Goal: Contribute content: Contribute content

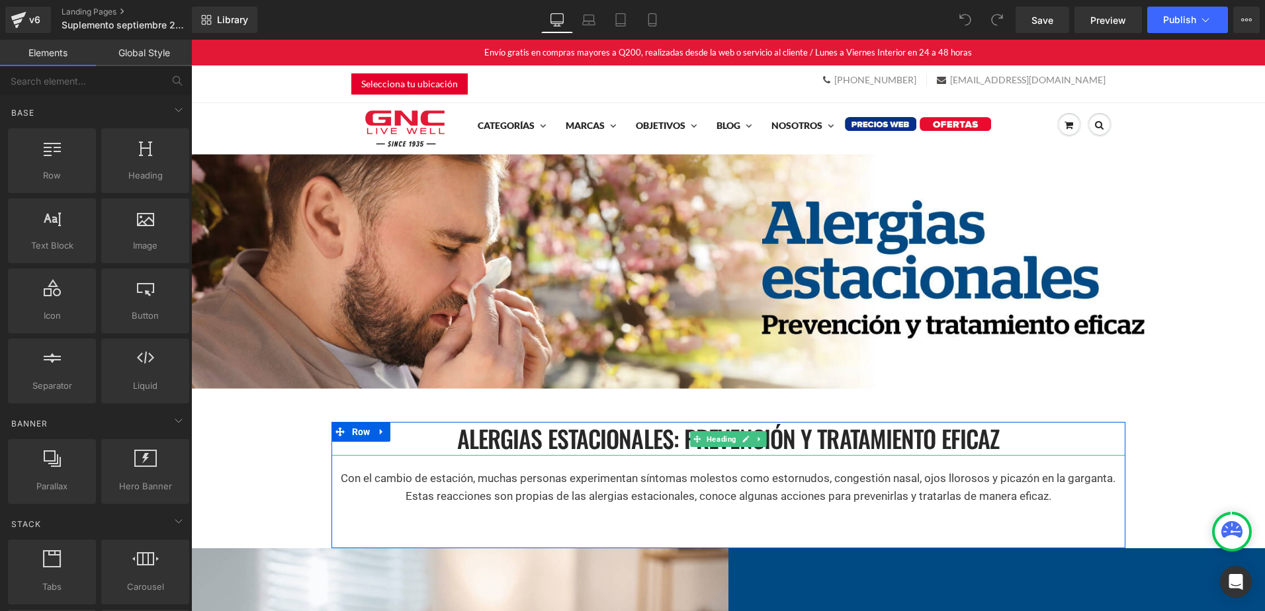
click at [813, 440] on h1 "Alergias estacionales: prevención y tratamiento eficaz" at bounding box center [728, 438] width 794 height 33
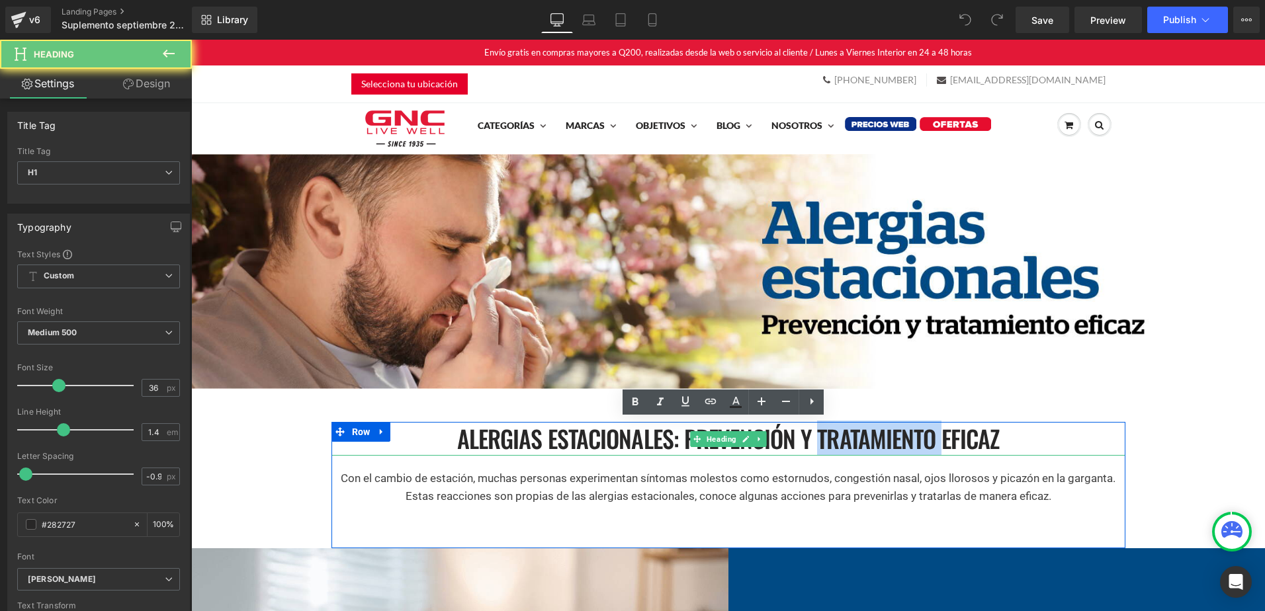
click at [813, 440] on h1 "Alergias estacionales: prevención y tratamiento eficaz" at bounding box center [728, 438] width 794 height 33
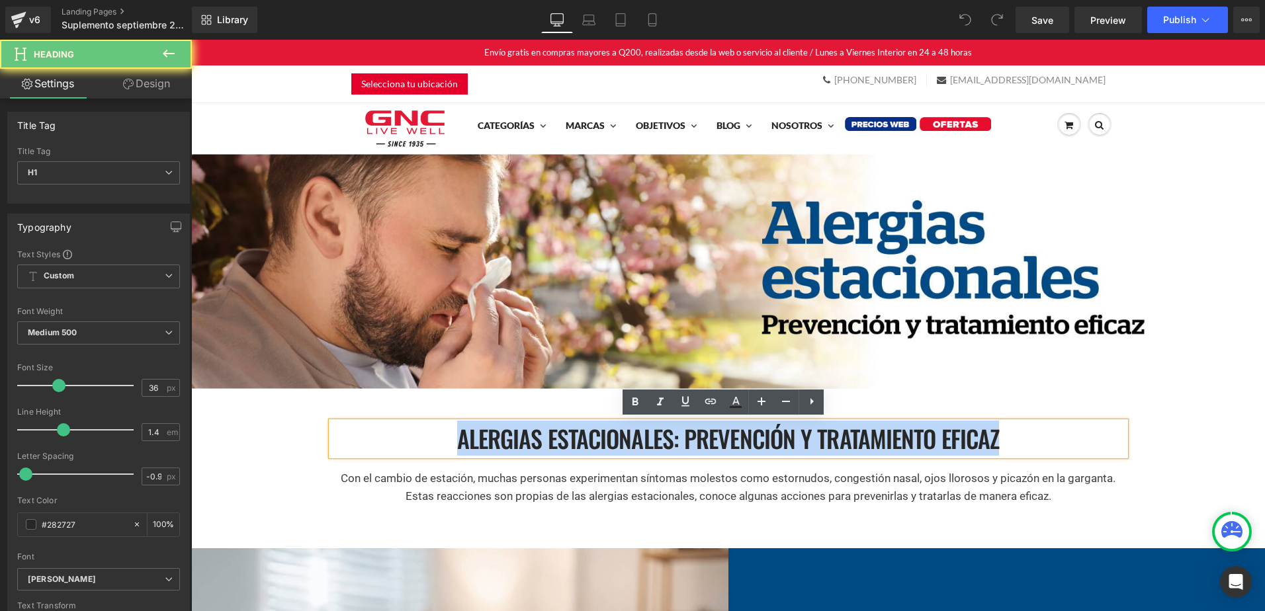
click at [813, 440] on h1 "Alergias estacionales: prevención y tratamiento eficaz" at bounding box center [728, 438] width 794 height 33
paste div
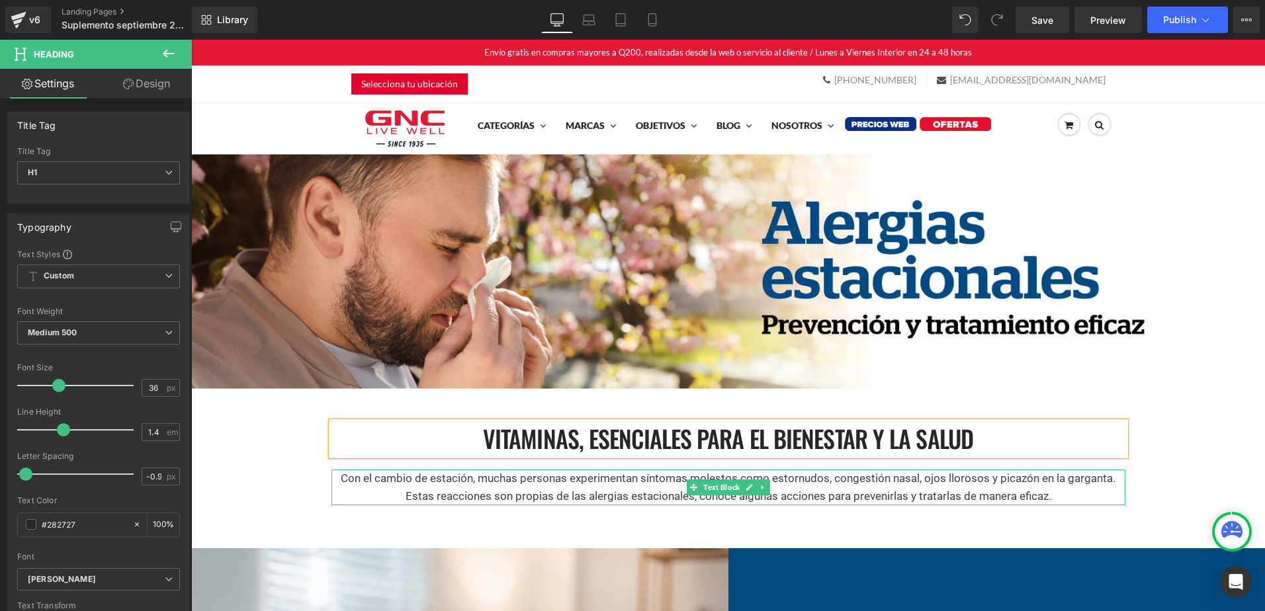
click at [658, 488] on p "Con el cambio de estación, muchas personas experimentan síntomas molestos como …" at bounding box center [728, 488] width 794 height 36
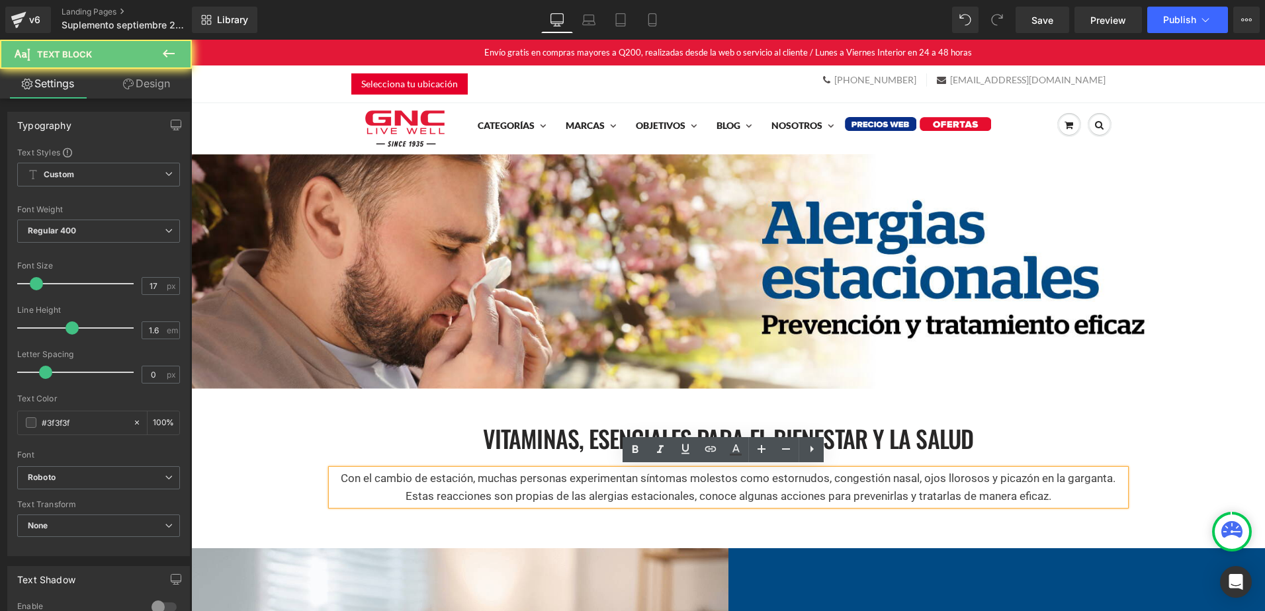
click at [658, 488] on p "Con el cambio de estación, muchas personas experimentan síntomas molestos como …" at bounding box center [728, 488] width 794 height 36
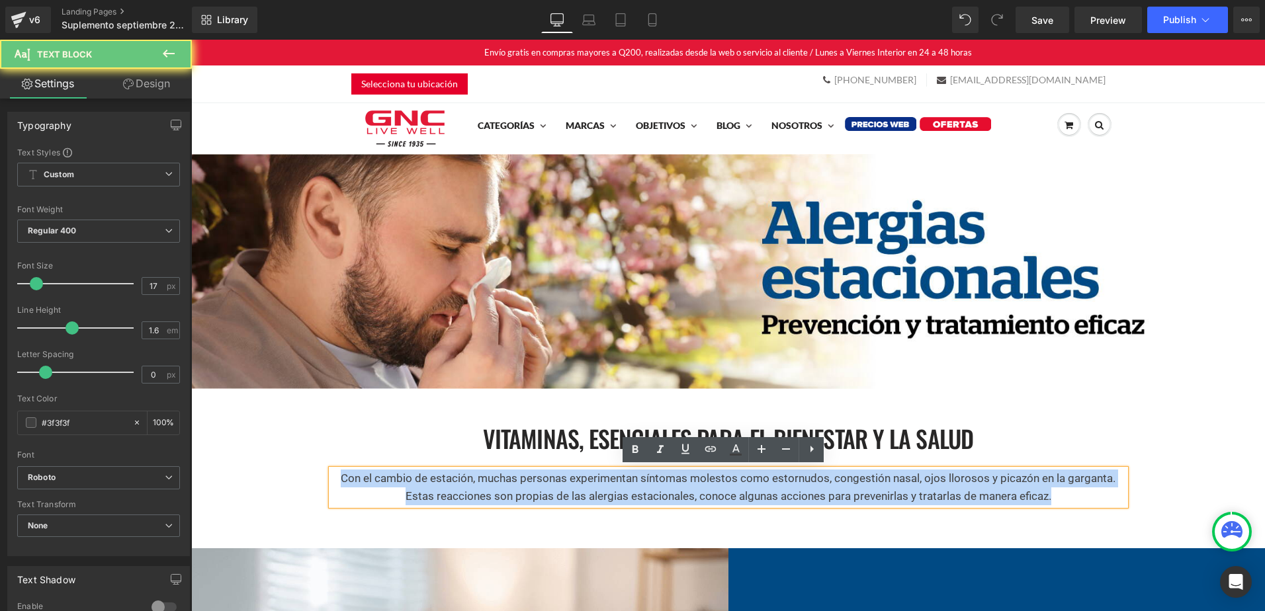
click at [658, 488] on p "Con el cambio de estación, muchas personas experimentan síntomas molestos como …" at bounding box center [728, 488] width 794 height 36
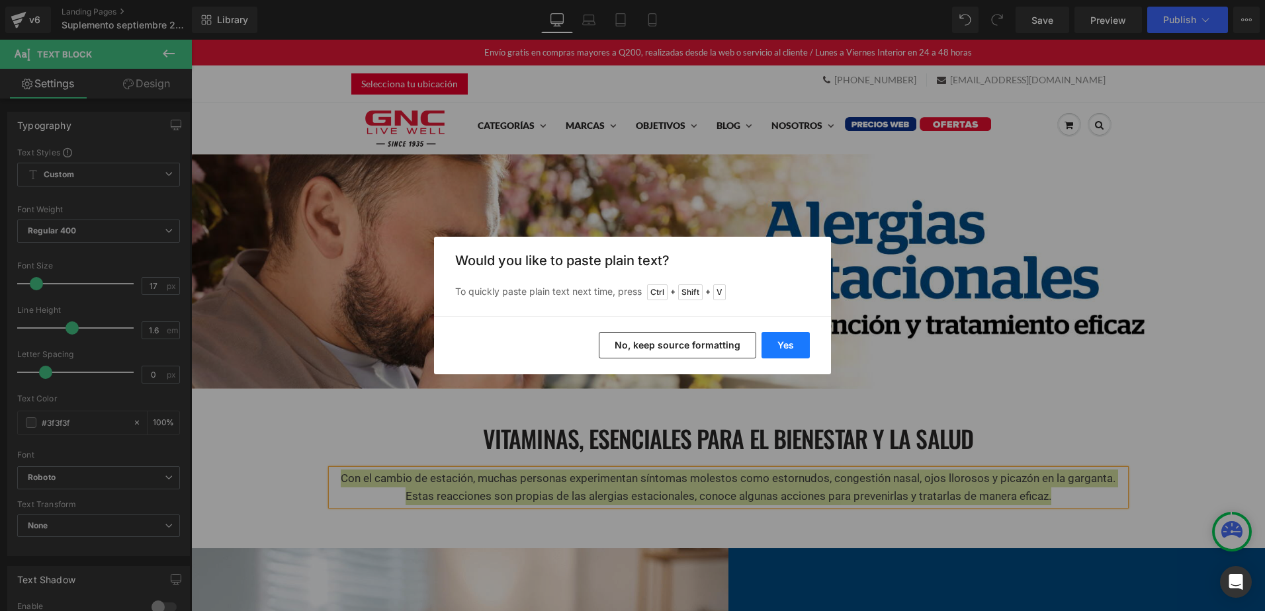
click at [0, 0] on button "Yes" at bounding box center [0, 0] width 0 height 0
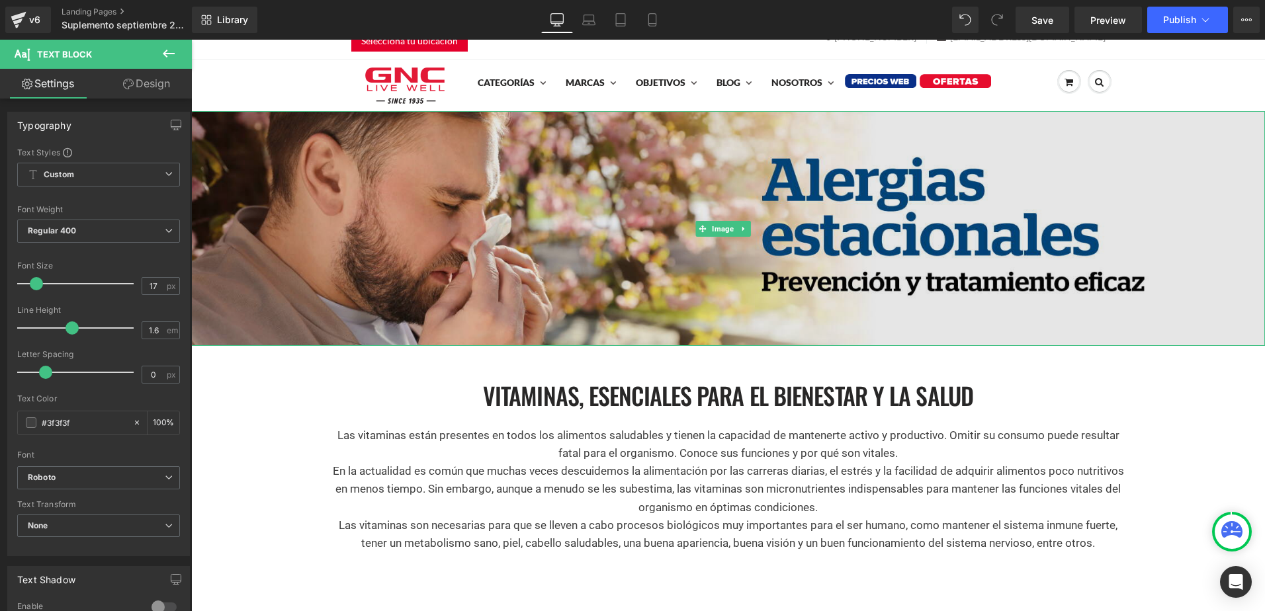
scroll to position [66, 0]
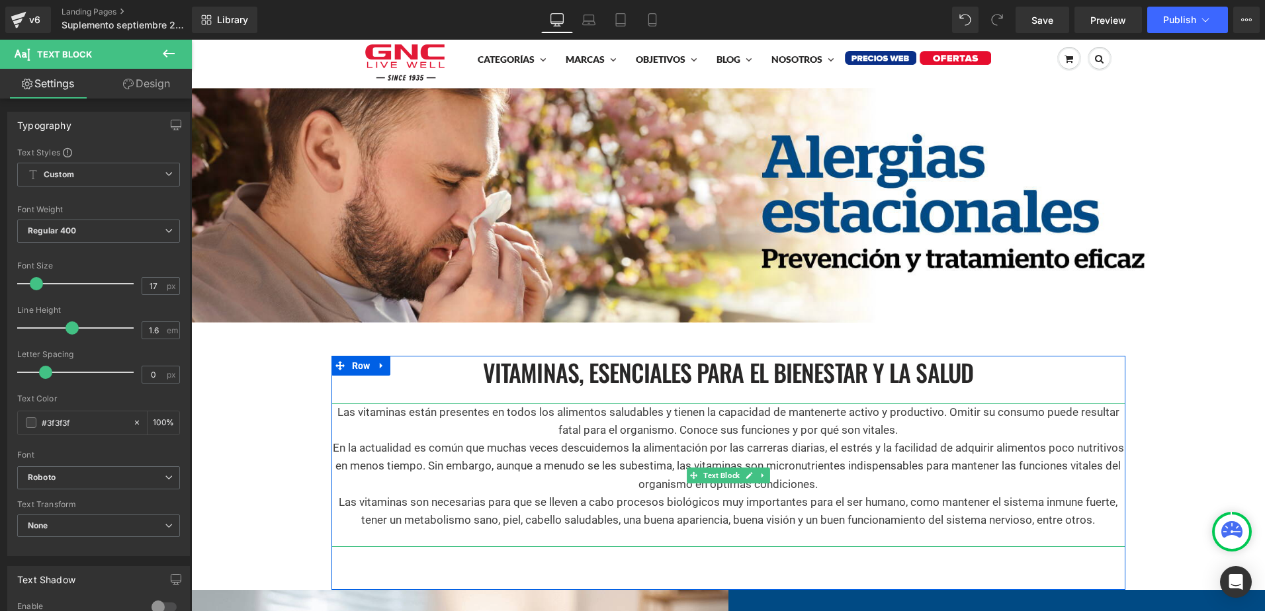
click at [907, 431] on p "Las vitaminas están presentes en todos los alimentos saludables y tienen la cap…" at bounding box center [728, 422] width 794 height 36
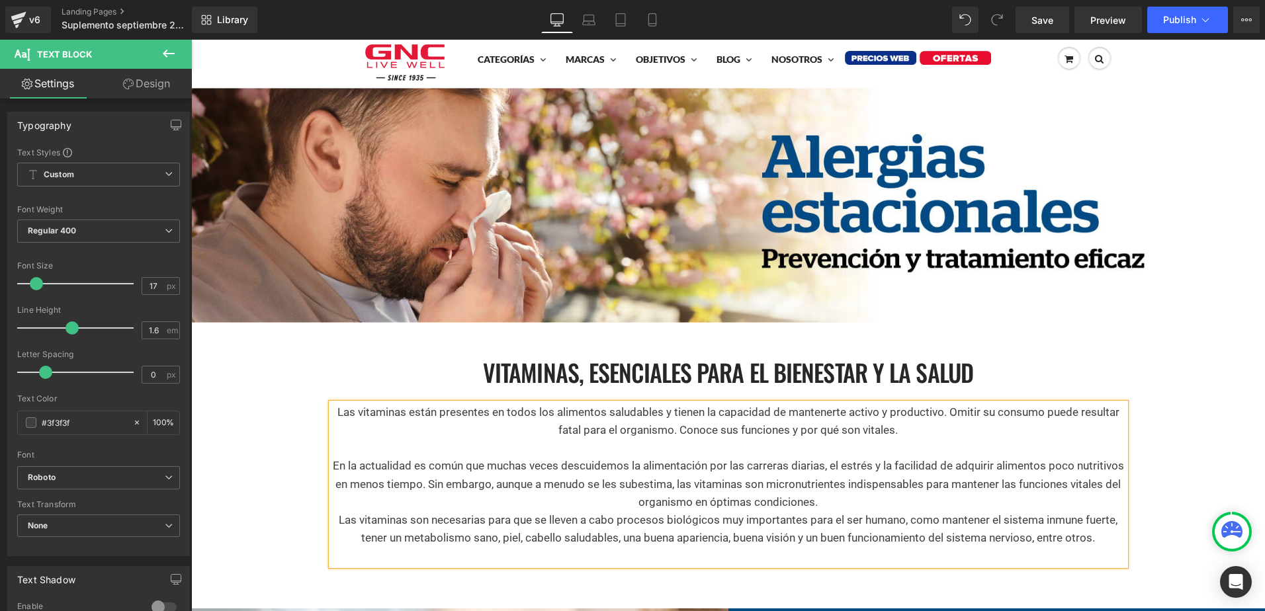
click at [839, 505] on p "En la actualidad es común que muchas veces descuidemos la alimentación por las …" at bounding box center [728, 484] width 794 height 54
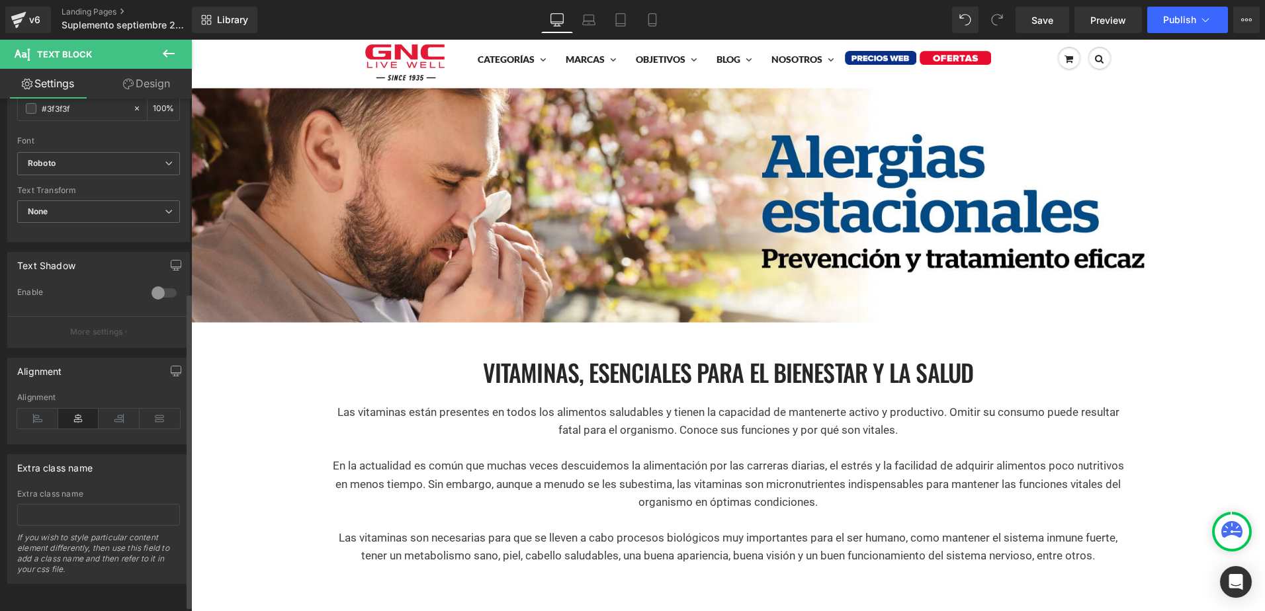
scroll to position [324, 0]
click at [33, 413] on icon at bounding box center [37, 419] width 41 height 20
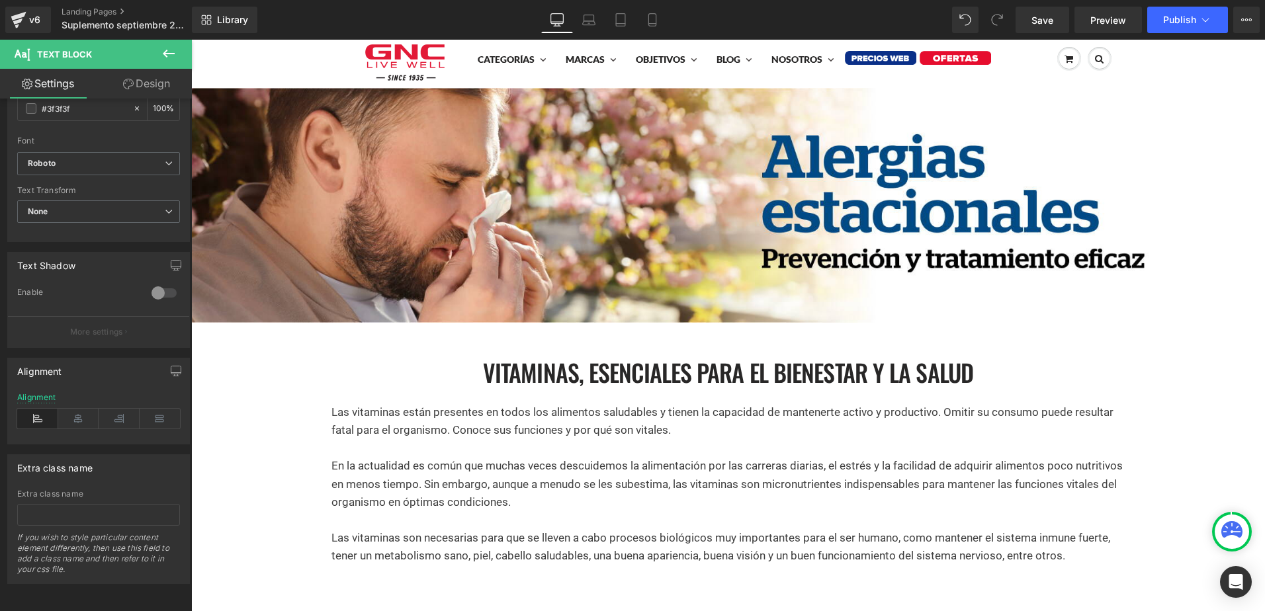
click at [171, 55] on icon at bounding box center [169, 54] width 16 height 16
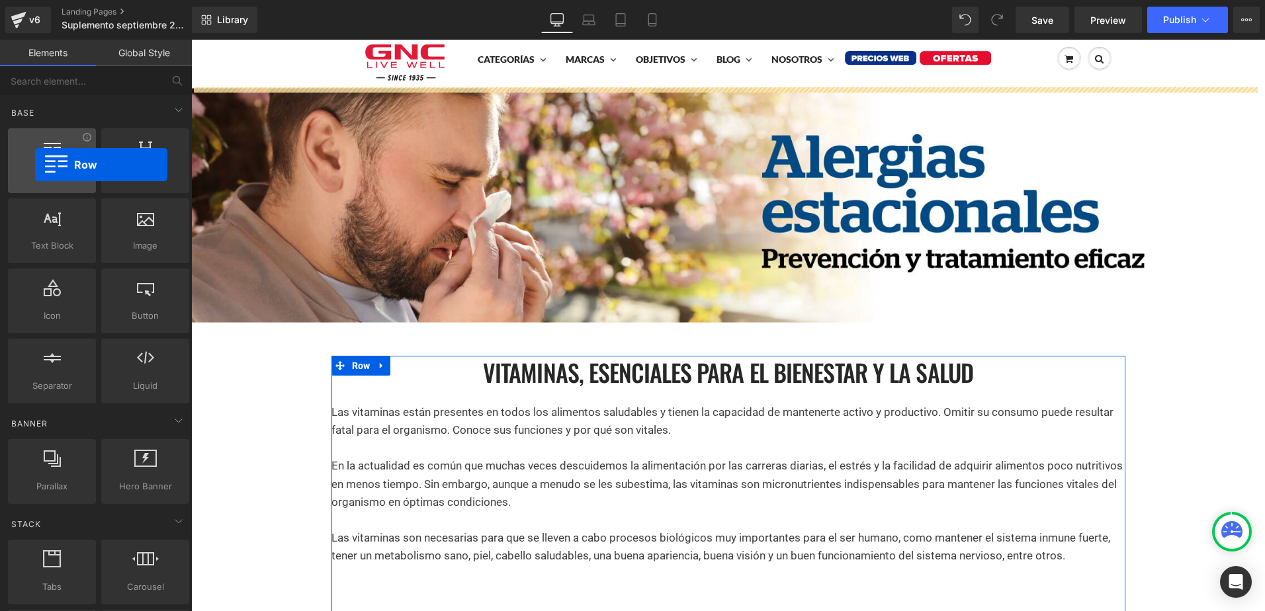
drag, startPoint x: 127, startPoint y: 239, endPoint x: 1, endPoint y: 217, distance: 128.2
click at [35, 165] on div at bounding box center [52, 154] width 80 height 30
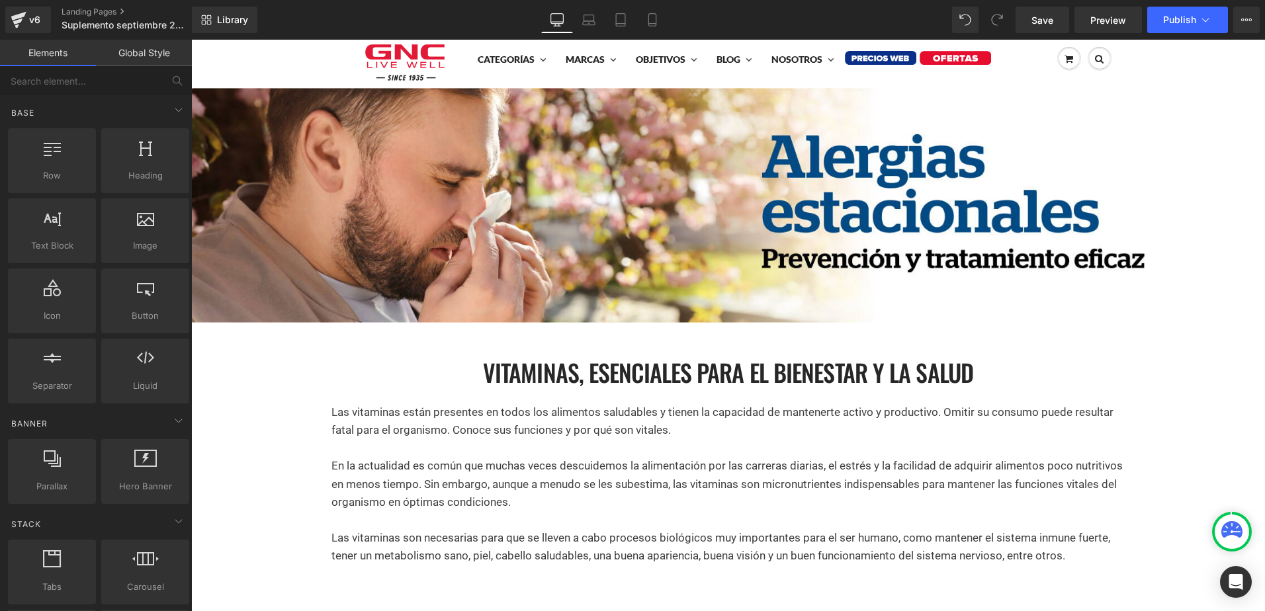
click at [354, 371] on div "Vitaminas, esenciales para el bienestar y la salud Heading Separator Las vitami…" at bounding box center [728, 491] width 794 height 270
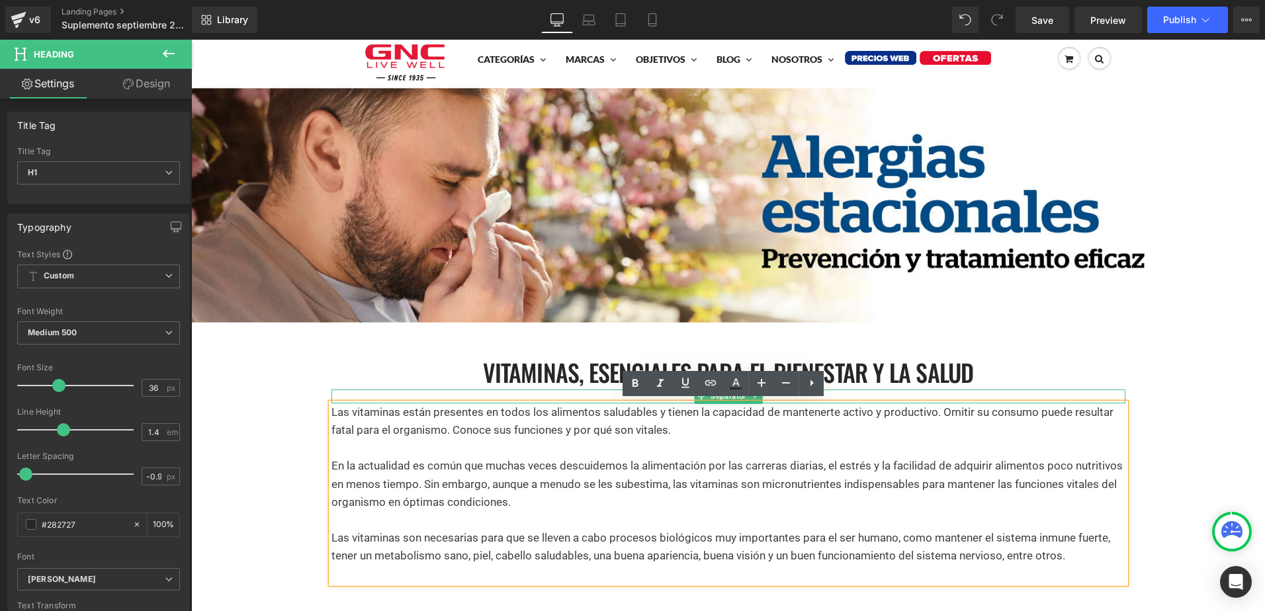
click at [365, 392] on div at bounding box center [728, 397] width 794 height 14
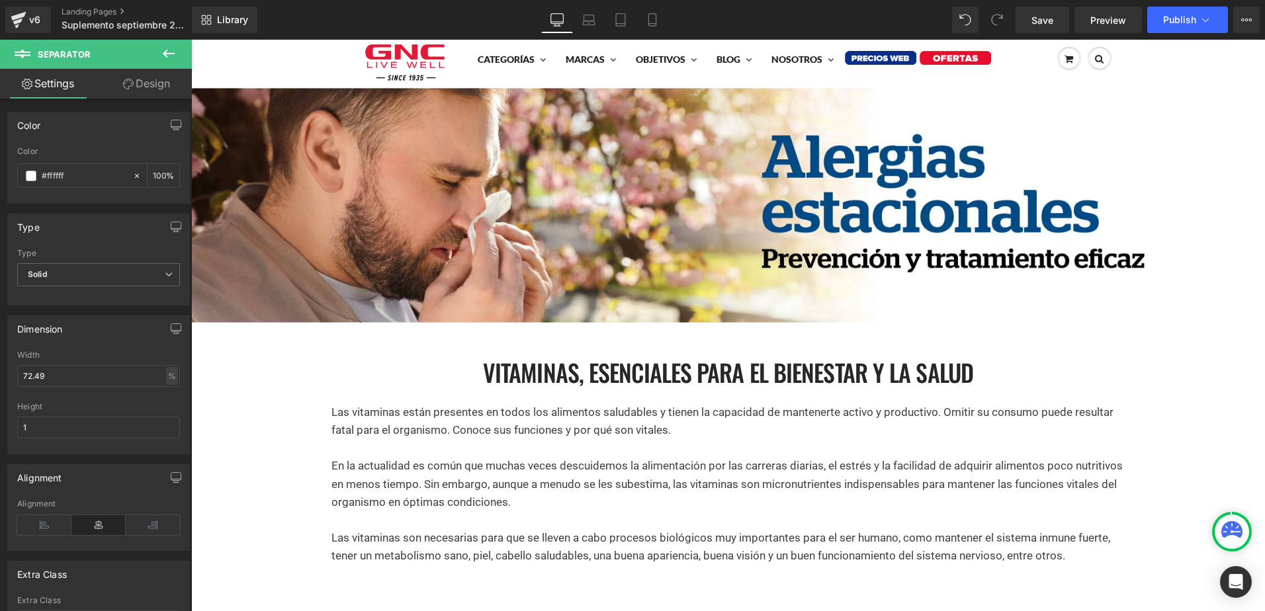
click at [348, 367] on div "Vitaminas, esenciales para el bienestar y la salud Heading Separator Las vitami…" at bounding box center [728, 491] width 794 height 270
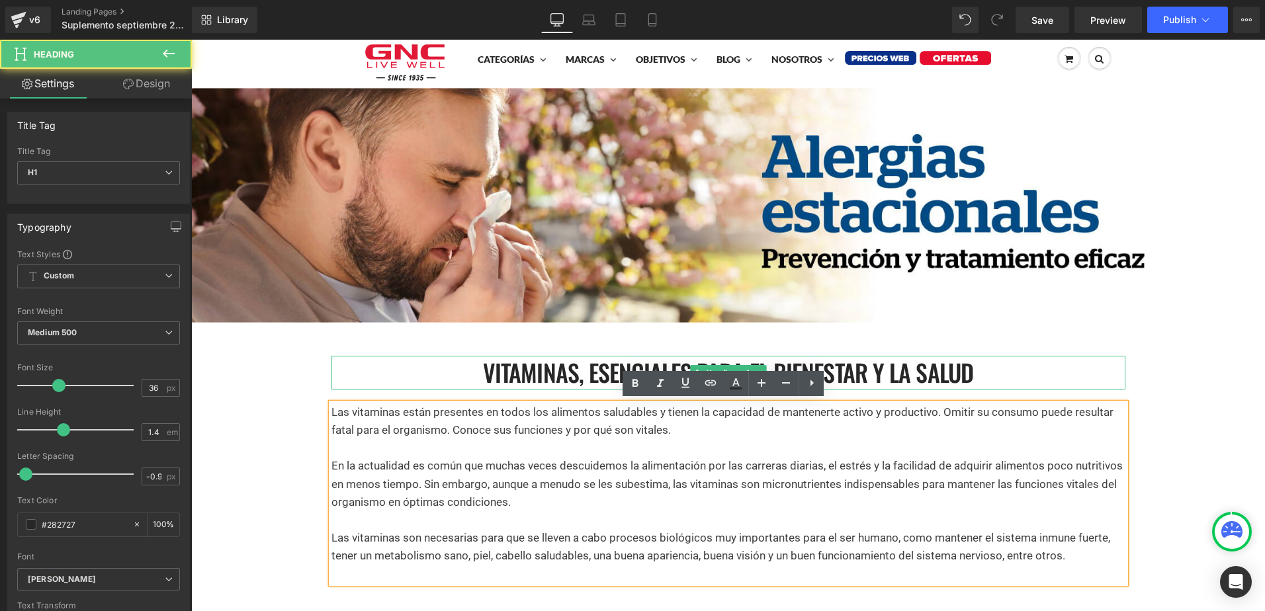
click at [389, 483] on p "En la actualidad es común que muchas veces descuidemos la alimentación por las …" at bounding box center [728, 484] width 794 height 54
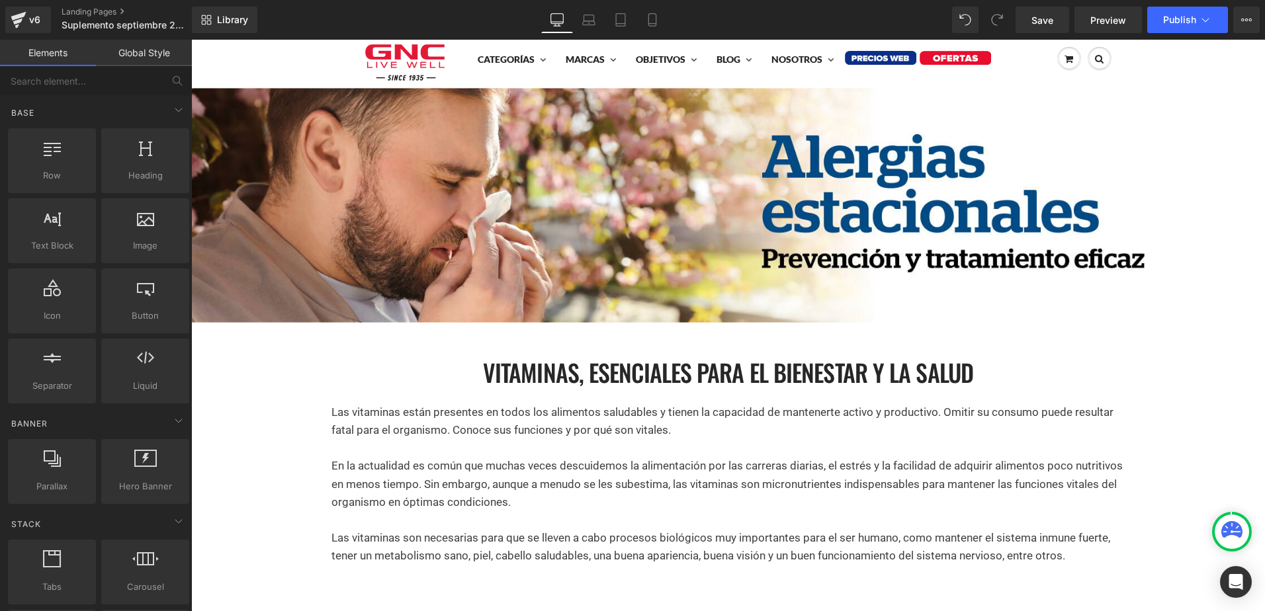
click at [355, 364] on div "Vitaminas, esenciales para el bienestar y la salud Heading Separator Las vitami…" at bounding box center [728, 491] width 794 height 270
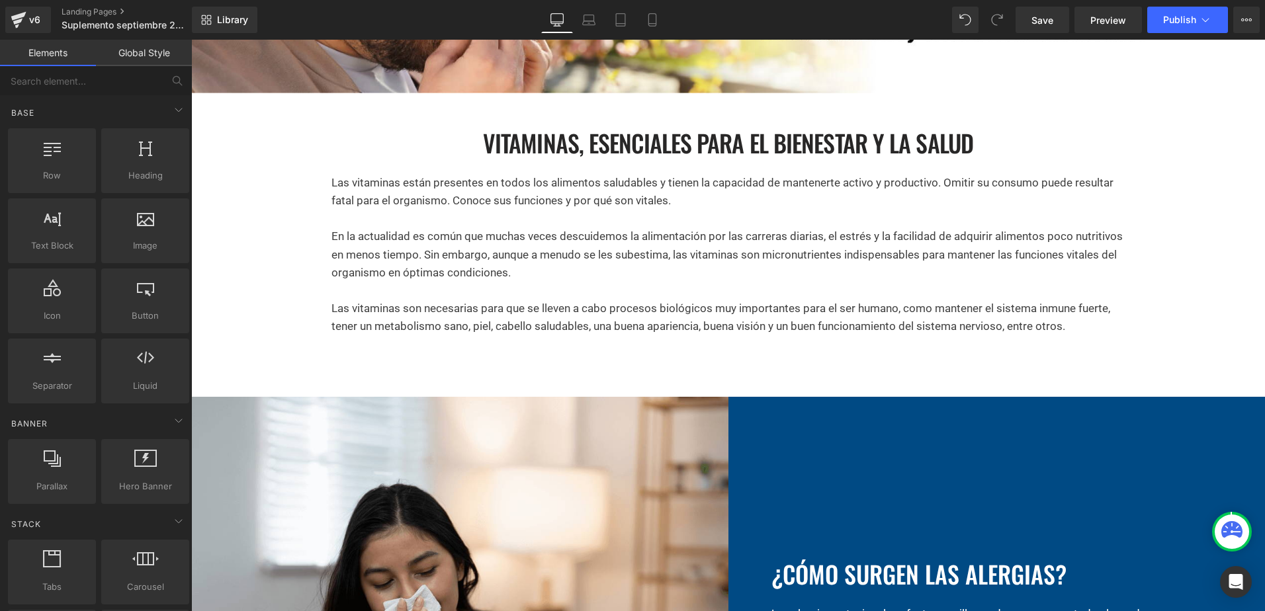
scroll to position [331, 0]
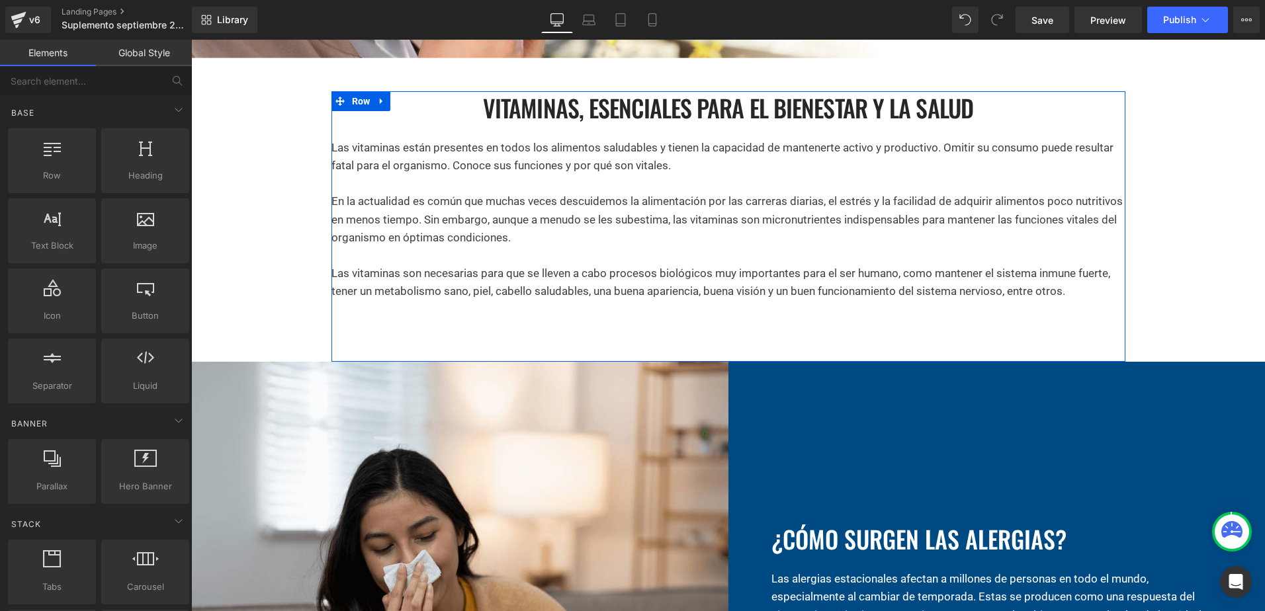
click at [347, 335] on div "Vitaminas, esenciales para el bienestar y la salud Heading Separator Las vitami…" at bounding box center [728, 226] width 794 height 270
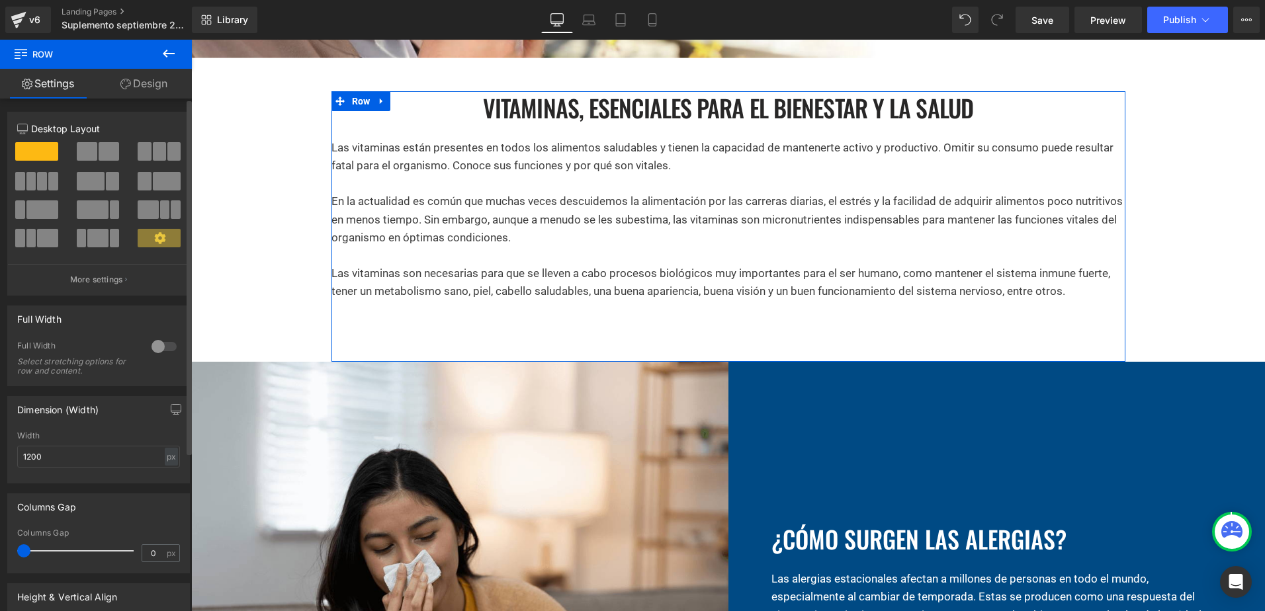
click at [103, 146] on span at bounding box center [109, 151] width 21 height 19
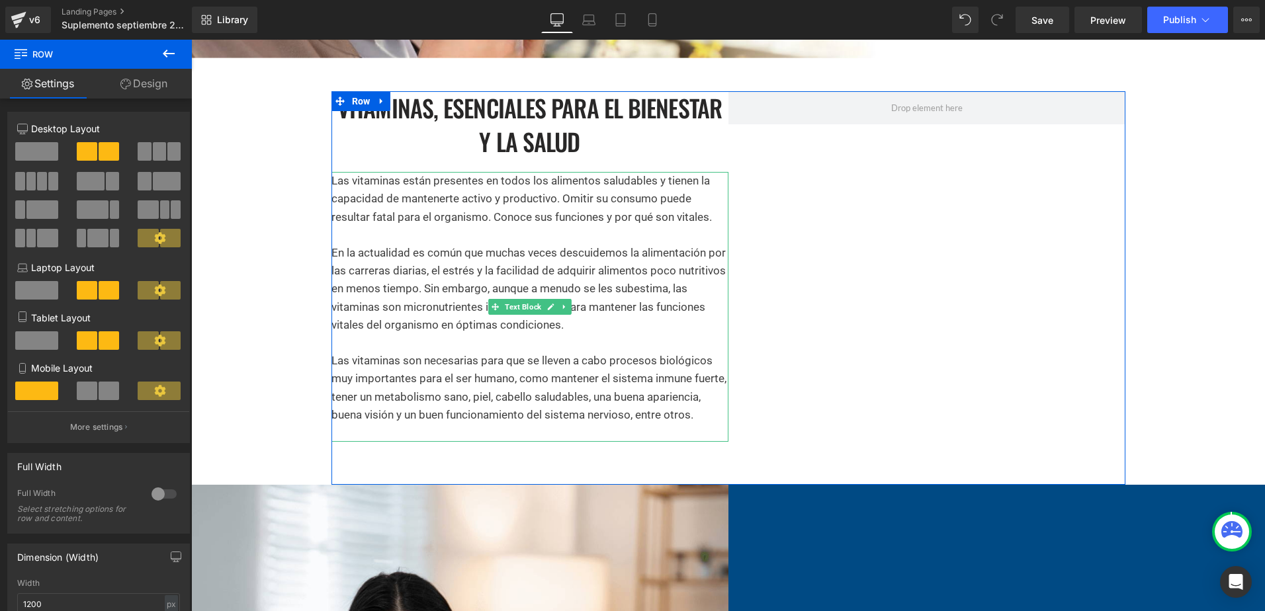
scroll to position [265, 0]
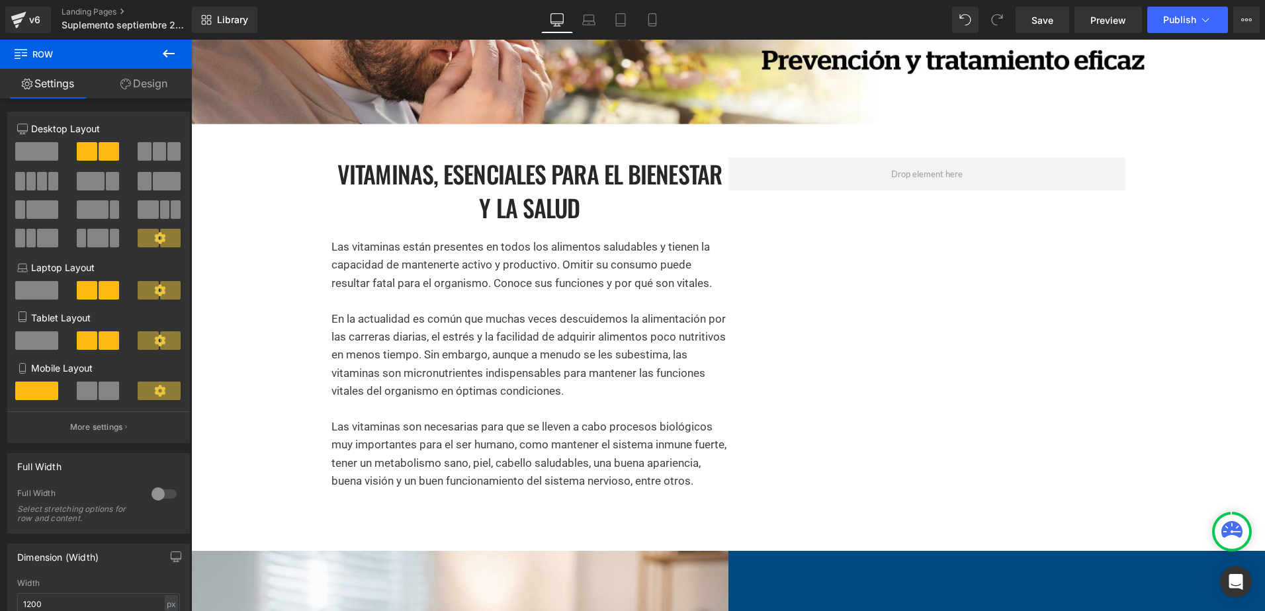
click at [472, 187] on h1 "Vitaminas, esenciales para el bienestar y la salud" at bounding box center [529, 190] width 397 height 67
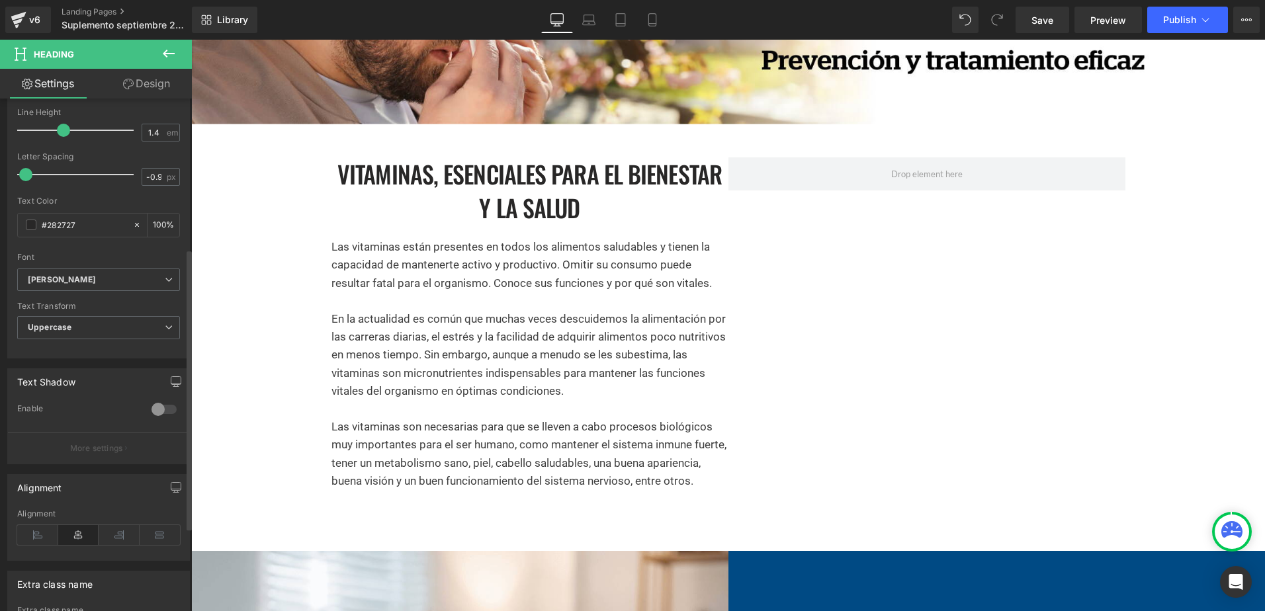
scroll to position [331, 0]
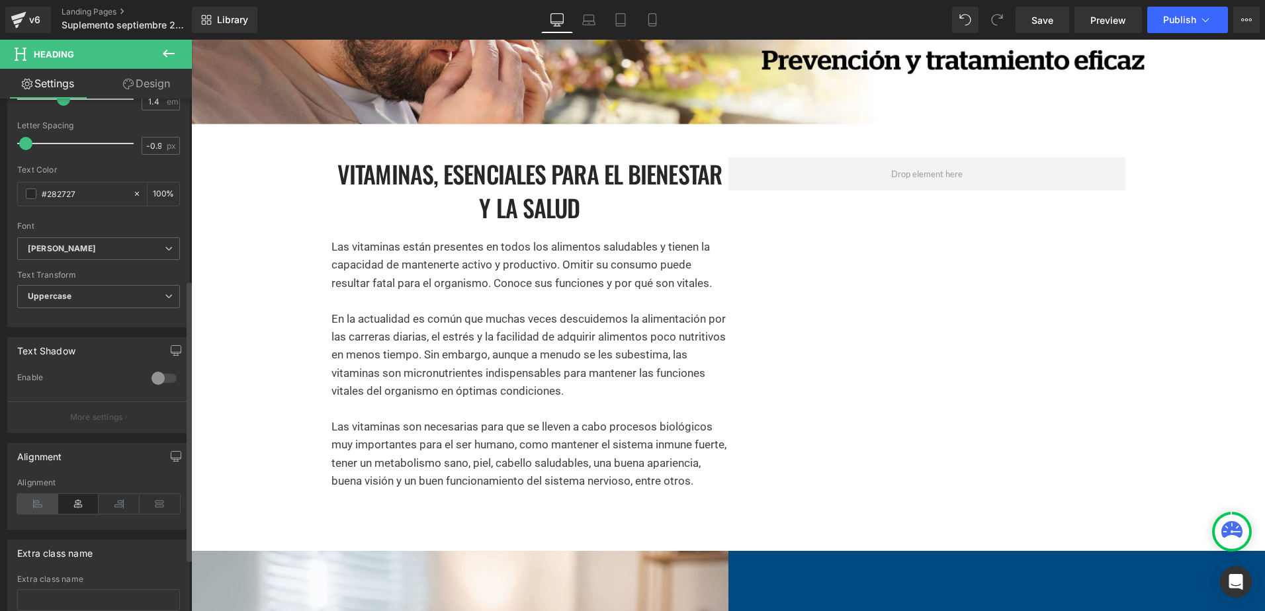
click at [50, 505] on icon at bounding box center [37, 504] width 41 height 20
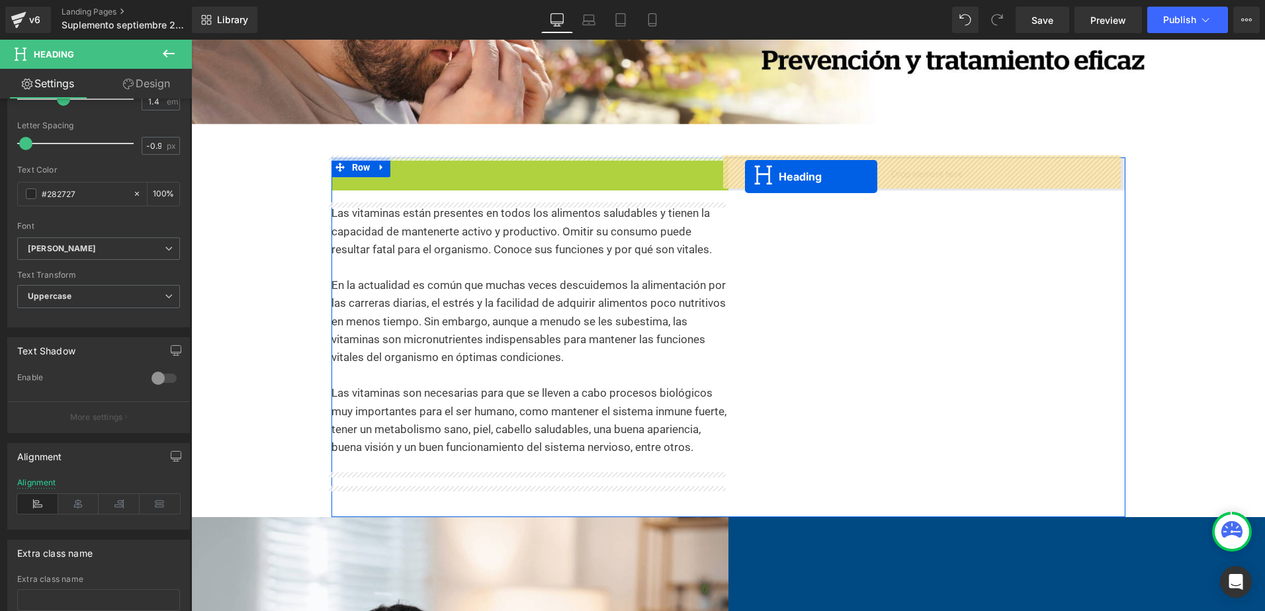
drag, startPoint x: 490, startPoint y: 192, endPoint x: 745, endPoint y: 177, distance: 255.2
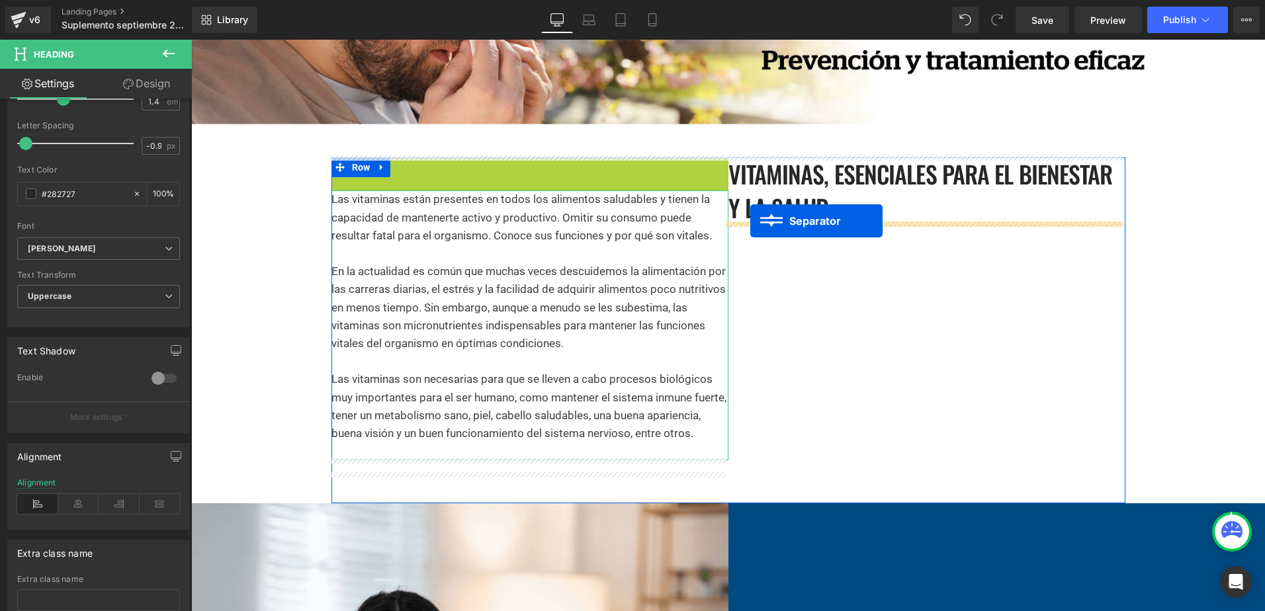
drag, startPoint x: 498, startPoint y: 161, endPoint x: 754, endPoint y: 221, distance: 262.9
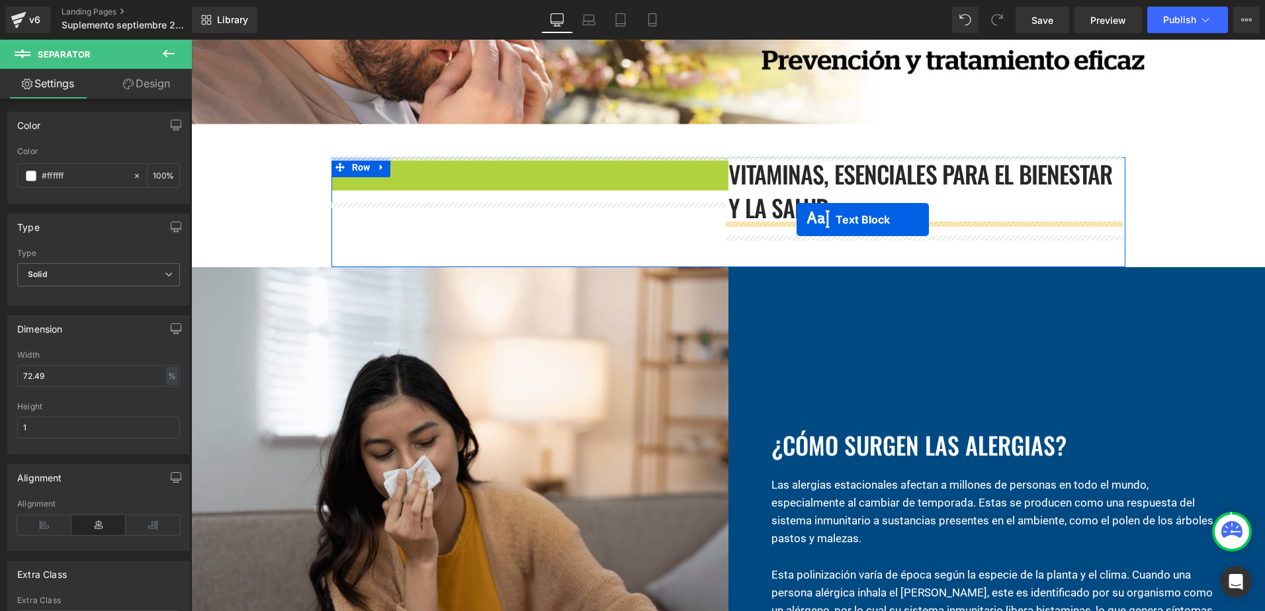
drag, startPoint x: 490, startPoint y: 289, endPoint x: 797, endPoint y: 220, distance: 314.1
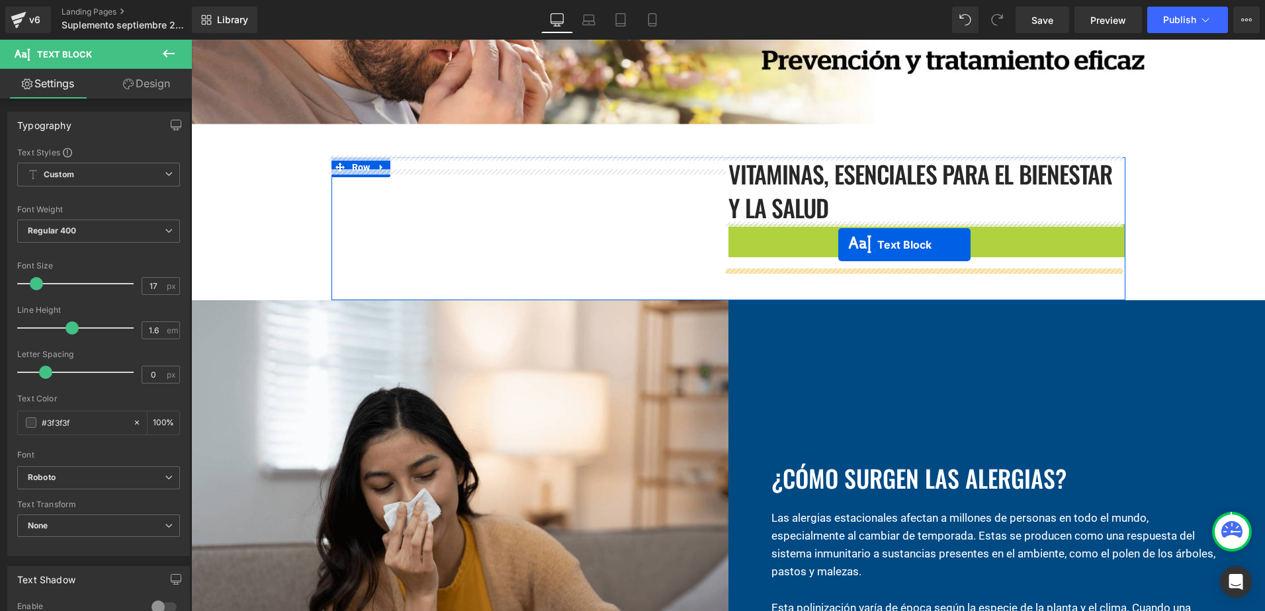
drag, startPoint x: 887, startPoint y: 357, endPoint x: 838, endPoint y: 245, distance: 122.4
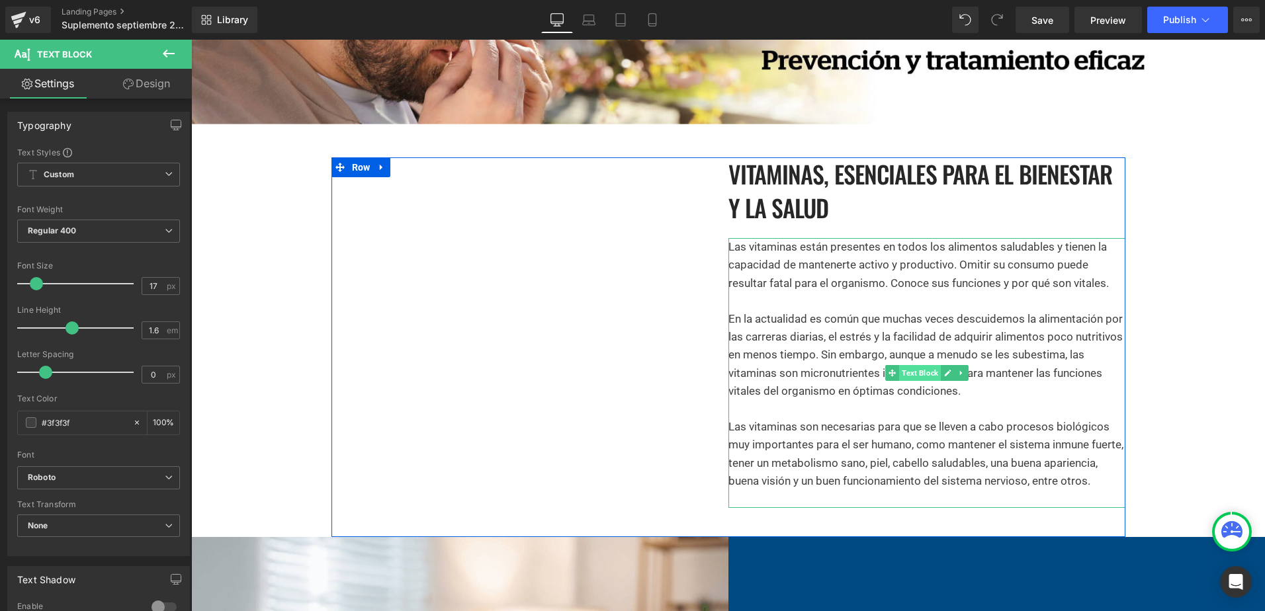
click at [913, 369] on span "Text Block" at bounding box center [920, 373] width 42 height 16
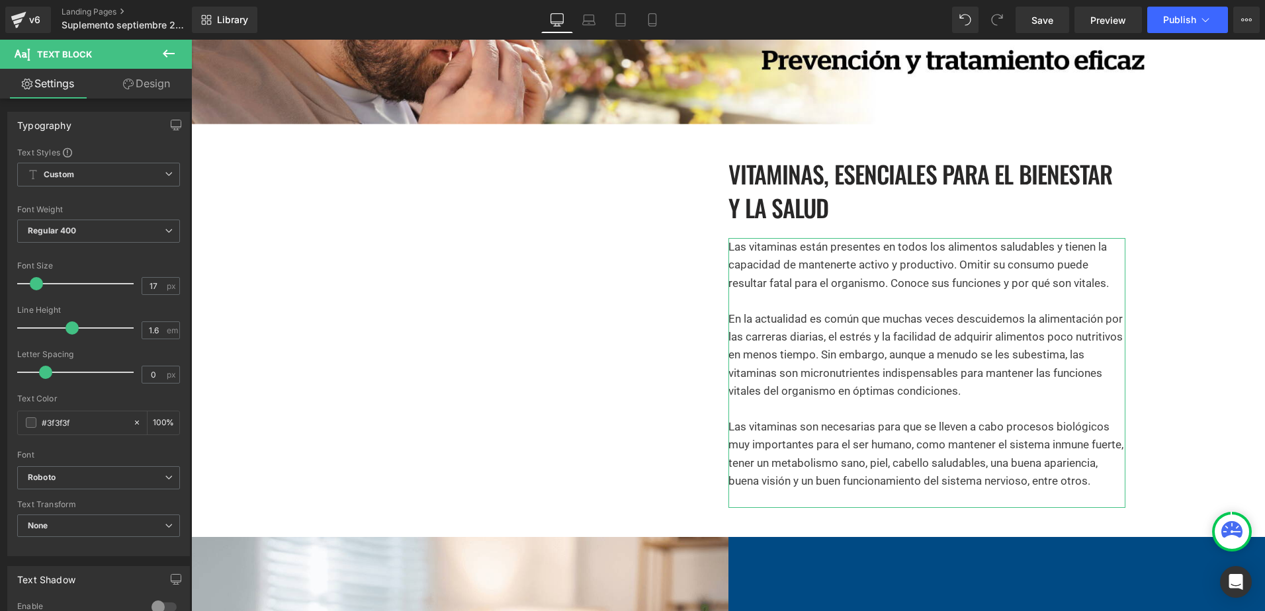
click at [175, 85] on link "Design" at bounding box center [147, 84] width 96 height 30
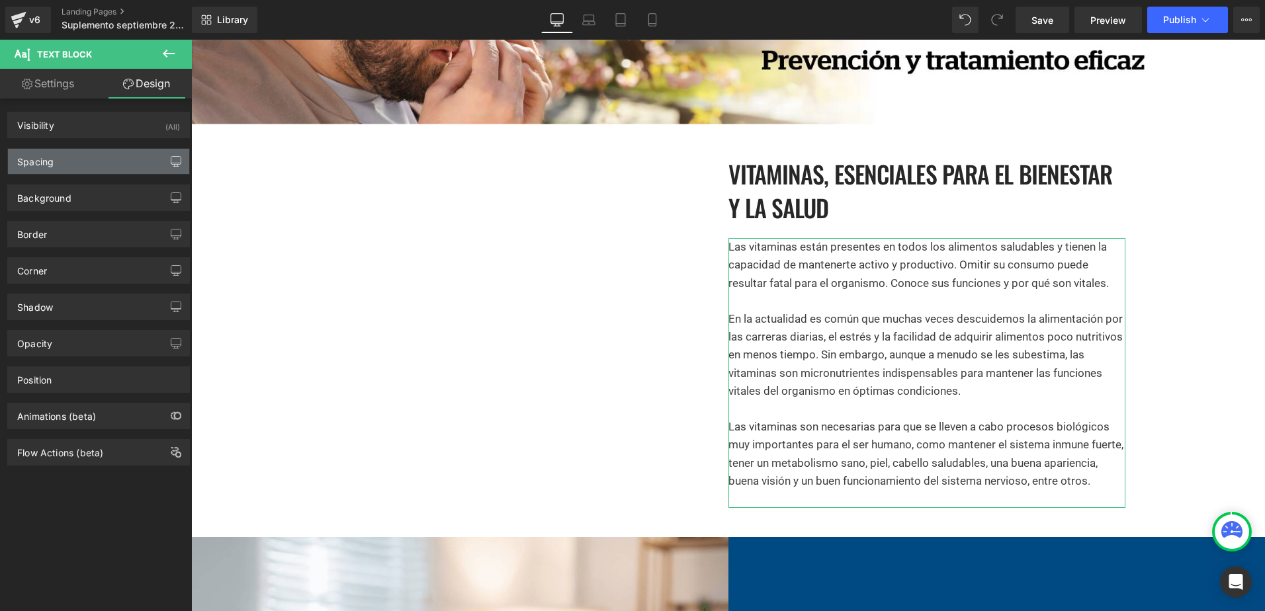
type input "0"
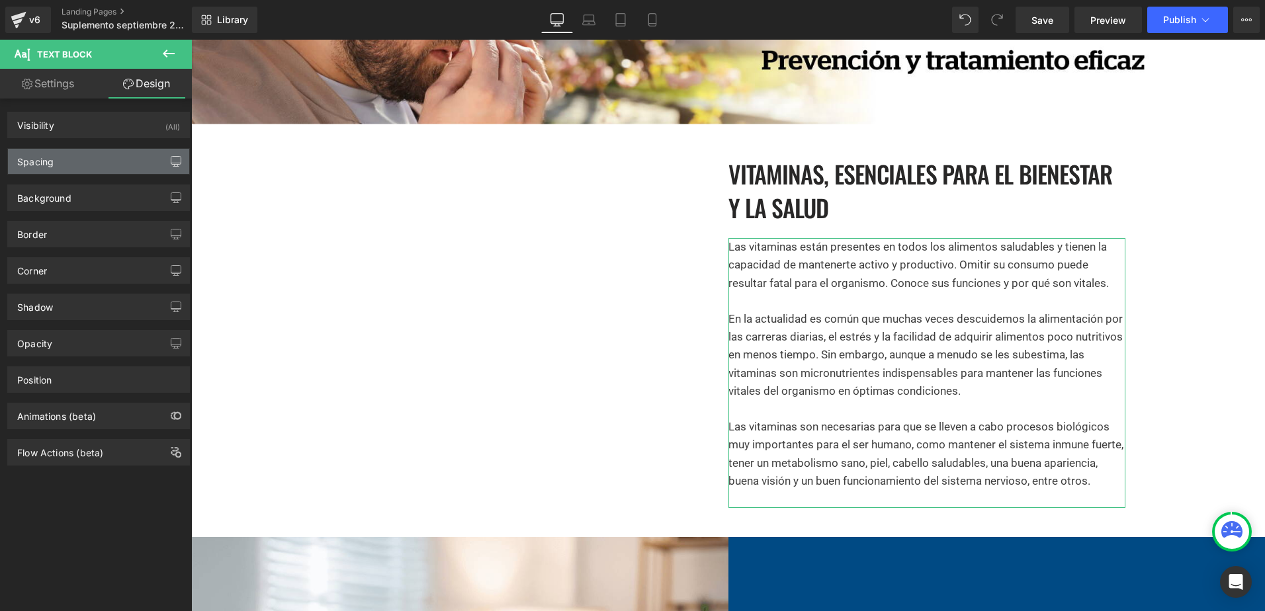
type input "0"
click at [147, 162] on div "Spacing" at bounding box center [98, 161] width 181 height 25
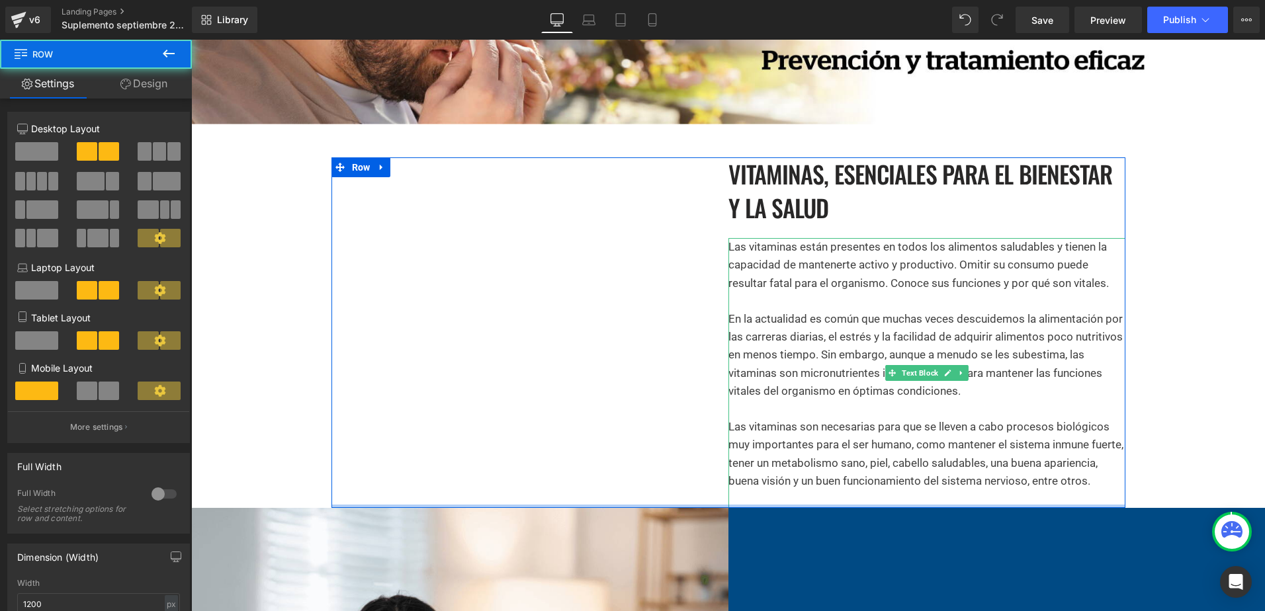
drag, startPoint x: 745, startPoint y: 519, endPoint x: 509, endPoint y: 455, distance: 244.1
click at [760, 470] on div "Separator Vitaminas, esenciales para el bienestar y la salud Heading Separator …" at bounding box center [728, 332] width 794 height 351
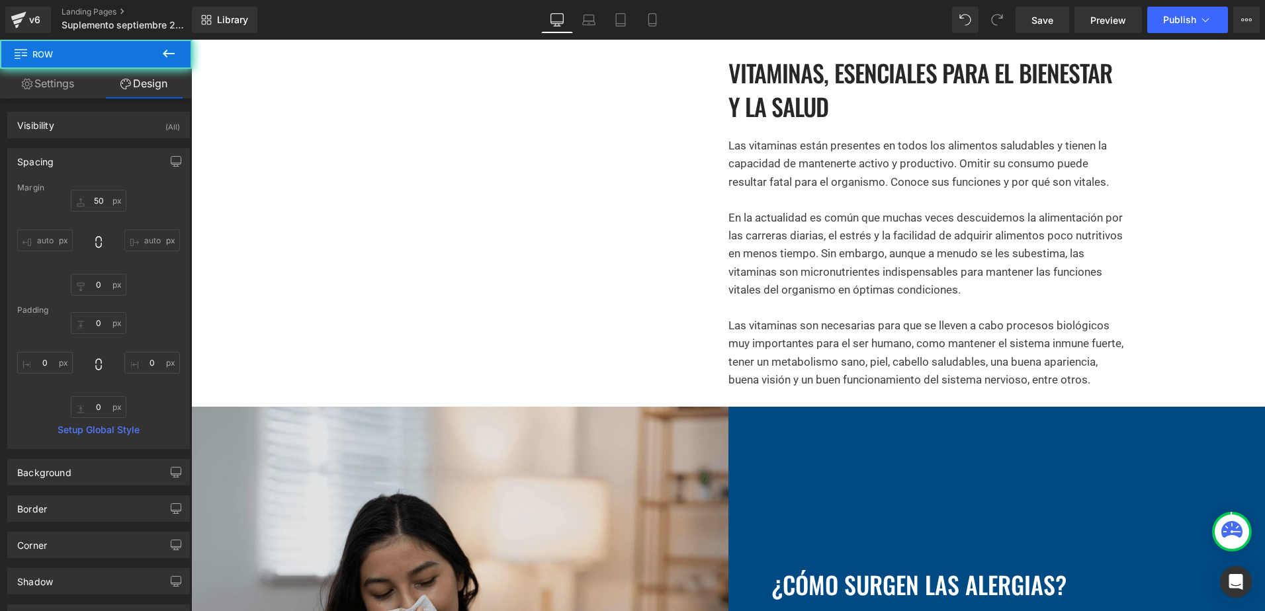
scroll to position [397, 0]
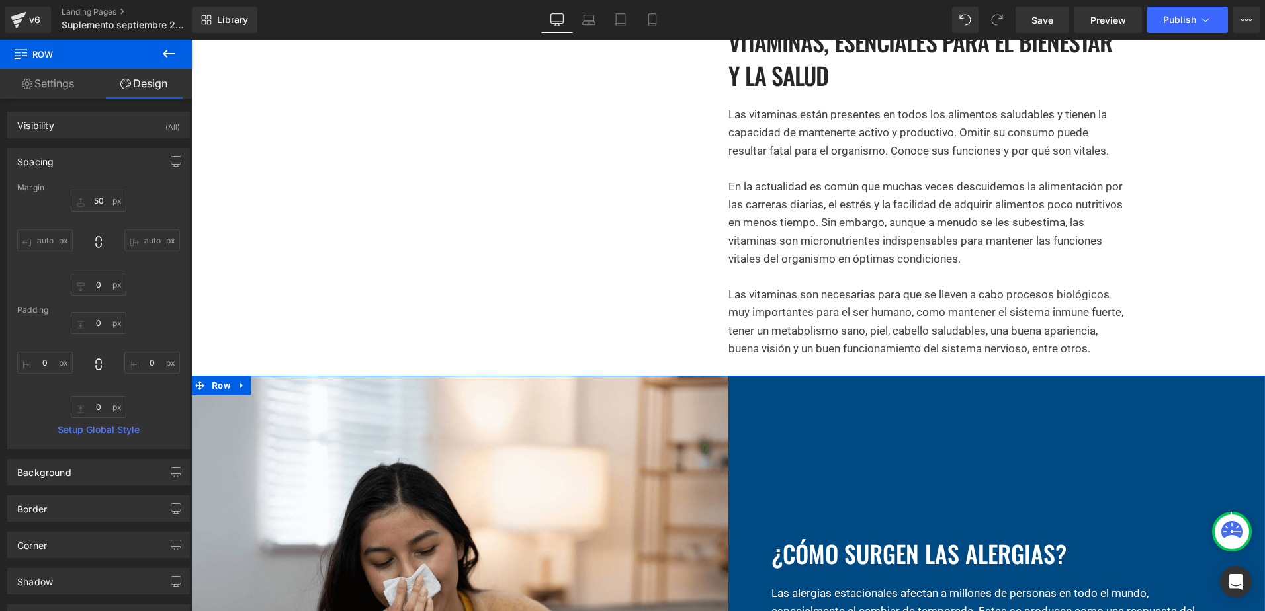
click at [241, 384] on icon at bounding box center [242, 386] width 9 height 10
click at [270, 391] on link at bounding box center [276, 386] width 17 height 20
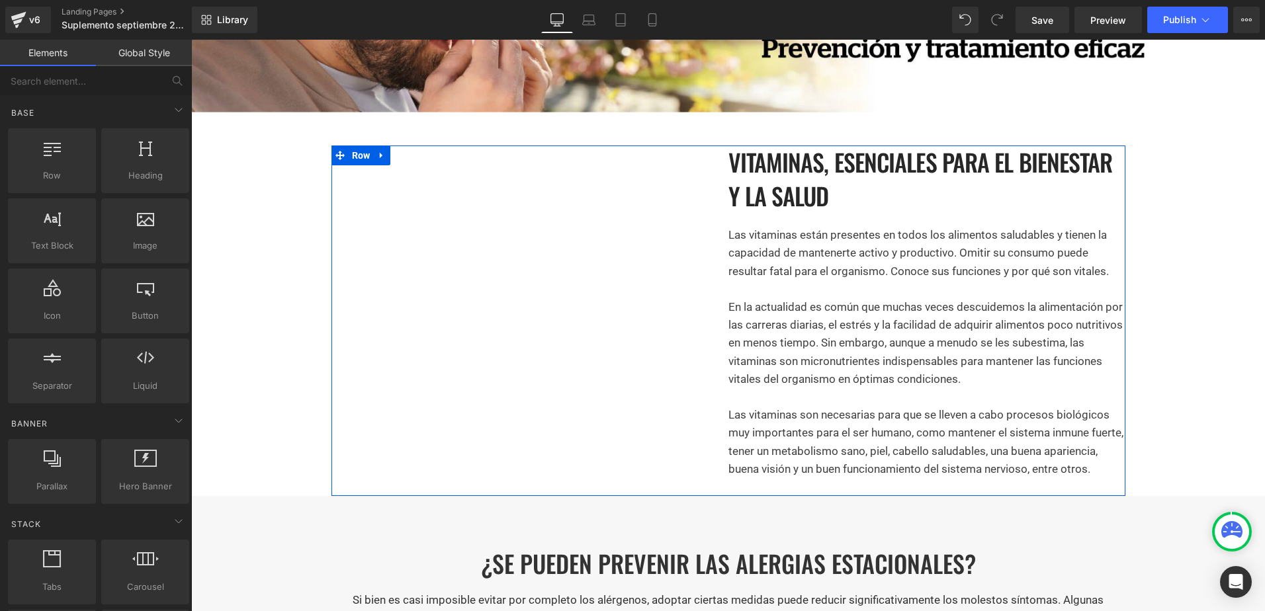
scroll to position [265, 0]
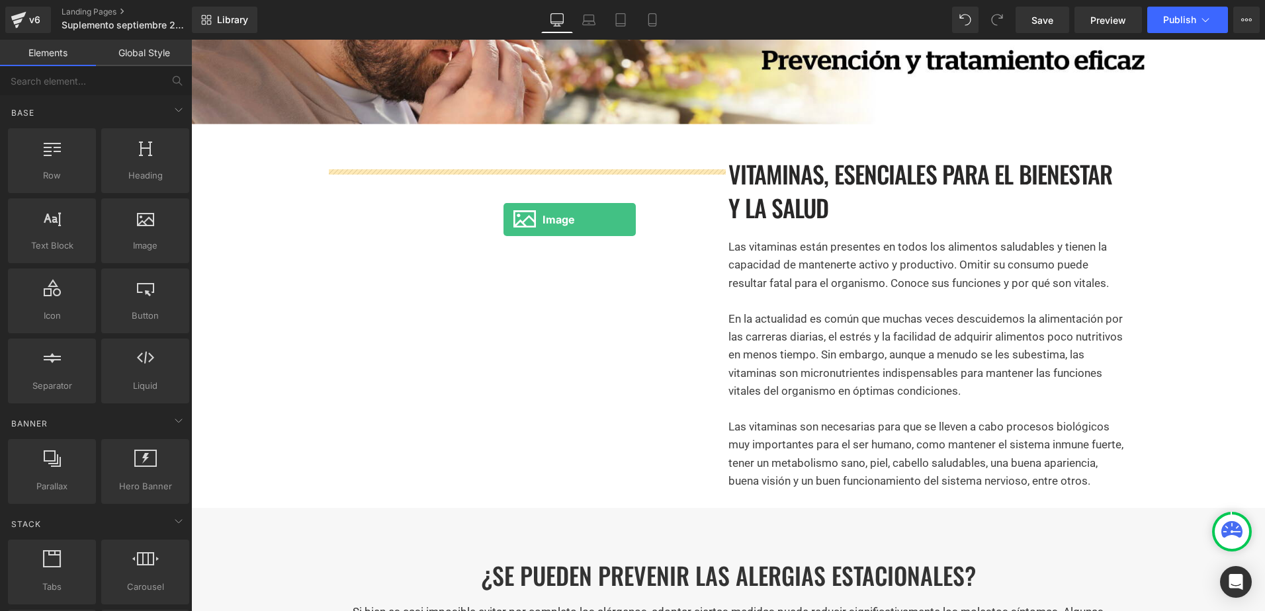
drag, startPoint x: 378, startPoint y: 292, endPoint x: 504, endPoint y: 220, distance: 144.4
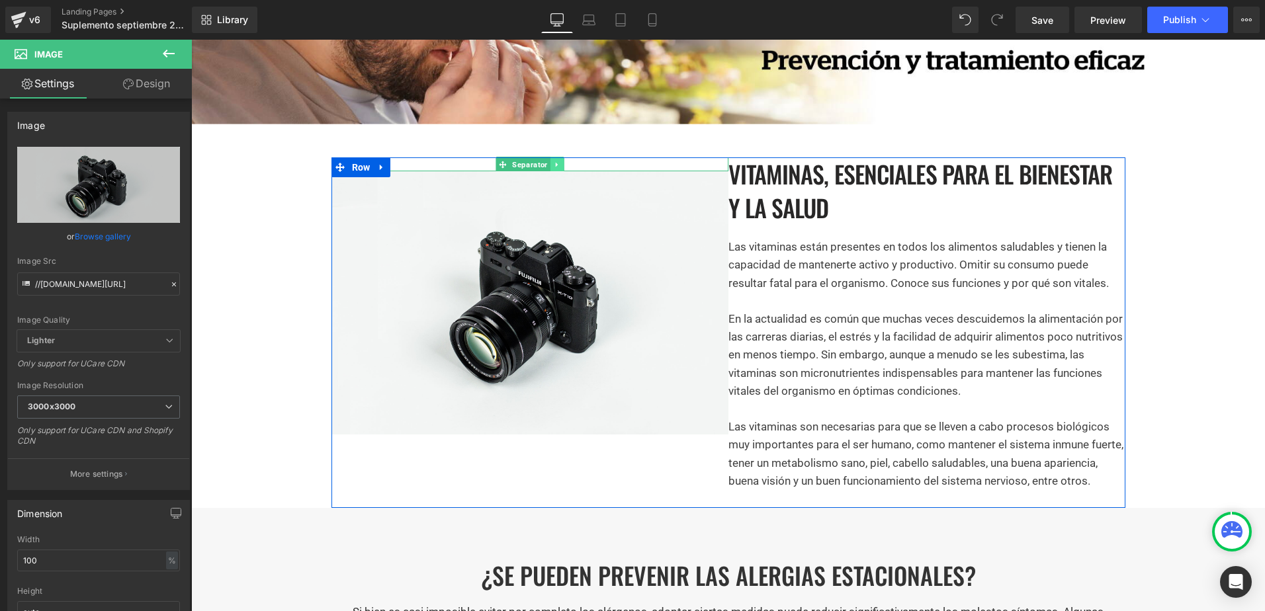
click at [553, 163] on icon at bounding box center [556, 165] width 7 height 8
click at [560, 167] on link at bounding box center [564, 165] width 14 height 16
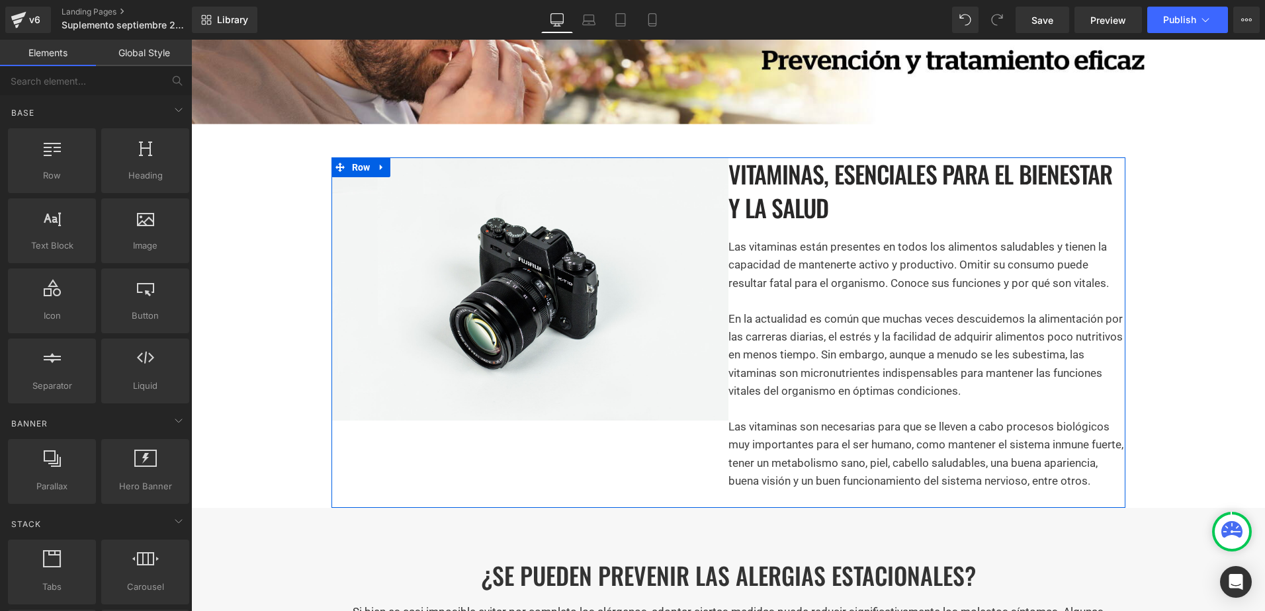
click at [632, 449] on div "Image Vitaminas, esenciales para el bienestar y la salud Heading Separator Las …" at bounding box center [728, 332] width 794 height 351
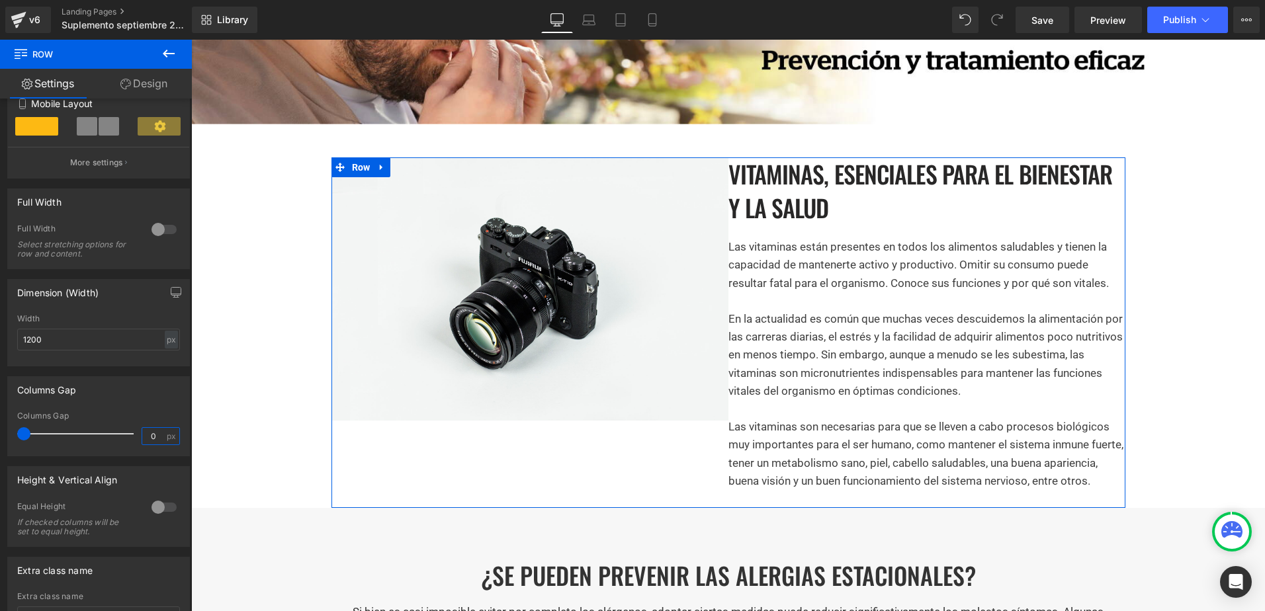
click at [153, 433] on input "0" at bounding box center [153, 436] width 23 height 17
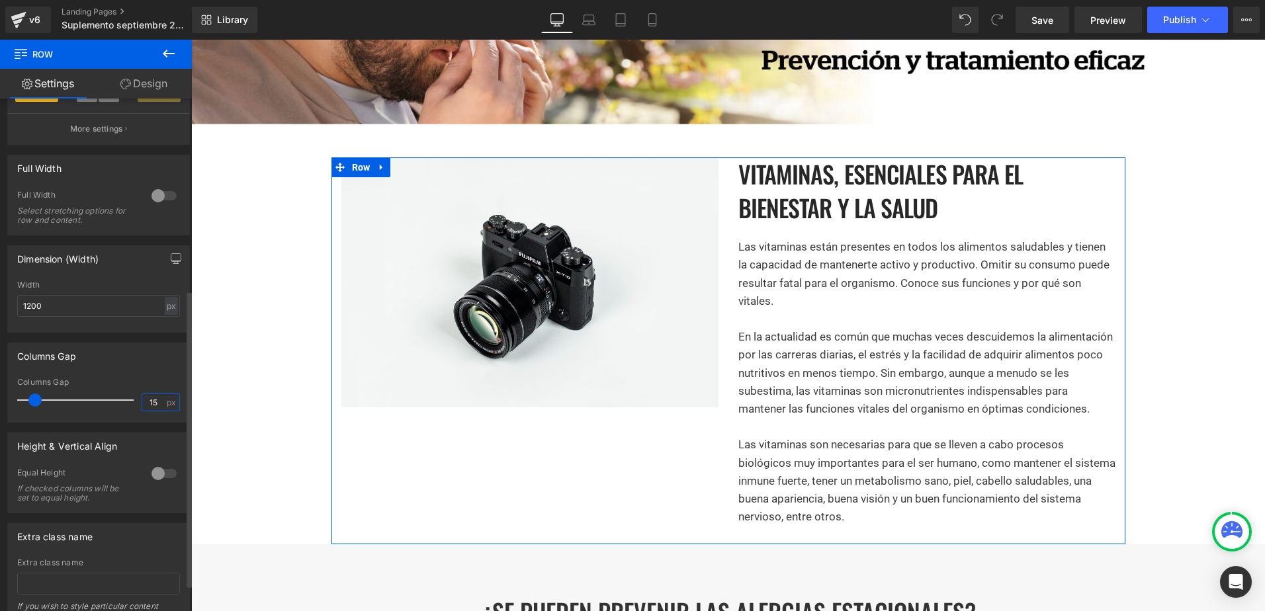
scroll to position [331, 0]
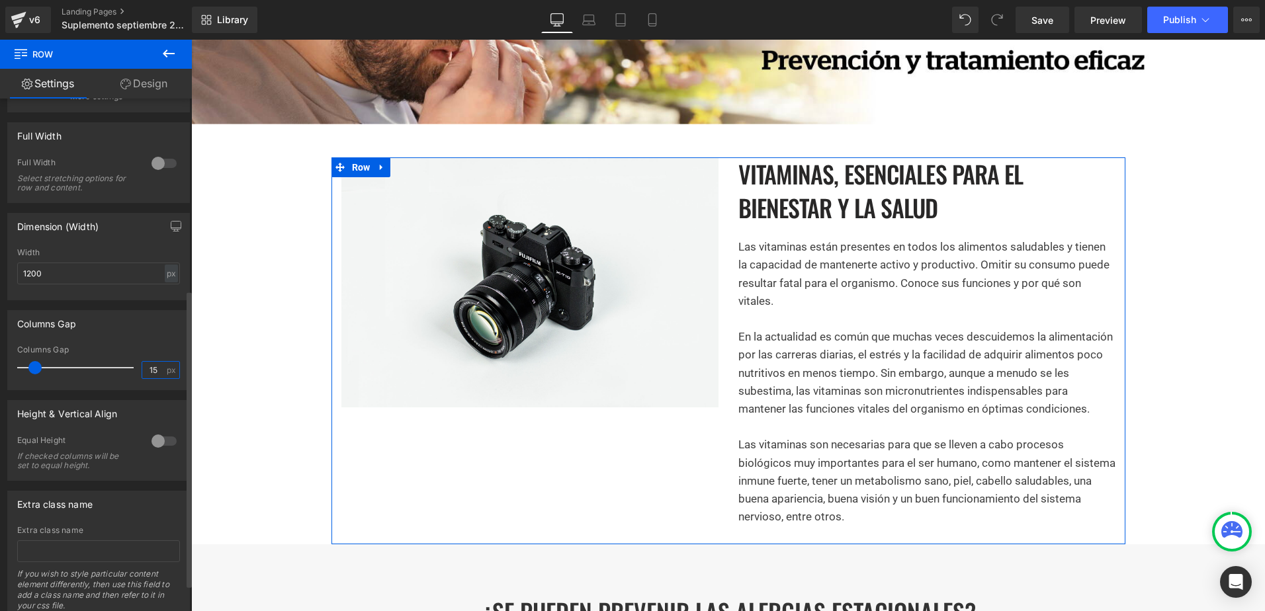
type input "15"
click at [153, 443] on div at bounding box center [164, 441] width 32 height 21
click at [134, 504] on span "Top" at bounding box center [98, 506] width 163 height 23
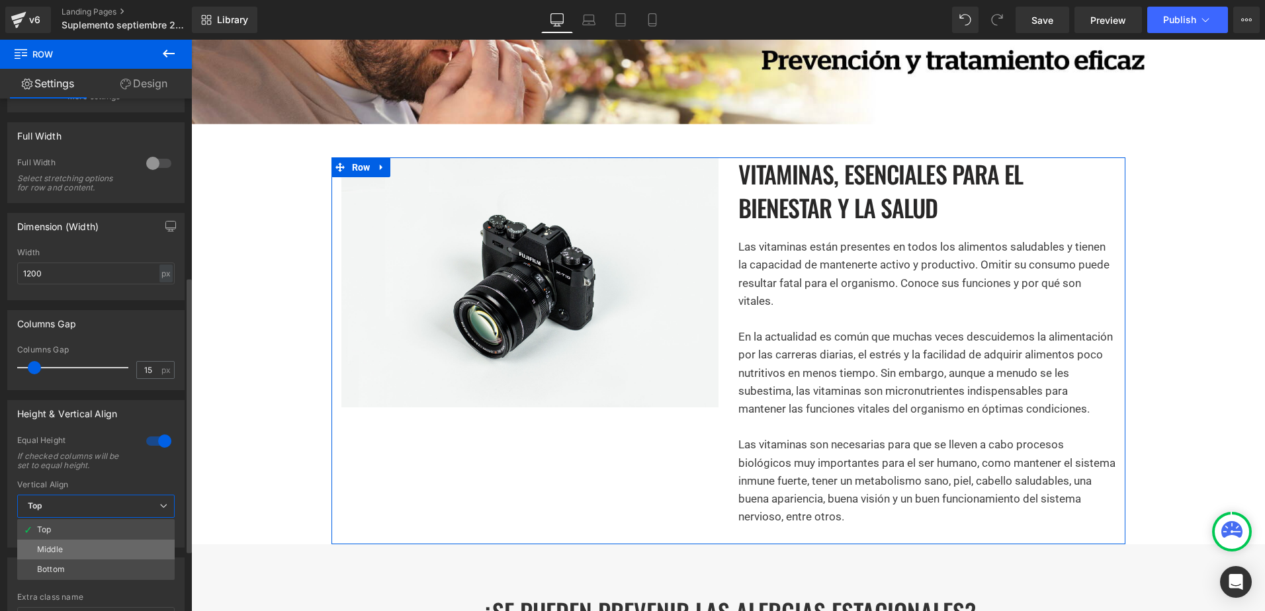
click at [46, 543] on li "Middle" at bounding box center [95, 550] width 157 height 20
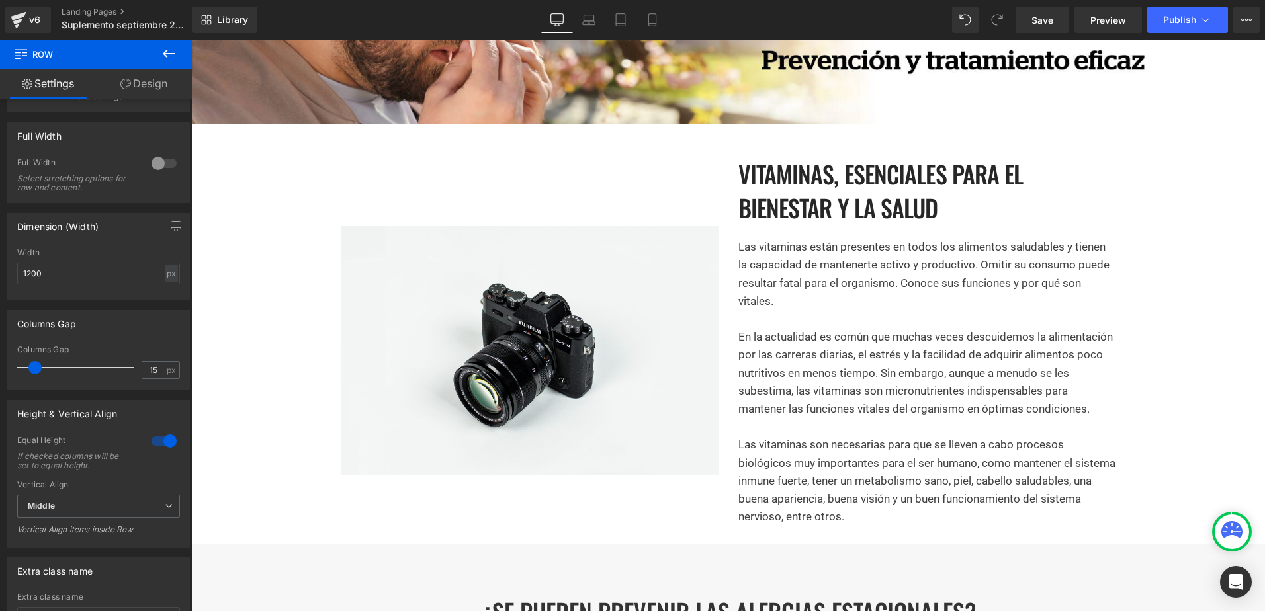
scroll to position [397, 0]
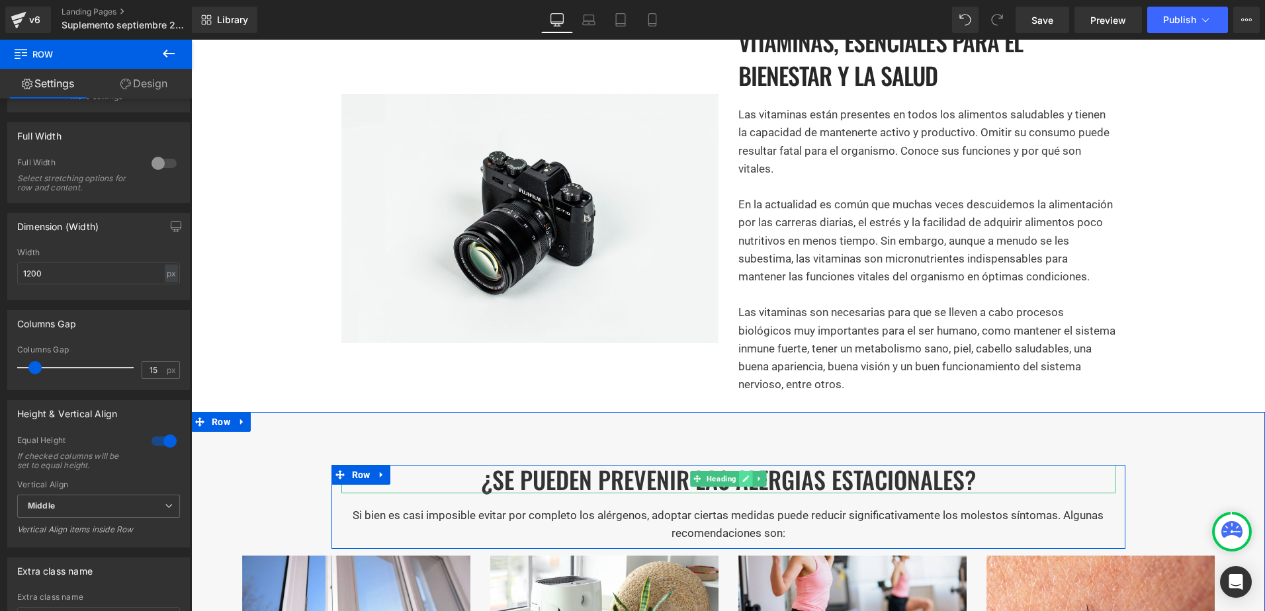
click at [742, 478] on icon at bounding box center [745, 479] width 7 height 8
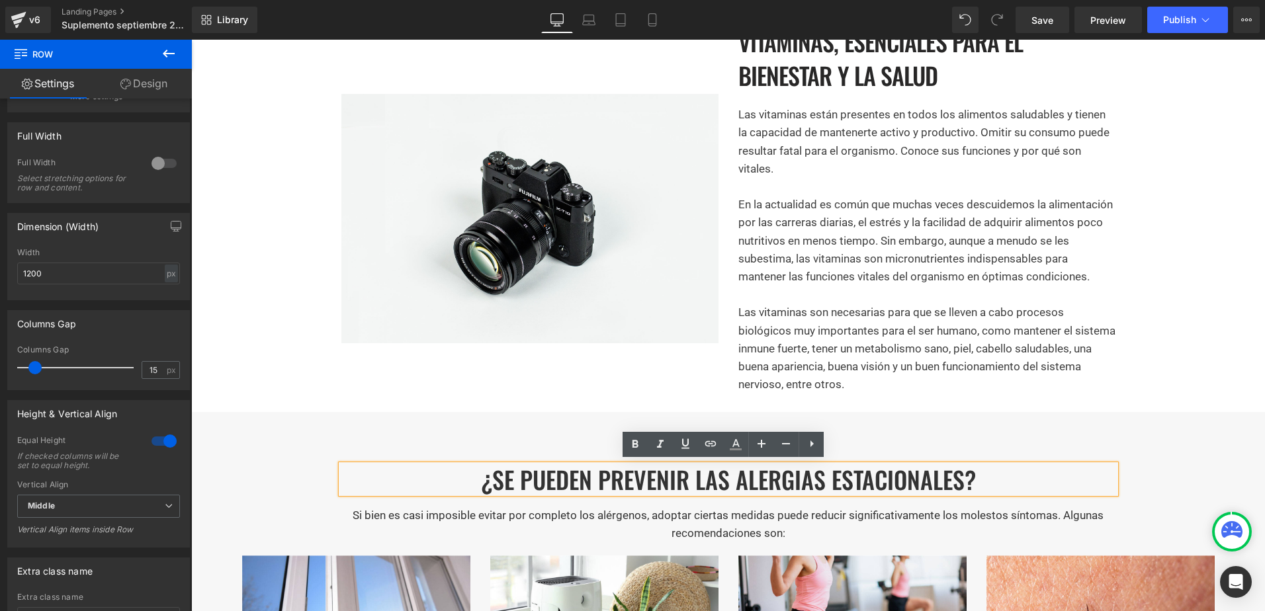
click at [734, 478] on h1 "¿SE PUEDEN PREVENIR LAS ALERGIAS ESTACIONALES?" at bounding box center [728, 479] width 774 height 28
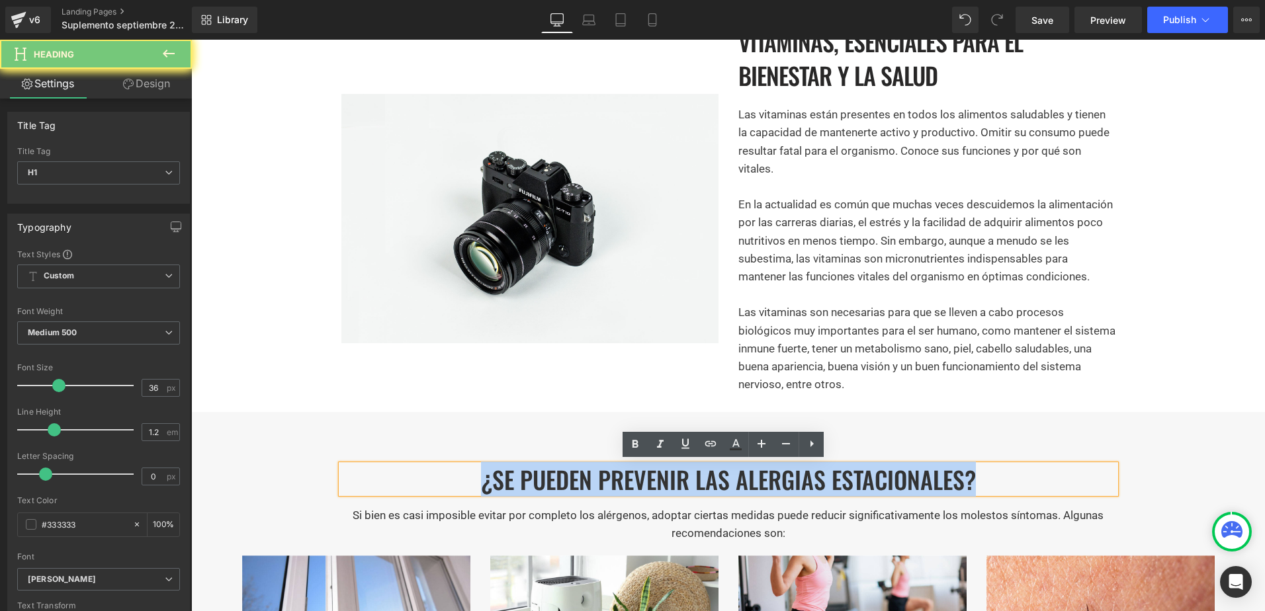
paste div
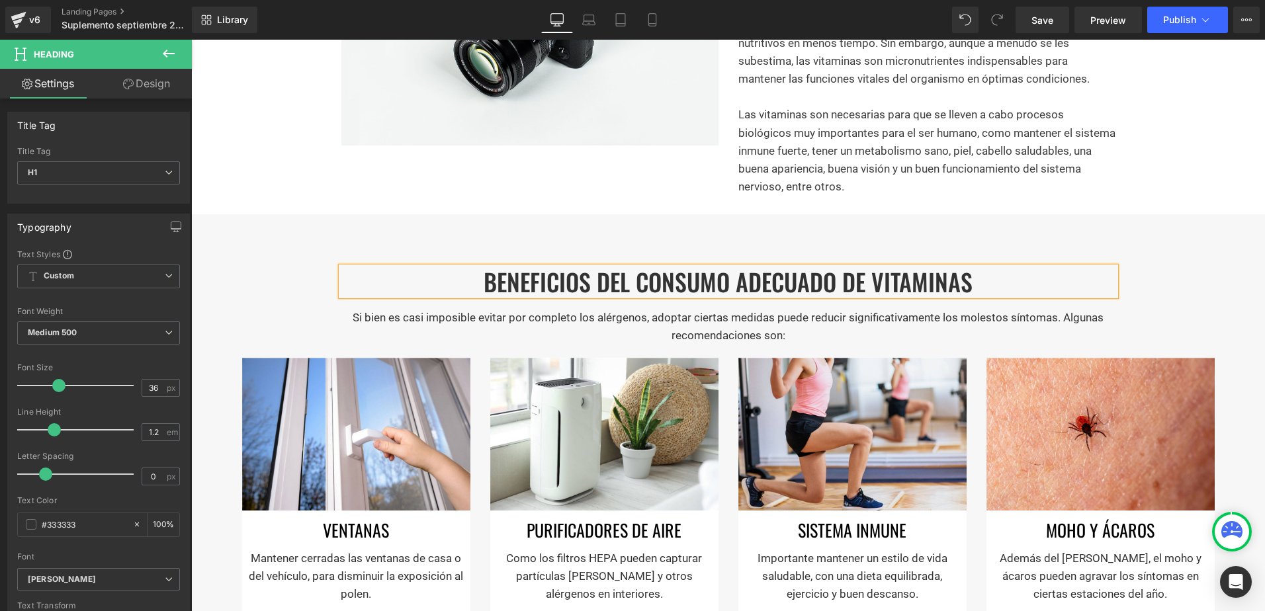
scroll to position [595, 0]
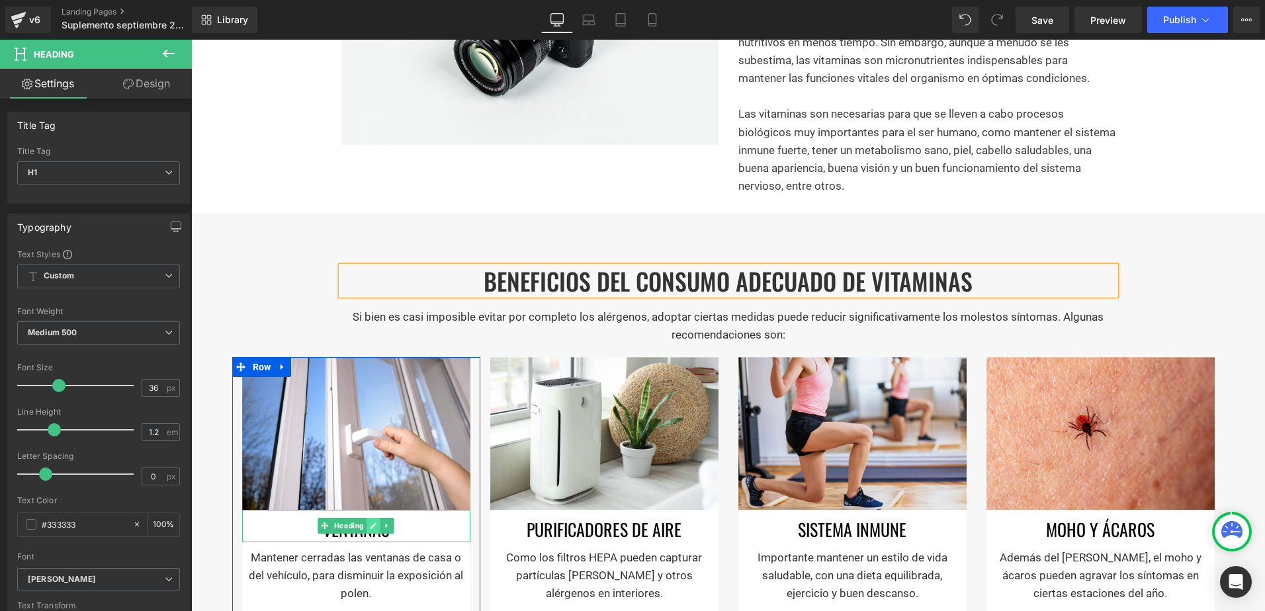
click at [367, 529] on link at bounding box center [374, 526] width 14 height 16
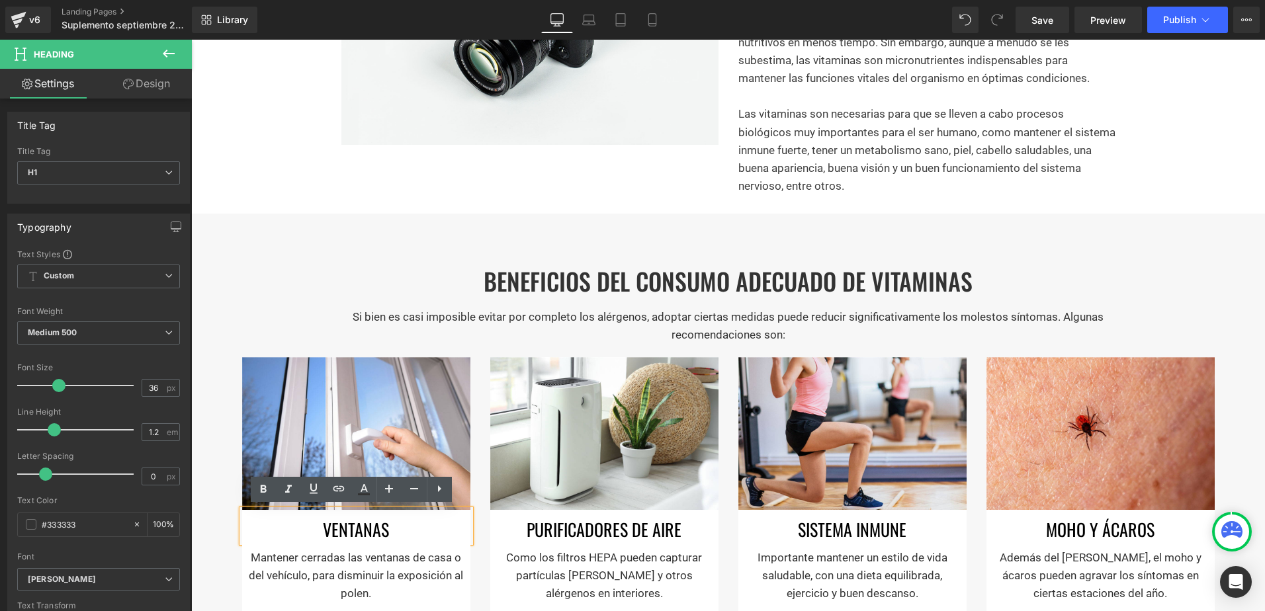
click at [361, 528] on h1 "VENTANAS" at bounding box center [356, 530] width 228 height 26
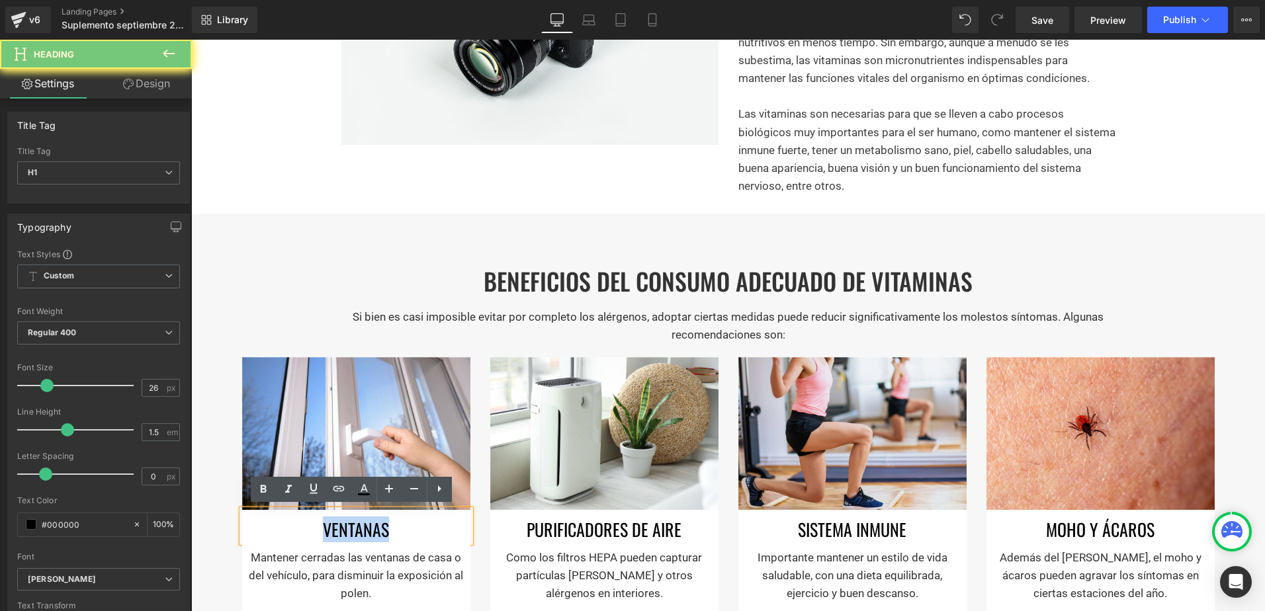
paste div
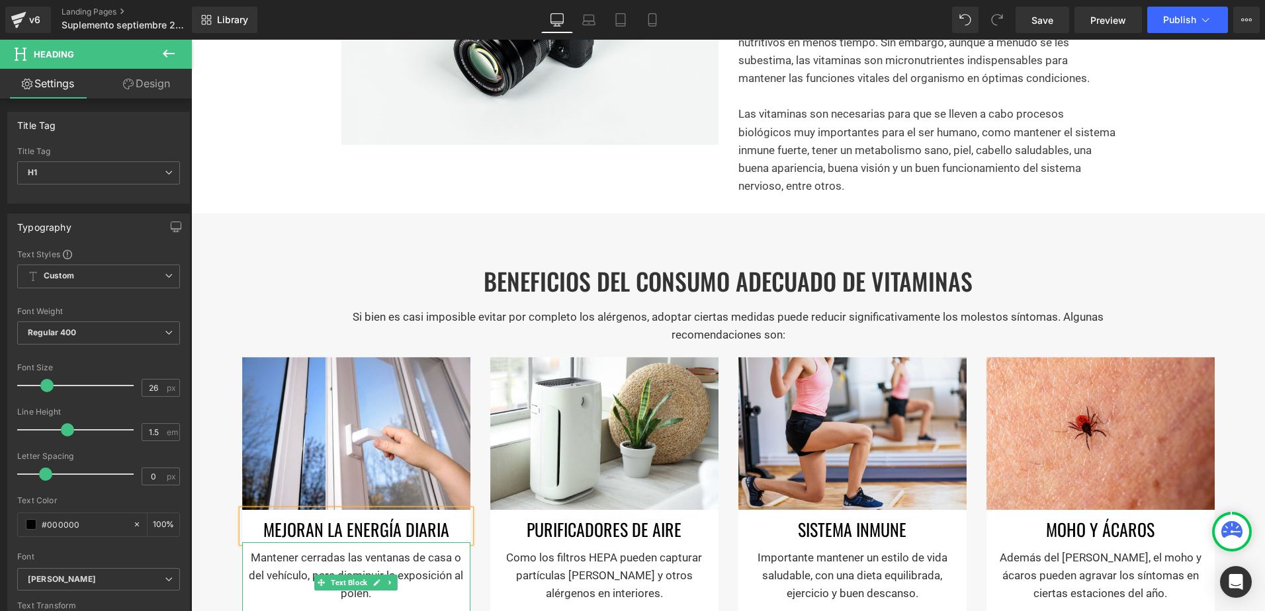
drag, startPoint x: 382, startPoint y: 566, endPoint x: 378, endPoint y: 578, distance: 12.4
click at [382, 566] on p "Mantener cerradas las ventanas de casa o del vehículo, para disminuir la exposi…" at bounding box center [356, 576] width 215 height 54
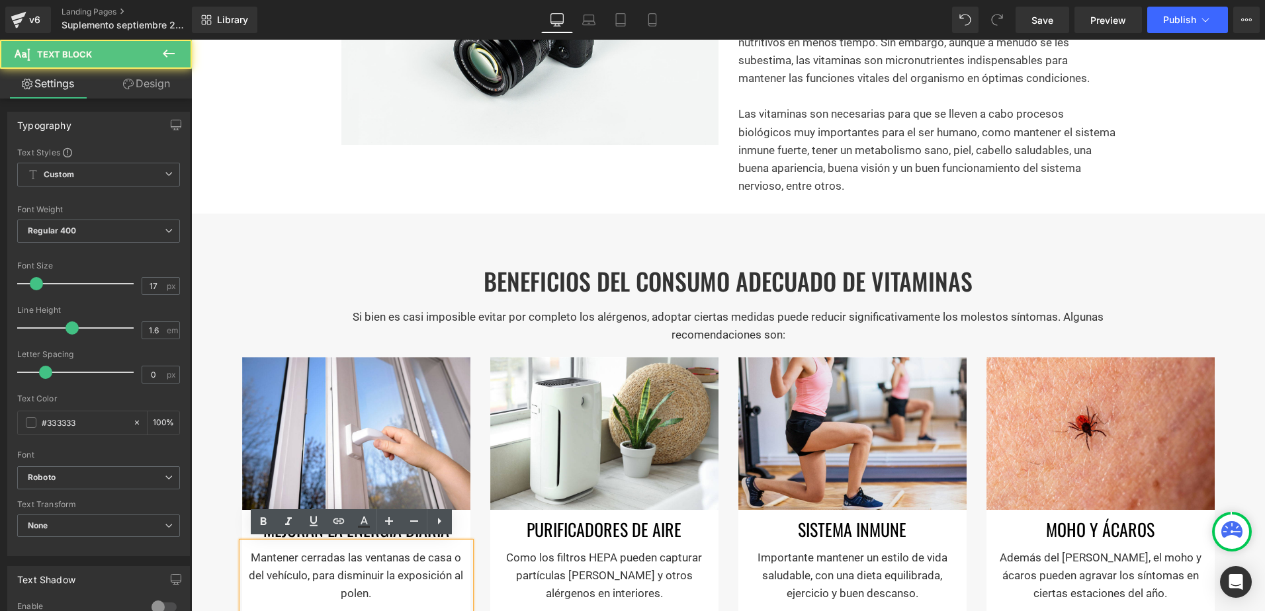
click at [367, 581] on p "Mantener cerradas las ventanas de casa o del vehículo, para disminuir la exposi…" at bounding box center [356, 576] width 215 height 54
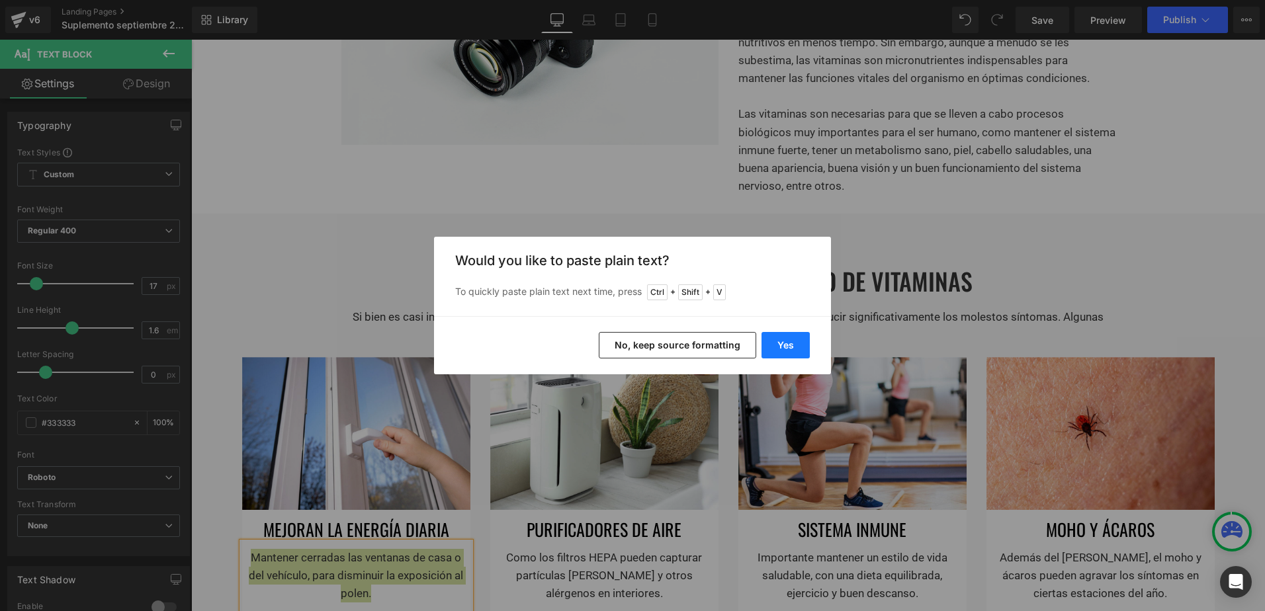
click at [795, 339] on button "Yes" at bounding box center [786, 345] width 48 height 26
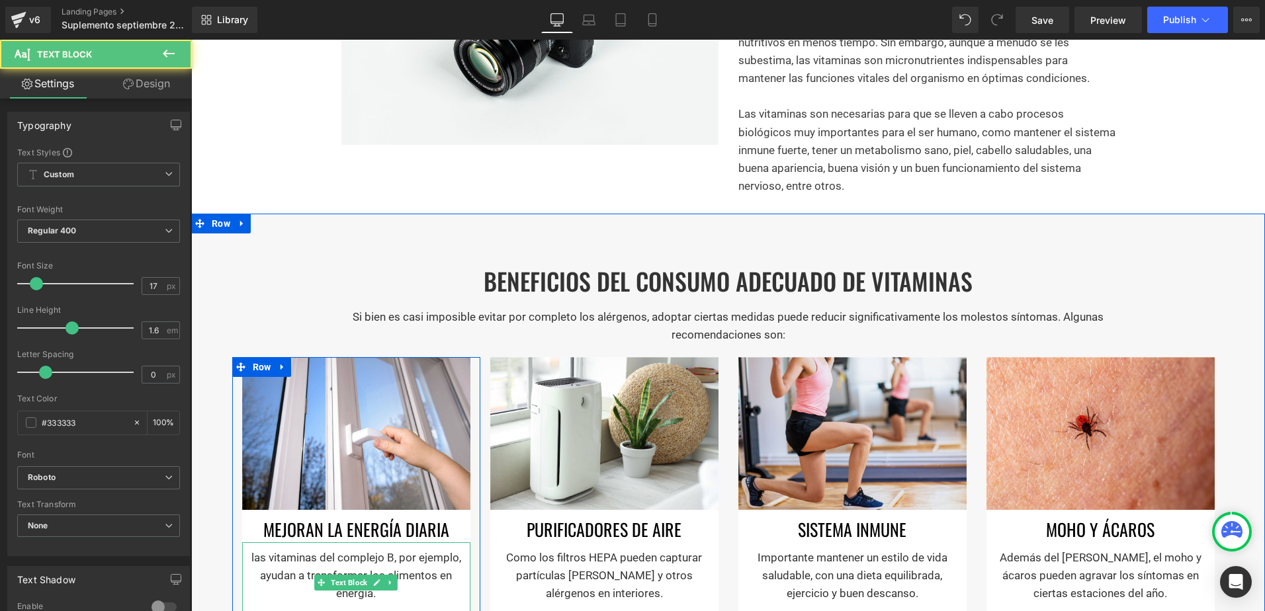
click at [250, 563] on p "las vitaminas del complejo B, por ejemplo, ayudan a transformar los alimentos e…" at bounding box center [356, 576] width 215 height 54
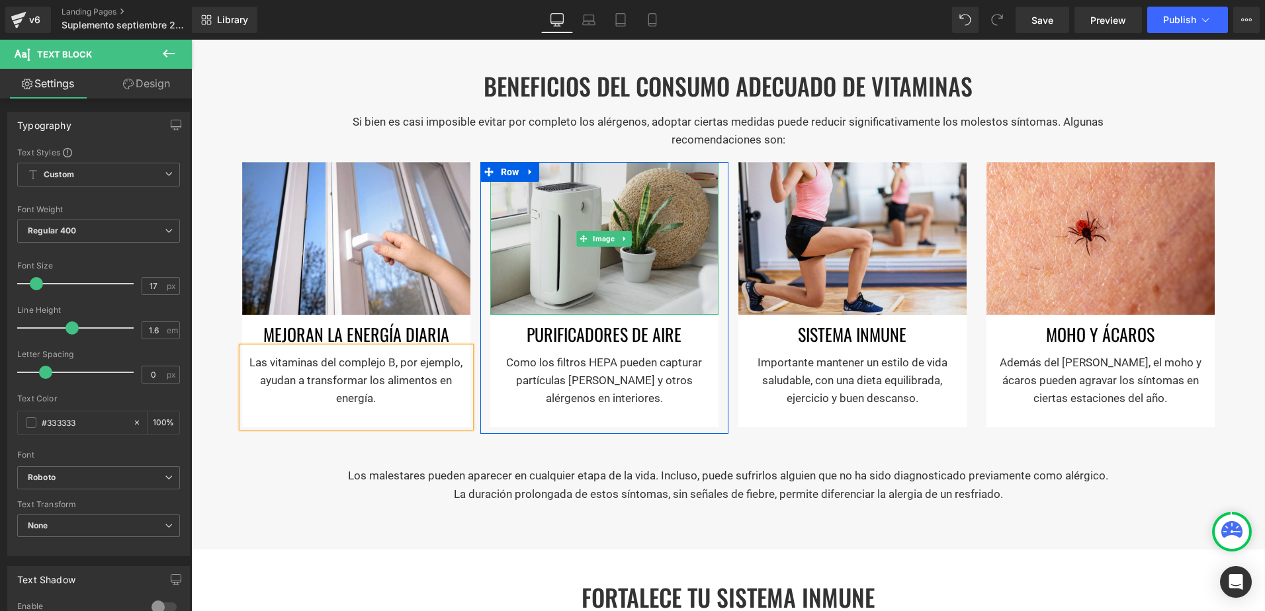
scroll to position [794, 0]
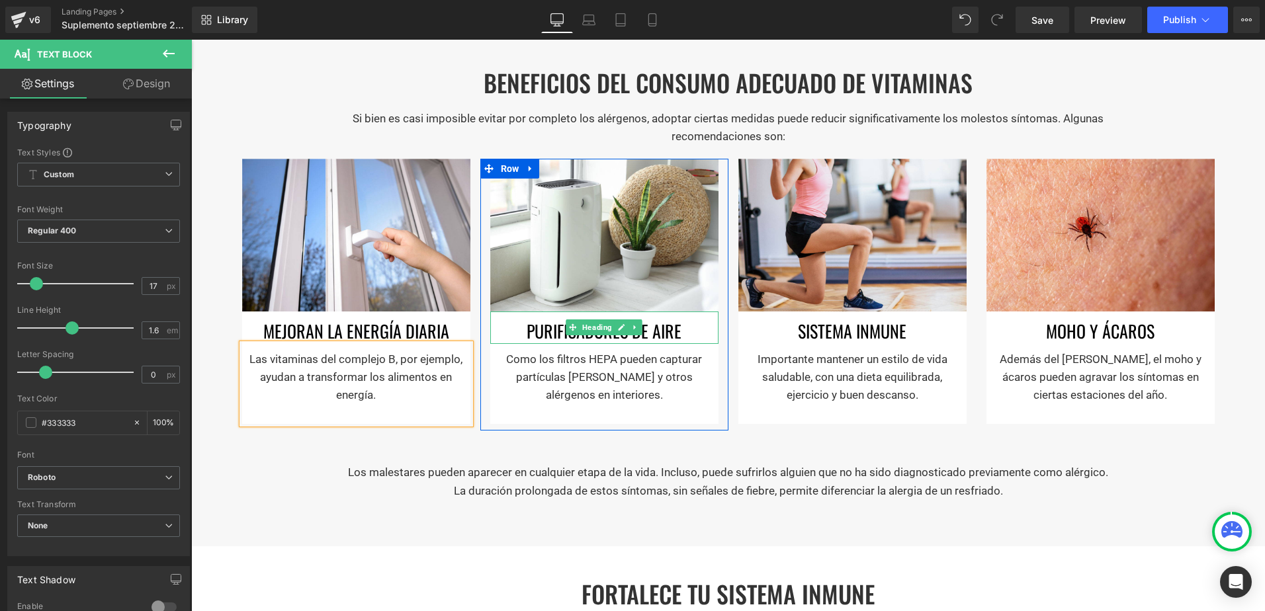
drag, startPoint x: 617, startPoint y: 331, endPoint x: 625, endPoint y: 329, distance: 7.5
click at [617, 331] on link at bounding box center [622, 328] width 14 height 16
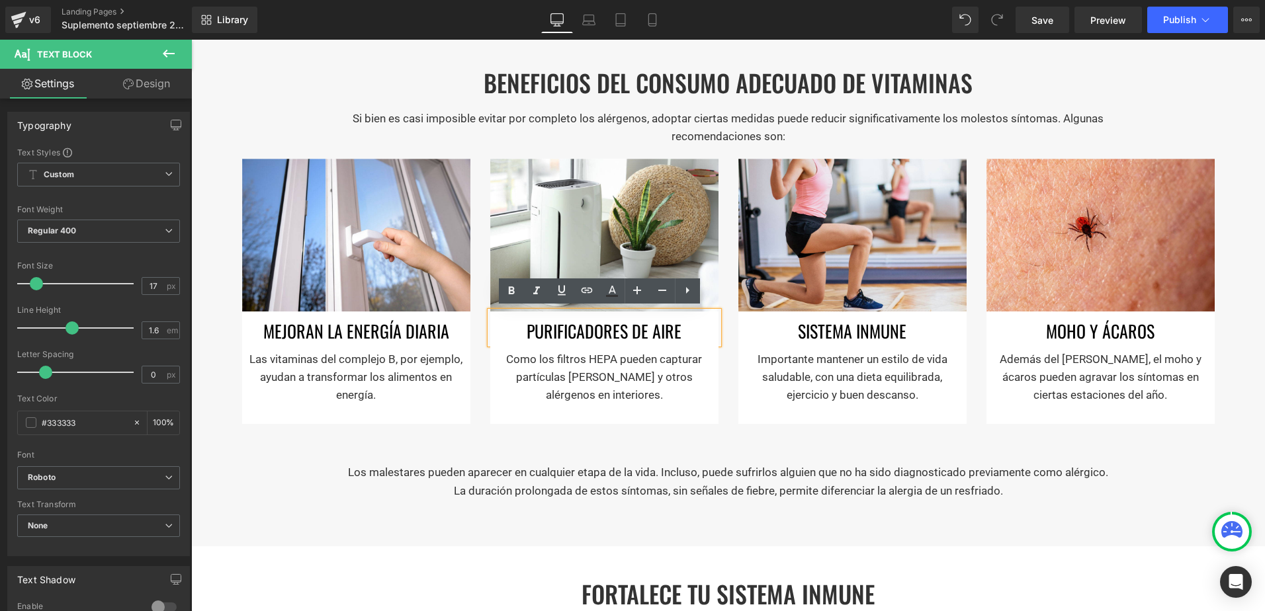
click at [639, 328] on h1 "purificadores de aire" at bounding box center [604, 331] width 228 height 26
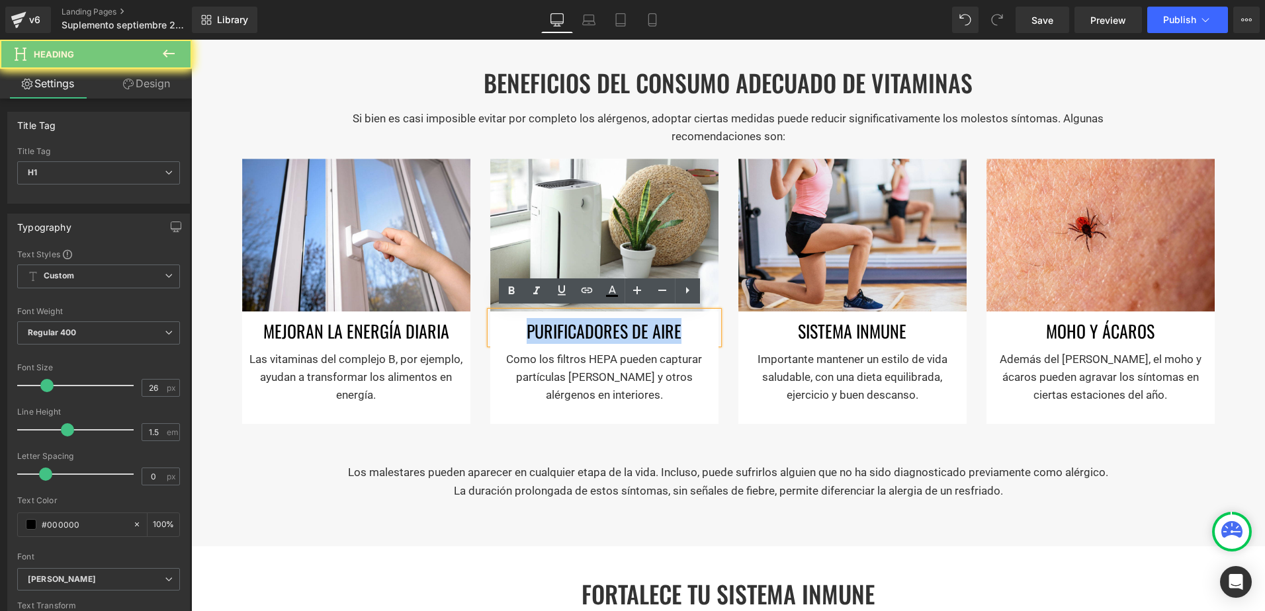
paste div
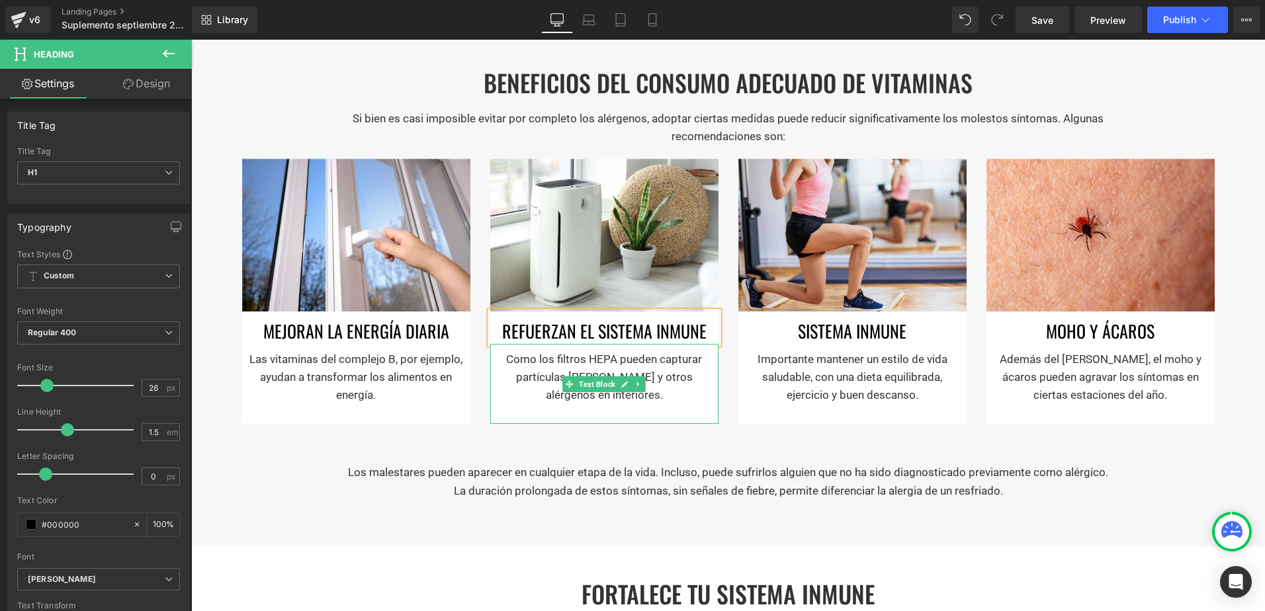
drag, startPoint x: 623, startPoint y: 357, endPoint x: 612, endPoint y: 365, distance: 13.4
click at [623, 357] on p "Como los filtros HEPA pueden capturar partículas de polen y otros alérgenos en …" at bounding box center [604, 378] width 215 height 54
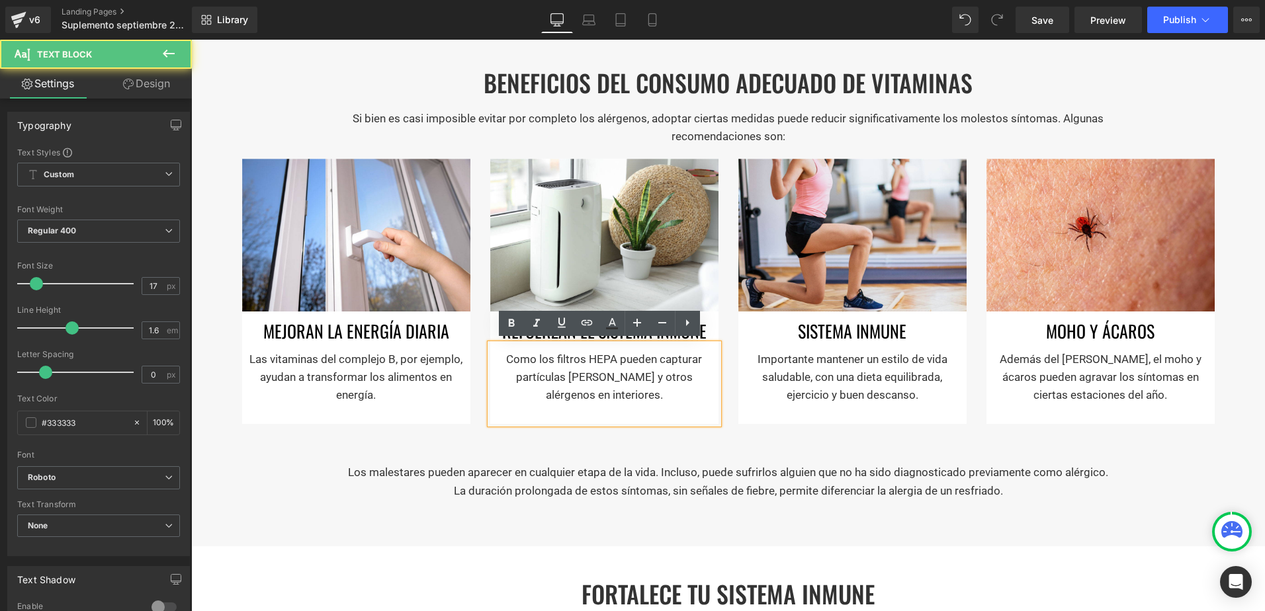
click at [612, 365] on p "Como los filtros HEPA pueden capturar partículas de polen y otros alérgenos en …" at bounding box center [604, 378] width 215 height 54
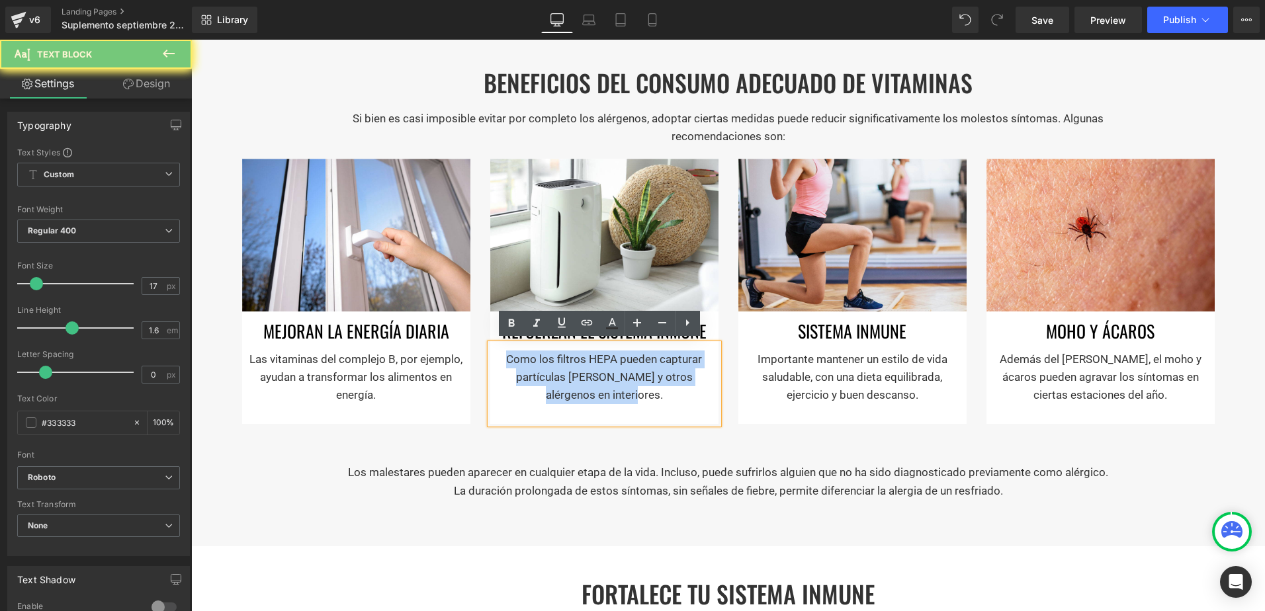
click at [612, 365] on p "Como los filtros HEPA pueden capturar partículas de polen y otros alérgenos en …" at bounding box center [604, 378] width 215 height 54
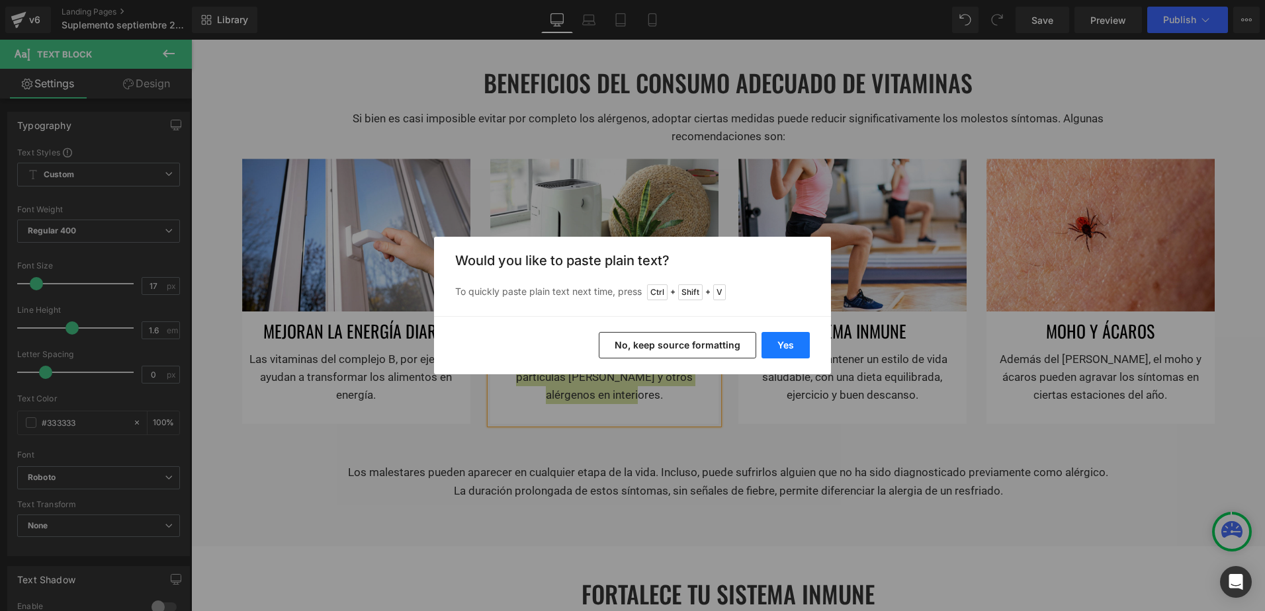
click at [771, 351] on button "Yes" at bounding box center [786, 345] width 48 height 26
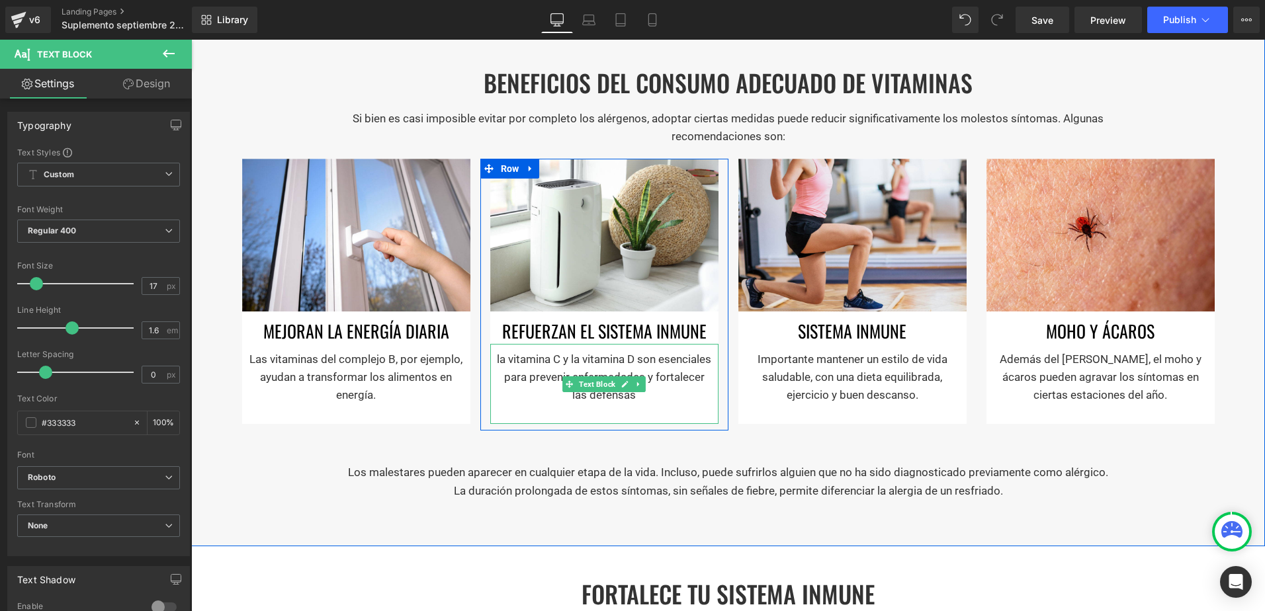
click at [663, 402] on p "la vitamina C y la vitamina D son esenciales para prevenir enfermedades y forta…" at bounding box center [604, 378] width 215 height 54
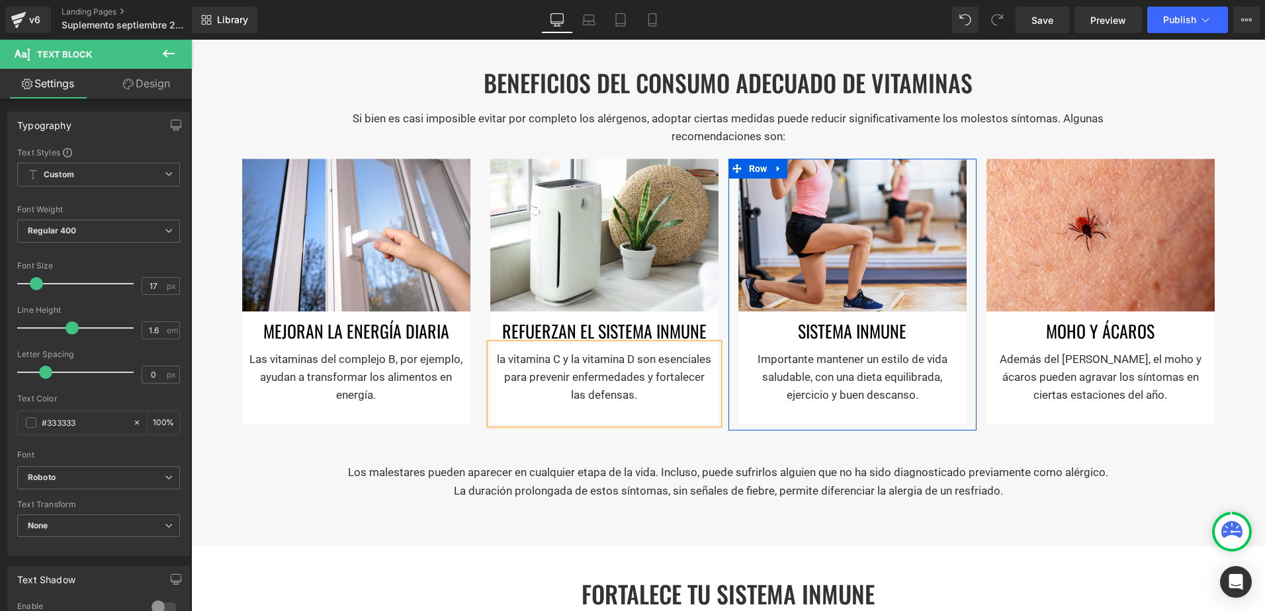
click at [730, 382] on div "Image sistema inmune Heading Importante mantener un estilo de vida saludable, c…" at bounding box center [852, 291] width 248 height 265
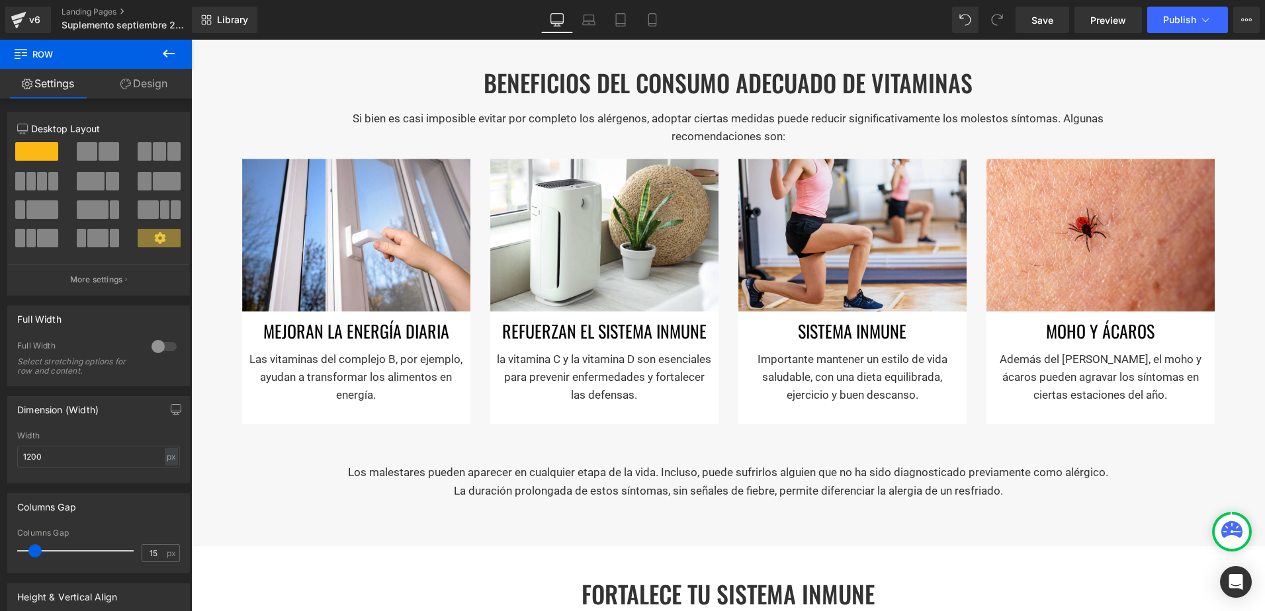
click at [173, 54] on icon at bounding box center [169, 54] width 12 height 8
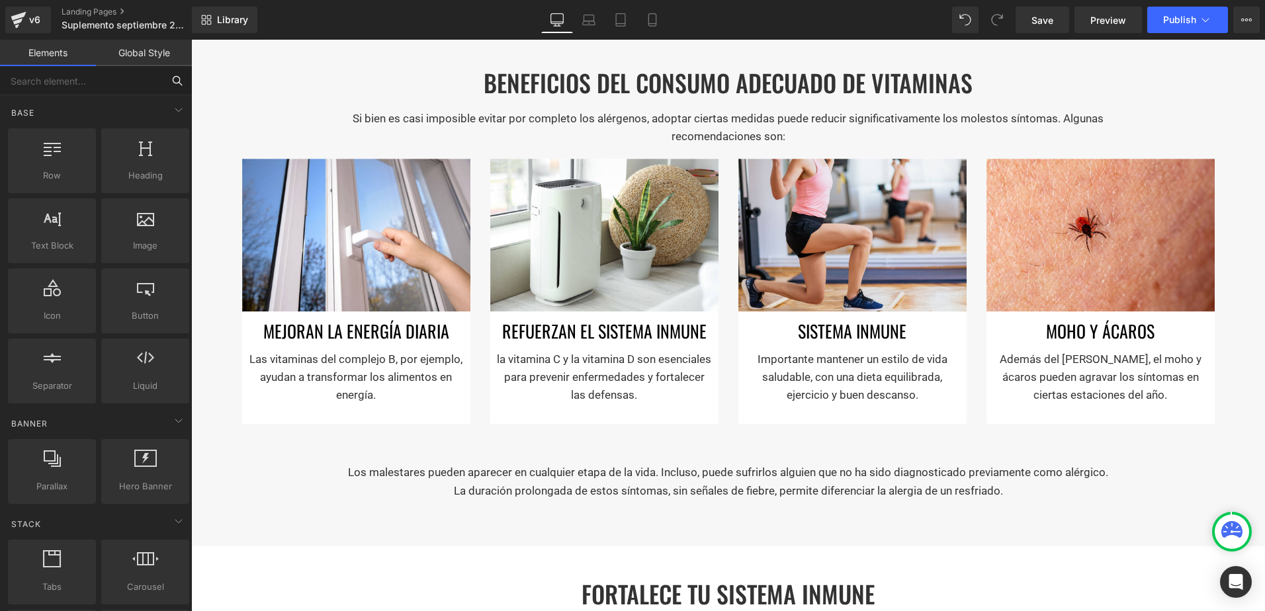
click at [122, 87] on input "text" at bounding box center [81, 80] width 163 height 29
type input "car"
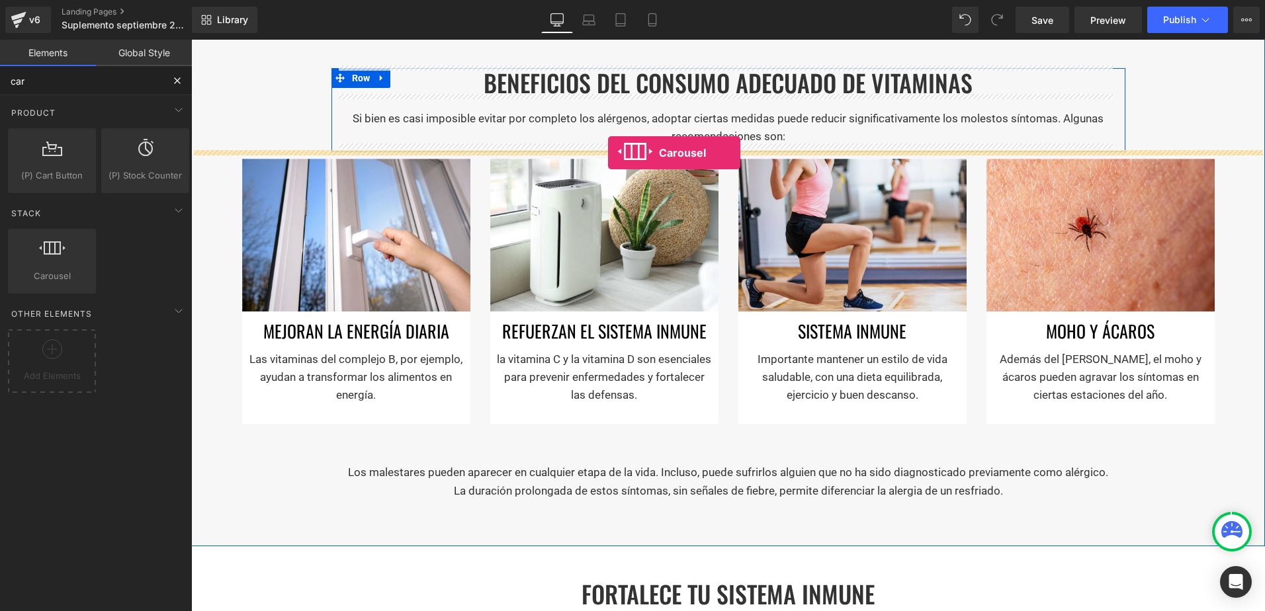
drag, startPoint x: 251, startPoint y: 310, endPoint x: 608, endPoint y: 153, distance: 389.6
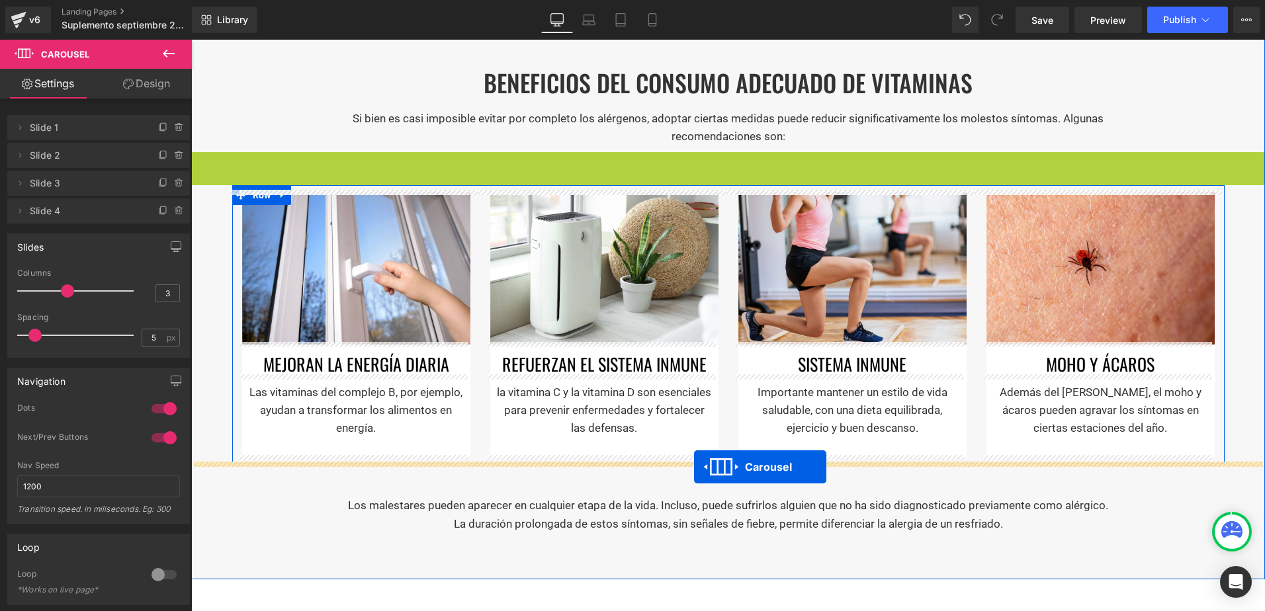
drag, startPoint x: 687, startPoint y: 160, endPoint x: 694, endPoint y: 467, distance: 307.1
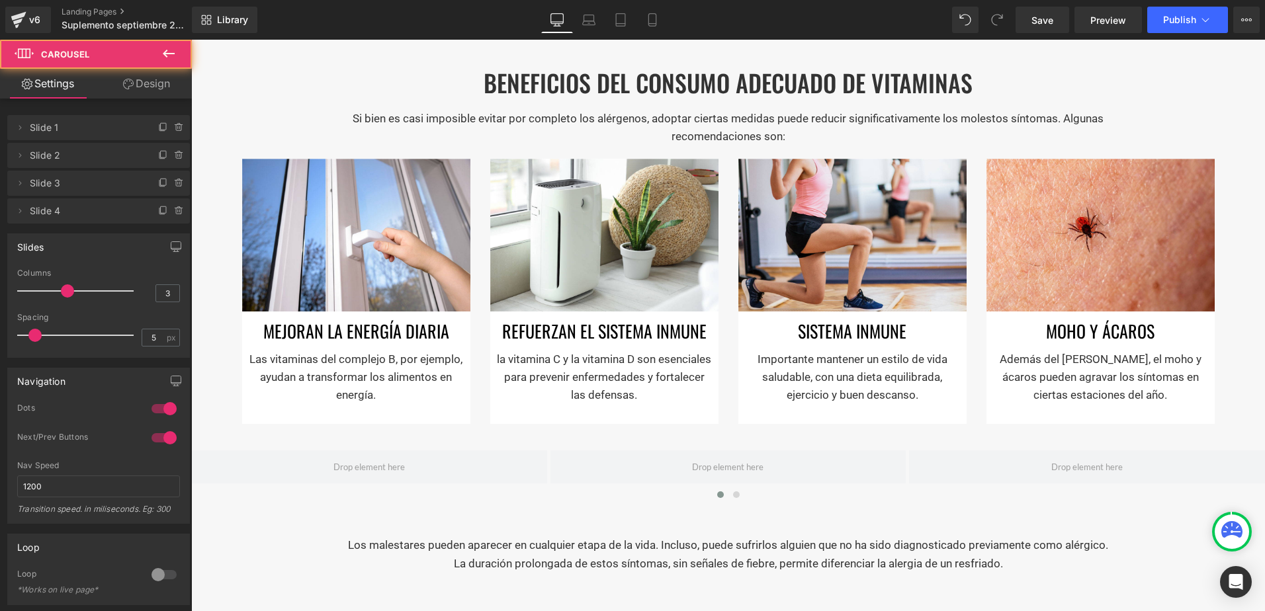
click at [163, 59] on icon at bounding box center [169, 54] width 16 height 16
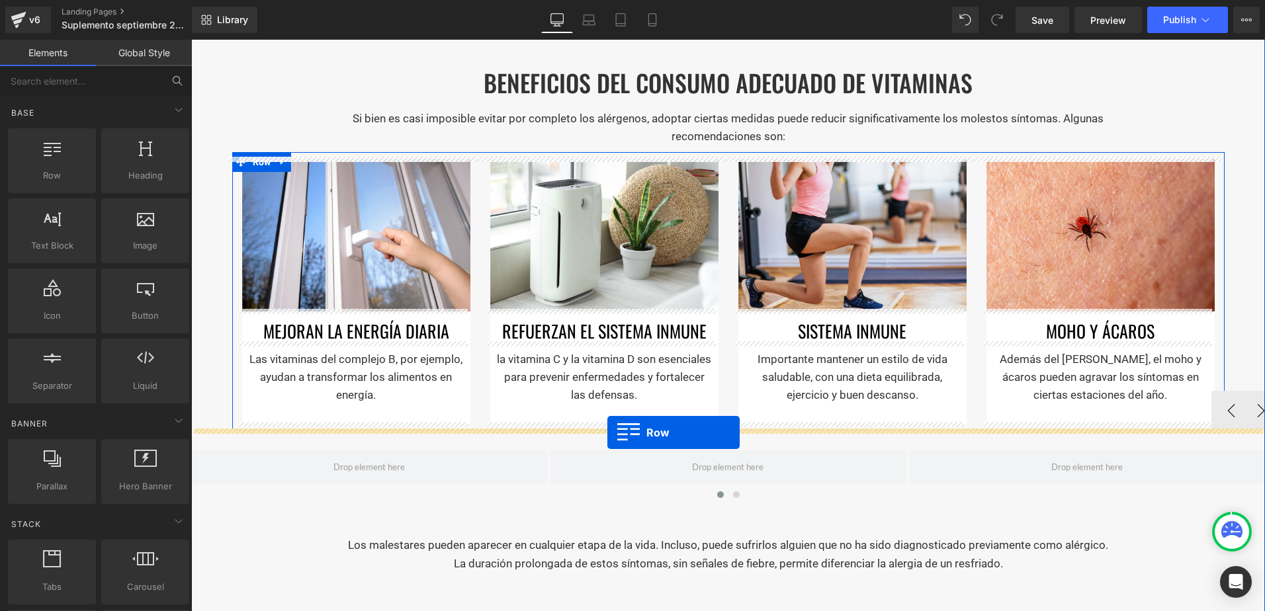
drag, startPoint x: 228, startPoint y: 214, endPoint x: 607, endPoint y: 433, distance: 437.8
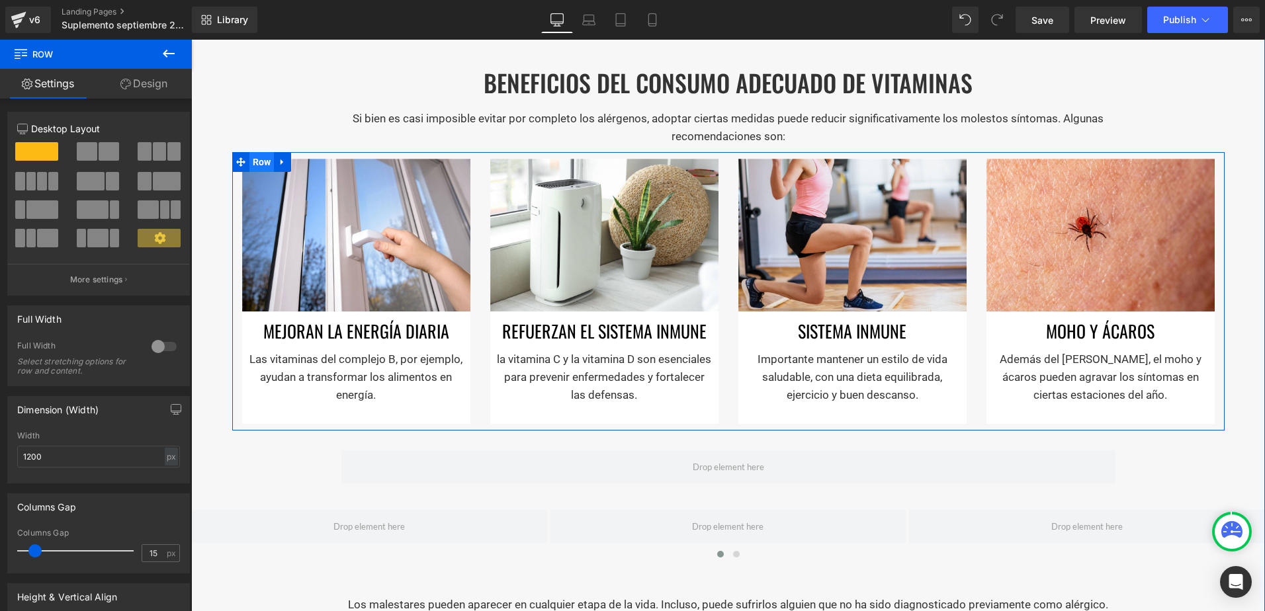
click at [253, 165] on span "Row" at bounding box center [261, 162] width 25 height 20
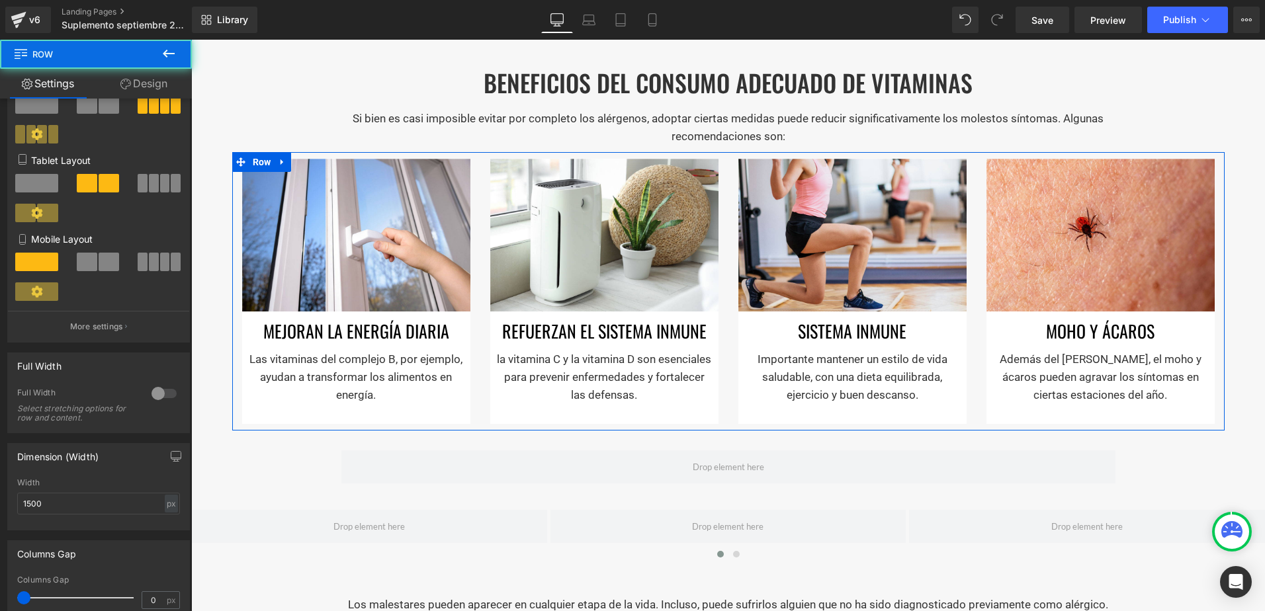
scroll to position [198, 0]
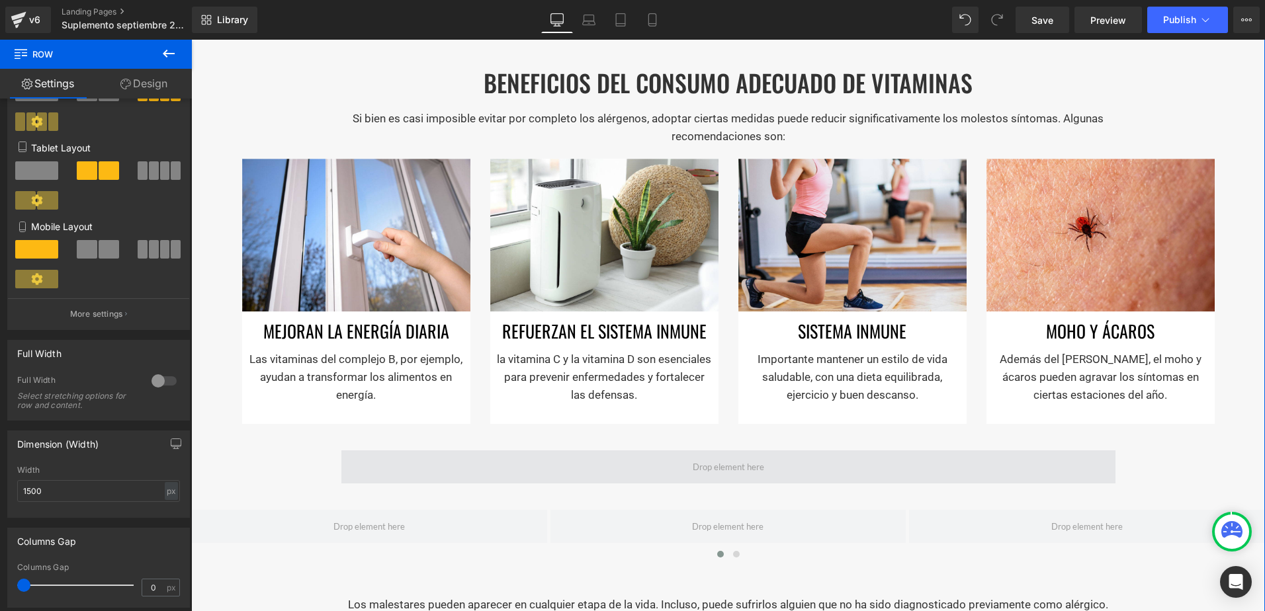
click at [400, 466] on span at bounding box center [728, 467] width 774 height 33
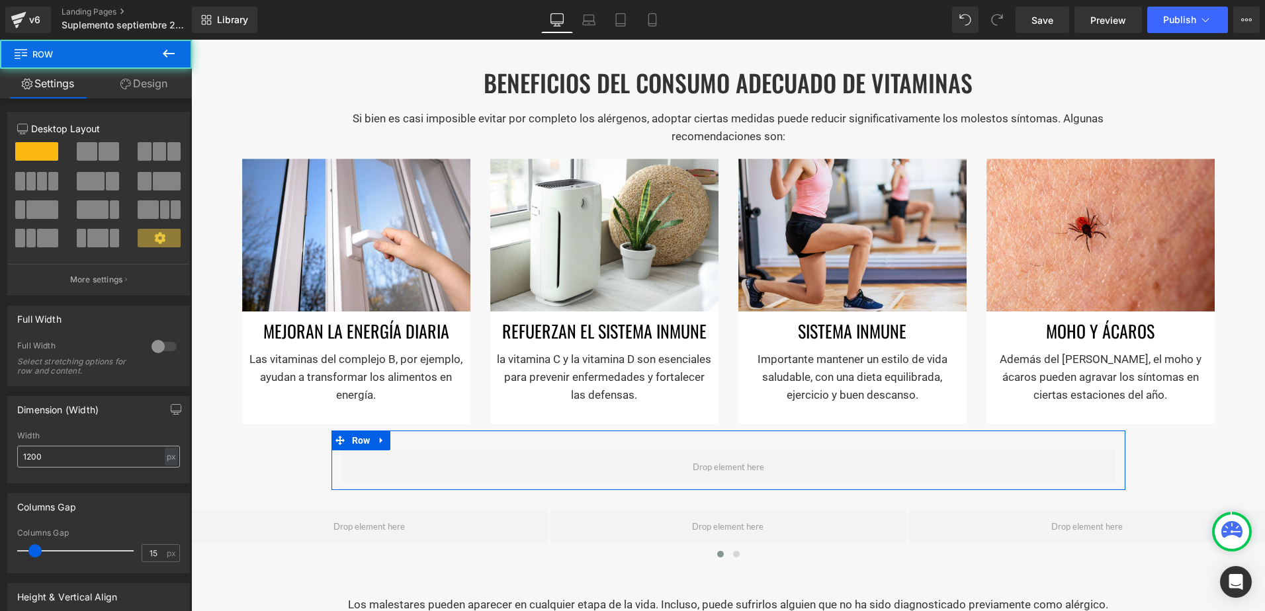
scroll to position [66, 0]
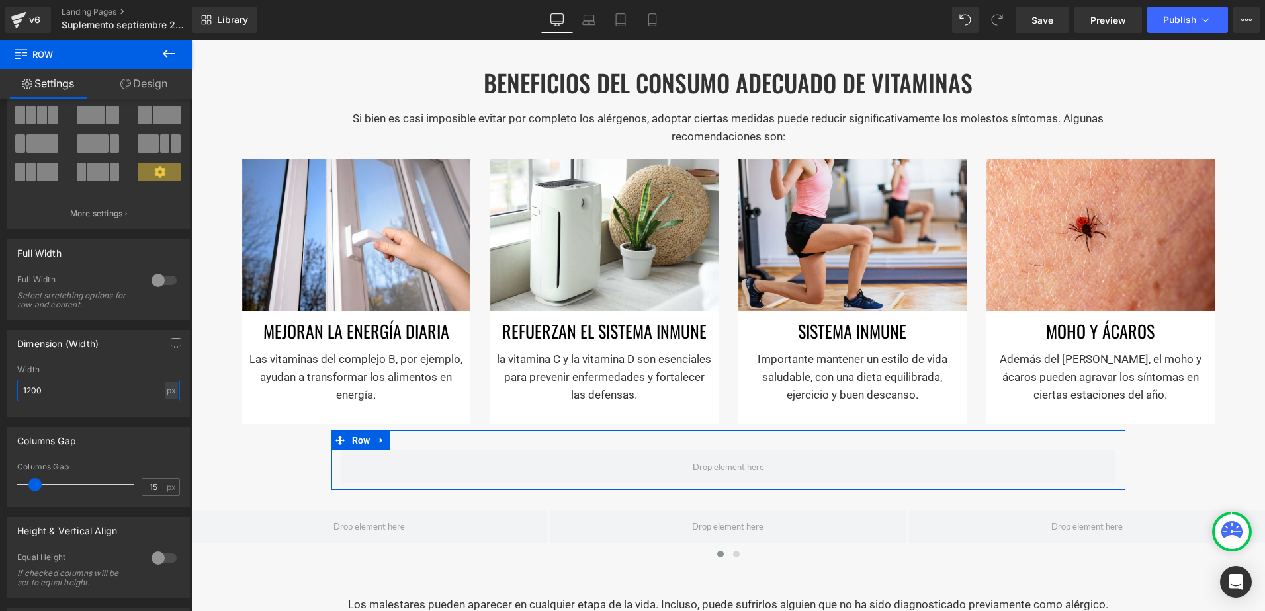
drag, startPoint x: 57, startPoint y: 400, endPoint x: -3, endPoint y: 384, distance: 61.6
click at [0, 384] on html "Row You are previewing how the will restyle your page. You can not edit Element…" at bounding box center [632, 305] width 1265 height 611
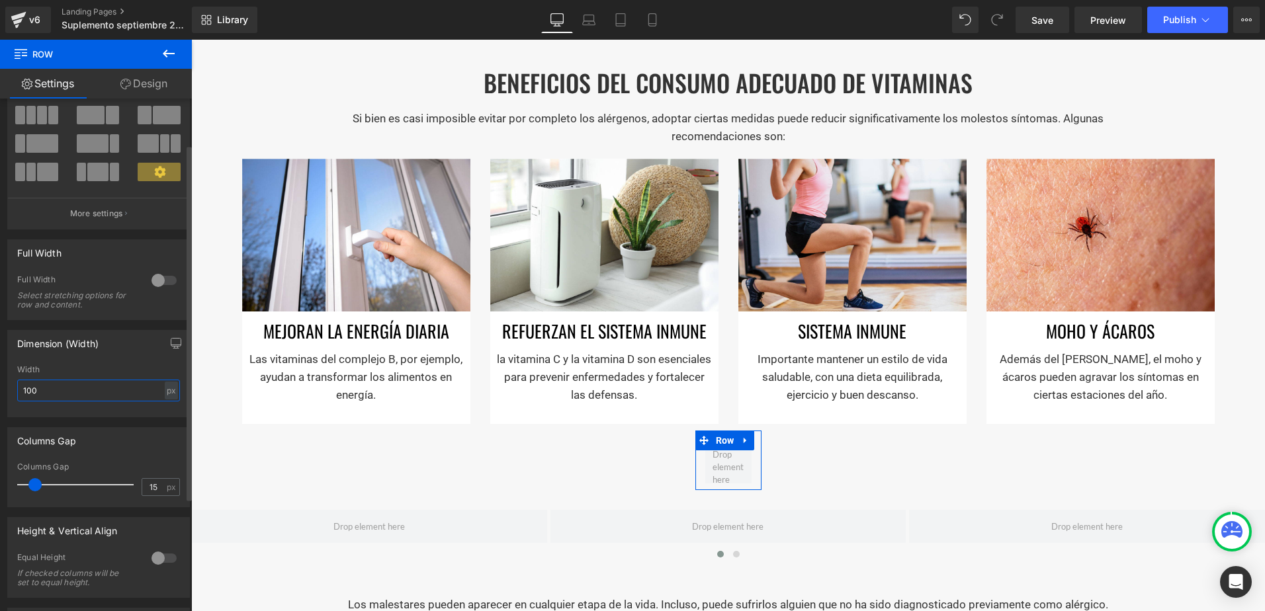
type input "1500"
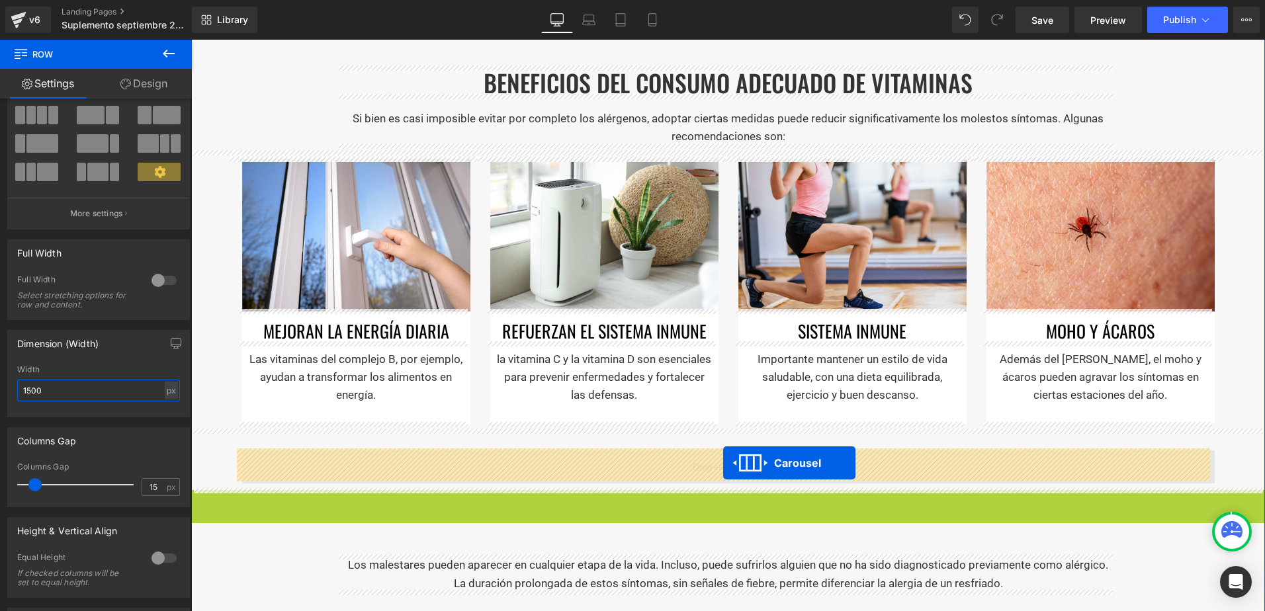
drag, startPoint x: 685, startPoint y: 504, endPoint x: 723, endPoint y: 463, distance: 55.7
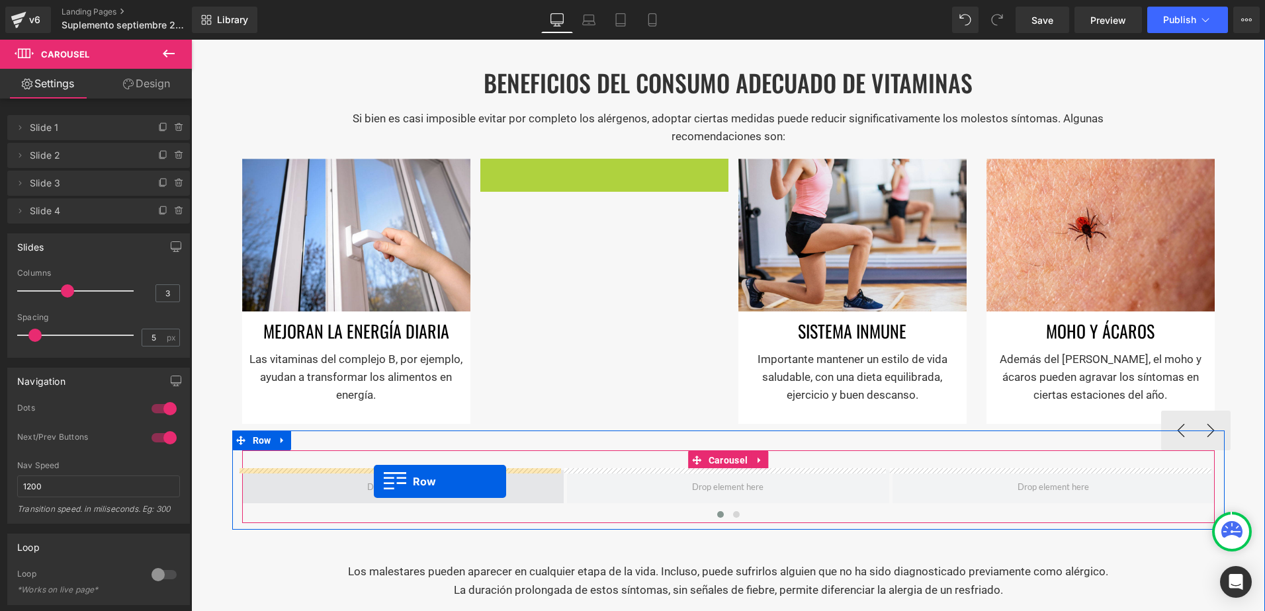
drag, startPoint x: 484, startPoint y: 165, endPoint x: 374, endPoint y: 482, distance: 335.4
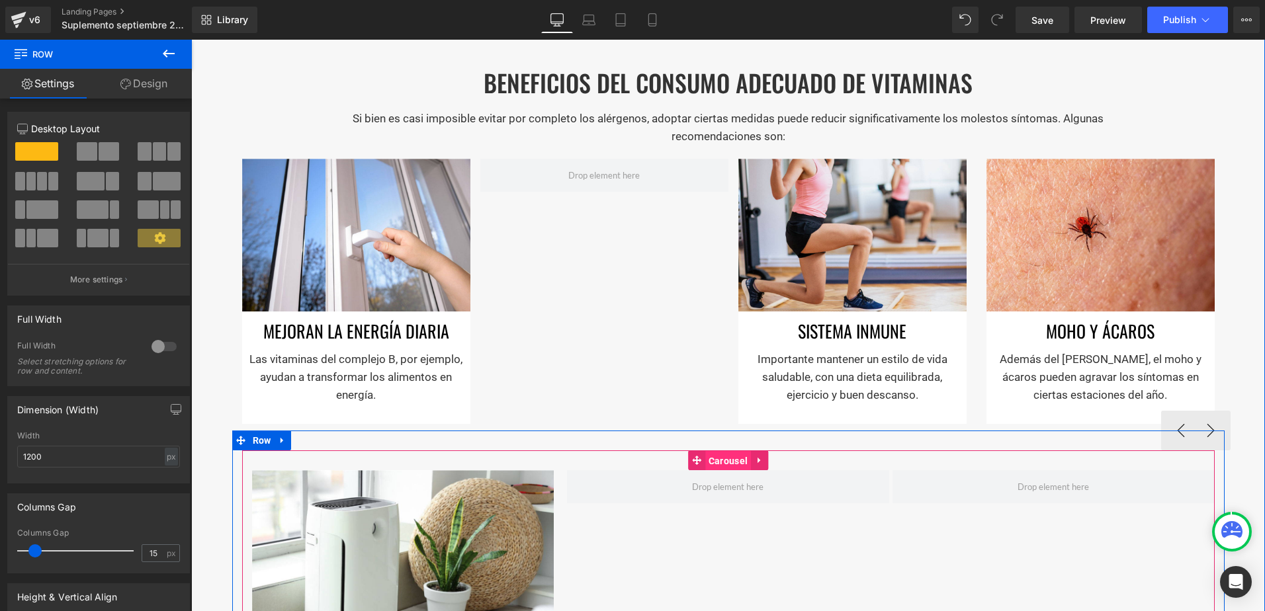
click at [726, 455] on span "Carousel" at bounding box center [728, 461] width 46 height 20
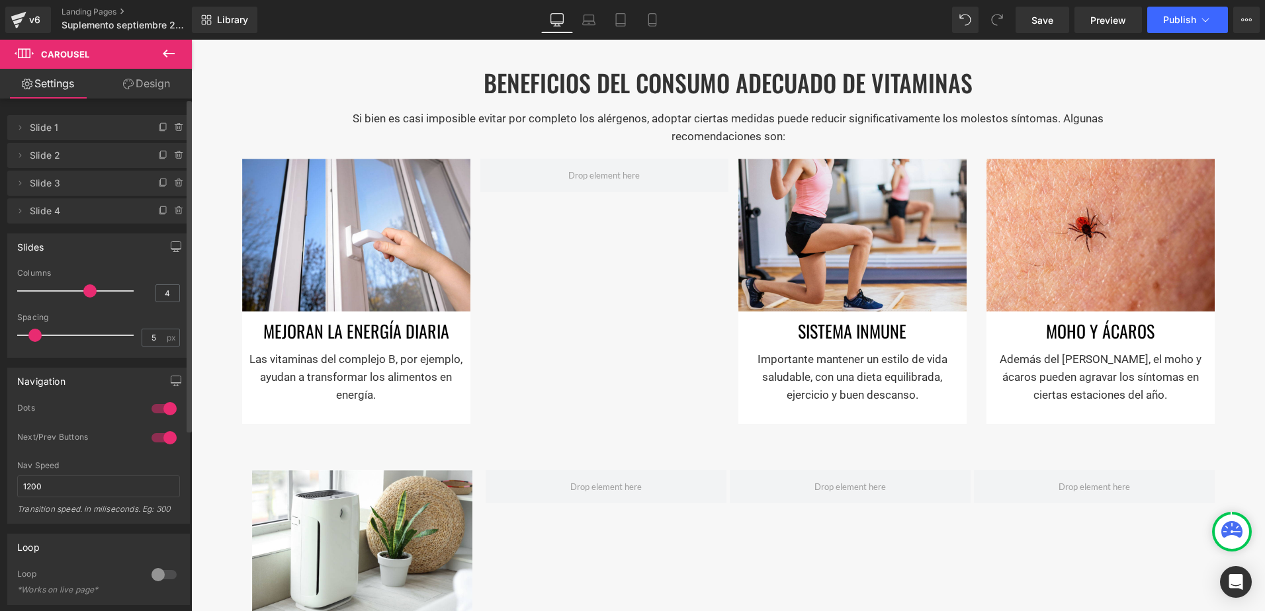
type input "5"
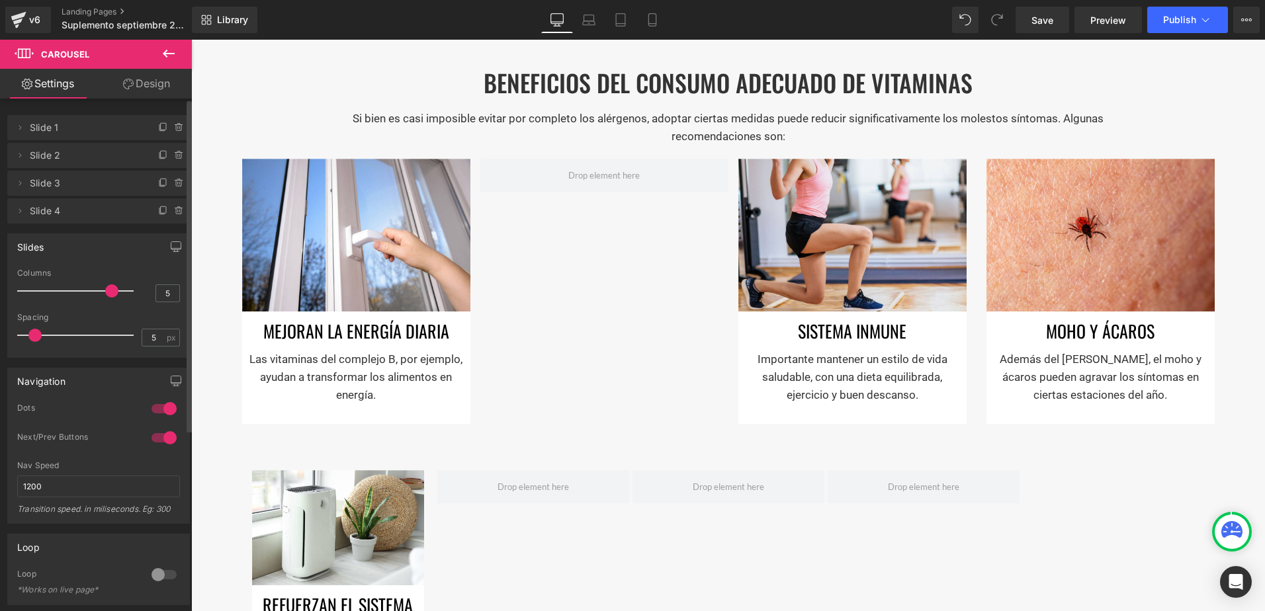
drag, startPoint x: 69, startPoint y: 288, endPoint x: 105, endPoint y: 289, distance: 35.7
click at [105, 289] on span at bounding box center [111, 291] width 13 height 13
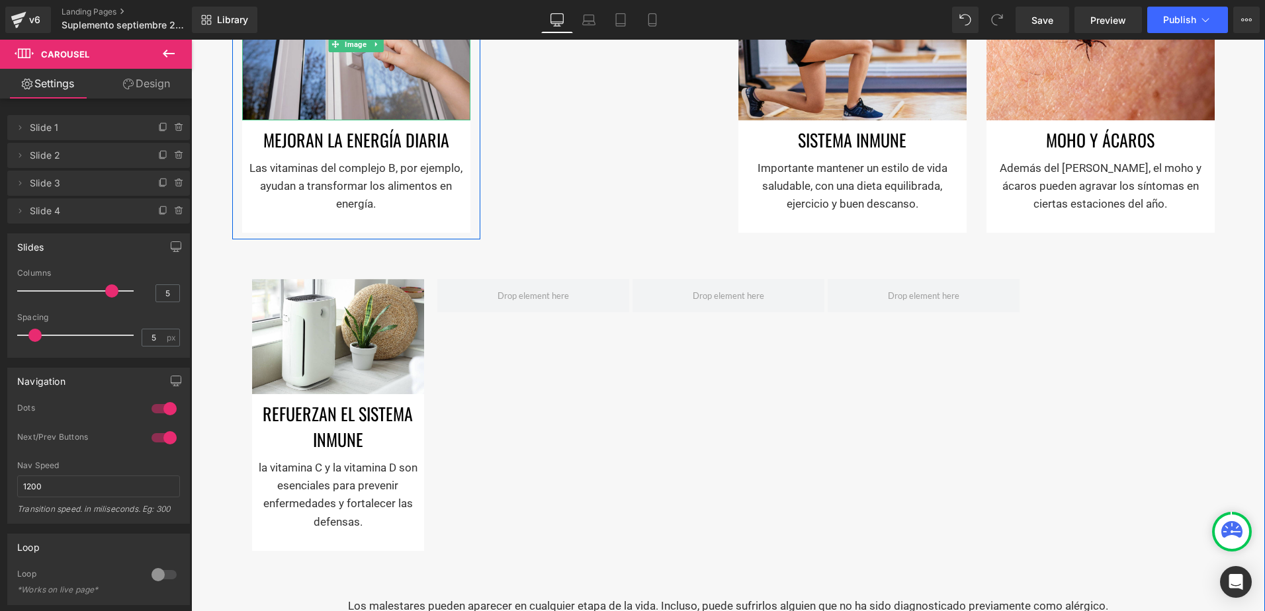
scroll to position [992, 0]
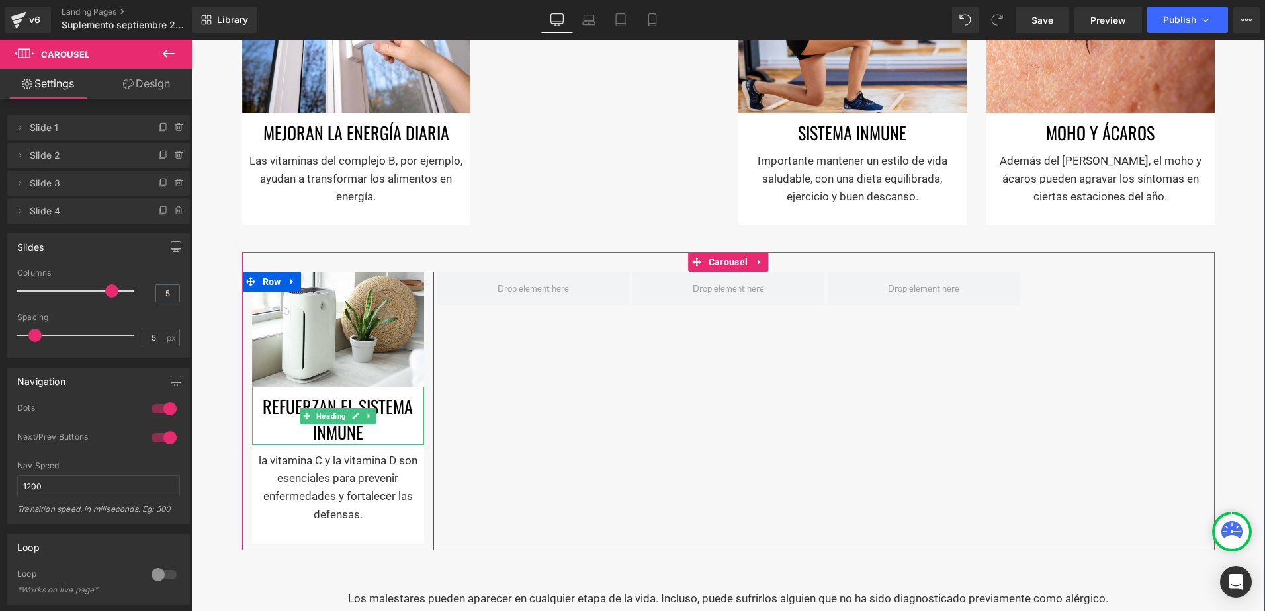
click at [349, 413] on link at bounding box center [356, 416] width 14 height 16
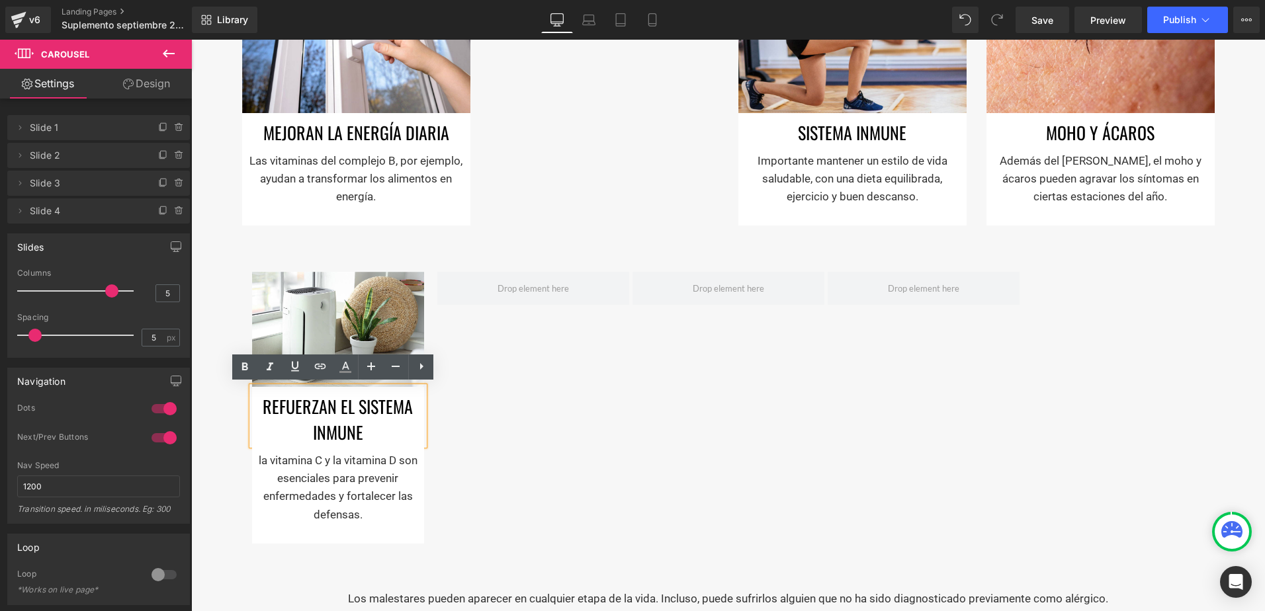
click at [334, 405] on h1 "Refuerzan el sistema inmune" at bounding box center [338, 420] width 172 height 52
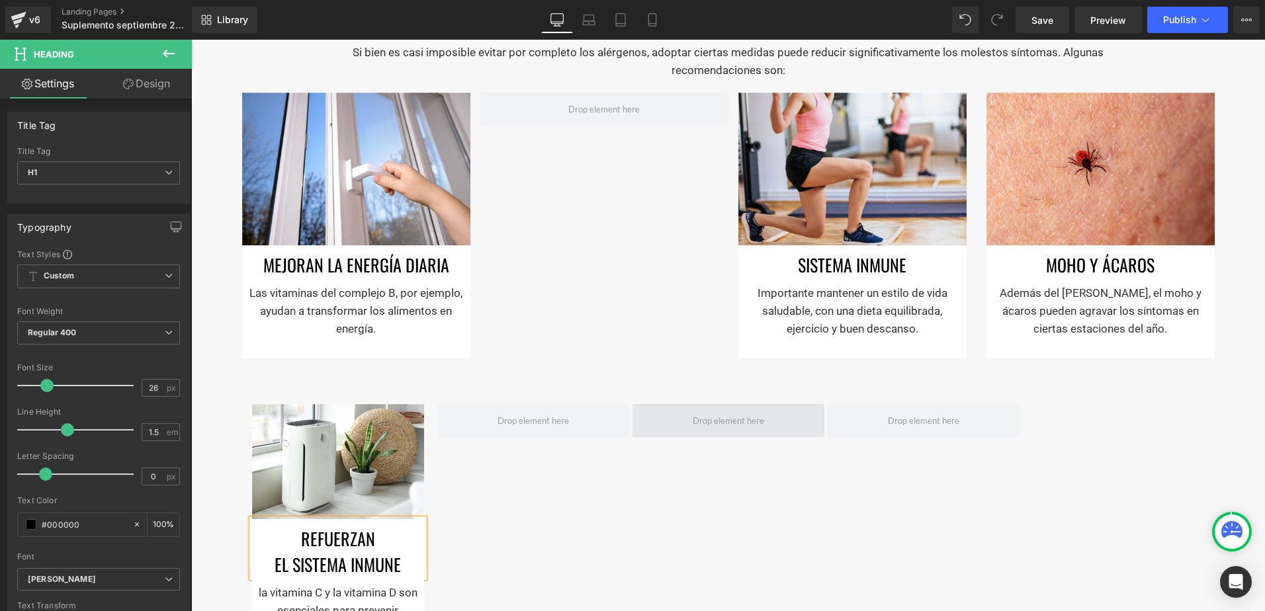
scroll to position [794, 0]
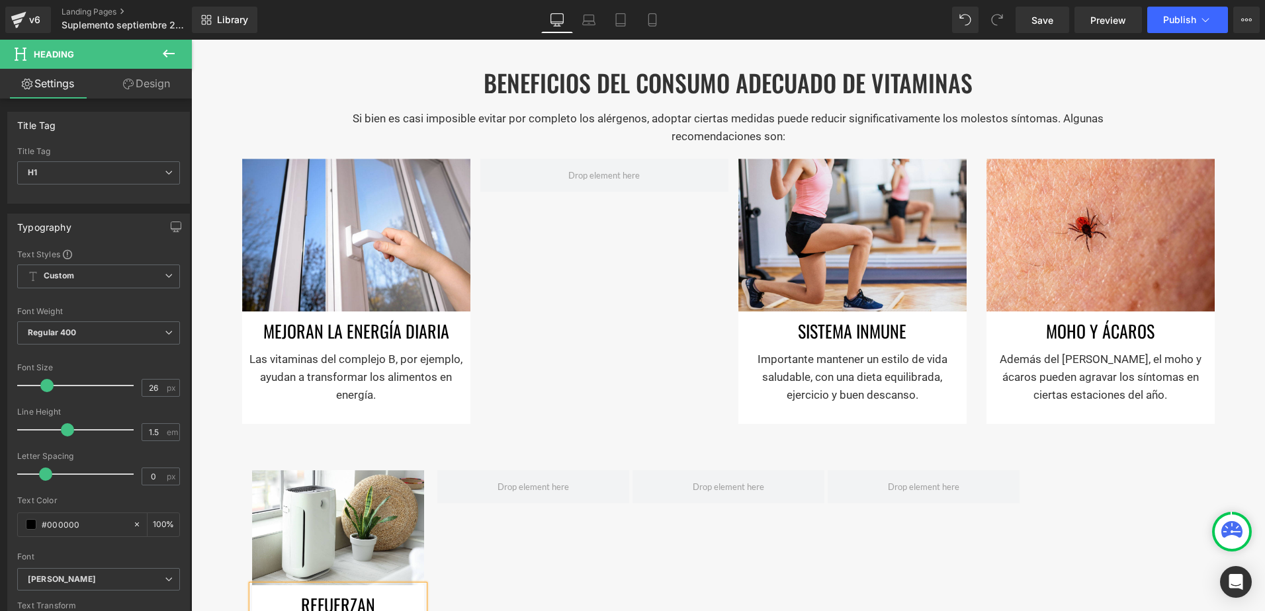
click at [550, 247] on div "Image Mejoran la energía diaria Heading Las vitaminas del complejo B, por ejemp…" at bounding box center [728, 291] width 992 height 279
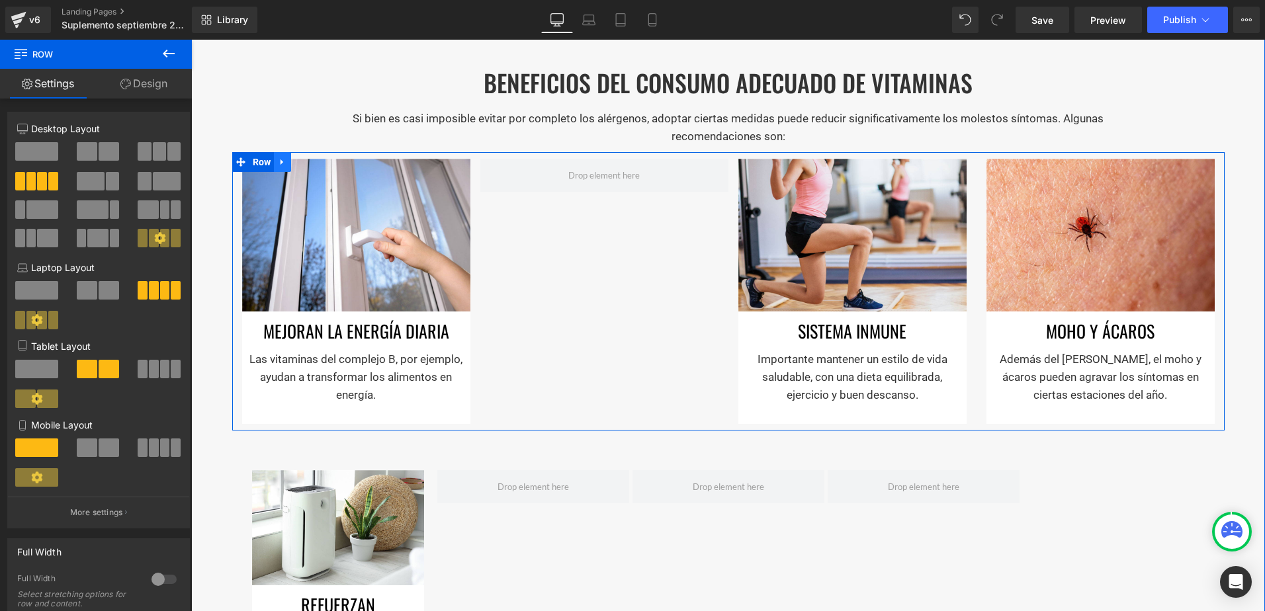
click at [278, 157] on icon at bounding box center [282, 162] width 9 height 10
click at [308, 162] on link at bounding box center [316, 162] width 17 height 20
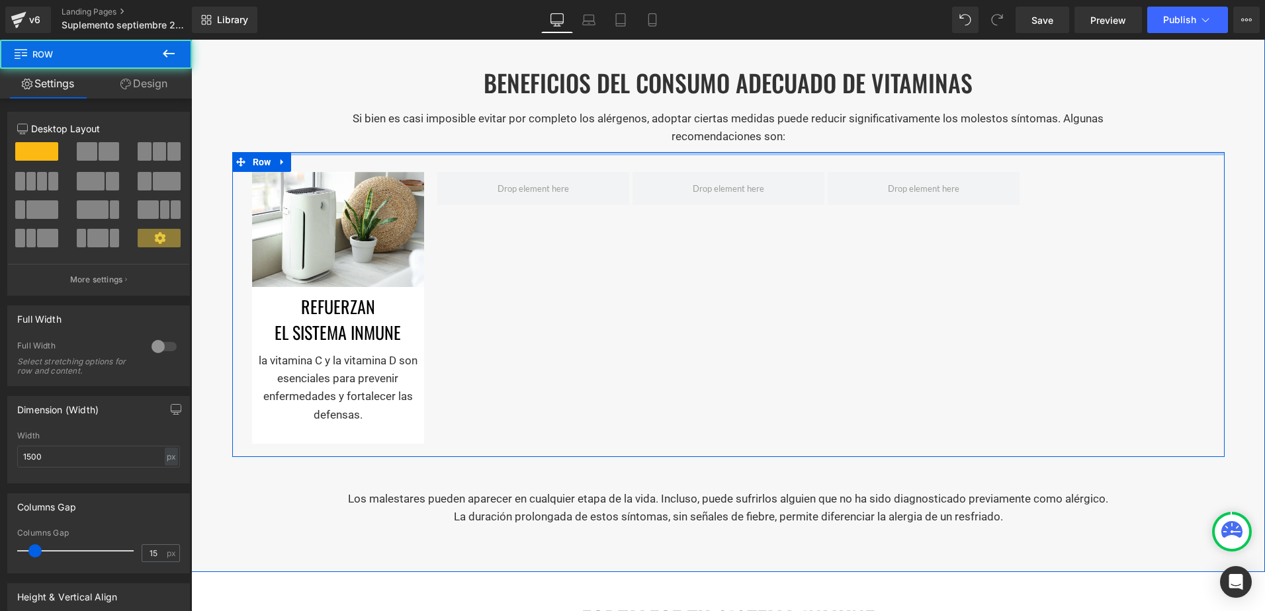
drag, startPoint x: 470, startPoint y: 161, endPoint x: 519, endPoint y: 488, distance: 331.2
click at [474, 103] on div "BENEFICIOS DEL CONSUMO ADECUADO DE VITAMINAS Heading Si bien es casi imposible …" at bounding box center [728, 300] width 1074 height 531
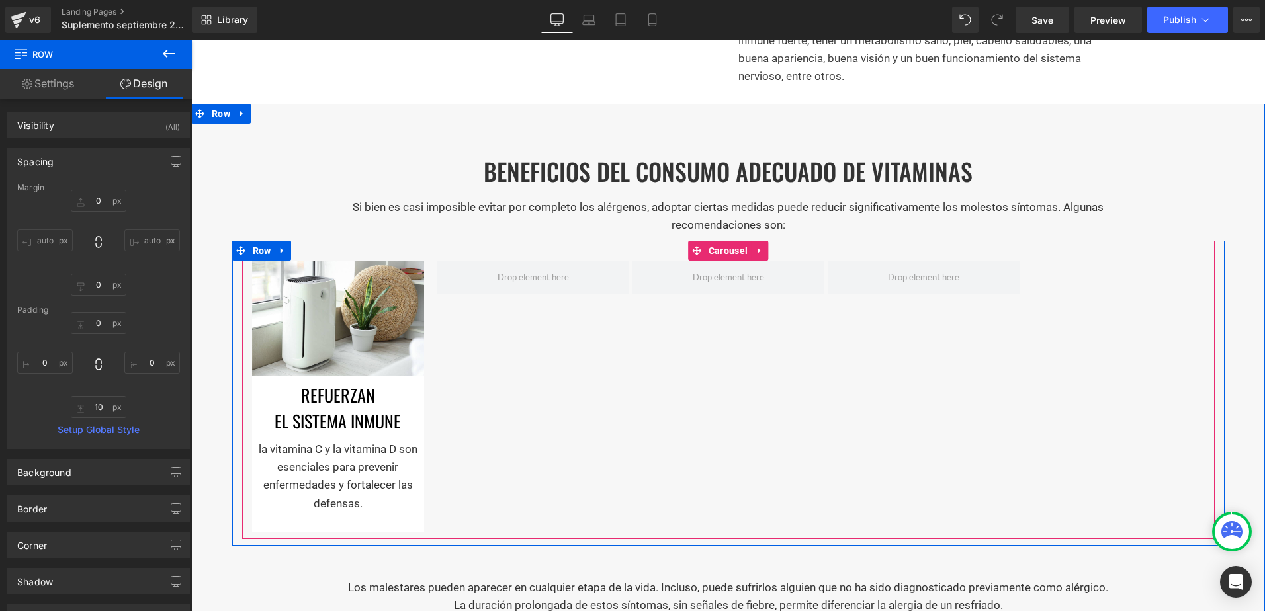
scroll to position [728, 0]
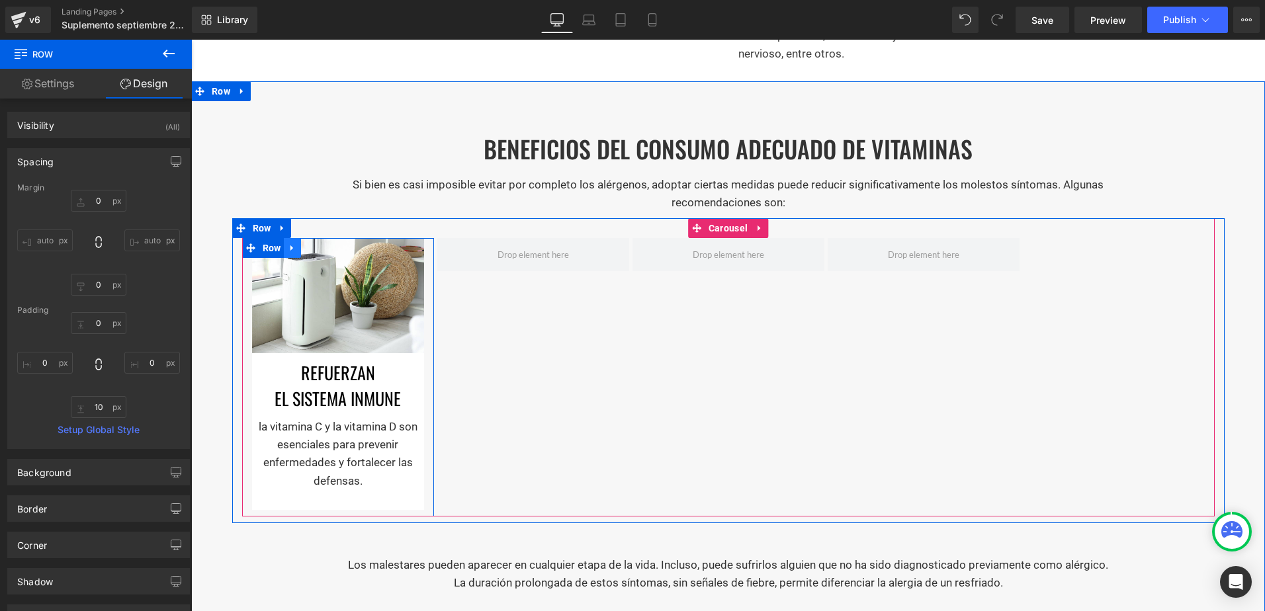
click at [288, 248] on icon at bounding box center [292, 248] width 9 height 10
click at [260, 228] on span "Row" at bounding box center [261, 228] width 25 height 20
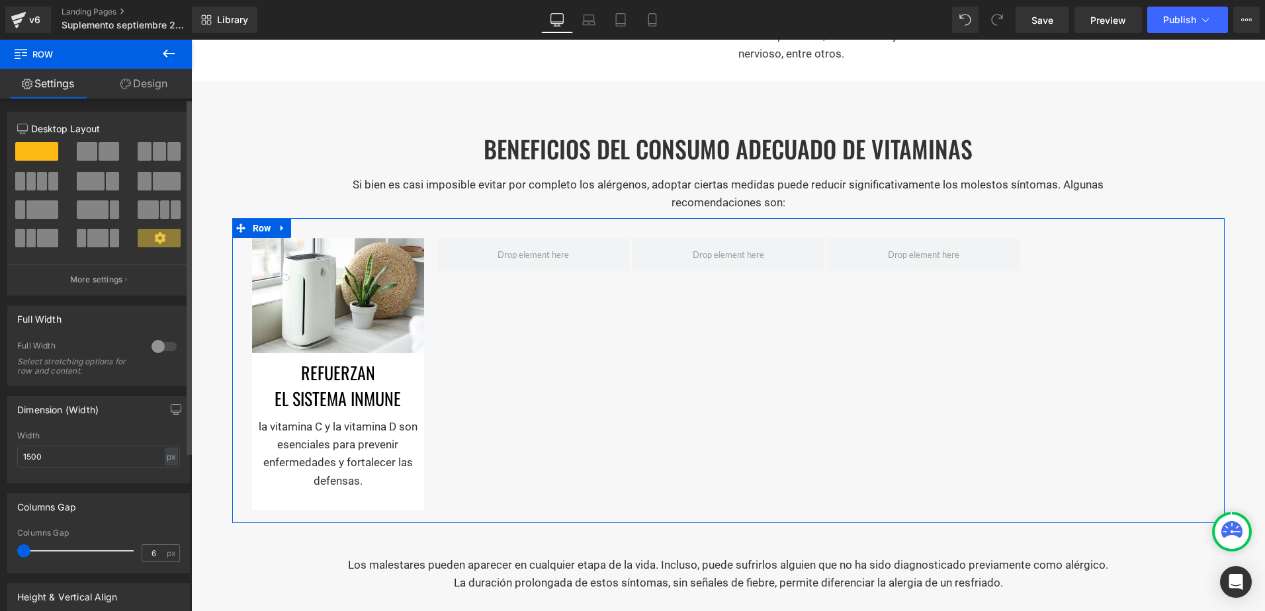
type input "0"
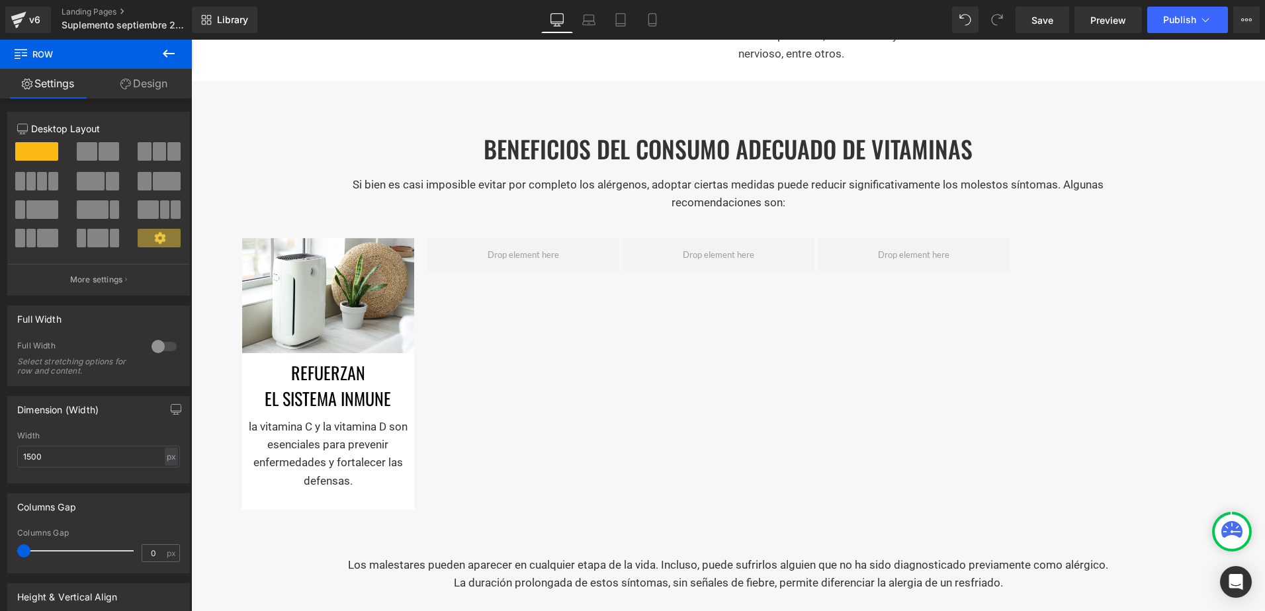
drag, startPoint x: 36, startPoint y: 550, endPoint x: -3, endPoint y: 540, distance: 39.6
click at [0, 540] on html "Row You are previewing how the will restyle your page. You can not edit Element…" at bounding box center [632, 305] width 1265 height 611
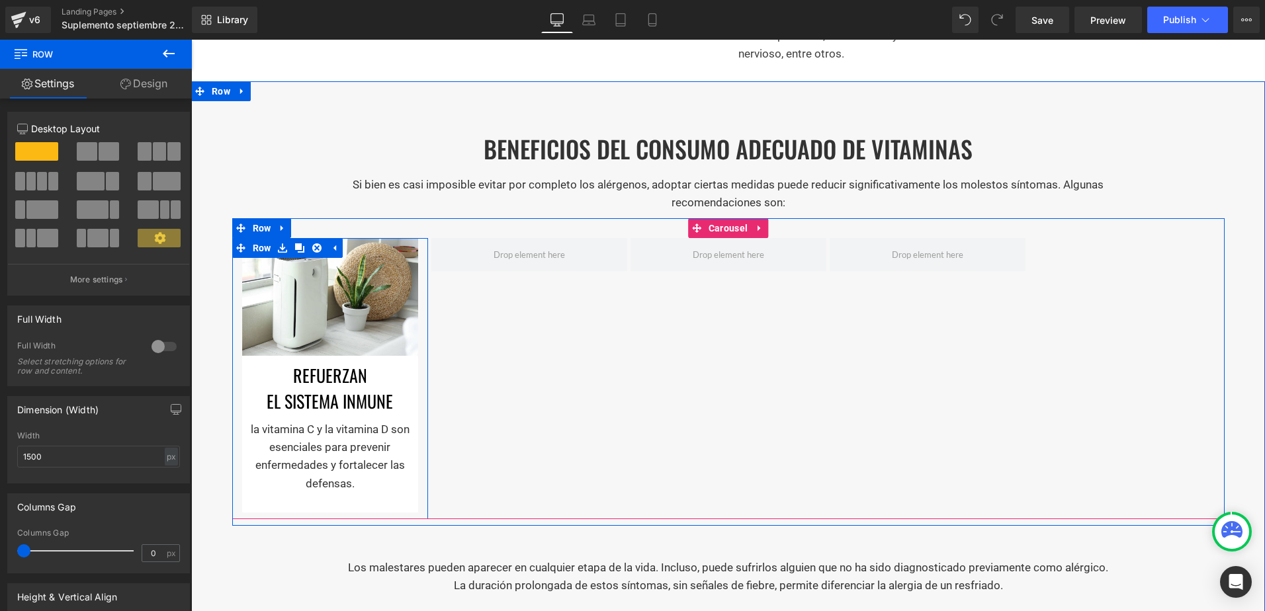
click at [419, 256] on div "Image Refuerzan el sistema inmune Heading la vitamina C y la vitamina D son ese…" at bounding box center [330, 375] width 196 height 275
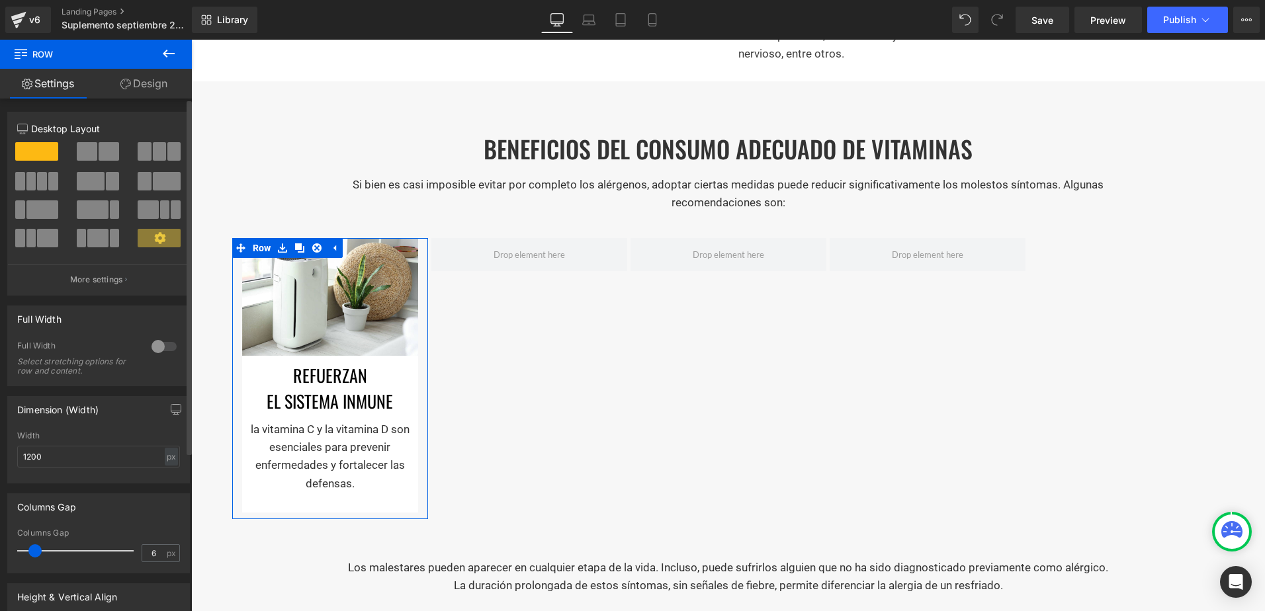
type input "0"
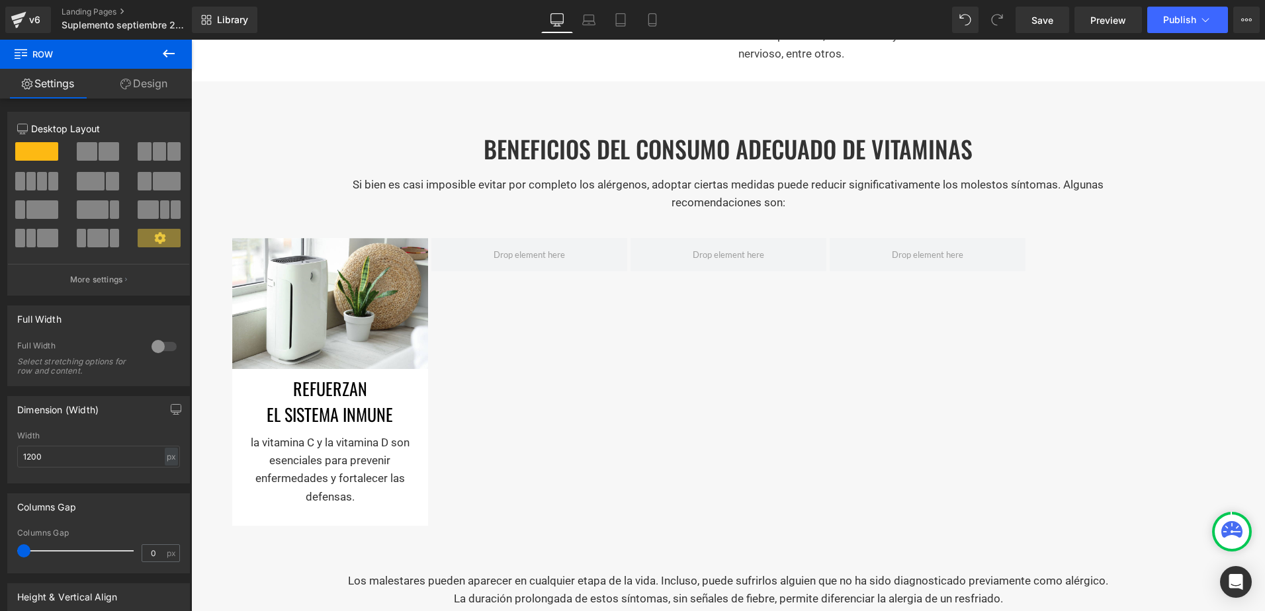
drag, startPoint x: 33, startPoint y: 554, endPoint x: -3, endPoint y: 556, distance: 35.8
click at [0, 556] on html "Row You are previewing how the will restyle your page. You can not edit Element…" at bounding box center [632, 305] width 1265 height 611
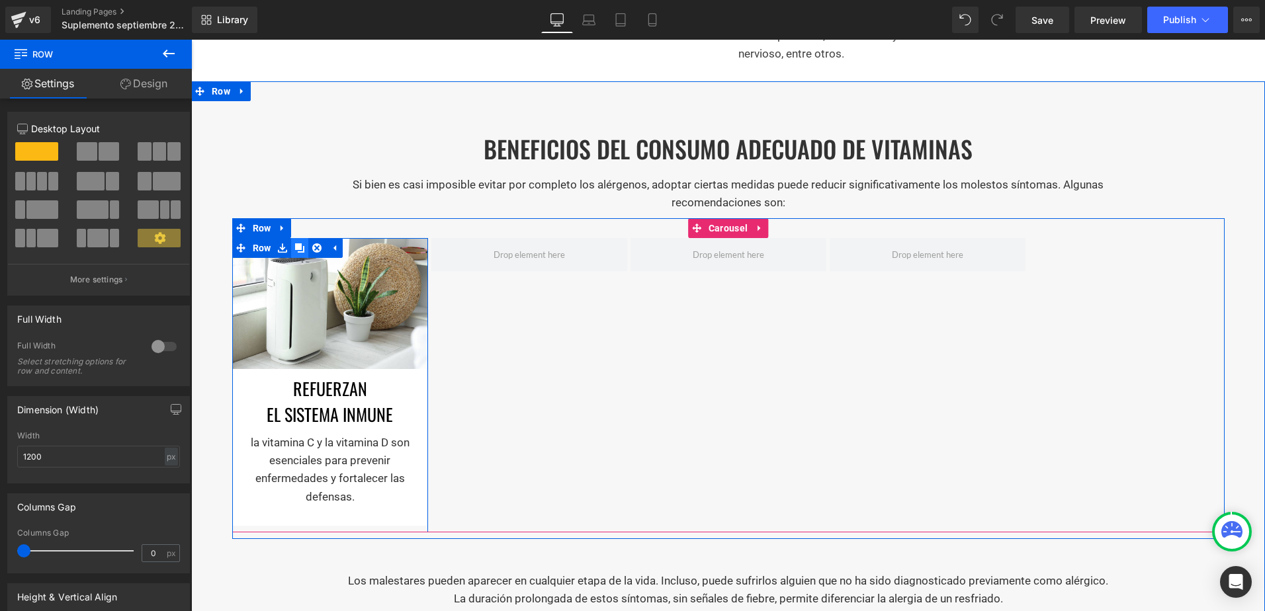
click at [291, 245] on link at bounding box center [299, 248] width 17 height 20
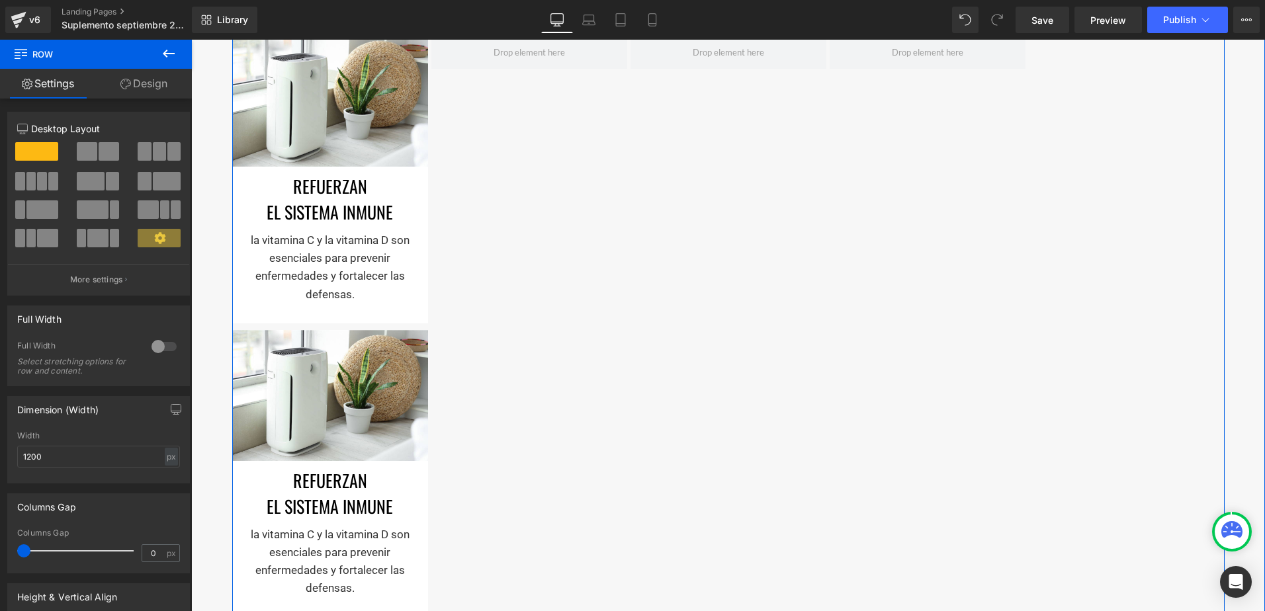
scroll to position [901, 0]
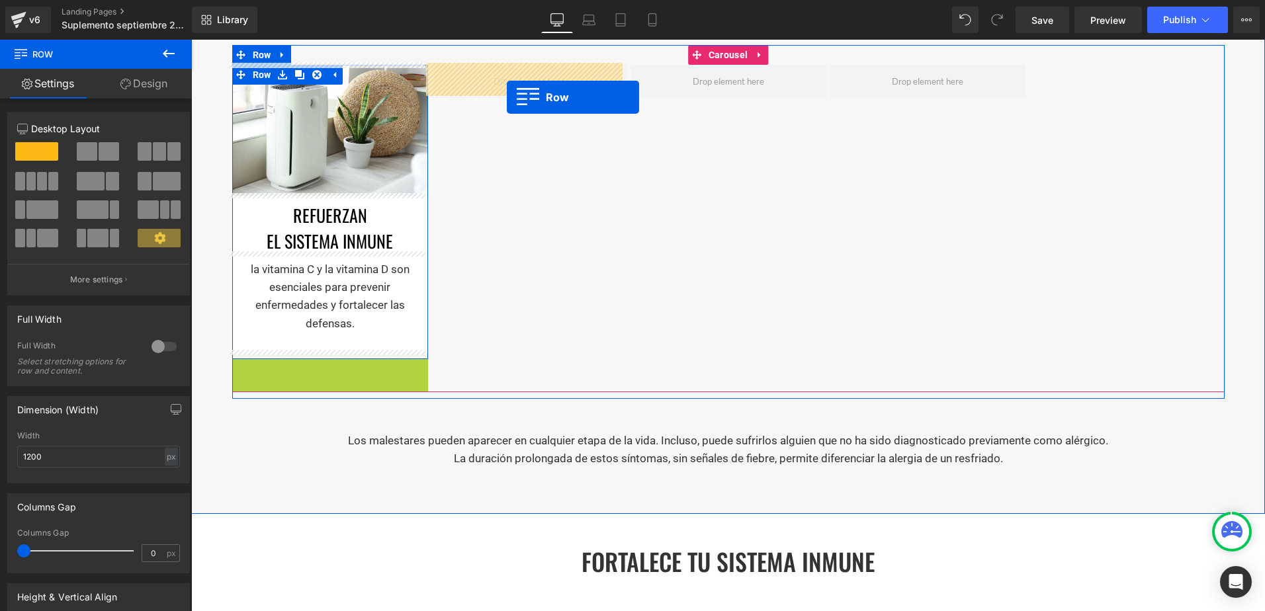
drag, startPoint x: 231, startPoint y: 365, endPoint x: 507, endPoint y: 97, distance: 384.6
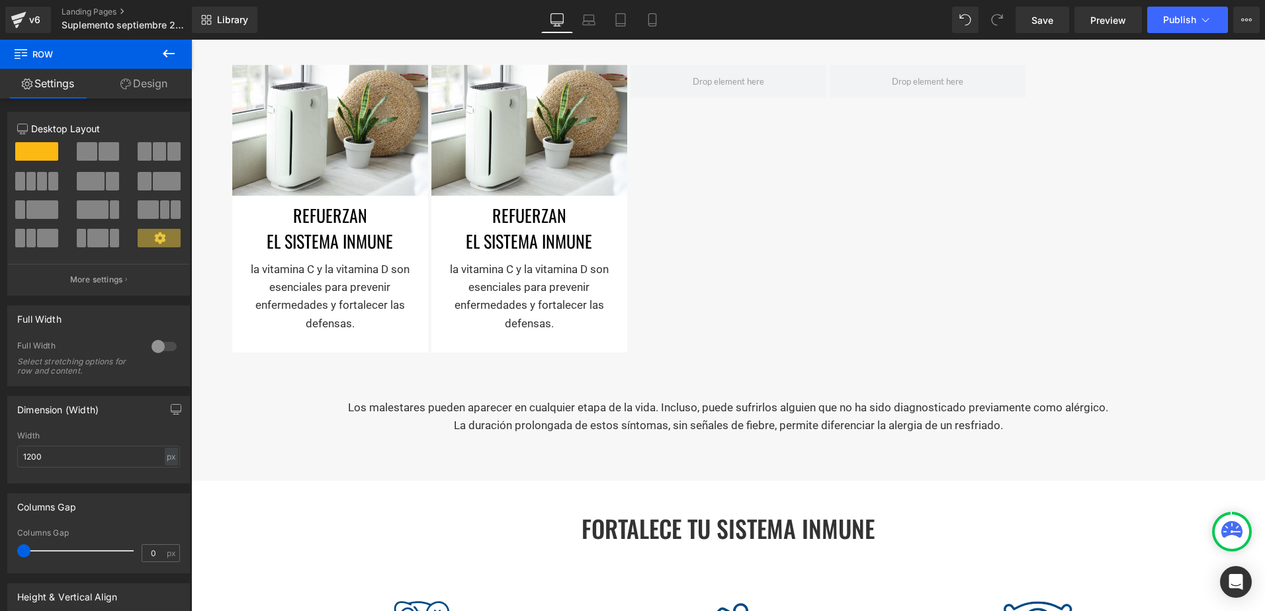
click at [796, 196] on div "Image Refuerzan el sistema inmune Heading la vitamina C y la vitamina D son ese…" at bounding box center [630, 212] width 797 height 294
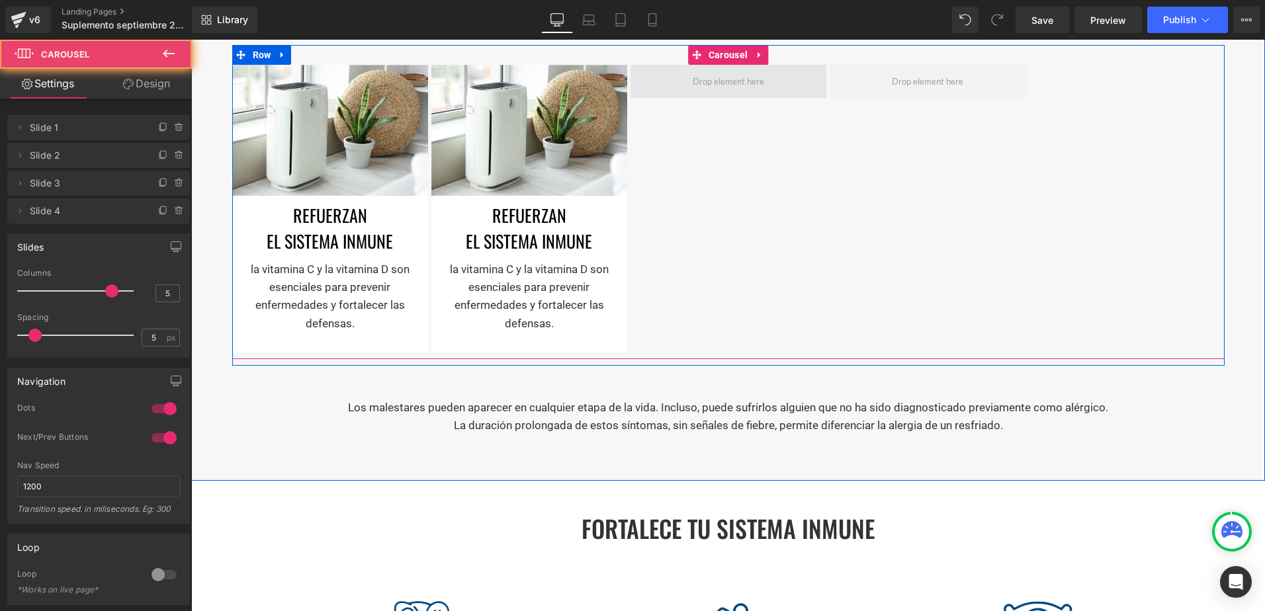
click at [705, 93] on span at bounding box center [729, 81] width 196 height 33
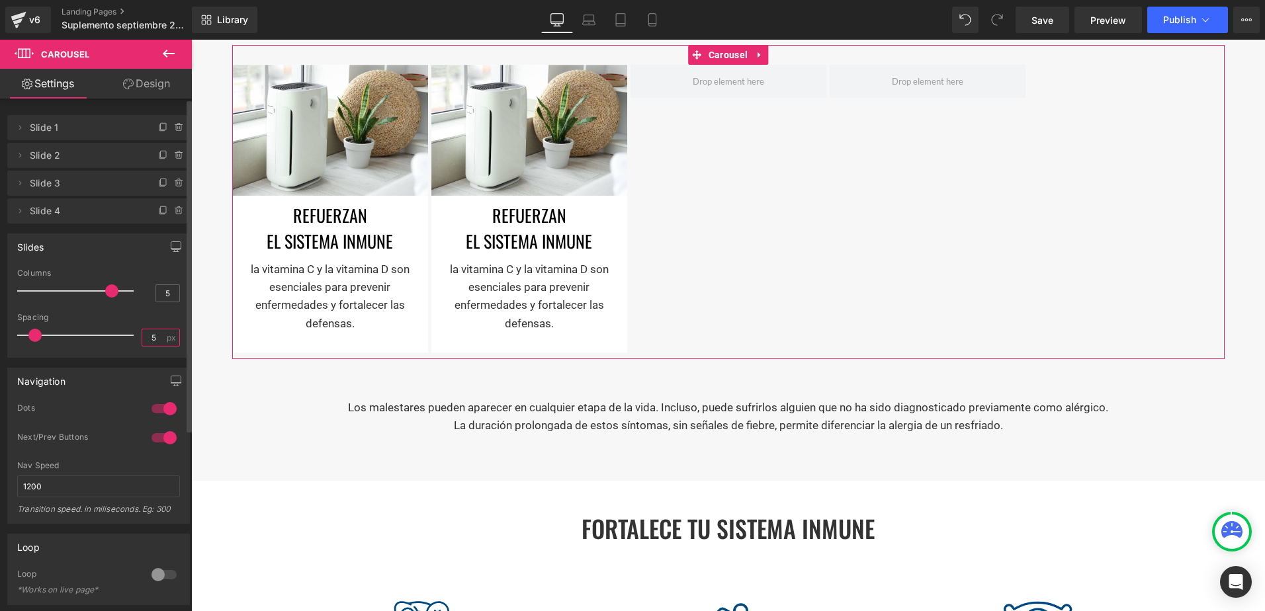
click at [153, 338] on input "5" at bounding box center [153, 337] width 23 height 17
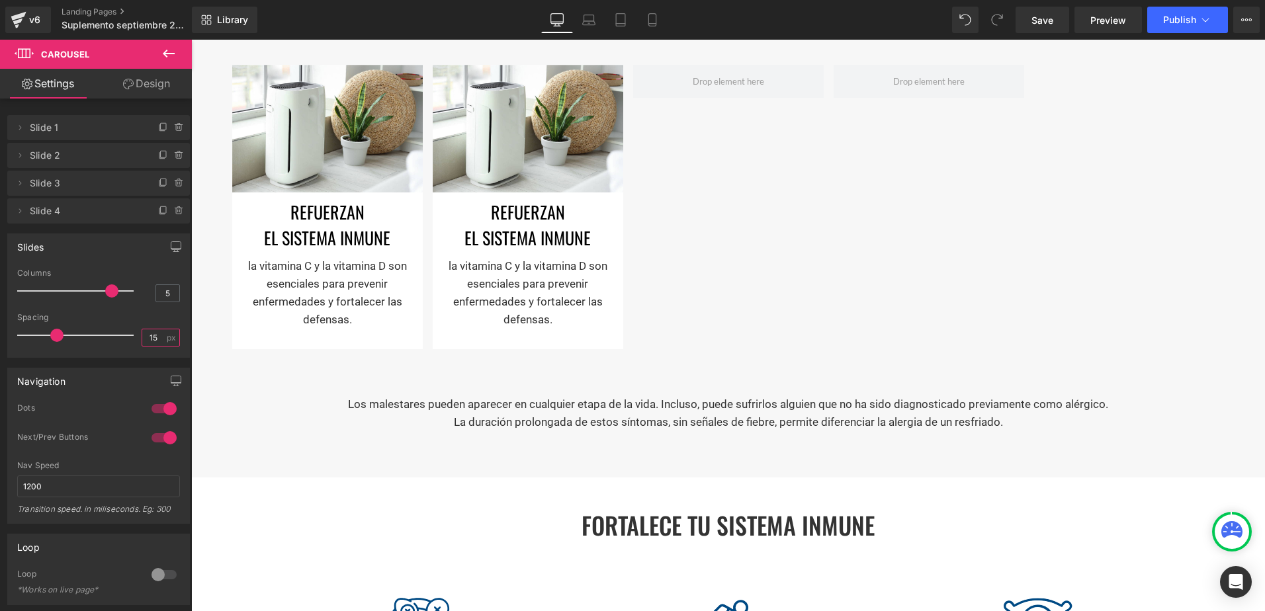
type input "15"
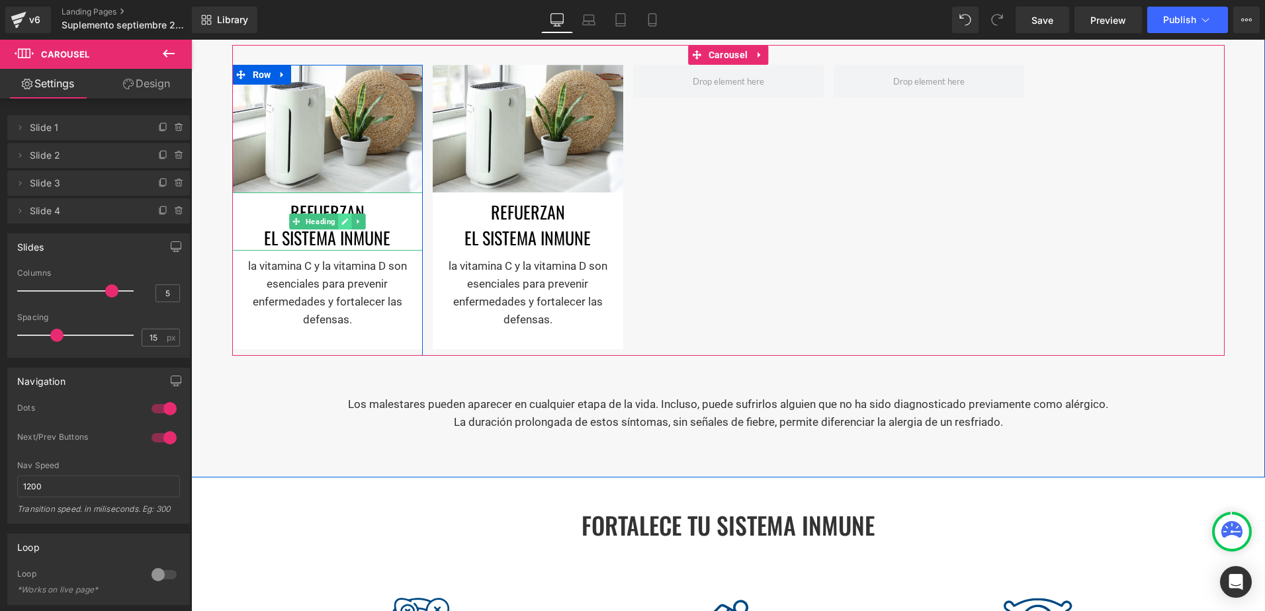
click at [341, 218] on icon at bounding box center [344, 222] width 7 height 8
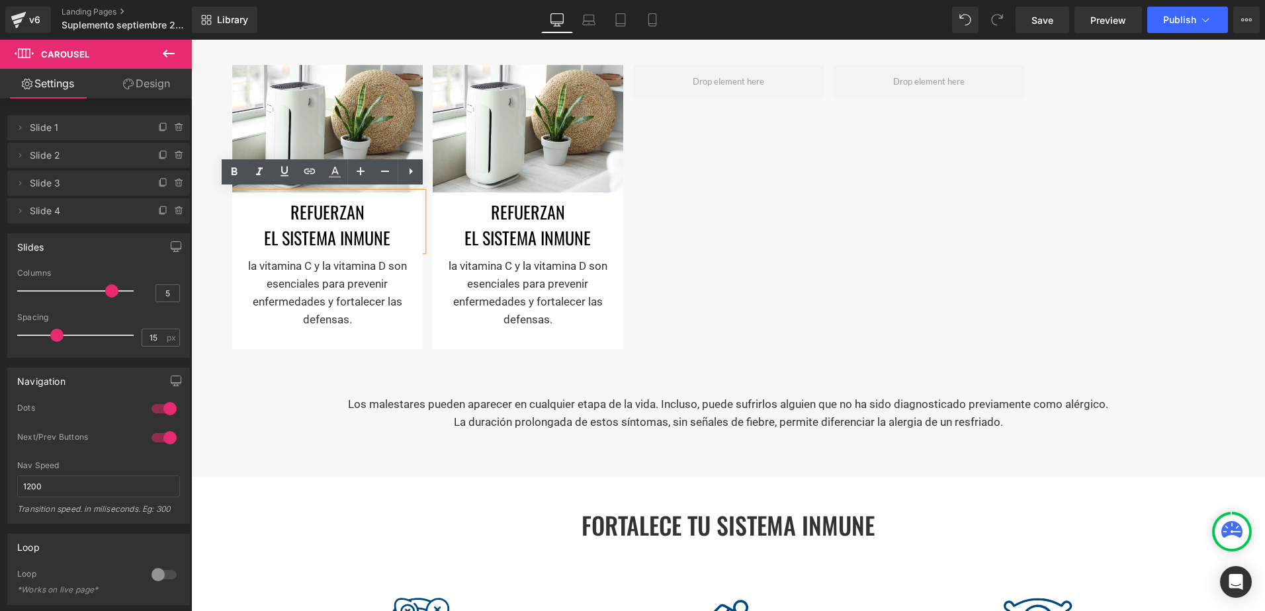
click at [319, 232] on h1 "el sistema inmune" at bounding box center [327, 238] width 191 height 26
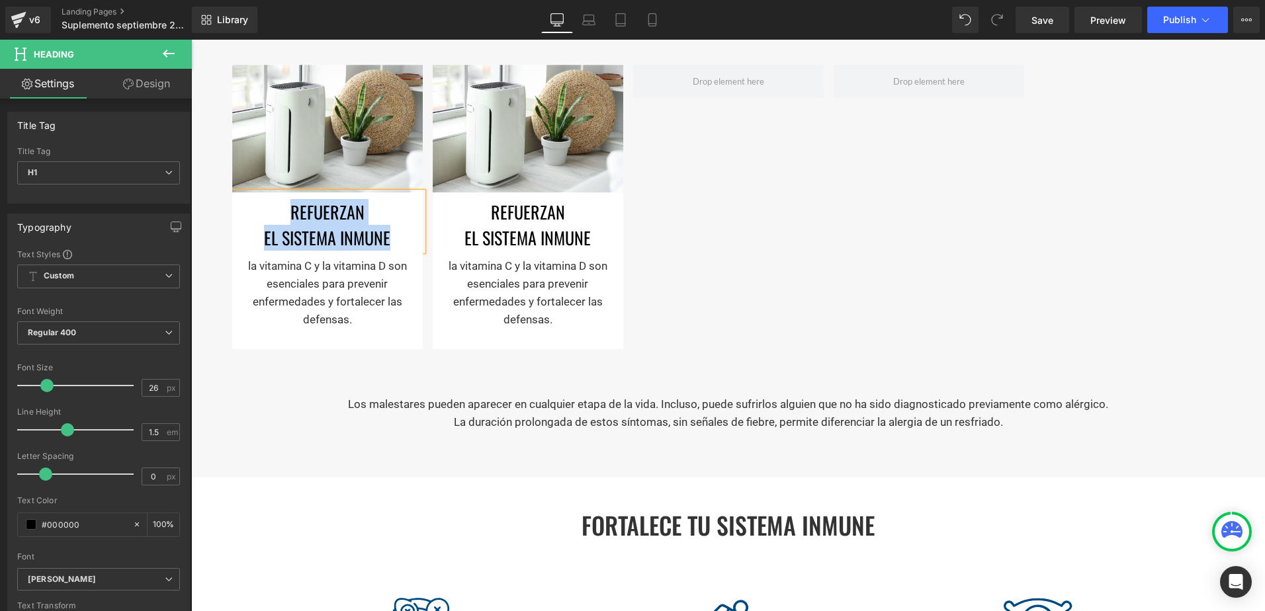
paste div
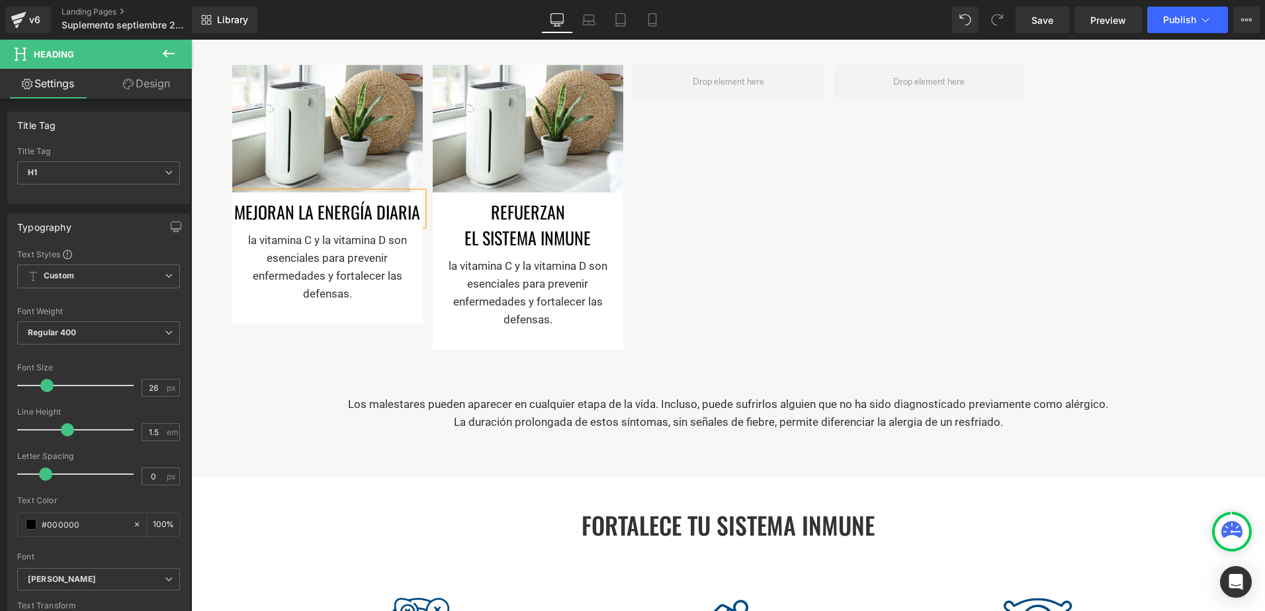
click at [292, 210] on h1 "Mejoran la energía diaria" at bounding box center [327, 212] width 191 height 26
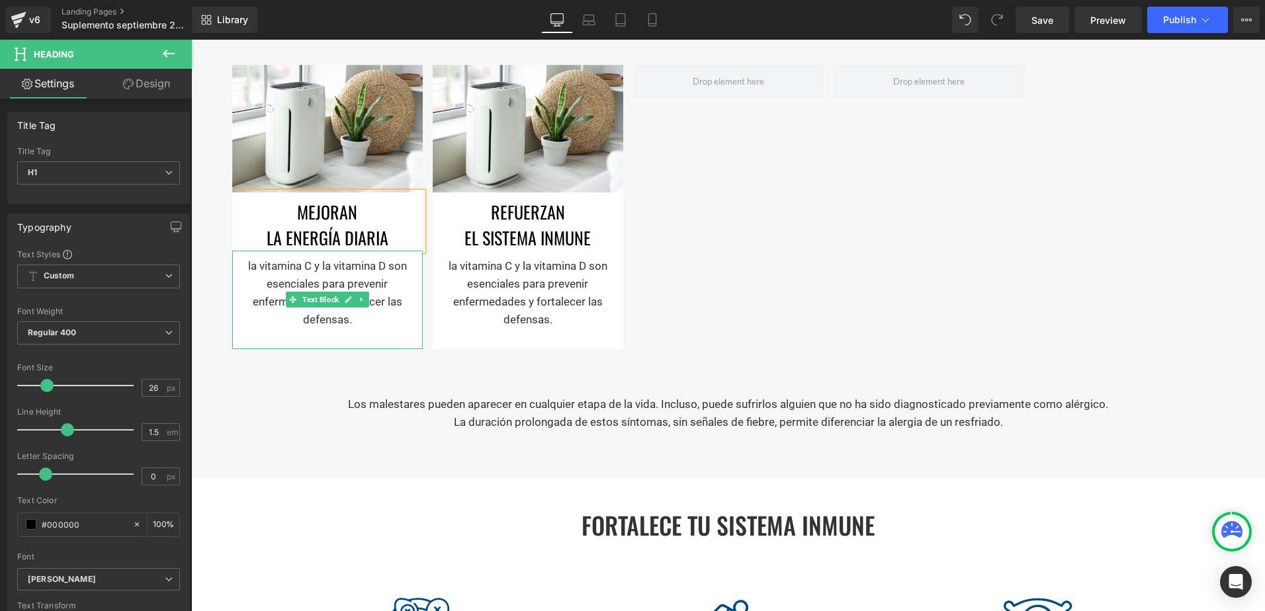
click at [345, 299] on icon at bounding box center [348, 300] width 7 height 8
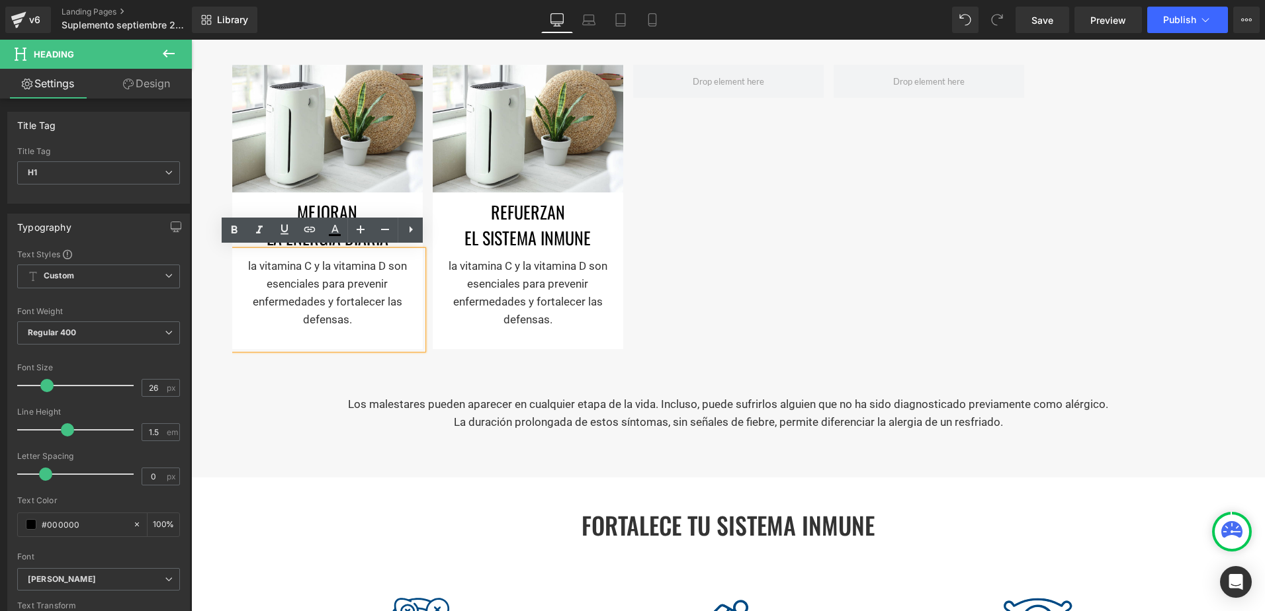
click at [337, 275] on p "la vitamina C y la vitamina D son esenciales para prevenir enfermedades y forta…" at bounding box center [327, 293] width 177 height 72
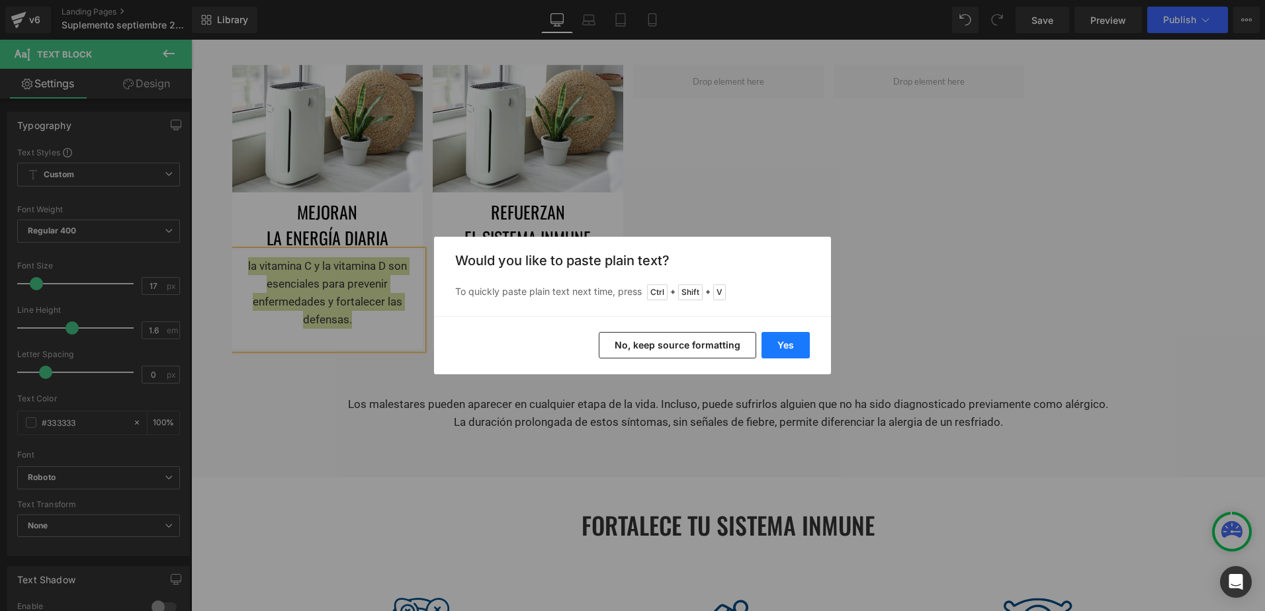
click at [802, 347] on button "Yes" at bounding box center [786, 345] width 48 height 26
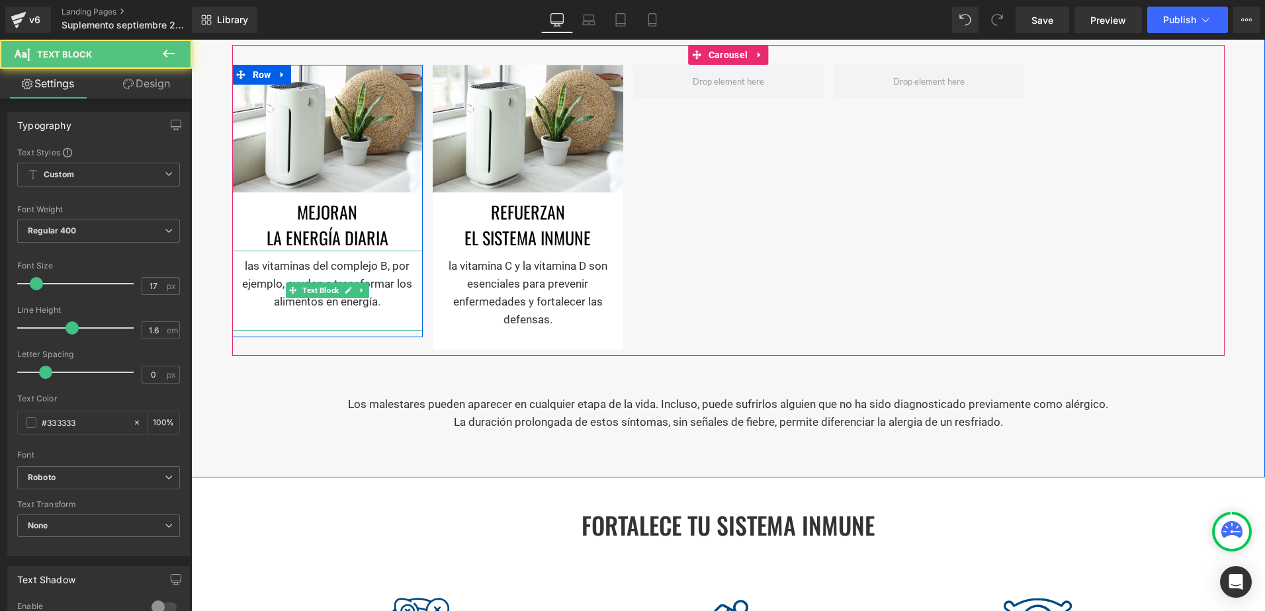
click at [239, 266] on p "las vitaminas del complejo B, por ejemplo, ayudan a transformar los alimentos e…" at bounding box center [327, 284] width 177 height 54
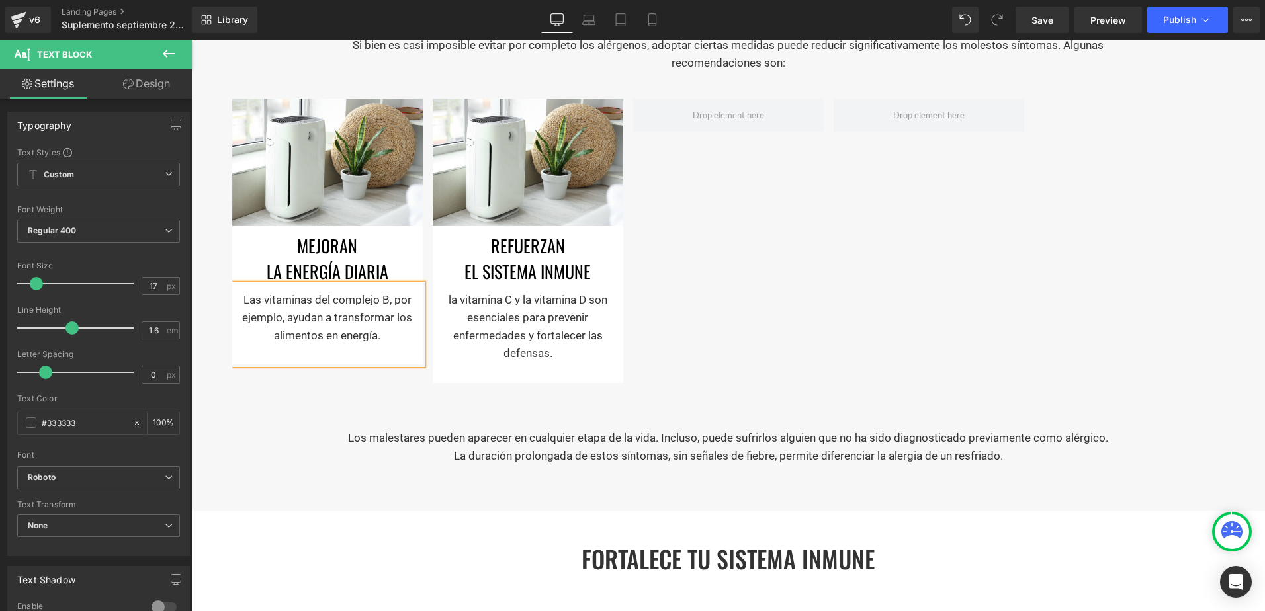
scroll to position [835, 0]
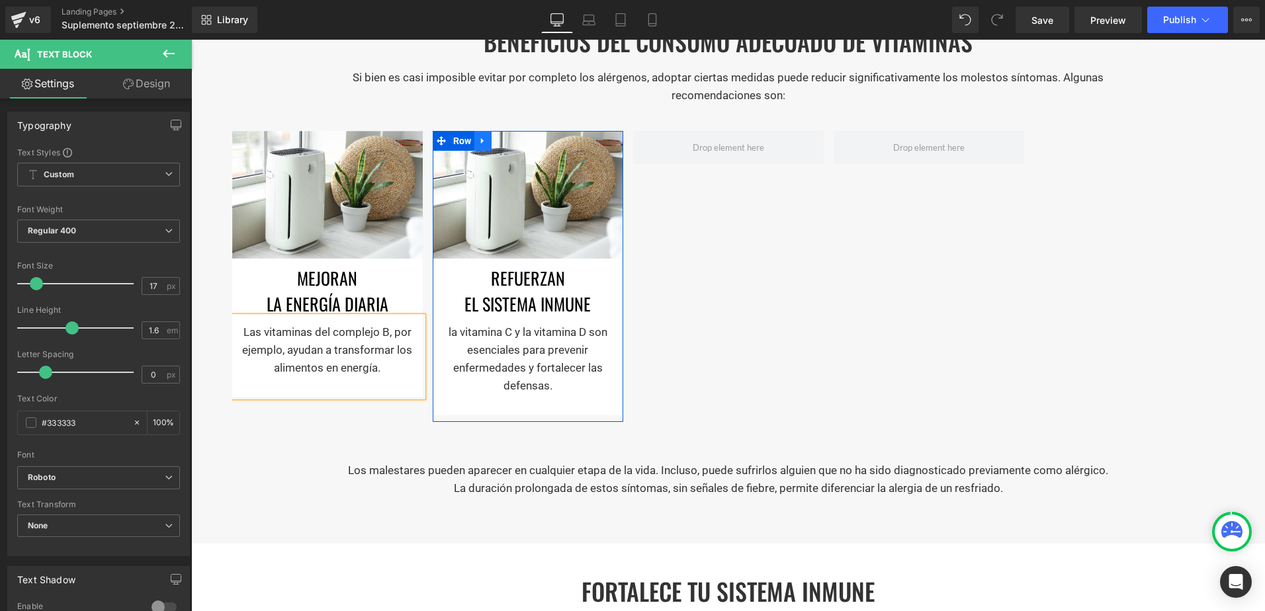
click at [481, 138] on icon at bounding box center [482, 141] width 3 height 6
click at [496, 141] on icon at bounding box center [500, 140] width 9 height 9
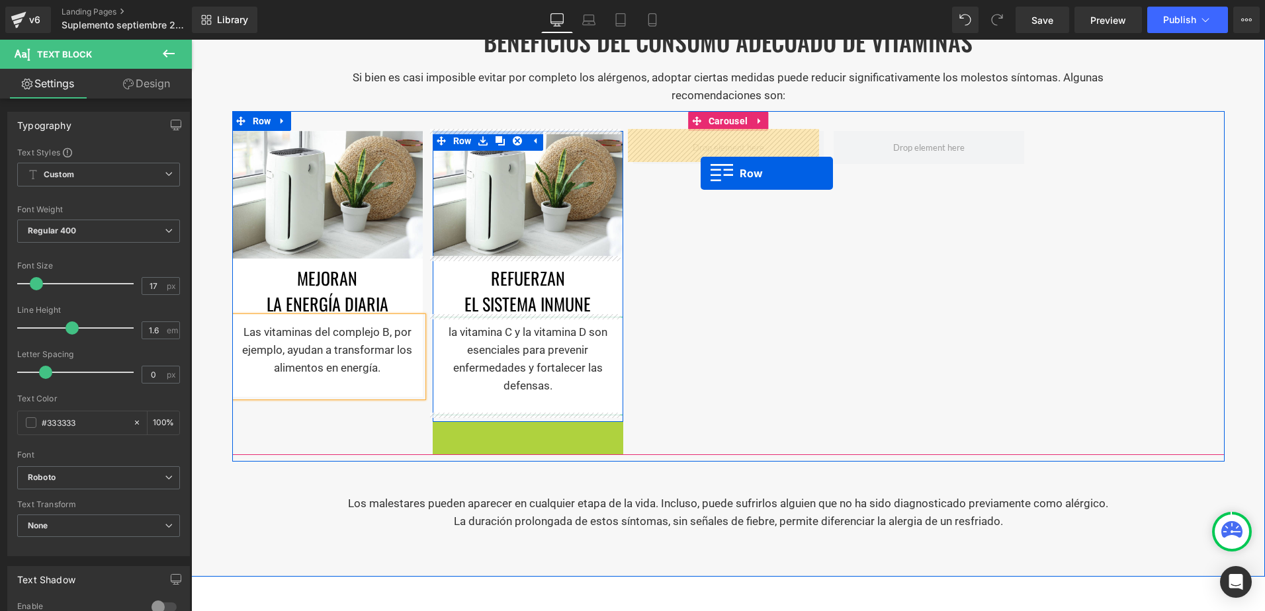
drag, startPoint x: 440, startPoint y: 429, endPoint x: 701, endPoint y: 173, distance: 364.9
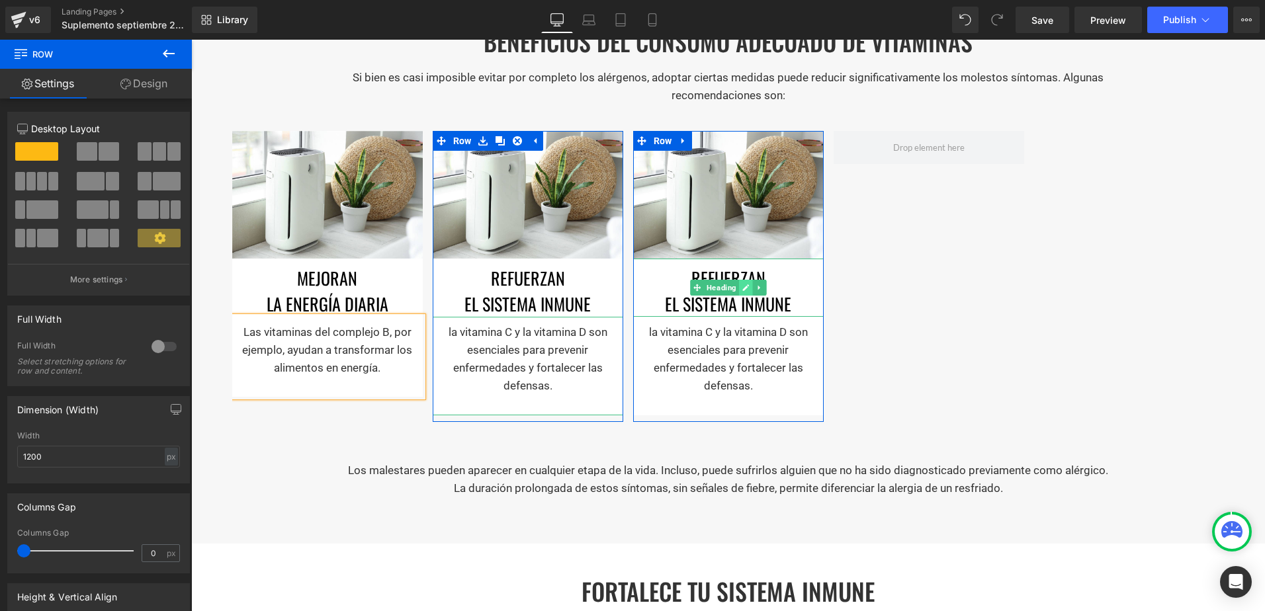
click at [742, 284] on icon at bounding box center [745, 288] width 7 height 8
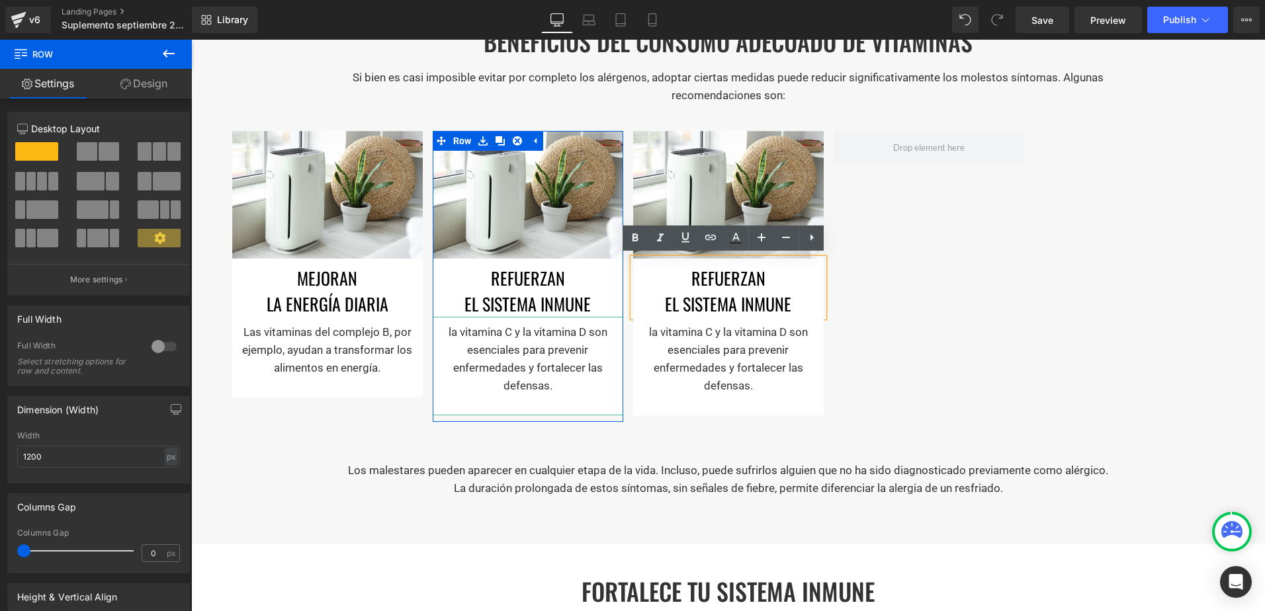
click at [735, 303] on h1 "el sistema inmune" at bounding box center [728, 304] width 191 height 26
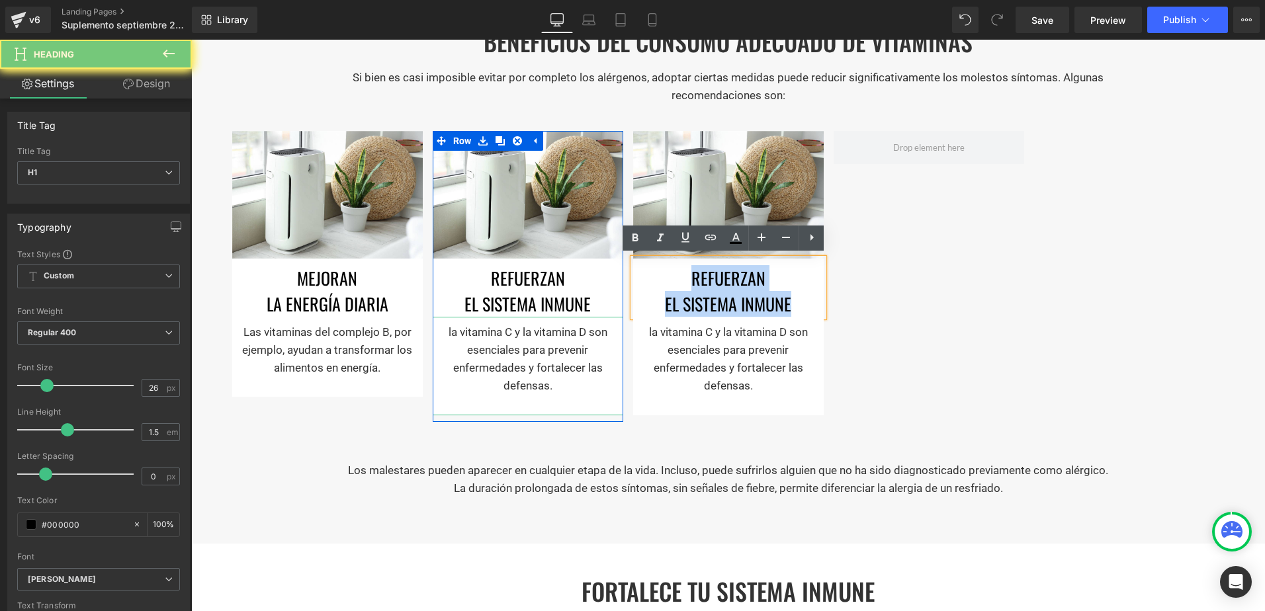
paste div
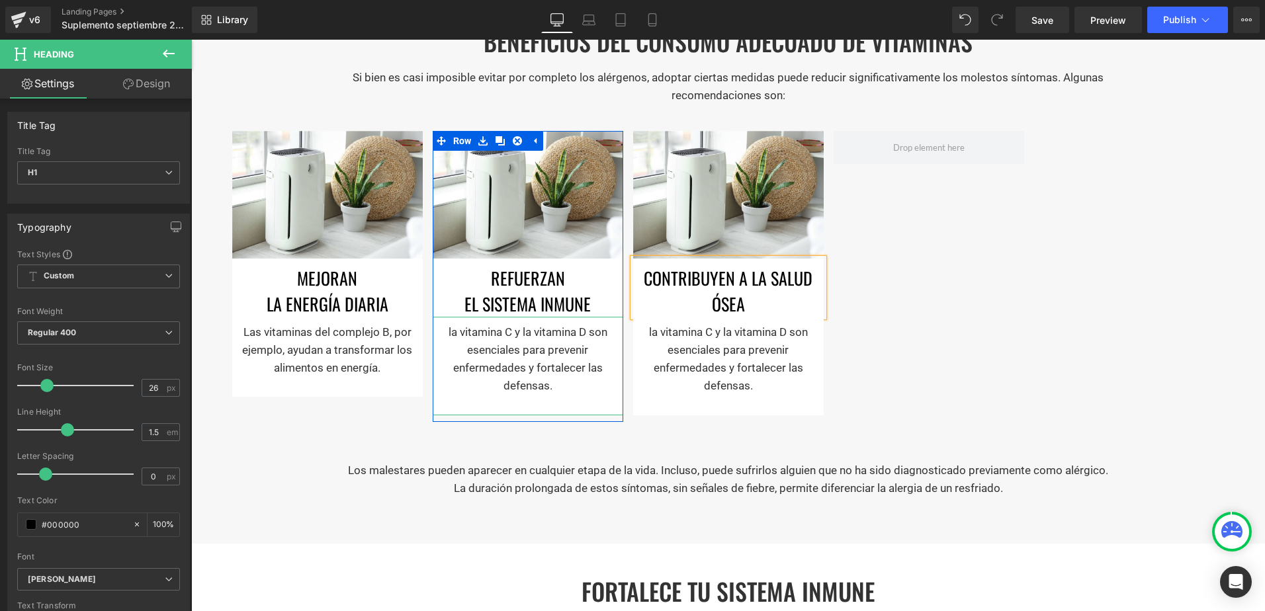
click at [741, 279] on h1 "Contribuyen a la salud ósea" at bounding box center [728, 291] width 191 height 52
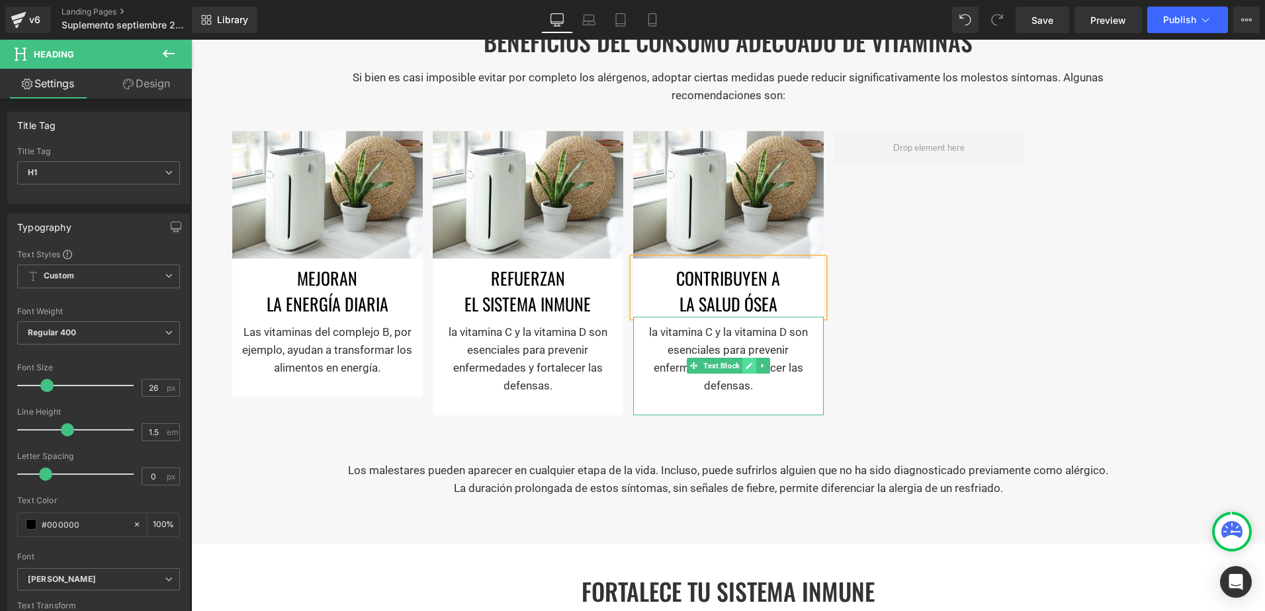
click at [746, 365] on icon at bounding box center [749, 366] width 7 height 7
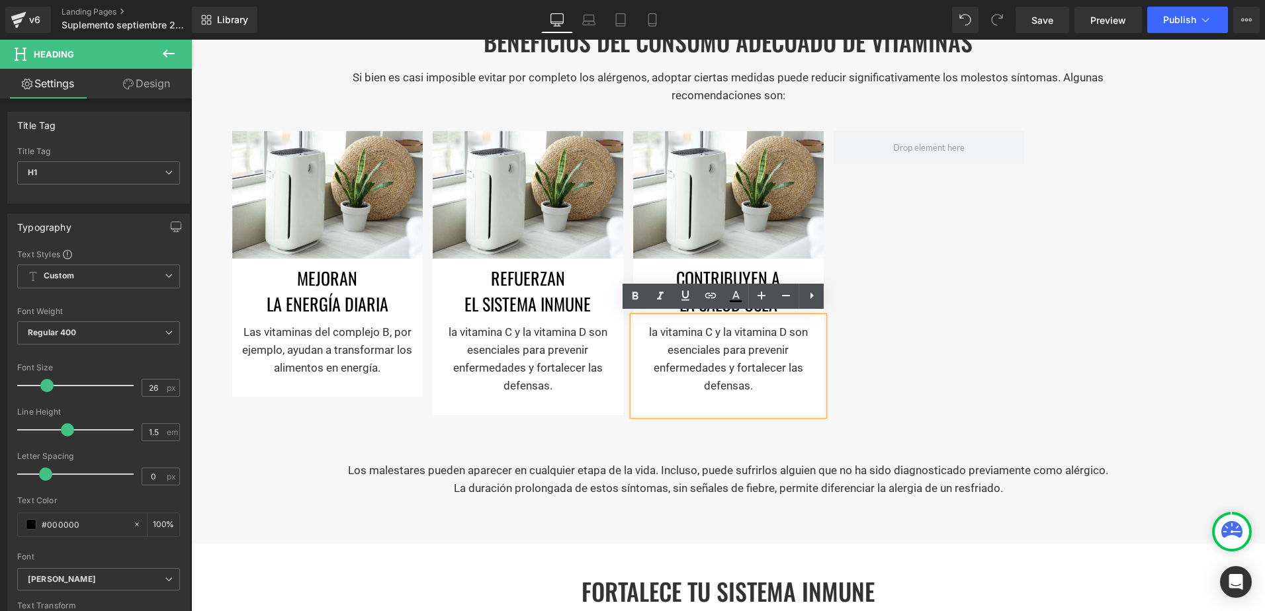
click at [727, 367] on p "la vitamina C y la vitamina D son esenciales para prevenir enfermedades y forta…" at bounding box center [728, 360] width 177 height 72
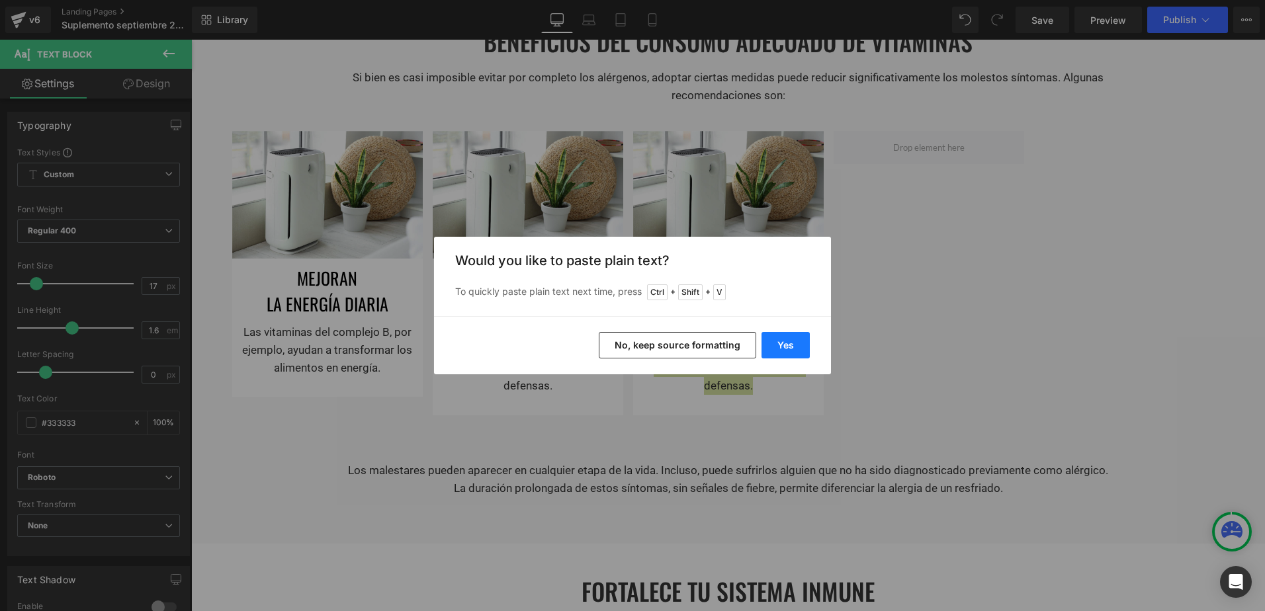
click at [769, 352] on button "Yes" at bounding box center [786, 345] width 48 height 26
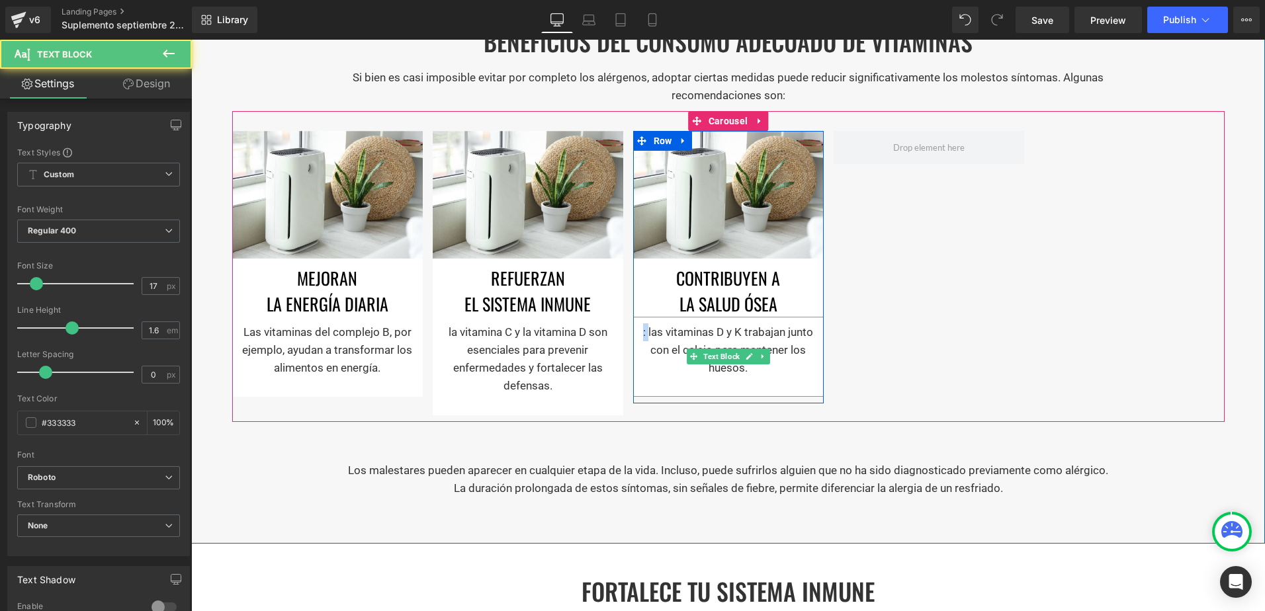
drag, startPoint x: 644, startPoint y: 329, endPoint x: 632, endPoint y: 329, distance: 11.9
click at [633, 329] on div ": las vitaminas D y K trabajan junto con el calcio para mantener los huesos." at bounding box center [728, 357] width 191 height 81
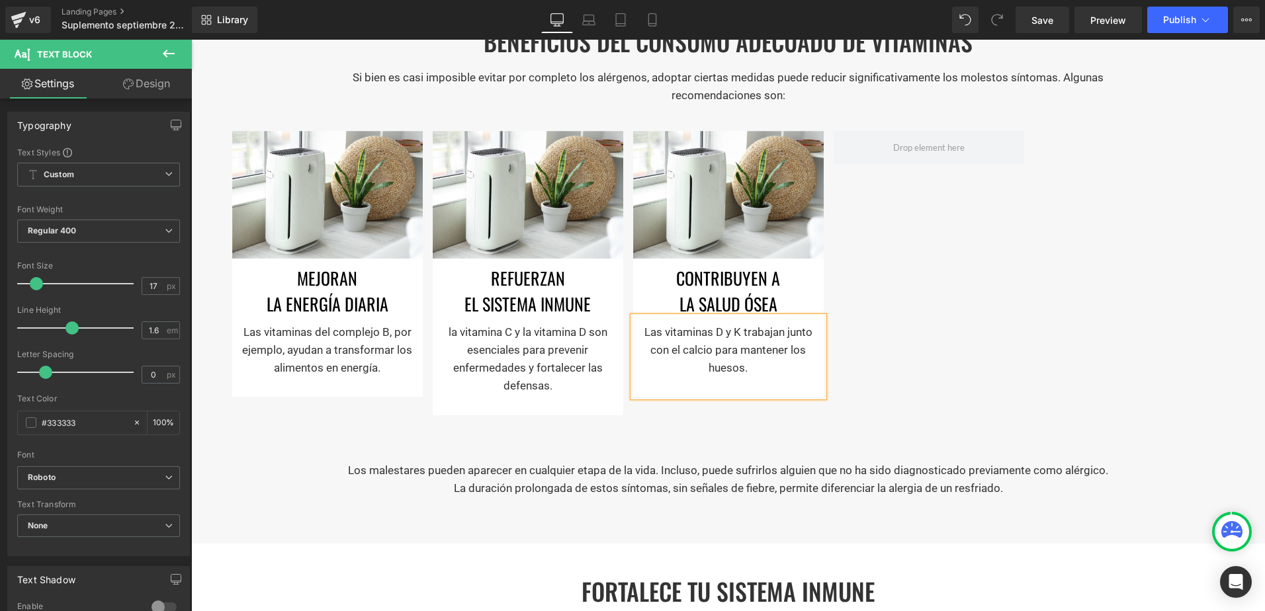
click at [957, 447] on div "BENEFICIOS DEL CONSUMO ADECUADO DE VITAMINAS Heading Si bien es casi imposible …" at bounding box center [728, 265] width 1074 height 543
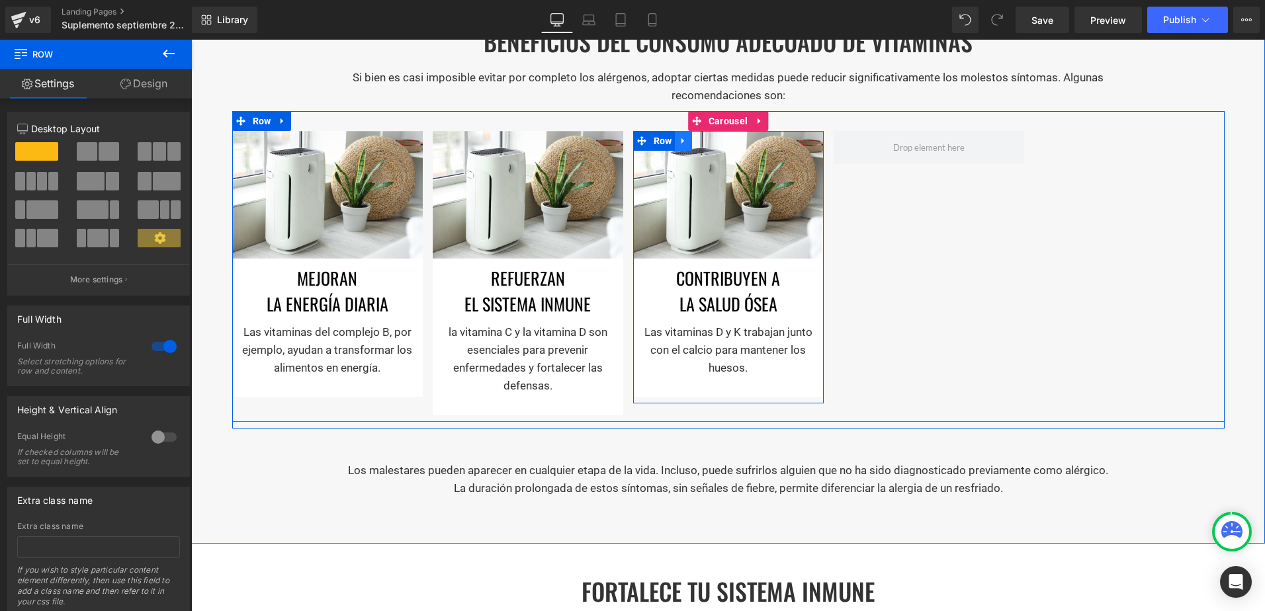
click at [681, 138] on icon at bounding box center [682, 141] width 3 height 6
click at [696, 140] on icon at bounding box center [700, 140] width 9 height 9
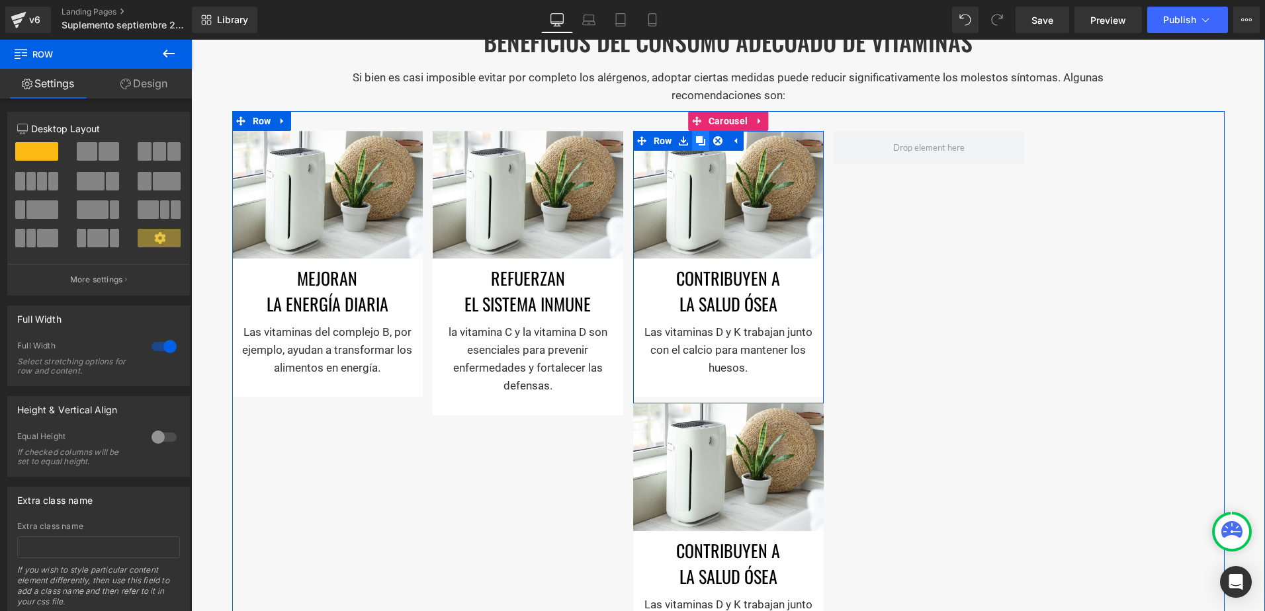
click at [696, 140] on icon at bounding box center [700, 140] width 9 height 9
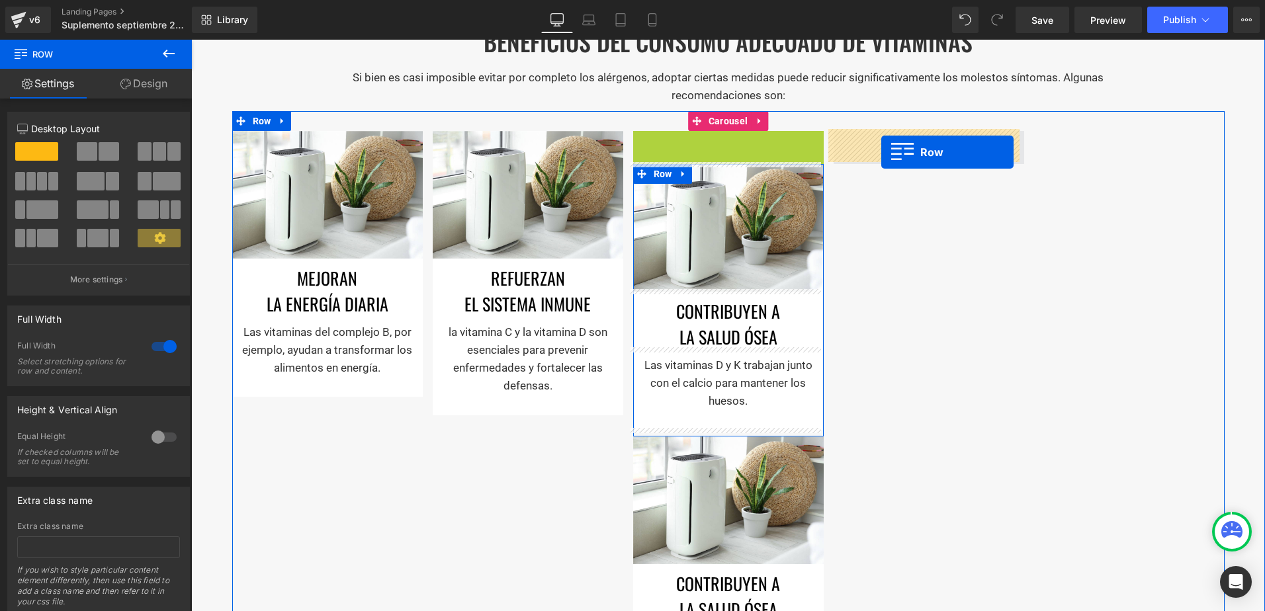
drag, startPoint x: 660, startPoint y: 140, endPoint x: 881, endPoint y: 152, distance: 221.3
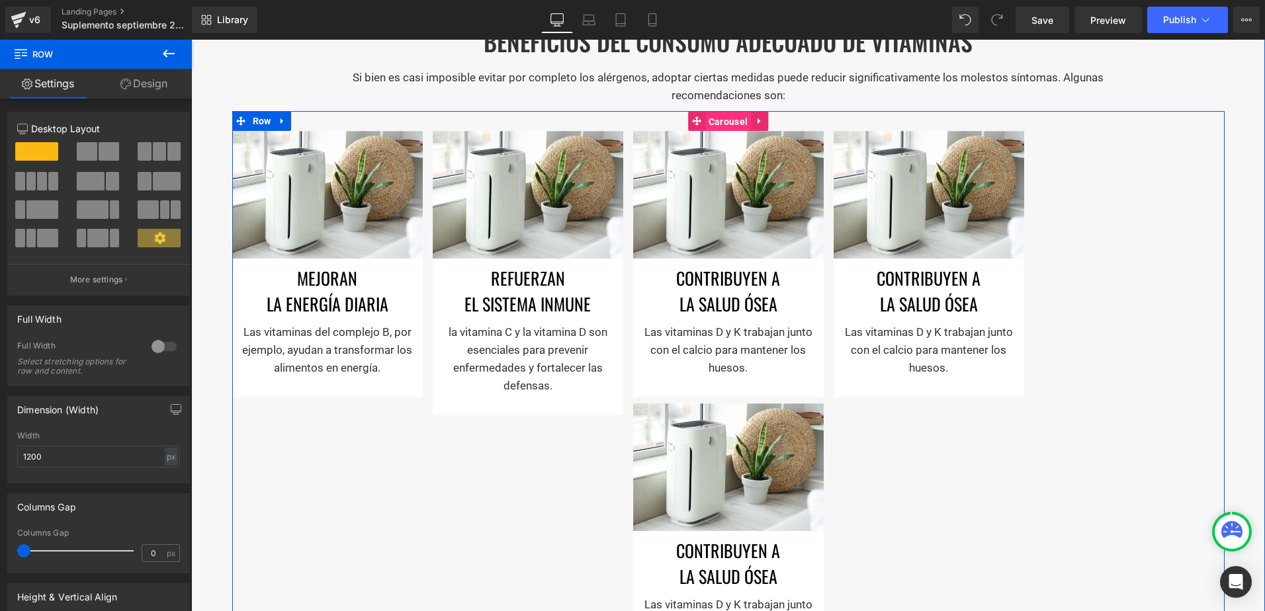
click at [722, 126] on span "Carousel" at bounding box center [728, 122] width 46 height 20
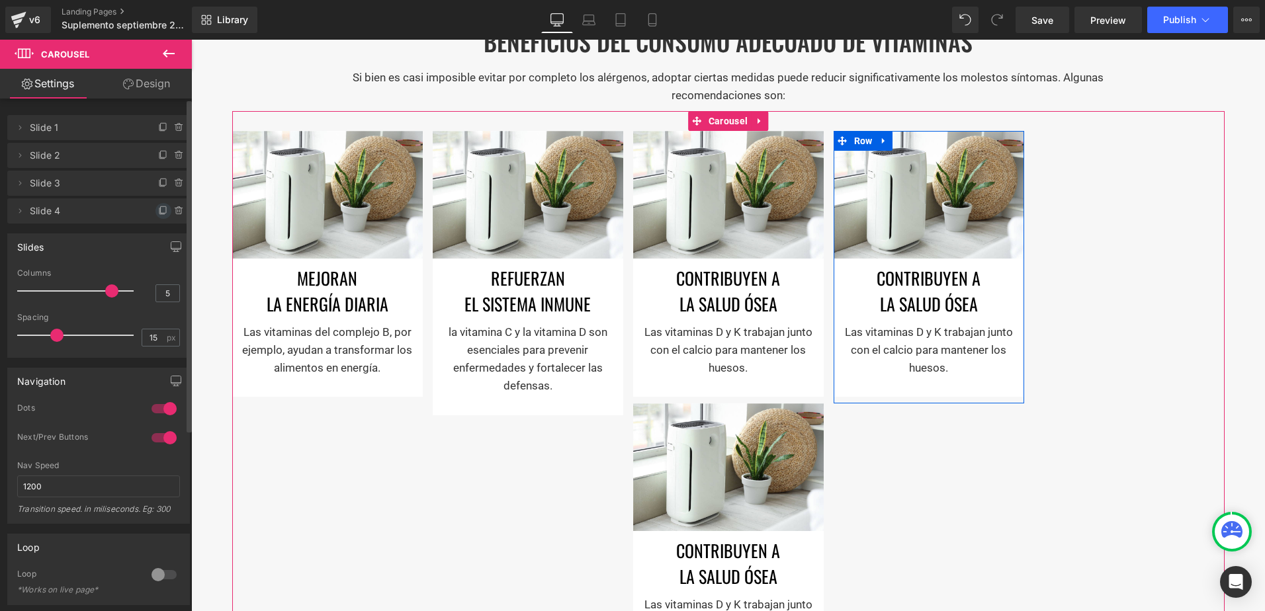
click at [161, 207] on icon at bounding box center [163, 209] width 5 height 7
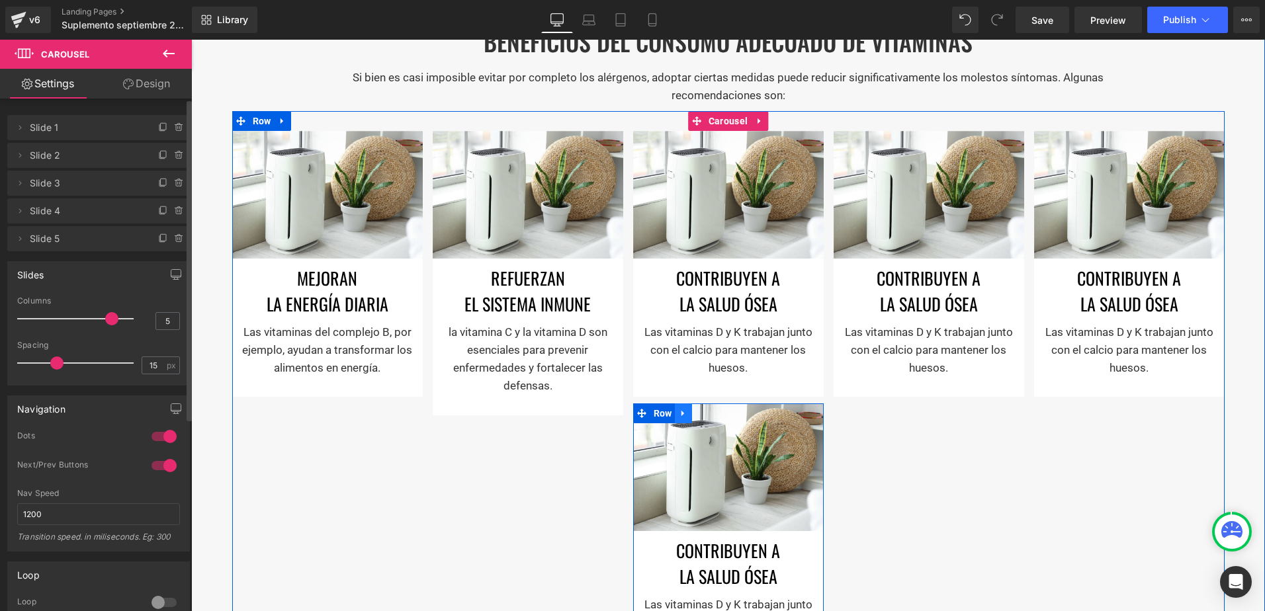
click at [680, 412] on icon at bounding box center [683, 414] width 9 height 10
click at [713, 411] on icon at bounding box center [717, 414] width 9 height 10
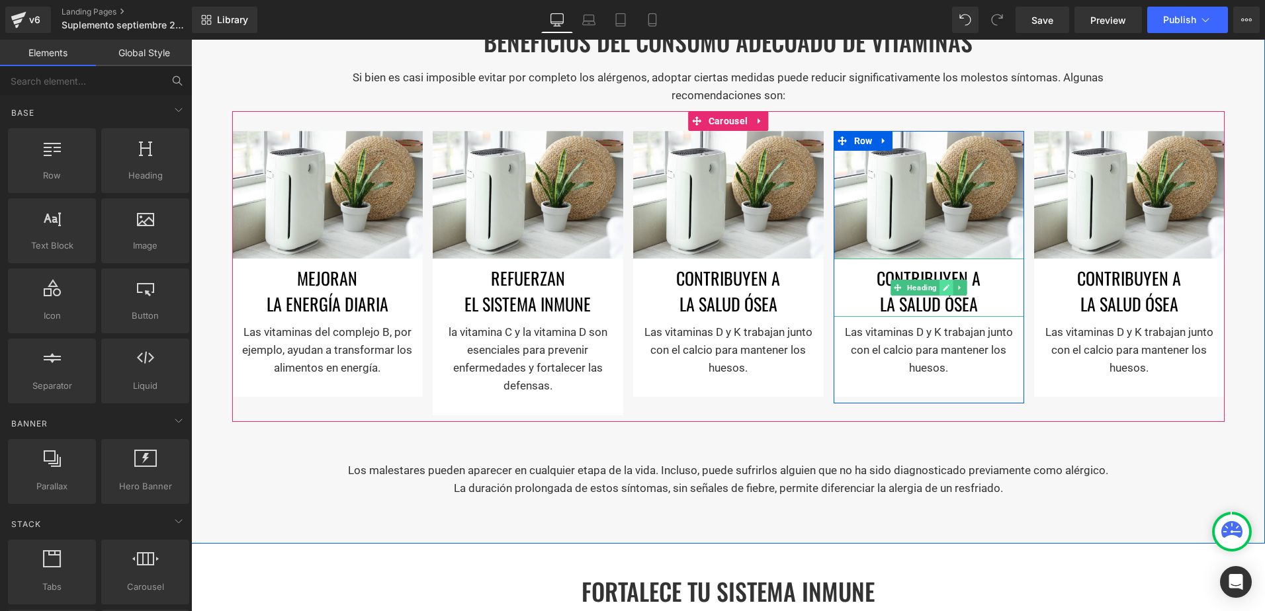
click at [940, 290] on link at bounding box center [947, 288] width 14 height 16
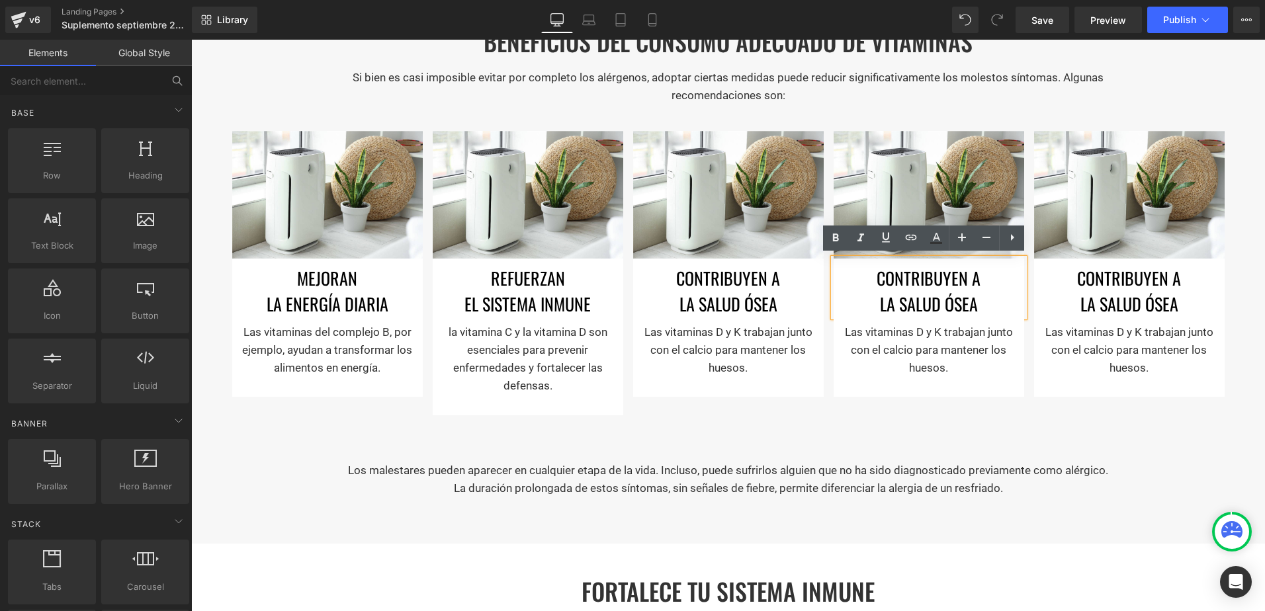
click at [945, 293] on h1 "la salud ósea" at bounding box center [929, 304] width 191 height 26
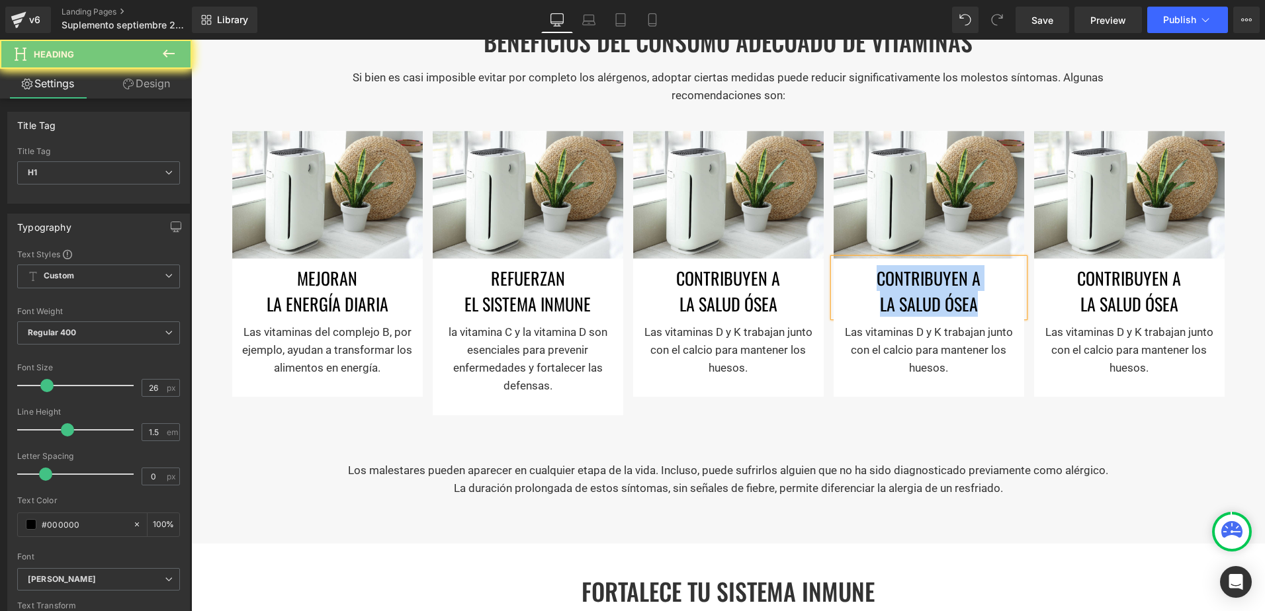
paste div
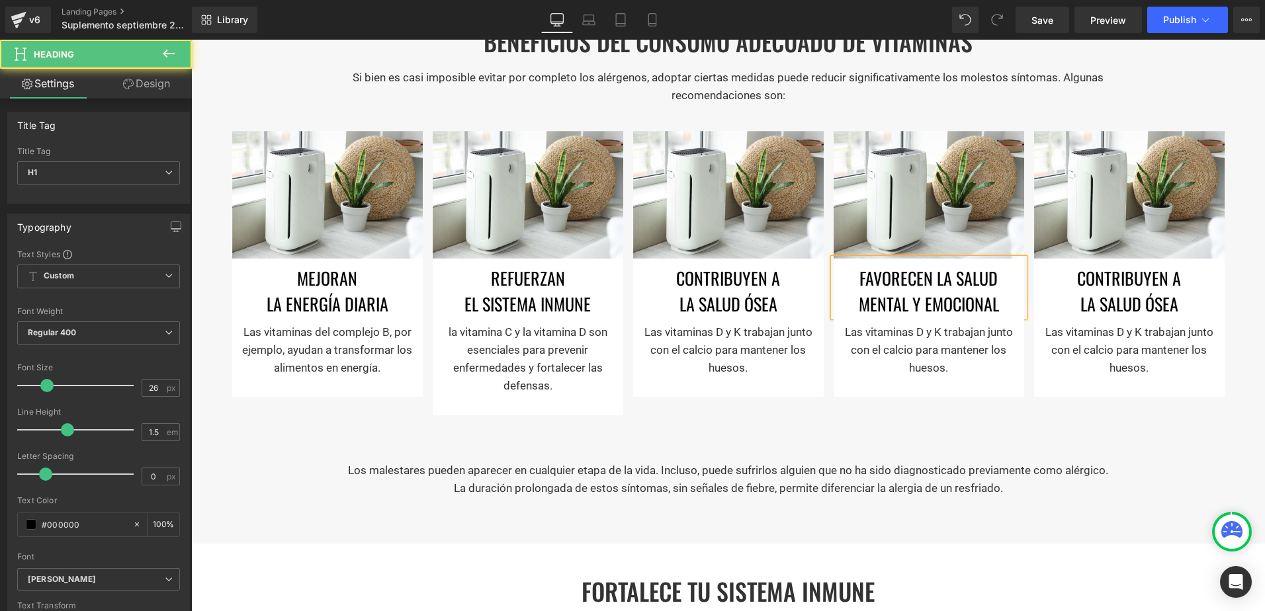
click at [968, 275] on h1 "Favorecen la salud mental y emocional" at bounding box center [929, 291] width 191 height 52
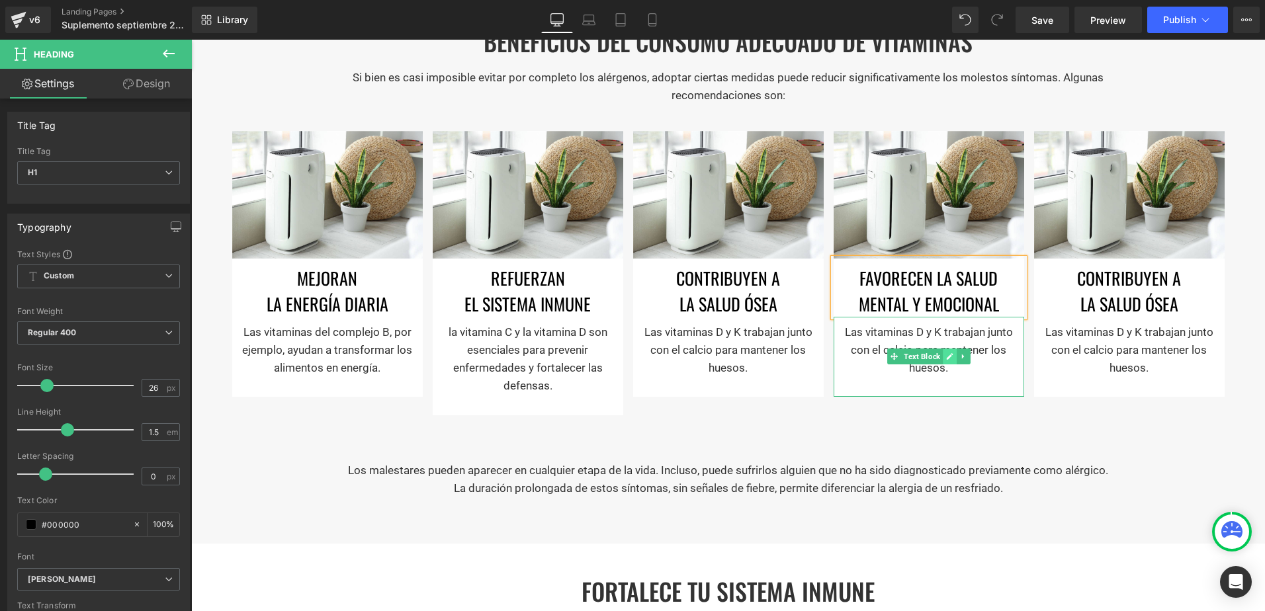
click at [943, 349] on link at bounding box center [950, 357] width 14 height 16
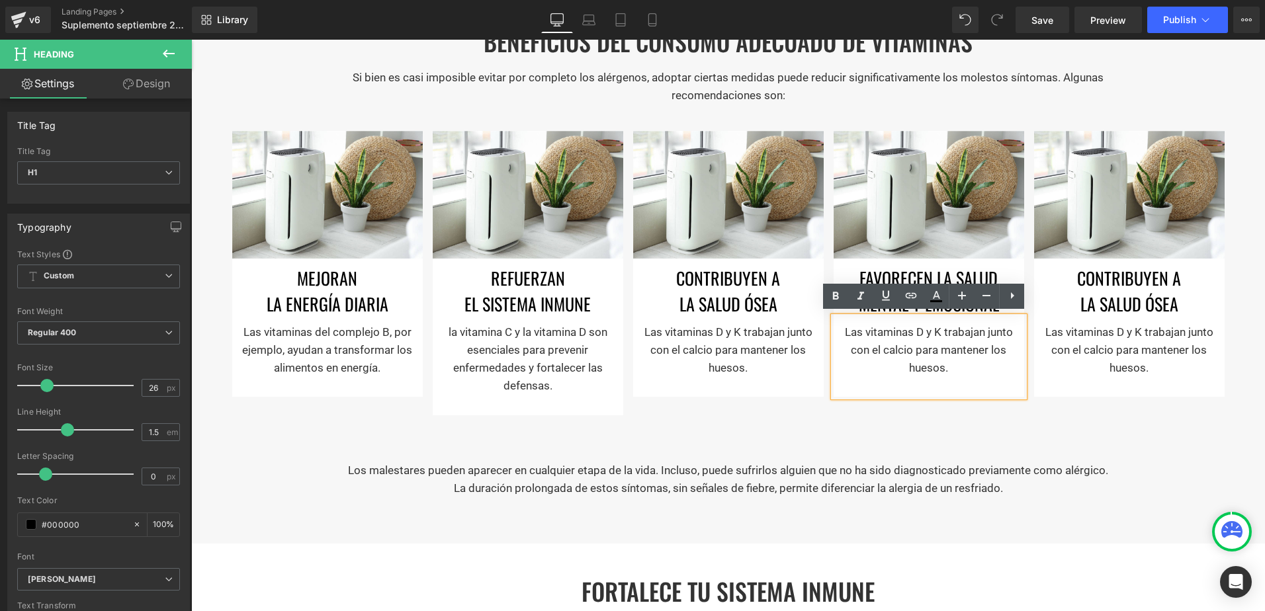
click at [932, 353] on p "Las vitaminas D y K trabajan junto con el calcio para mantener los huesos." at bounding box center [928, 351] width 177 height 54
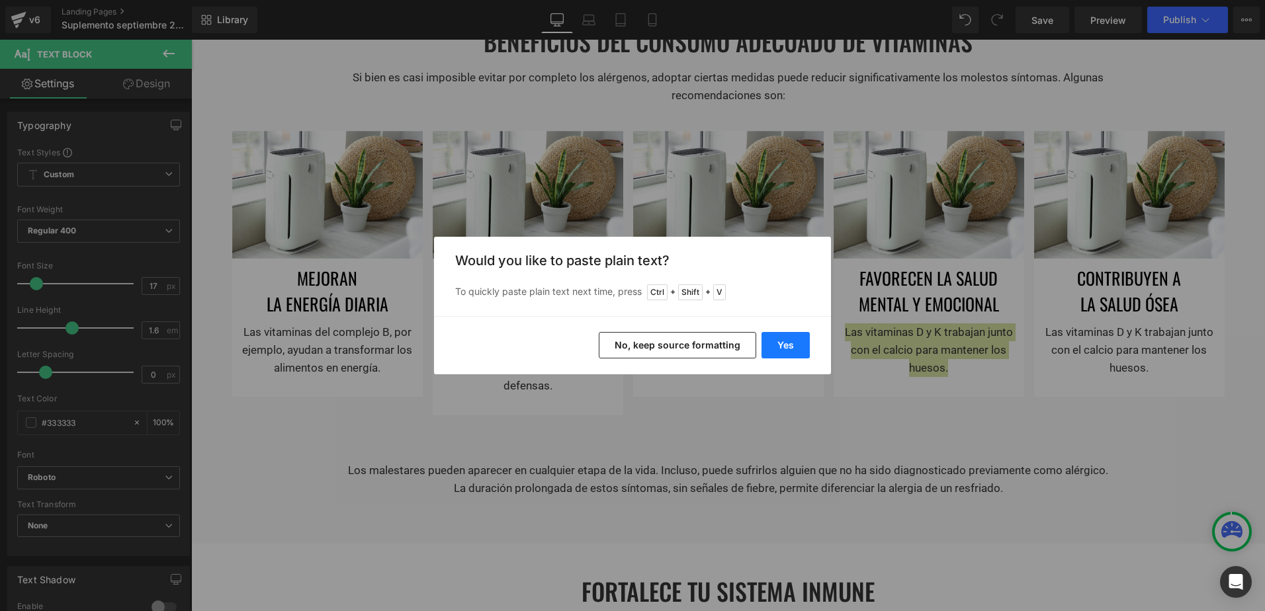
click at [777, 339] on button "Yes" at bounding box center [786, 345] width 48 height 26
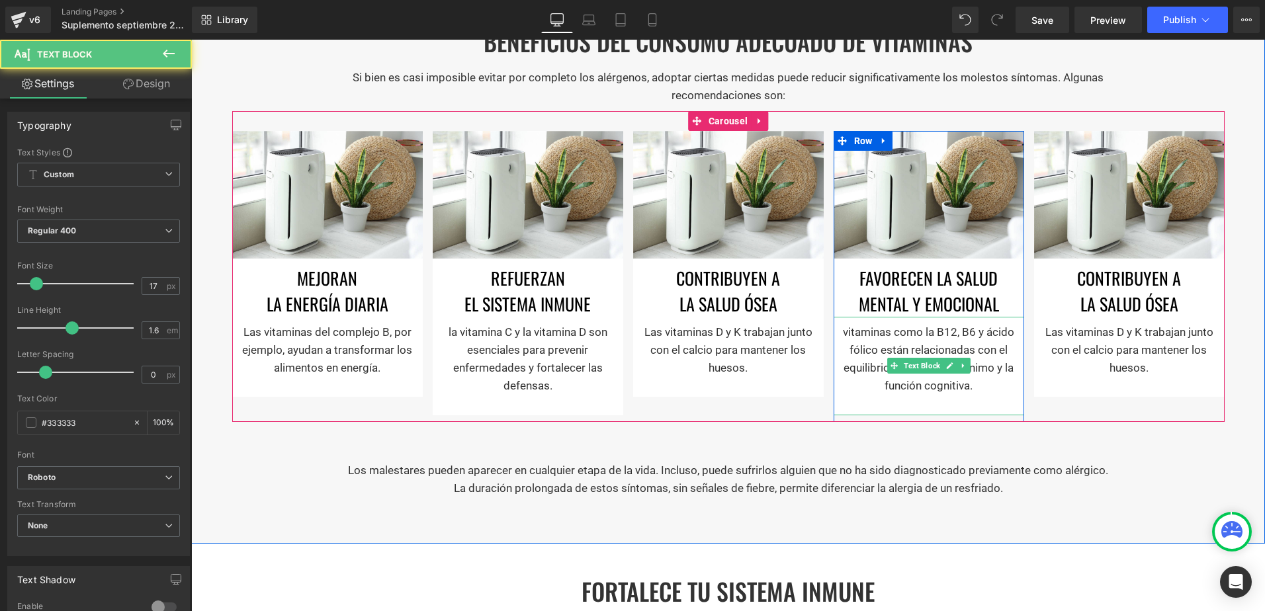
click at [843, 328] on p "vitaminas como la B12, B6 y ácido fólico están relacionadas con el equilibrio d…" at bounding box center [928, 360] width 177 height 72
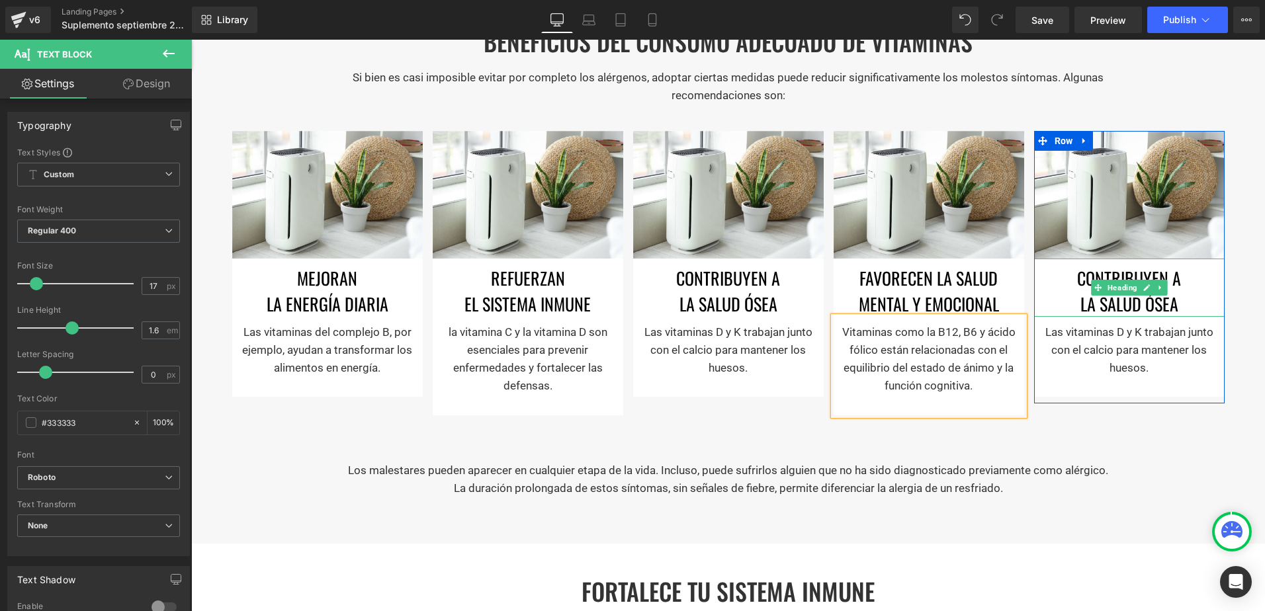
drag, startPoint x: 1110, startPoint y: 298, endPoint x: 1145, endPoint y: 275, distance: 42.6
click at [1110, 298] on h1 "la salud ósea" at bounding box center [1129, 304] width 191 height 26
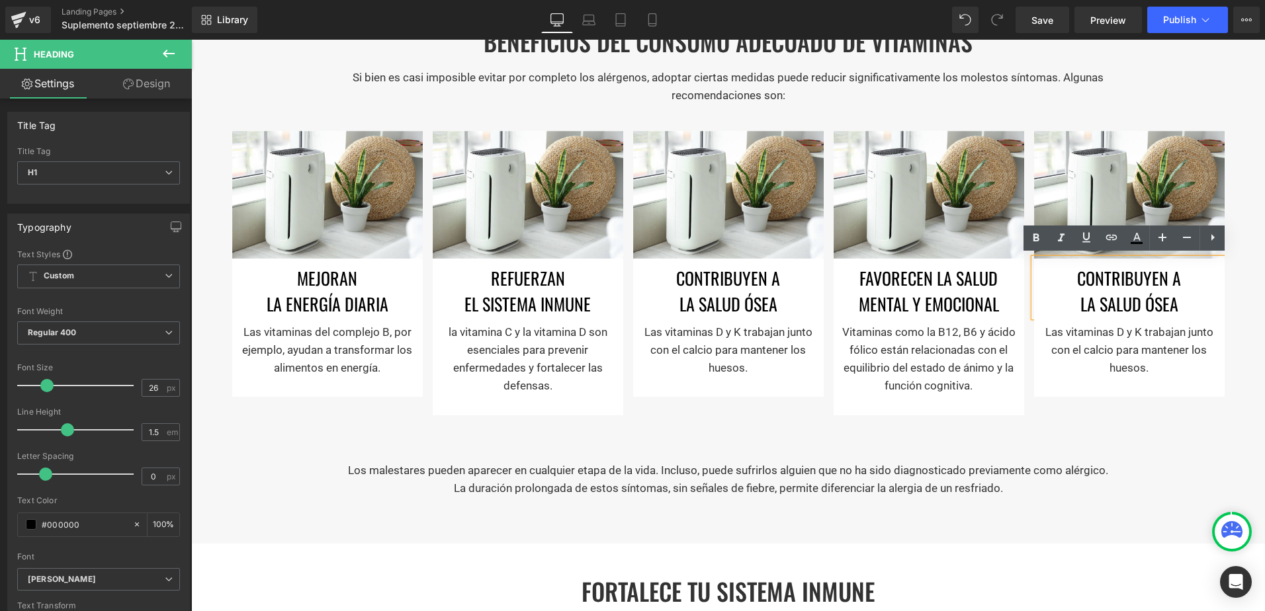
click at [1137, 282] on h1 "Contribuyen a" at bounding box center [1129, 278] width 191 height 26
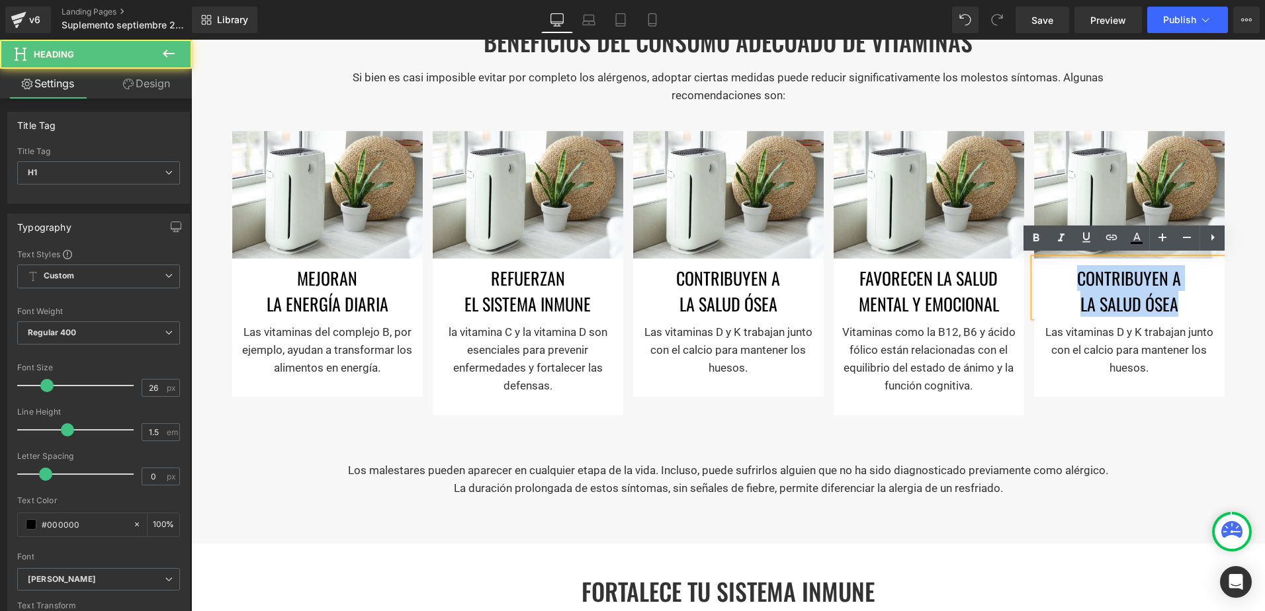
paste div
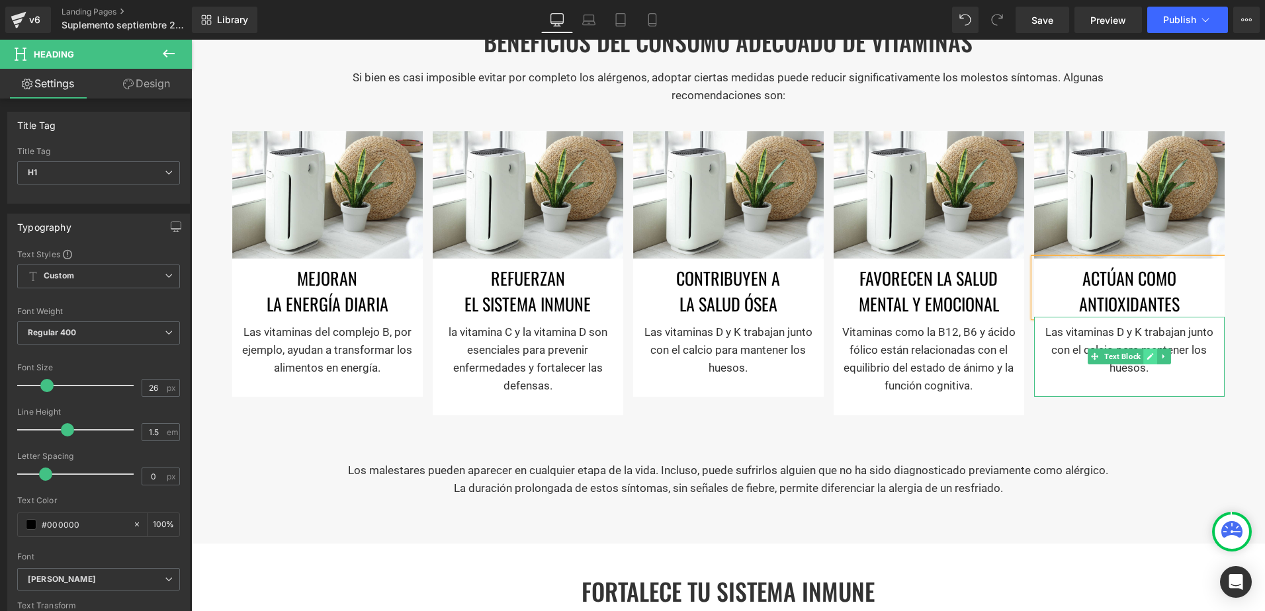
click at [1143, 359] on link at bounding box center [1150, 357] width 14 height 16
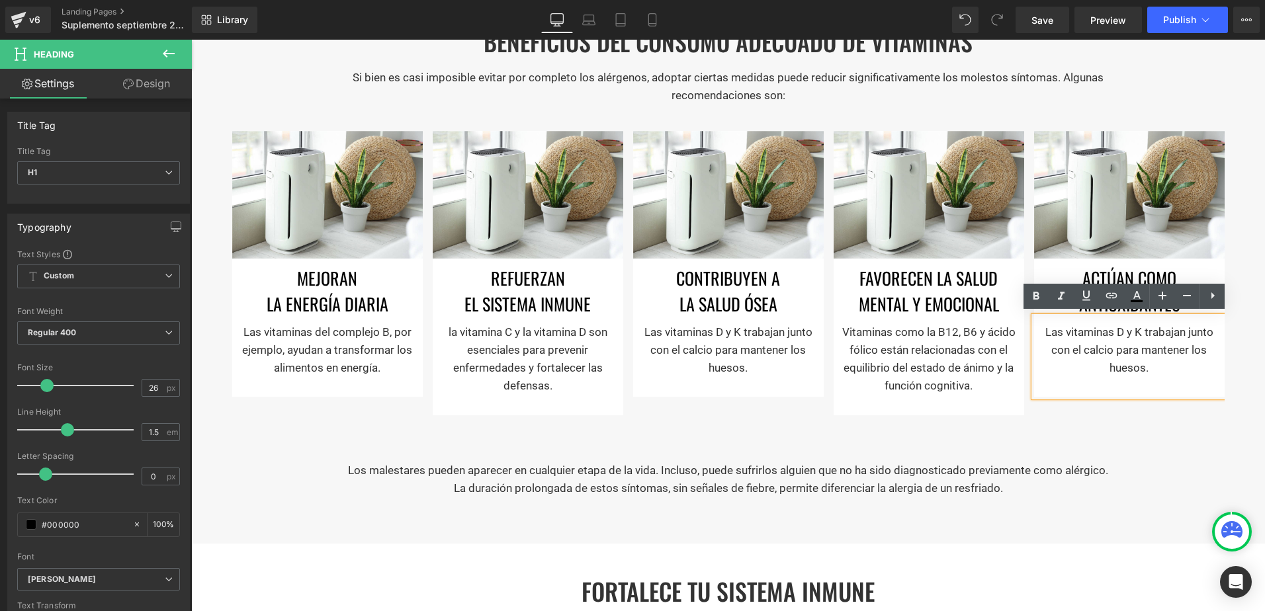
click at [1133, 354] on p "Las vitaminas D y K trabajan junto con el calcio para mantener los huesos." at bounding box center [1129, 351] width 177 height 54
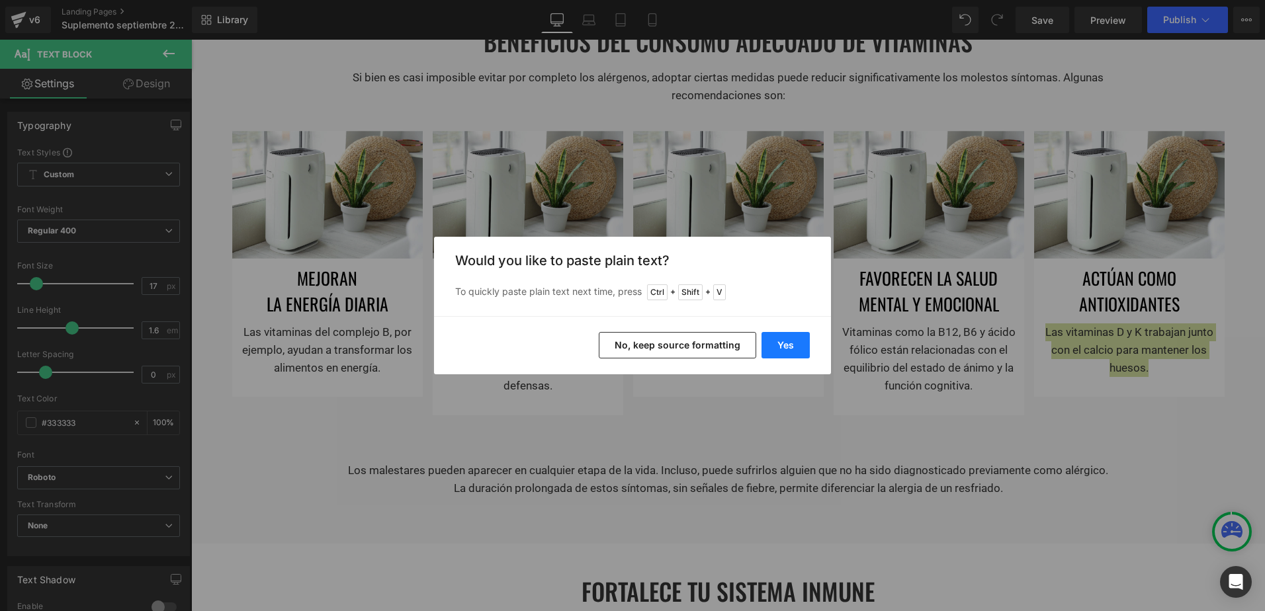
click at [779, 340] on button "Yes" at bounding box center [786, 345] width 48 height 26
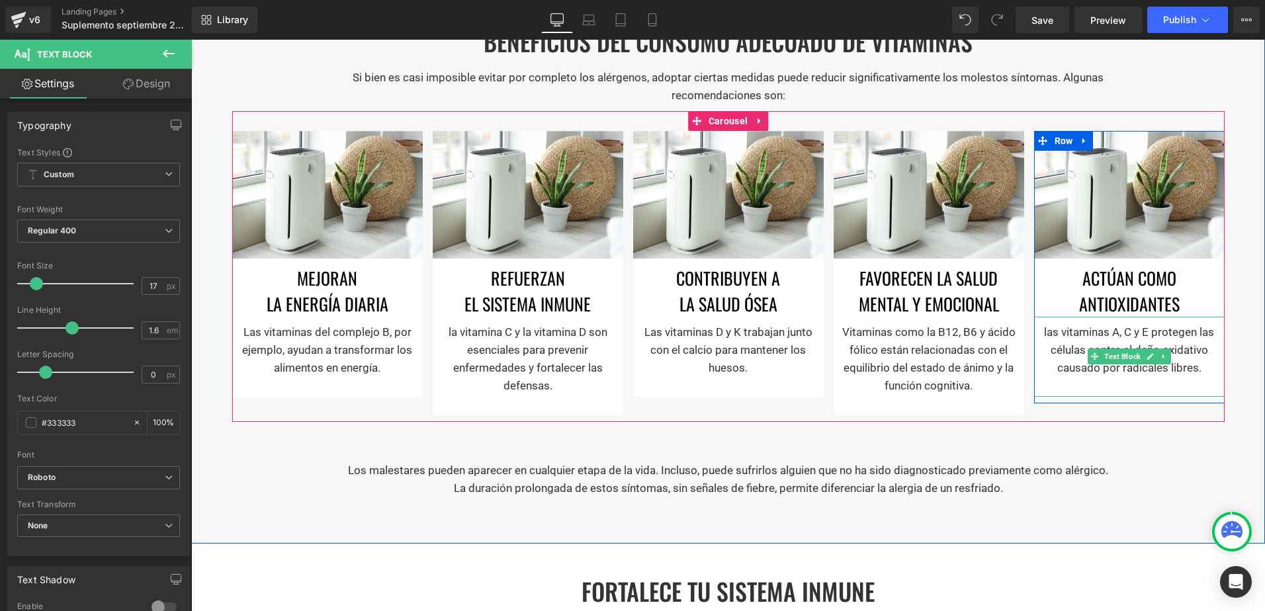
click at [1041, 333] on p "las vitaminas A, C y E protegen las células contra el daño oxidativo causado po…" at bounding box center [1129, 351] width 177 height 54
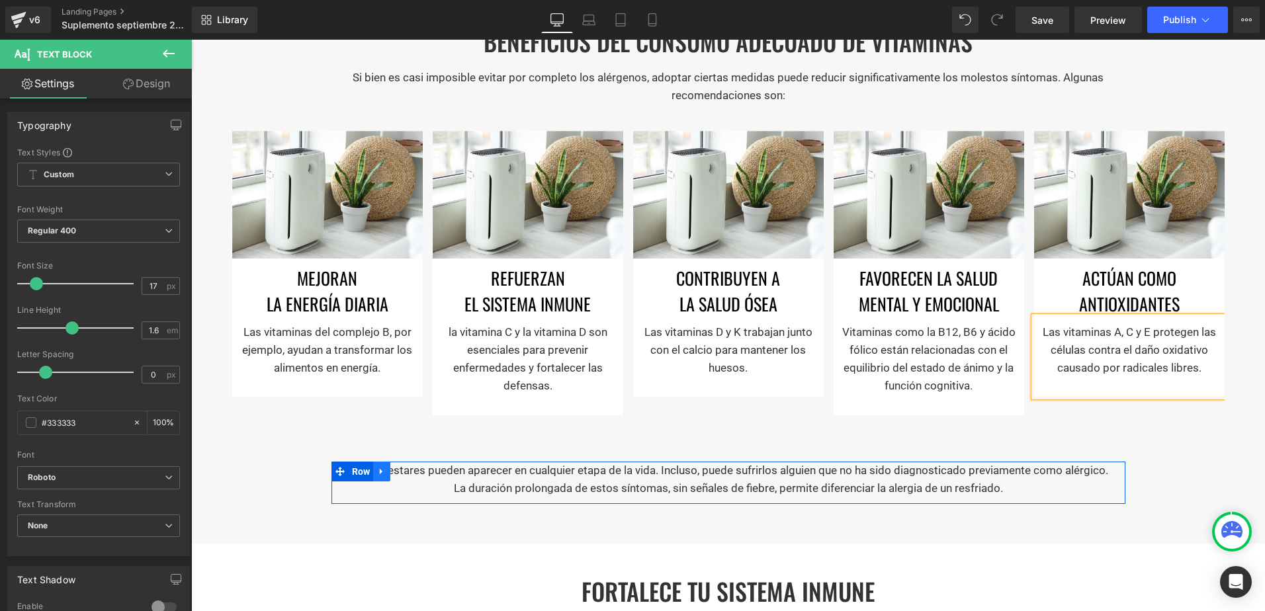
click at [386, 471] on link at bounding box center [381, 472] width 17 height 20
click at [412, 472] on icon at bounding box center [416, 471] width 9 height 9
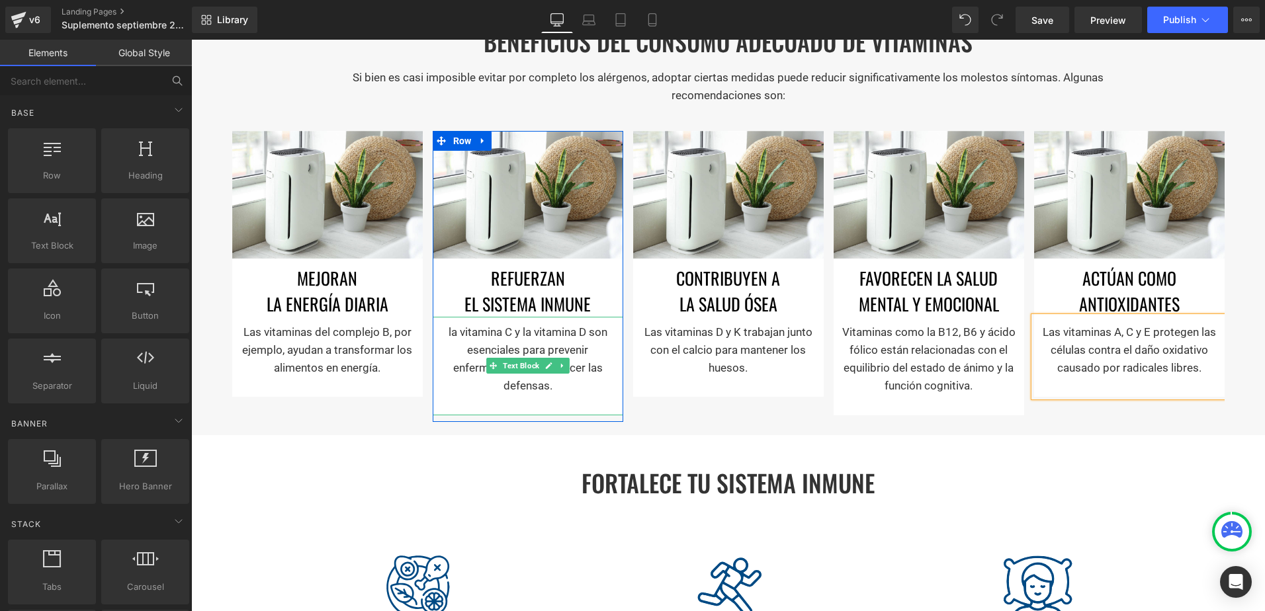
click at [486, 339] on p "la vitamina C y la vitamina D son esenciales para prevenir enfermedades y forta…" at bounding box center [527, 360] width 177 height 72
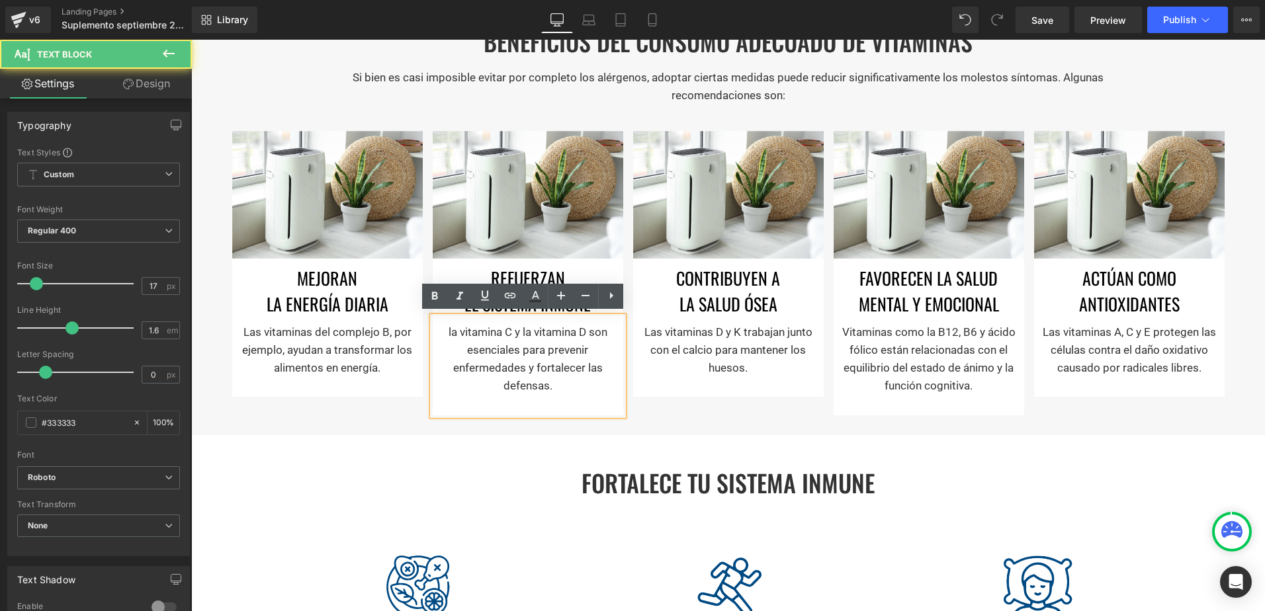
click at [462, 332] on p "la vitamina C y la vitamina D son esenciales para prevenir enfermedades y forta…" at bounding box center [527, 360] width 177 height 72
click at [439, 331] on p "la vitamina C y la vitamina D son esenciales para prevenir enfermedades y forta…" at bounding box center [527, 360] width 177 height 72
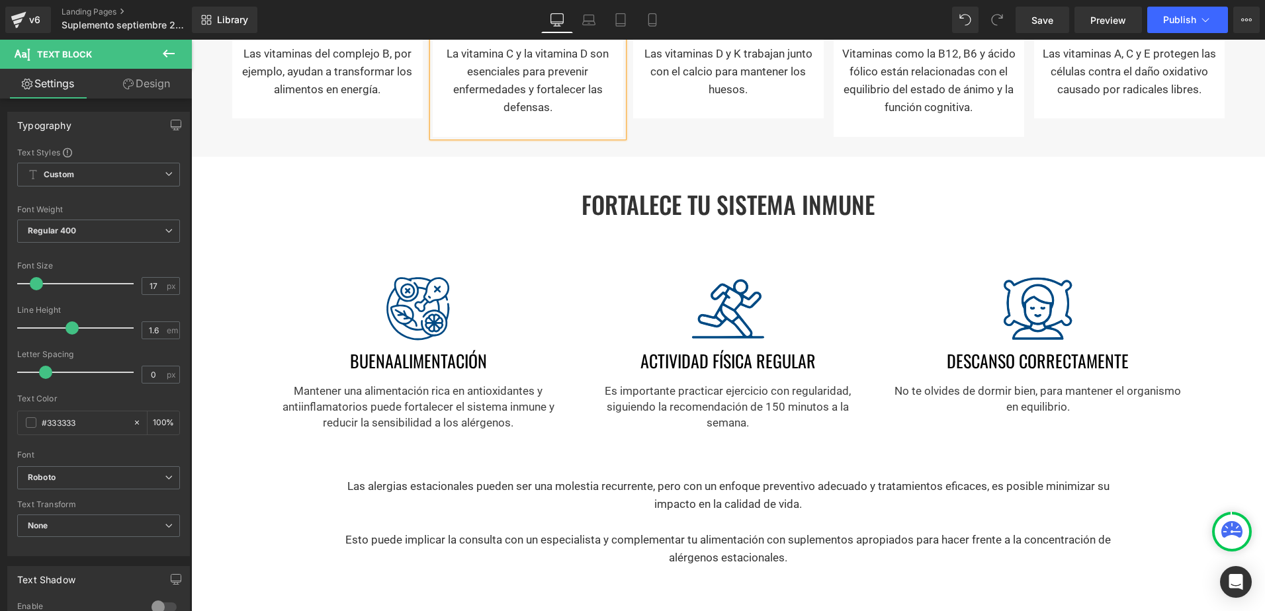
scroll to position [1033, 0]
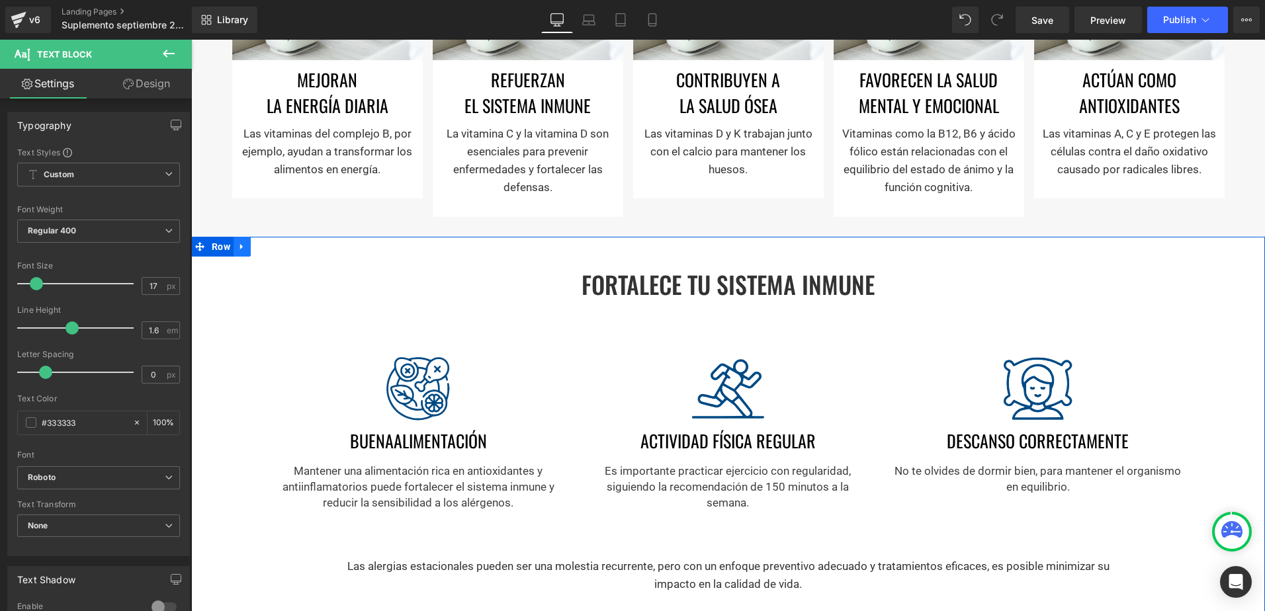
click at [234, 243] on link at bounding box center [242, 247] width 17 height 20
click at [255, 246] on icon at bounding box center [259, 246] width 9 height 9
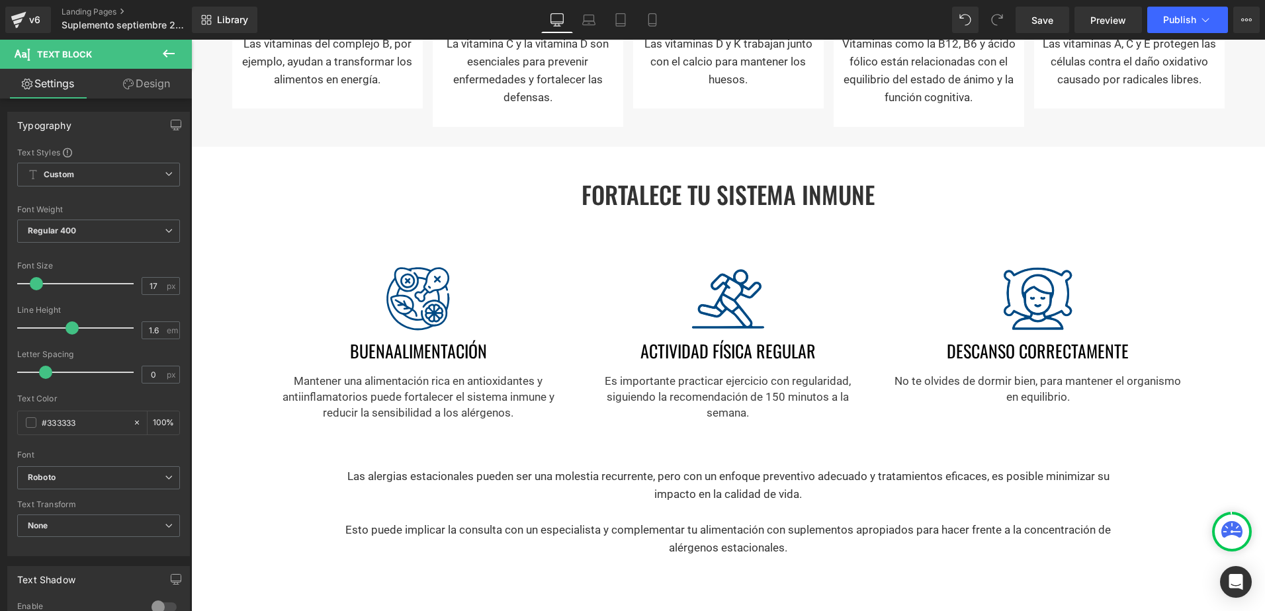
scroll to position [1050, 0]
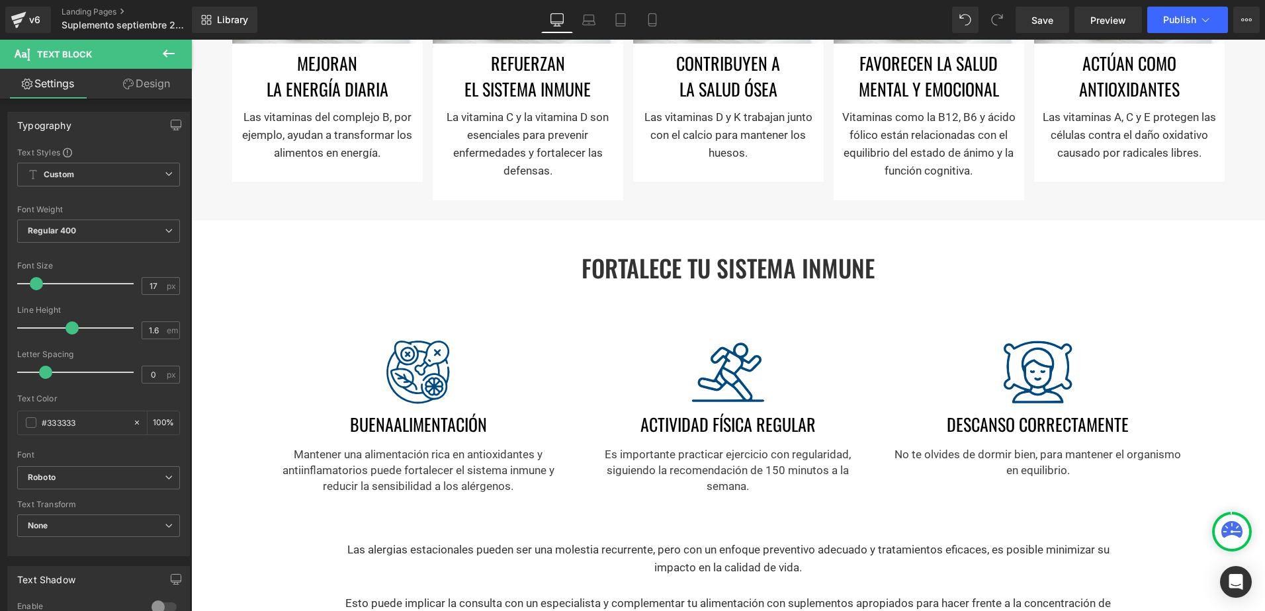
click at [723, 270] on div "FORTALECE TU SISTEMA INMUNE Heading" at bounding box center [728, 267] width 926 height 28
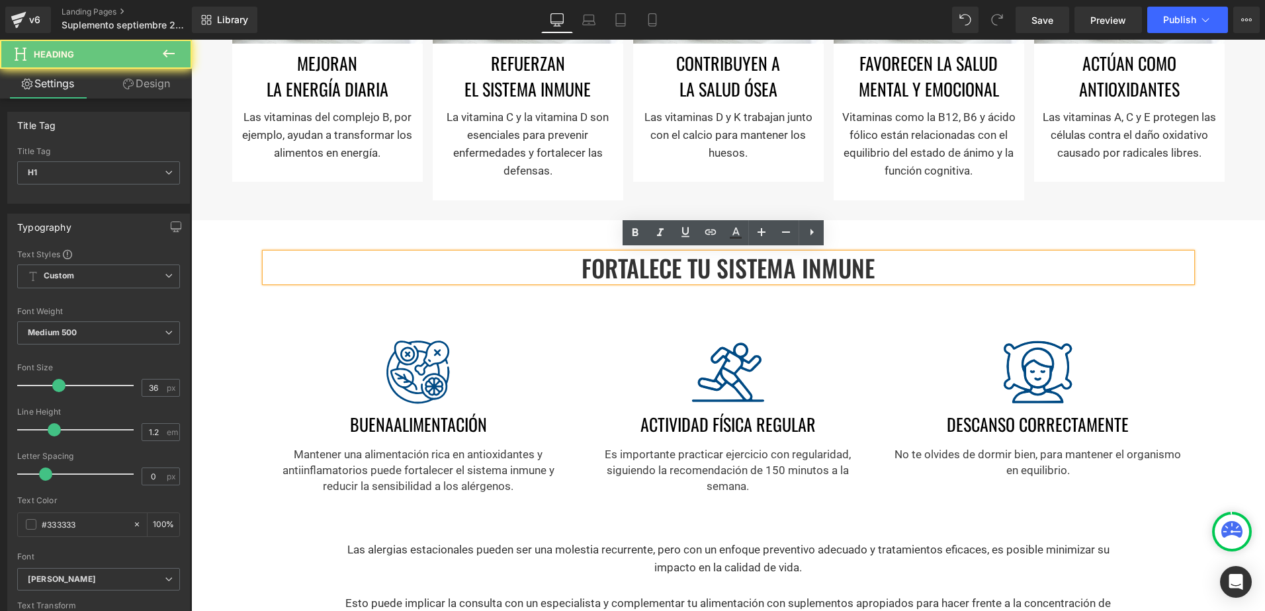
click at [745, 270] on h1 "FORTALECE TU SISTEMA INMUNE" at bounding box center [728, 267] width 926 height 28
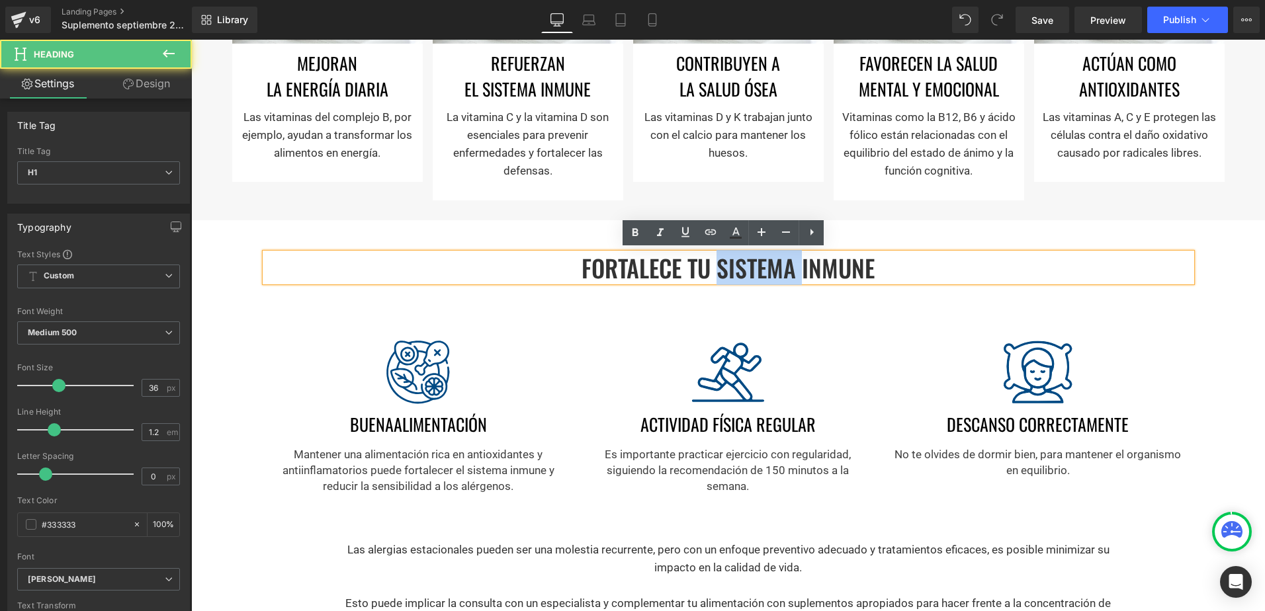
click at [745, 270] on h1 "FORTALECE TU SISTEMA INMUNE" at bounding box center [728, 267] width 926 height 28
paste div
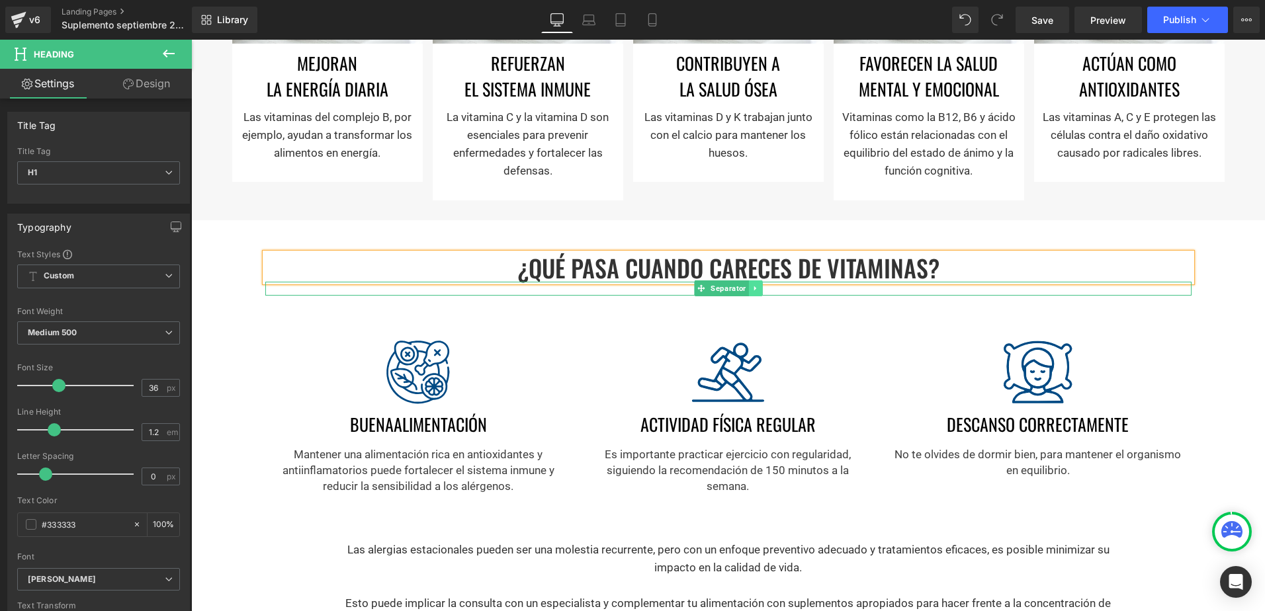
click at [748, 291] on link at bounding box center [755, 289] width 14 height 16
click at [756, 291] on link at bounding box center [763, 289] width 14 height 16
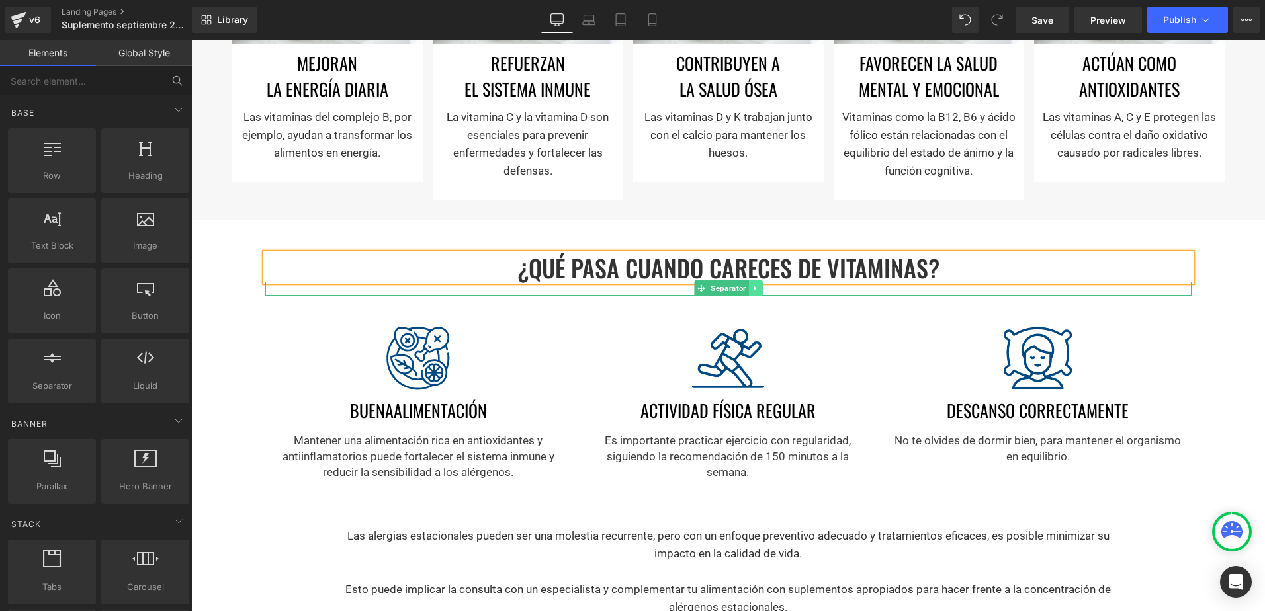
click at [756, 291] on link at bounding box center [755, 289] width 14 height 16
click at [756, 291] on link at bounding box center [763, 289] width 14 height 16
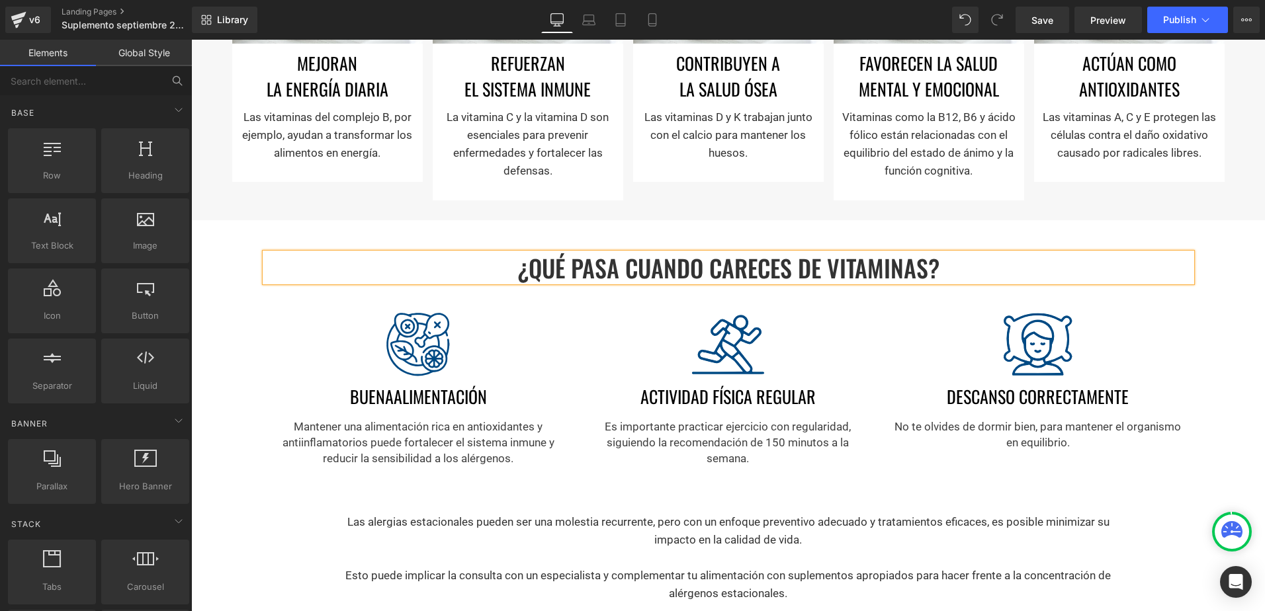
drag, startPoint x: 550, startPoint y: 515, endPoint x: 560, endPoint y: 517, distance: 10.1
click at [550, 515] on p "Las alergias estacionales pueden ser una molestia recurrente, pero con un enfoq…" at bounding box center [728, 531] width 774 height 36
click at [560, 517] on p "Las alergias estacionales pueden ser una molestia recurrente, pero con un enfoq…" at bounding box center [728, 531] width 774 height 36
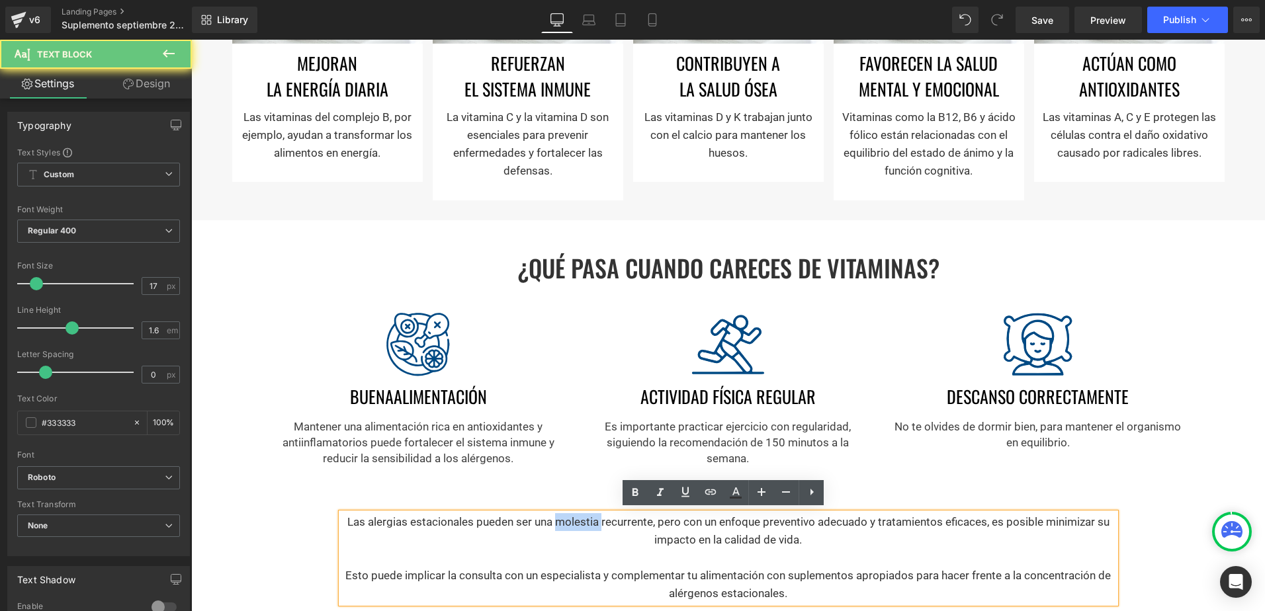
click at [560, 517] on p "Las alergias estacionales pueden ser una molestia recurrente, pero con un enfoq…" at bounding box center [728, 531] width 774 height 36
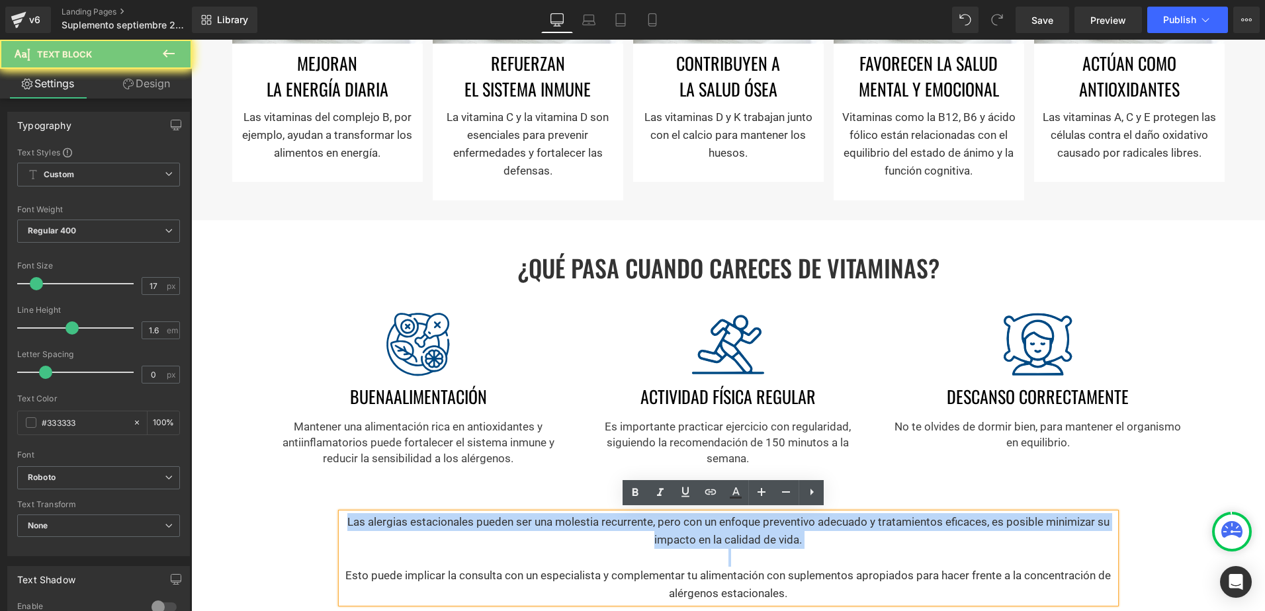
click at [560, 517] on p "Las alergias estacionales pueden ser una molestia recurrente, pero con un enfoq…" at bounding box center [728, 531] width 774 height 36
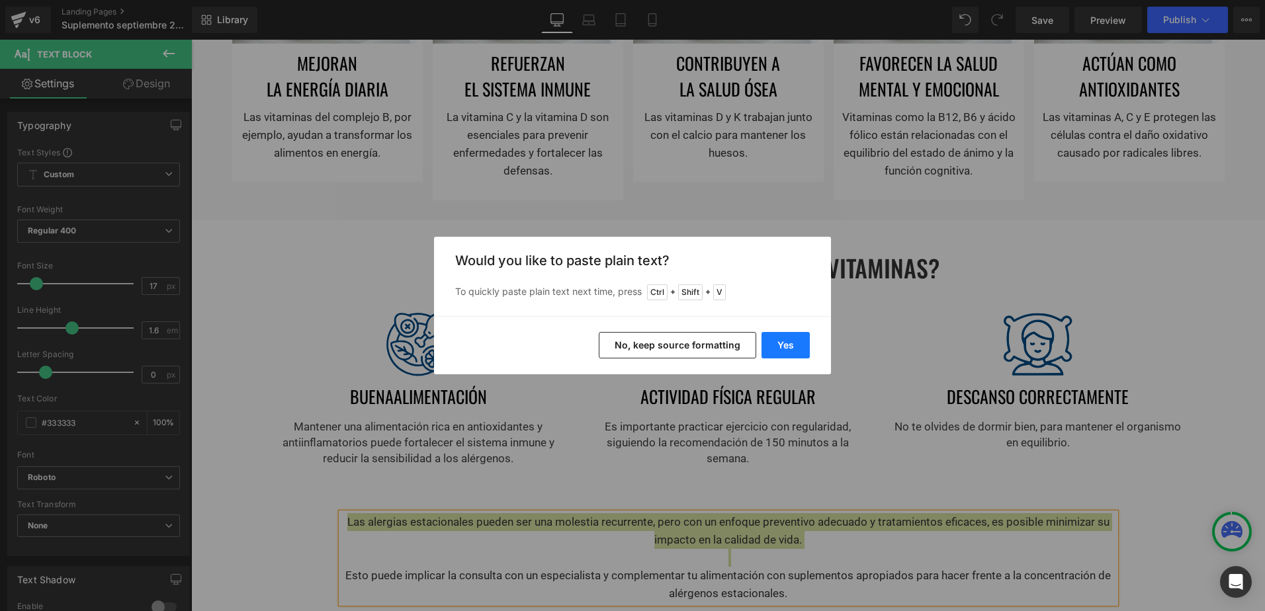
click at [787, 341] on button "Yes" at bounding box center [786, 345] width 48 height 26
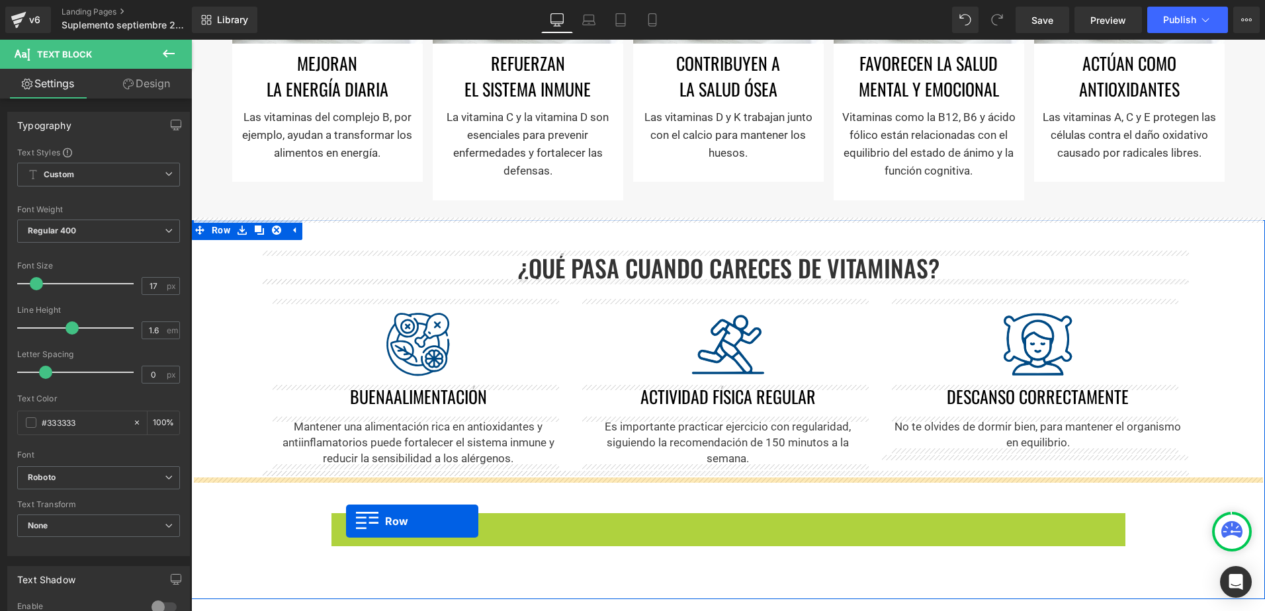
drag, startPoint x: 337, startPoint y: 520, endPoint x: 346, endPoint y: 521, distance: 8.7
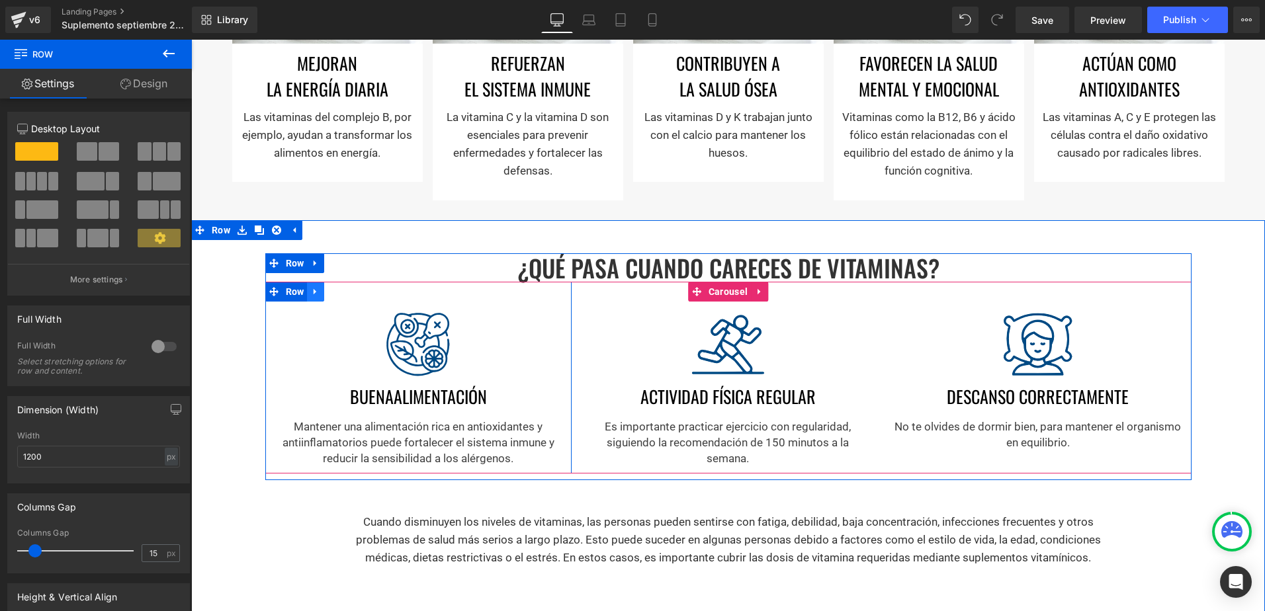
click at [312, 294] on icon at bounding box center [315, 291] width 9 height 10
click at [345, 288] on icon at bounding box center [349, 291] width 9 height 10
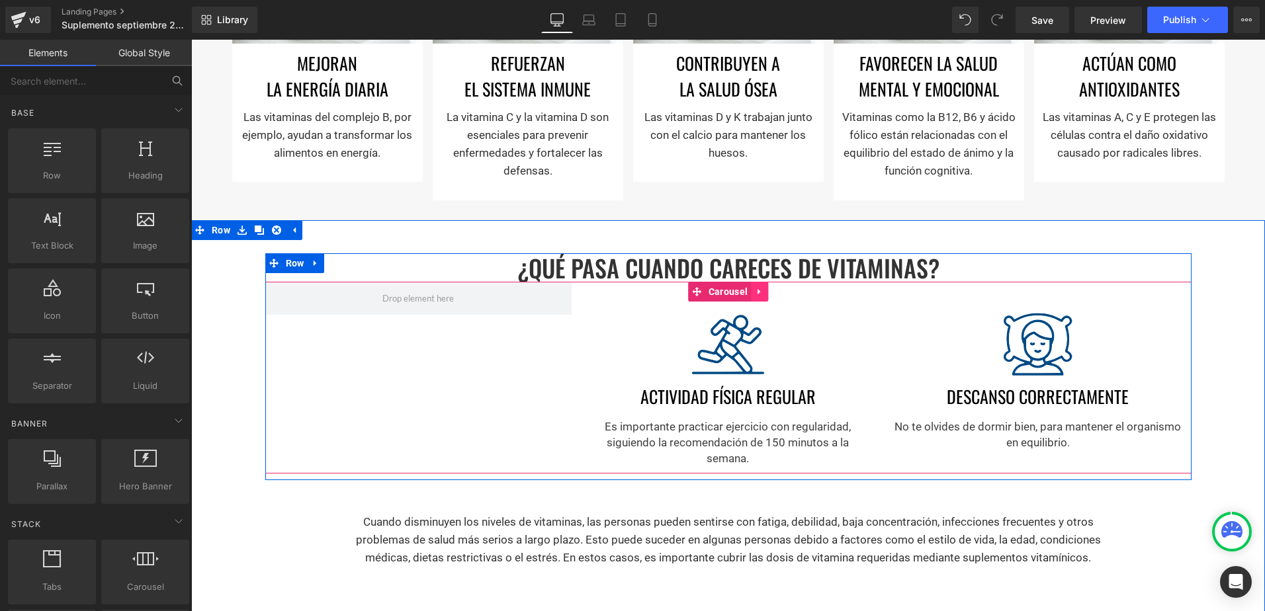
click at [762, 289] on link at bounding box center [759, 292] width 17 height 20
click at [764, 289] on icon at bounding box center [768, 291] width 9 height 10
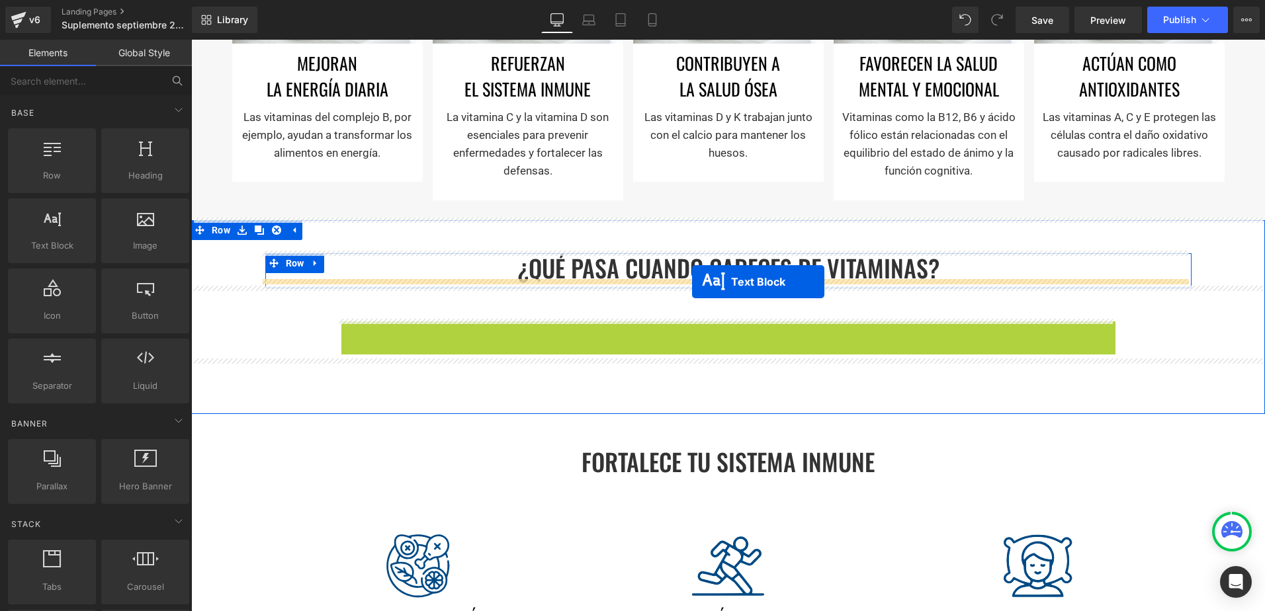
drag, startPoint x: 687, startPoint y: 346, endPoint x: 692, endPoint y: 282, distance: 64.3
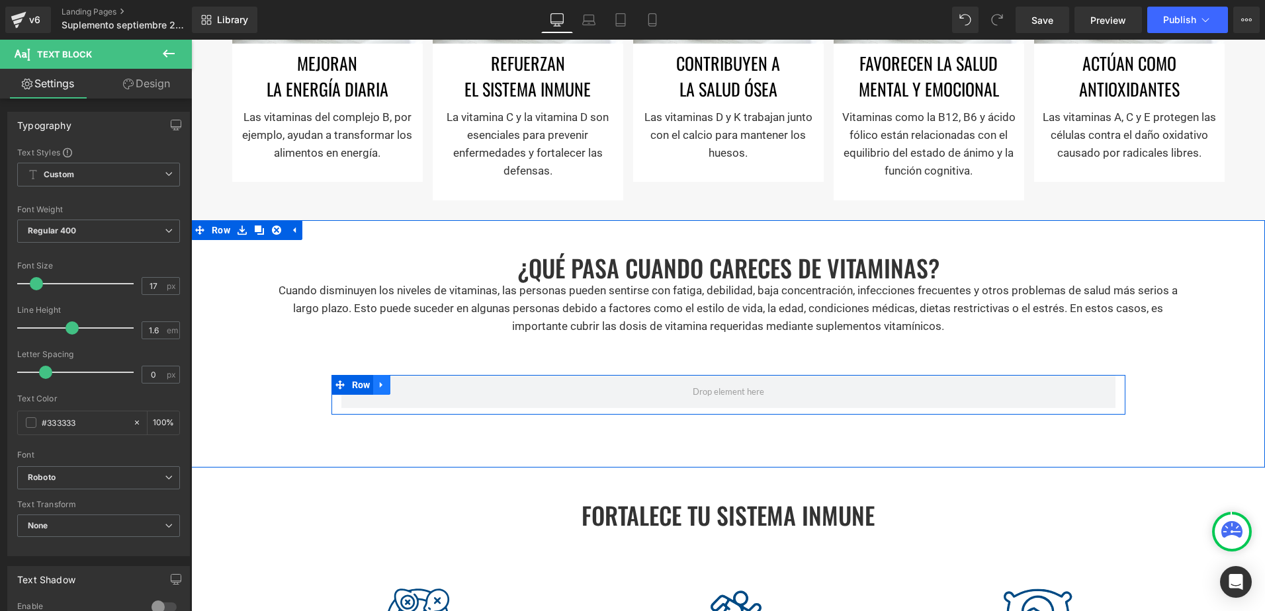
click at [377, 382] on icon at bounding box center [381, 385] width 9 height 10
click at [412, 382] on icon at bounding box center [416, 385] width 9 height 10
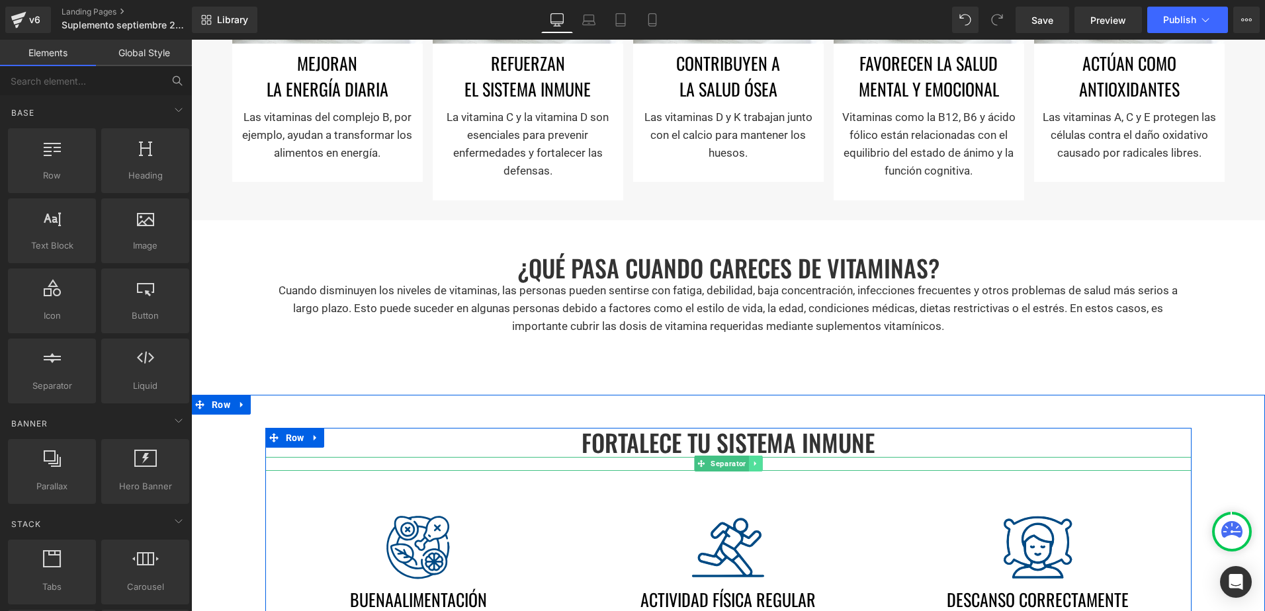
click at [752, 460] on icon at bounding box center [755, 464] width 7 height 8
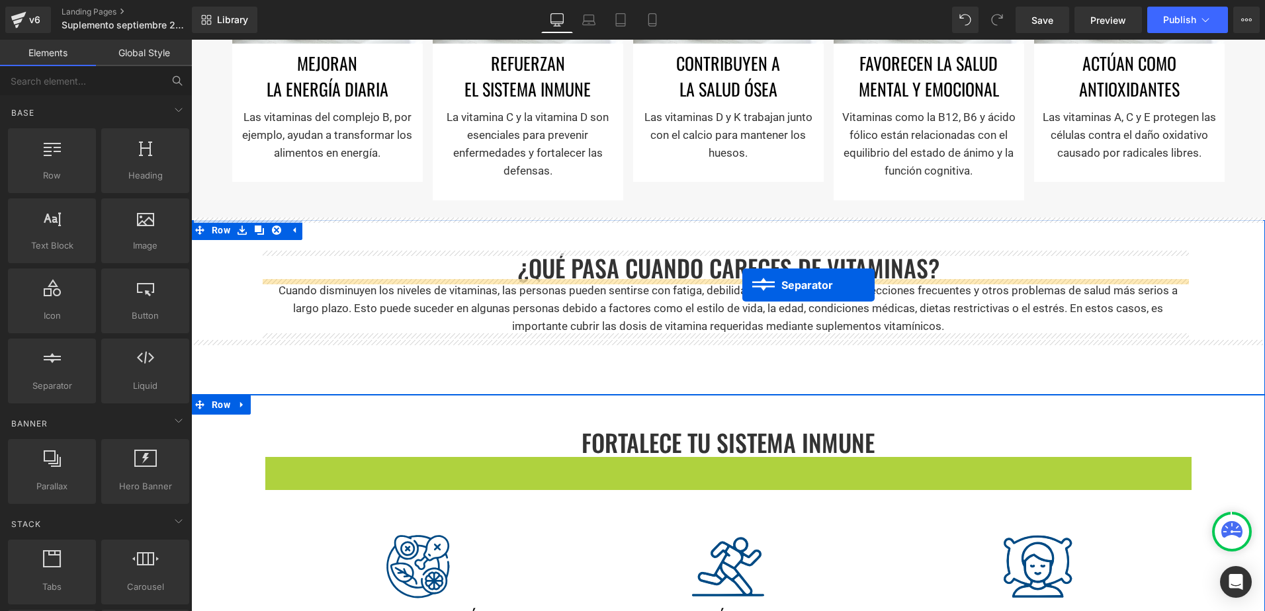
drag, startPoint x: 674, startPoint y: 460, endPoint x: 742, endPoint y: 285, distance: 188.1
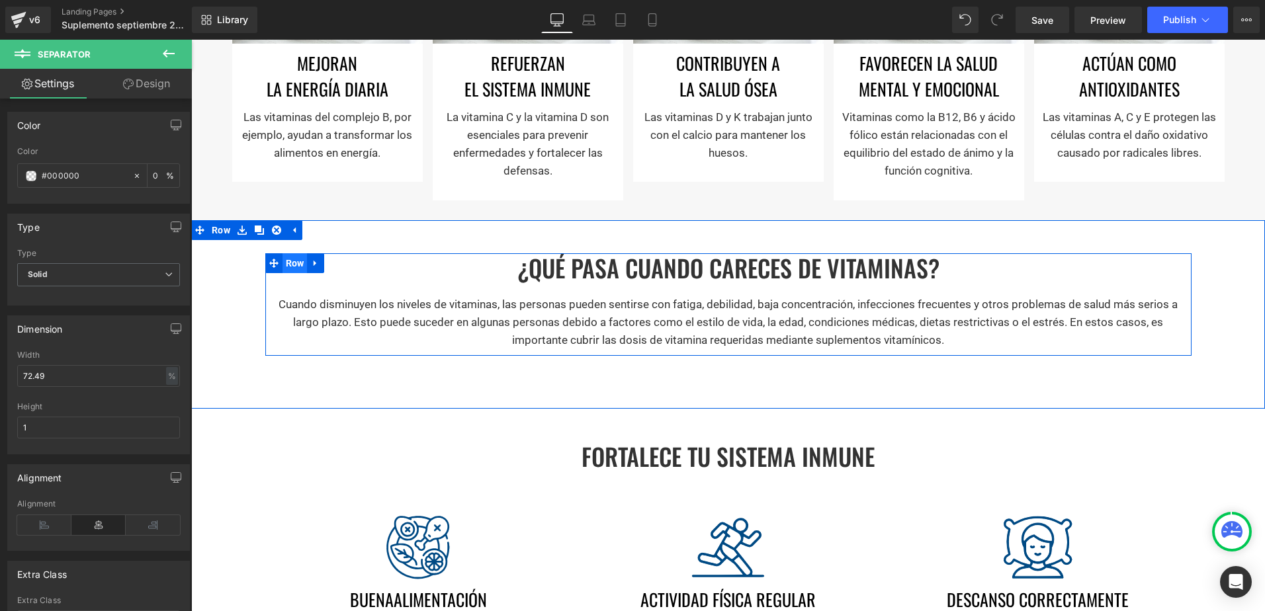
click at [292, 253] on link "Row" at bounding box center [286, 263] width 42 height 20
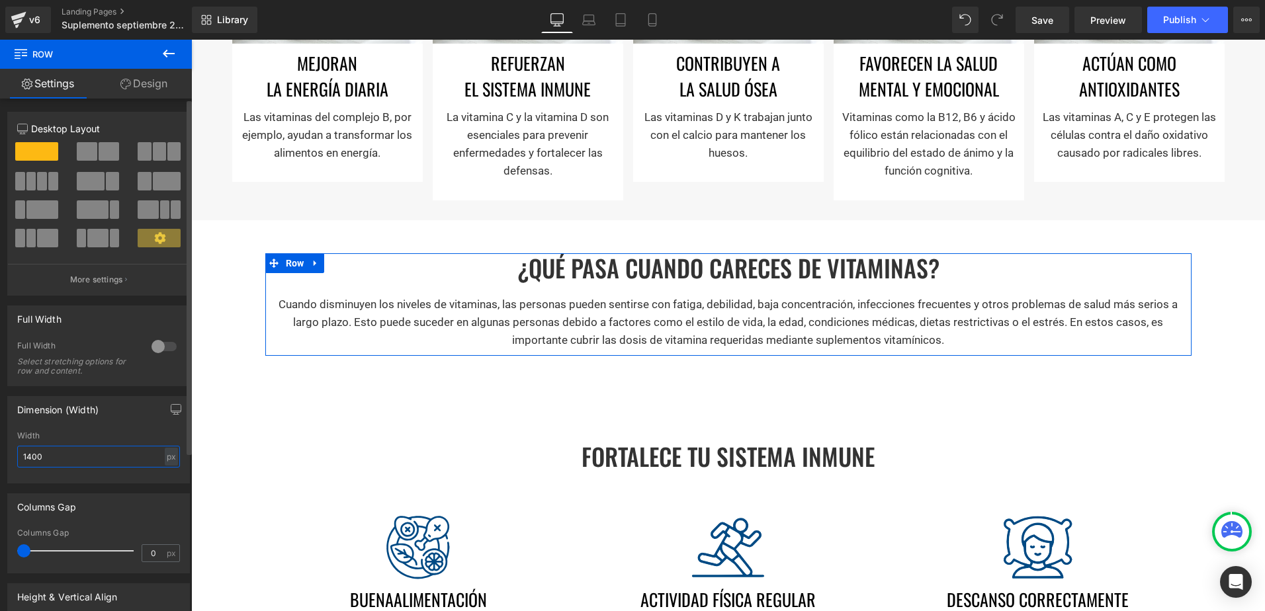
click at [25, 460] on input "1400" at bounding box center [98, 457] width 163 height 22
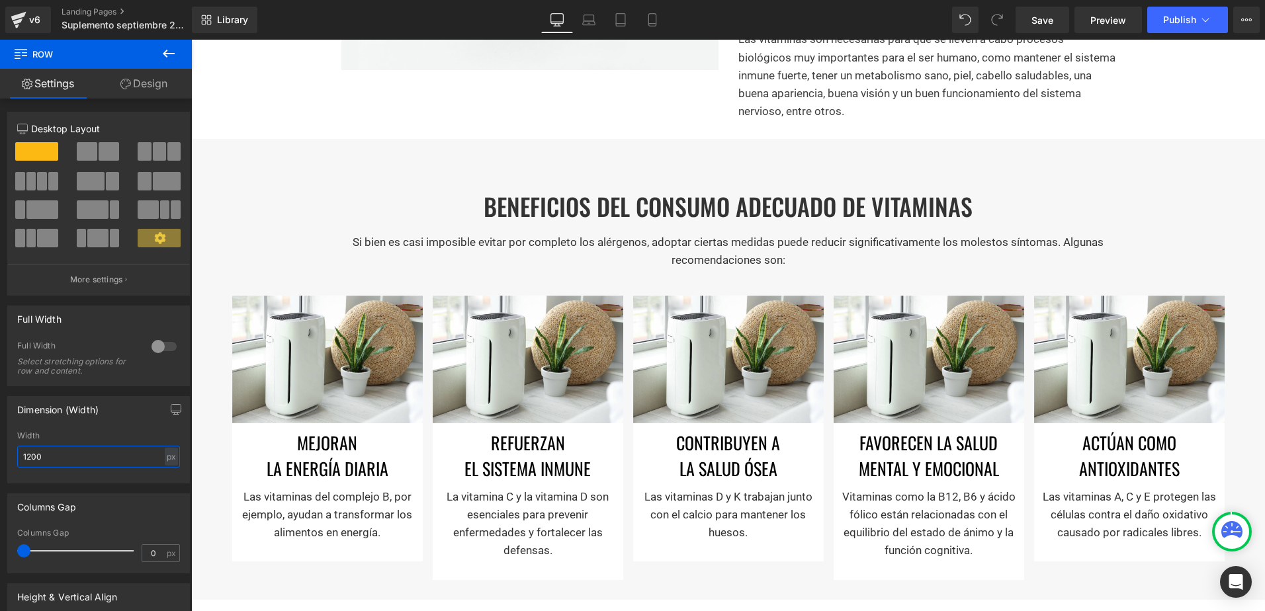
scroll to position [719, 0]
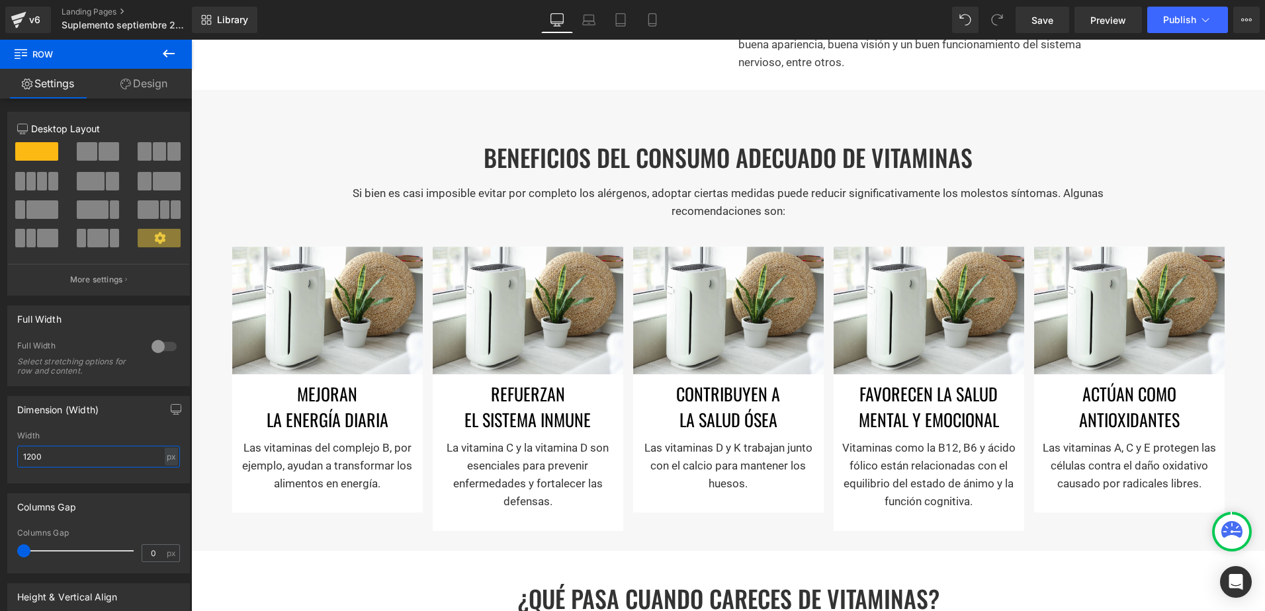
type input "1200"
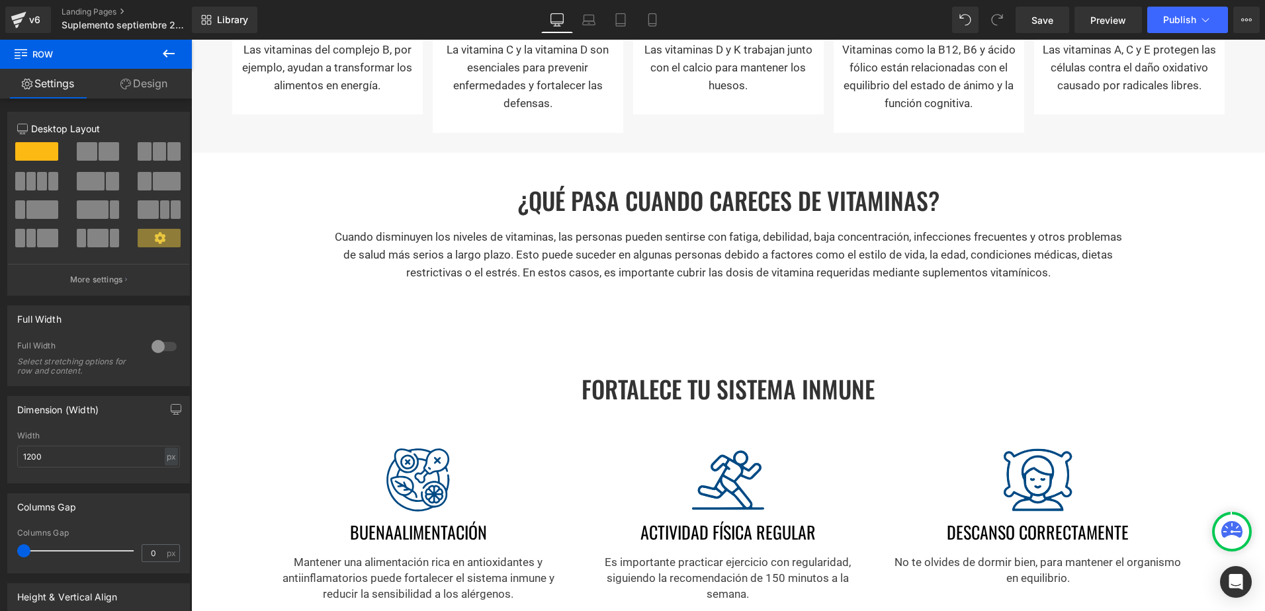
scroll to position [1116, 0]
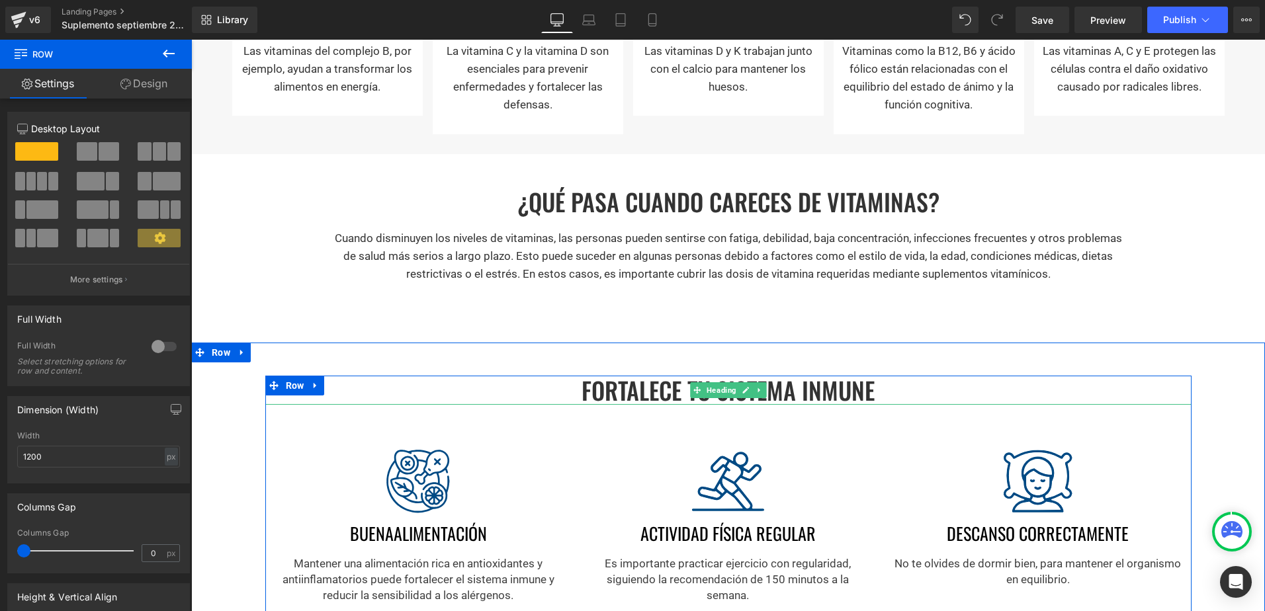
click at [809, 393] on h1 "FORTALECE TU SISTEMA INMUNE" at bounding box center [728, 390] width 926 height 28
click at [803, 393] on h1 "FORTALECE TU SISTEMA INMUNE" at bounding box center [728, 390] width 926 height 28
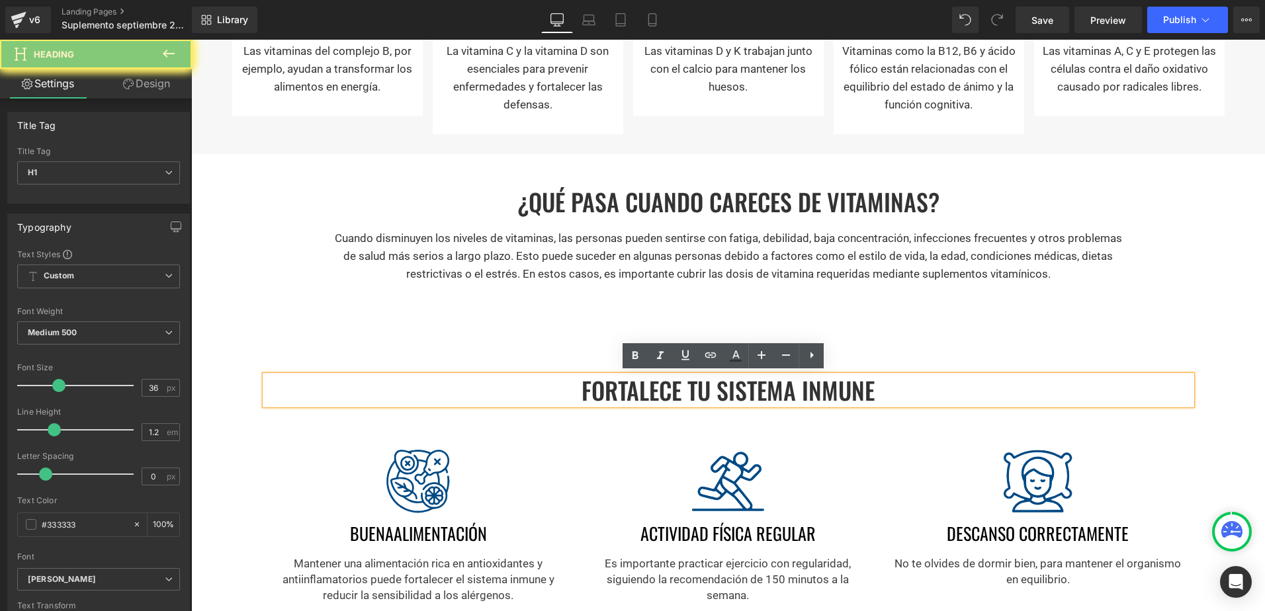
click at [803, 393] on h1 "FORTALECE TU SISTEMA INMUNE" at bounding box center [728, 390] width 926 height 28
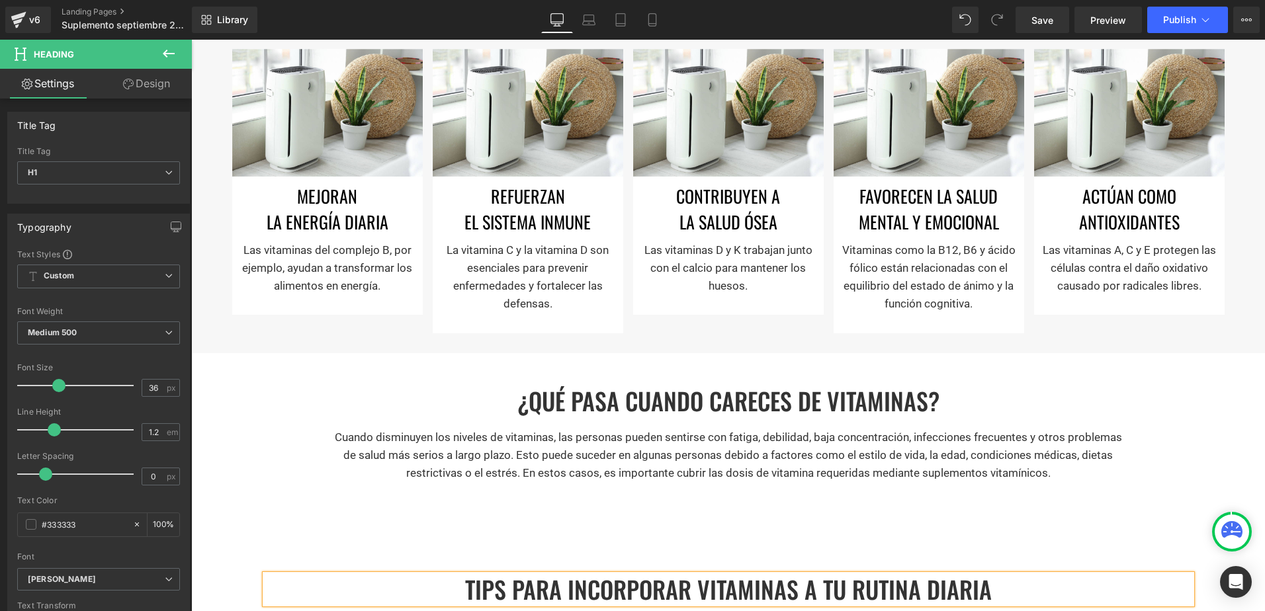
scroll to position [785, 0]
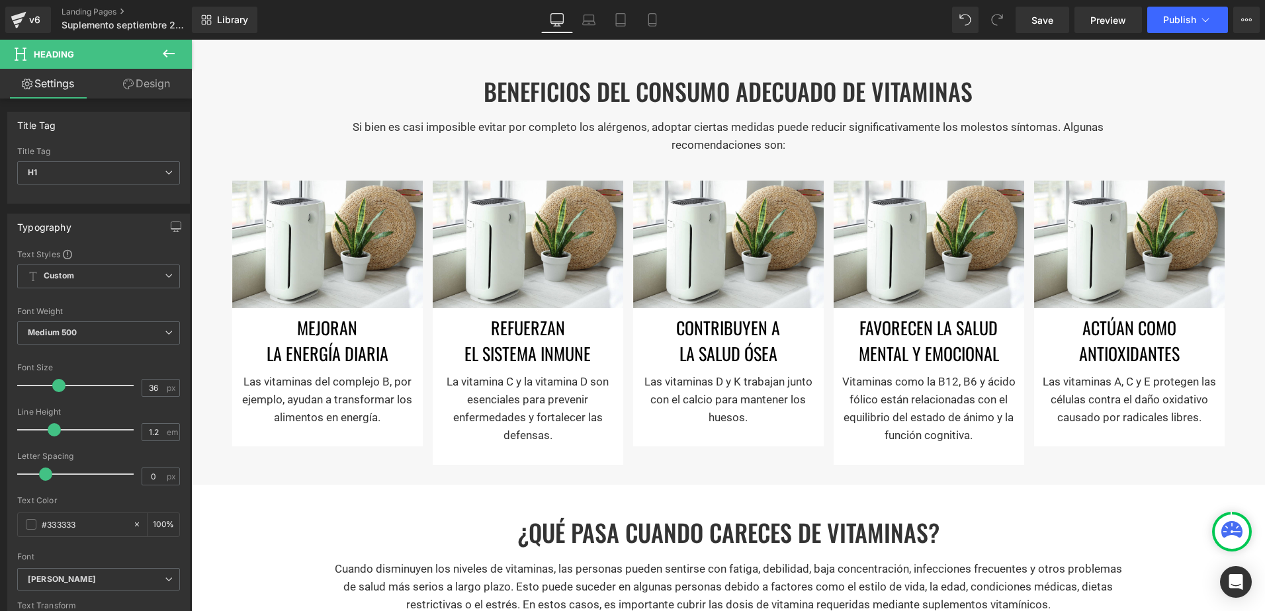
click at [209, 107] on div "BENEFICIOS DEL CONSUMO ADECUADO DE VITAMINAS Heading Si bien es casi imposible …" at bounding box center [728, 261] width 1074 height 435
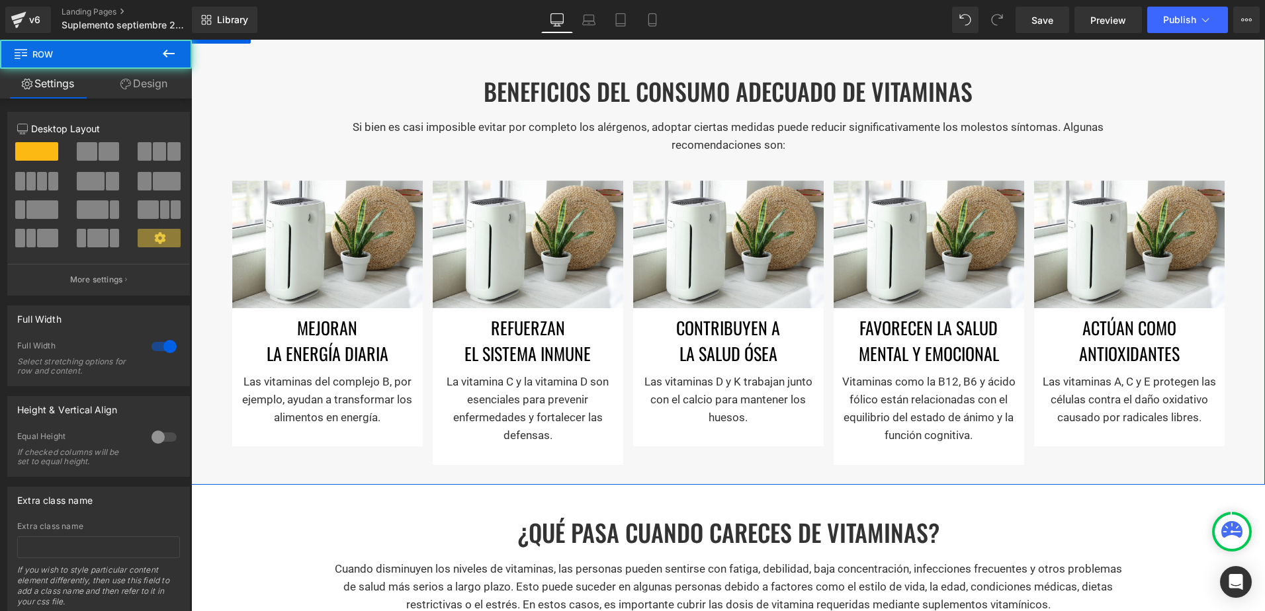
click at [147, 83] on link "Design" at bounding box center [144, 84] width 96 height 30
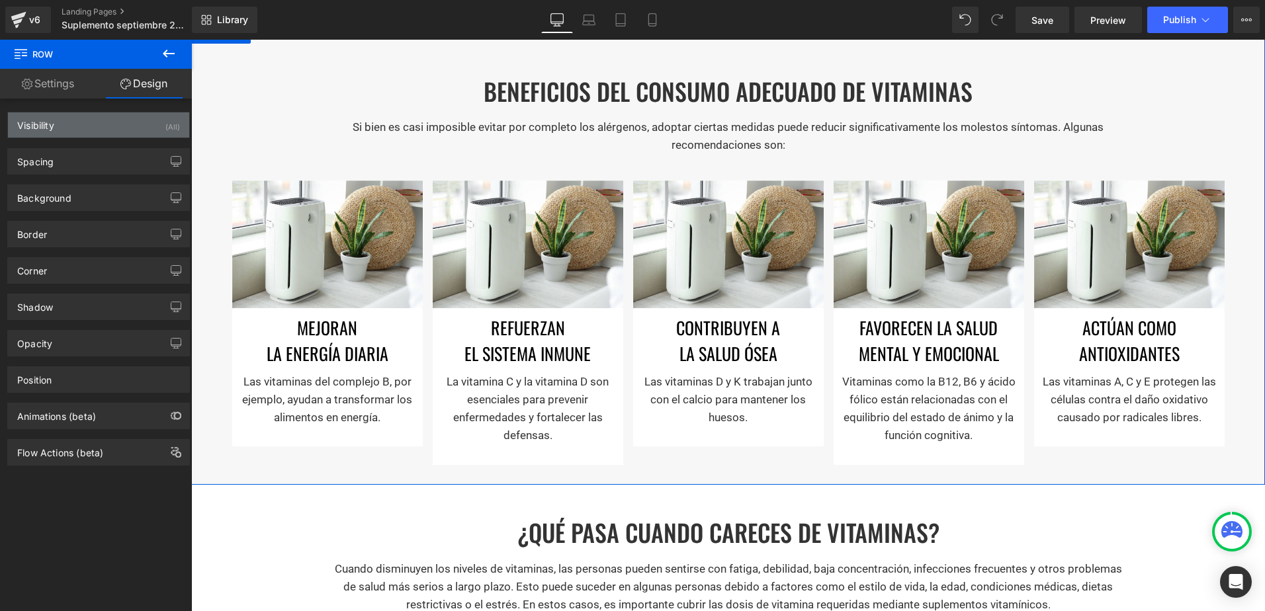
type input "#f7f7f7"
type input "100"
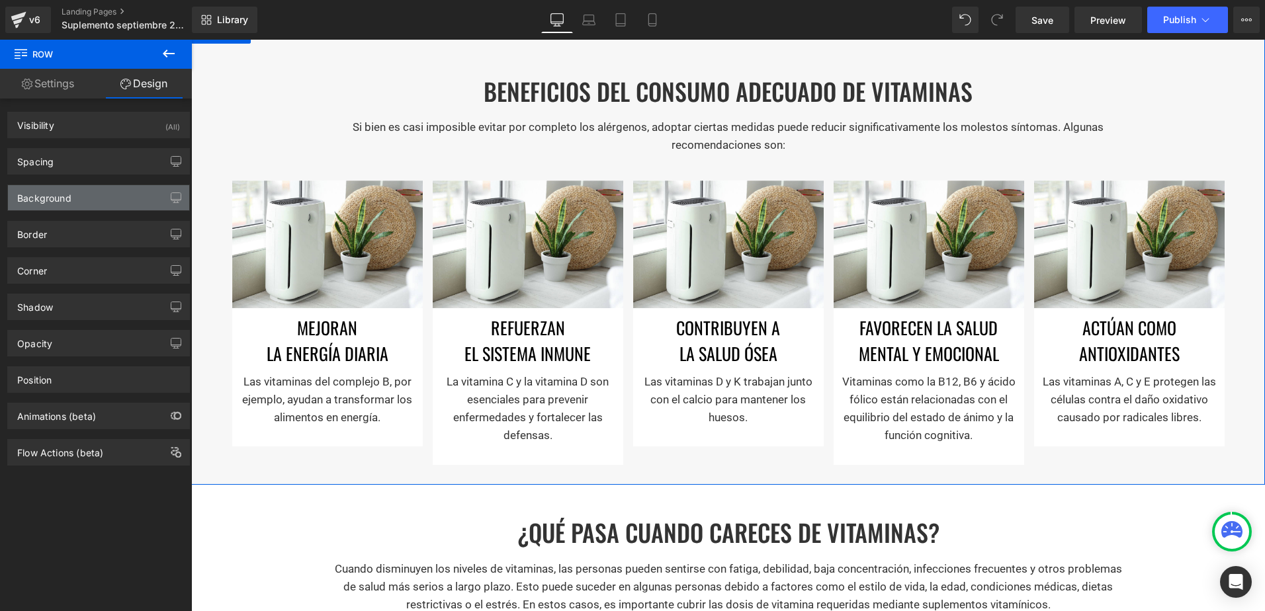
click at [106, 190] on div "Background" at bounding box center [98, 197] width 181 height 25
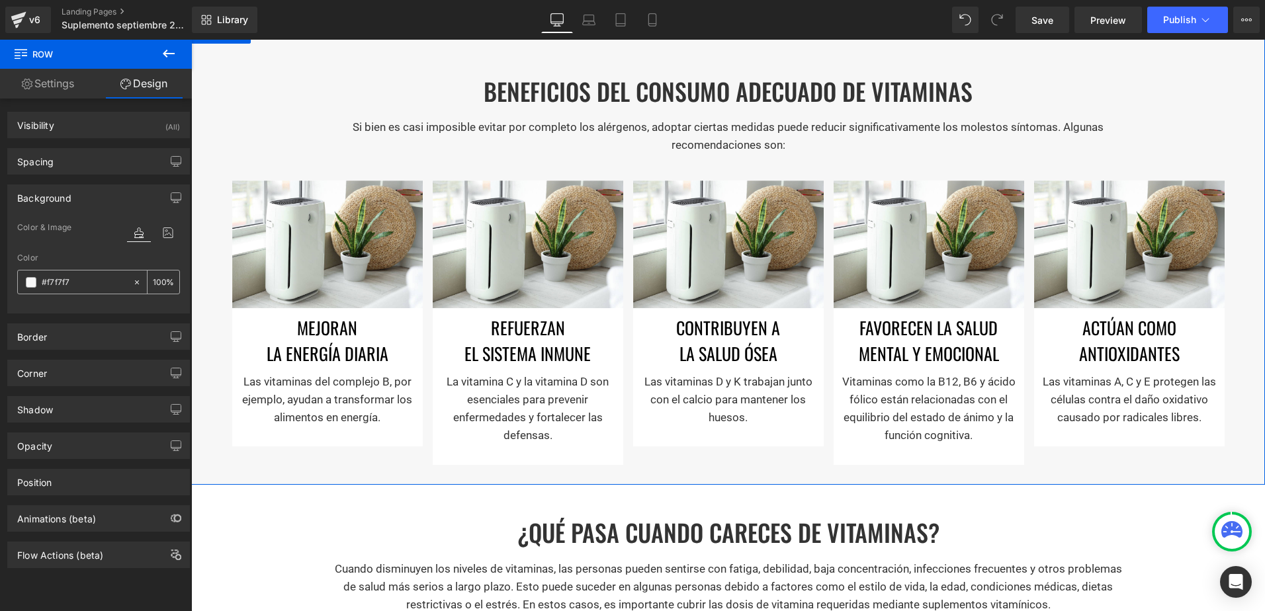
click at [73, 274] on div "#f7f7f7" at bounding box center [75, 282] width 114 height 23
click at [61, 285] on input "#f7f7f7" at bounding box center [84, 282] width 85 height 15
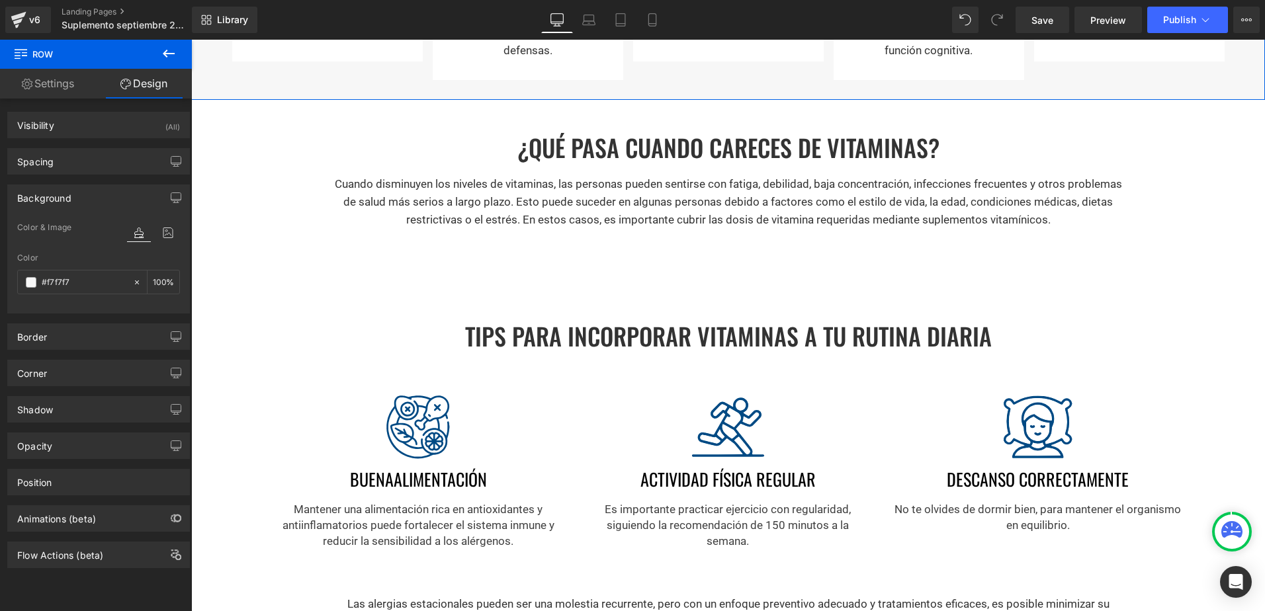
scroll to position [1249, 0]
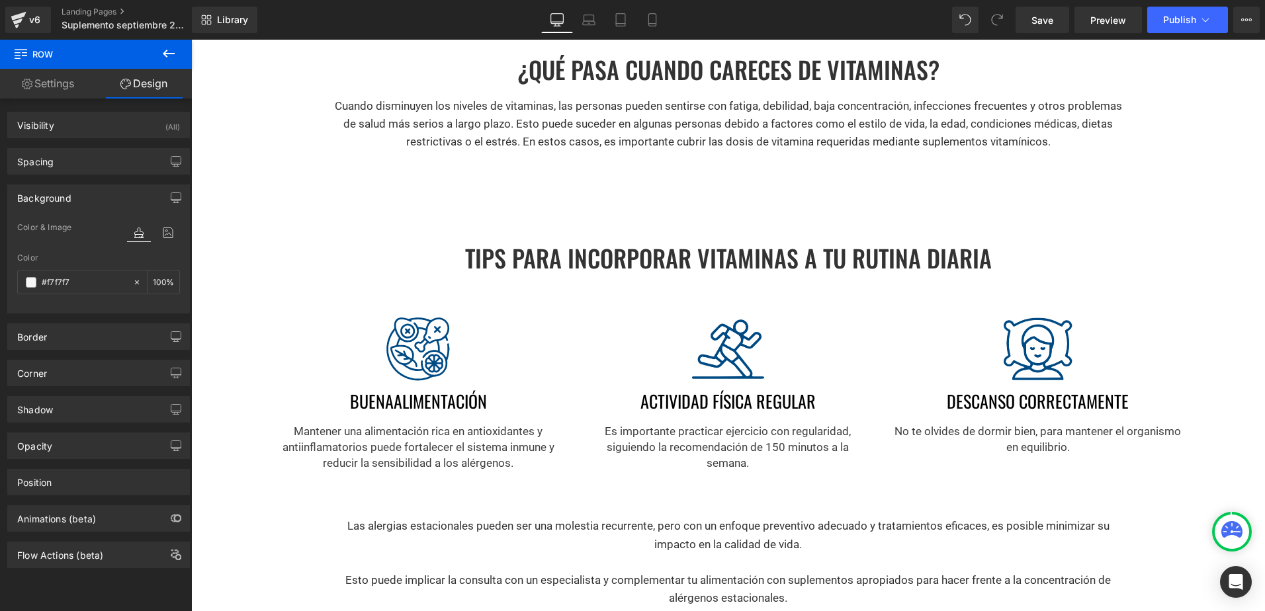
click at [255, 262] on div "Tips para incorporar vitaminas a tu rutina diaria Heading Separator Image BUENA…" at bounding box center [728, 412] width 1074 height 404
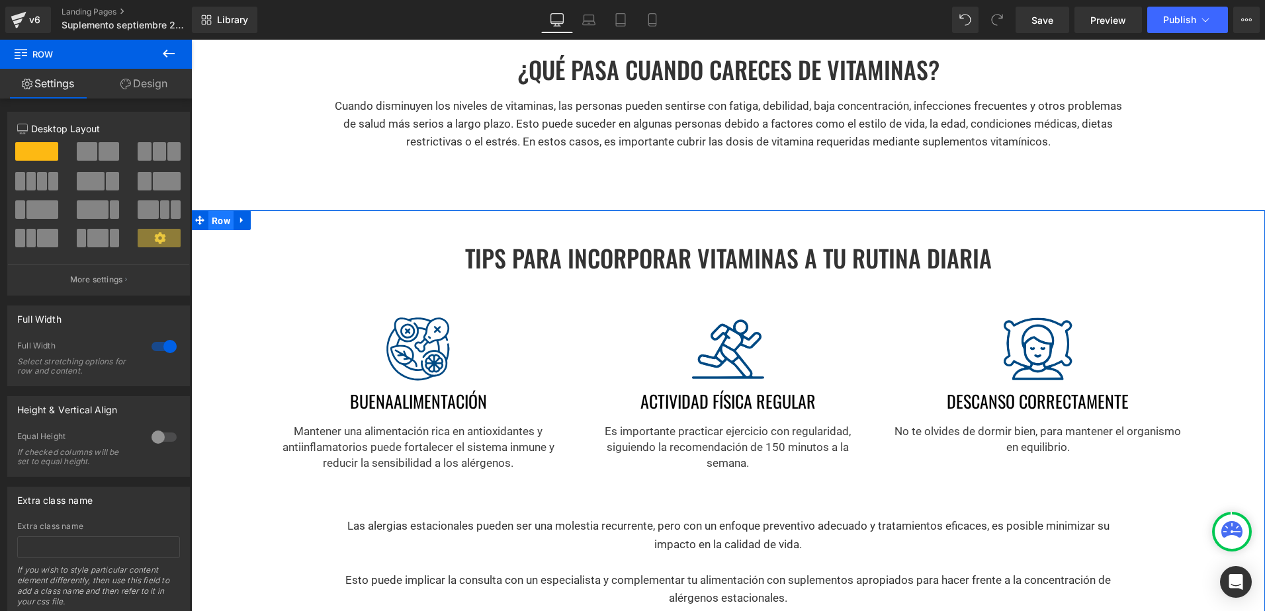
click at [221, 223] on span "Row" at bounding box center [220, 221] width 25 height 20
click at [140, 87] on link "Design" at bounding box center [144, 84] width 96 height 30
click at [0, 0] on div "Background" at bounding box center [0, 0] width 0 height 0
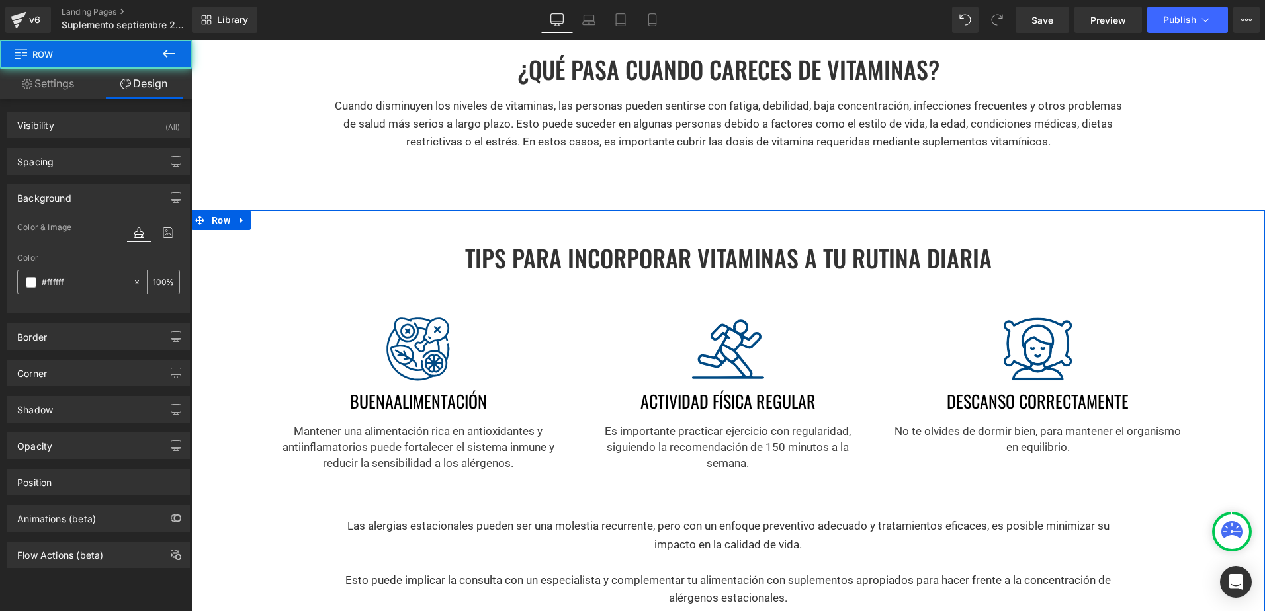
type input "#ffffff"
type input "100"
click at [69, 274] on div "#ffffff" at bounding box center [75, 282] width 114 height 23
click at [77, 279] on input "#ffffff" at bounding box center [84, 282] width 85 height 15
paste input "7f7f7"
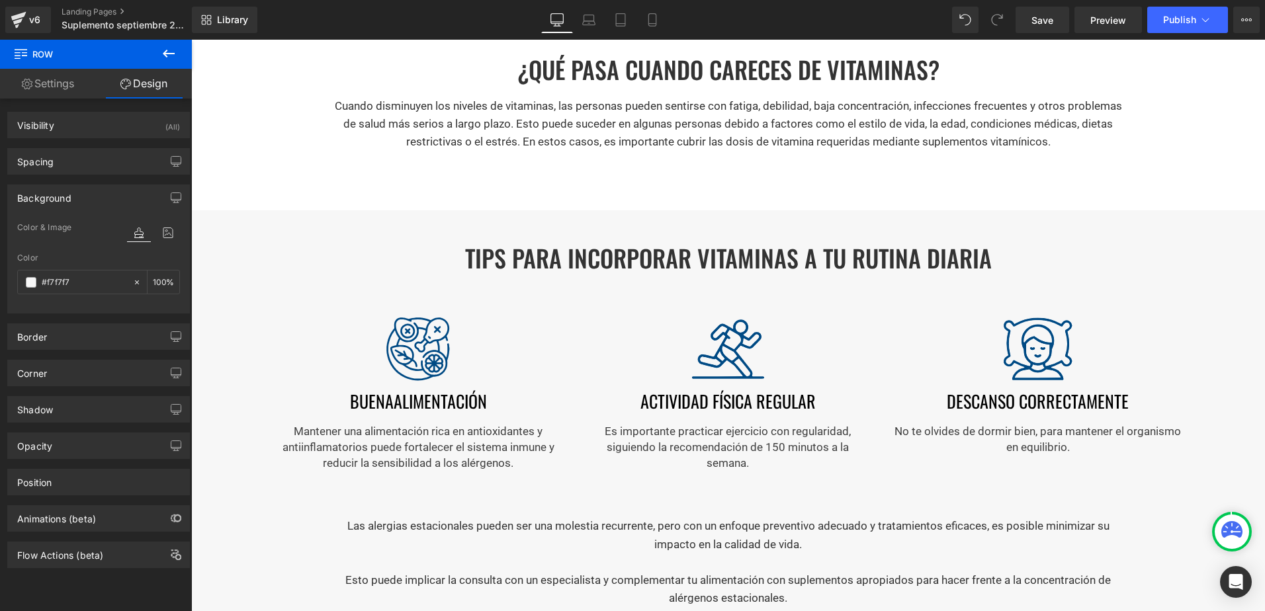
type input "#f7f7f7"
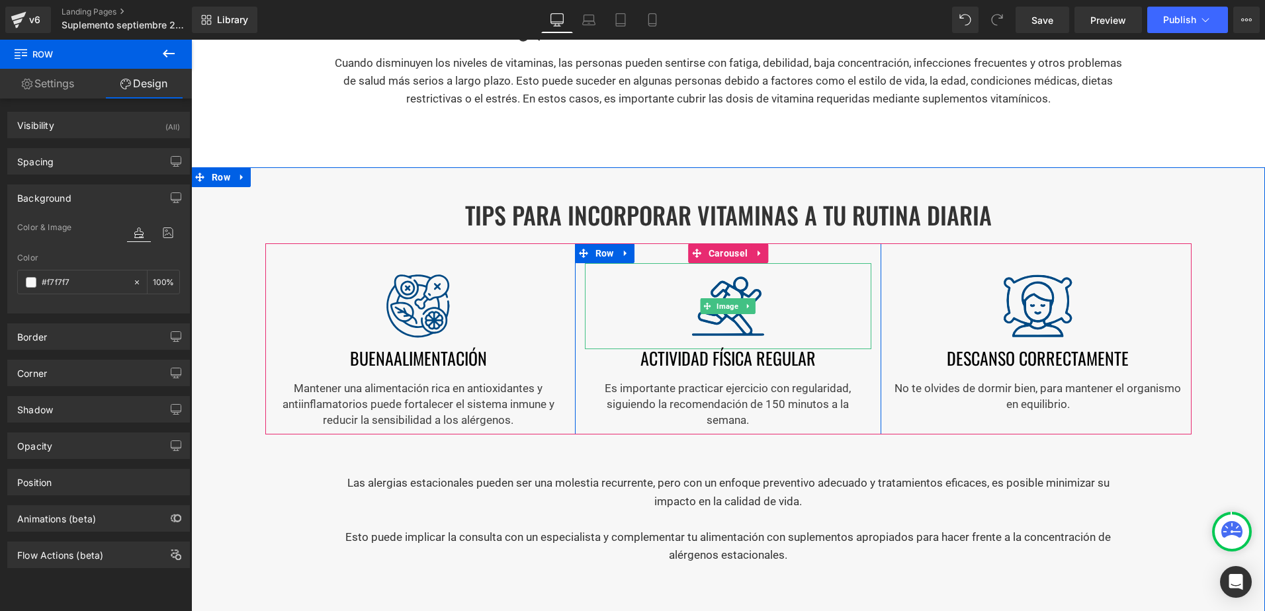
scroll to position [1315, 0]
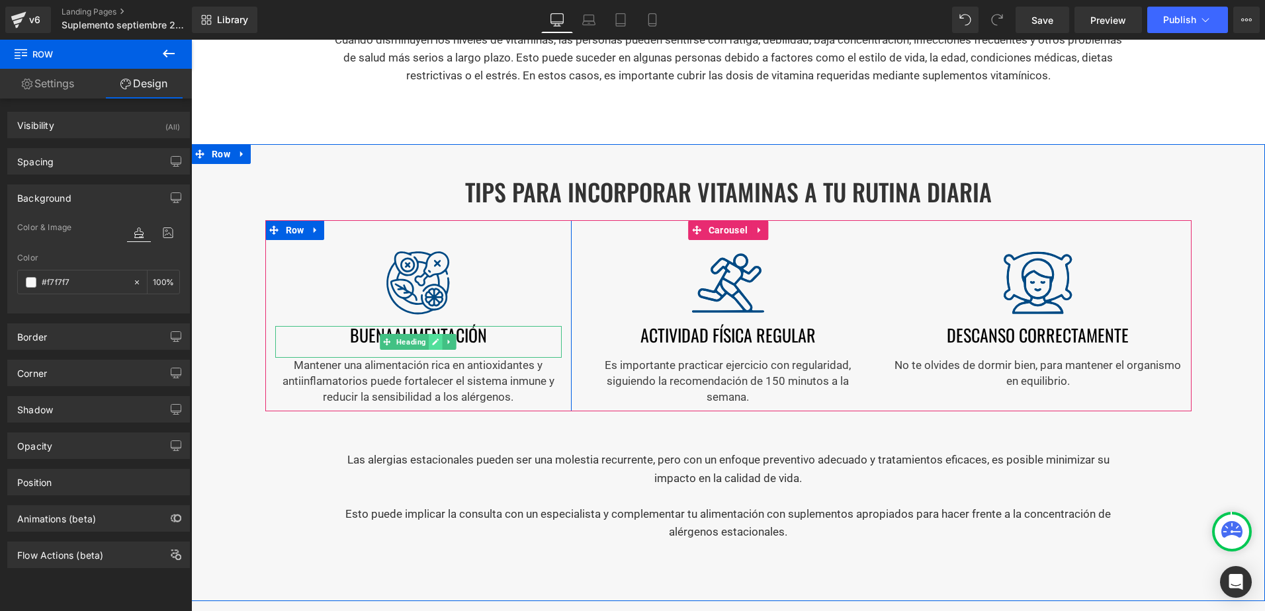
click at [432, 339] on icon at bounding box center [435, 342] width 7 height 8
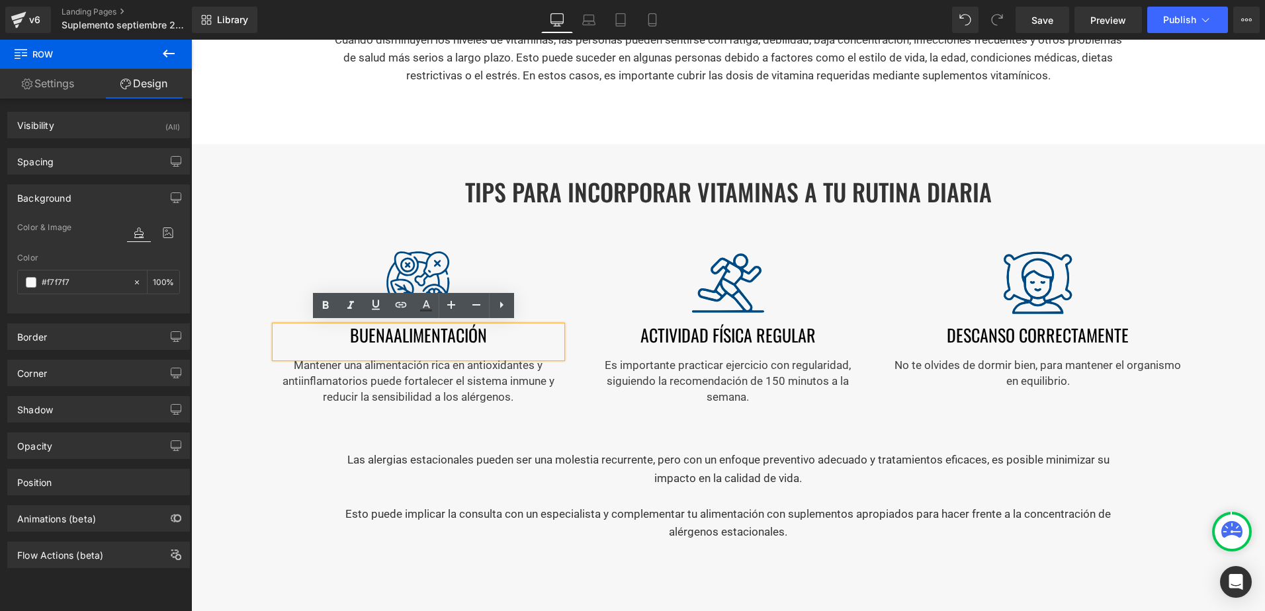
click at [429, 335] on span "Alimentación" at bounding box center [440, 335] width 93 height 26
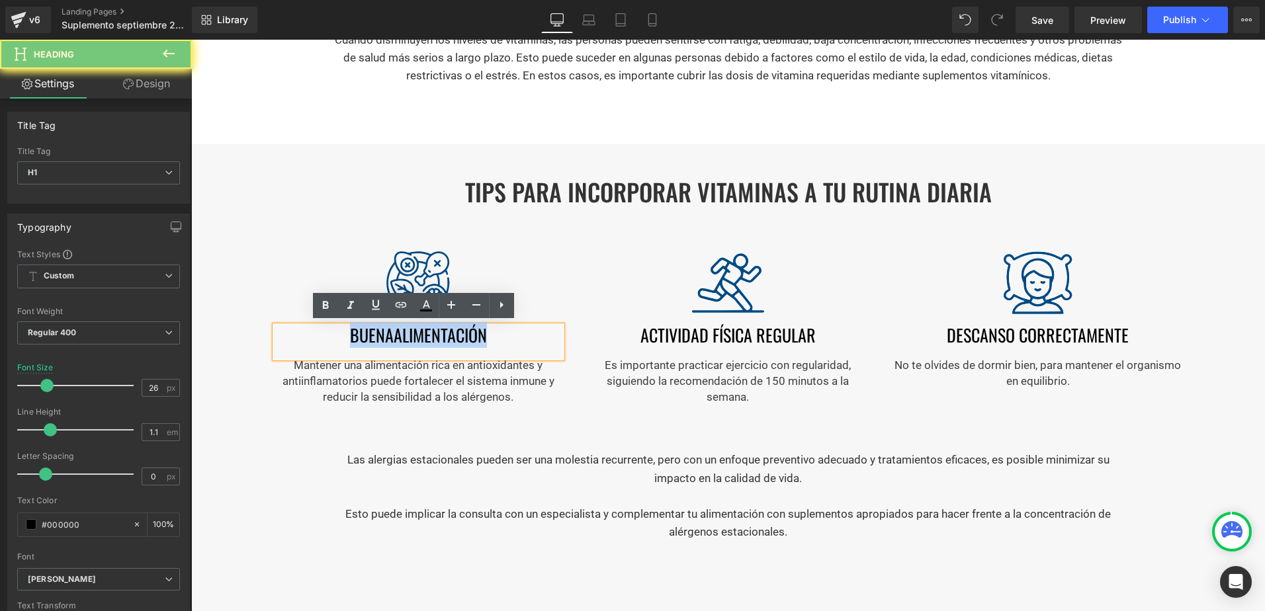
paste div
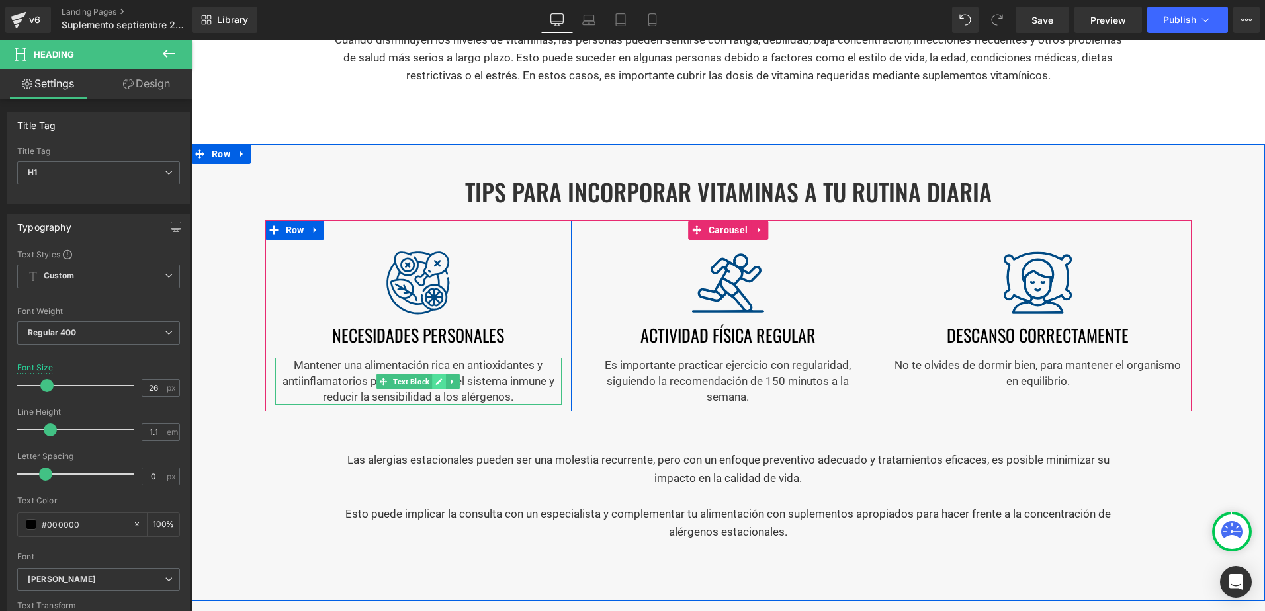
click at [435, 384] on link at bounding box center [439, 382] width 14 height 16
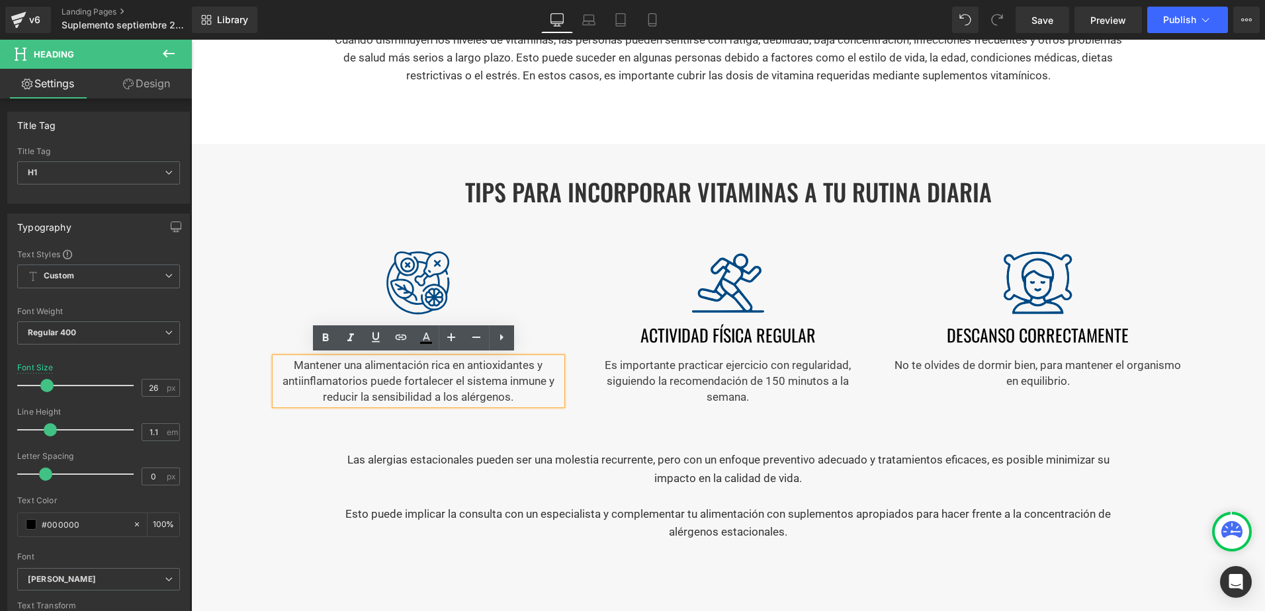
click at [443, 386] on p "Mantener una alimentación rica en antioxidantes y antiinflamatorios puede forta…" at bounding box center [418, 381] width 286 height 47
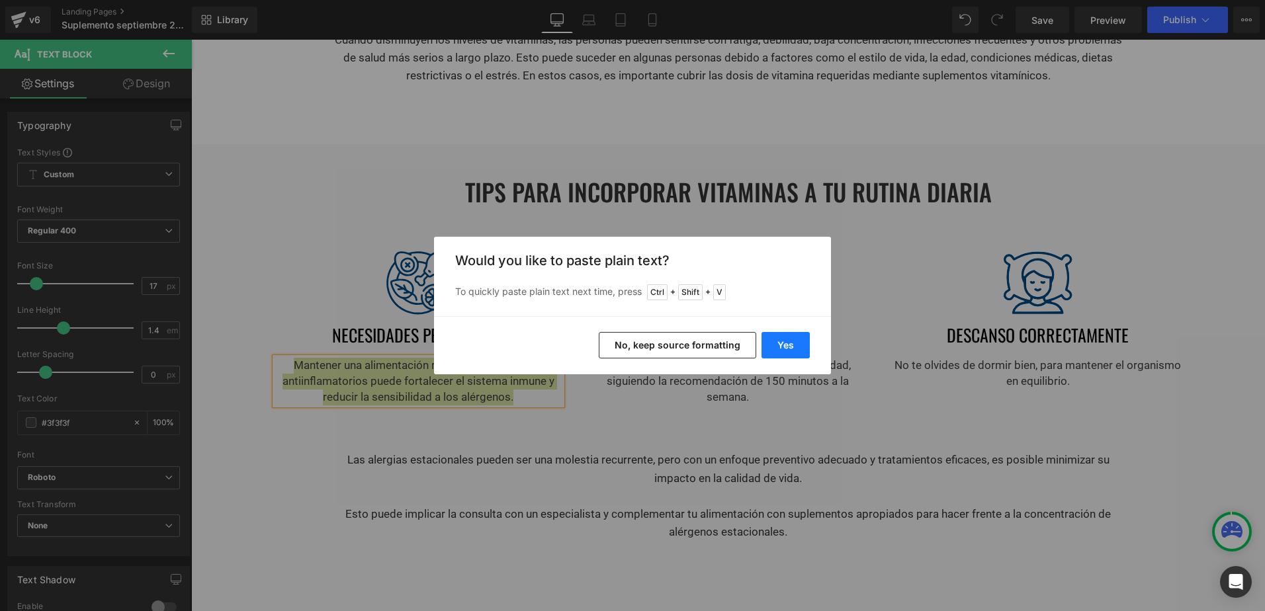
click at [797, 349] on button "Yes" at bounding box center [786, 345] width 48 height 26
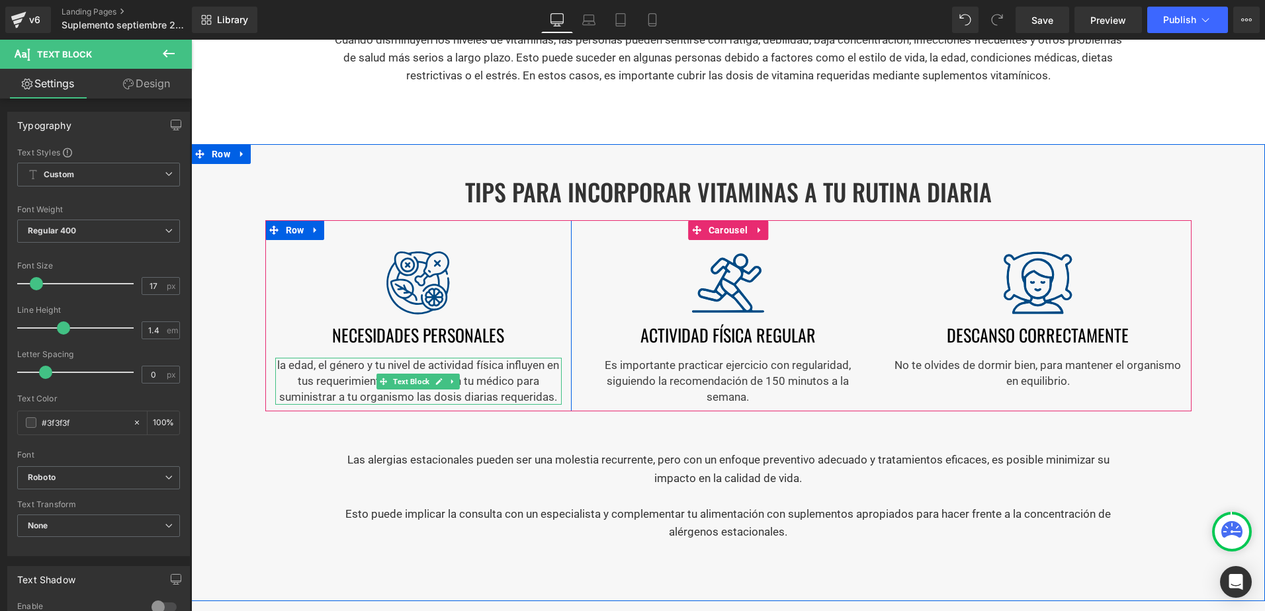
click at [402, 365] on p "la edad, el género y tu nivel de actividad física influyen en tus requerimiento…" at bounding box center [418, 381] width 286 height 47
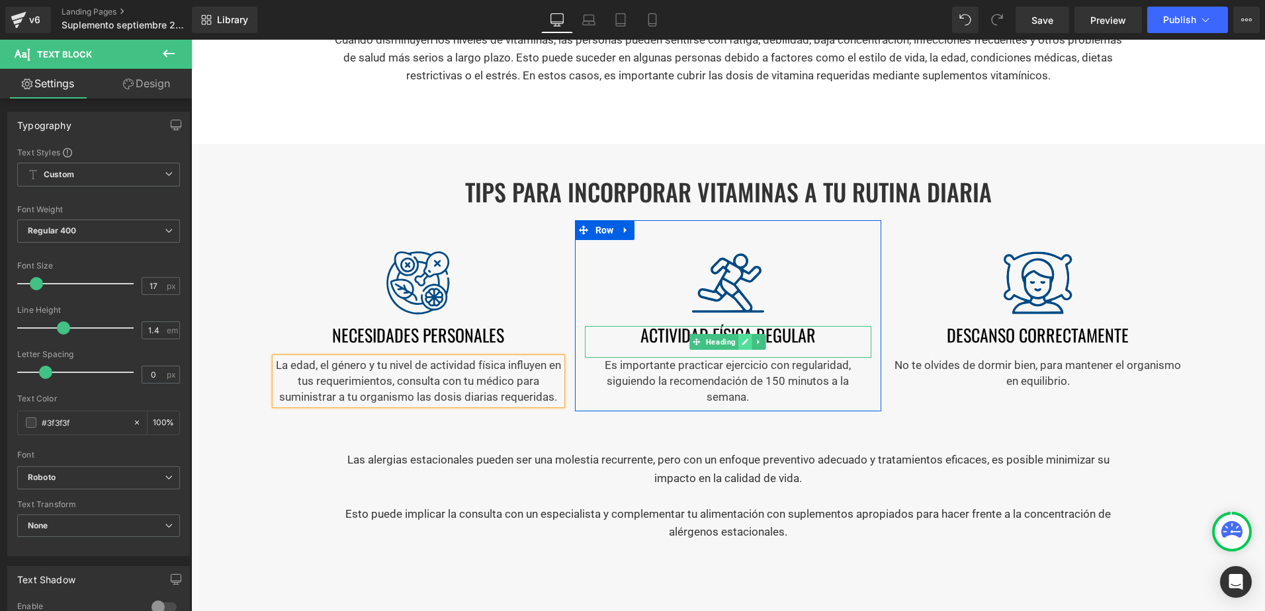
click at [739, 346] on link at bounding box center [746, 342] width 14 height 16
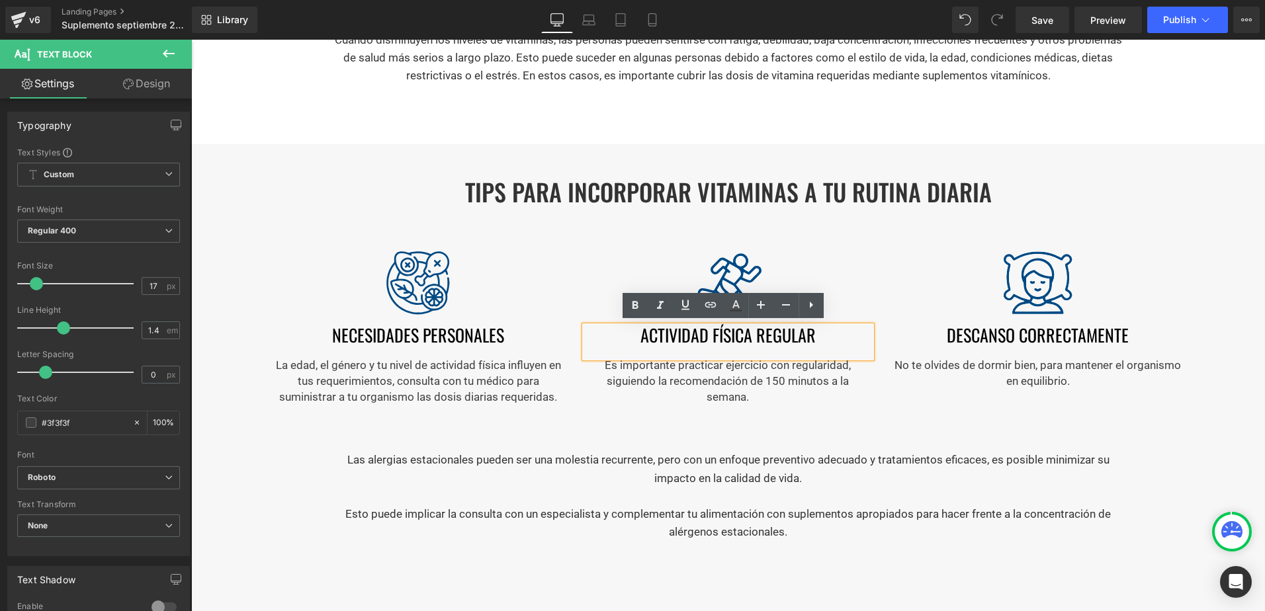
click at [735, 338] on h1 "actividad física regular" at bounding box center [728, 335] width 286 height 19
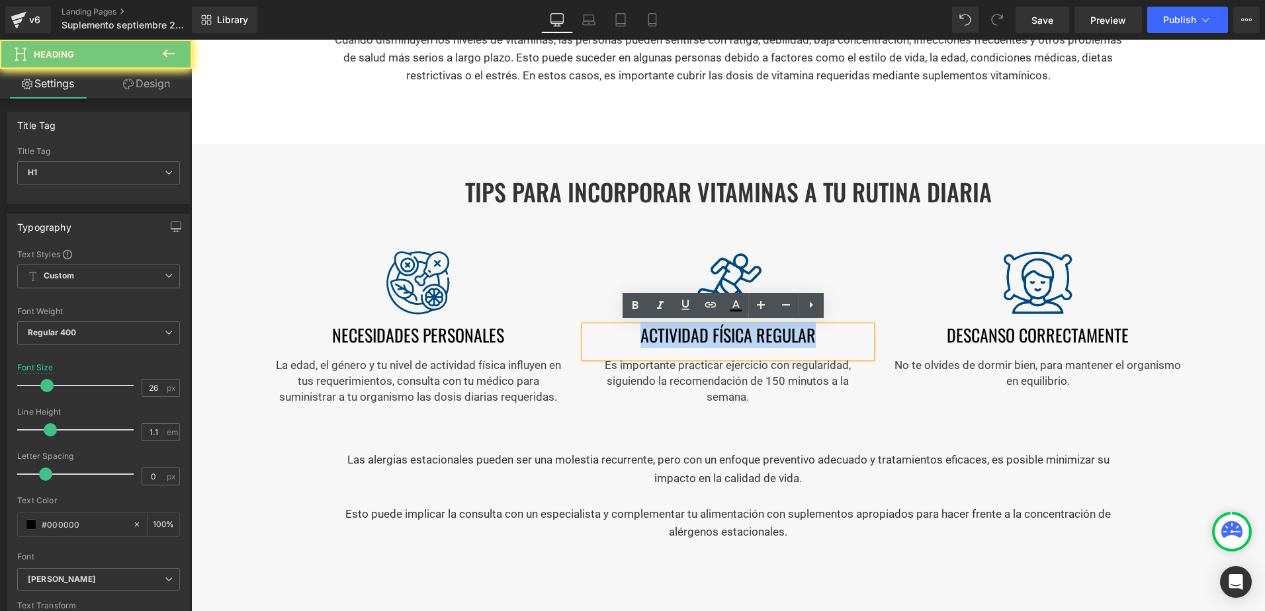
paste div
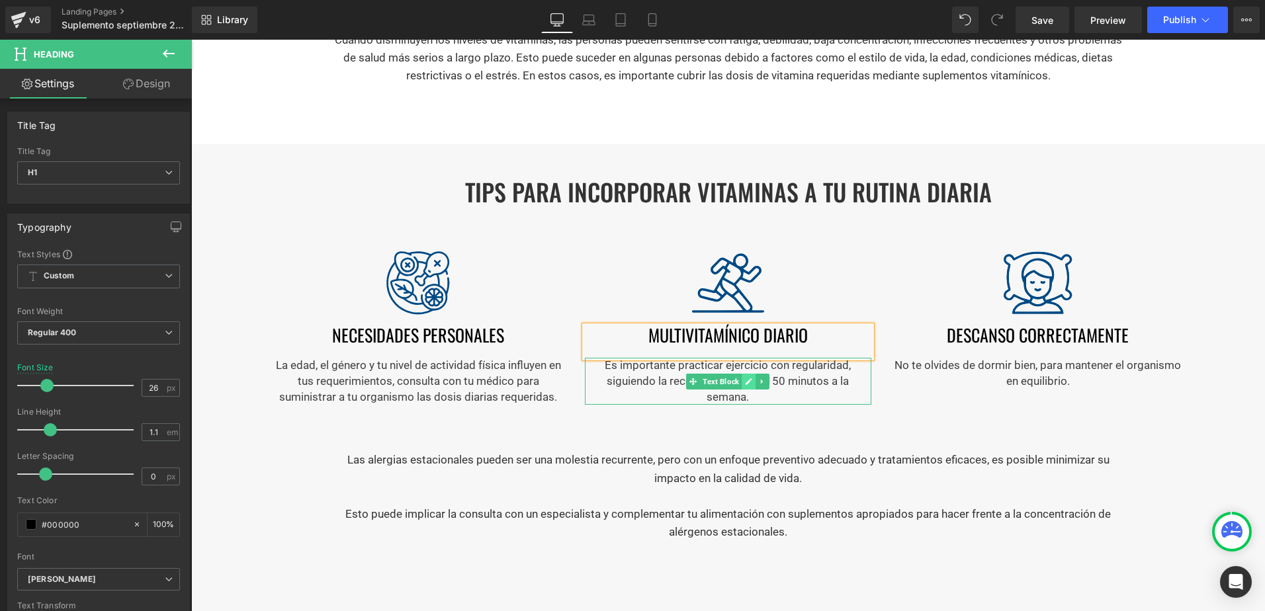
click at [746, 379] on icon at bounding box center [749, 381] width 7 height 7
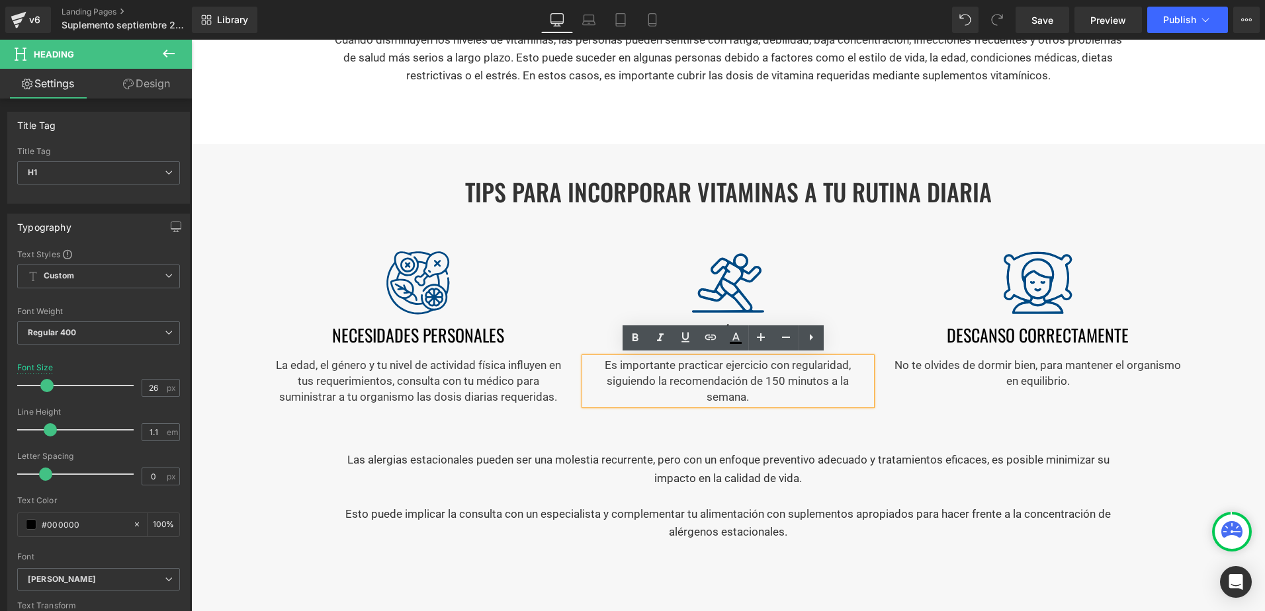
click at [745, 379] on p "Es importante practicar ejercicio con regularidad, siguiendo la recomendación d…" at bounding box center [728, 381] width 286 height 47
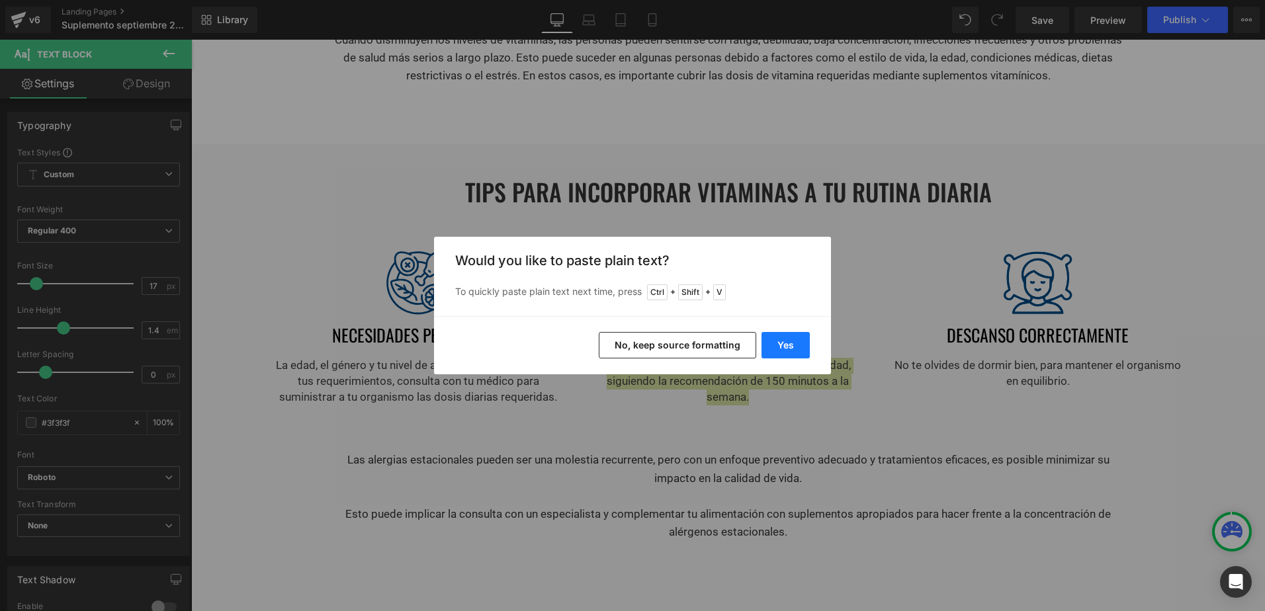
click at [789, 346] on button "Yes" at bounding box center [786, 345] width 48 height 26
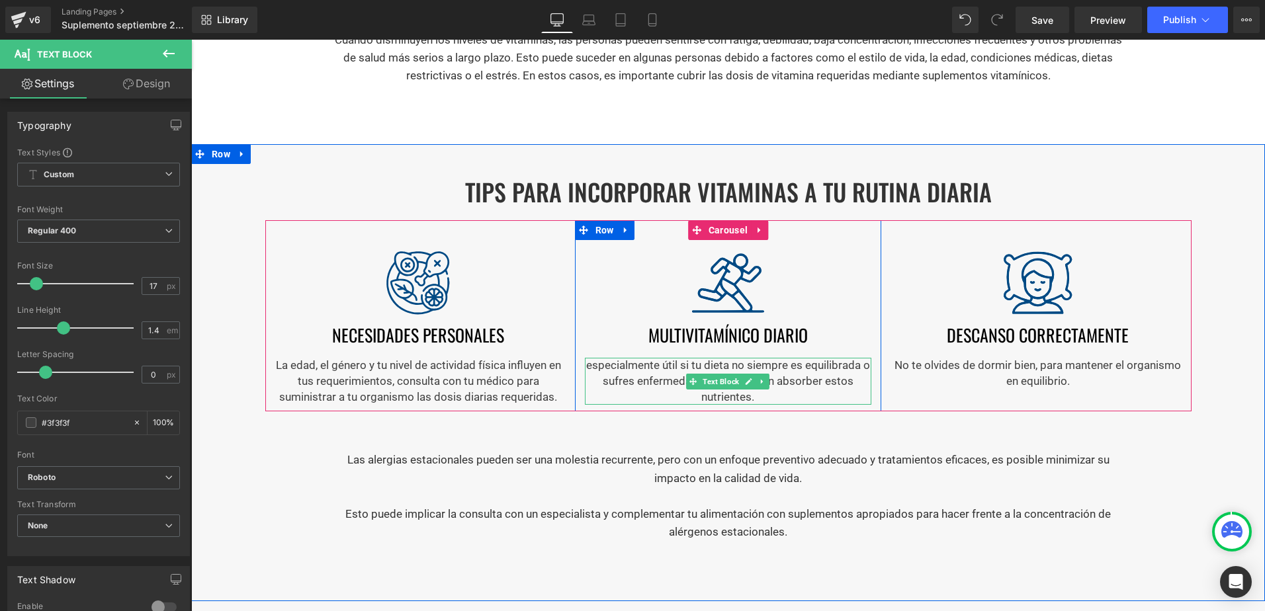
click at [587, 367] on p "especialmente útil si tu dieta no siempre es equilibrada o sufres enfermedades …" at bounding box center [728, 381] width 286 height 47
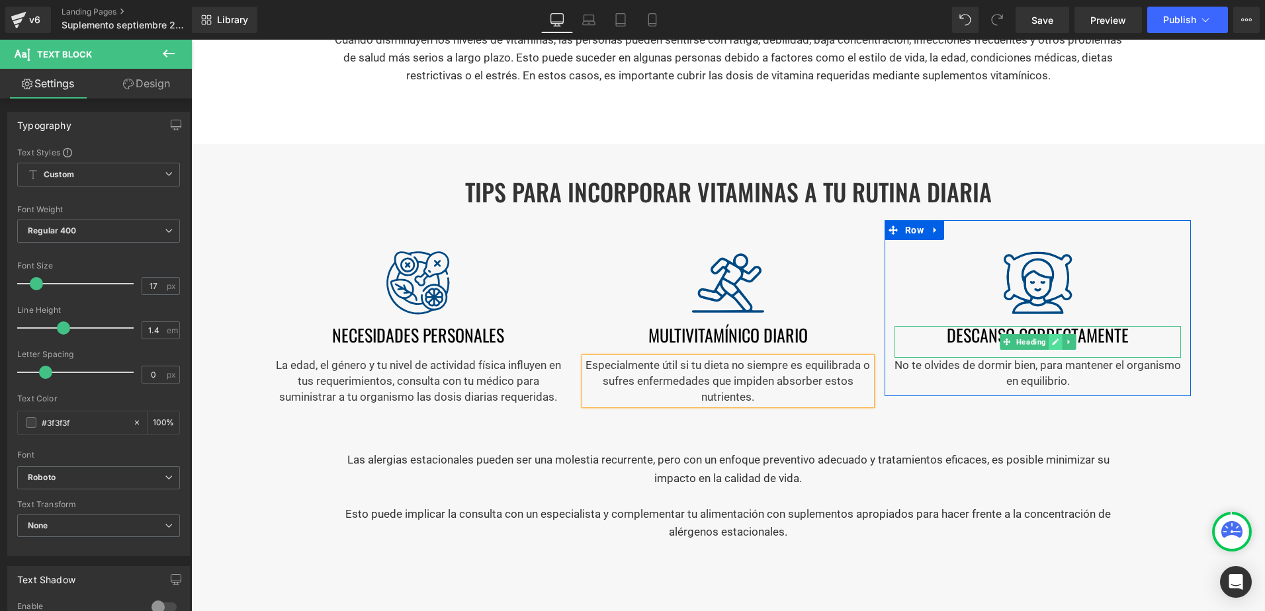
click at [1052, 343] on icon at bounding box center [1055, 342] width 7 height 8
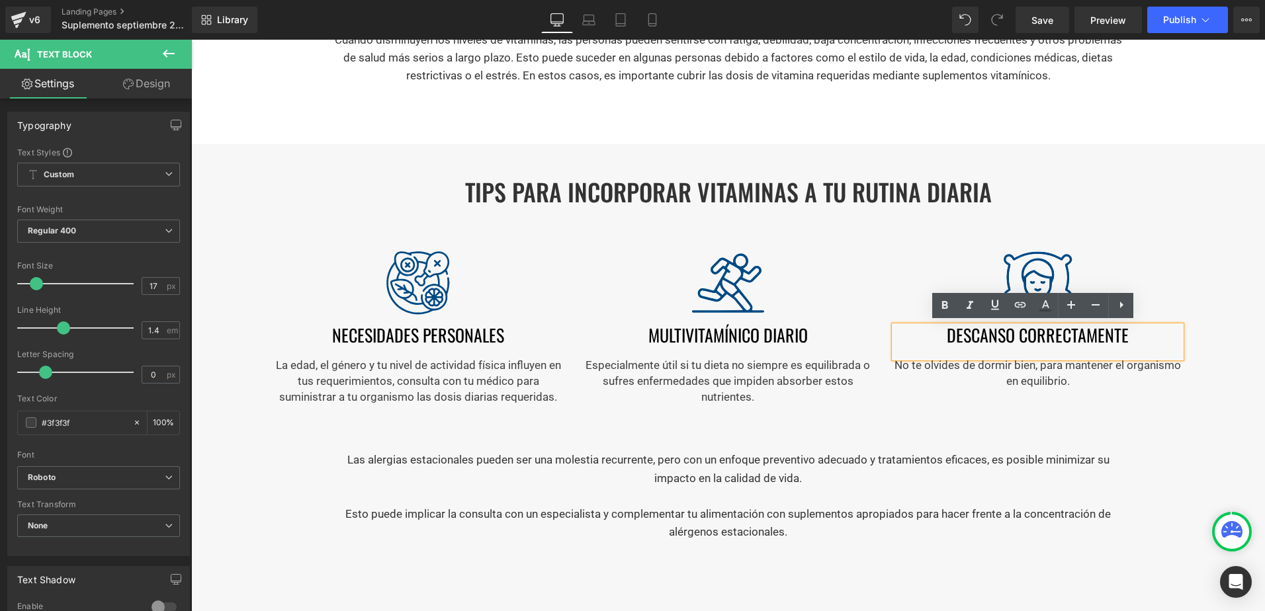
click at [1035, 333] on h1 "Descanso correctamente" at bounding box center [1038, 335] width 286 height 19
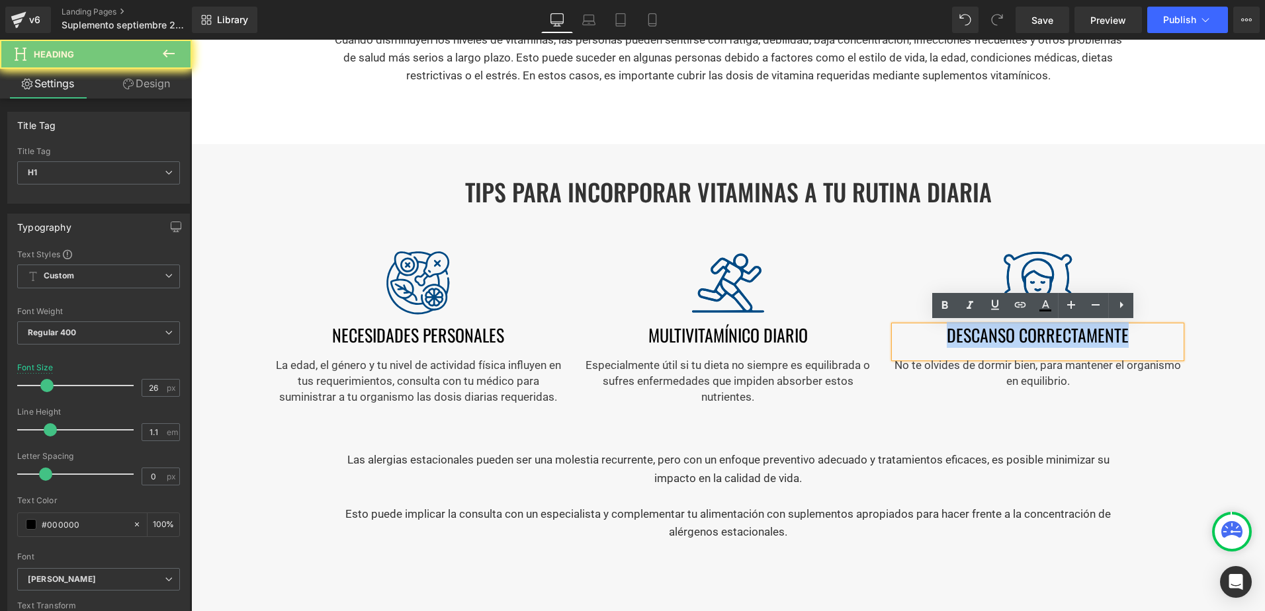
paste div
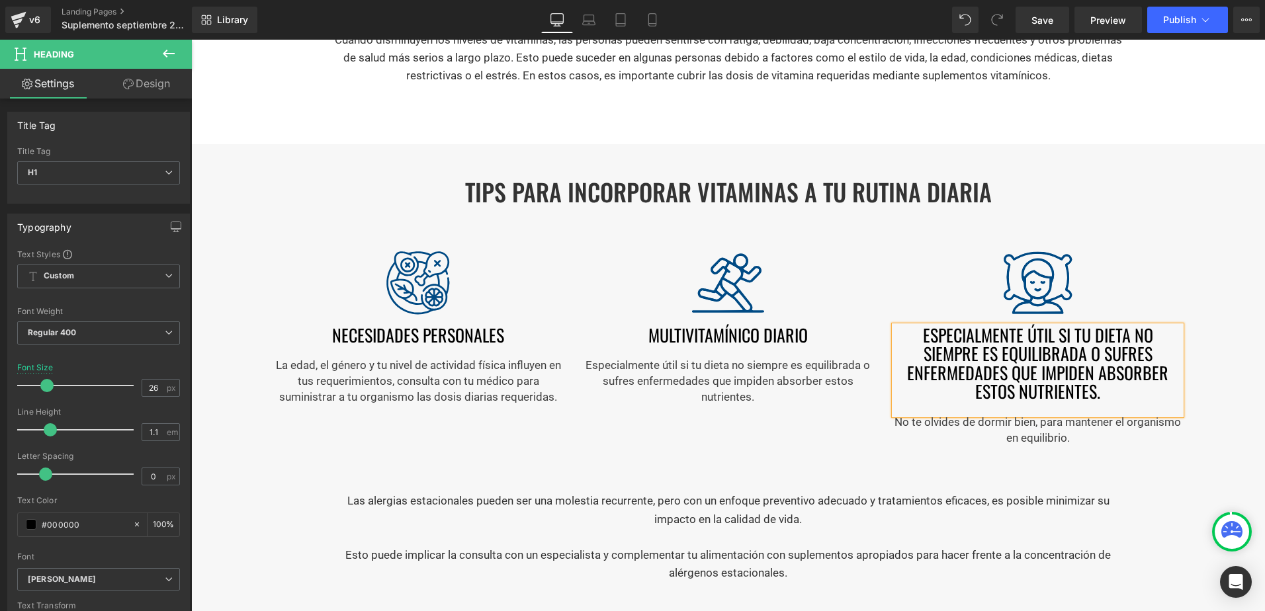
click at [1036, 386] on h1 "especialmente útil si tu dieta no siempre es equilibrada o sufres enfermedades …" at bounding box center [1038, 363] width 286 height 75
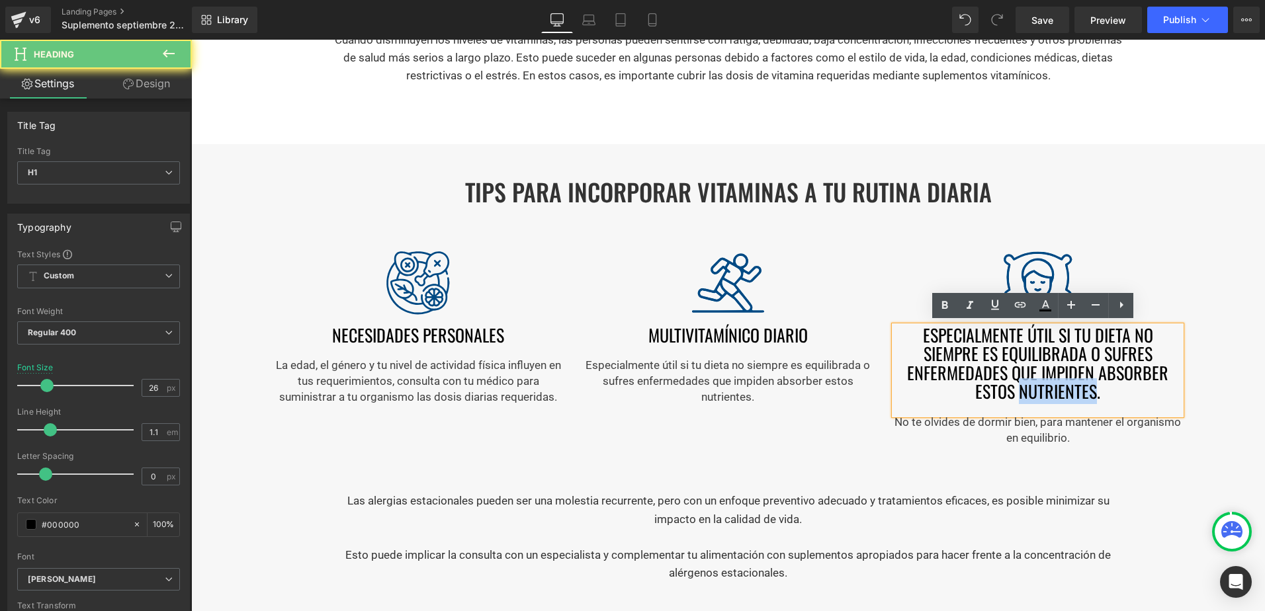
click at [1036, 386] on h1 "especialmente útil si tu dieta no siempre es equilibrada o sufres enfermedades …" at bounding box center [1038, 363] width 286 height 75
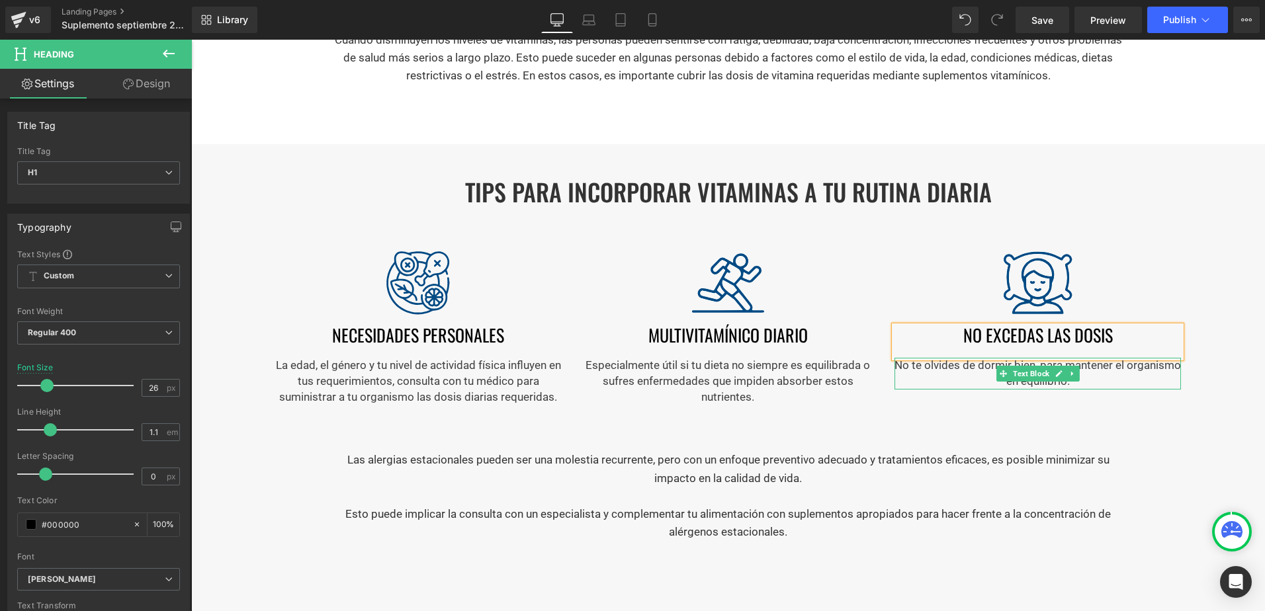
drag, startPoint x: 1004, startPoint y: 384, endPoint x: 1042, endPoint y: 371, distance: 40.0
click at [1004, 384] on div "No te olvides de dormir bien, para mantener el organismo en equilibrio. Text Bl…" at bounding box center [1038, 374] width 286 height 32
click at [1004, 384] on p "No te olvides de dormir bien, para mantener el organismo en equilibrio." at bounding box center [1038, 374] width 286 height 32
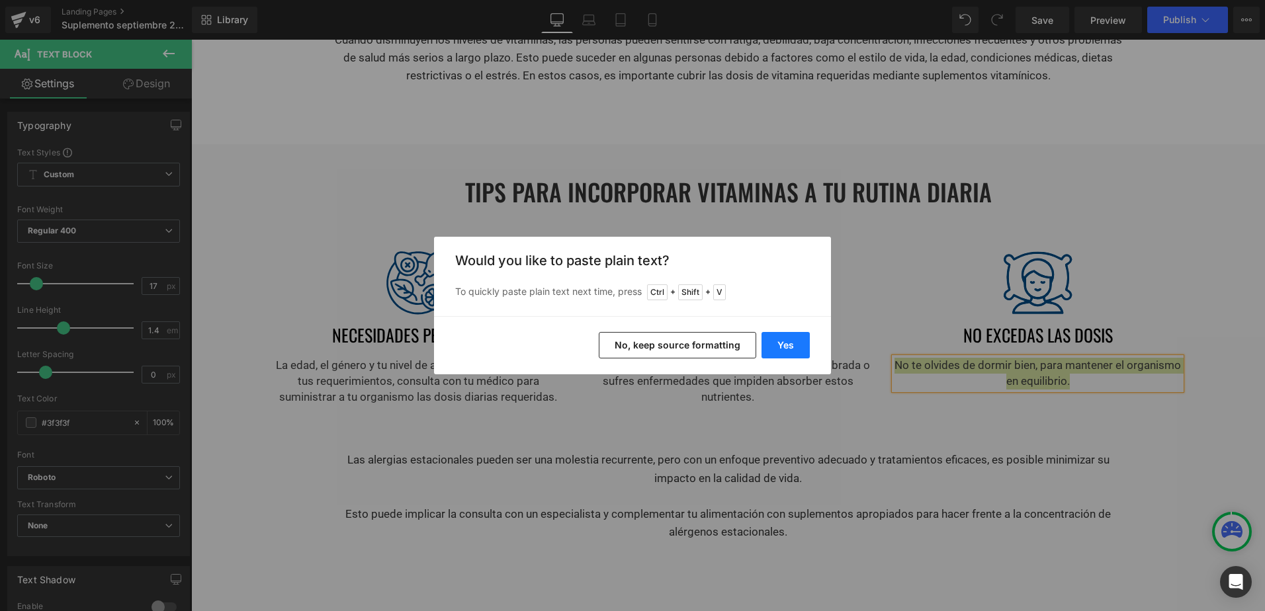
drag, startPoint x: 795, startPoint y: 341, endPoint x: 664, endPoint y: 314, distance: 134.4
click at [795, 341] on button "Yes" at bounding box center [786, 345] width 48 height 26
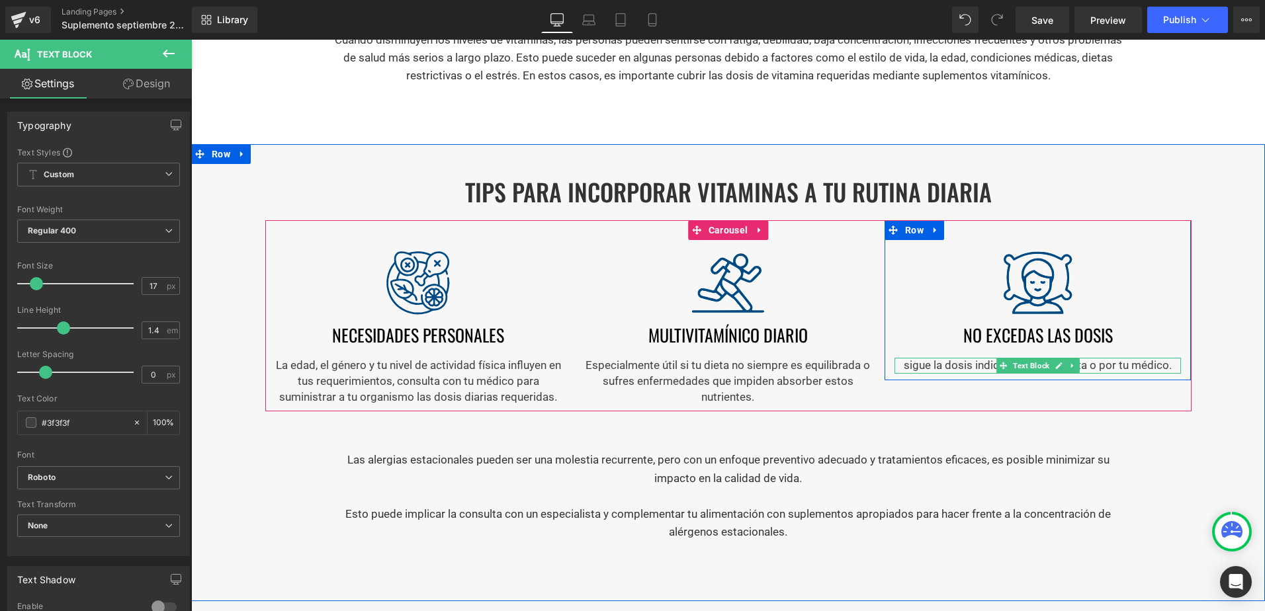
click at [900, 364] on p "sigue la dosis indicada en la etiqueta o por tu médico." at bounding box center [1038, 366] width 286 height 16
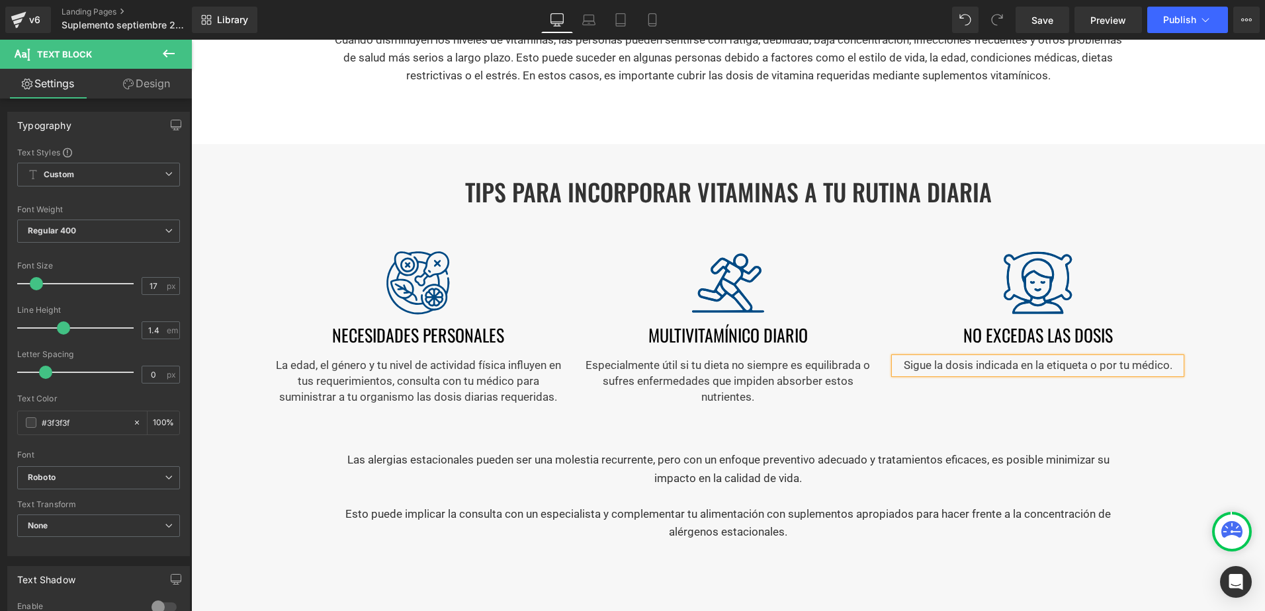
click at [191, 40] on div at bounding box center [191, 40] width 0 height 0
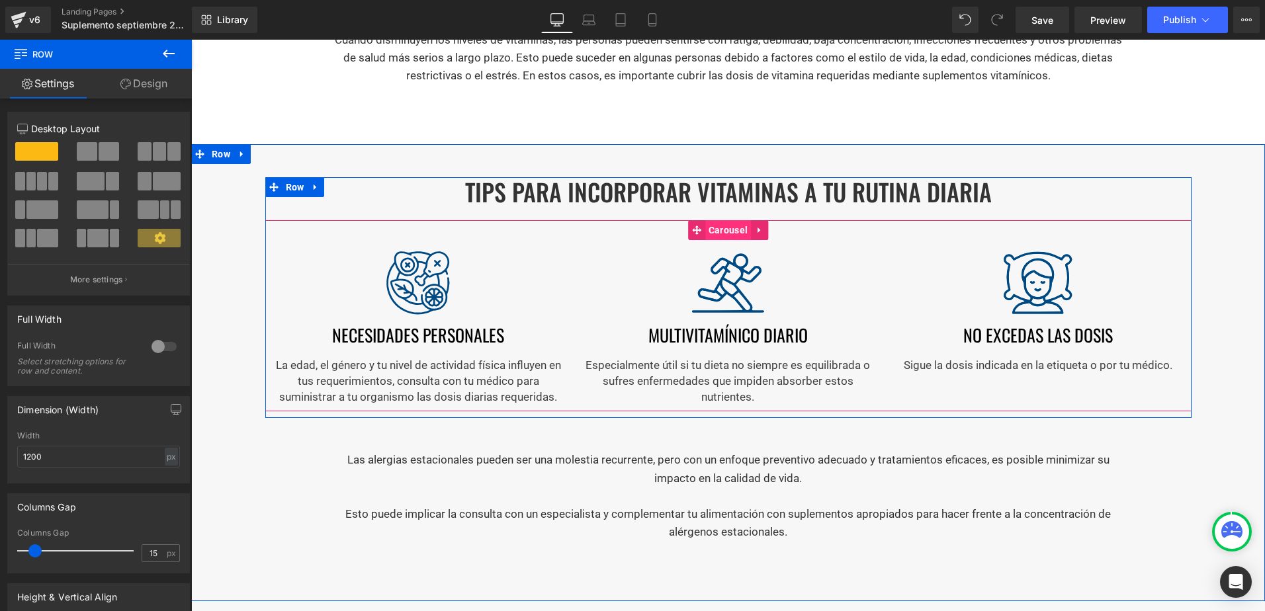
click at [721, 226] on span "Carousel" at bounding box center [728, 230] width 46 height 20
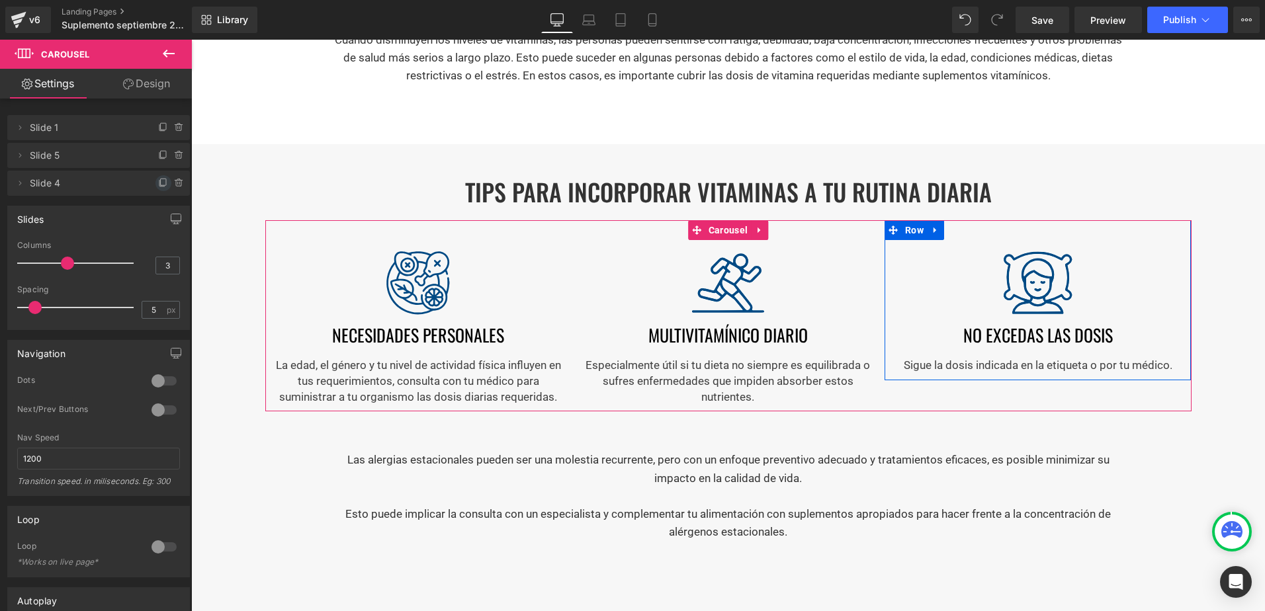
click at [155, 185] on span at bounding box center [163, 183] width 16 height 16
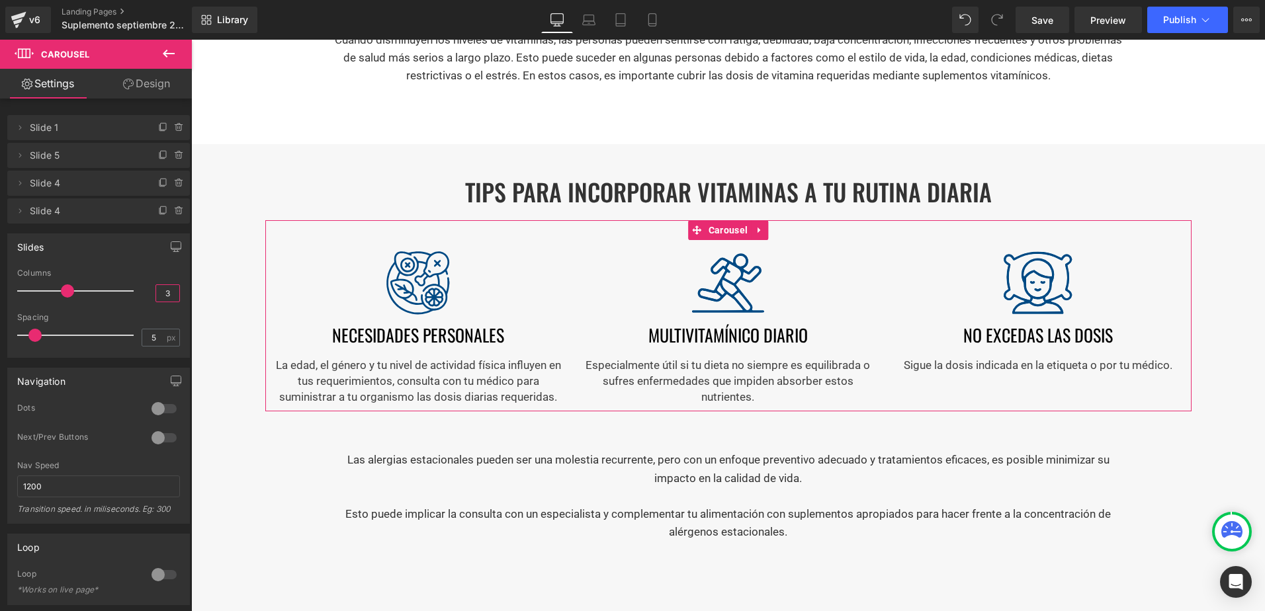
click at [156, 295] on input "3" at bounding box center [167, 293] width 23 height 17
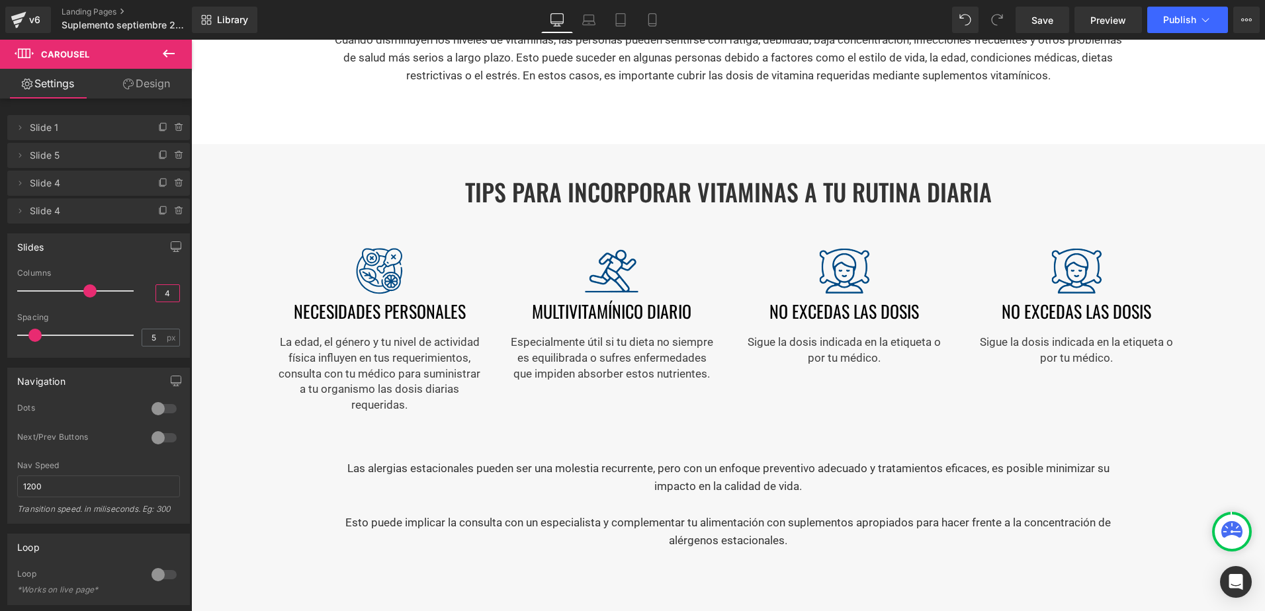
type input "4"
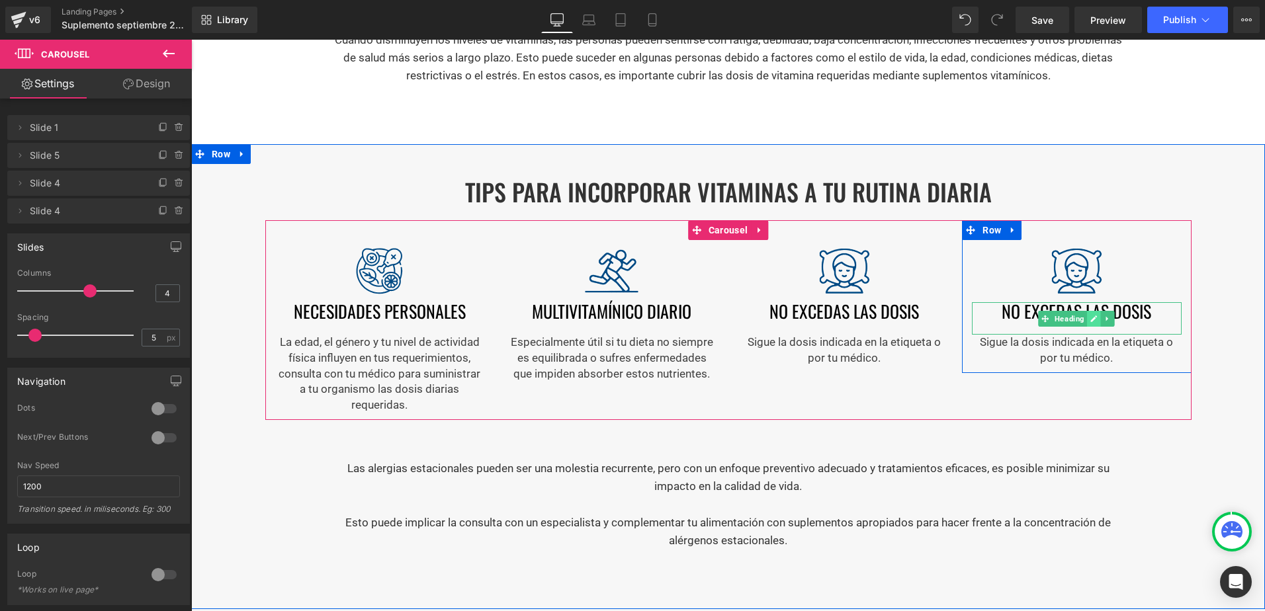
click at [1092, 317] on icon at bounding box center [1093, 319] width 7 height 8
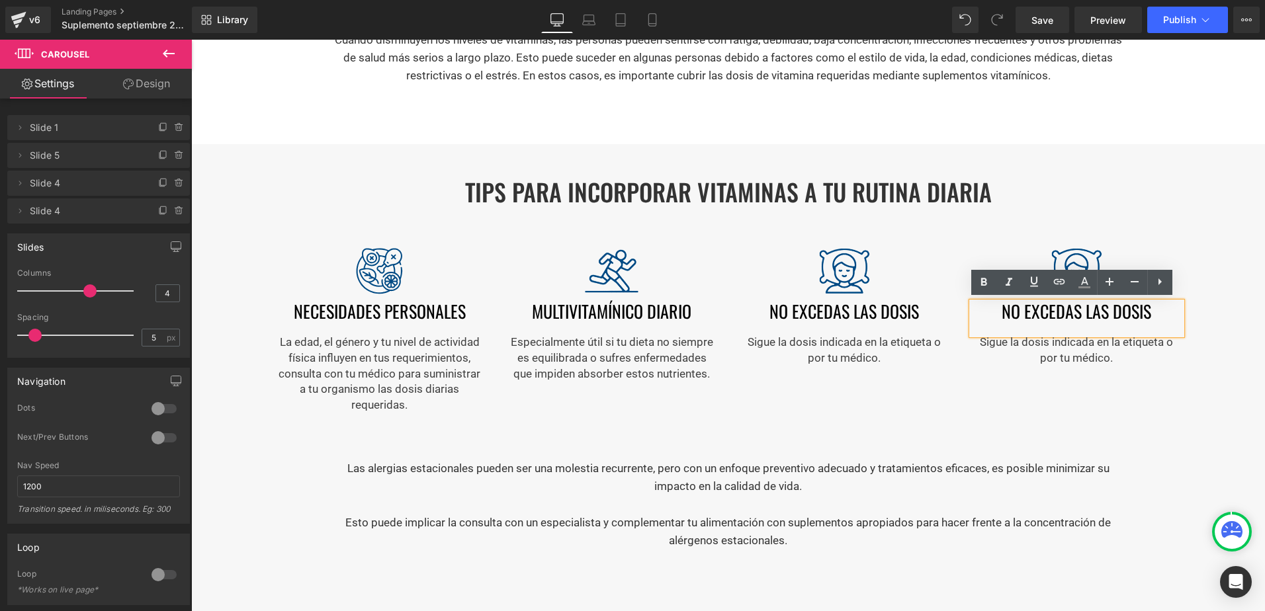
click at [1086, 315] on h1 "No excedas las dosis" at bounding box center [1076, 311] width 209 height 19
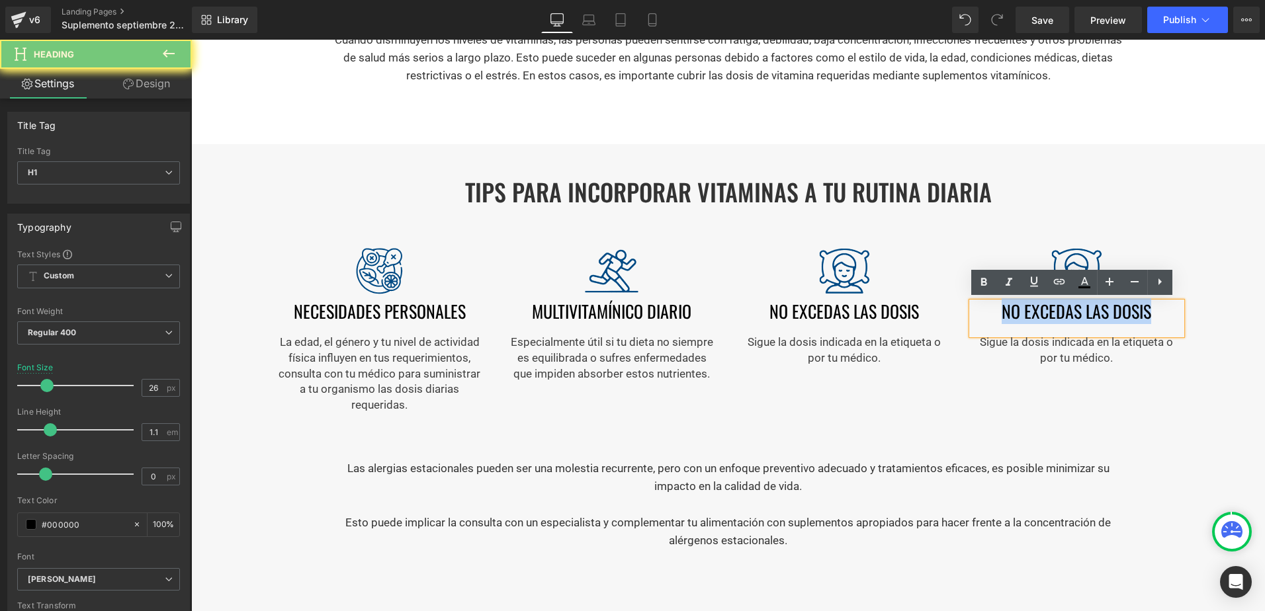
paste div
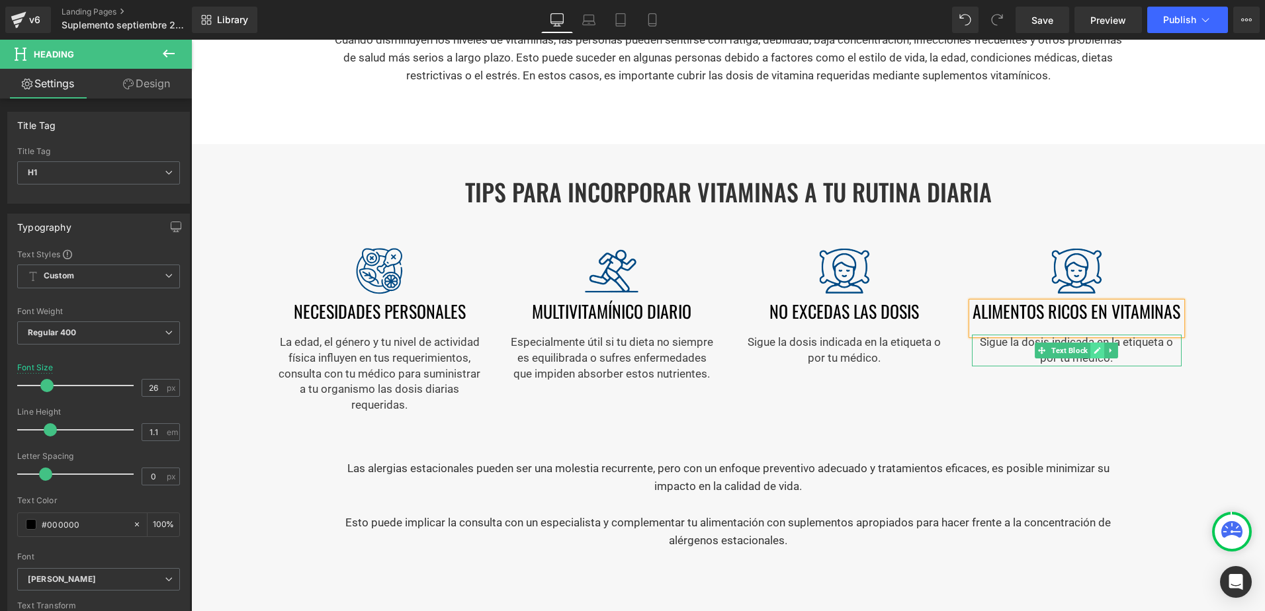
click at [1094, 350] on icon at bounding box center [1097, 350] width 7 height 7
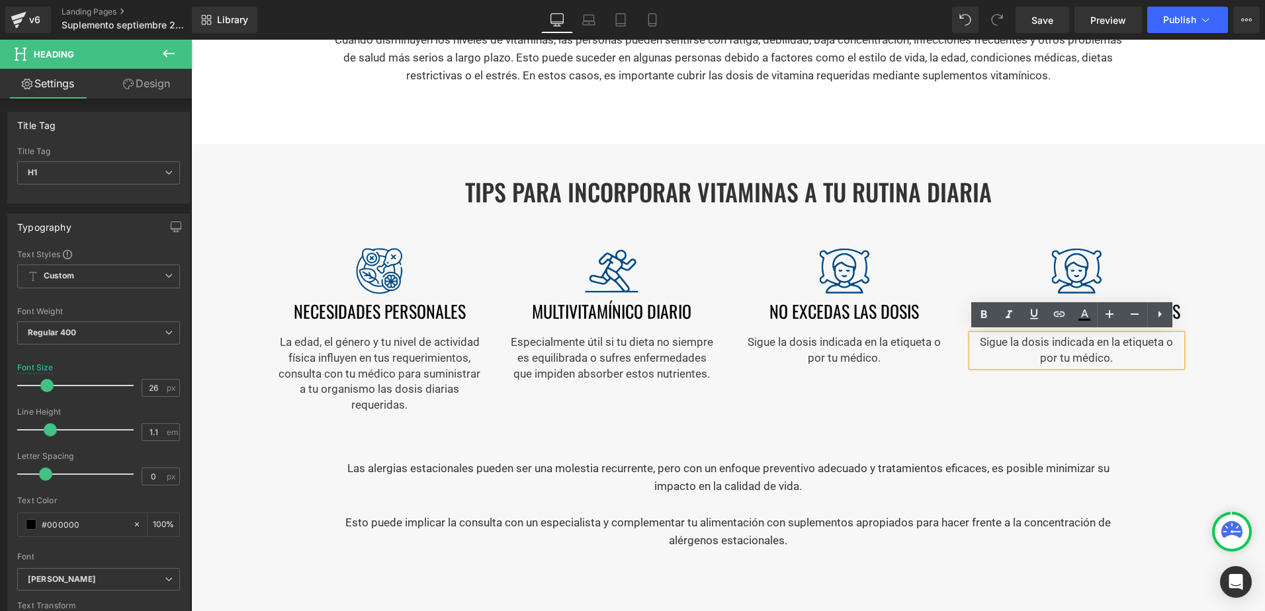
click at [1091, 350] on p "Sigue la dosis indicada en la etiqueta o por tu médico." at bounding box center [1076, 351] width 209 height 32
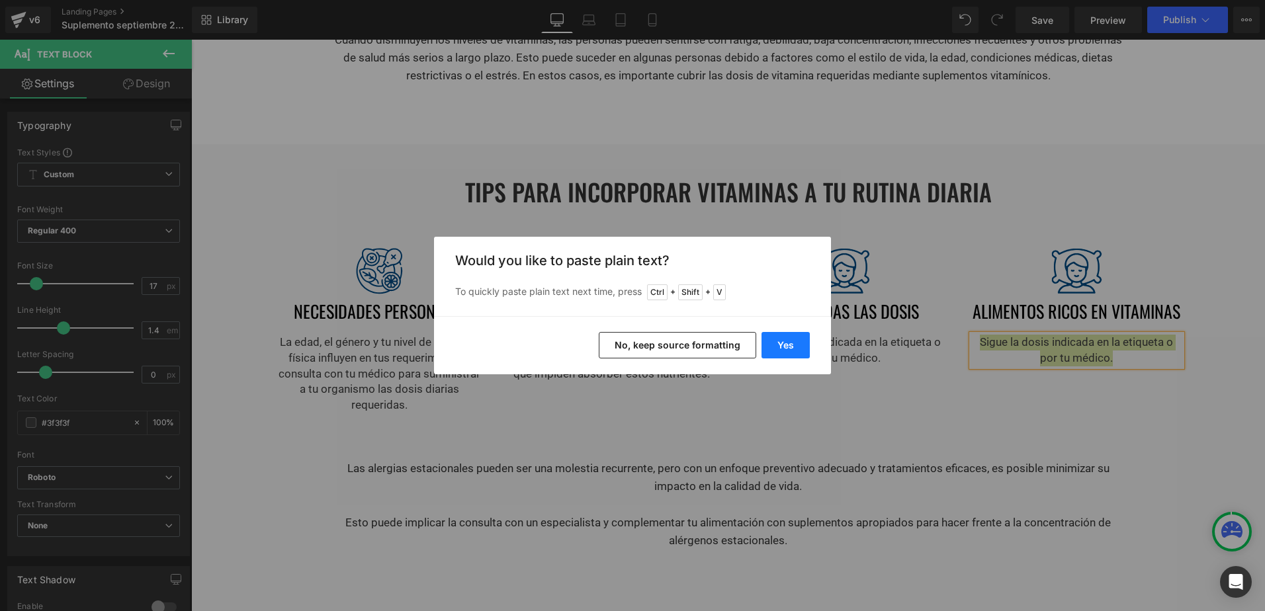
click at [775, 342] on button "Yes" at bounding box center [786, 345] width 48 height 26
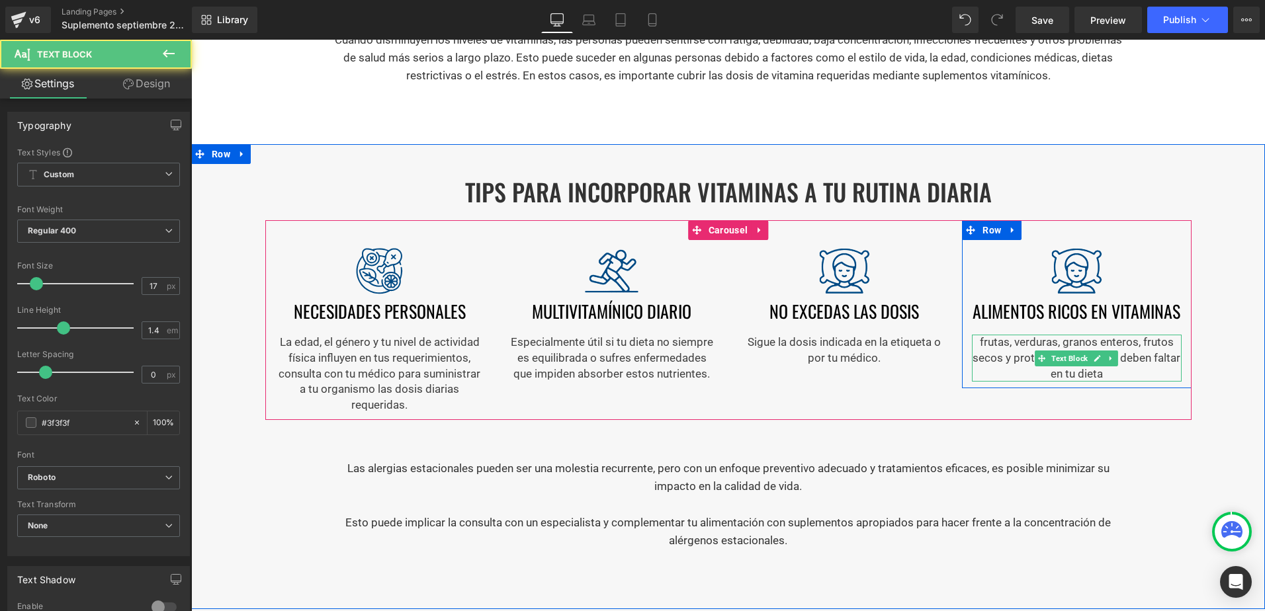
click at [979, 349] on p "frutas, verduras, granos enteros, frutos secos y proteínas magras no deben falt…" at bounding box center [1076, 358] width 209 height 47
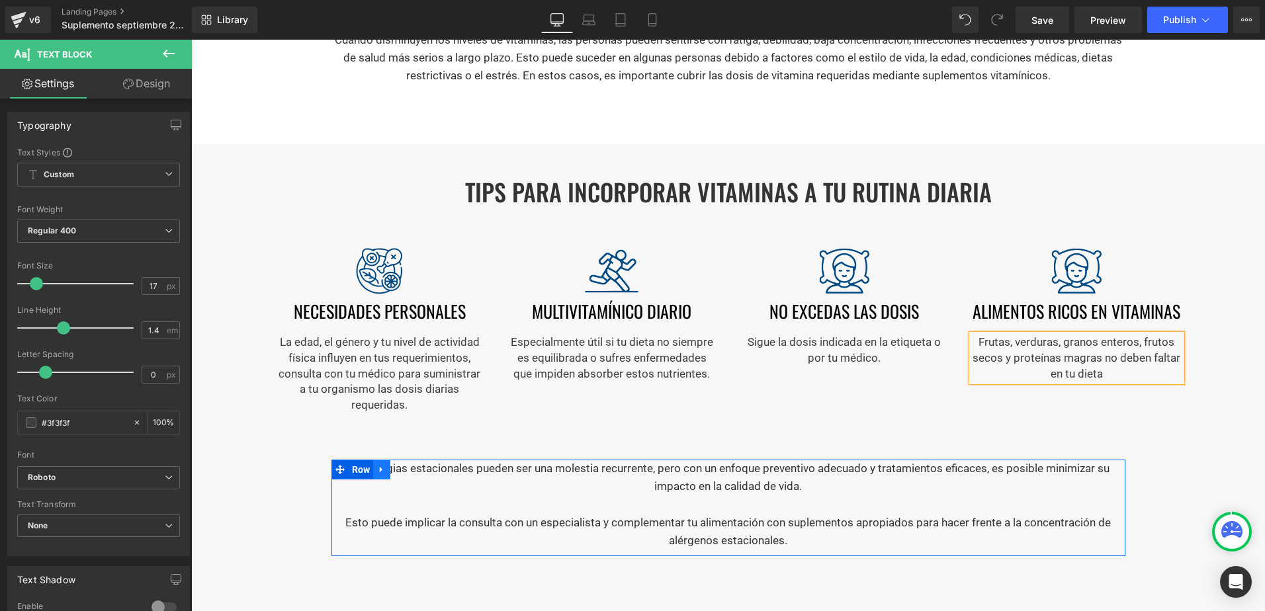
click at [377, 472] on icon at bounding box center [381, 469] width 9 height 10
click at [408, 466] on link at bounding box center [416, 470] width 17 height 20
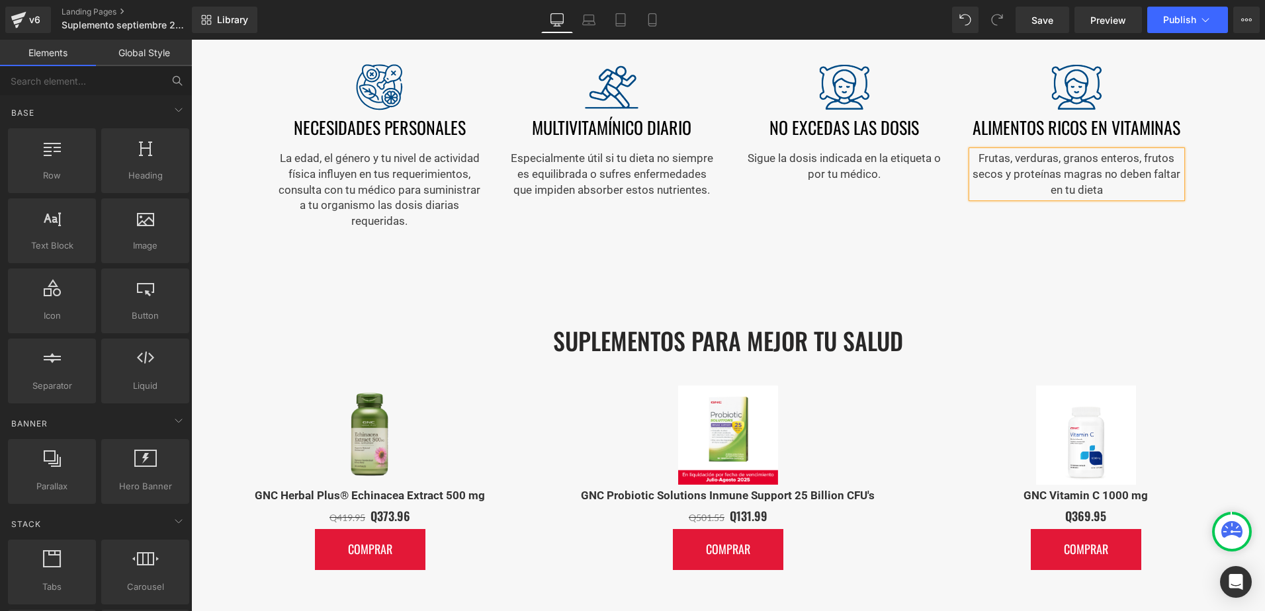
scroll to position [1579, 0]
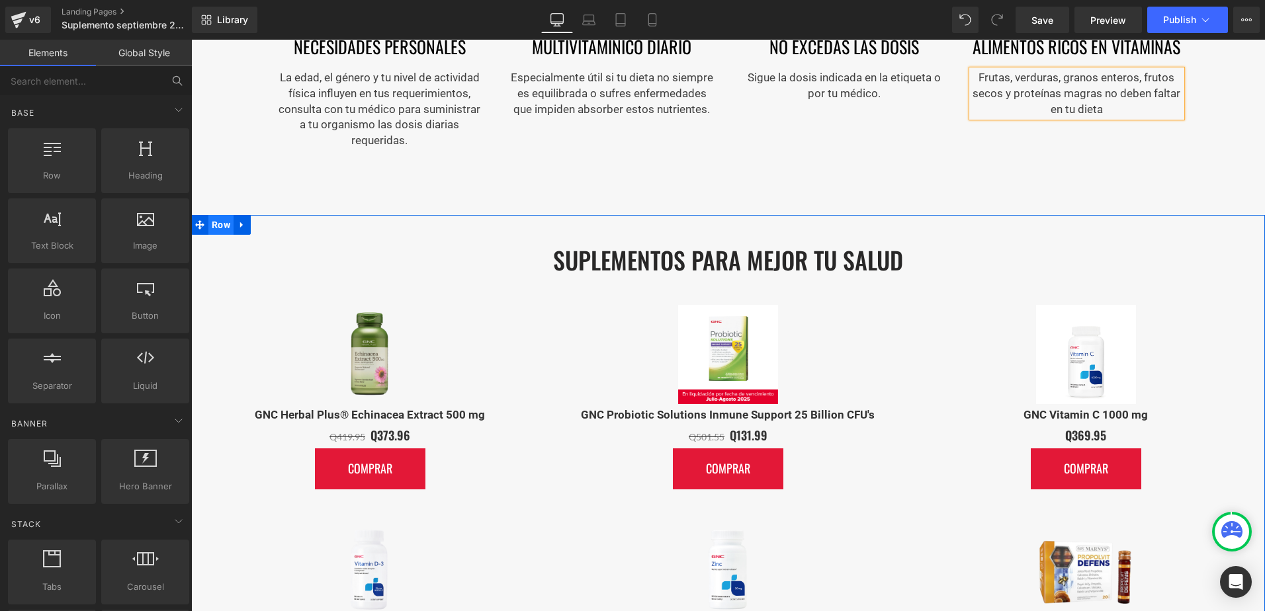
click at [220, 216] on span "Row" at bounding box center [220, 225] width 25 height 20
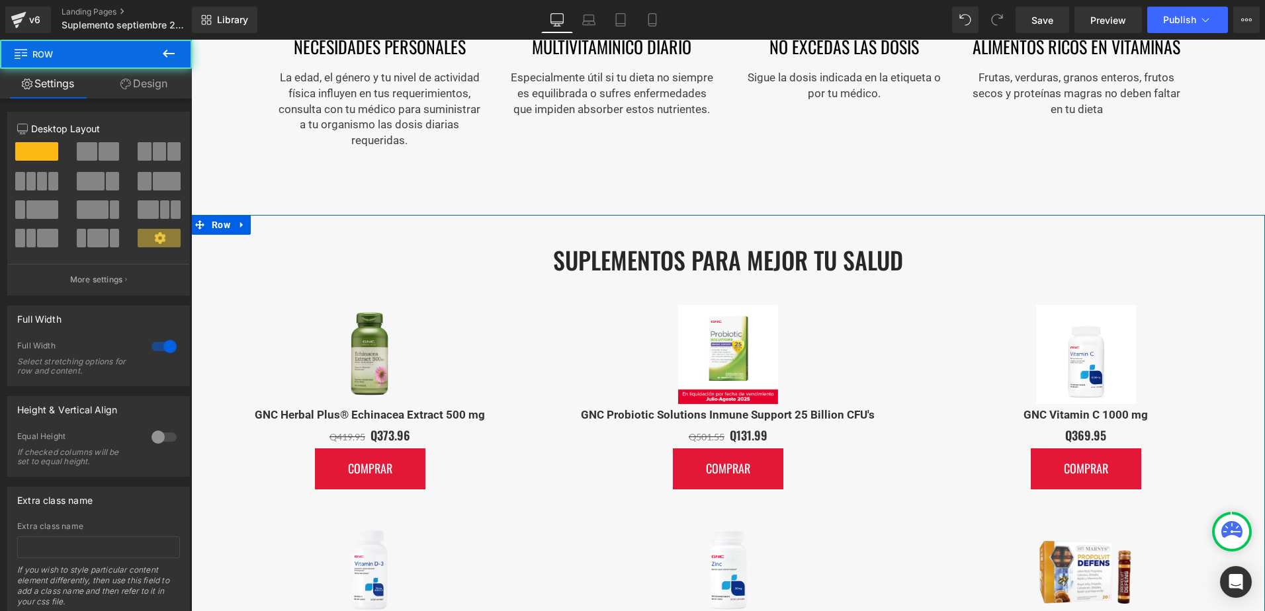
click at [148, 77] on link "Design" at bounding box center [144, 84] width 96 height 30
click at [0, 0] on div "Background" at bounding box center [0, 0] width 0 height 0
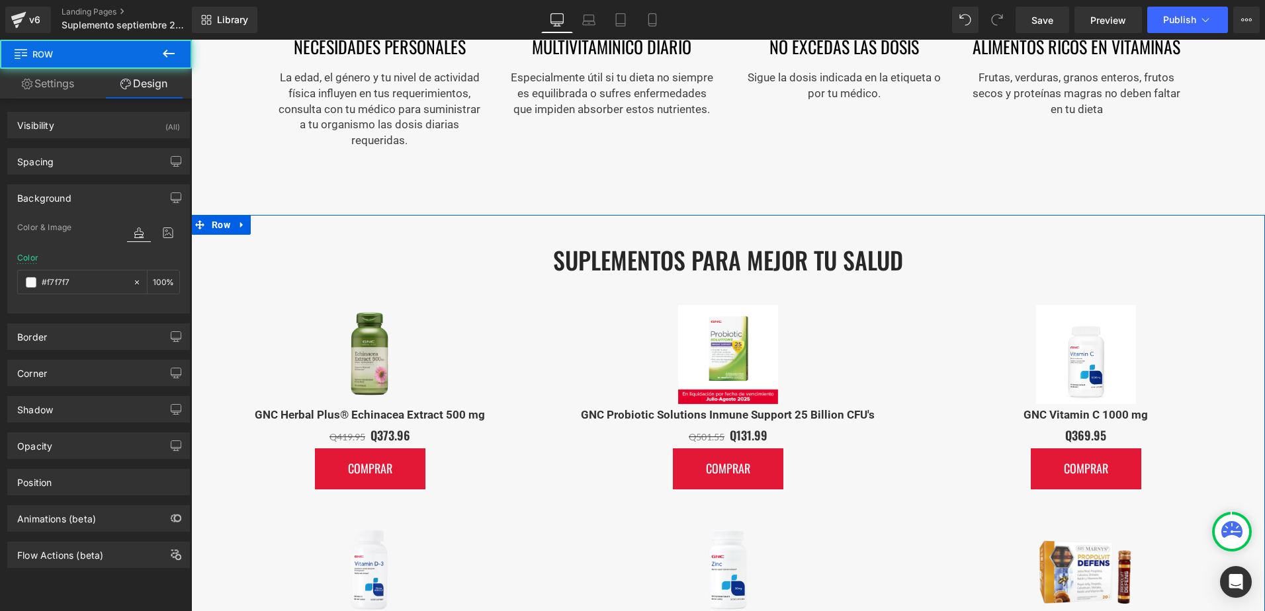
type input "#f7f7f7"
type input "100"
click at [71, 294] on div "Color #f7f7f7 100 %" at bounding box center [98, 281] width 163 height 56
click at [73, 286] on input "#f7f7f7" at bounding box center [84, 282] width 85 height 15
type input "w"
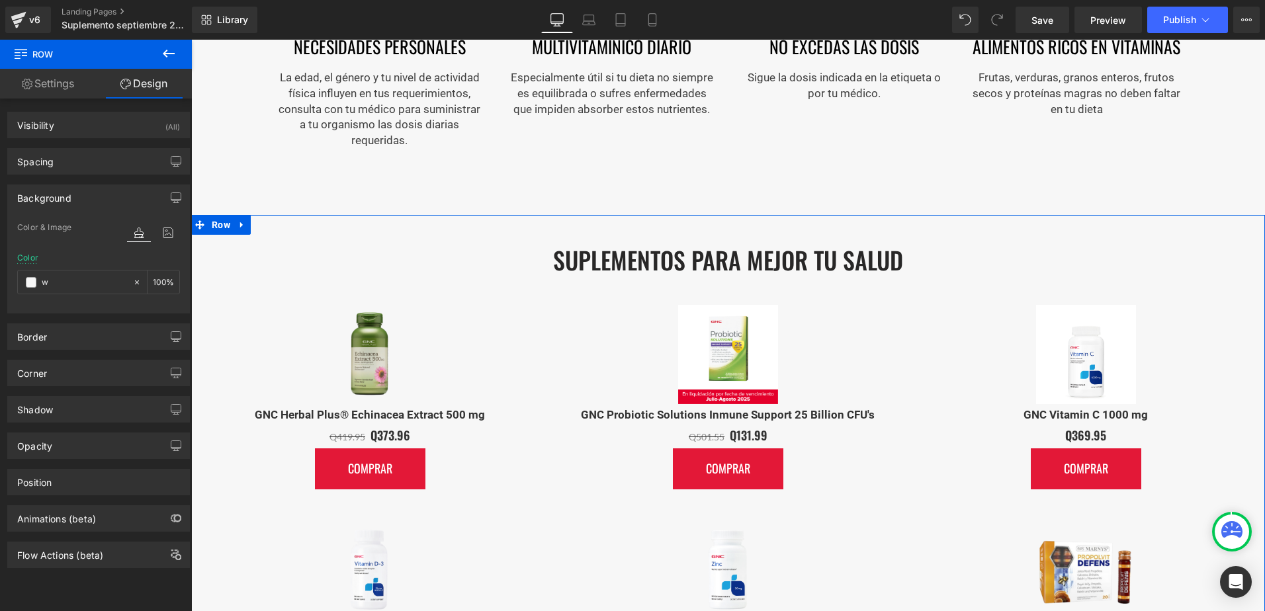
type input "0"
type input "white"
type input "100"
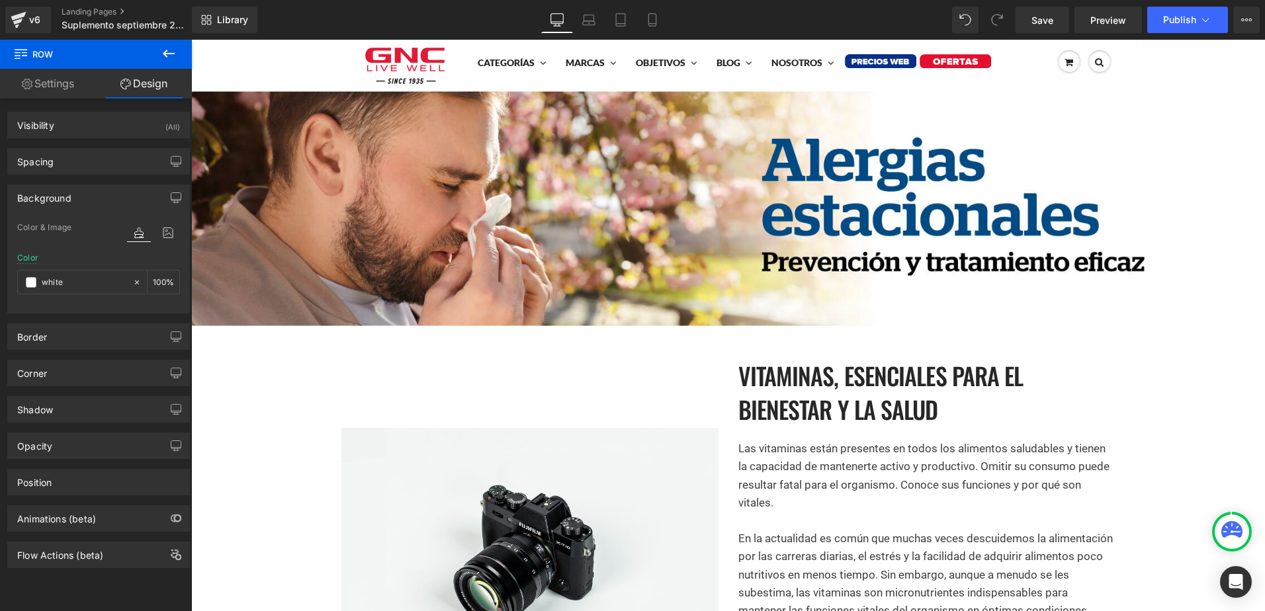
scroll to position [58, 0]
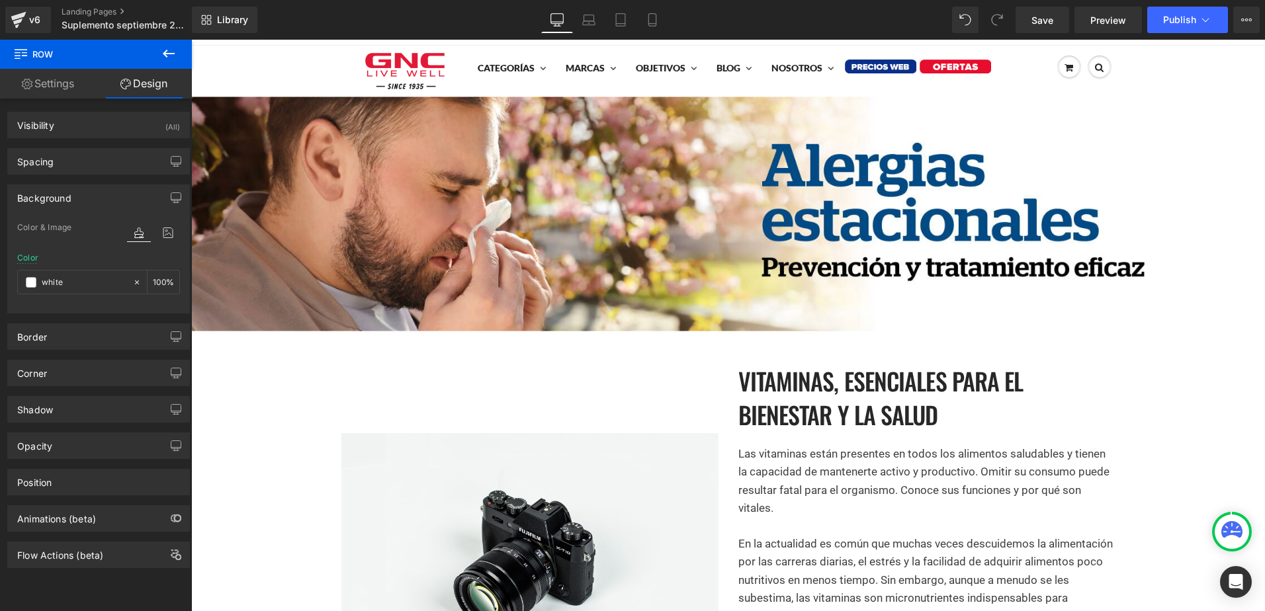
type input "#ffffff"
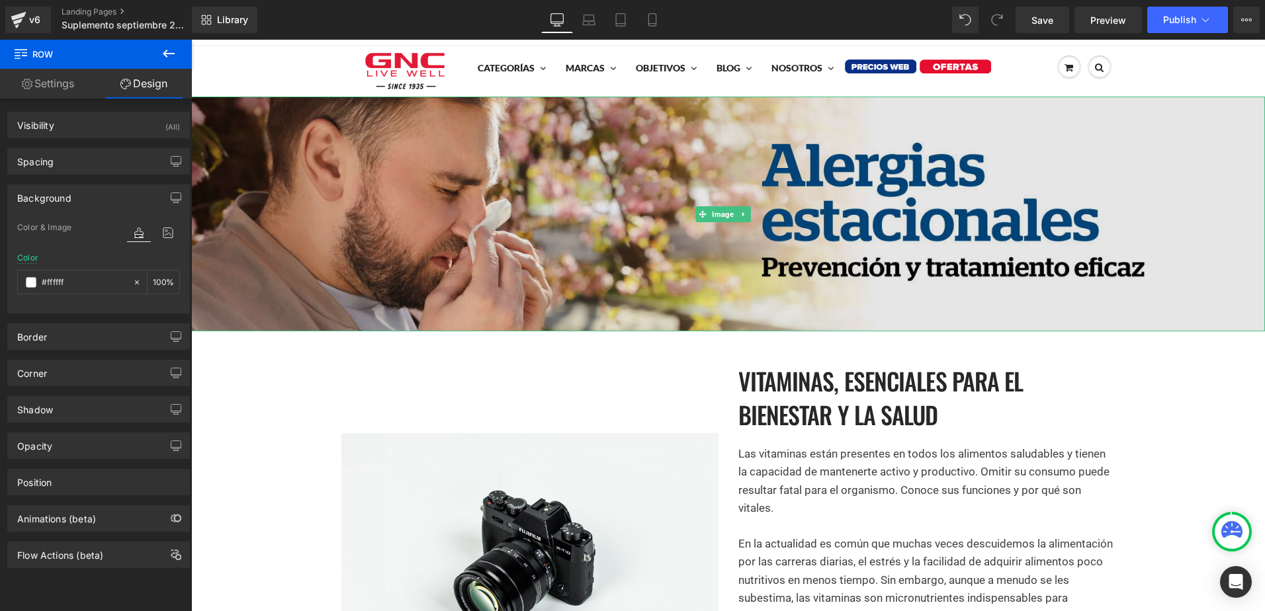
click at [687, 261] on img at bounding box center [728, 215] width 1074 height 236
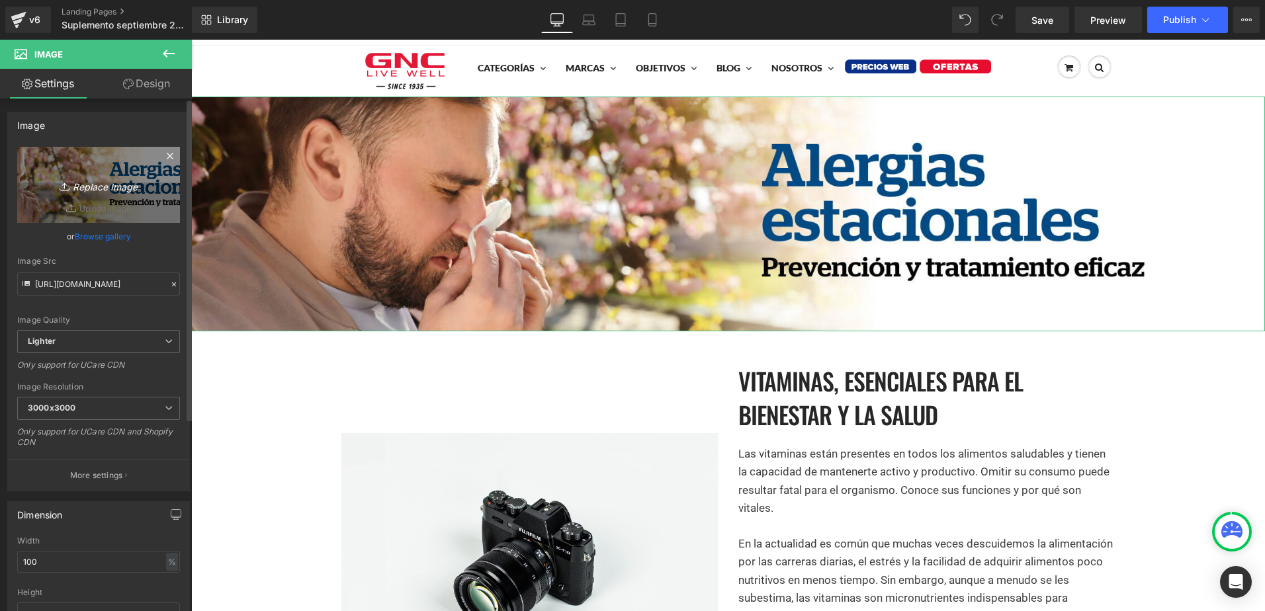
click at [49, 187] on icon "Replace Image" at bounding box center [99, 185] width 106 height 17
type input "C:\fakepath\banner desktop landing (1).jpg"
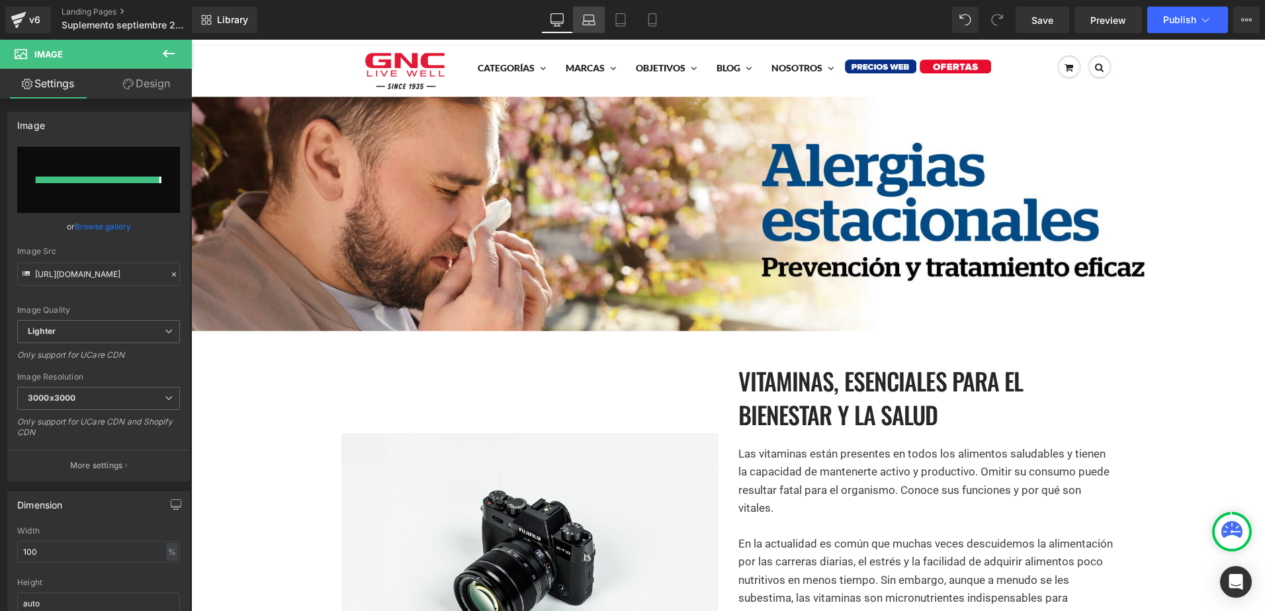
type input "https://ucarecdn.com/09466613-f736-49e5-b5ef-f43afb24aaab/-/format/auto/-/previ…"
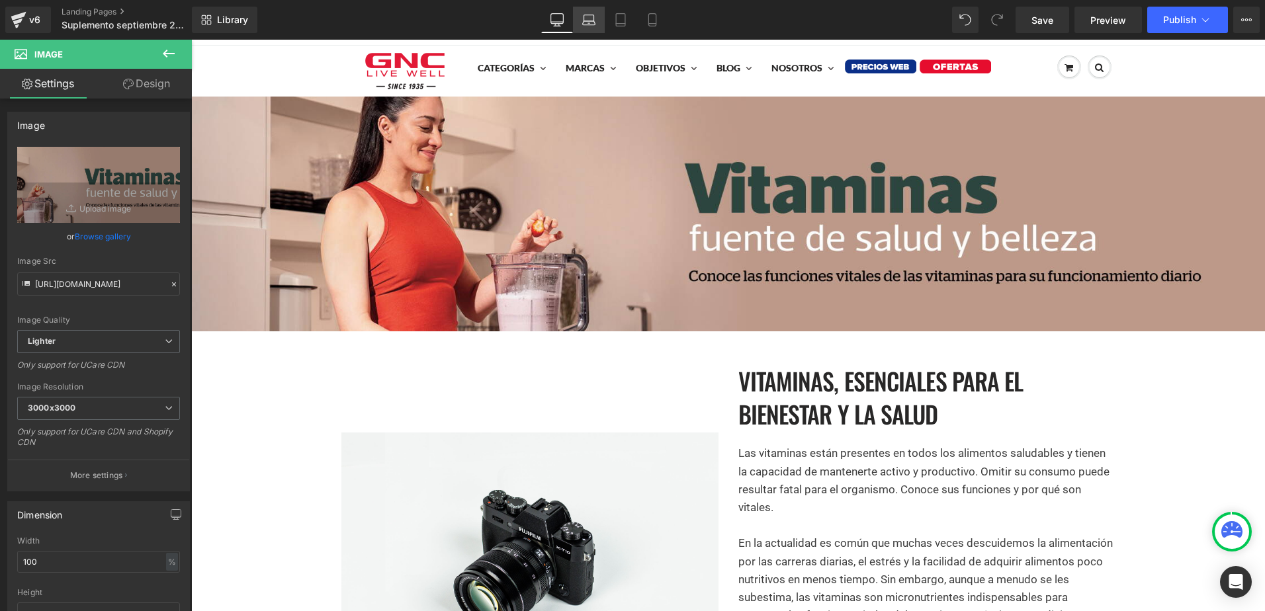
click at [590, 26] on link "Laptop" at bounding box center [589, 20] width 32 height 26
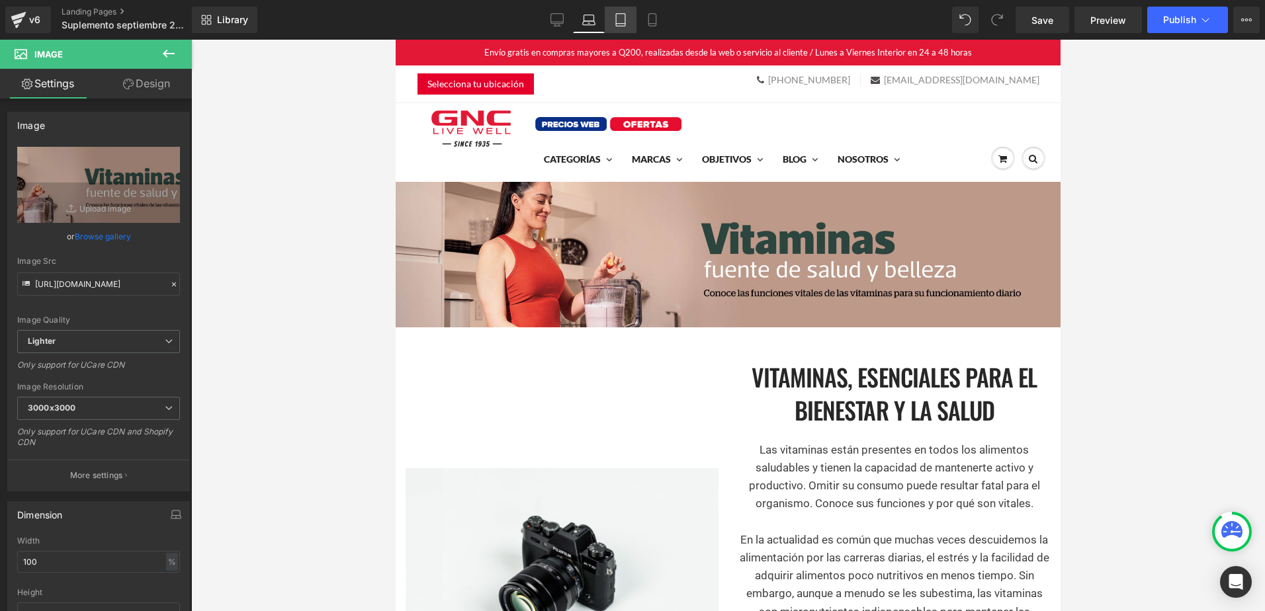
click at [616, 24] on icon at bounding box center [620, 19] width 13 height 13
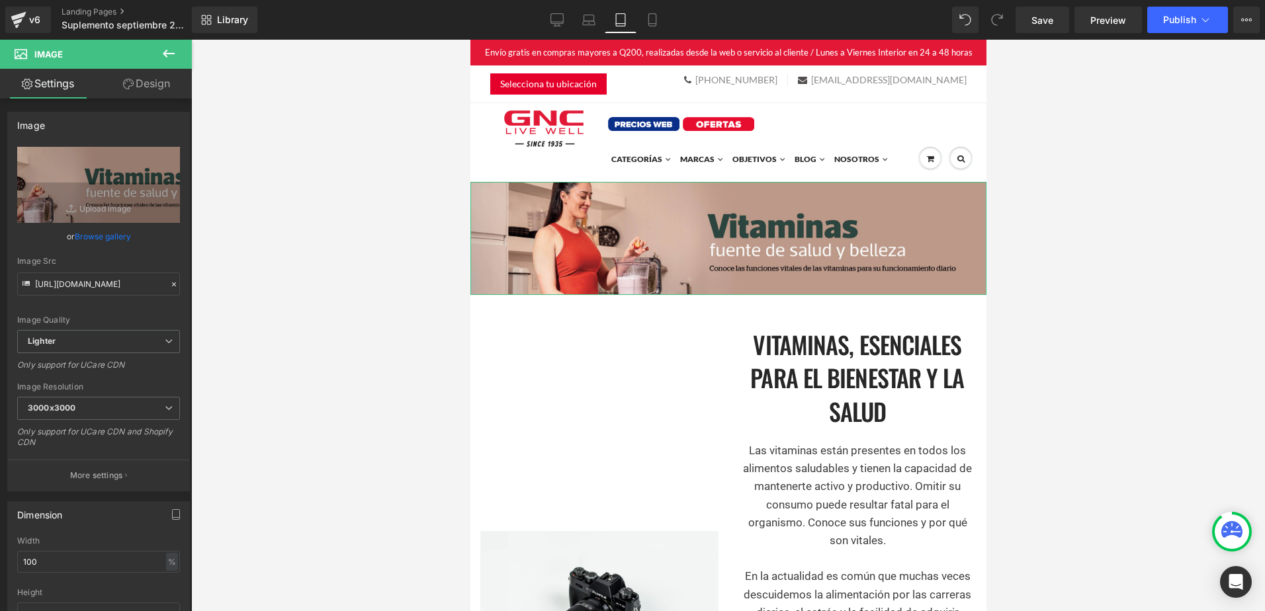
click at [161, 79] on link "Design" at bounding box center [147, 84] width 96 height 30
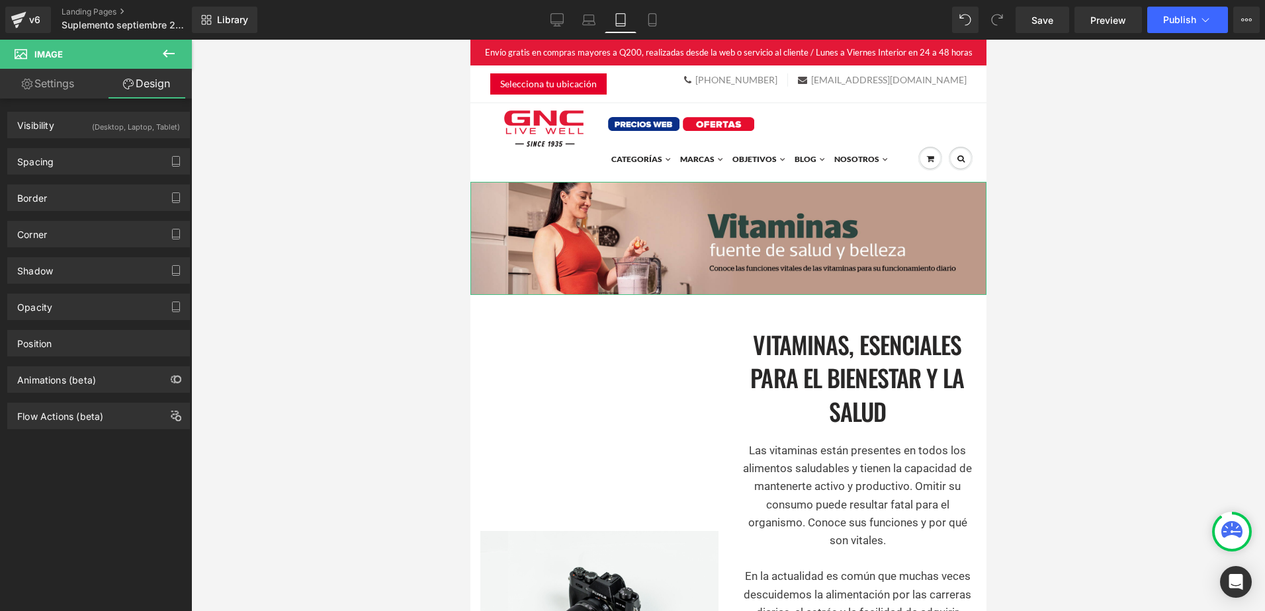
click at [161, 127] on div "(Desktop, Laptop, Tablet)" at bounding box center [136, 123] width 88 height 22
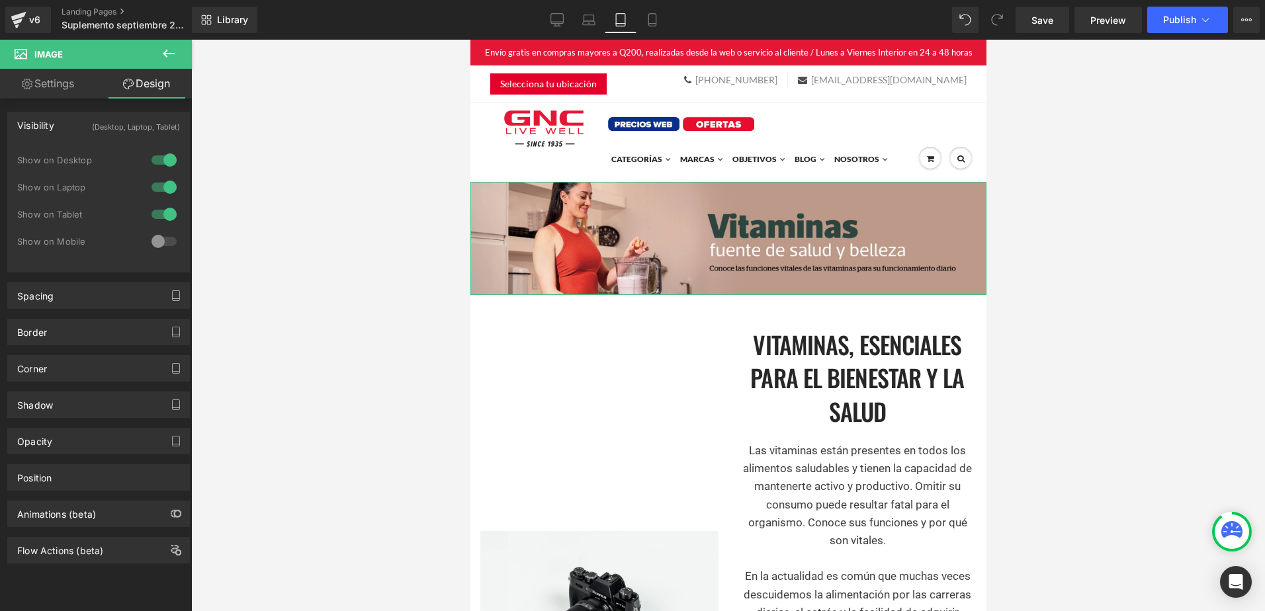
click at [163, 216] on div at bounding box center [164, 214] width 32 height 21
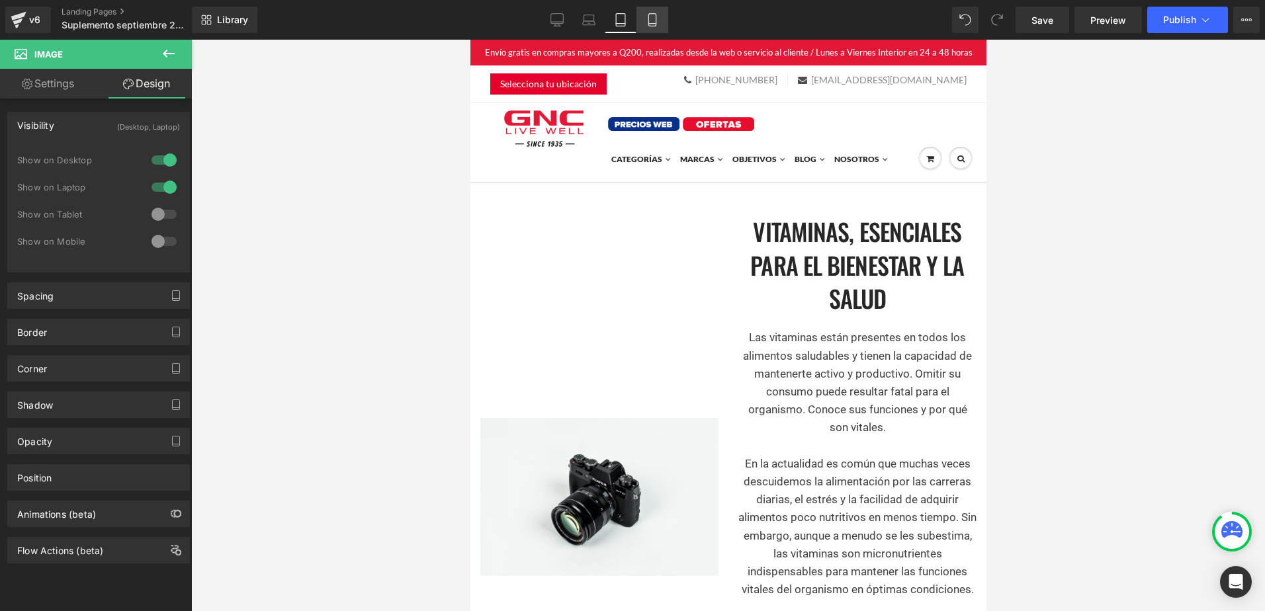
click at [654, 25] on icon at bounding box center [652, 19] width 13 height 13
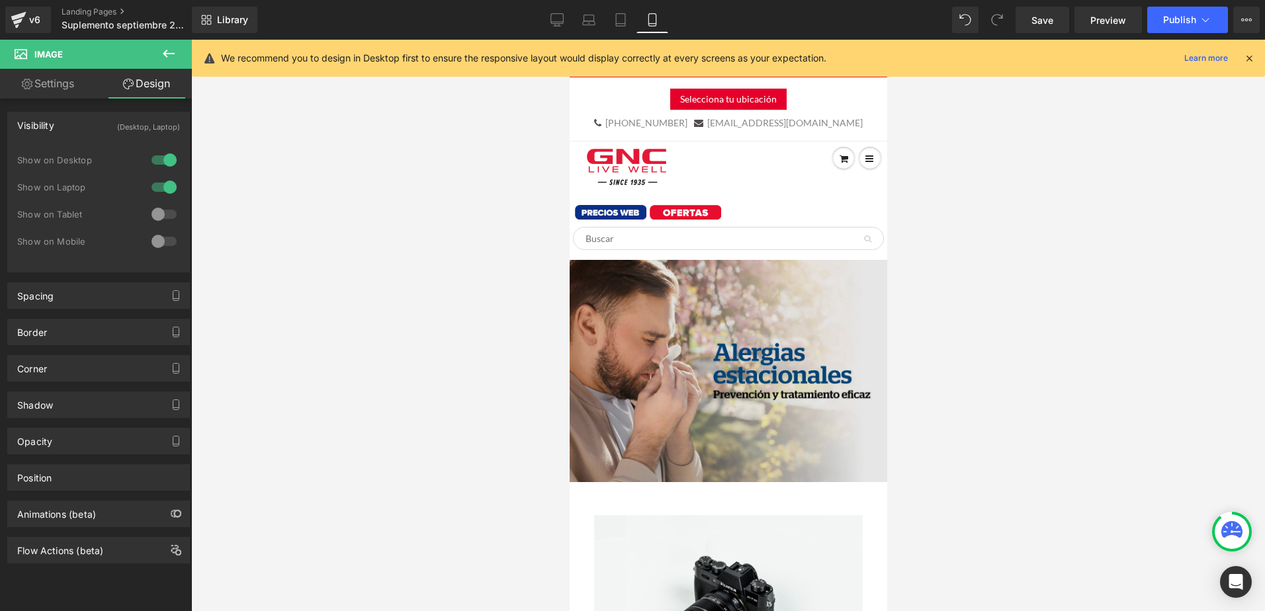
click at [670, 299] on img at bounding box center [728, 371] width 318 height 222
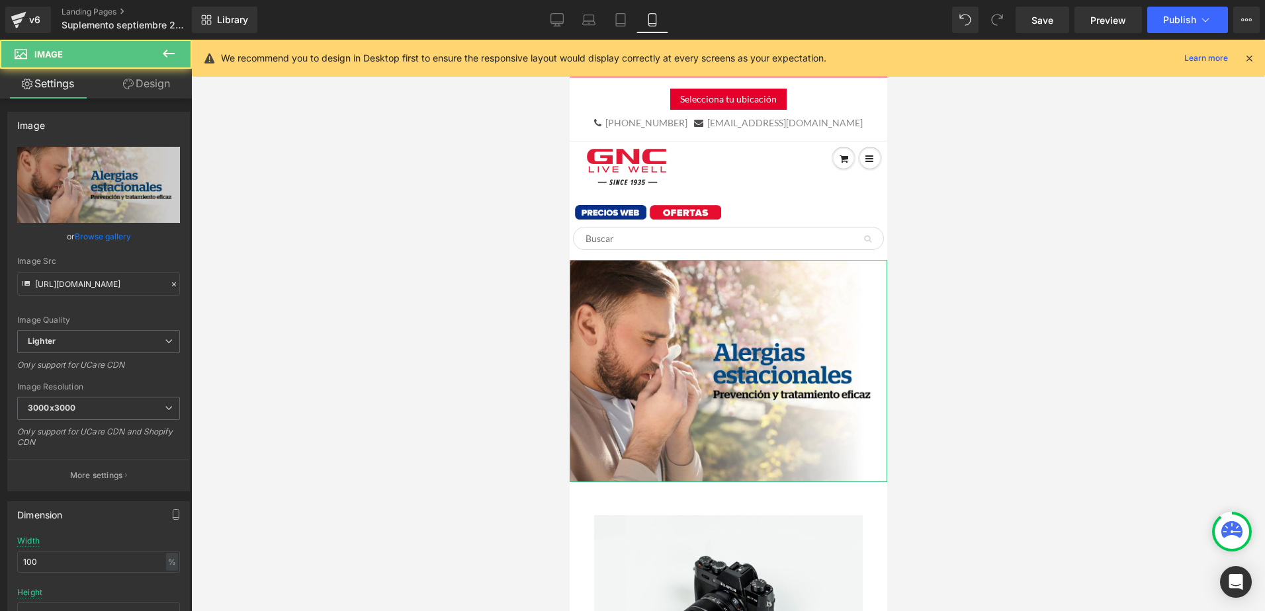
click at [159, 85] on link "Design" at bounding box center [147, 84] width 96 height 30
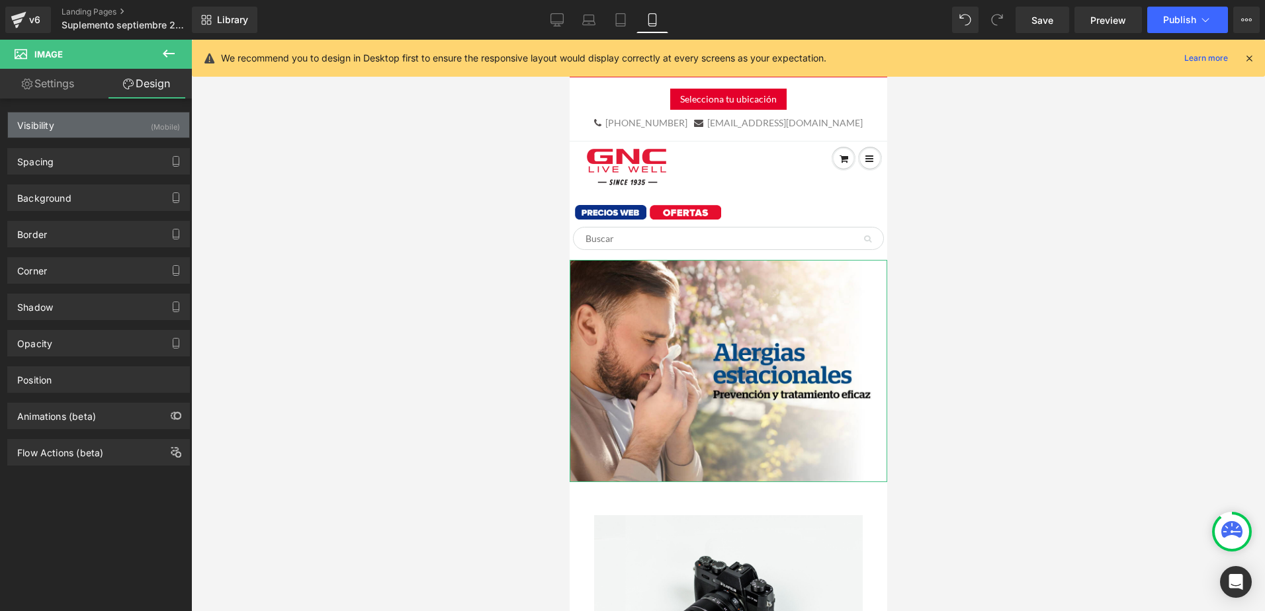
click at [155, 123] on div "(Mobile)" at bounding box center [165, 123] width 29 height 22
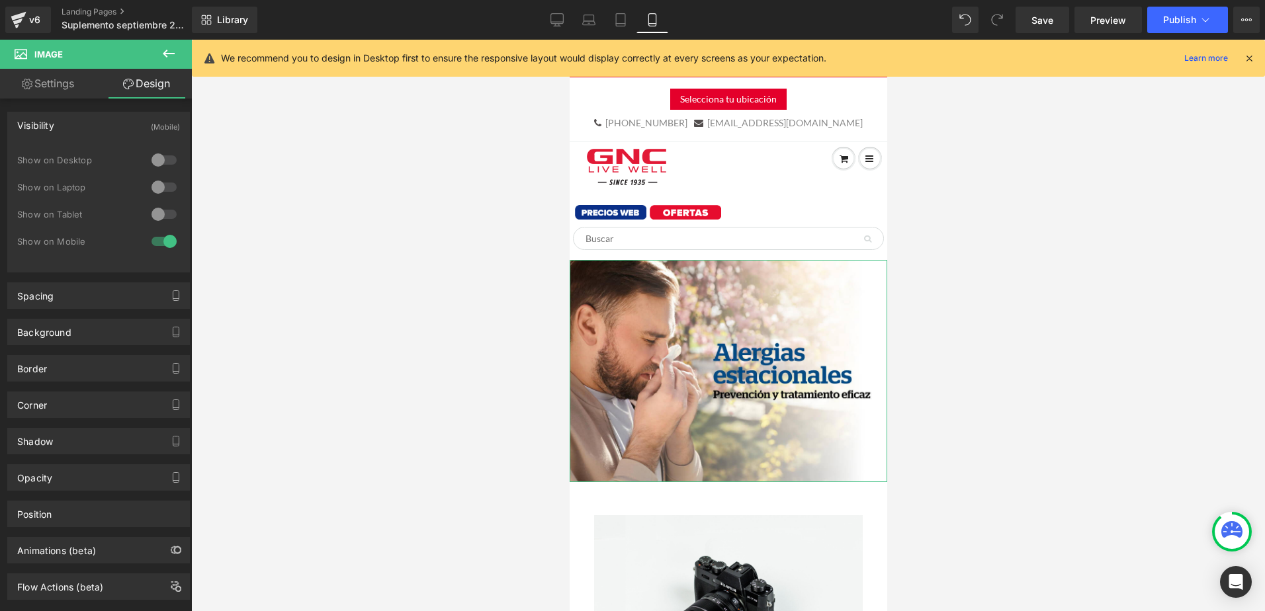
click at [167, 210] on div at bounding box center [164, 214] width 32 height 21
drag, startPoint x: 627, startPoint y: 22, endPoint x: 163, endPoint y: 147, distance: 480.2
click at [627, 22] on icon at bounding box center [620, 19] width 13 height 13
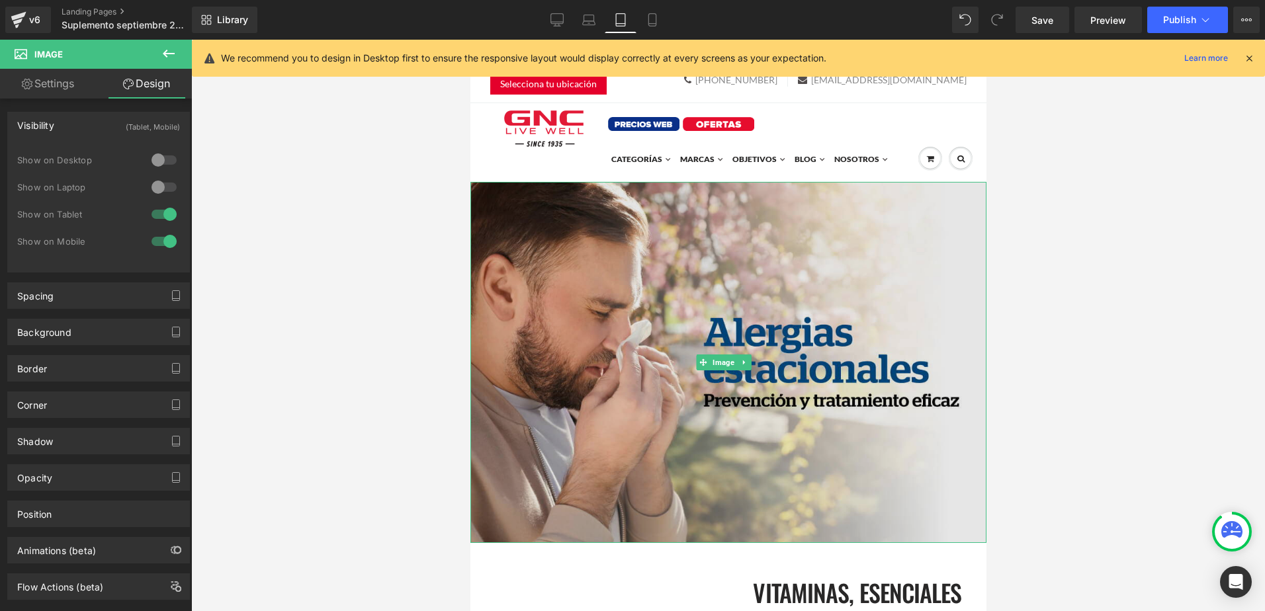
click at [682, 283] on img at bounding box center [728, 362] width 516 height 361
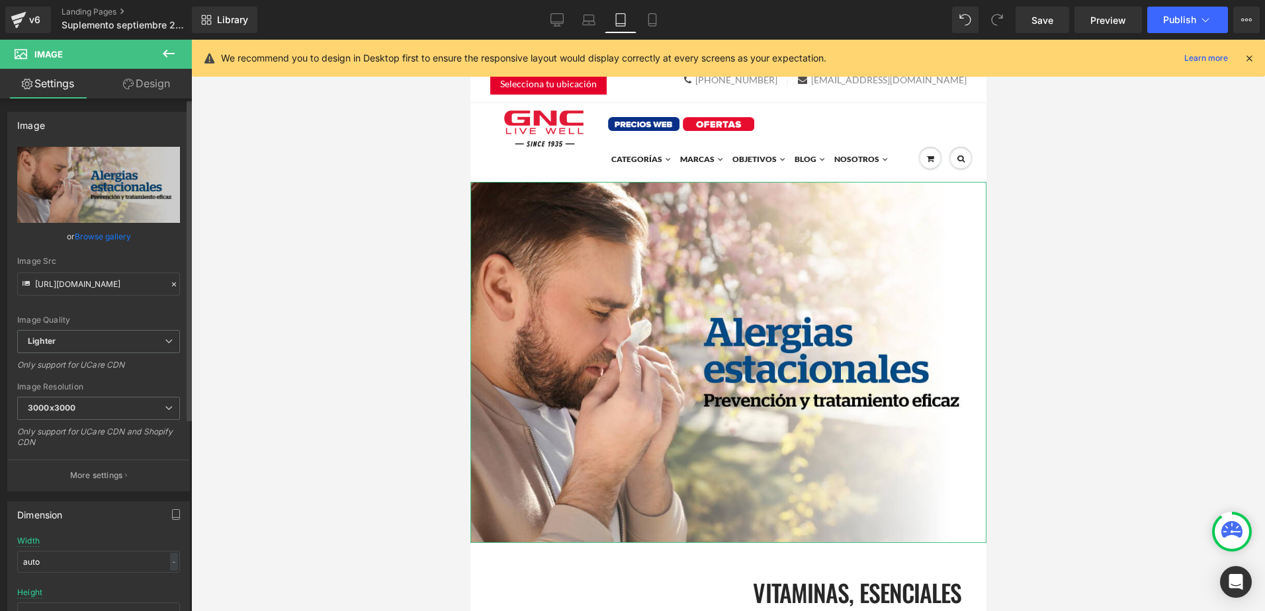
click at [120, 229] on link "Browse gallery" at bounding box center [103, 236] width 56 height 23
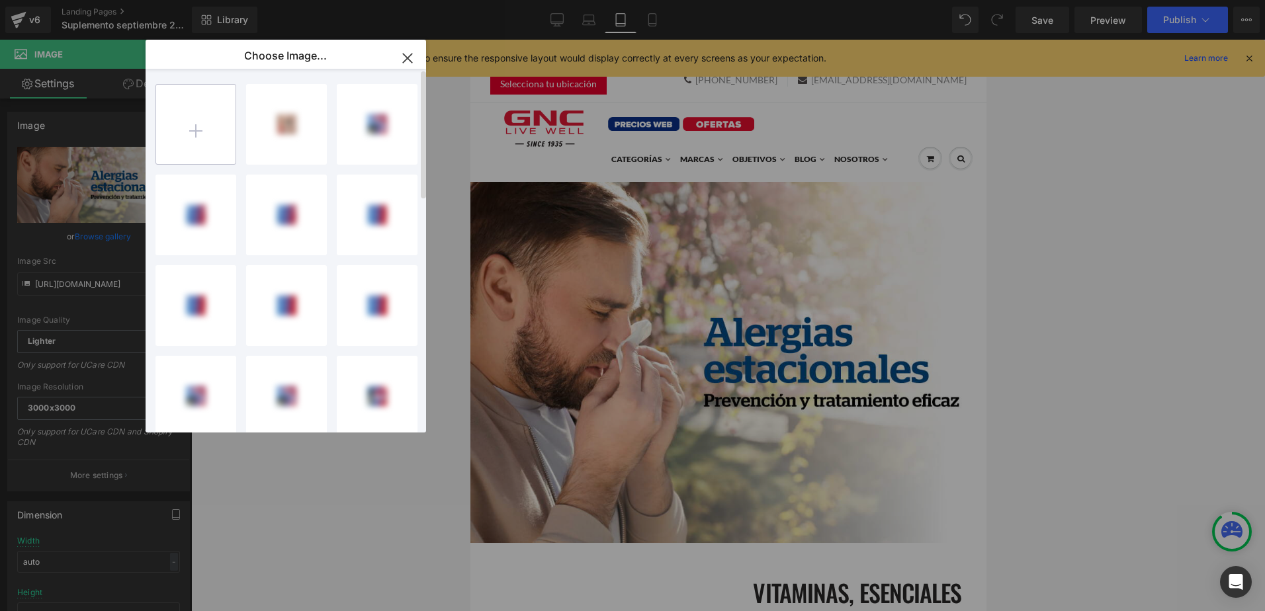
click at [232, 118] on input "file" at bounding box center [195, 124] width 79 height 79
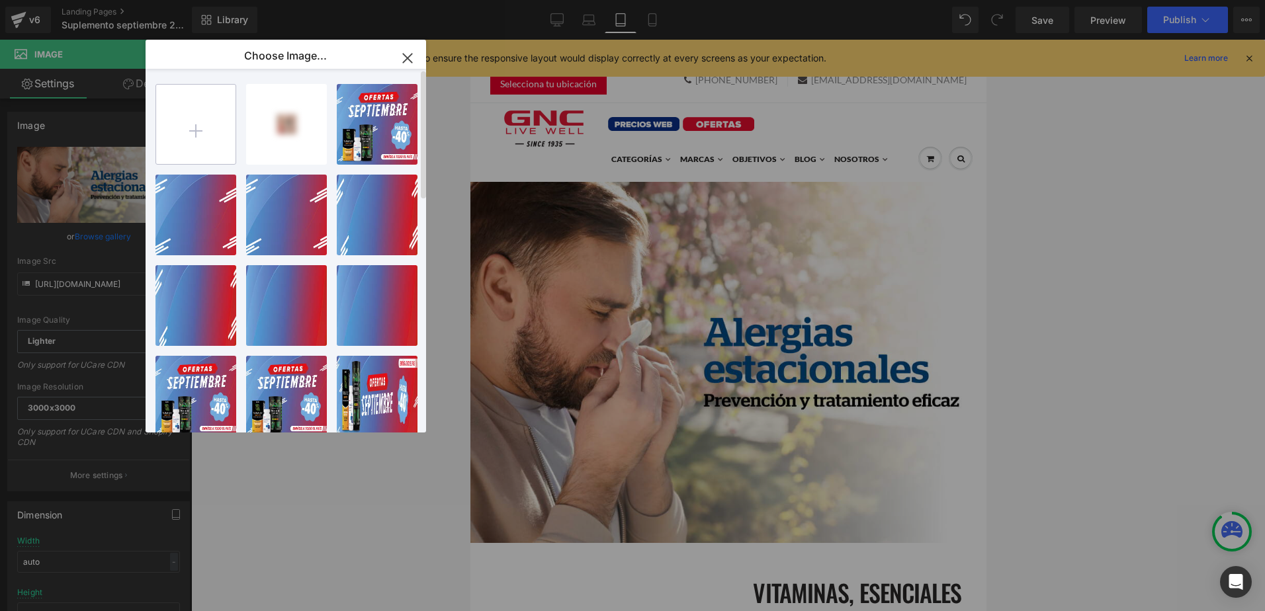
type input "C:\fakepath\banner mobile landing.jpg"
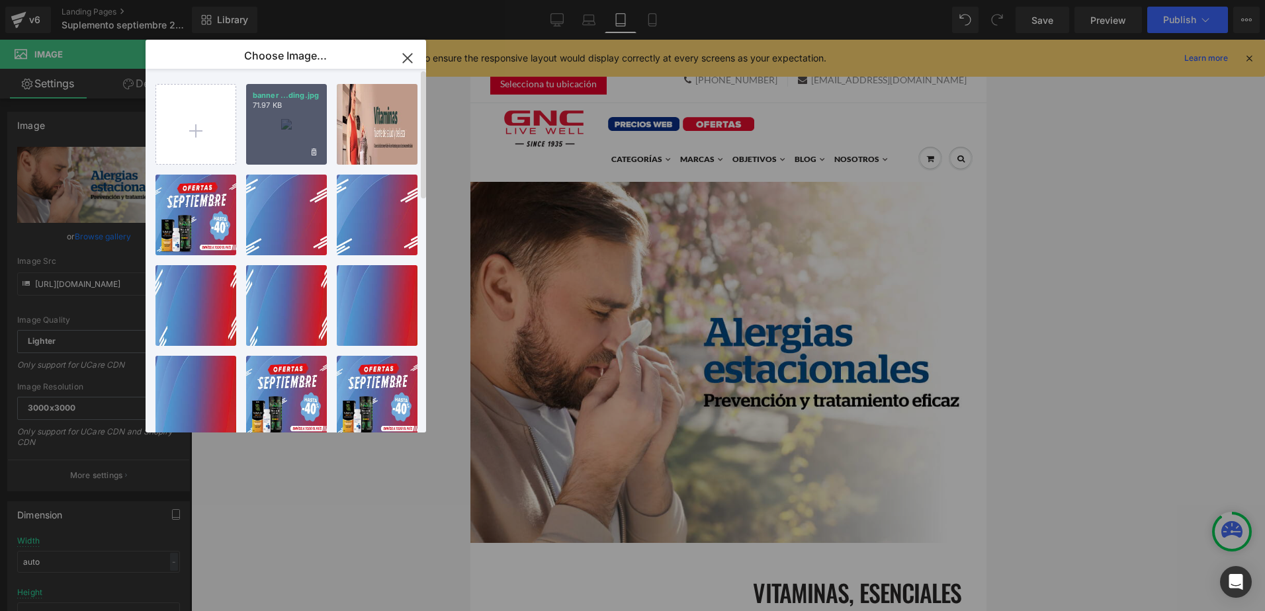
click at [283, 127] on div "banner ...ding.jpg 71.97 KB" at bounding box center [286, 124] width 81 height 81
type input "https://ucarecdn.com/4b6186ec-c551-4cbf-bfff-648b3251b7d1/-/format/auto/-/previ…"
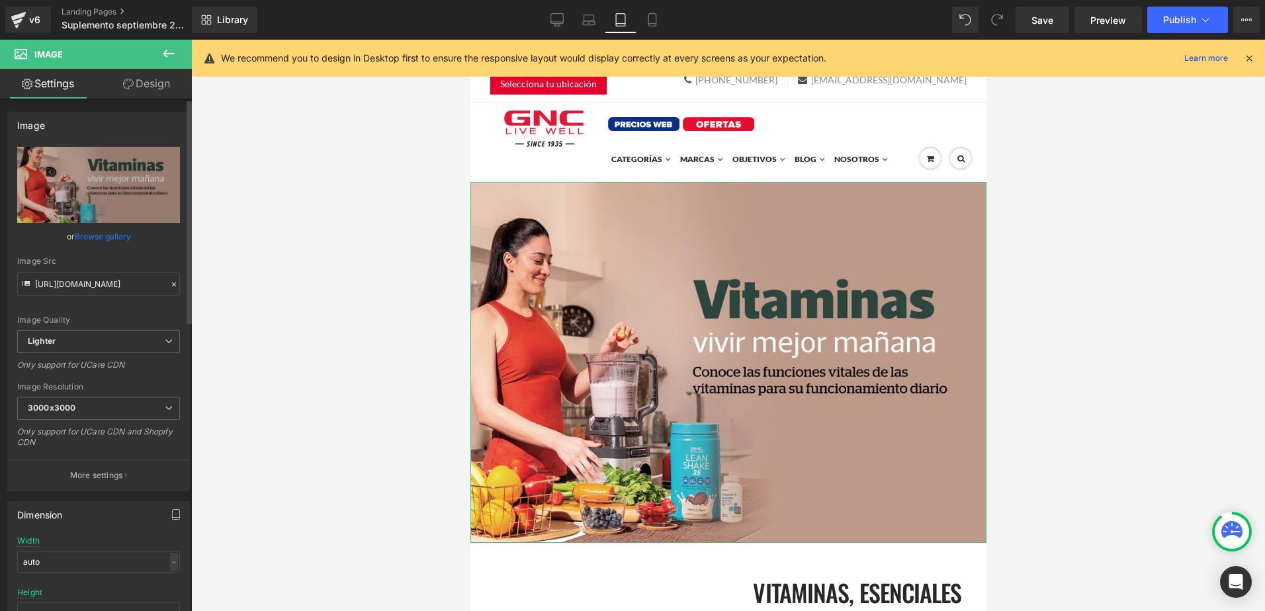
click at [101, 230] on link "Browse gallery" at bounding box center [103, 236] width 56 height 23
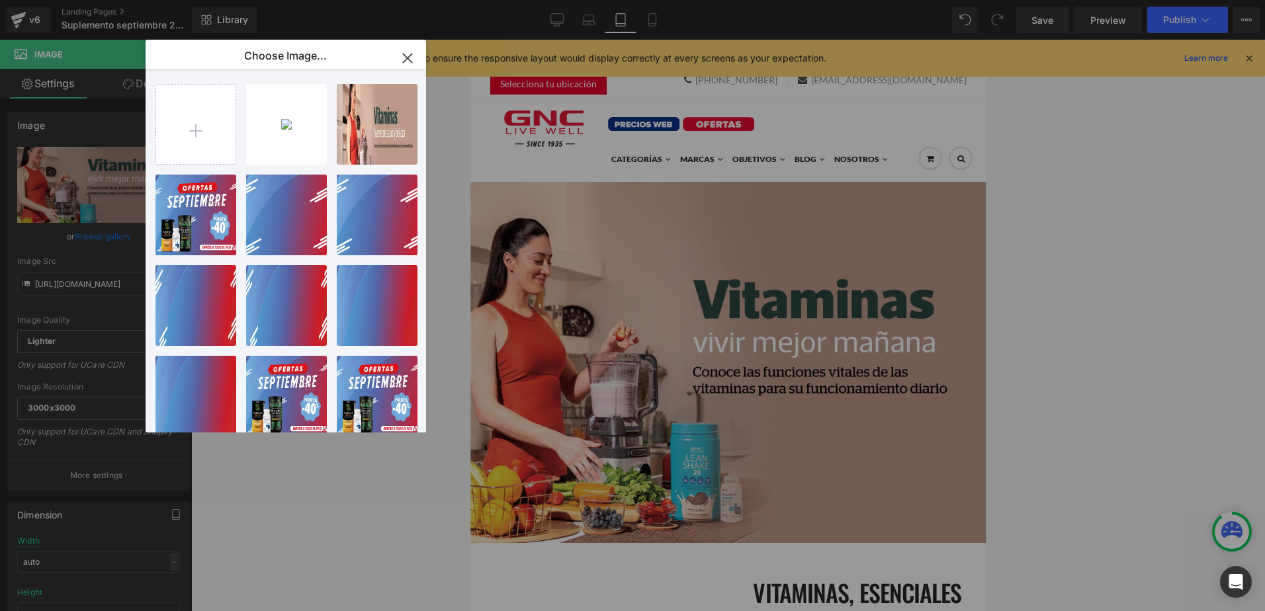
click at [418, 66] on button "button" at bounding box center [407, 58] width 37 height 37
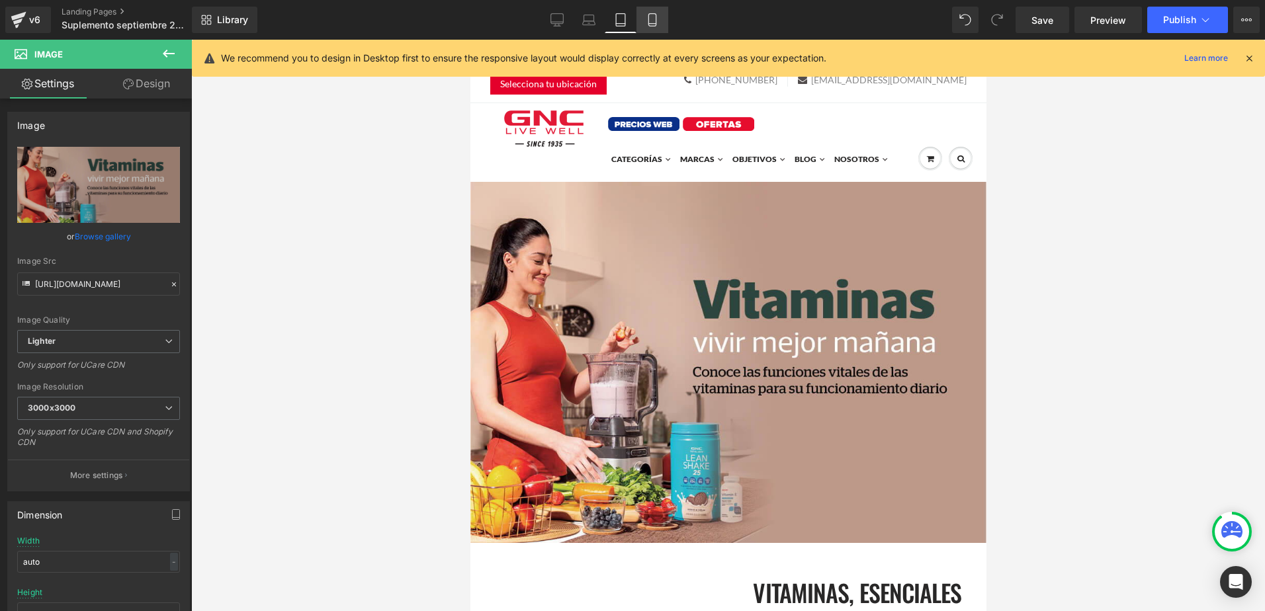
click at [655, 21] on icon at bounding box center [652, 19] width 13 height 13
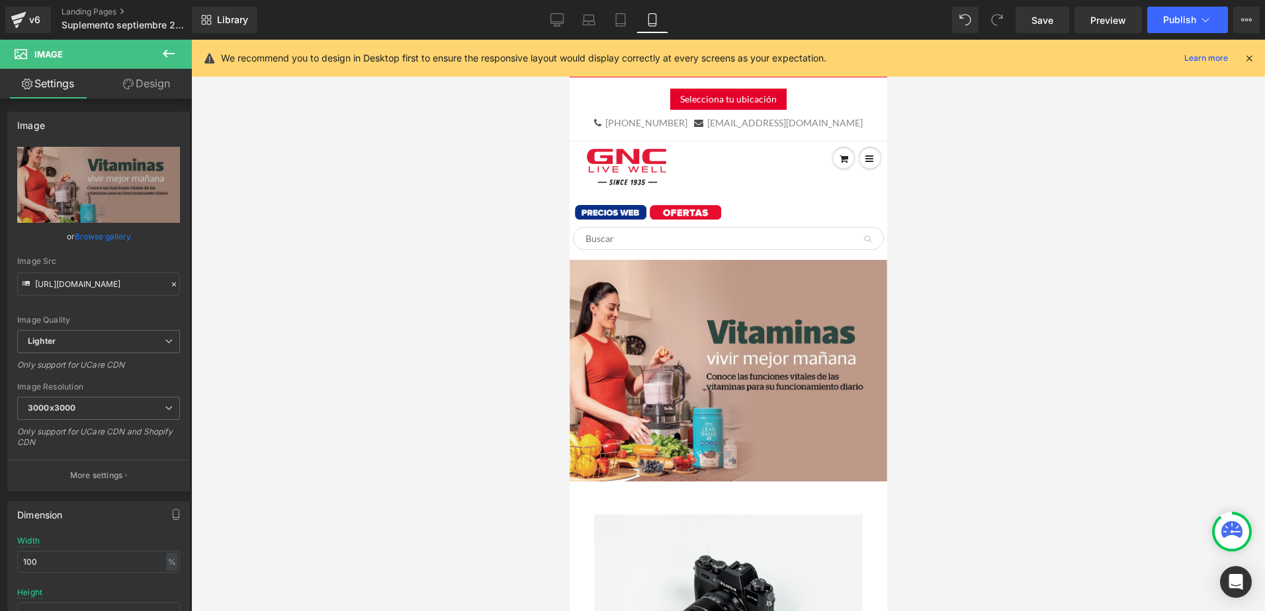
scroll to position [78, 0]
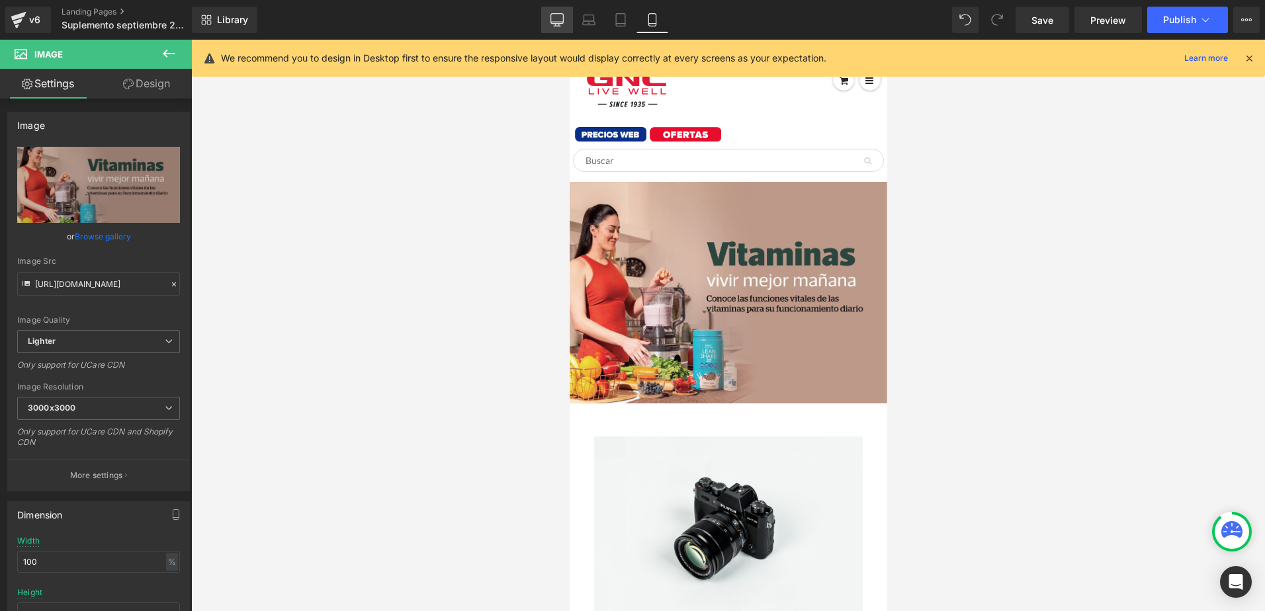
click at [569, 17] on link "Desktop" at bounding box center [557, 20] width 32 height 26
type input "auto"
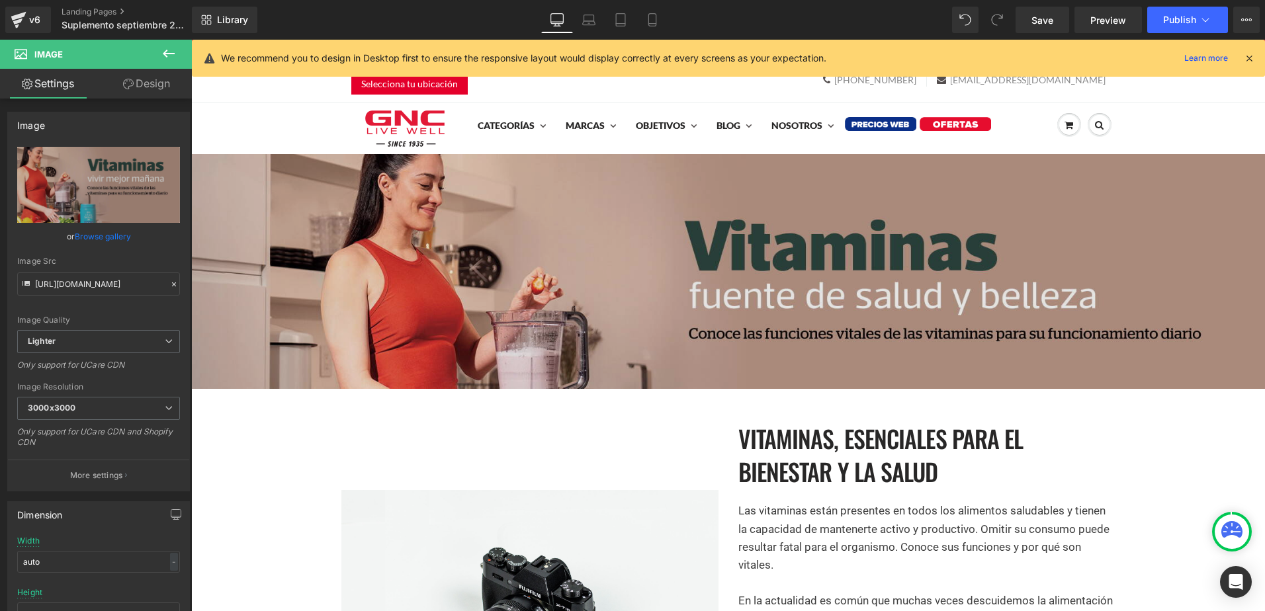
scroll to position [66, 0]
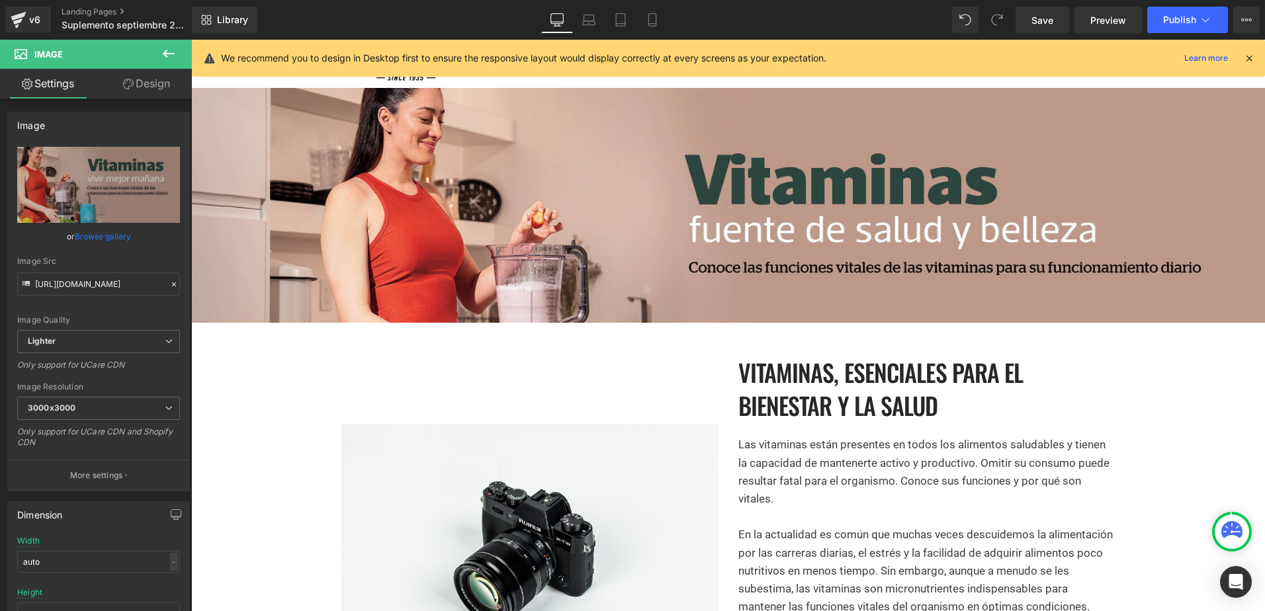
click at [1254, 51] on div at bounding box center [1249, 58] width 11 height 15
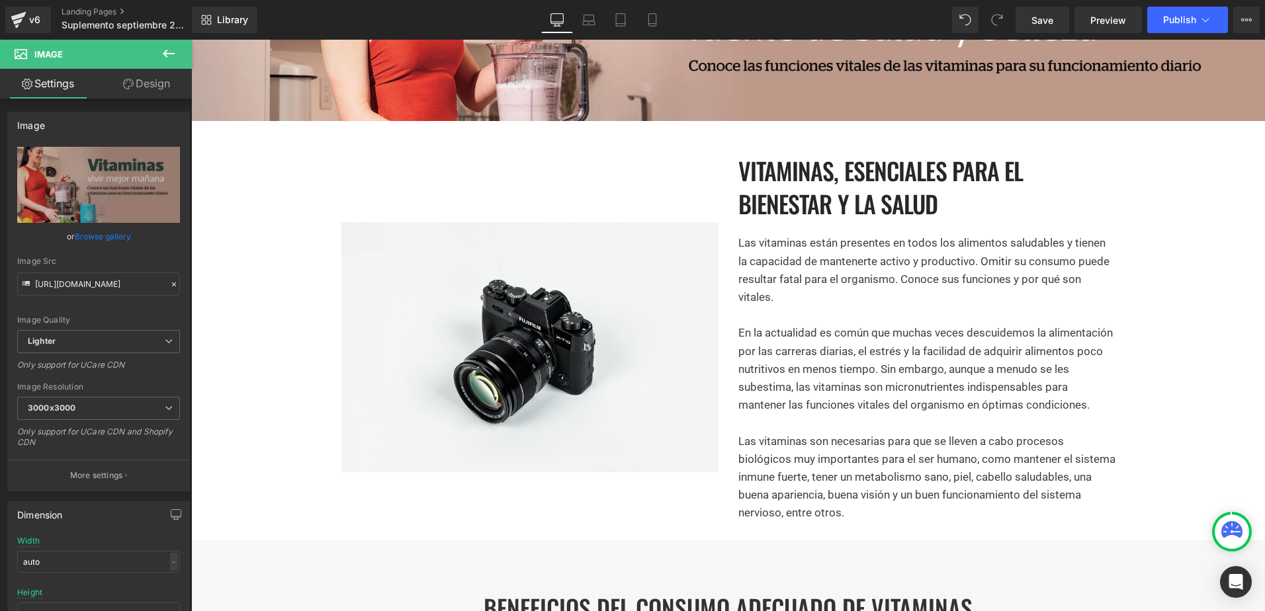
scroll to position [265, 0]
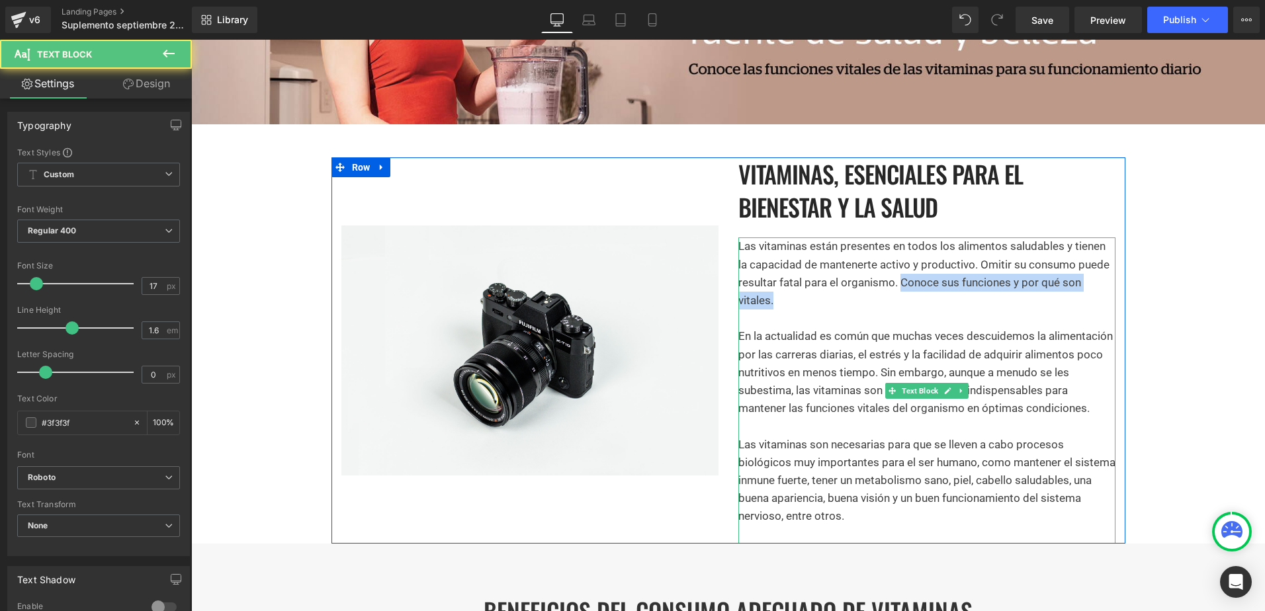
drag, startPoint x: 874, startPoint y: 297, endPoint x: 897, endPoint y: 283, distance: 27.0
click at [897, 283] on p "Las vitaminas están presentes en todos los alimentos saludables y tienen la cap…" at bounding box center [926, 274] width 377 height 72
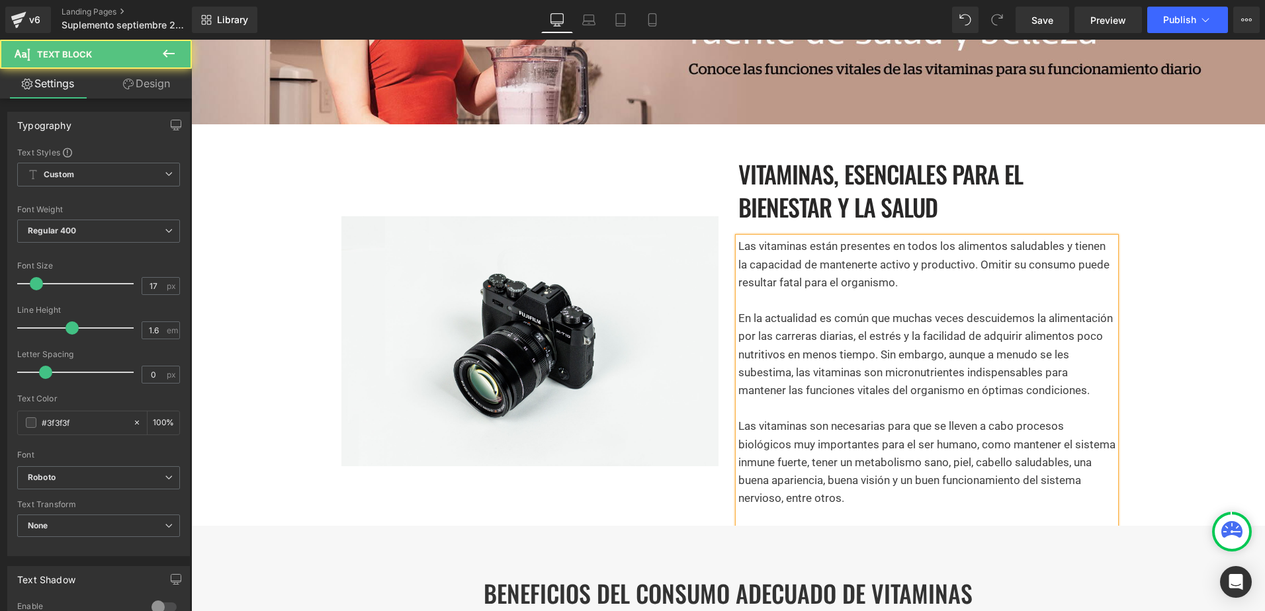
click at [738, 426] on p "Las vitaminas son necesarias para que se lleven a cabo procesos biológicos muy …" at bounding box center [926, 462] width 377 height 90
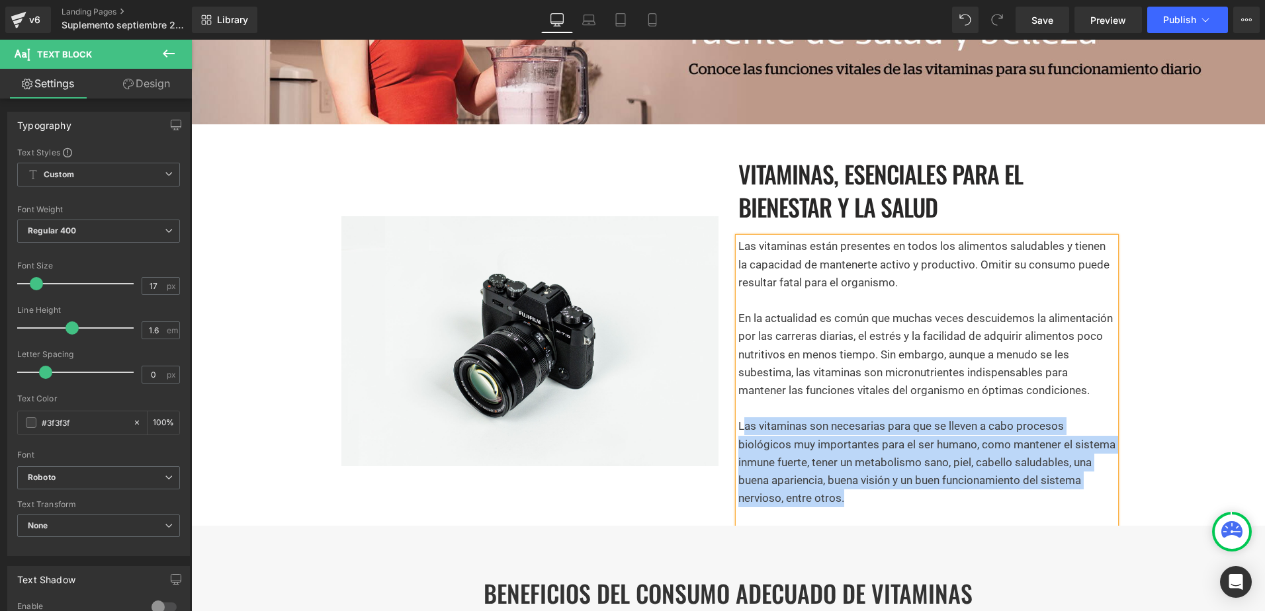
drag, startPoint x: 872, startPoint y: 497, endPoint x: 740, endPoint y: 427, distance: 149.8
click at [740, 427] on p "Las vitaminas son necesarias para que se lleven a cabo procesos biológicos muy …" at bounding box center [926, 462] width 377 height 90
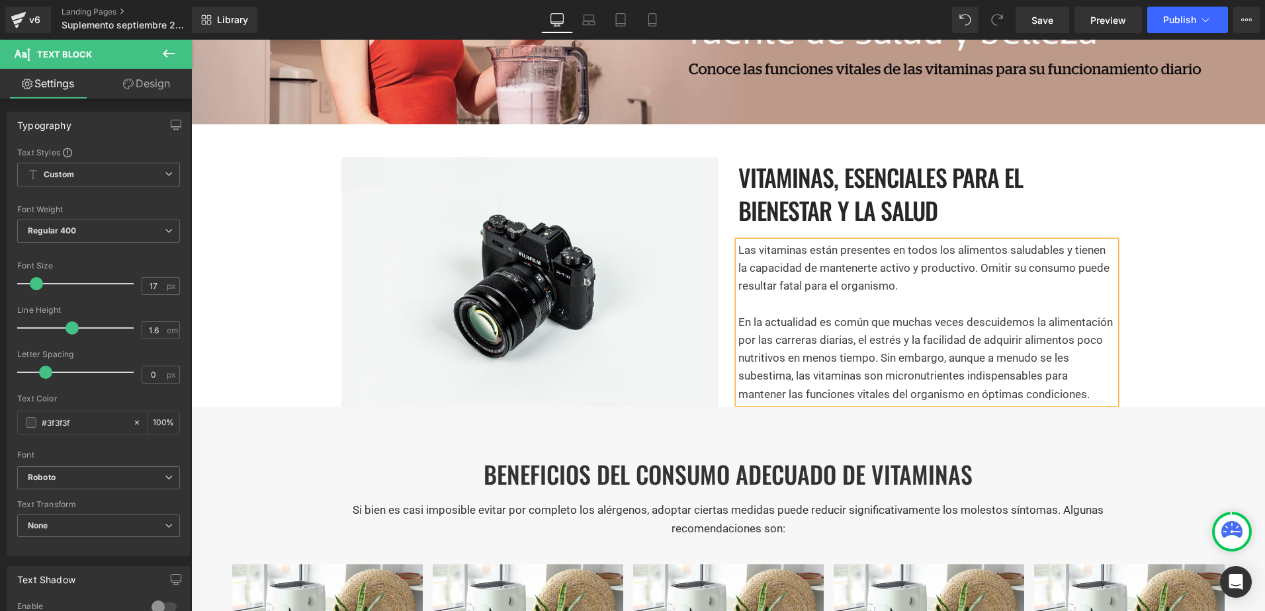
scroll to position [269, 0]
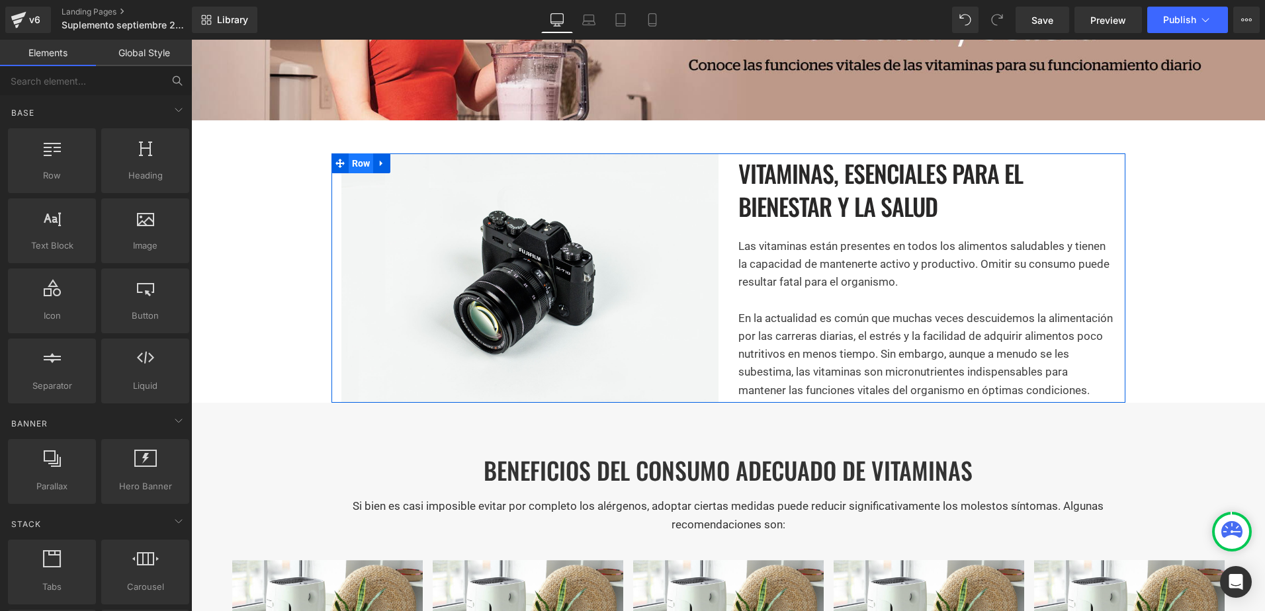
click at [363, 163] on span "Row" at bounding box center [361, 163] width 25 height 20
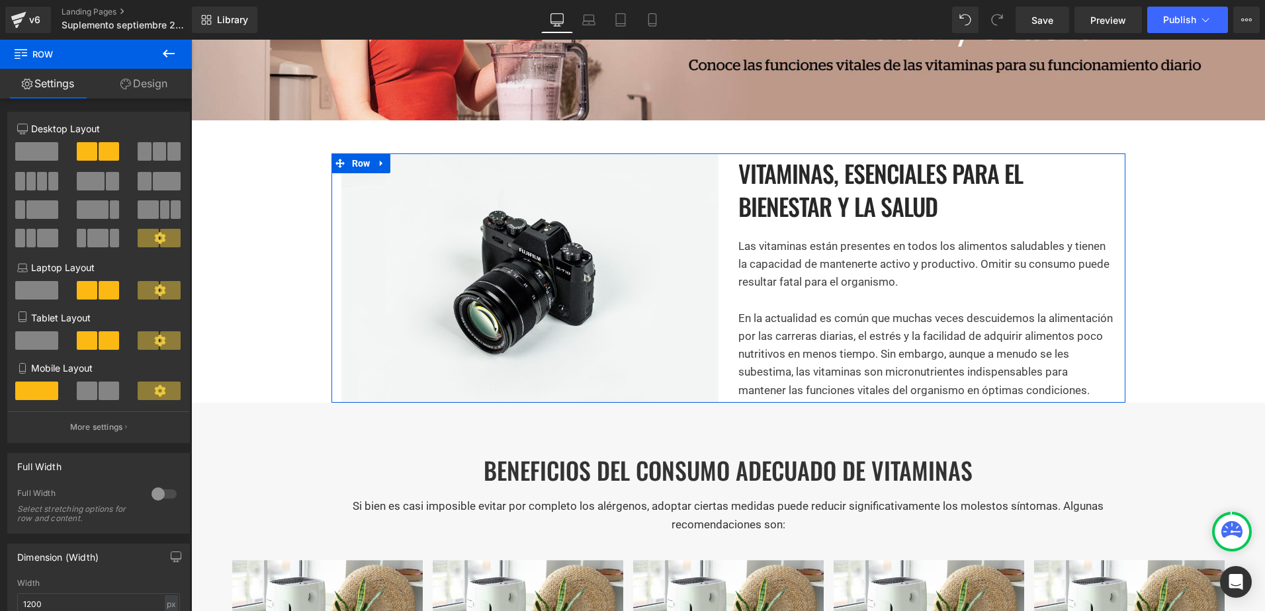
click at [141, 89] on link "Design" at bounding box center [144, 84] width 96 height 30
click at [0, 0] on div "Spacing" at bounding box center [0, 0] width 0 height 0
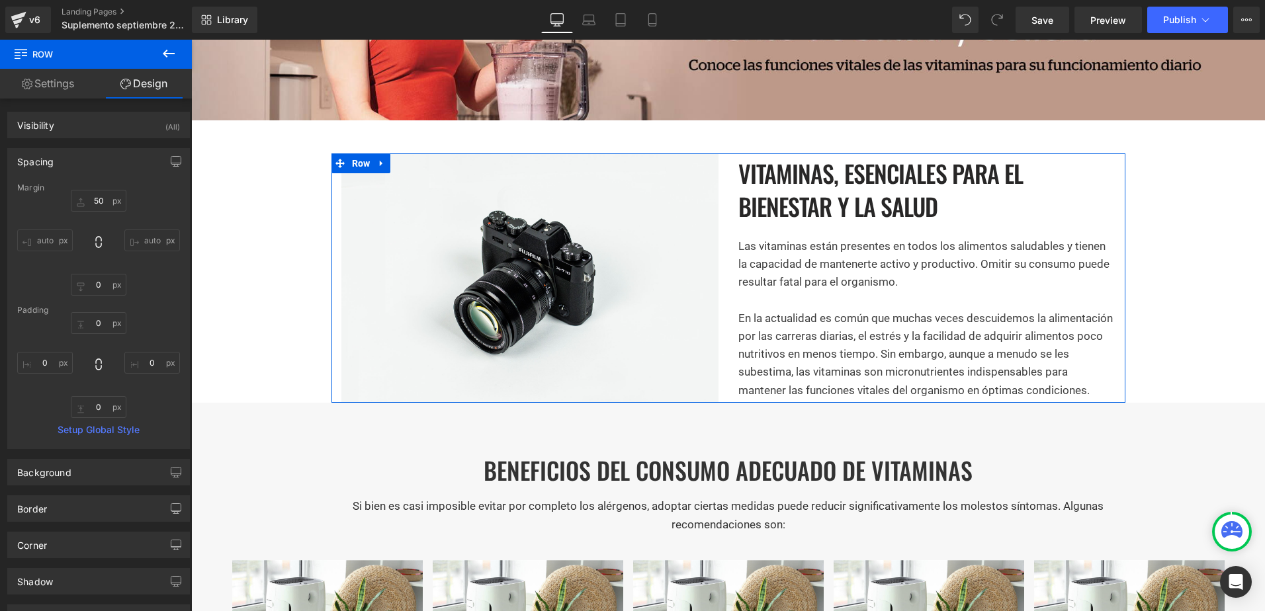
type input "50"
type input "0"
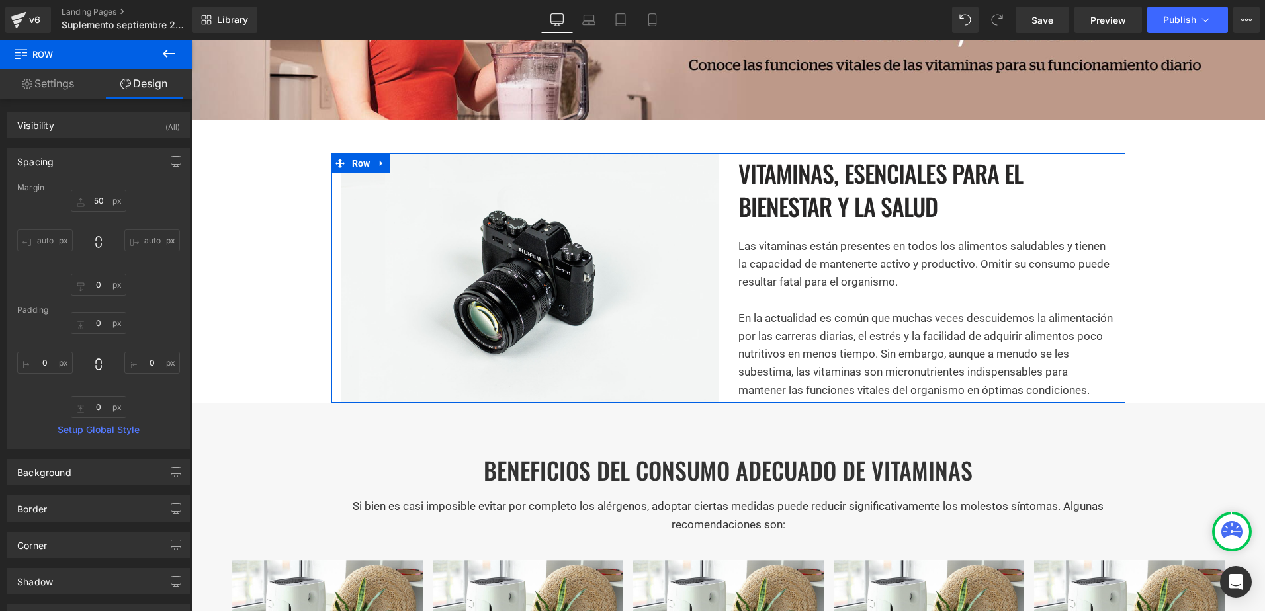
type input "0"
click at [99, 286] on input "0" at bounding box center [99, 285] width 56 height 22
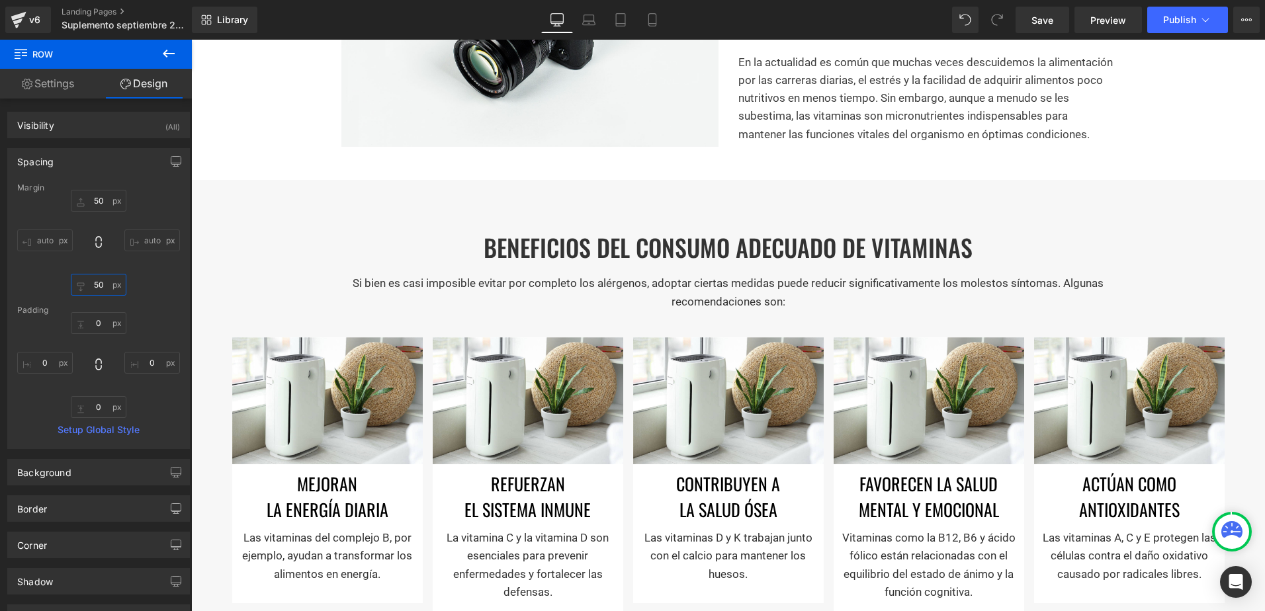
scroll to position [533, 0]
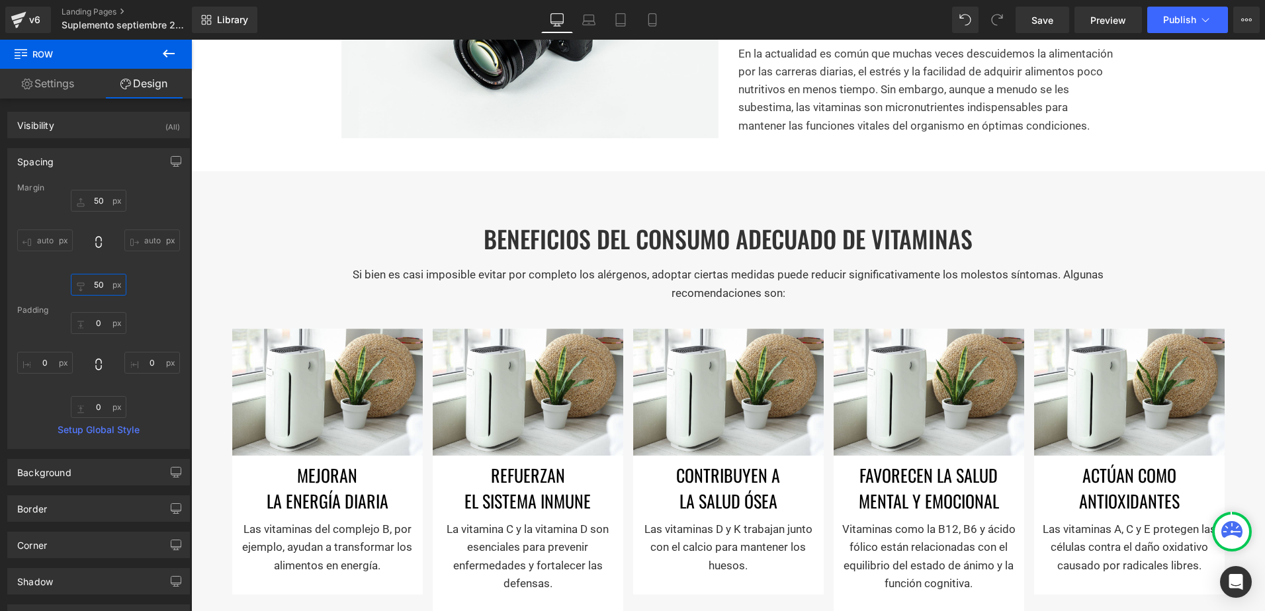
type input "50"
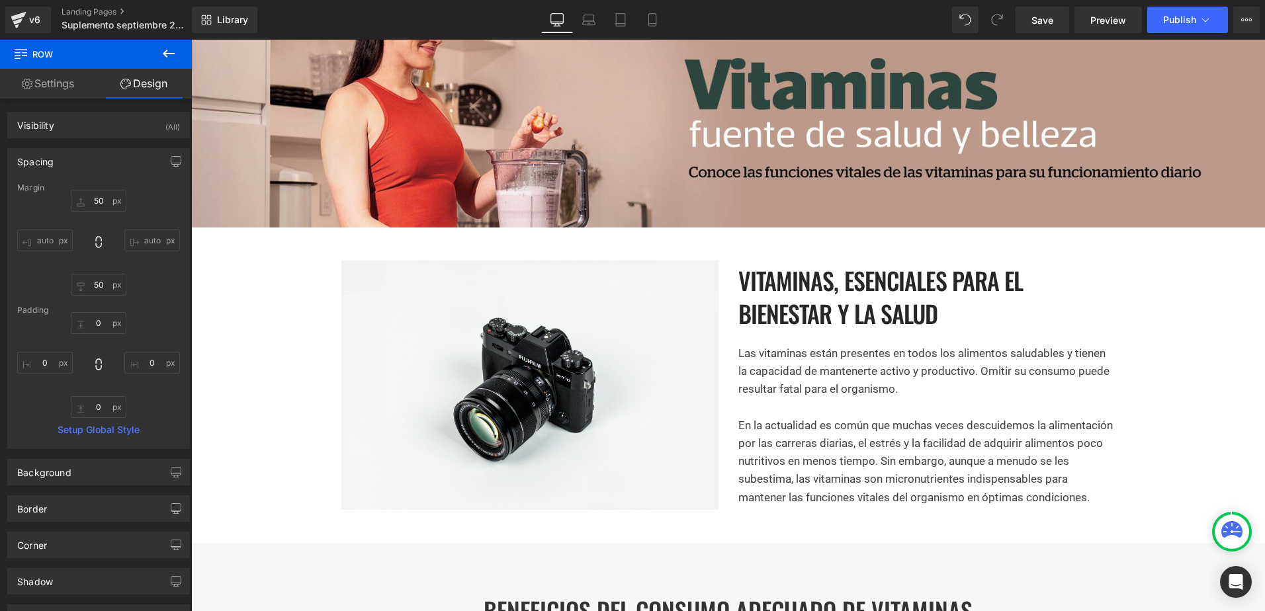
scroll to position [198, 0]
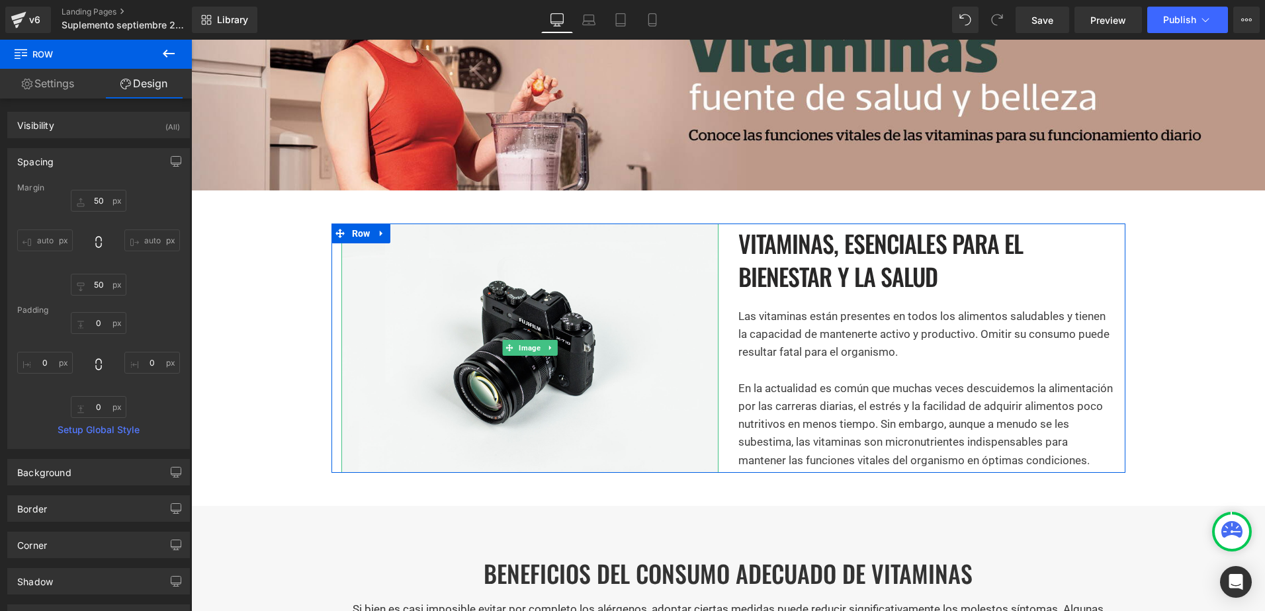
drag, startPoint x: 525, startPoint y: 335, endPoint x: 327, endPoint y: 318, distance: 198.6
click at [525, 335] on img at bounding box center [529, 349] width 377 height 250
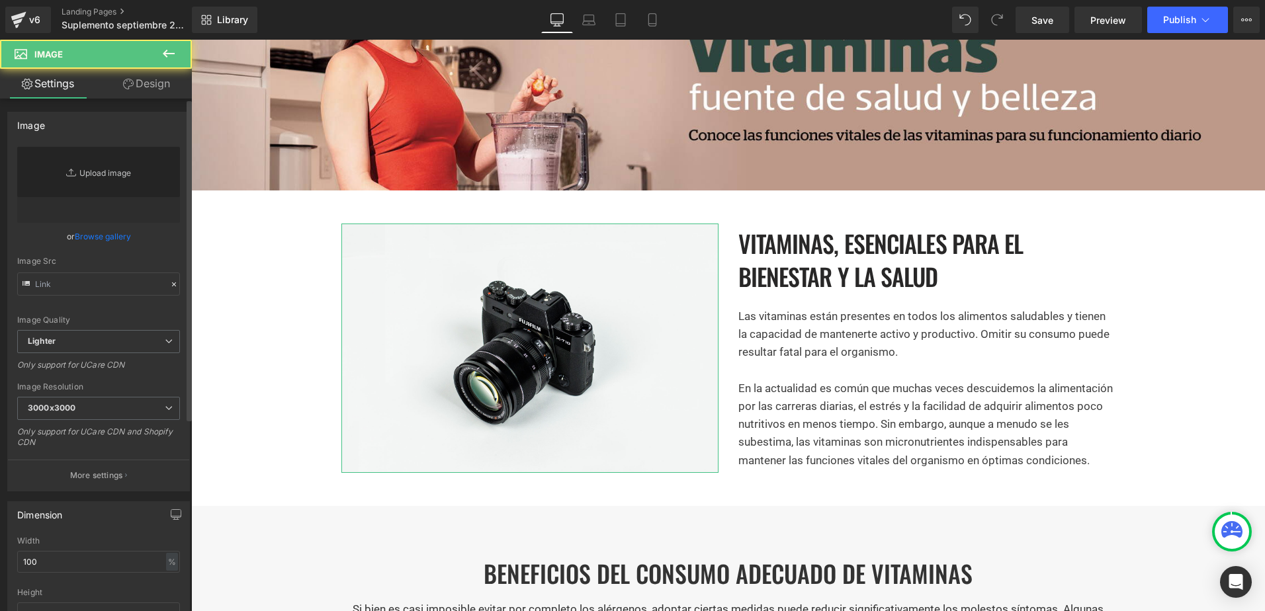
type input "//[DOMAIN_NAME][URL]"
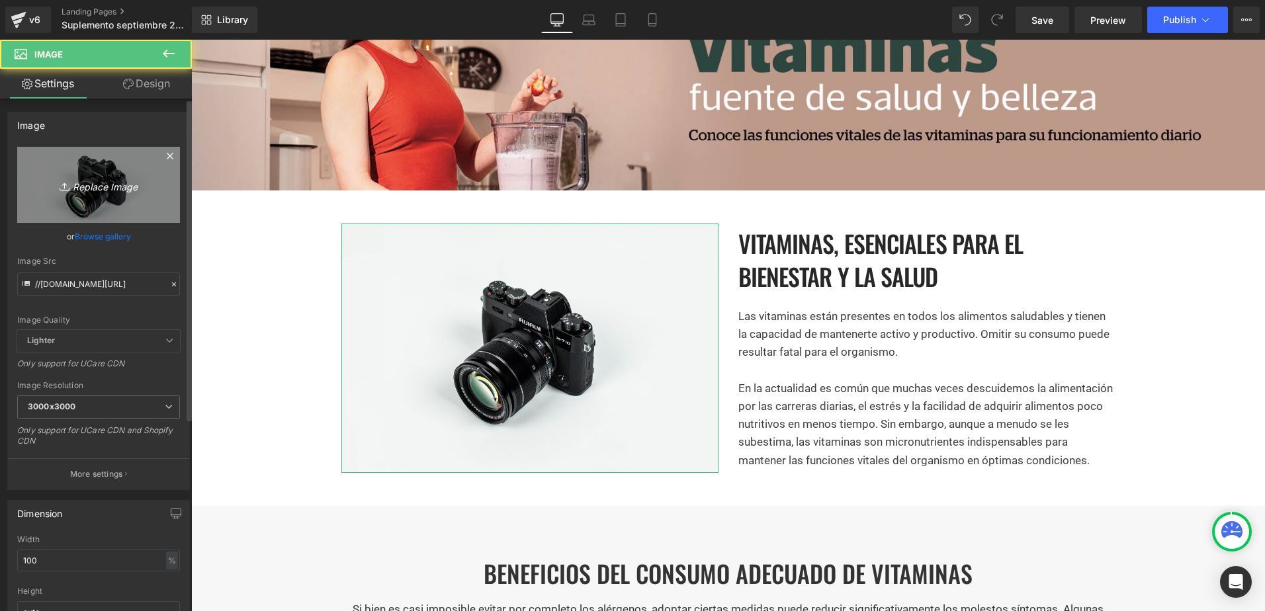
click at [112, 185] on icon "Replace Image" at bounding box center [99, 185] width 106 height 17
type input "C:\fakepath\imag1.jpg"
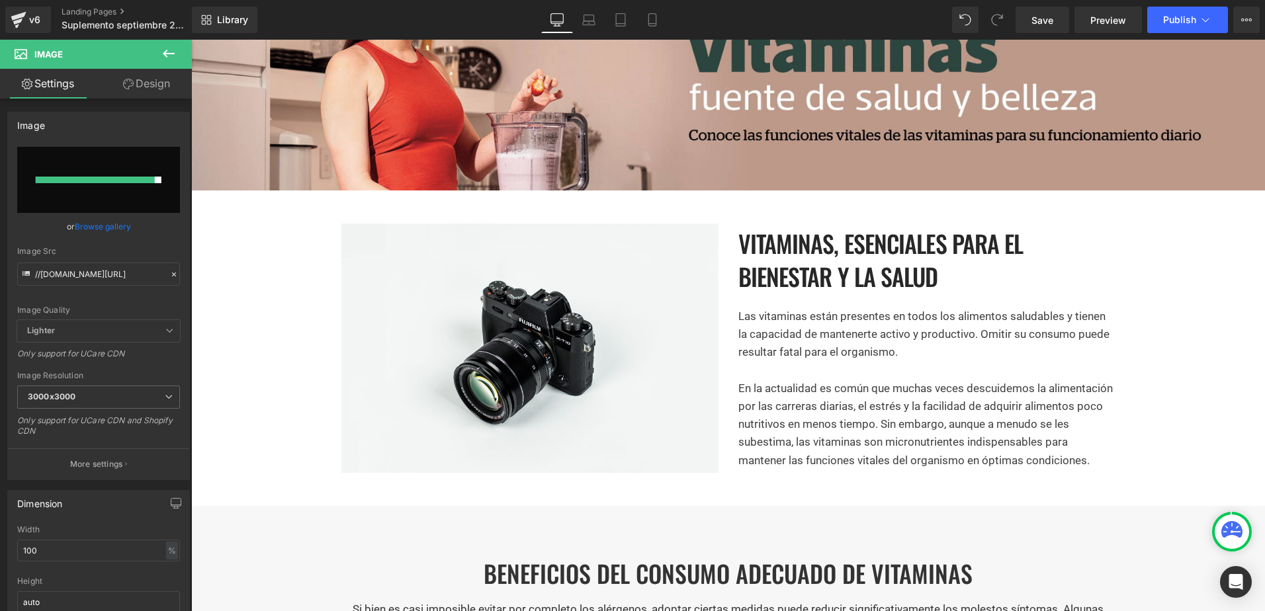
type input "https://ucarecdn.com/dac7a3aa-77ee-40b0-a71c-d497834a97db/-/format/auto/-/previ…"
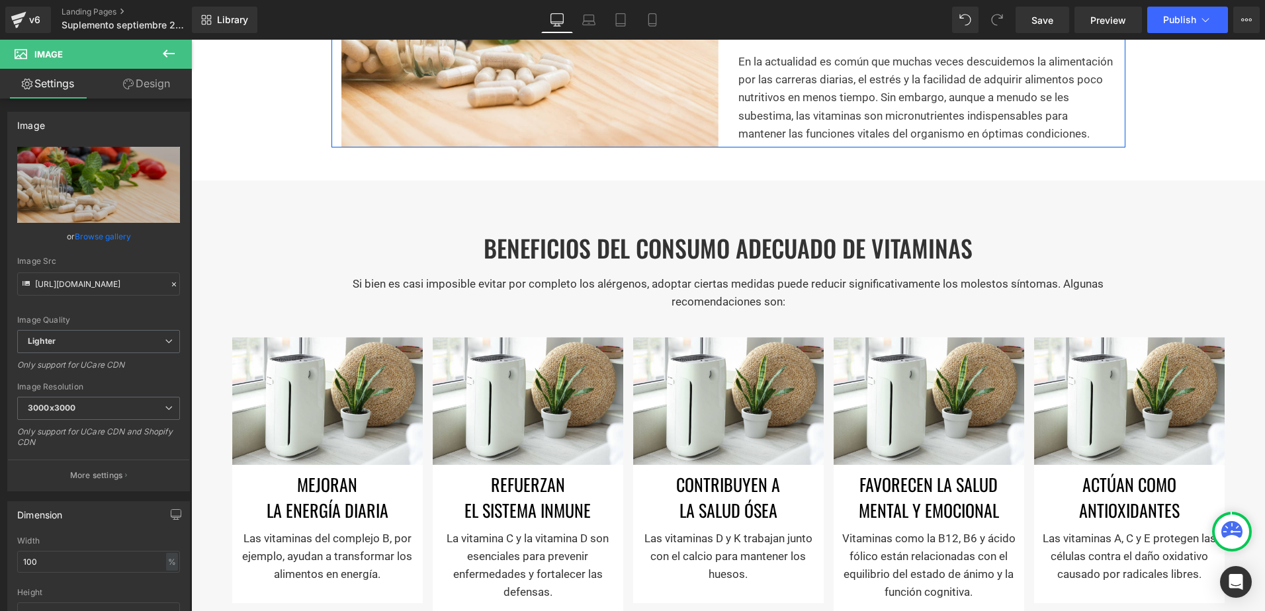
scroll to position [529, 0]
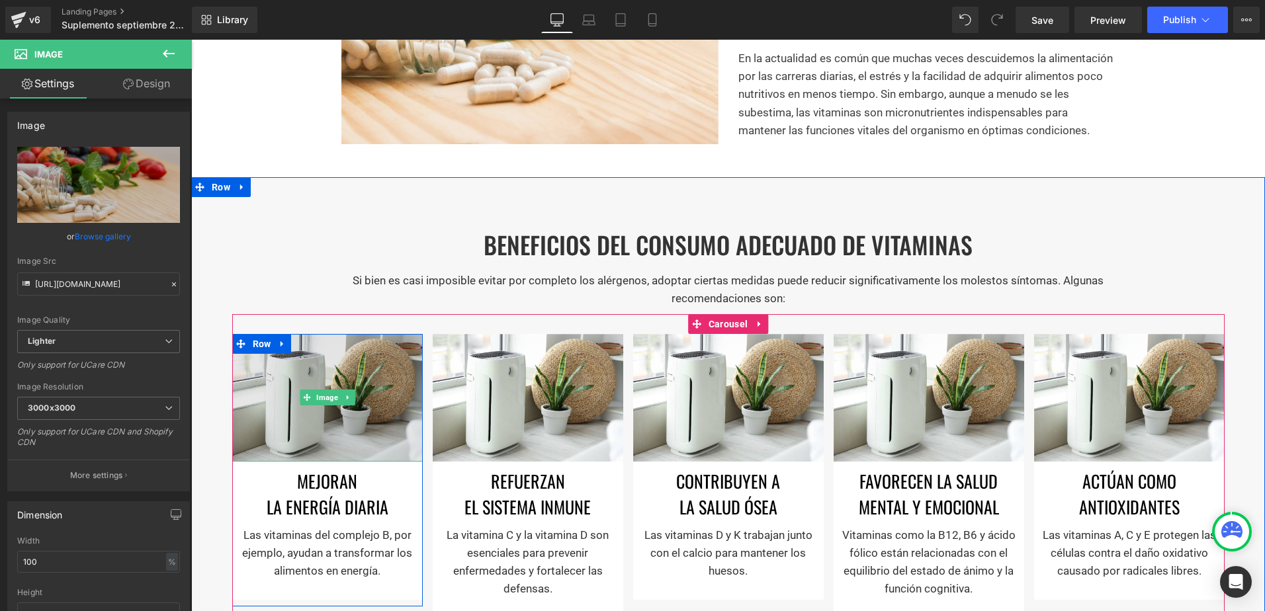
click at [368, 390] on img at bounding box center [327, 397] width 191 height 127
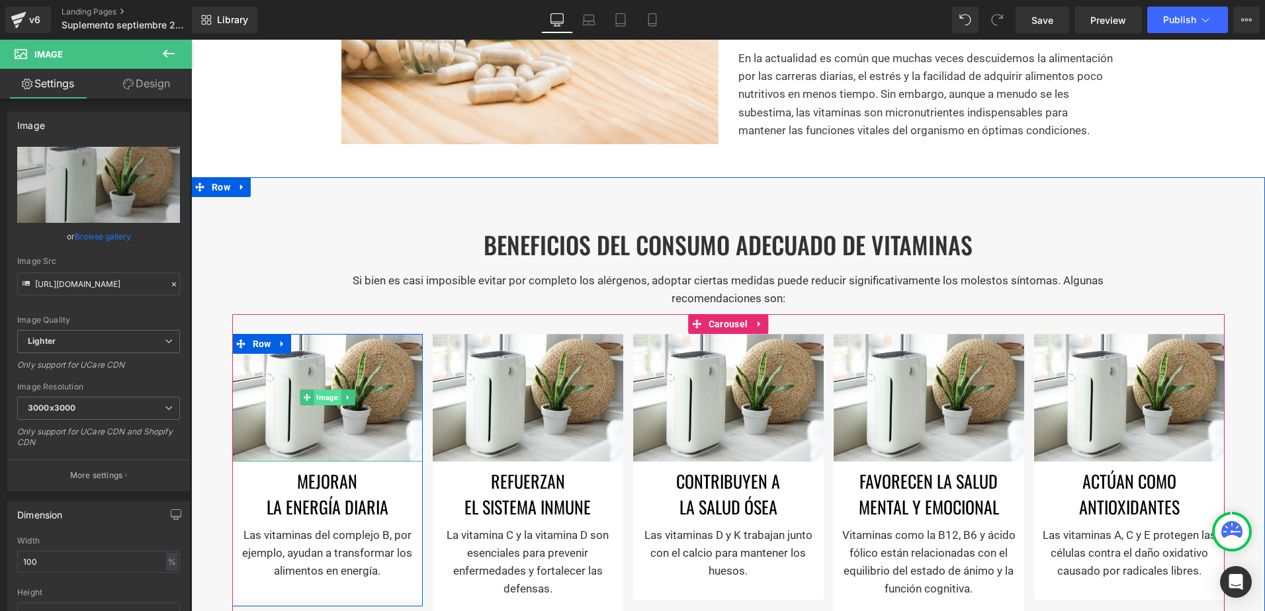
click at [328, 390] on span "Image" at bounding box center [327, 398] width 27 height 16
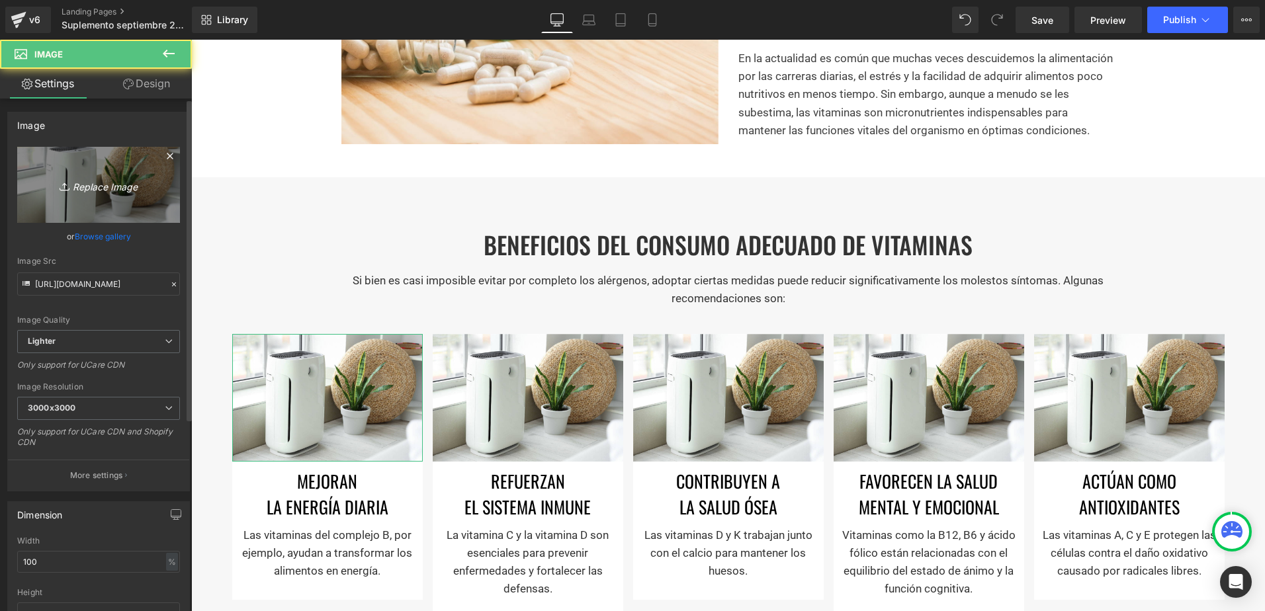
click at [71, 182] on icon "Replace Image" at bounding box center [99, 185] width 106 height 17
type input "C:\fakepath\imag2.jpg"
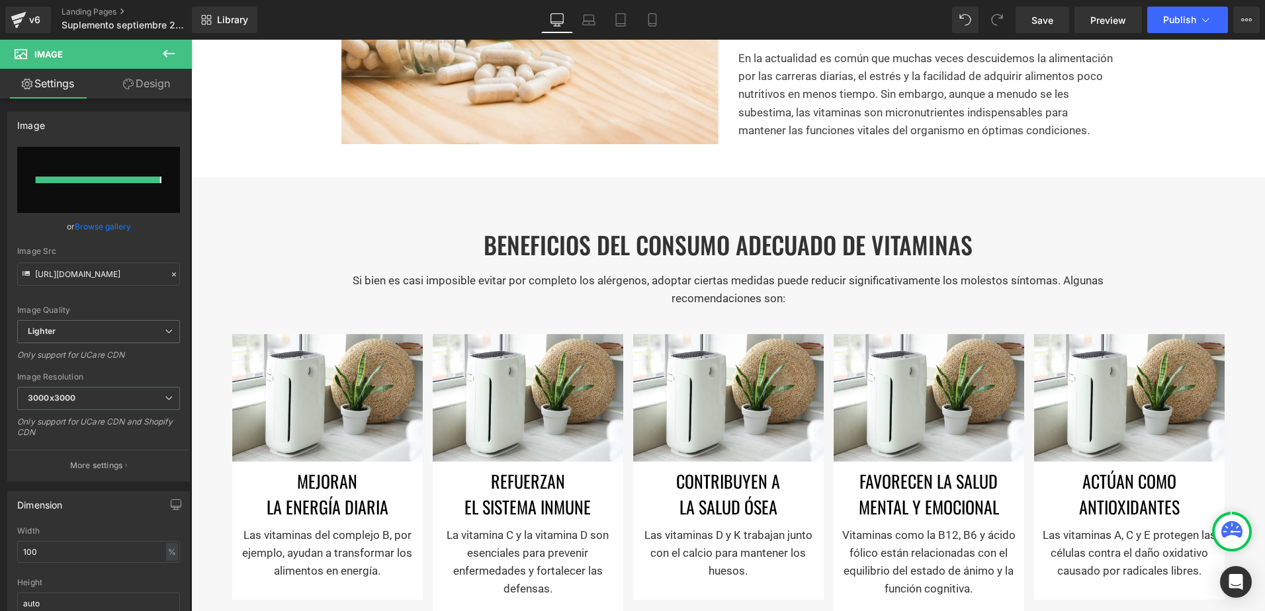
type input "https://ucarecdn.com/f1c55717-5130-47df-959f-0d3ead5f9585/-/format/auto/-/previ…"
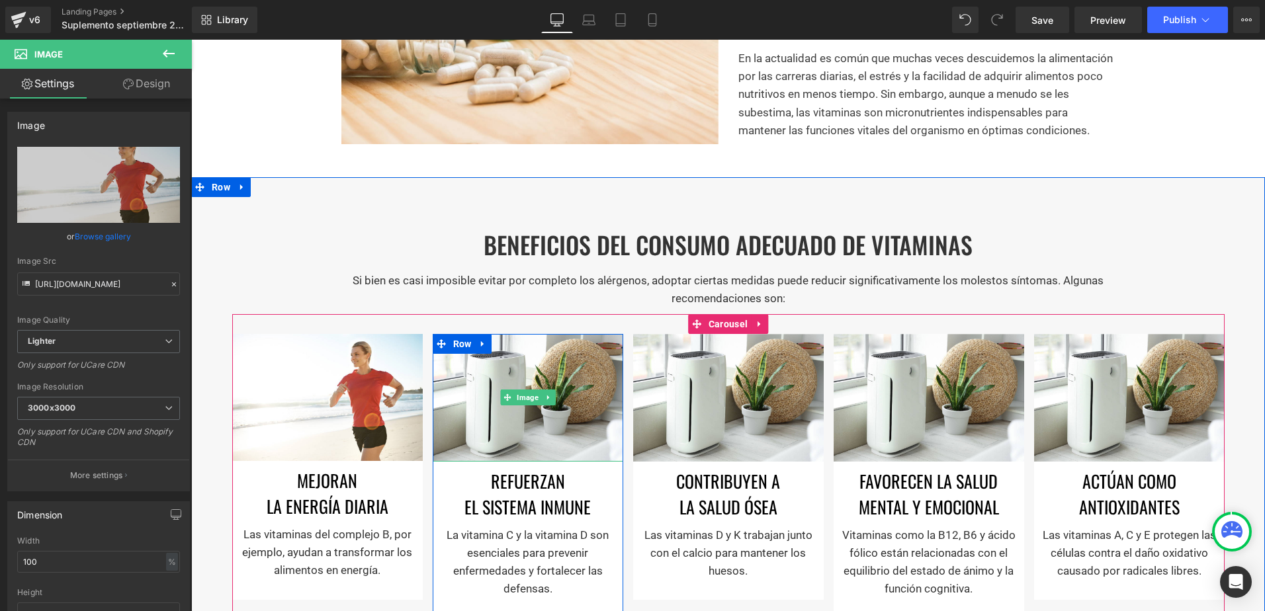
drag, startPoint x: 529, startPoint y: 400, endPoint x: 249, endPoint y: 256, distance: 314.3
click at [529, 400] on span "Image" at bounding box center [527, 398] width 27 height 16
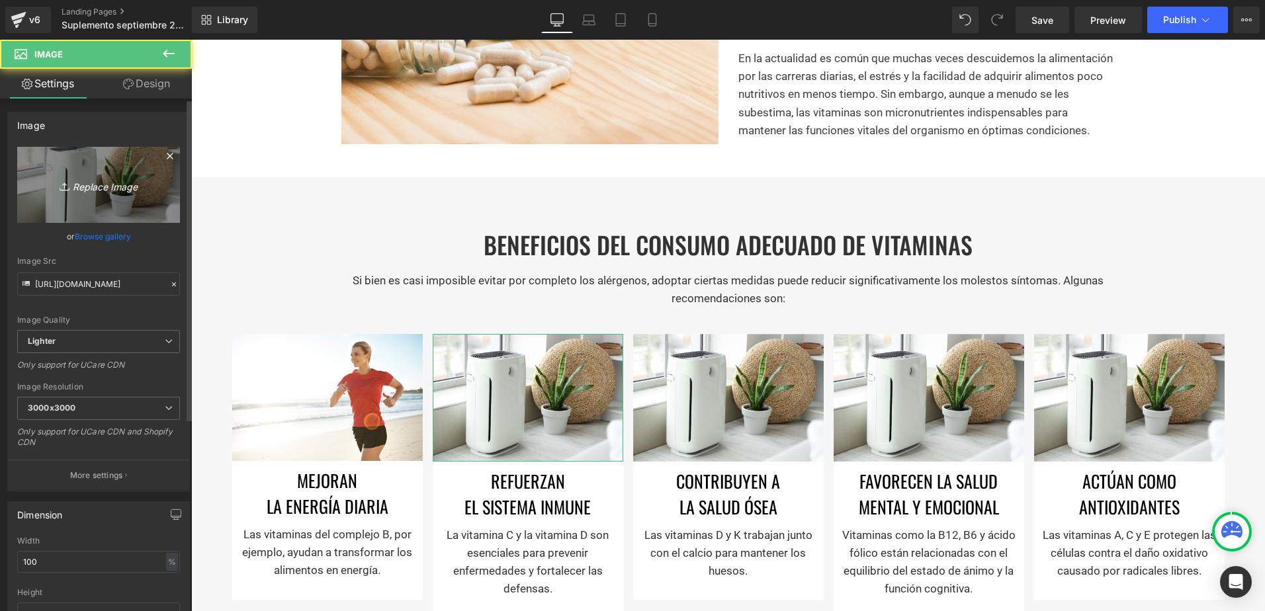
click at [113, 197] on link "Replace Image" at bounding box center [98, 185] width 163 height 76
type input "C:\fakepath\imag3.jpg"
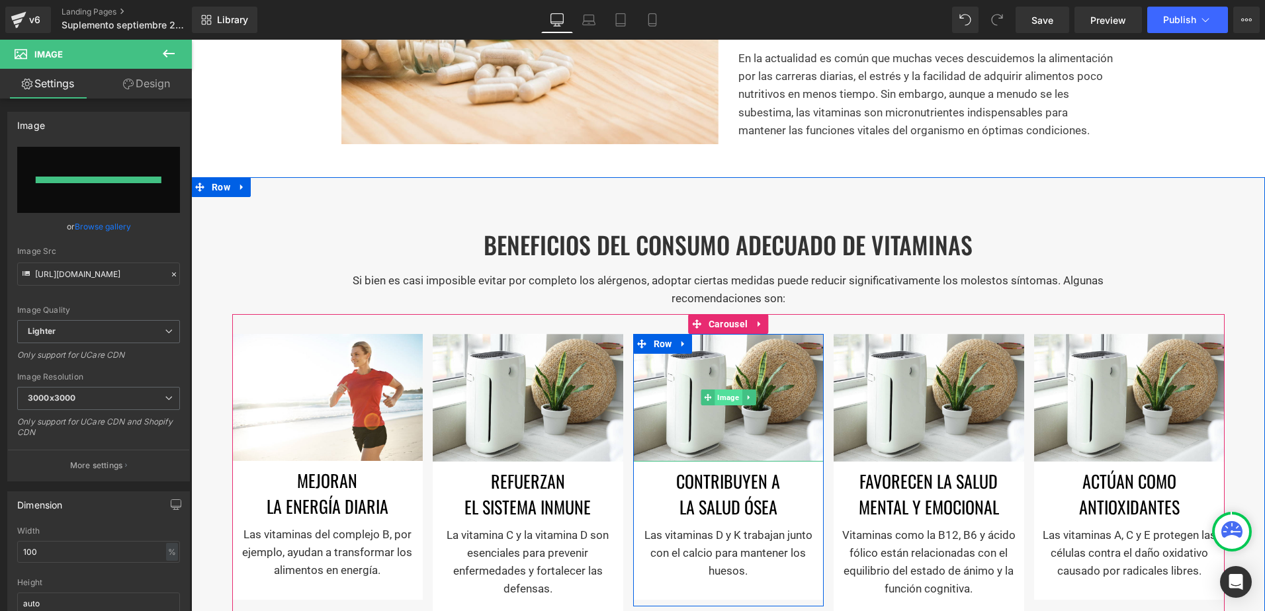
type input "https://ucarecdn.com/47fdec87-4acf-4e05-811c-73f5989269b7/-/format/auto/-/previ…"
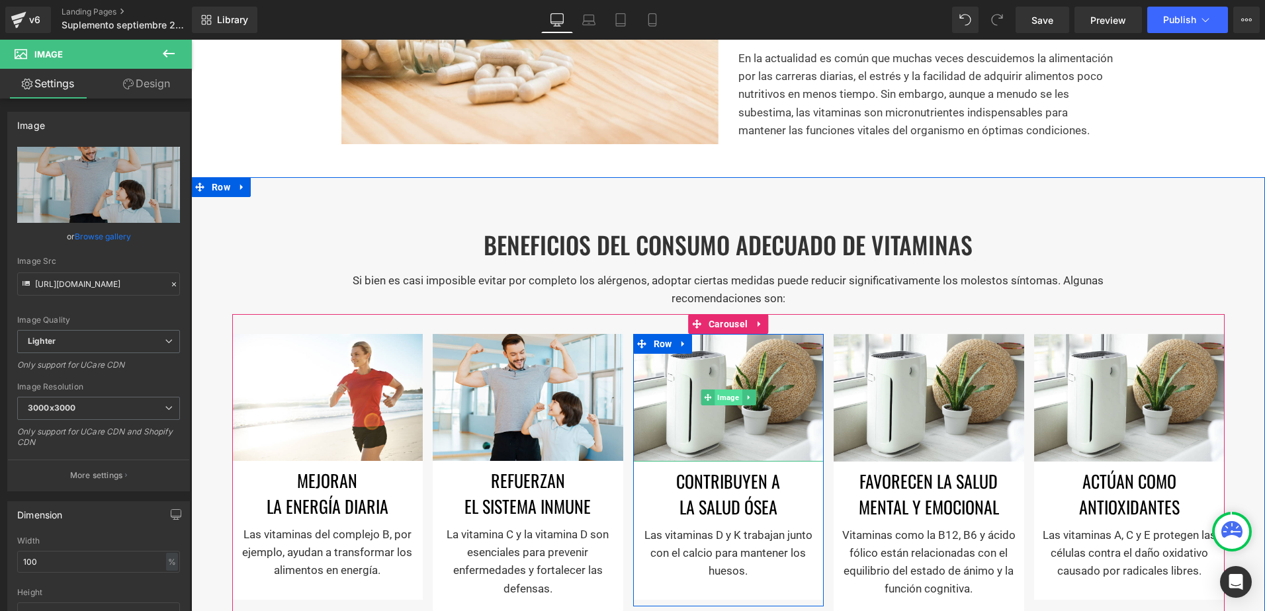
click at [733, 401] on span "Image" at bounding box center [728, 398] width 27 height 16
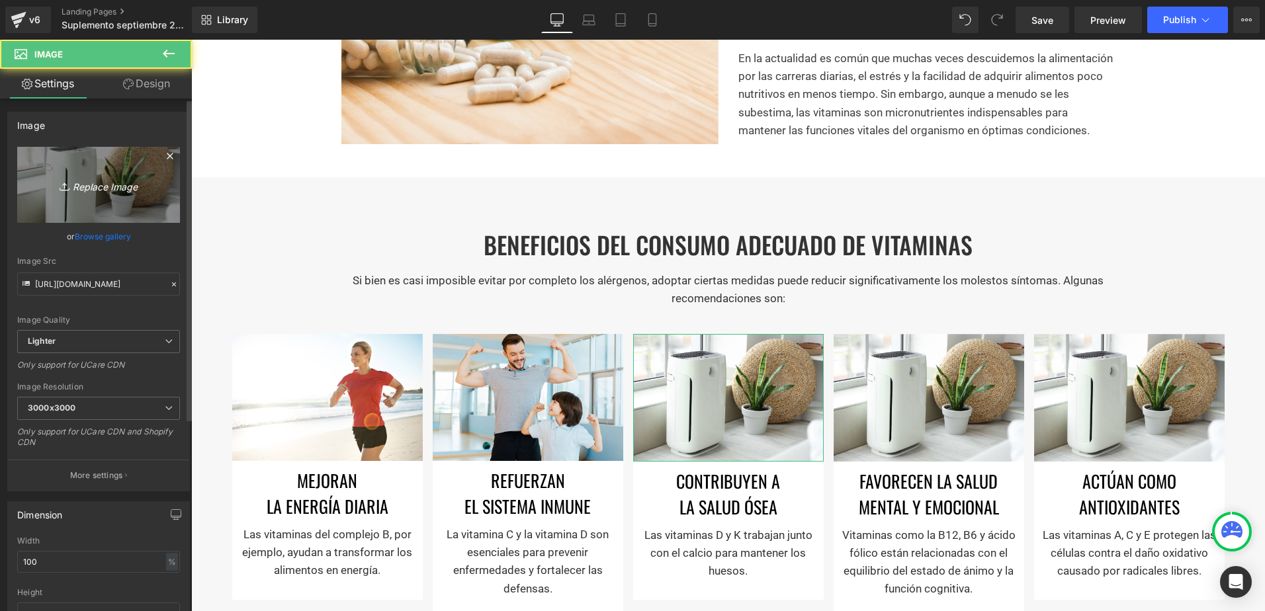
click at [62, 183] on icon at bounding box center [66, 186] width 13 height 13
type input "C:\fakepath\imag4.jpg"
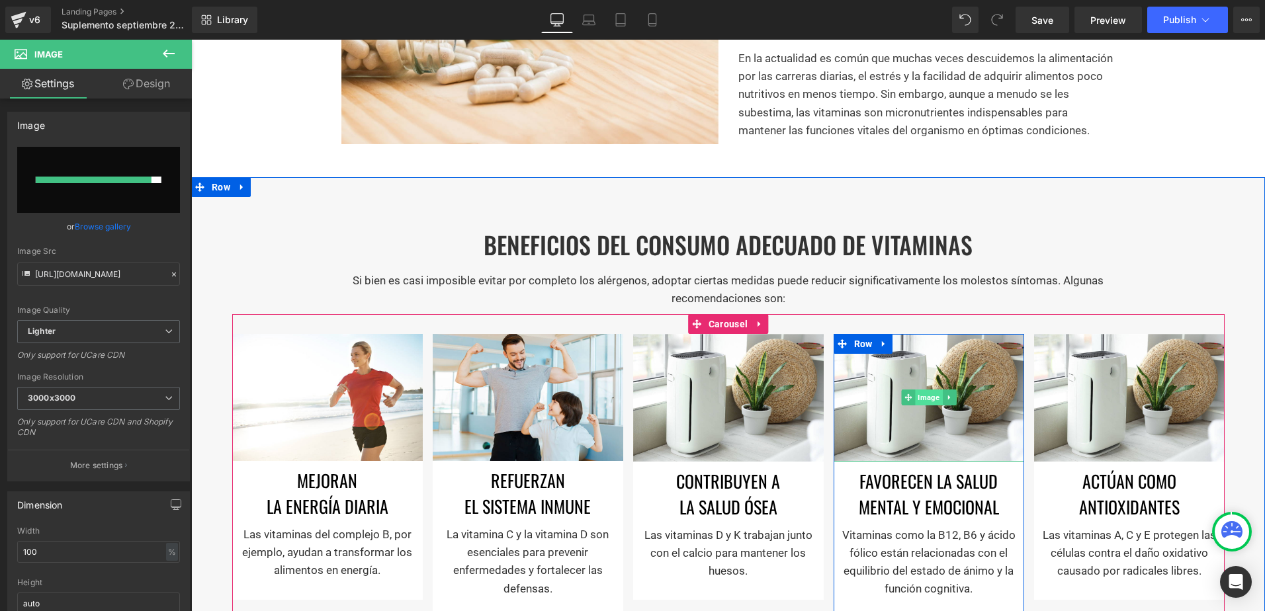
type input "https://ucarecdn.com/5eeb5622-fdf5-4b8f-b6c2-844c42fed39f/-/format/auto/-/previ…"
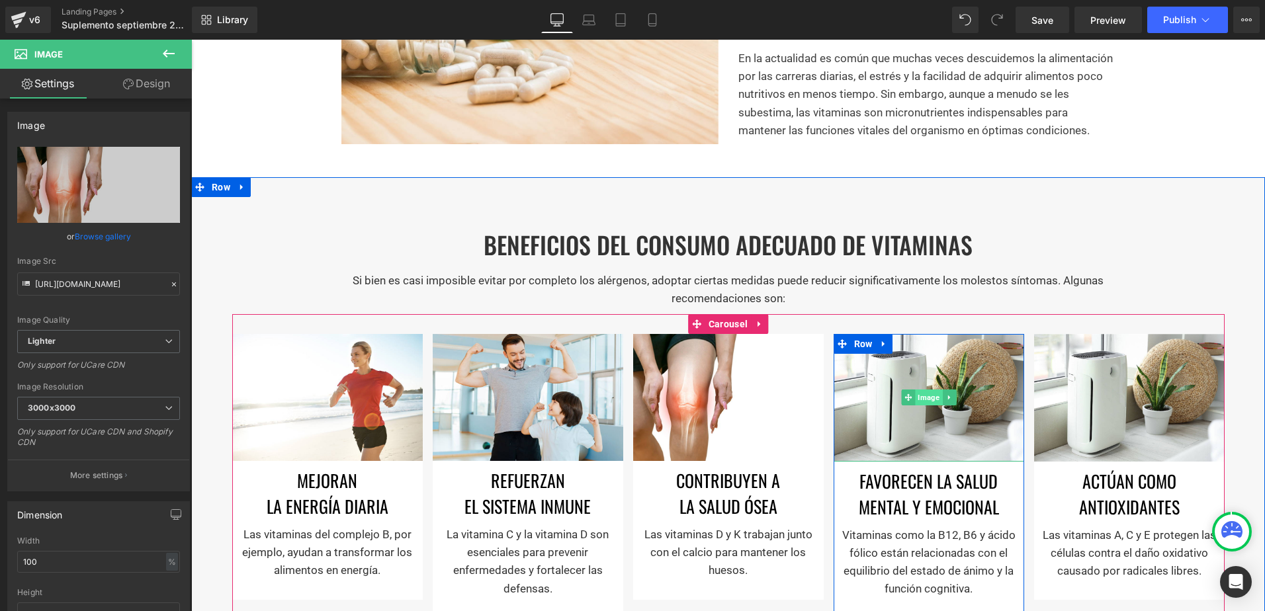
click at [928, 390] on span "Image" at bounding box center [928, 398] width 27 height 16
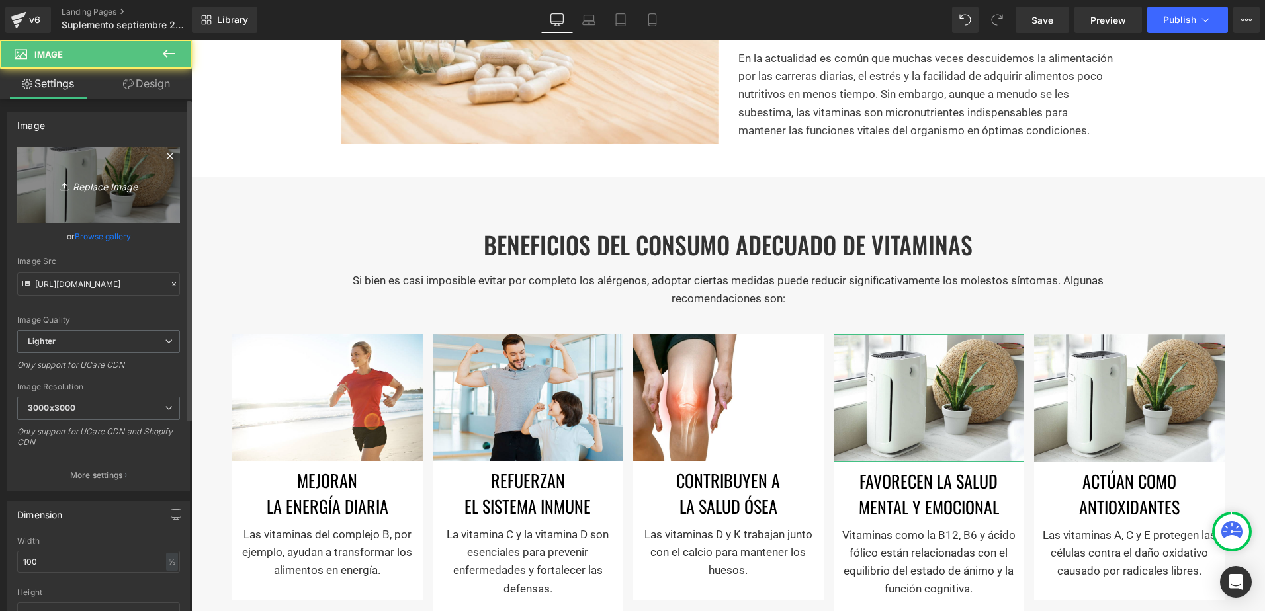
click at [116, 193] on link "Replace Image" at bounding box center [98, 185] width 163 height 76
type input "C:\fakepath\image5.jpg"
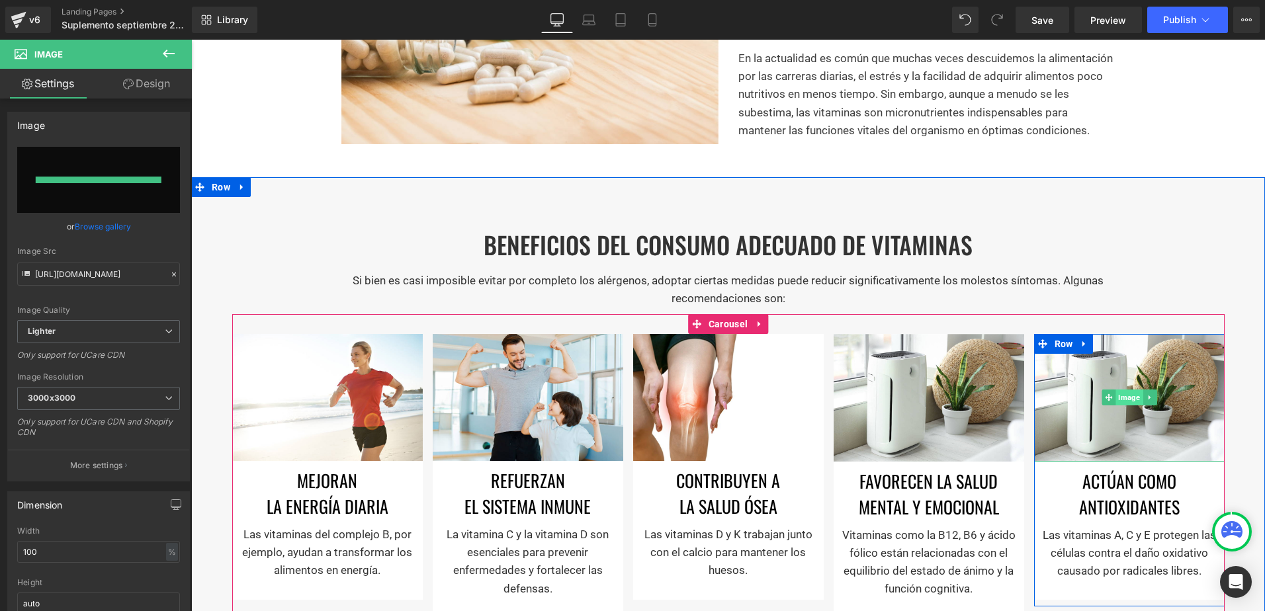
type input "https://ucarecdn.com/072a603c-8864-44b9-9230-3fbd8ac46601/-/format/auto/-/previ…"
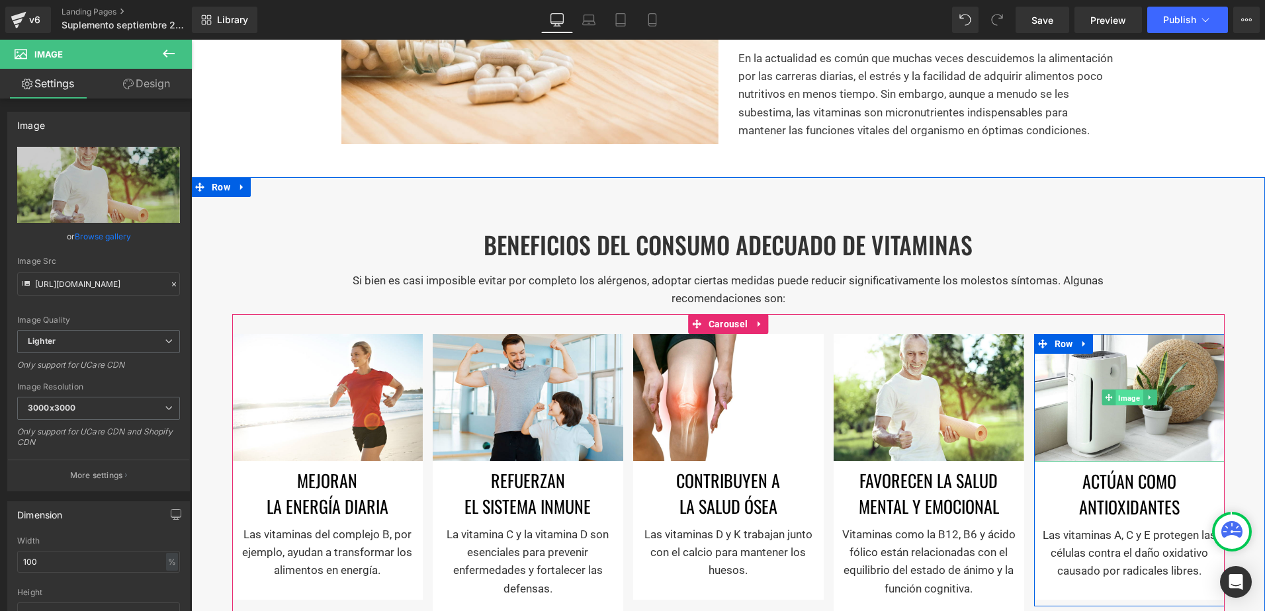
click at [1118, 398] on span "Image" at bounding box center [1129, 398] width 27 height 16
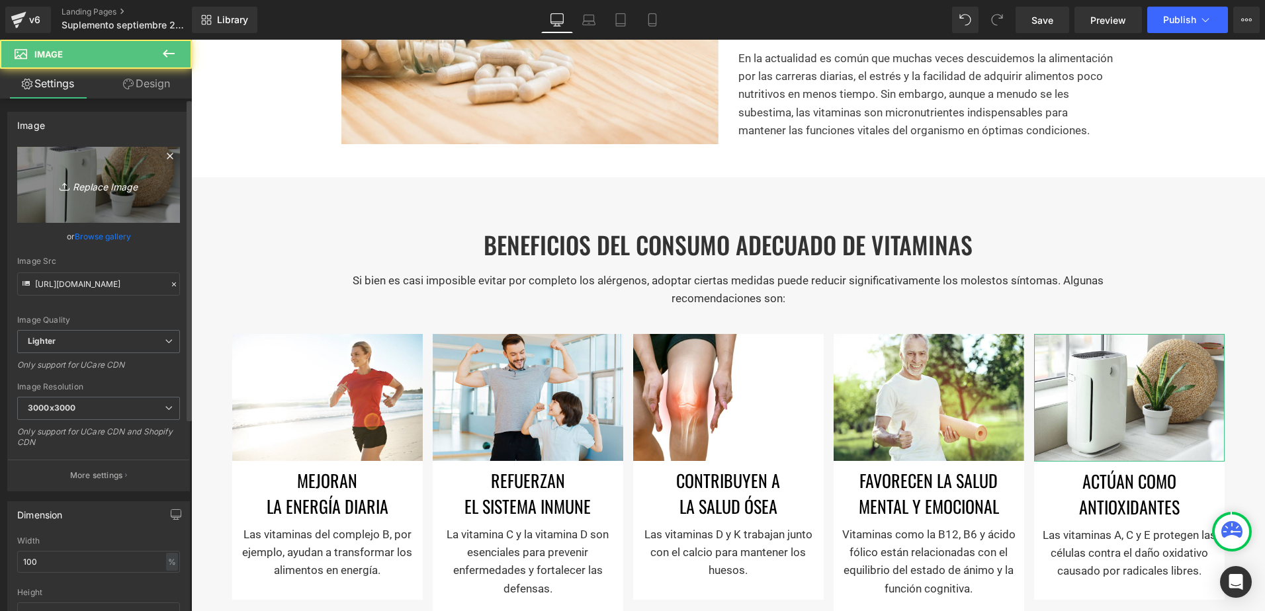
click at [76, 191] on icon "Replace Image" at bounding box center [99, 185] width 106 height 17
type input "C:\fakepath\image6.jpg"
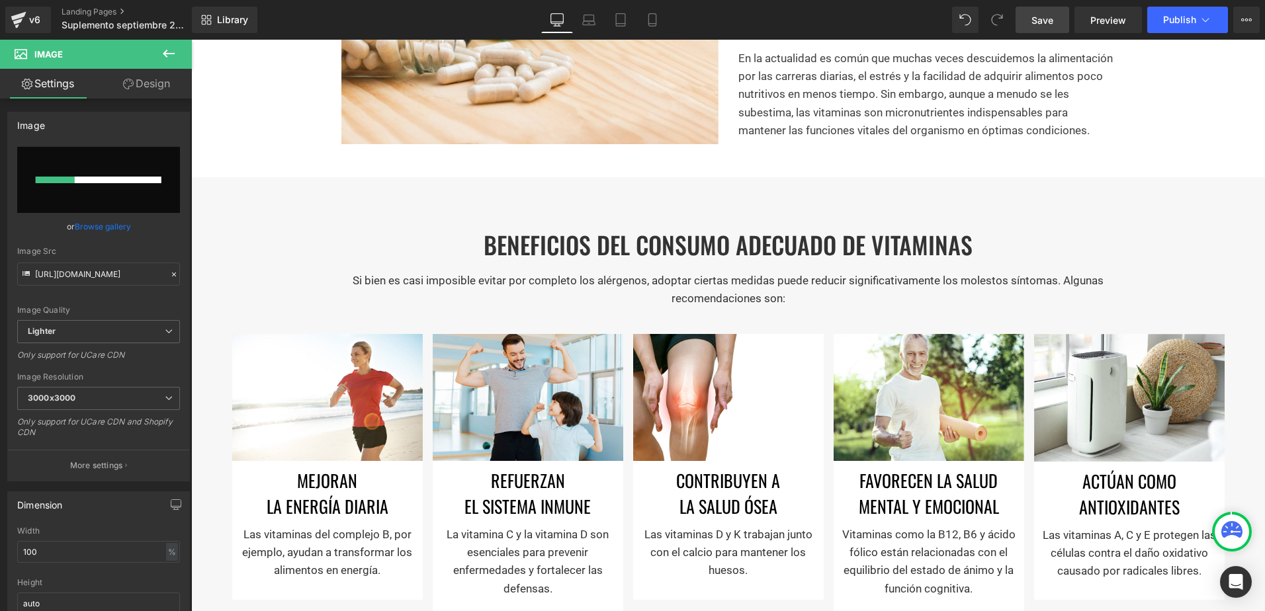
click at [1034, 17] on span "Save" at bounding box center [1042, 20] width 22 height 14
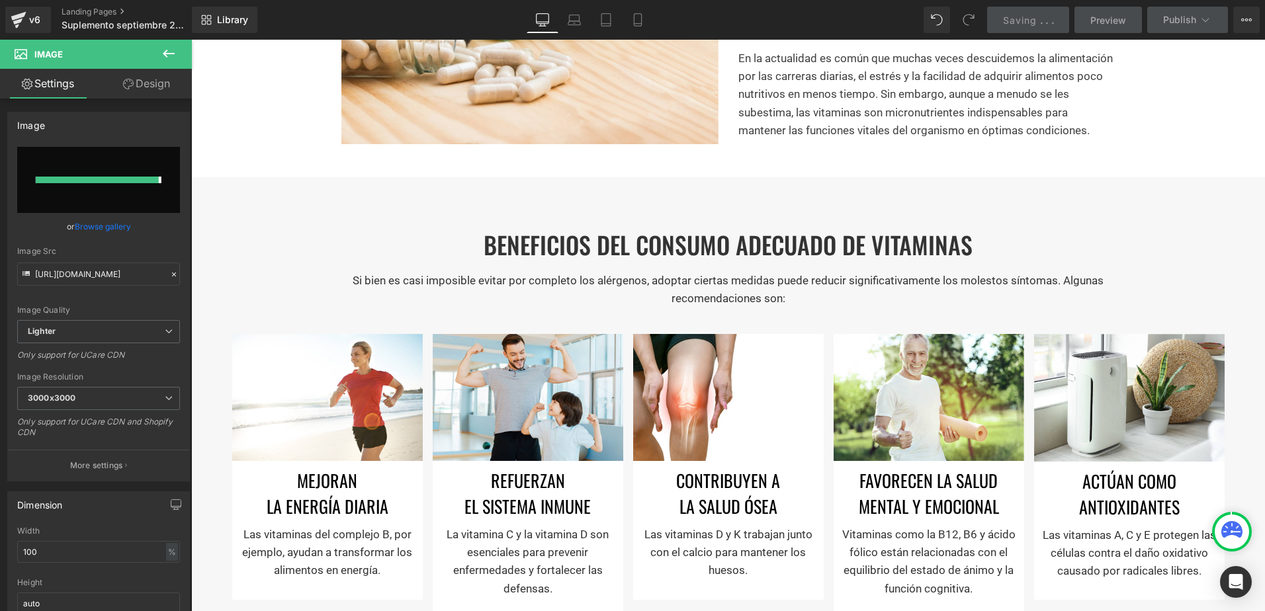
type input "https://ucarecdn.com/a90edce9-145b-403f-af22-4cd9bbea41ea/-/format/auto/-/previ…"
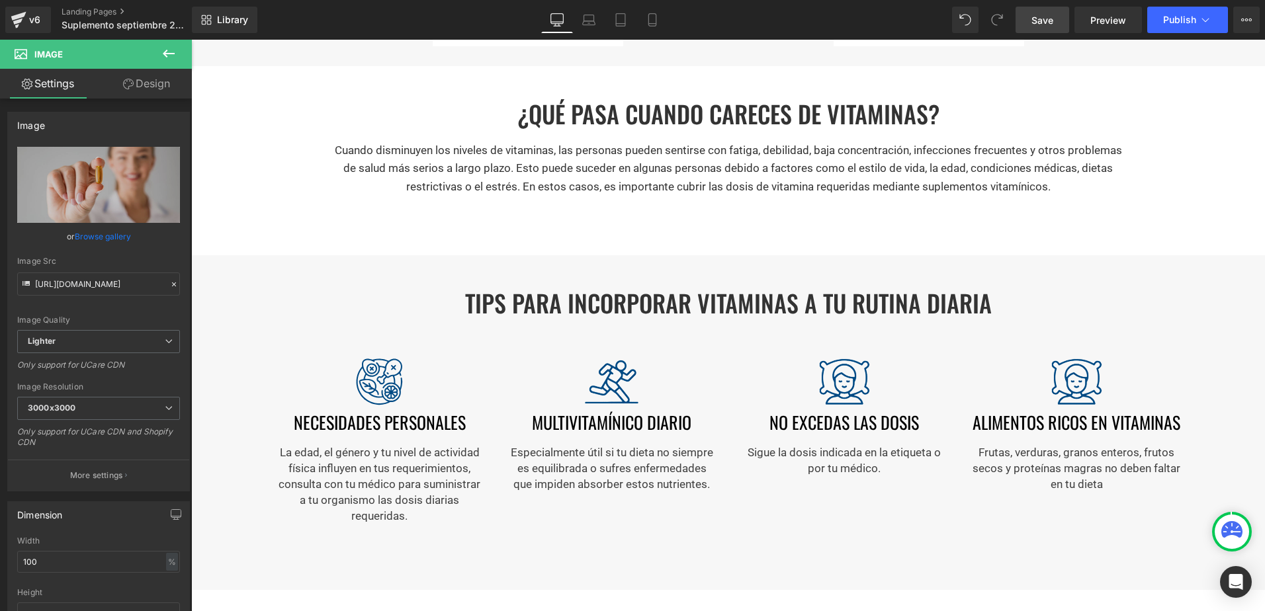
scroll to position [1125, 0]
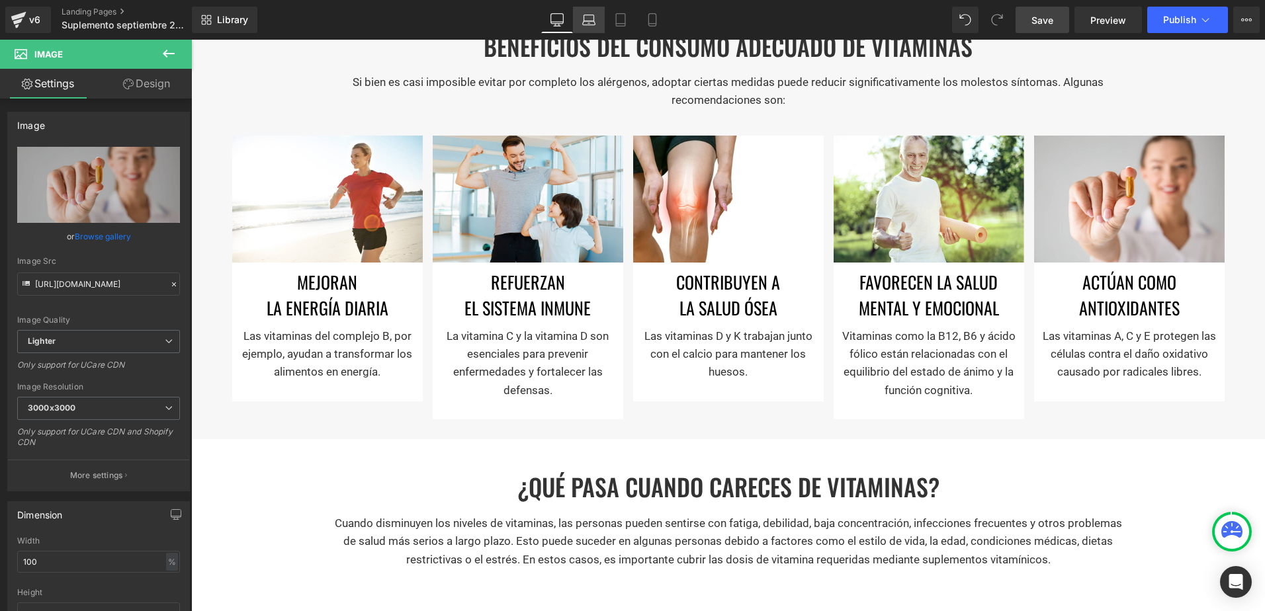
click at [588, 28] on link "Laptop" at bounding box center [589, 20] width 32 height 26
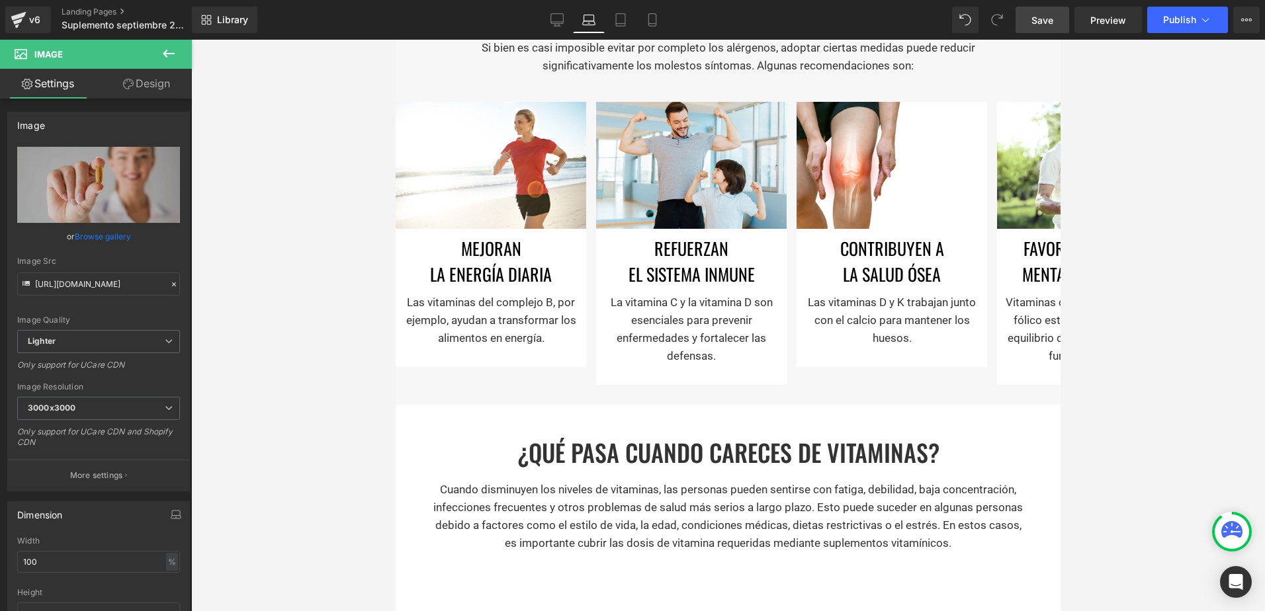
scroll to position [693, 0]
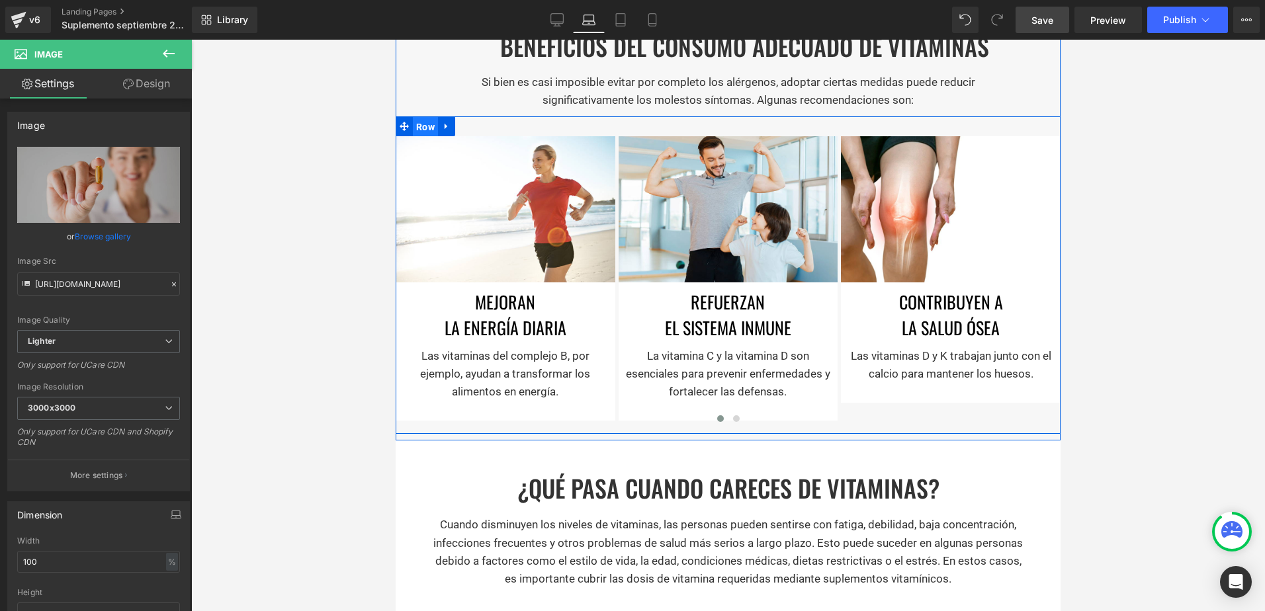
drag, startPoint x: 429, startPoint y: 126, endPoint x: 714, endPoint y: 263, distance: 316.3
click at [429, 126] on span "Row" at bounding box center [425, 127] width 25 height 20
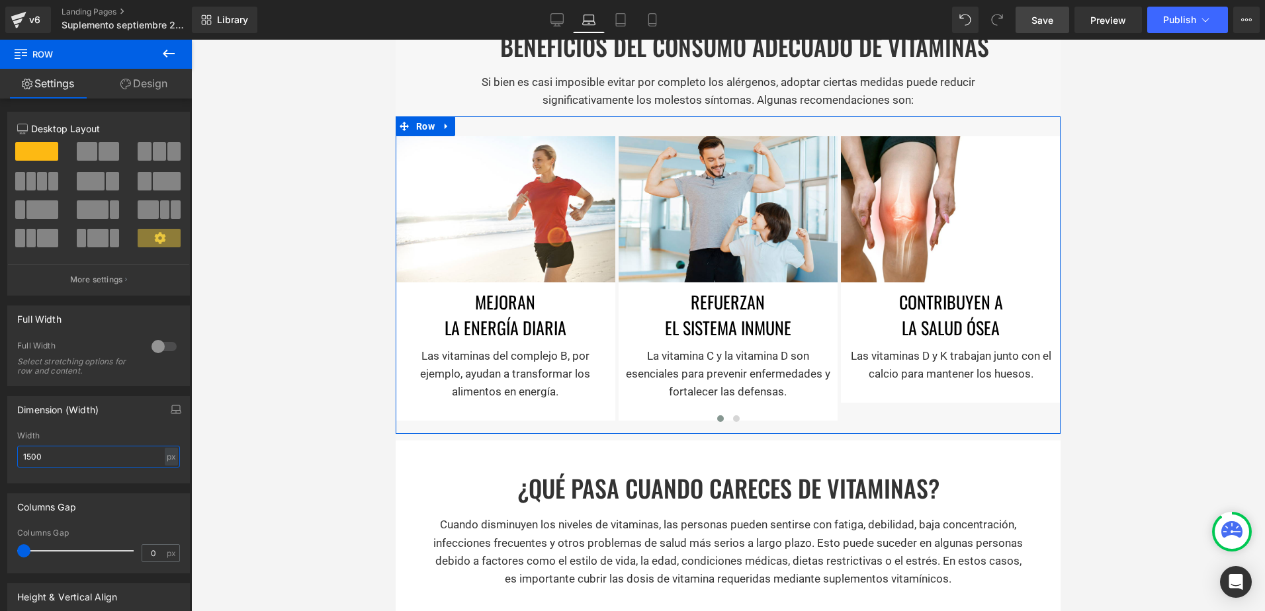
drag, startPoint x: 83, startPoint y: 463, endPoint x: -3, endPoint y: 451, distance: 86.9
click at [0, 451] on html "Row You are previewing how the will restyle your page. You can not edit Element…" at bounding box center [632, 305] width 1265 height 611
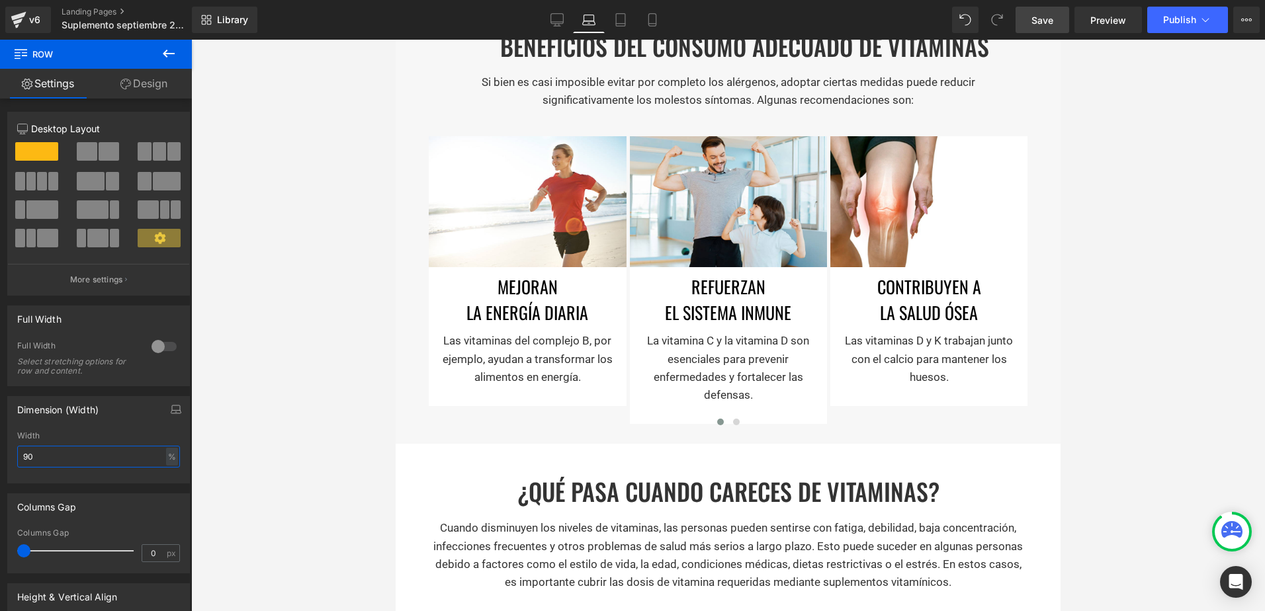
type input "9"
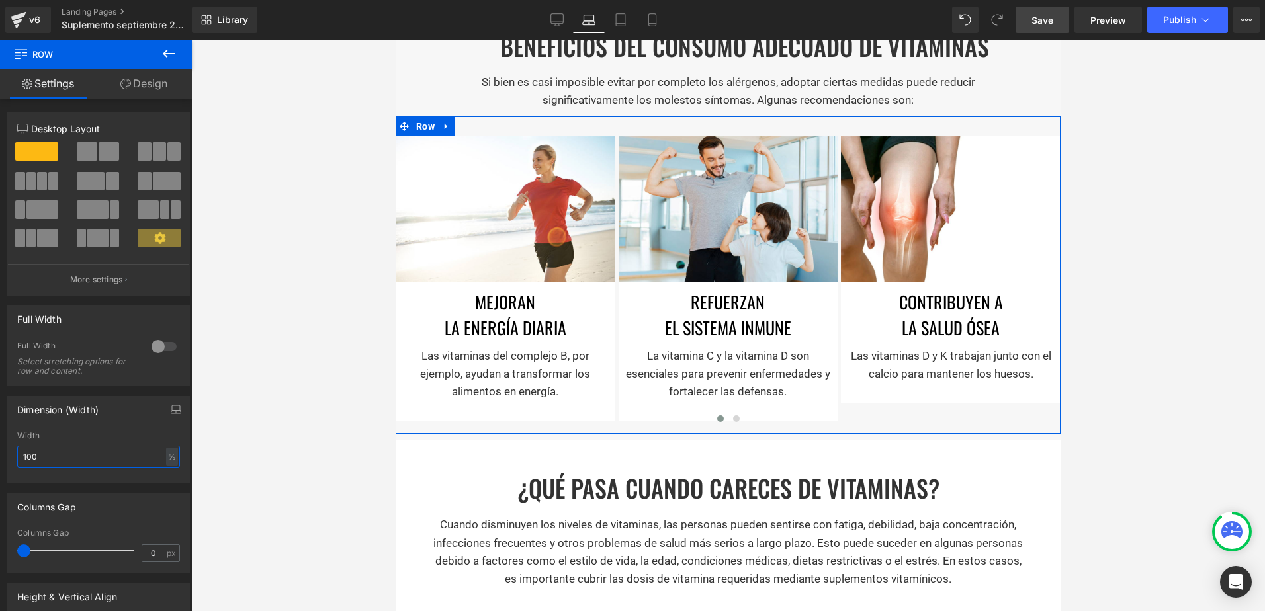
type input "100"
click at [130, 73] on link "Design" at bounding box center [144, 84] width 96 height 30
click at [0, 0] on div "Spacing" at bounding box center [0, 0] width 0 height 0
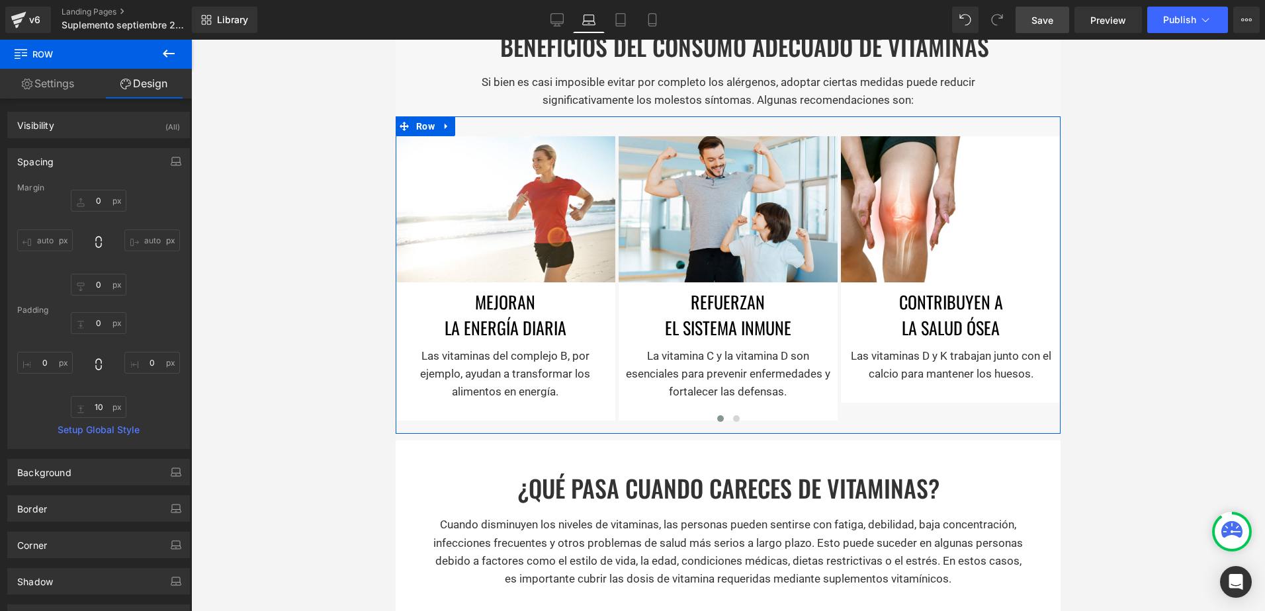
type input "0"
type input "10"
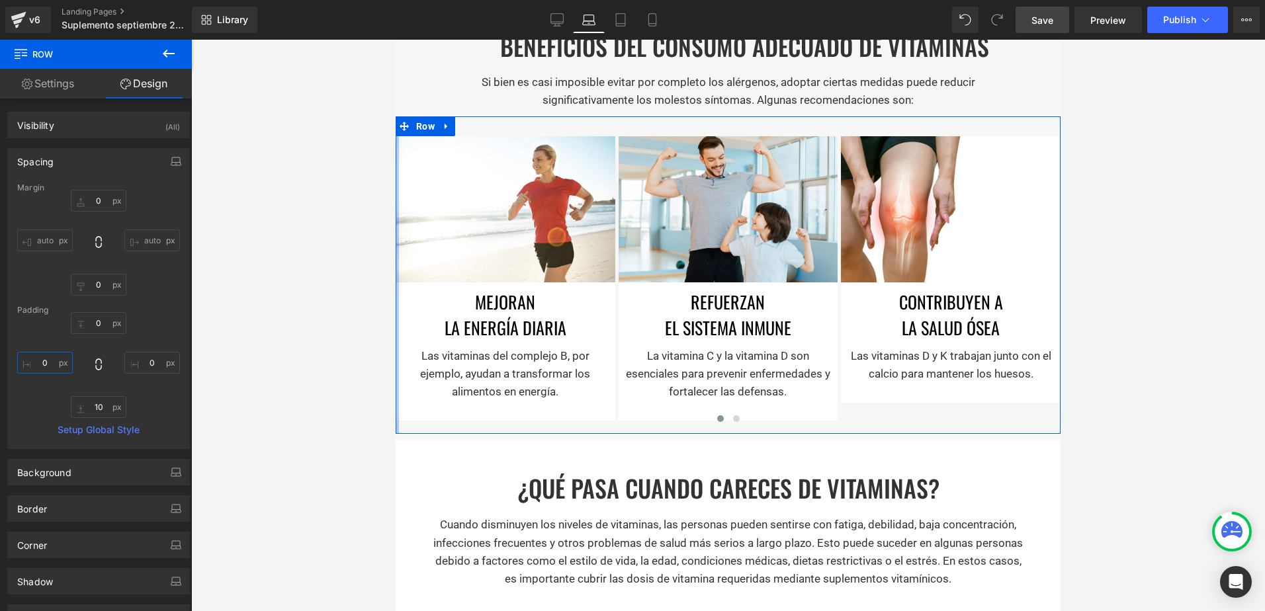
click at [39, 359] on input "0" at bounding box center [45, 363] width 56 height 22
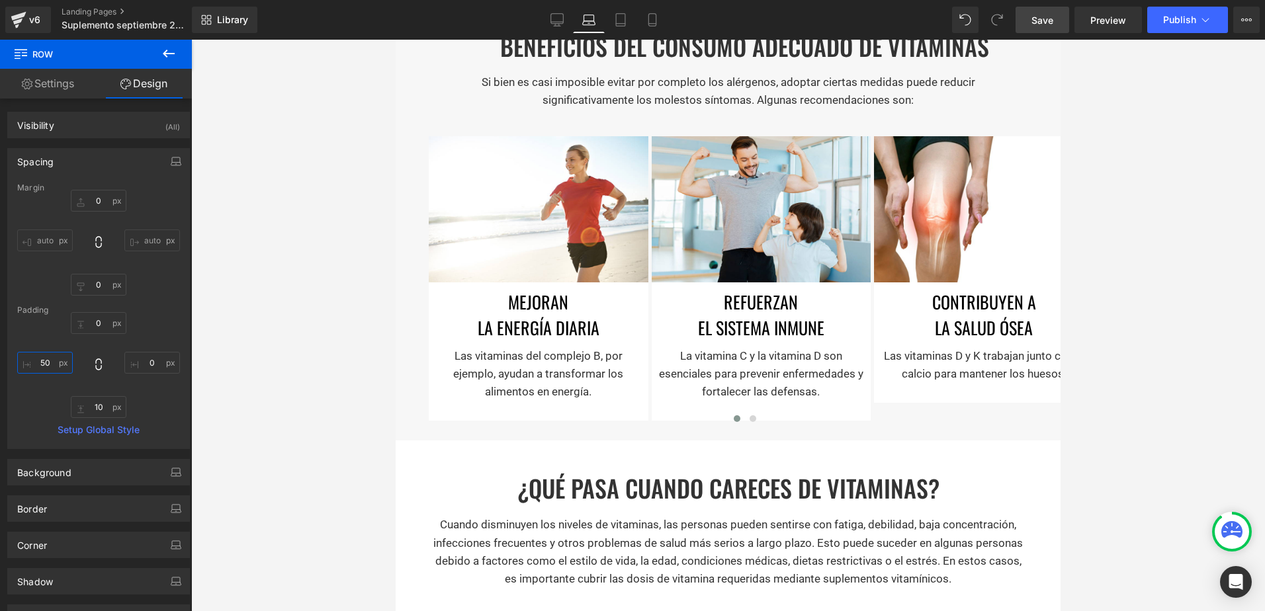
type input "50"
click at [611, 19] on link "Tablet" at bounding box center [621, 20] width 32 height 26
type input "0"
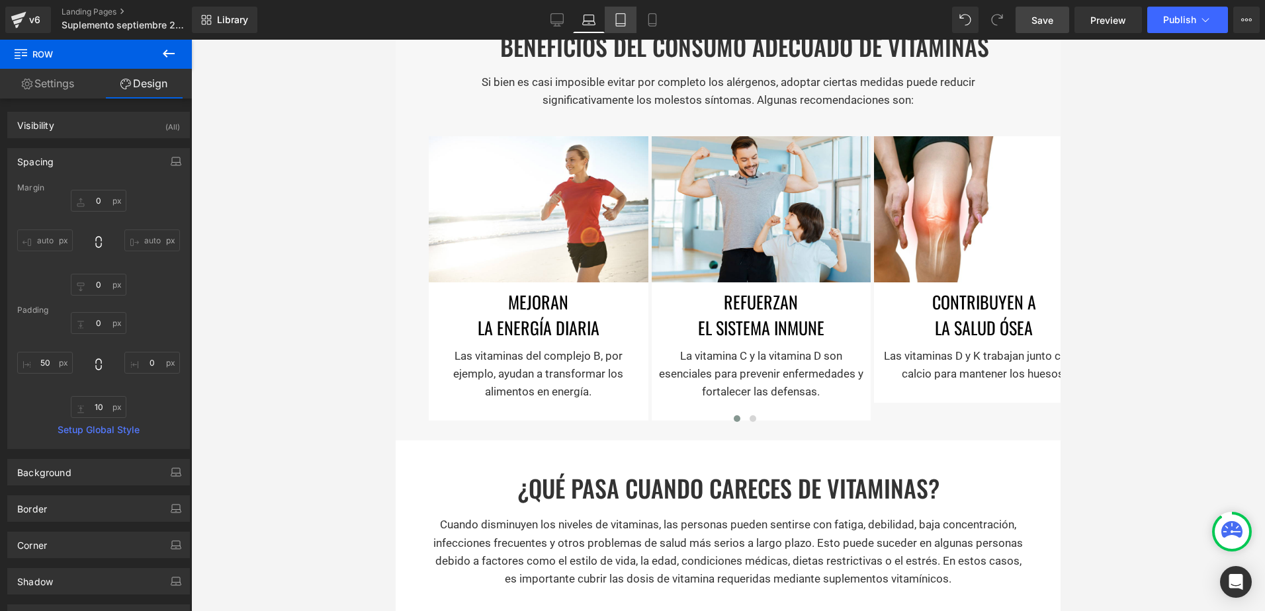
type input "0"
type input "10"
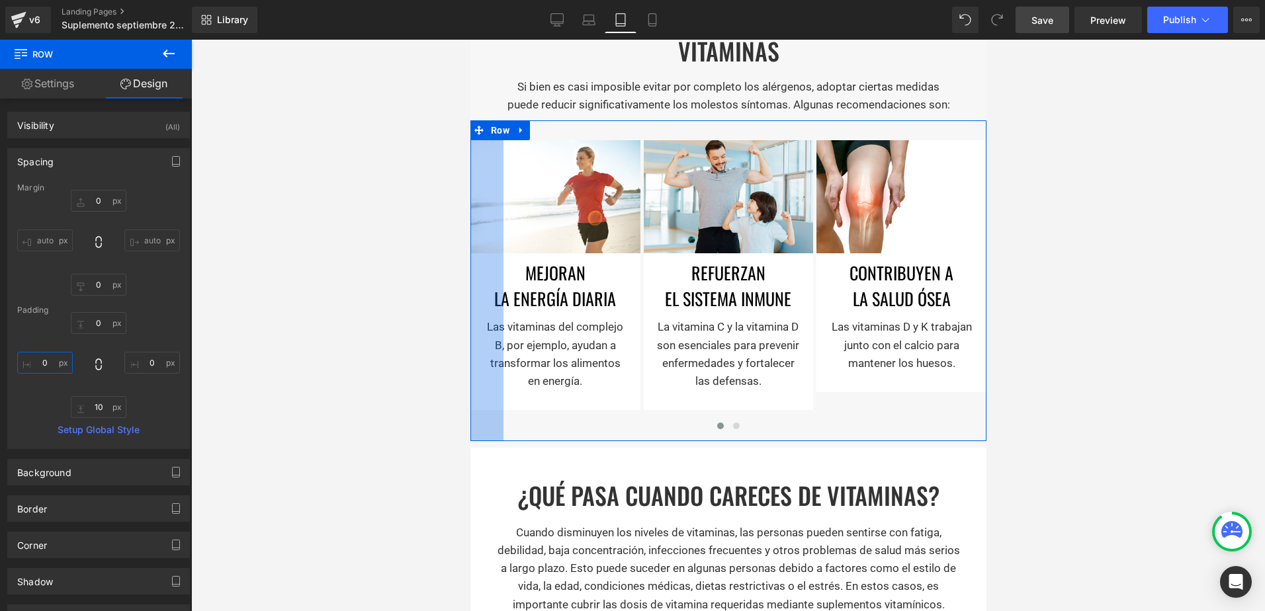
click at [38, 365] on input "0" at bounding box center [45, 363] width 56 height 22
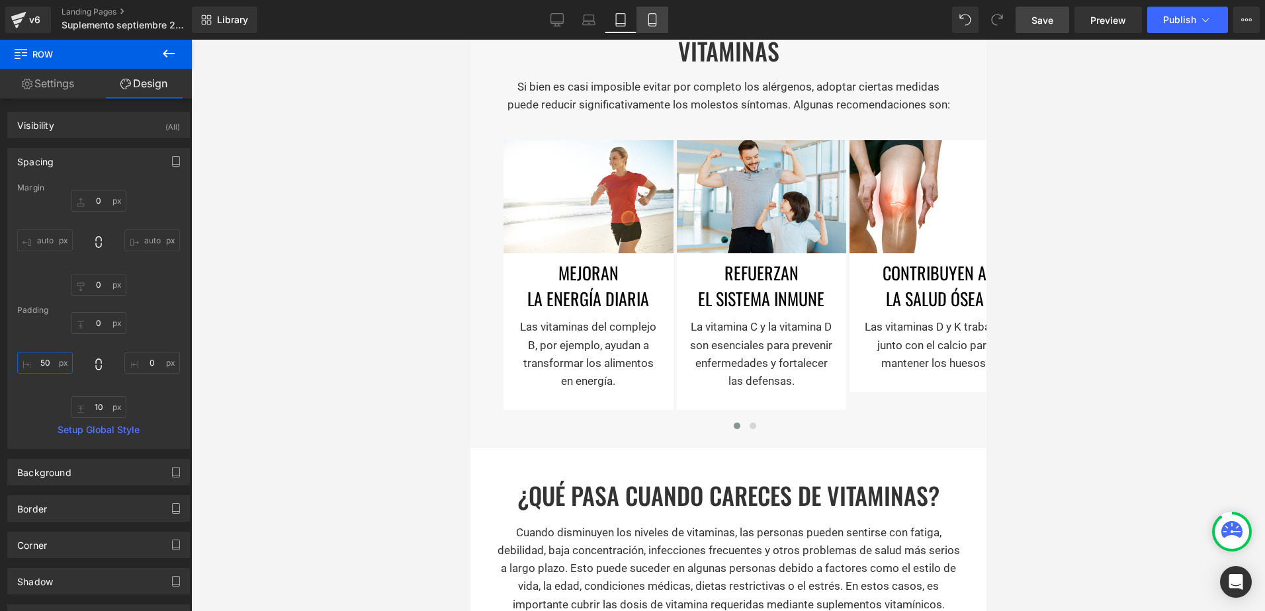
type input "50"
click at [653, 32] on link "Mobile" at bounding box center [652, 20] width 32 height 26
type input "0"
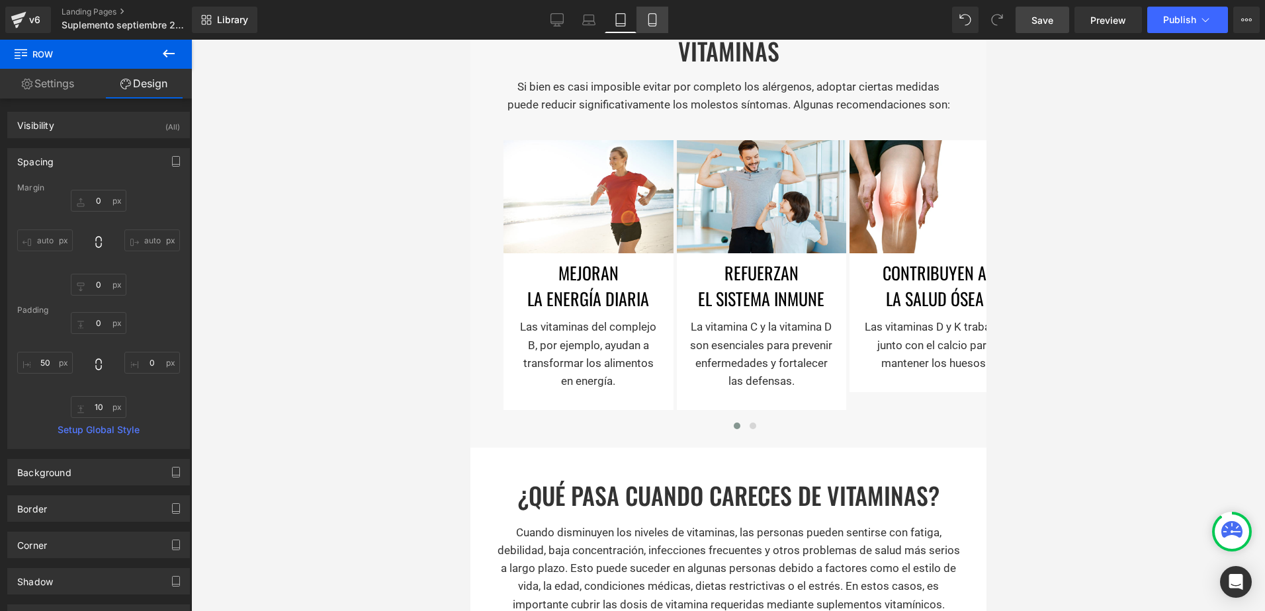
type input "0"
type input "10"
type input "0"
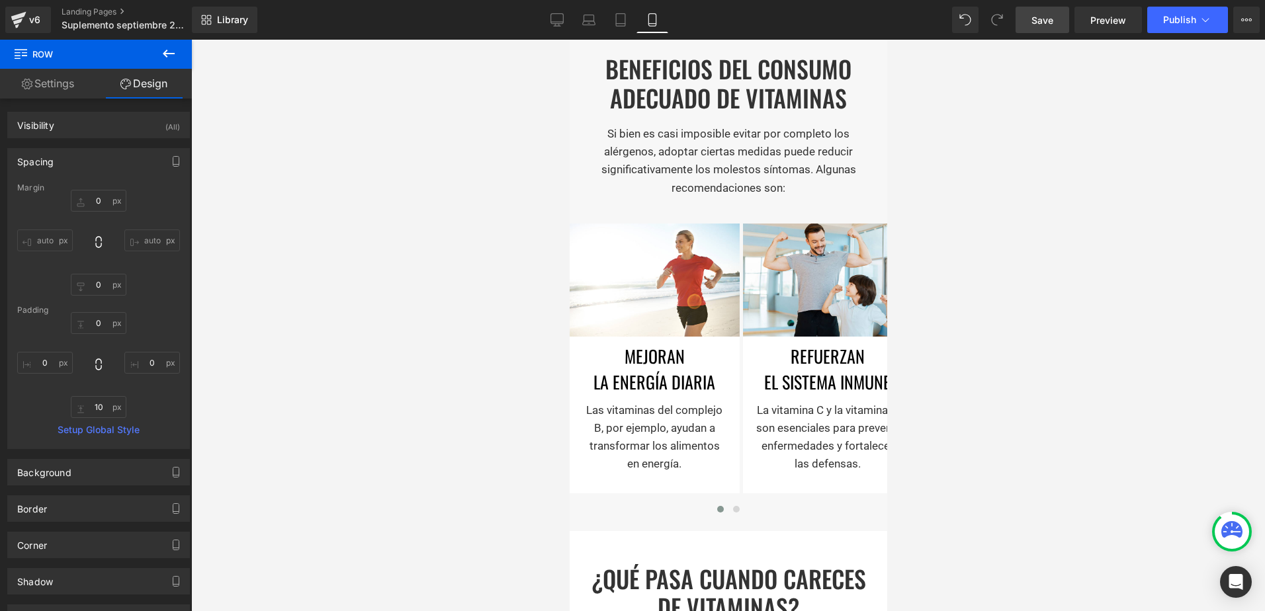
scroll to position [1130, 0]
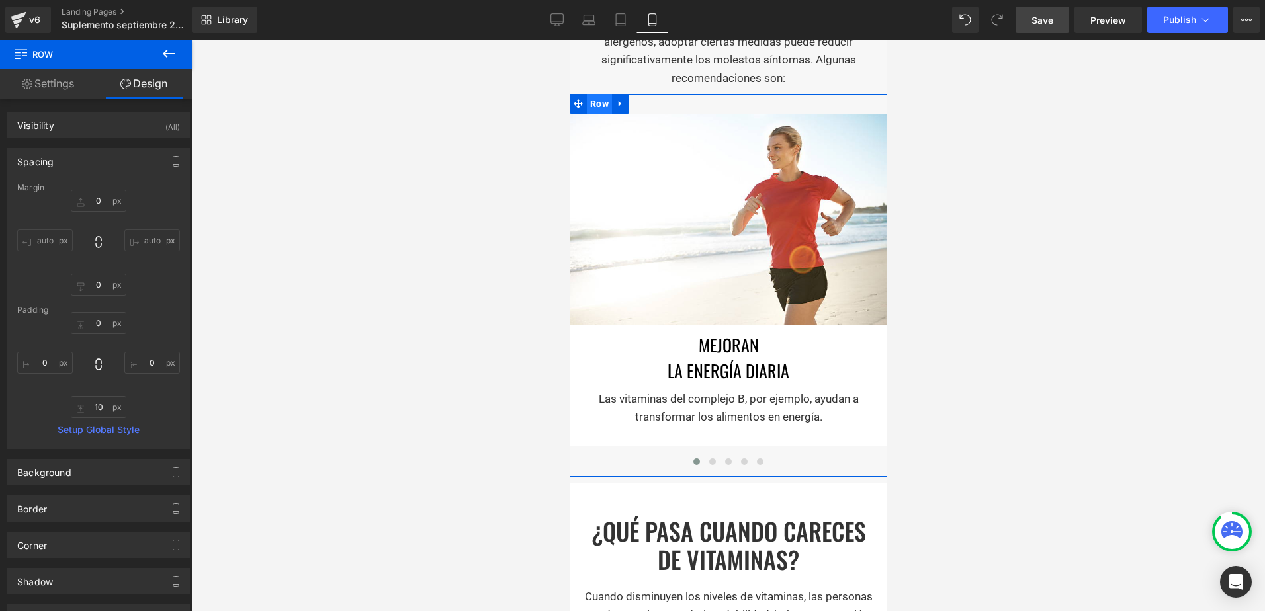
click at [593, 114] on span "Row" at bounding box center [598, 104] width 25 height 20
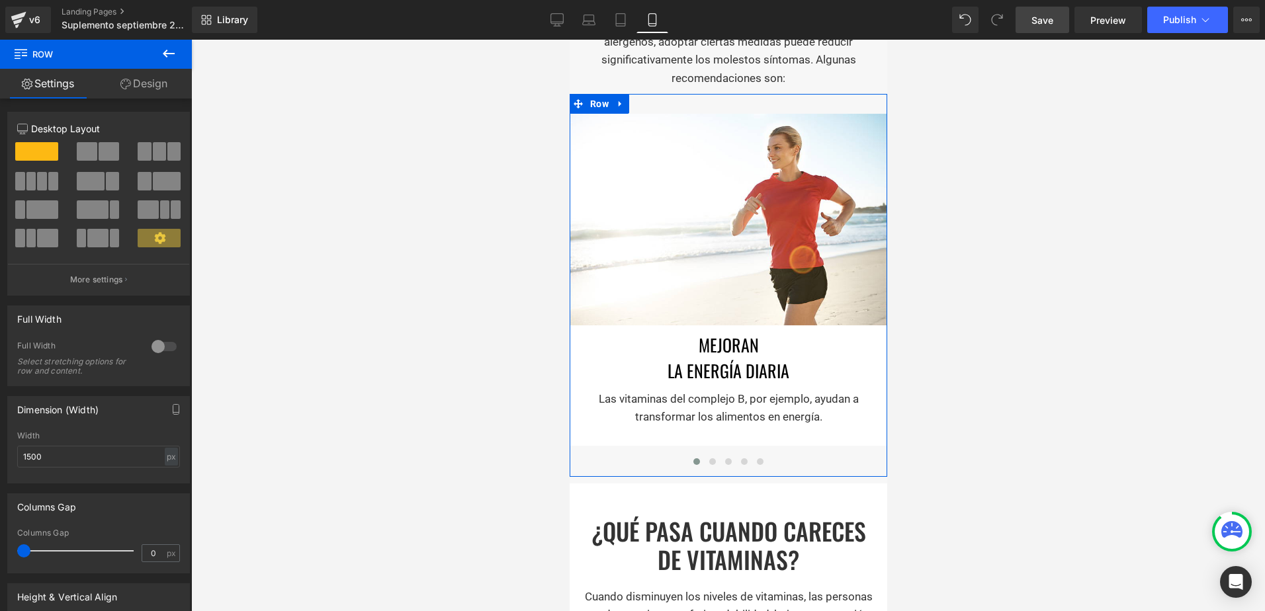
click at [140, 78] on link "Design" at bounding box center [144, 84] width 96 height 30
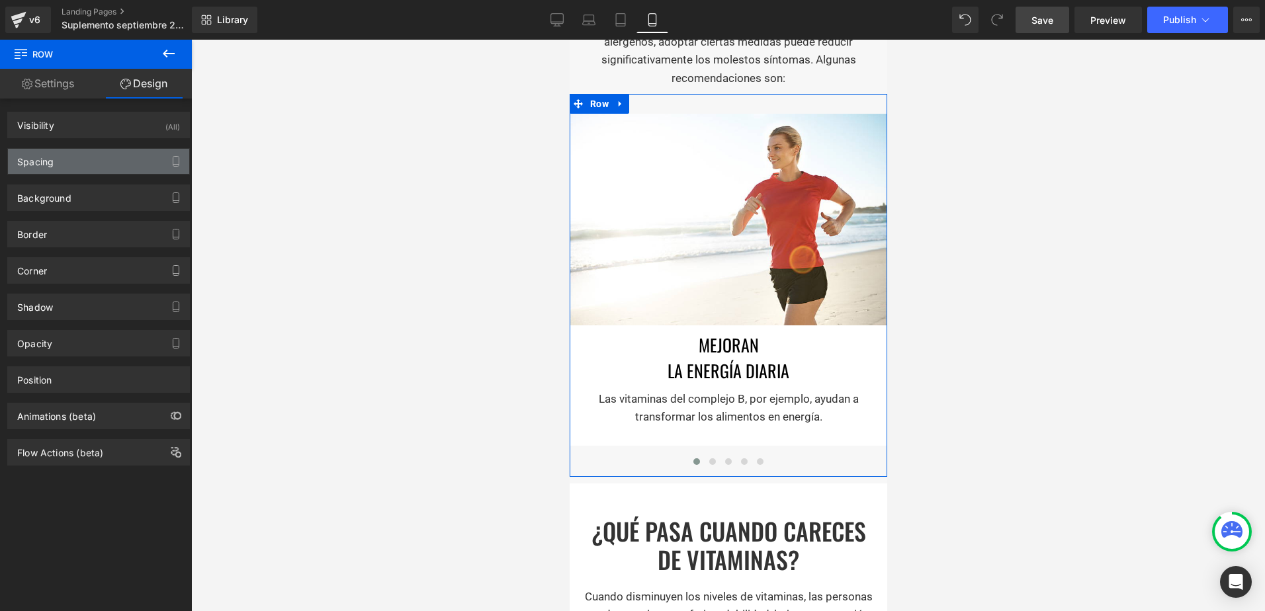
click at [110, 169] on div "Spacing" at bounding box center [98, 161] width 181 height 25
type input "0"
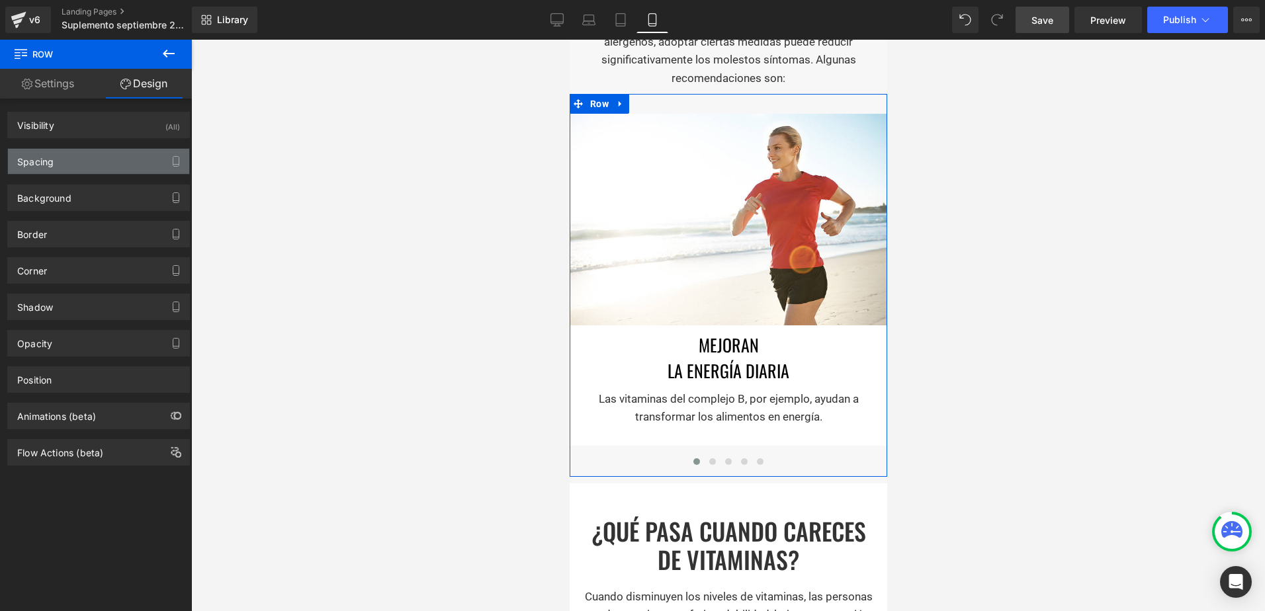
type input "10"
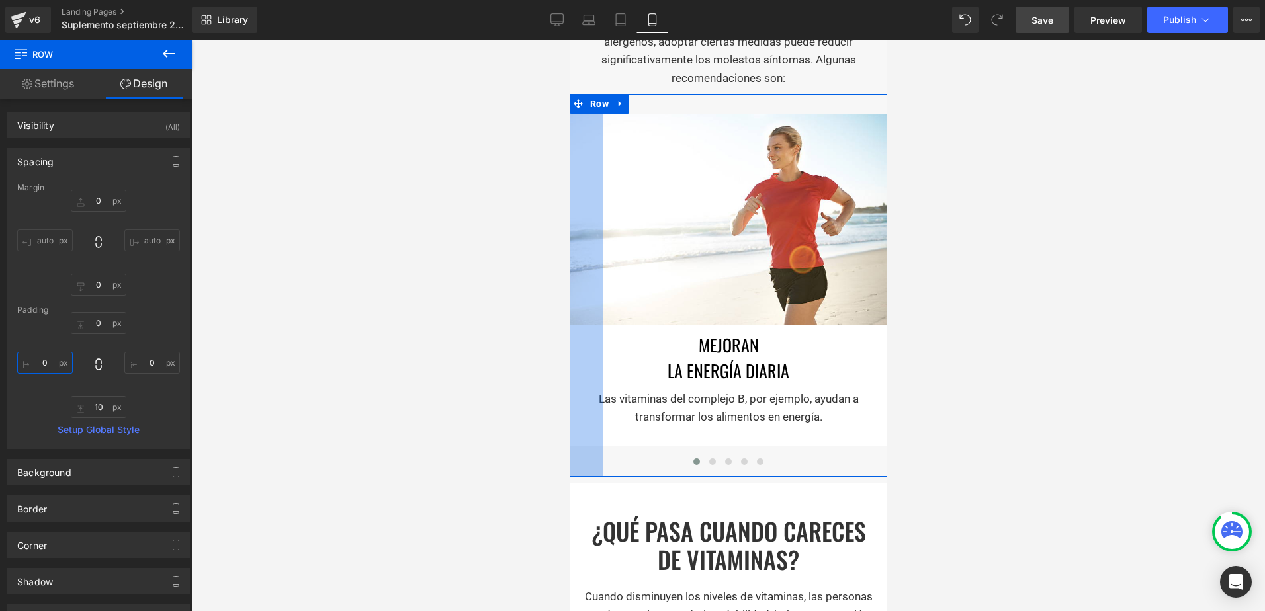
click at [35, 363] on input "0" at bounding box center [45, 363] width 56 height 22
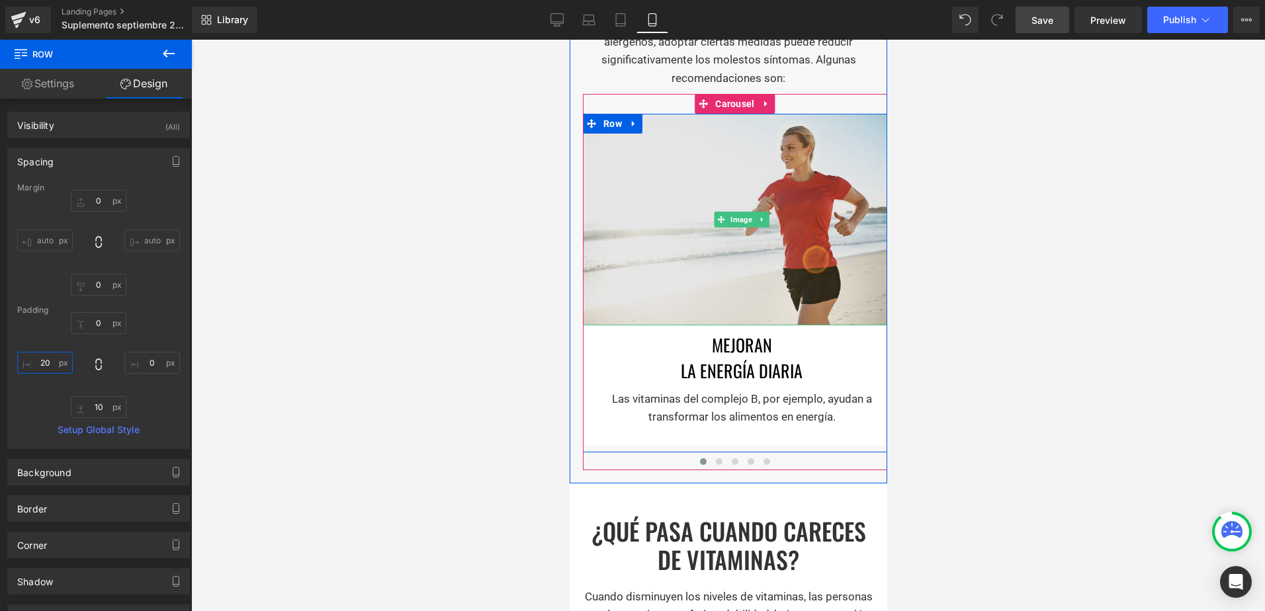
type input "2"
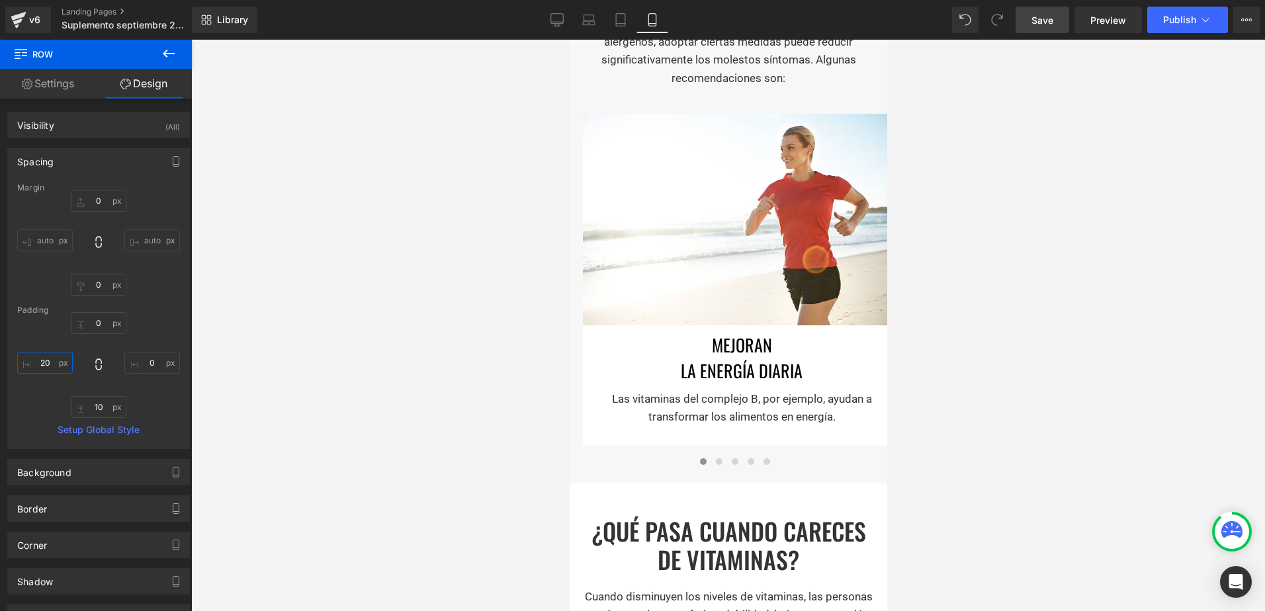
type input "20"
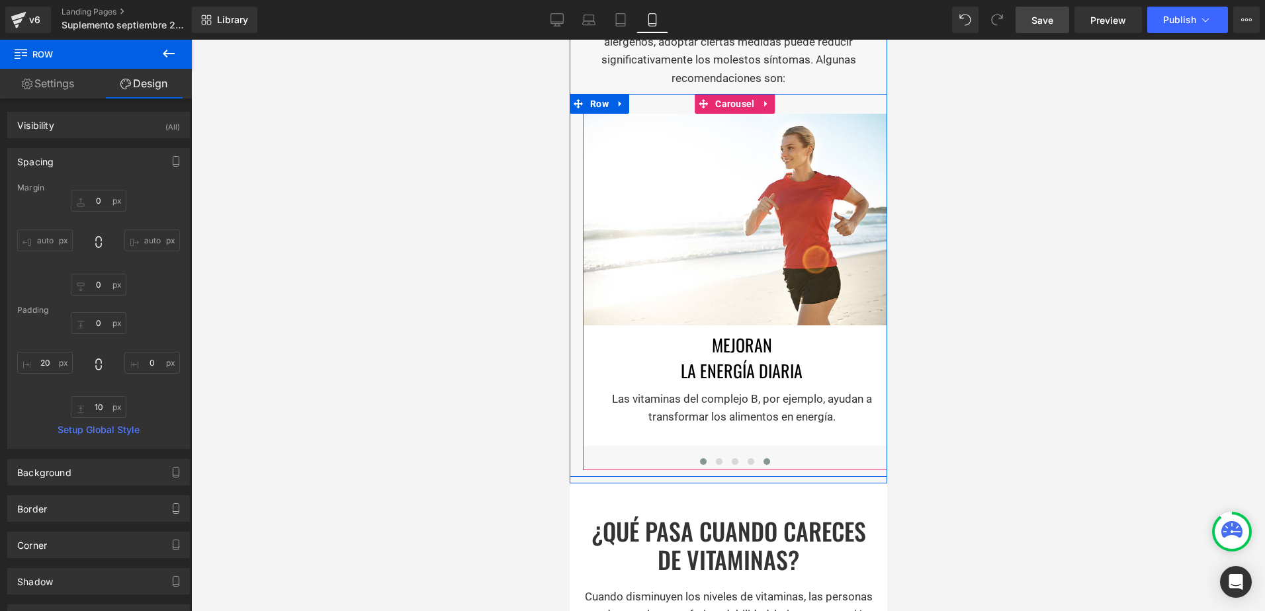
click at [763, 465] on span at bounding box center [766, 462] width 7 height 7
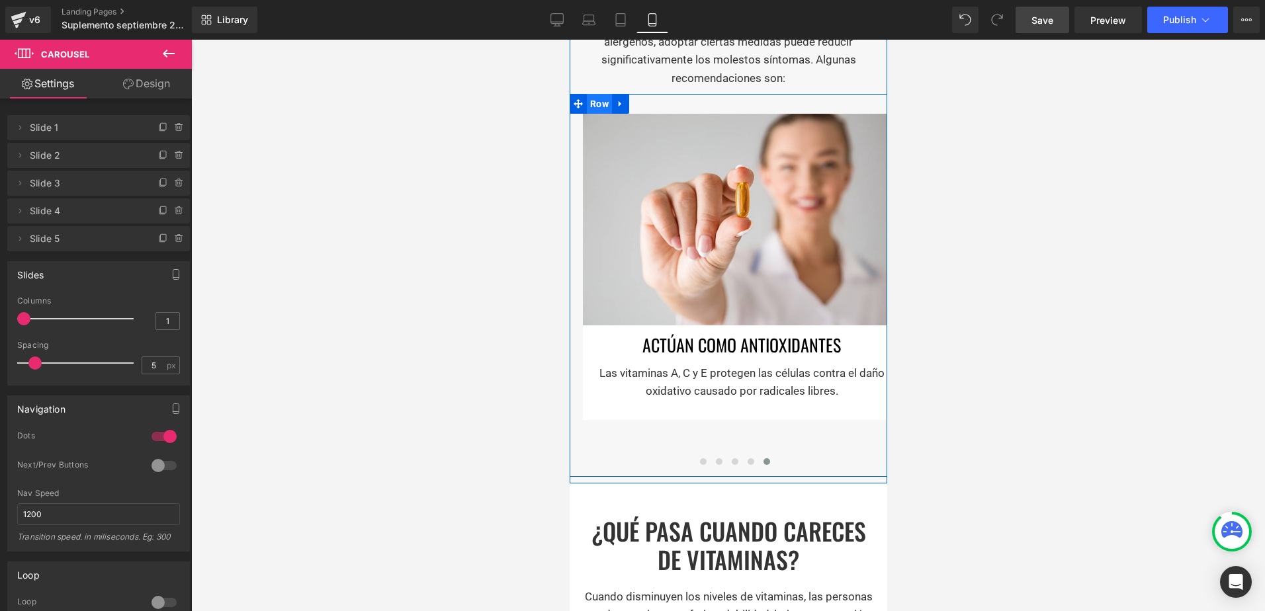
click at [599, 114] on span "Row" at bounding box center [598, 104] width 25 height 20
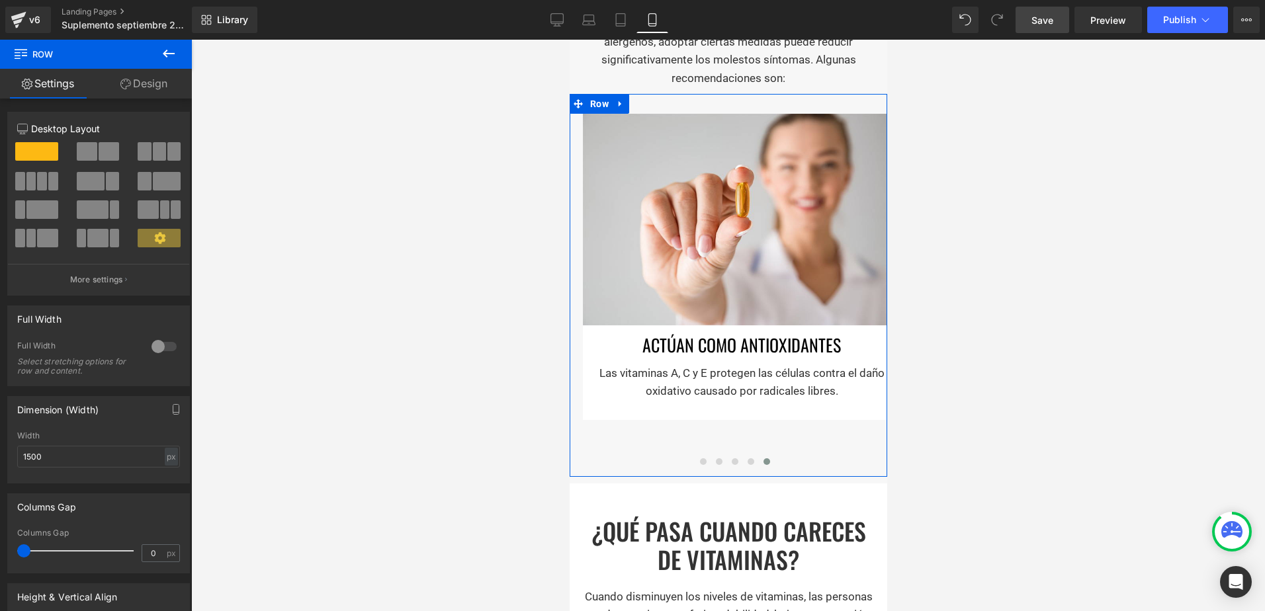
click at [152, 74] on link "Design" at bounding box center [144, 84] width 96 height 30
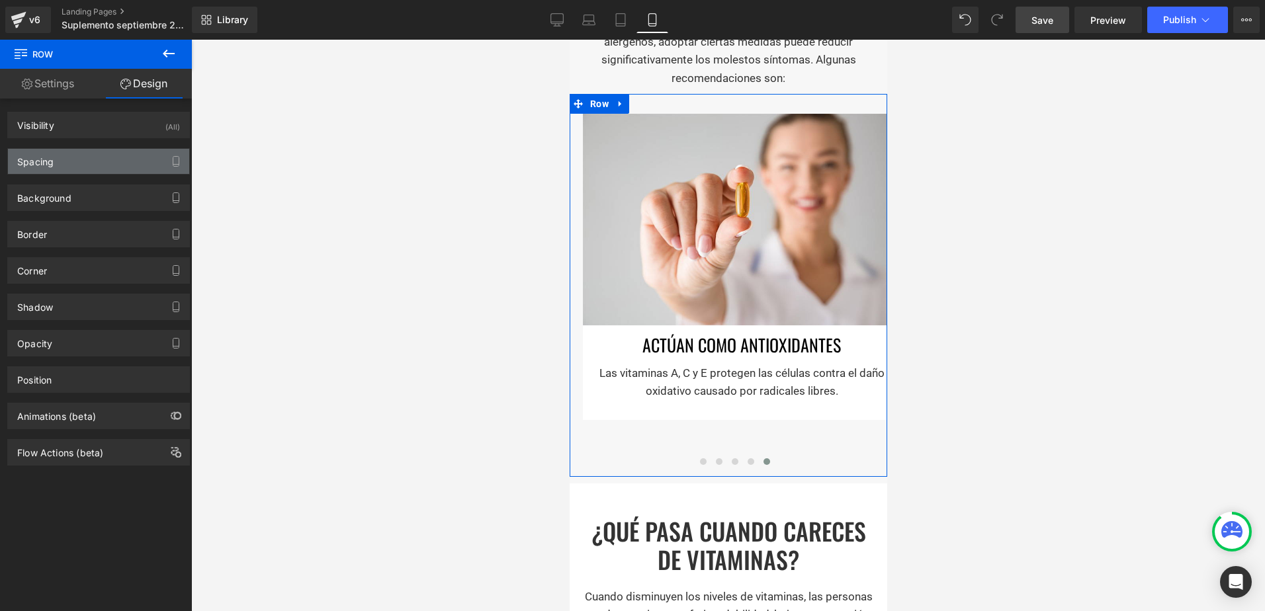
type input "0"
type input "10"
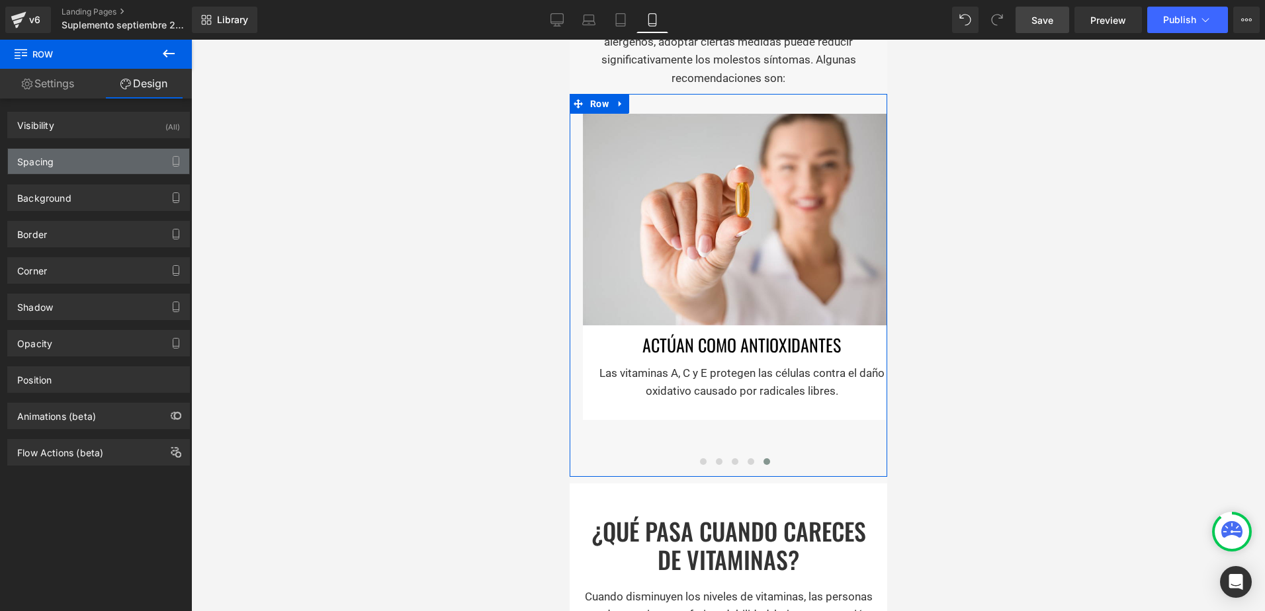
type input "20"
click at [64, 171] on div "Spacing" at bounding box center [98, 161] width 181 height 25
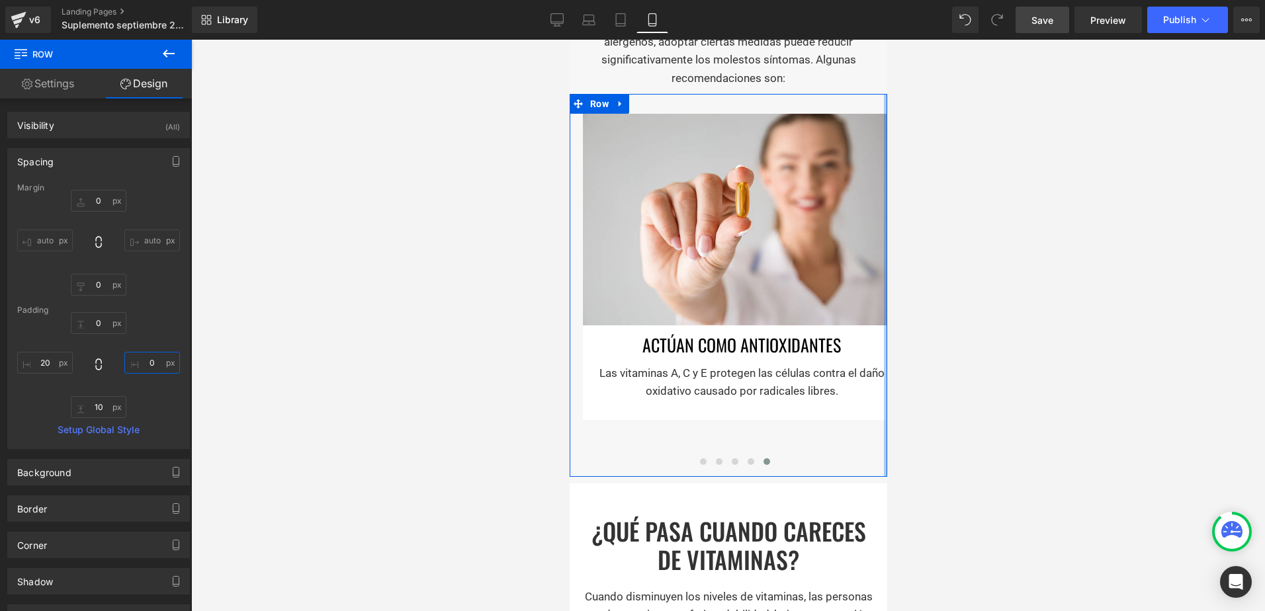
click at [153, 360] on input "0" at bounding box center [152, 363] width 56 height 22
type input "2"
click at [48, 370] on input "20" at bounding box center [45, 363] width 56 height 22
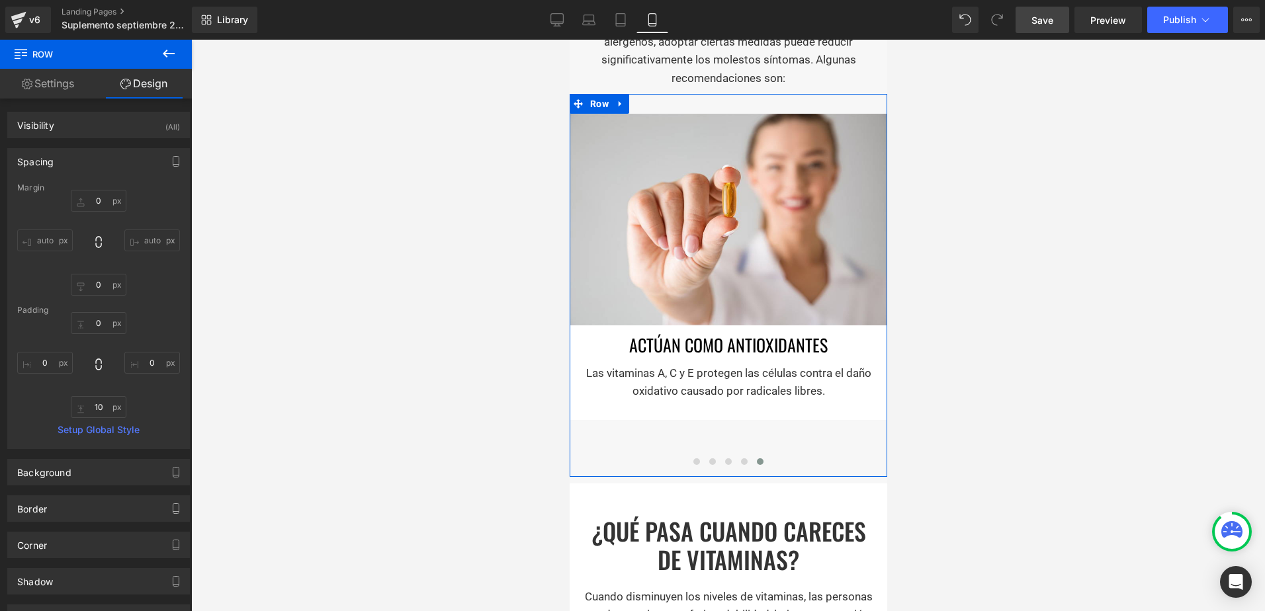
click at [80, 87] on link "Settings" at bounding box center [48, 84] width 96 height 30
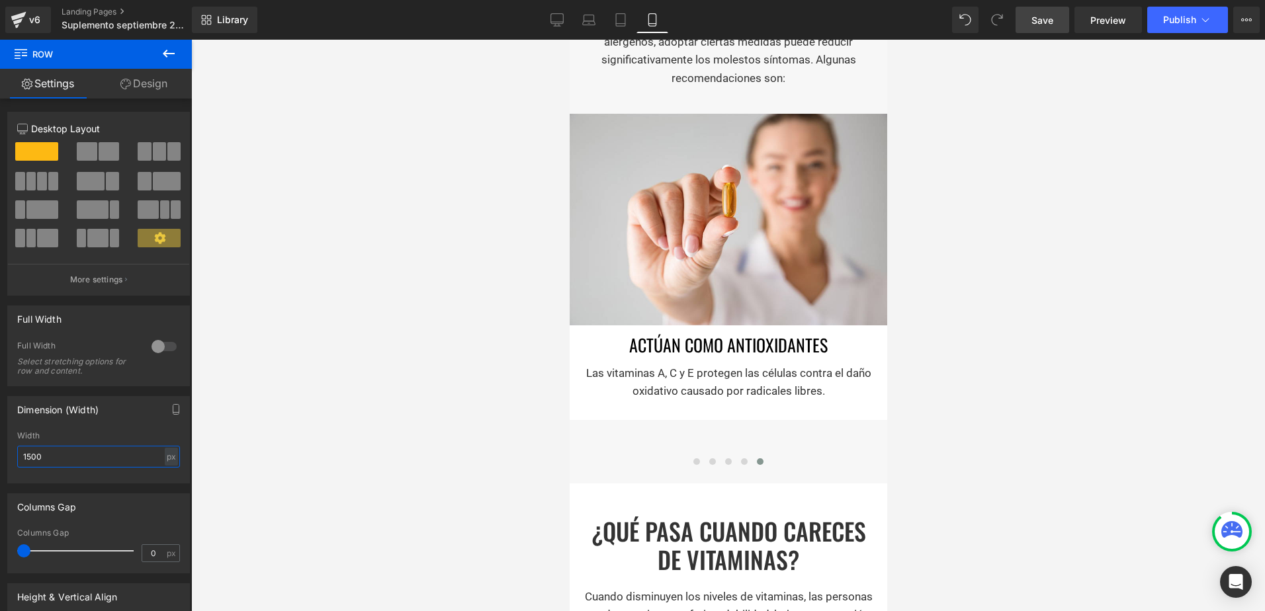
click at [0, 449] on html "Row You are previewing how the will restyle your page. You can not edit Element…" at bounding box center [632, 305] width 1265 height 611
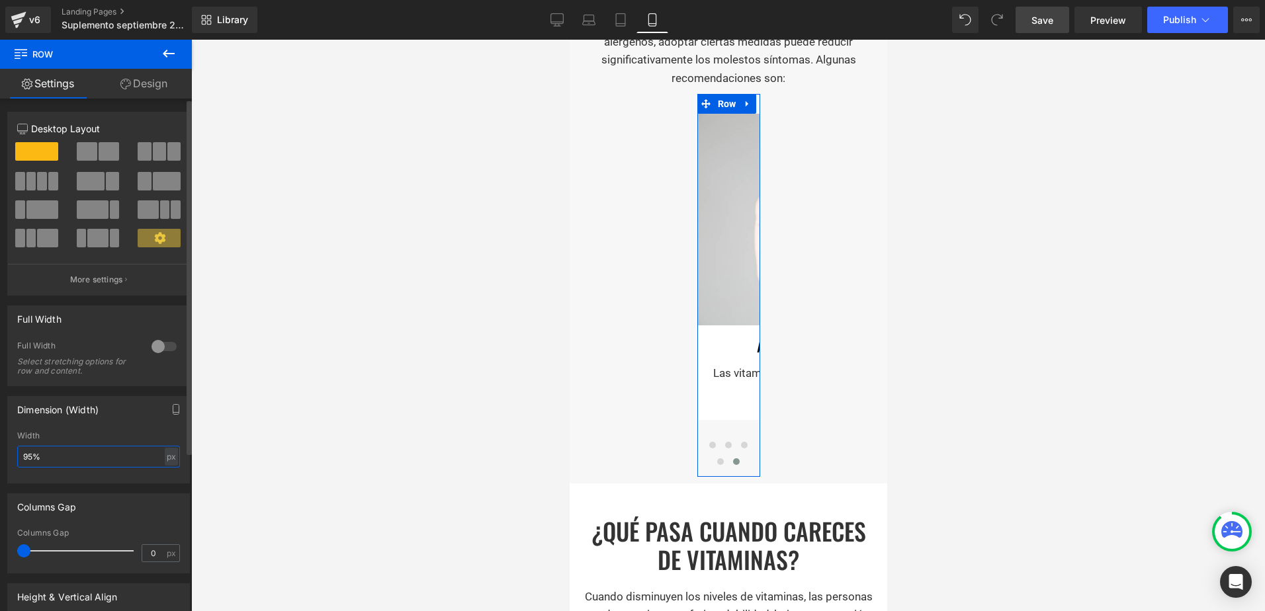
type input "95"
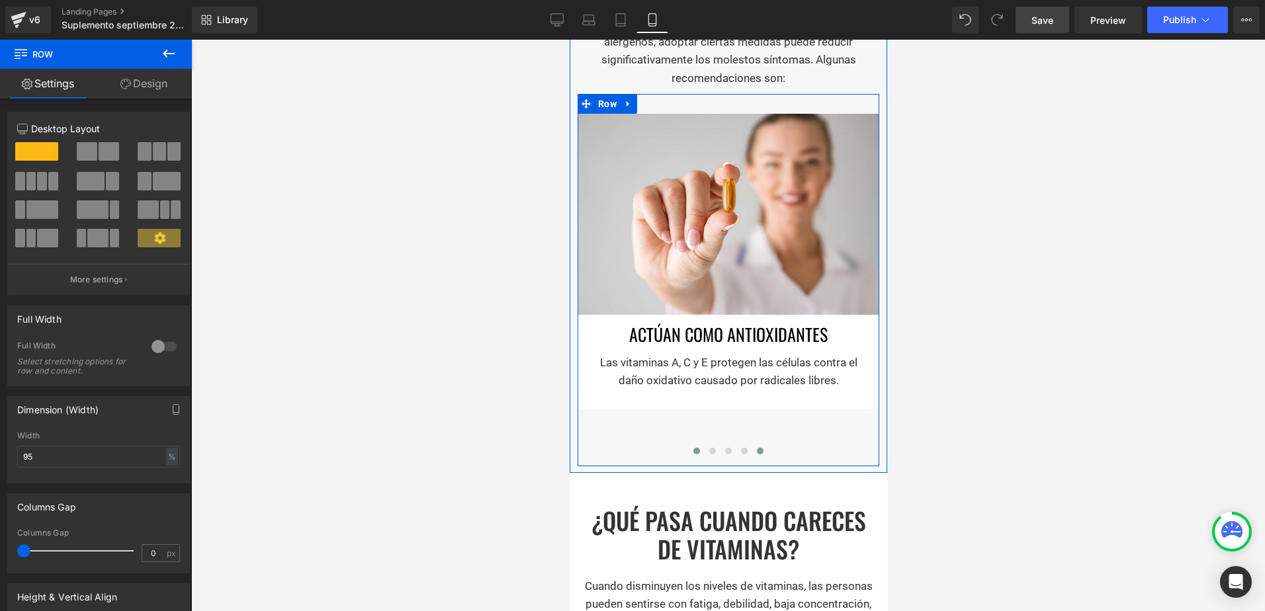
click at [693, 458] on button at bounding box center [696, 451] width 16 height 13
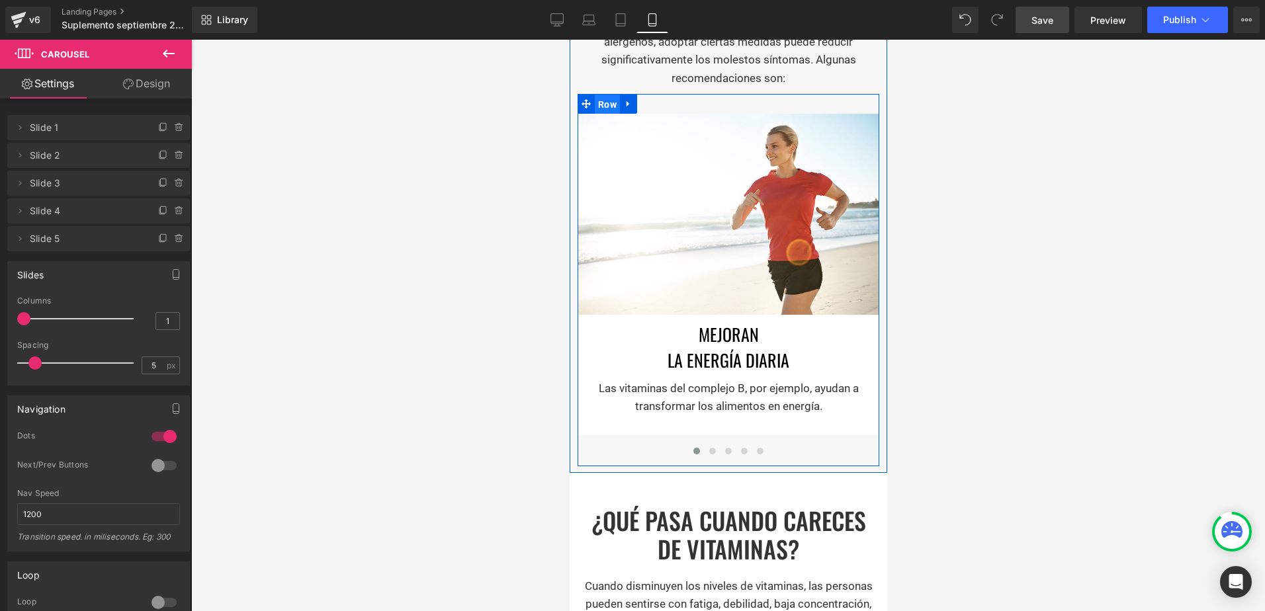
click at [597, 114] on span "Row" at bounding box center [606, 105] width 25 height 20
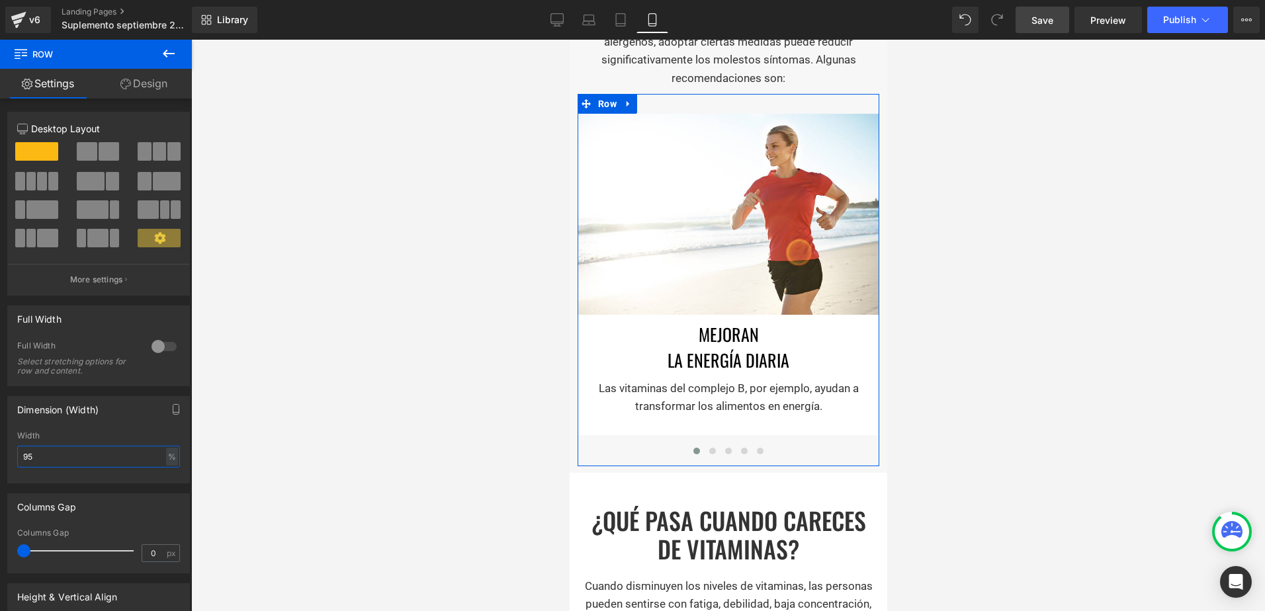
click at [40, 457] on input "95" at bounding box center [98, 457] width 163 height 22
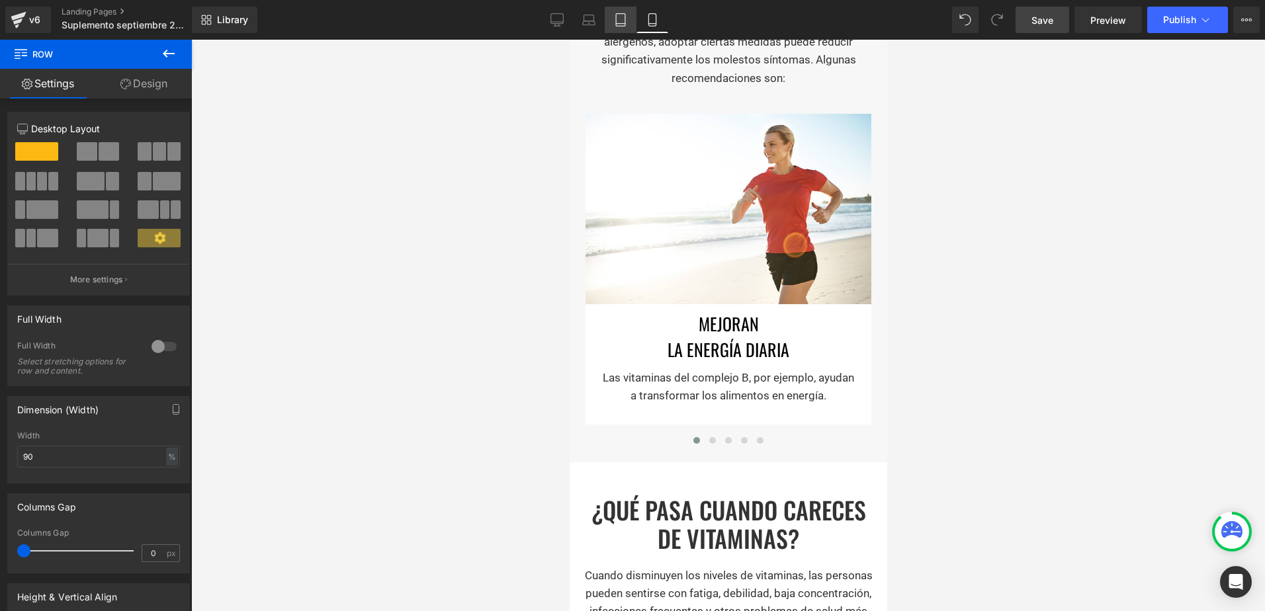
click at [621, 21] on icon at bounding box center [620, 19] width 13 height 13
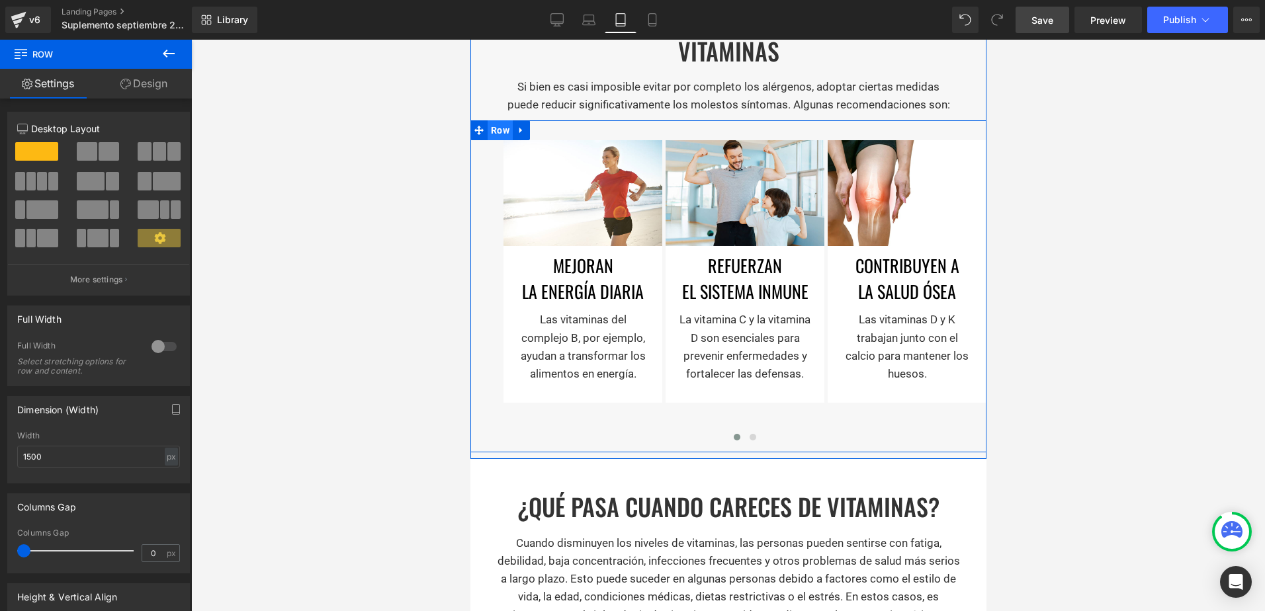
click at [488, 129] on span "Row" at bounding box center [499, 130] width 25 height 20
drag, startPoint x: 50, startPoint y: 453, endPoint x: -3, endPoint y: 451, distance: 53.0
click at [0, 451] on html "Row You are previewing how the will restyle your page. You can not edit Element…" at bounding box center [632, 305] width 1265 height 611
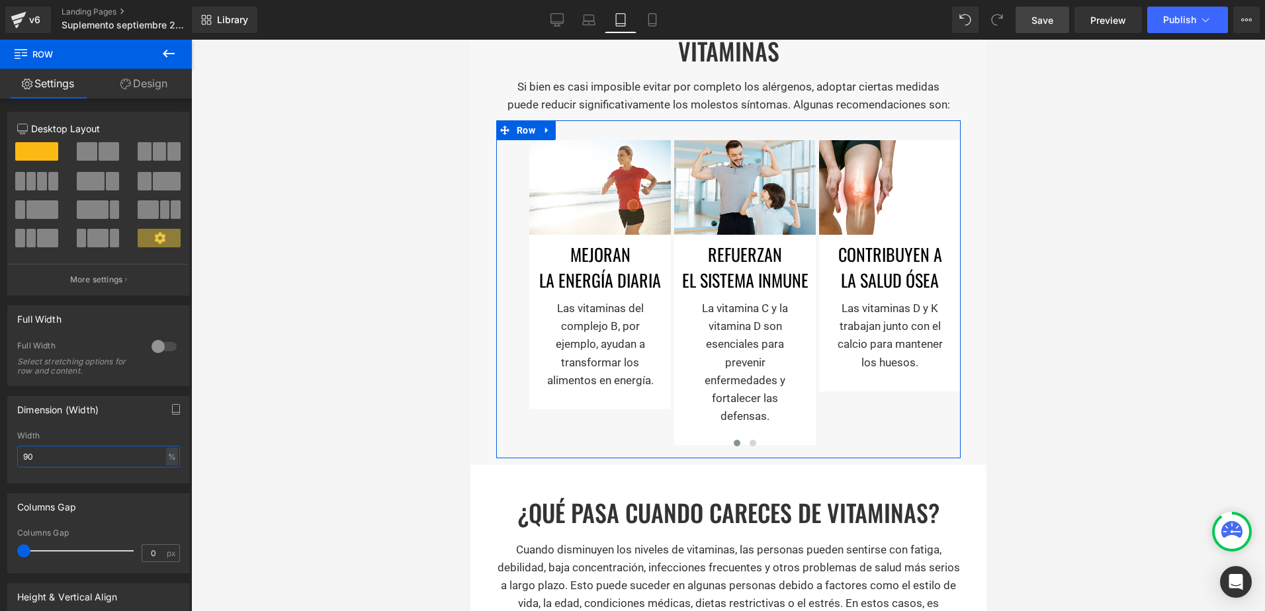
type input "90"
click at [135, 89] on link "Design" at bounding box center [144, 84] width 96 height 30
click at [0, 0] on div "Spacing" at bounding box center [0, 0] width 0 height 0
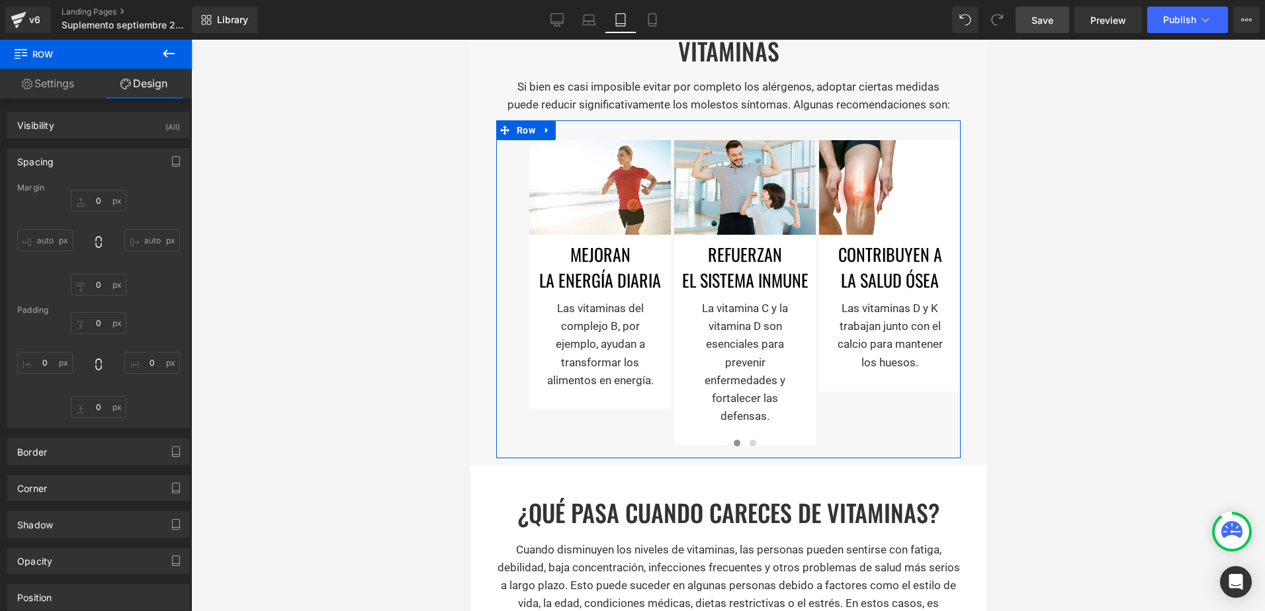
type input "0"
type input "10"
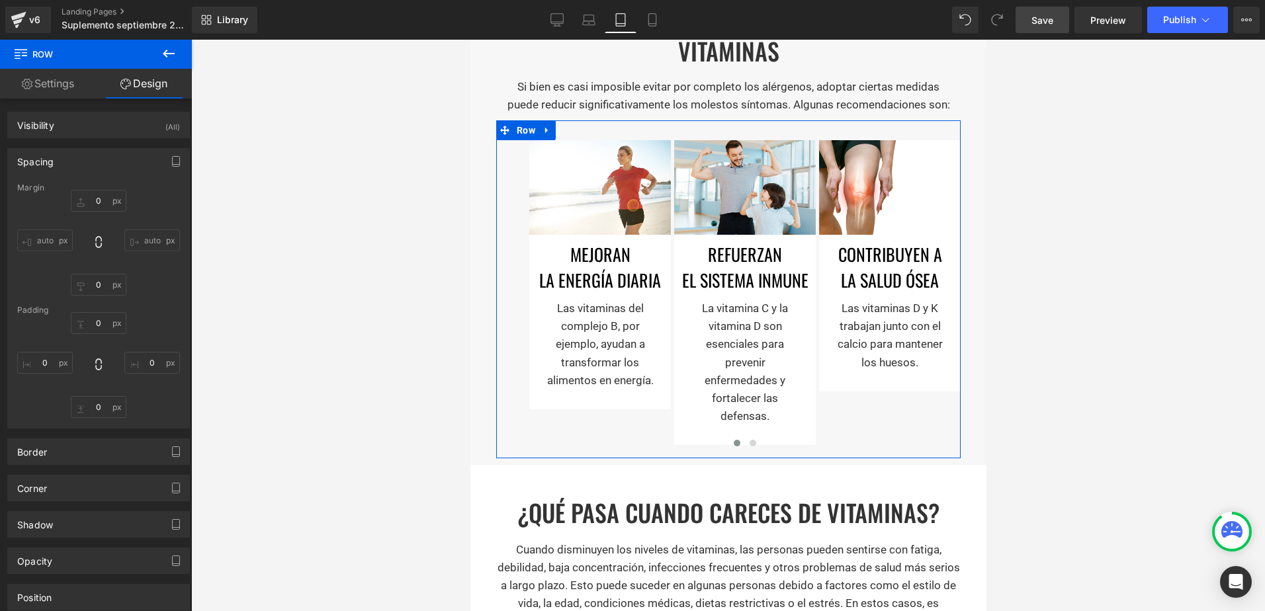
type input "50"
click at [53, 374] on div "0px 0 0px 0 10px 10 50px 50" at bounding box center [98, 365] width 163 height 106
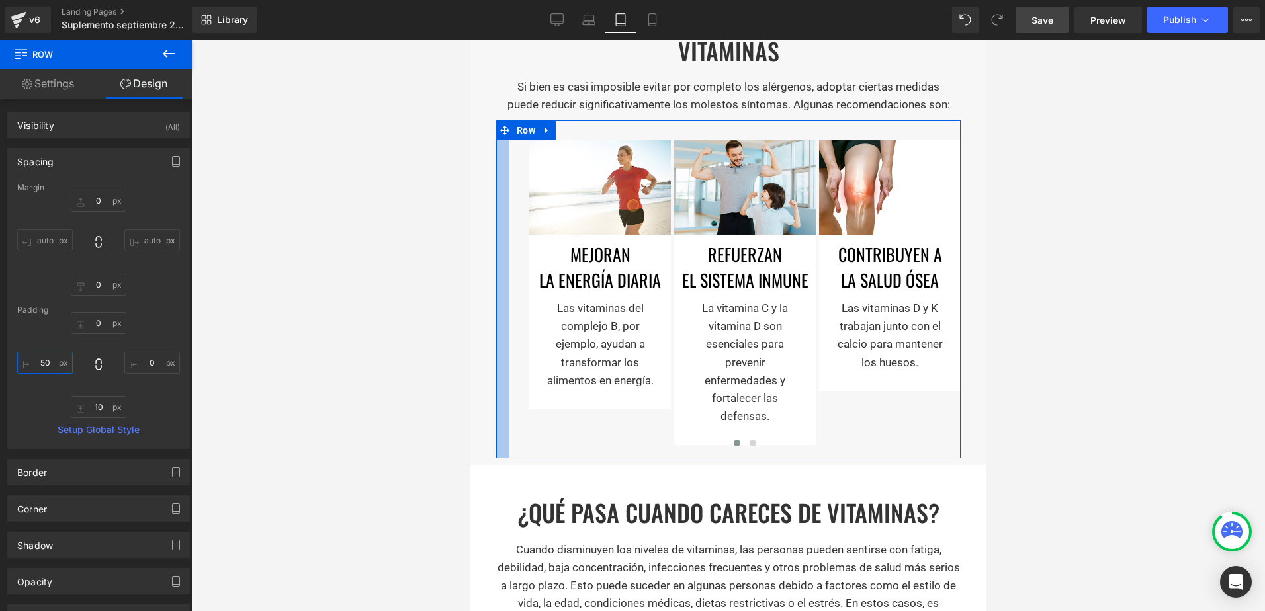
click at [42, 371] on input "50" at bounding box center [45, 363] width 56 height 22
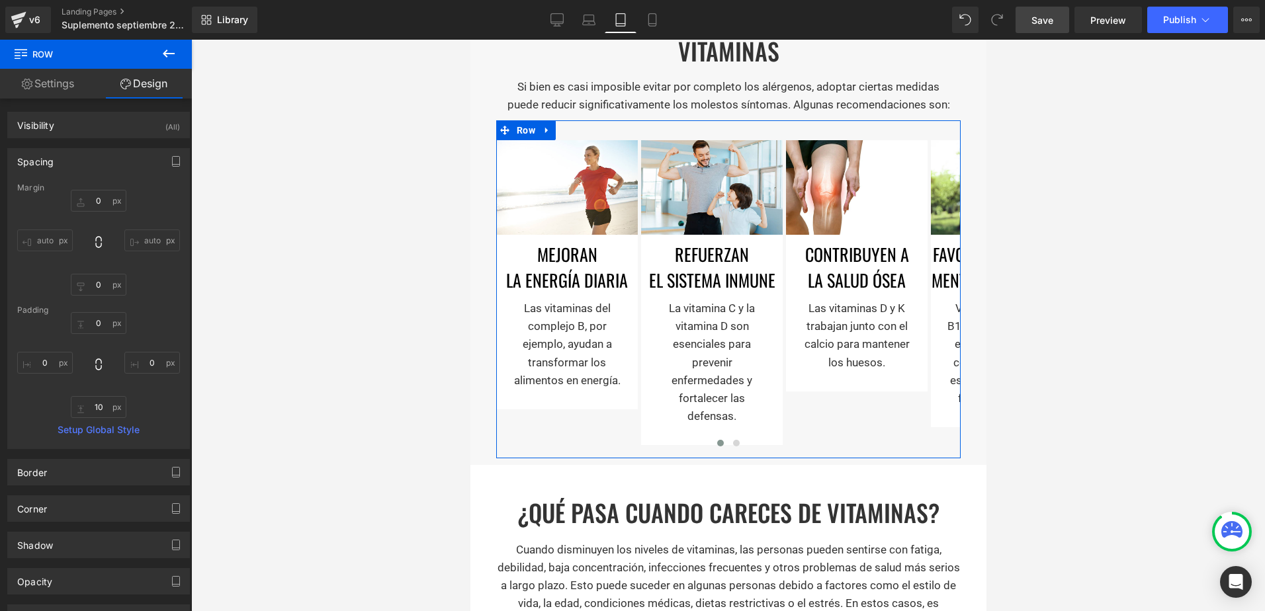
click at [53, 85] on link "Settings" at bounding box center [48, 84] width 96 height 30
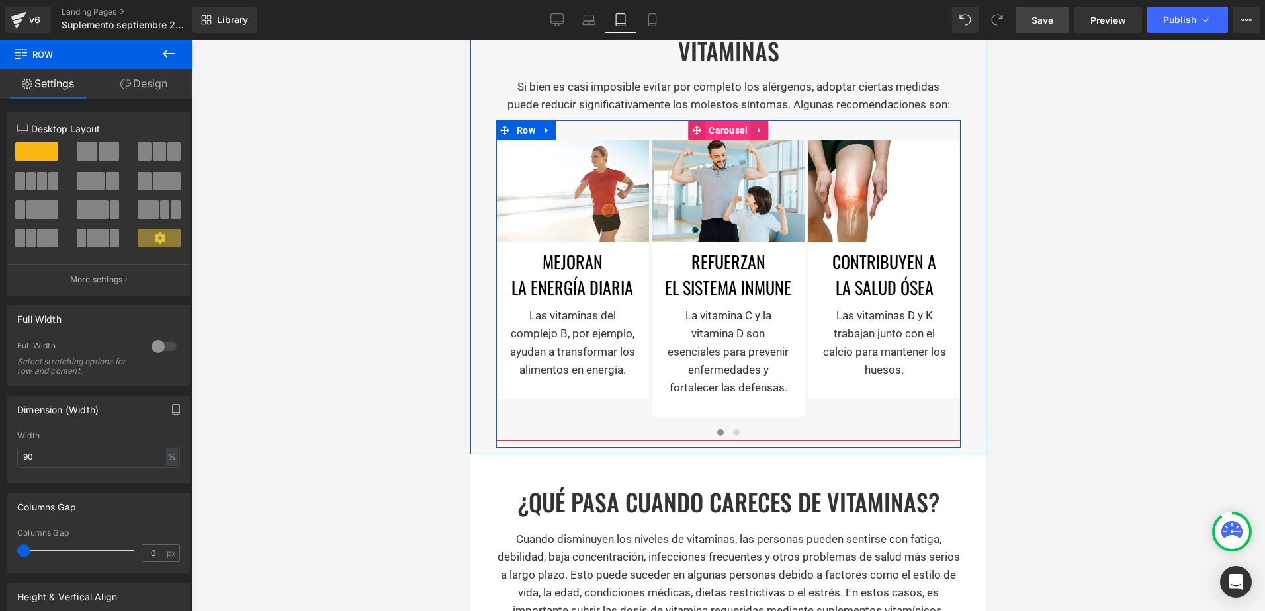
click at [728, 124] on span "Carousel" at bounding box center [728, 130] width 46 height 20
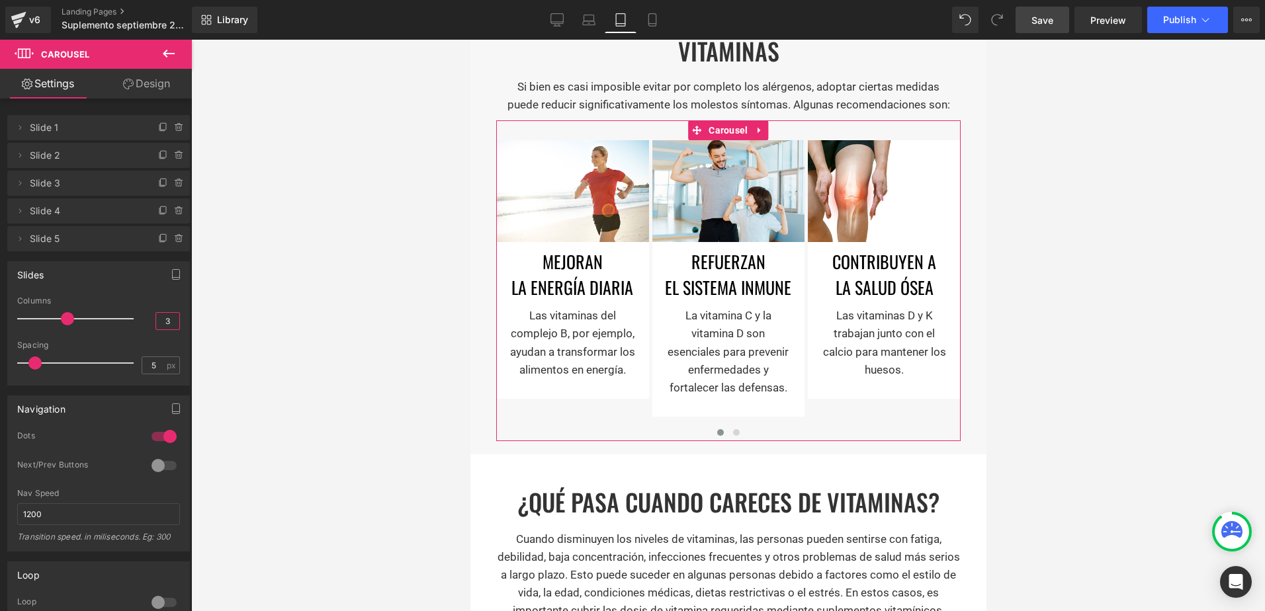
click at [159, 322] on input "3" at bounding box center [167, 321] width 23 height 17
click at [163, 322] on input "3" at bounding box center [167, 321] width 23 height 17
type input "3"
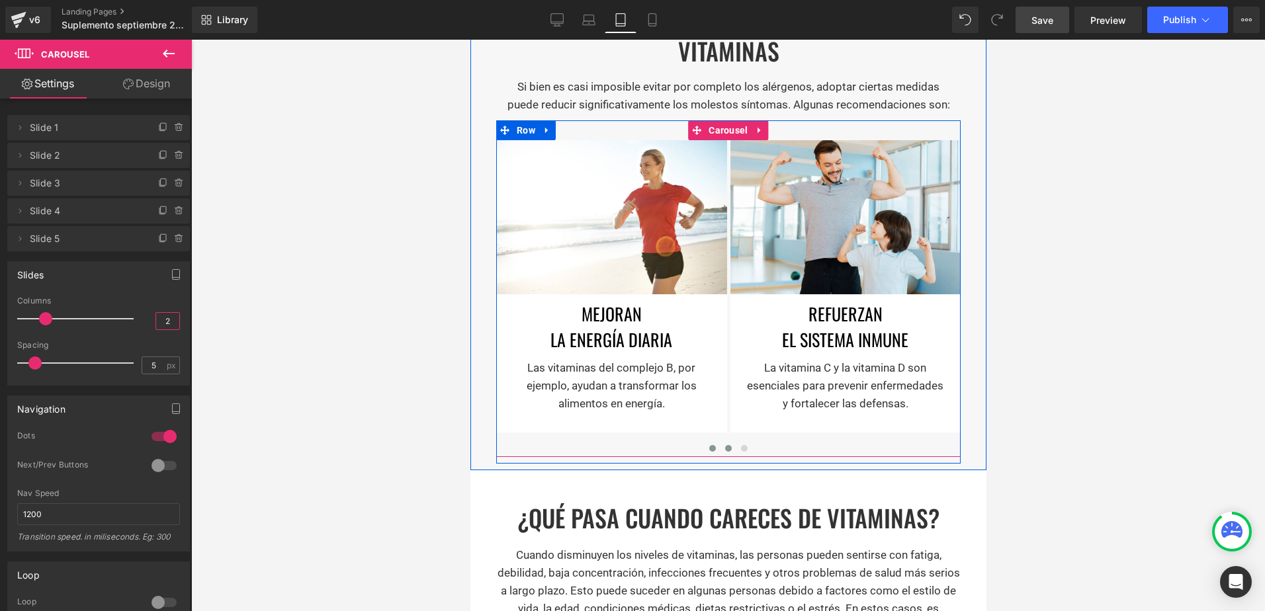
type input "2"
click at [726, 442] on button at bounding box center [728, 448] width 16 height 13
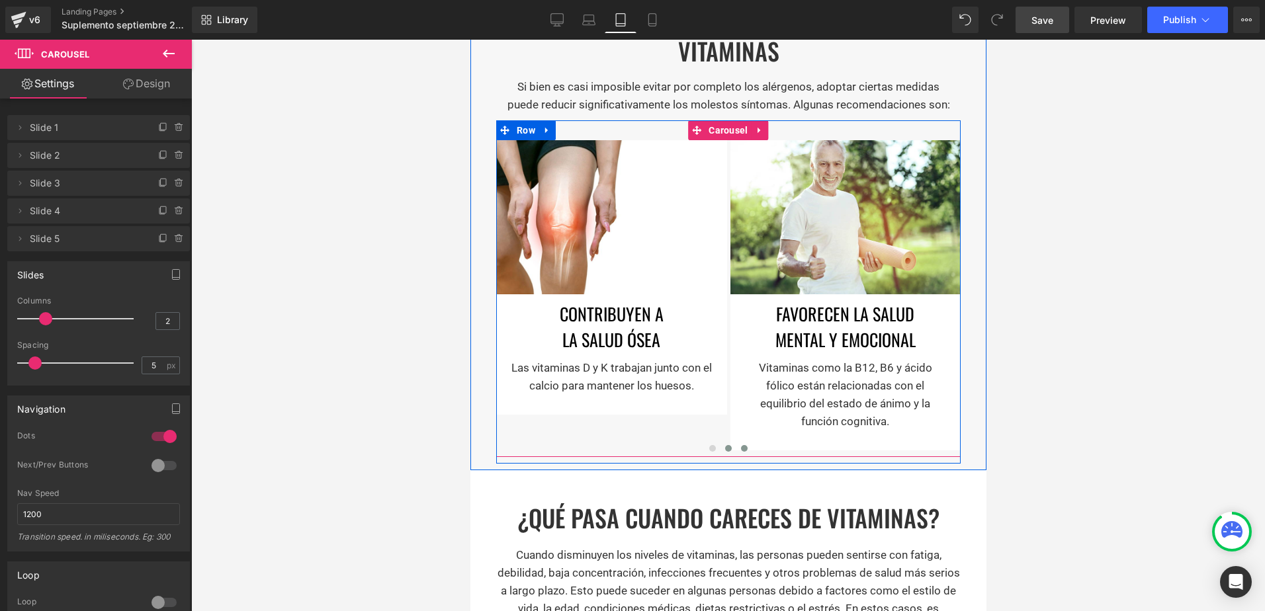
click at [740, 445] on span at bounding box center [743, 448] width 7 height 7
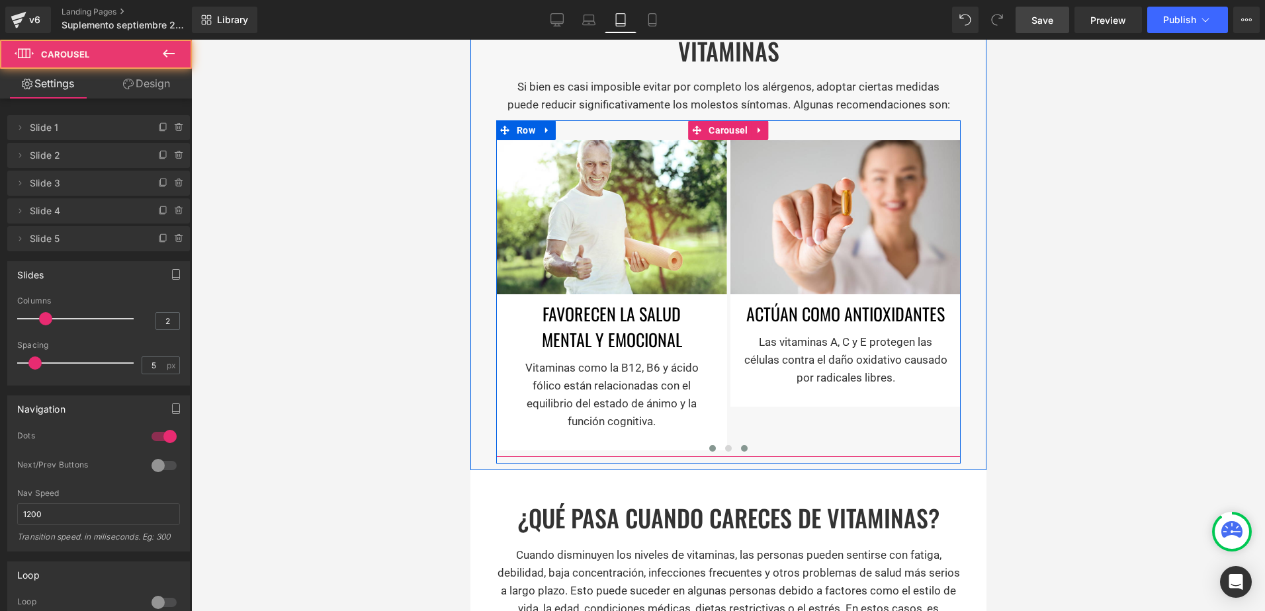
click at [709, 442] on button at bounding box center [712, 448] width 16 height 13
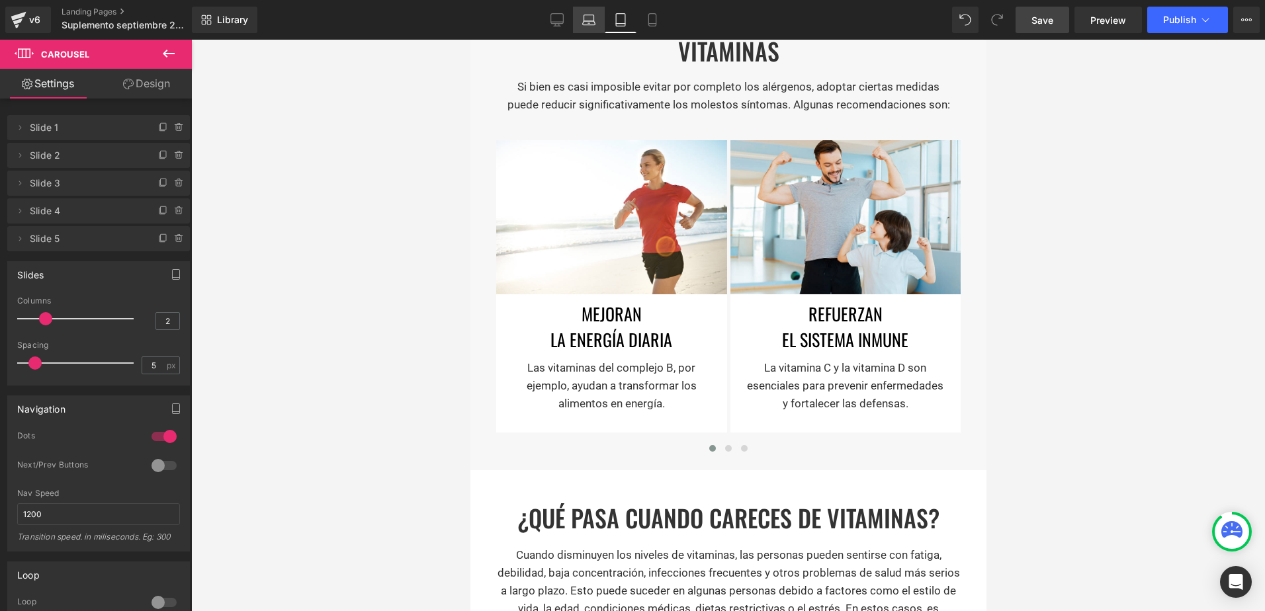
click at [588, 21] on icon at bounding box center [589, 23] width 13 height 4
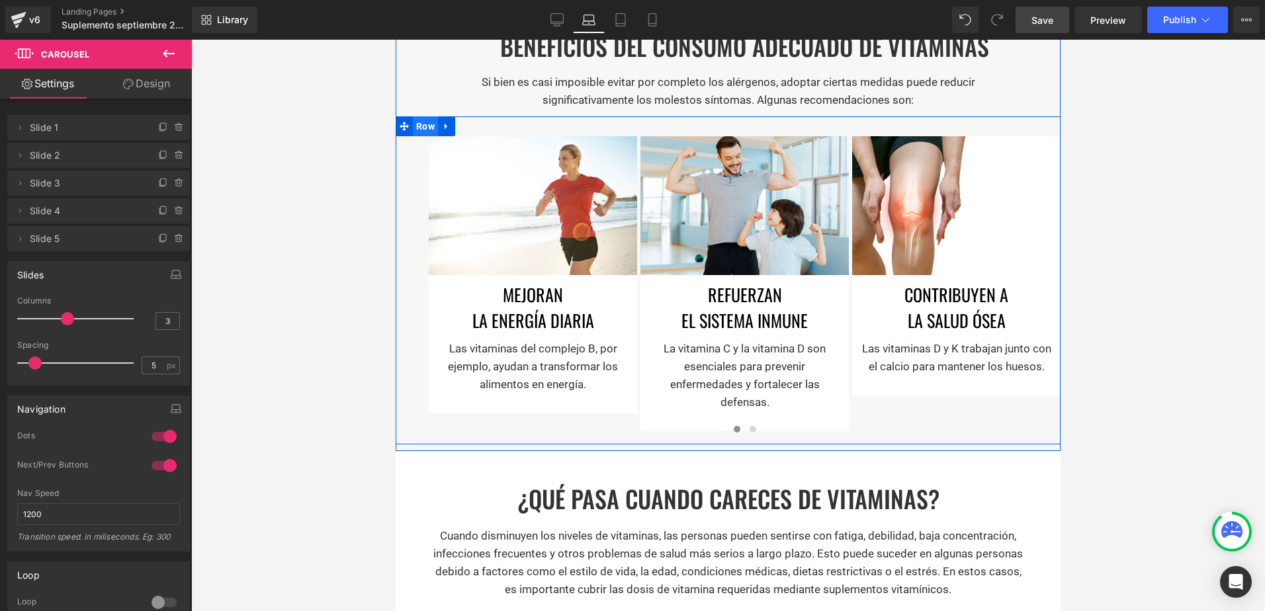
click at [425, 120] on span "Row" at bounding box center [425, 126] width 25 height 20
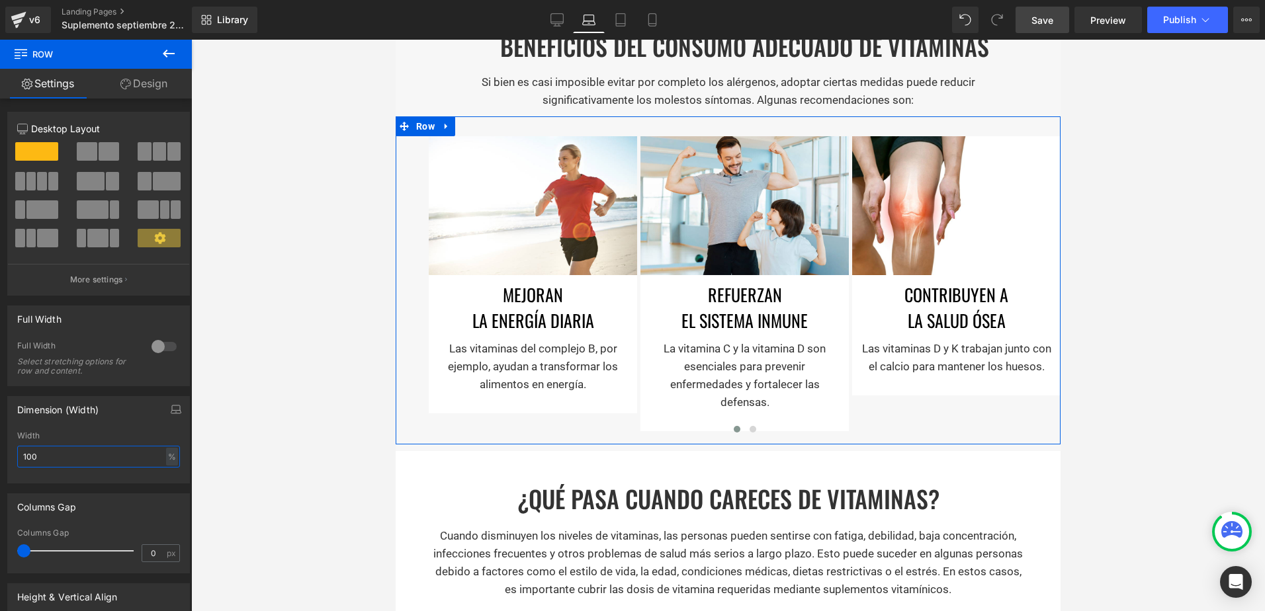
click at [13, 457] on div "100% Width 100 % % px" at bounding box center [98, 457] width 181 height 52
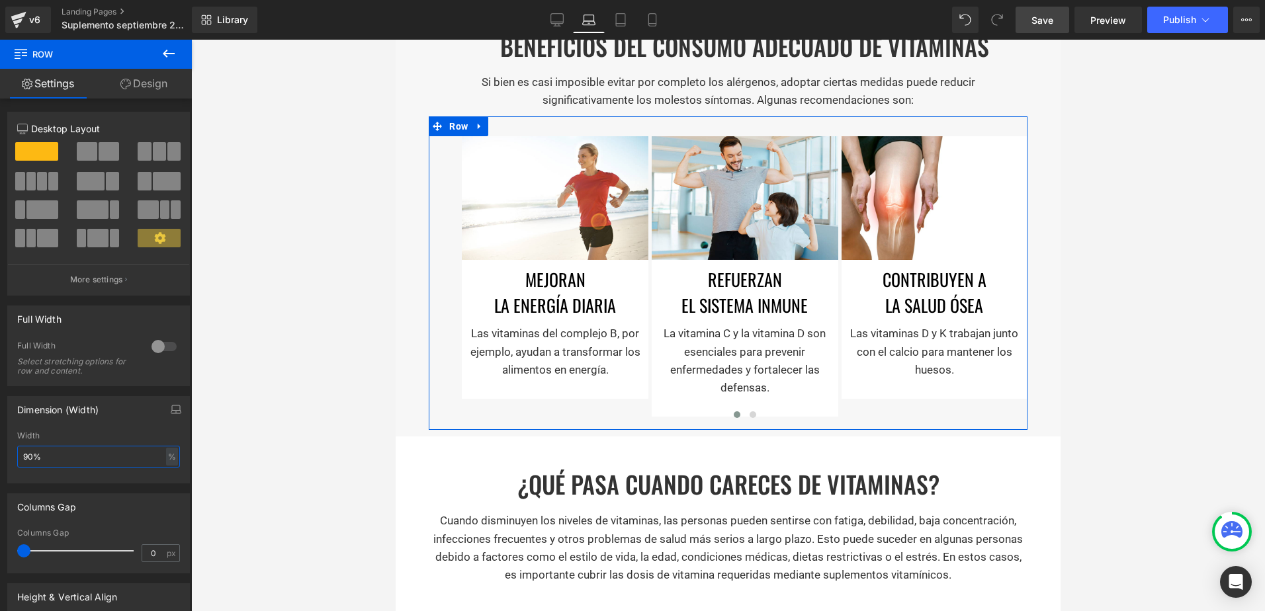
type input "90"
click at [155, 87] on link "Design" at bounding box center [144, 84] width 96 height 30
click at [0, 0] on div "Spacing" at bounding box center [0, 0] width 0 height 0
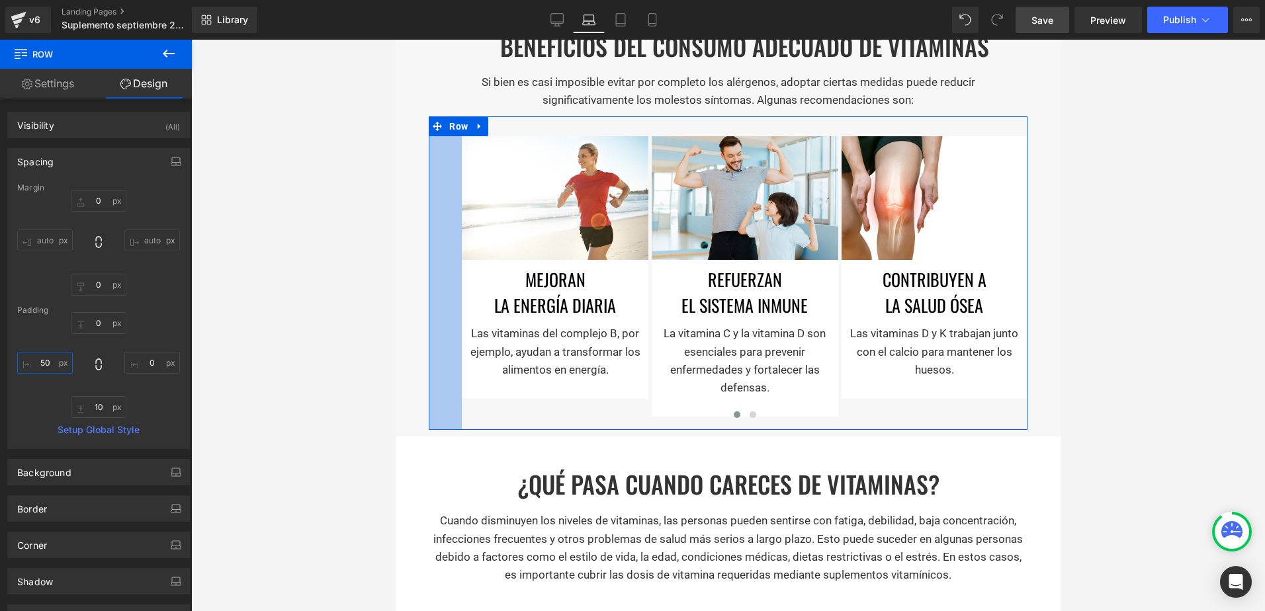
click at [38, 368] on input "text" at bounding box center [45, 363] width 56 height 22
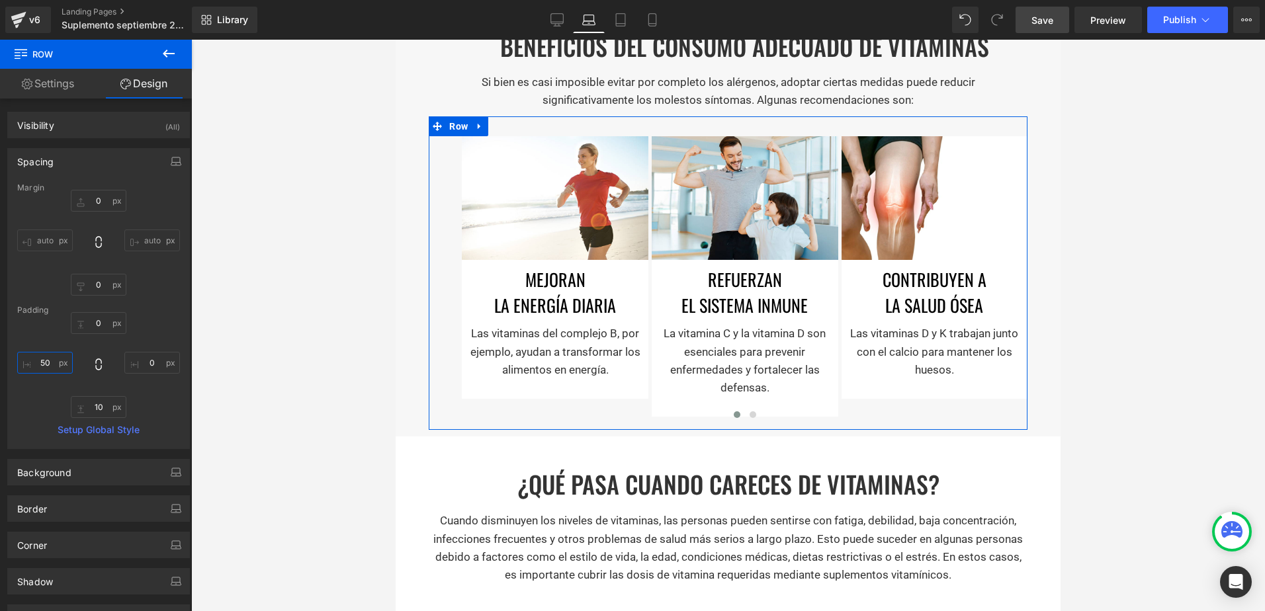
type input "50"
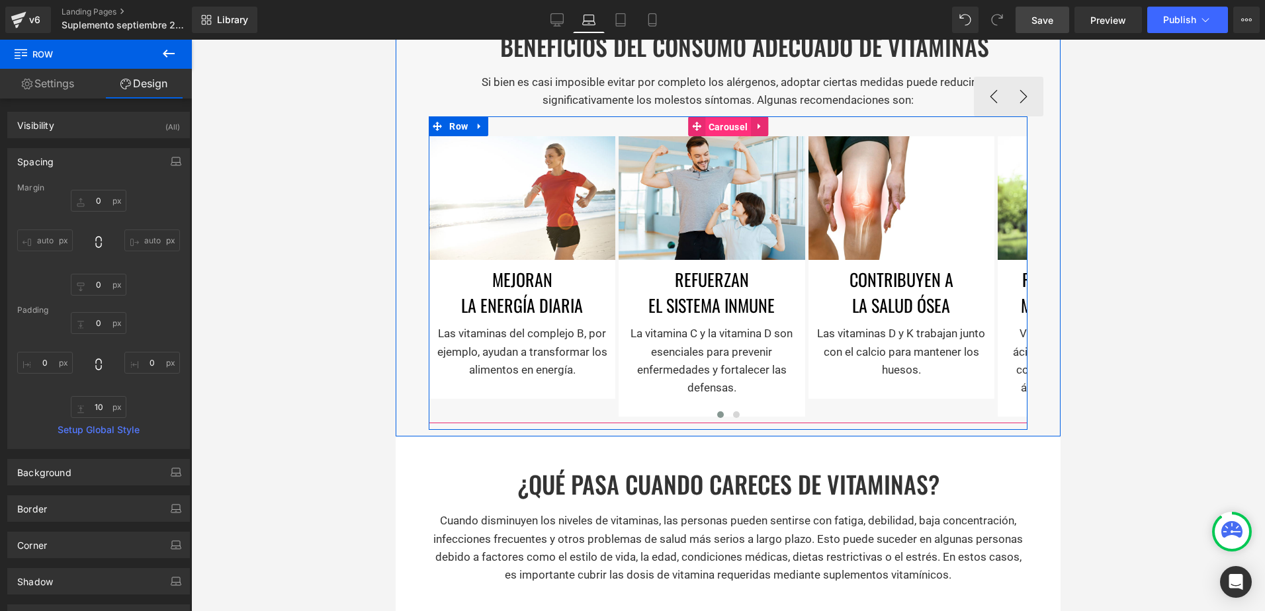
click at [717, 125] on span "Carousel" at bounding box center [728, 127] width 46 height 20
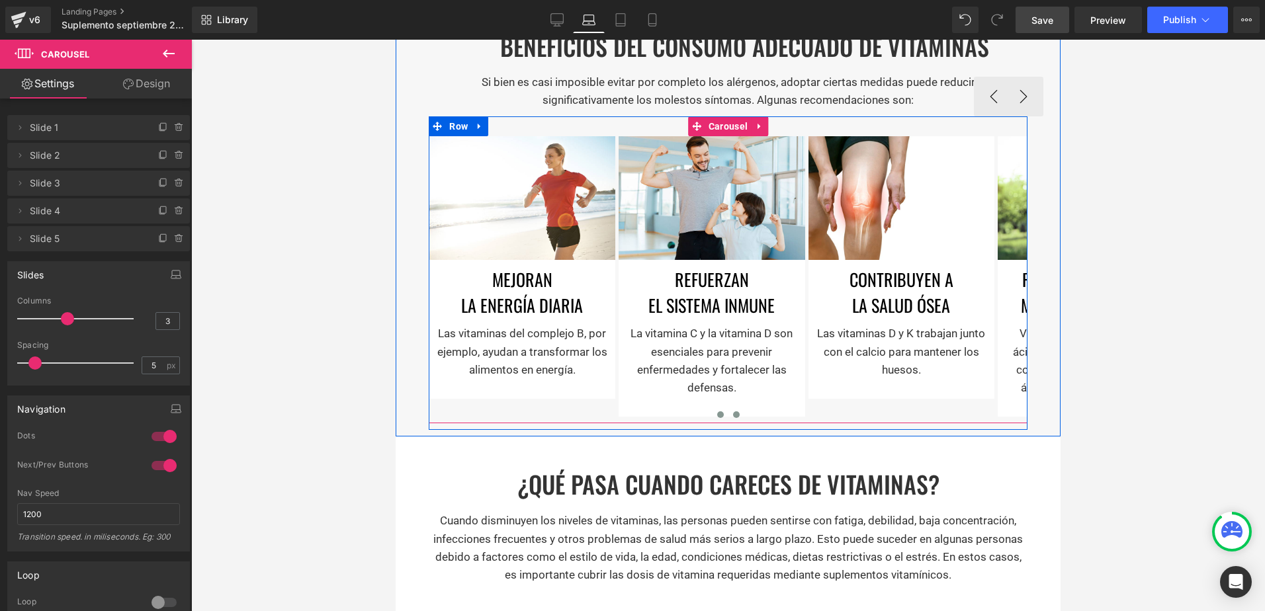
click at [730, 408] on button at bounding box center [736, 414] width 16 height 13
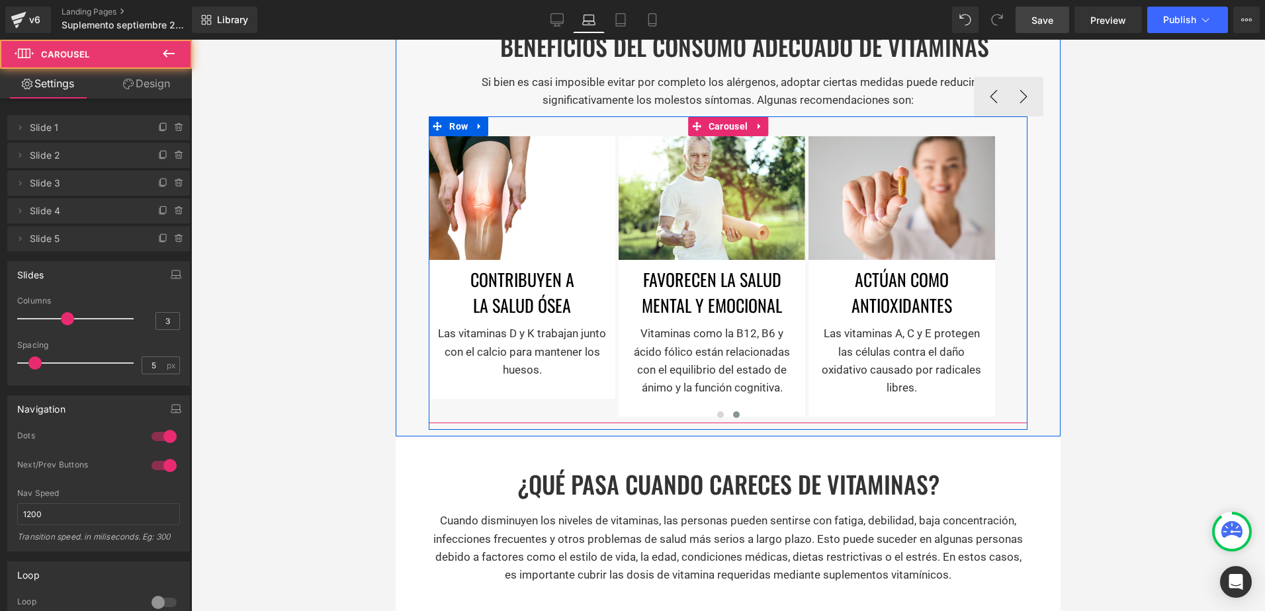
click at [1004, 324] on div "Image Mejoran la energía diaria Heading Las vitaminas del complejo B, por ejemp…" at bounding box center [728, 279] width 599 height 287
click at [1016, 136] on div "Image Mejoran la energía diaria Heading Las vitaminas del complejo B, por ejemp…" at bounding box center [728, 279] width 599 height 287
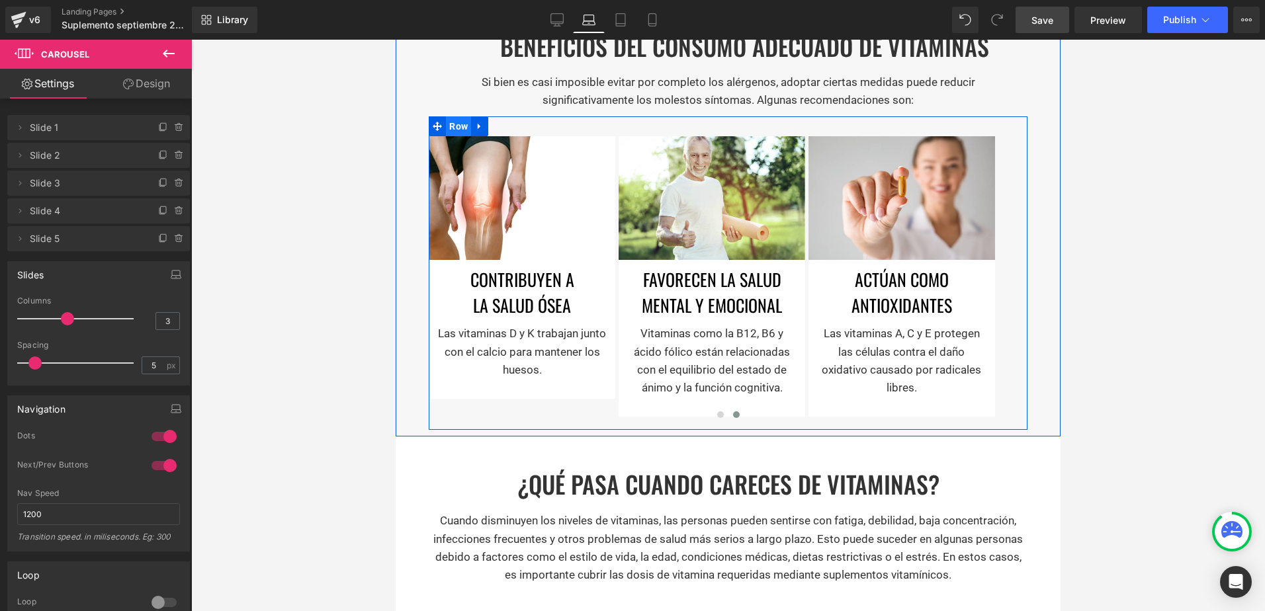
click at [450, 124] on span "Row" at bounding box center [458, 126] width 25 height 20
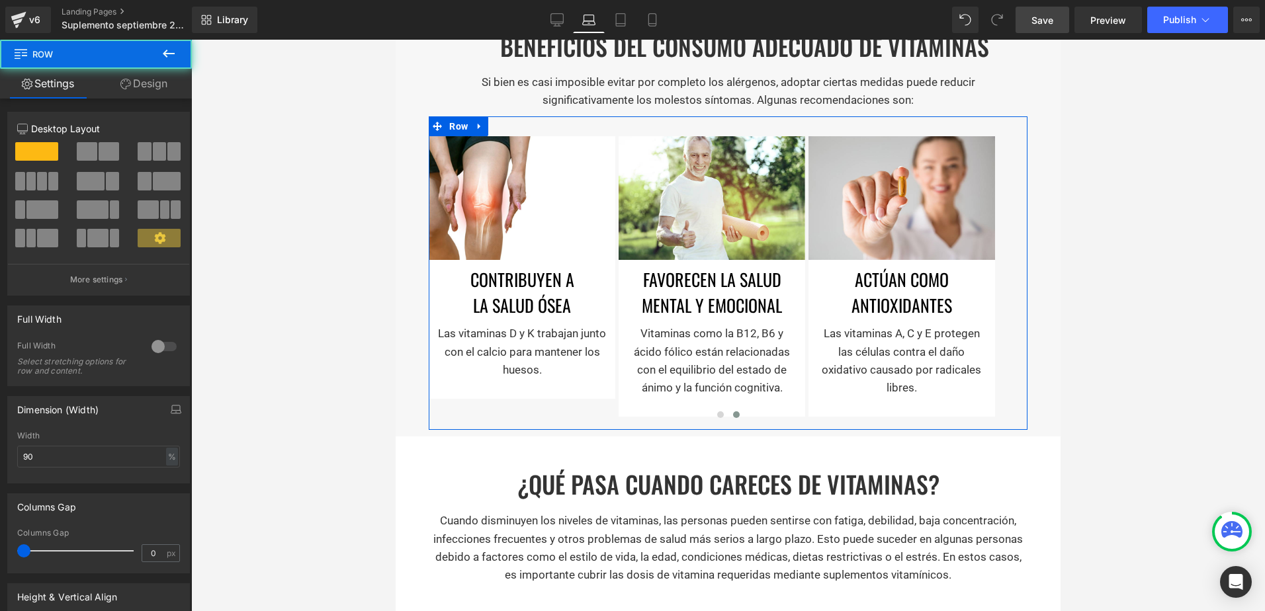
drag, startPoint x: 133, startPoint y: 77, endPoint x: 91, endPoint y: 212, distance: 140.8
click at [135, 77] on link "Design" at bounding box center [144, 84] width 96 height 30
click at [0, 0] on div "Spacing" at bounding box center [0, 0] width 0 height 0
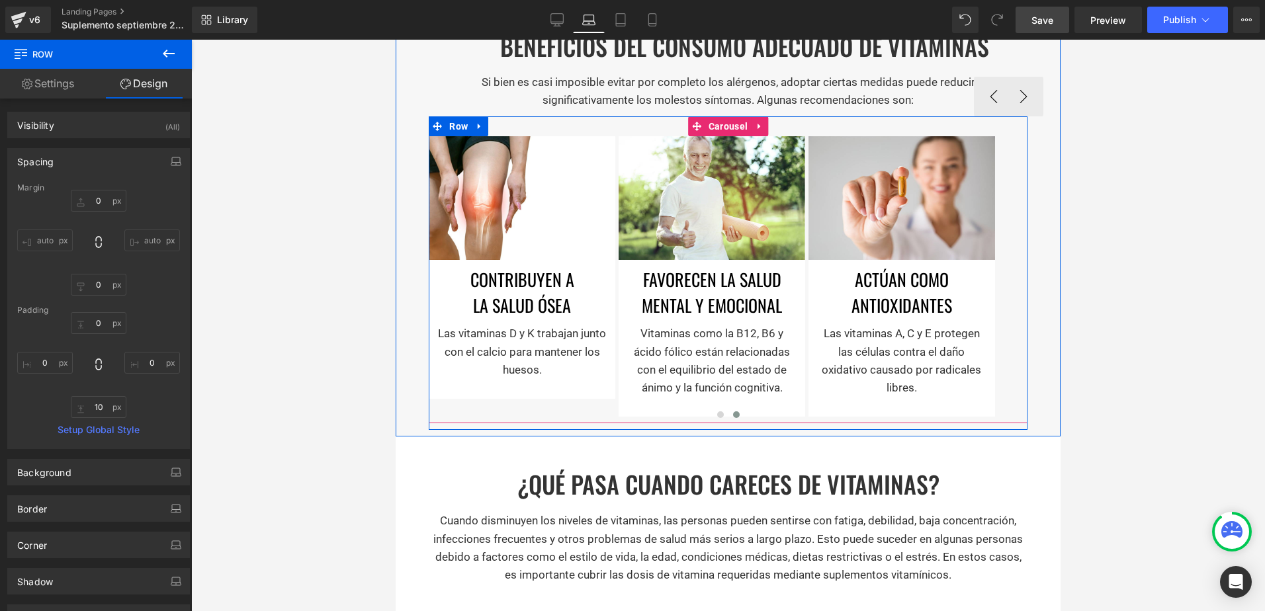
click at [996, 287] on div "Image Mejoran la energía diaria Heading Las vitaminas del complejo B, por ejemp…" at bounding box center [728, 279] width 599 height 287
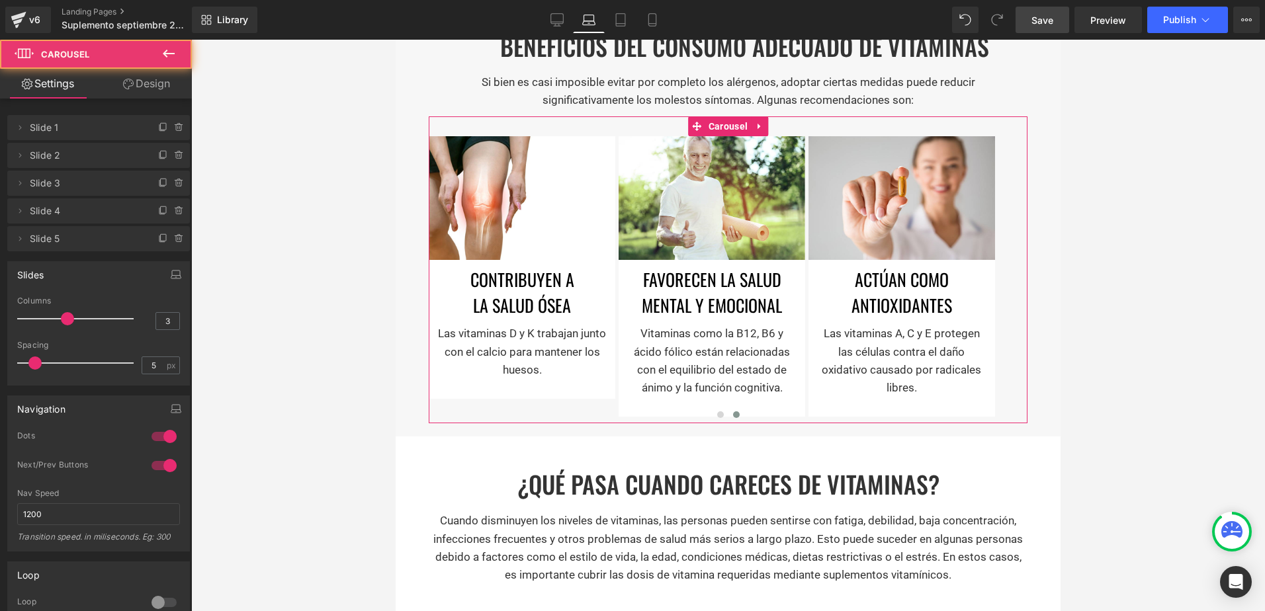
click at [138, 87] on link "Design" at bounding box center [147, 84] width 96 height 30
click at [0, 0] on div "Spacing" at bounding box center [0, 0] width 0 height 0
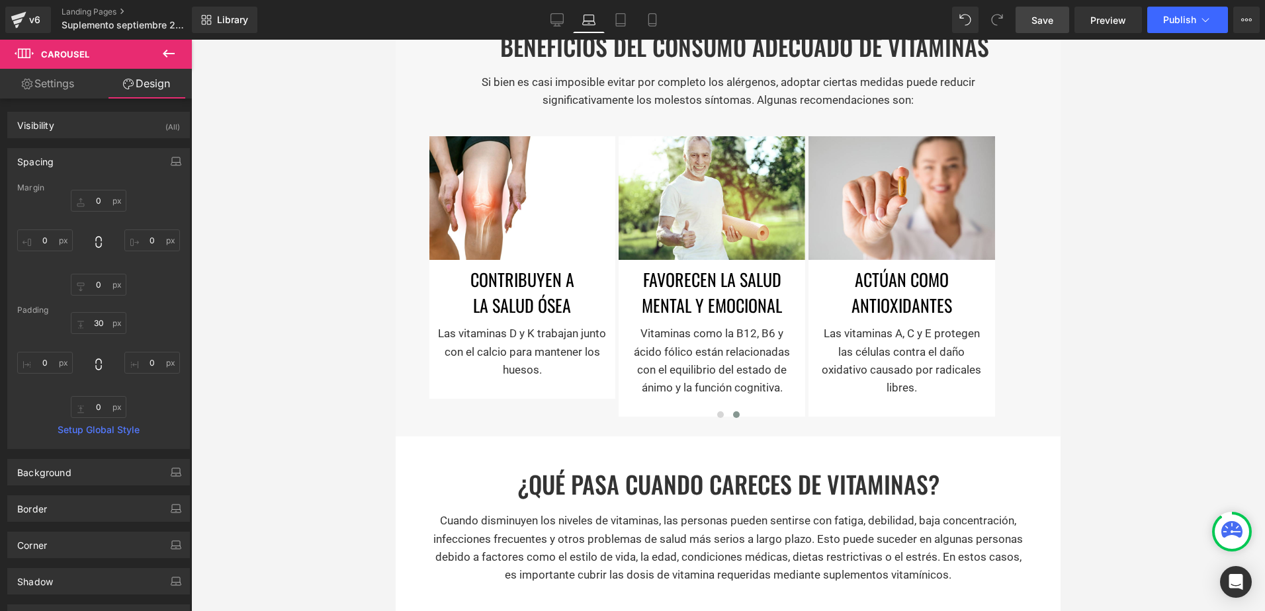
click at [573, 18] on link "Laptop" at bounding box center [589, 20] width 32 height 26
click at [566, 19] on link "Desktop" at bounding box center [557, 20] width 32 height 26
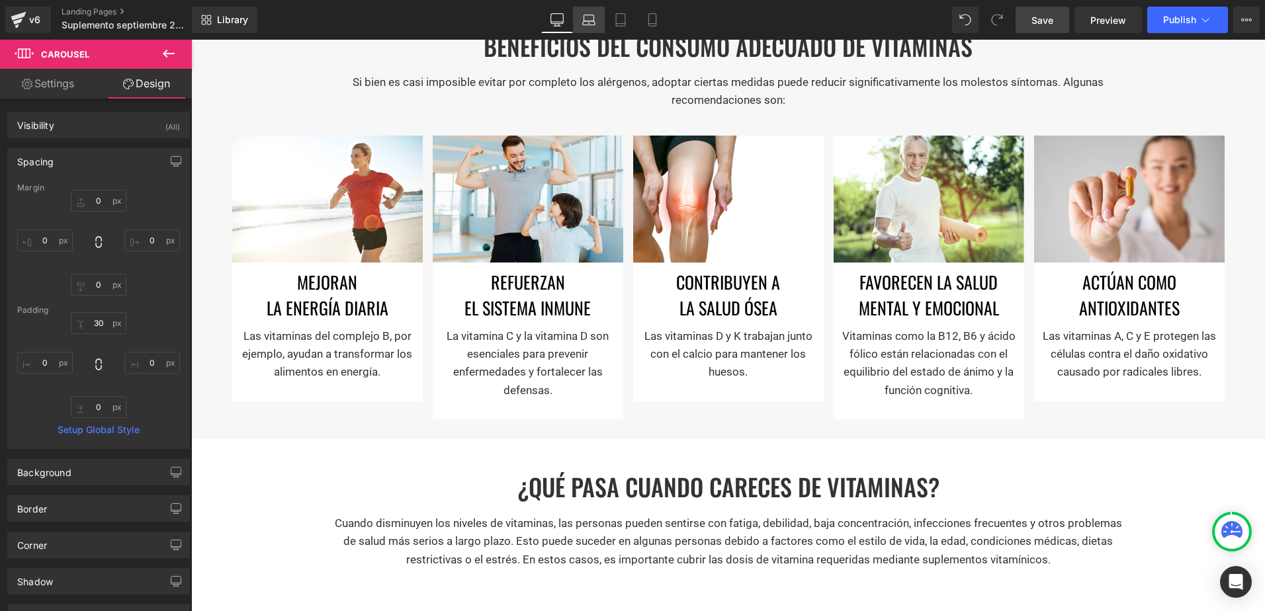
click at [597, 19] on link "Laptop" at bounding box center [589, 20] width 32 height 26
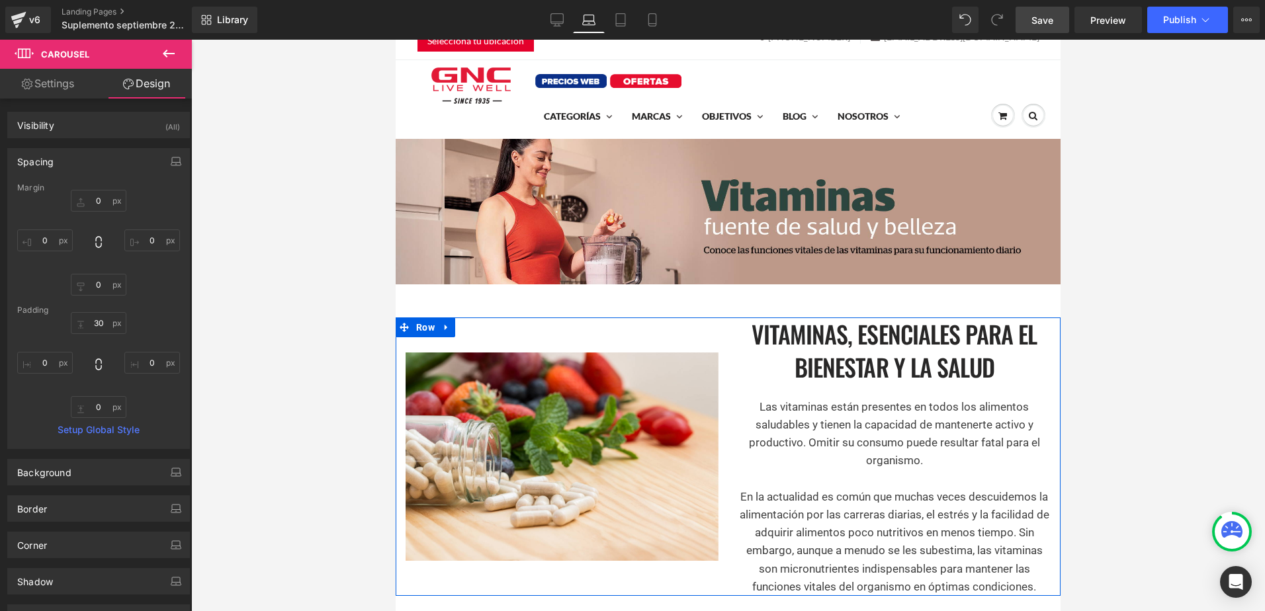
scroll to position [66, 0]
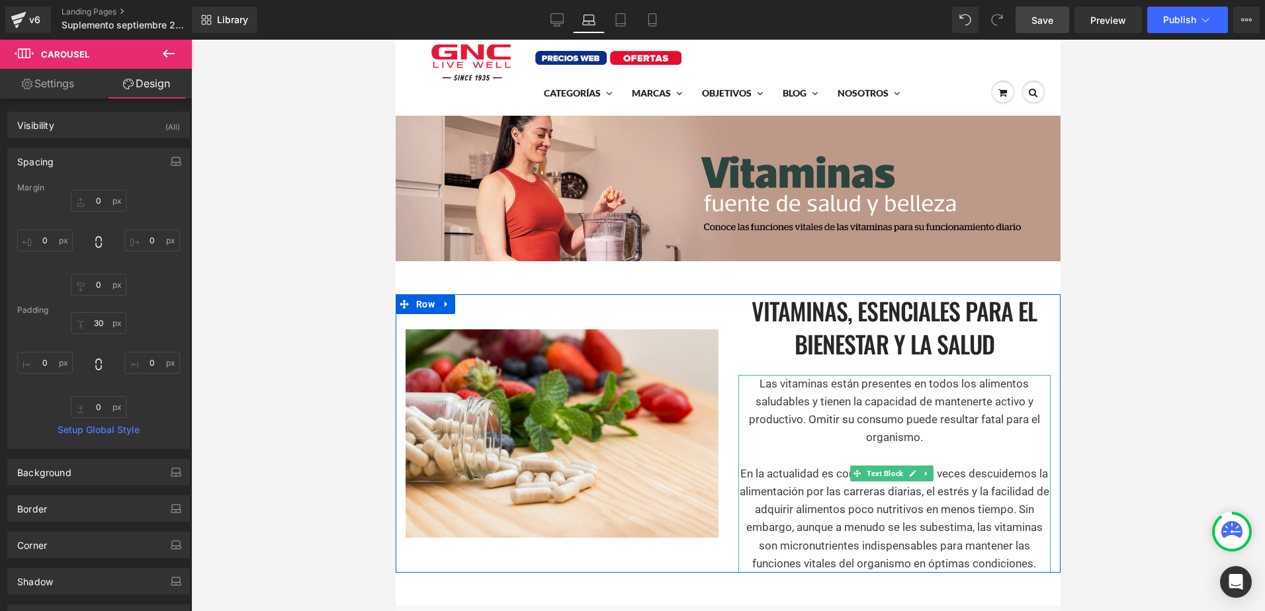
click at [779, 421] on p "Las vitaminas están presentes en todos los alimentos saludables y tienen la cap…" at bounding box center [894, 411] width 313 height 72
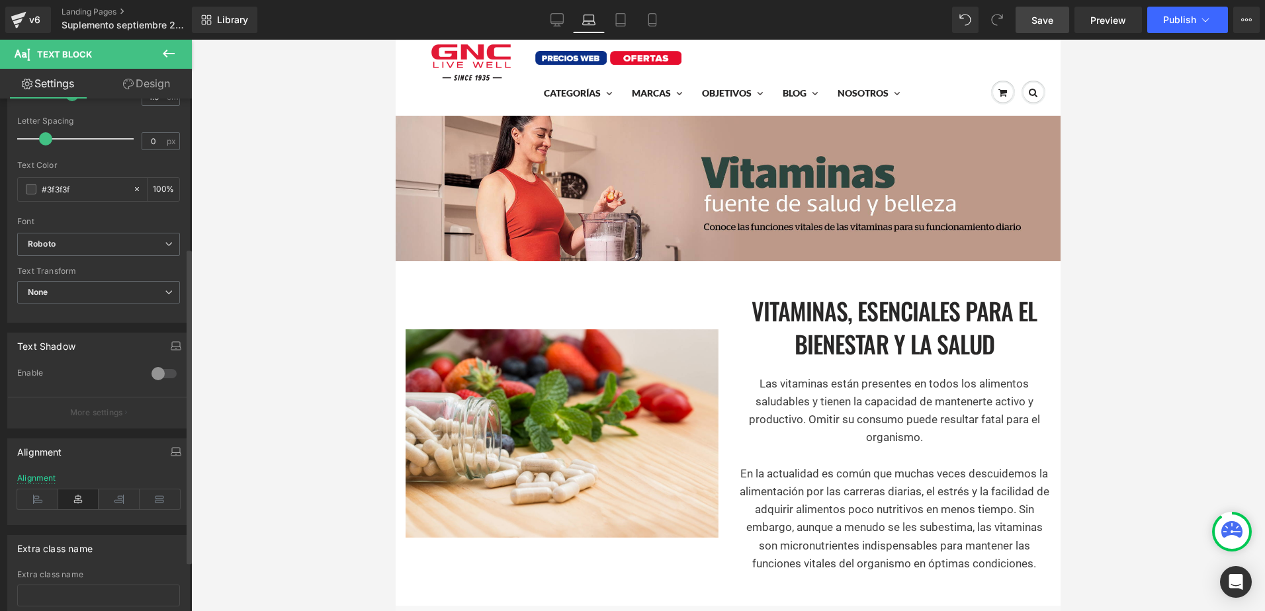
scroll to position [265, 0]
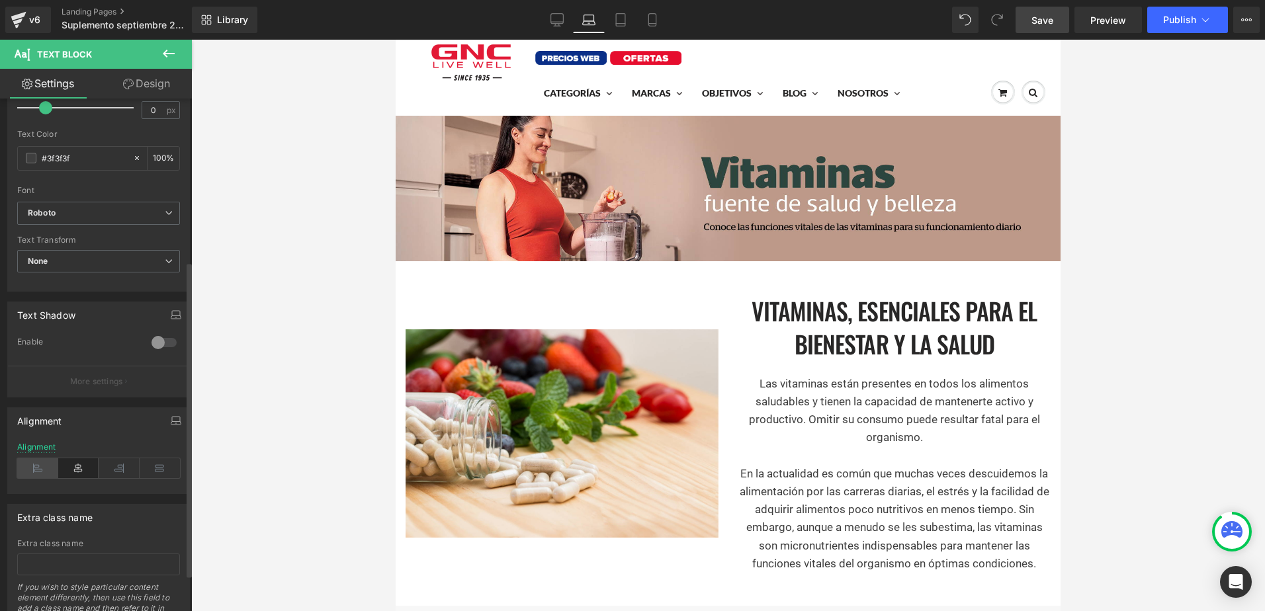
click at [47, 467] on icon at bounding box center [37, 469] width 41 height 20
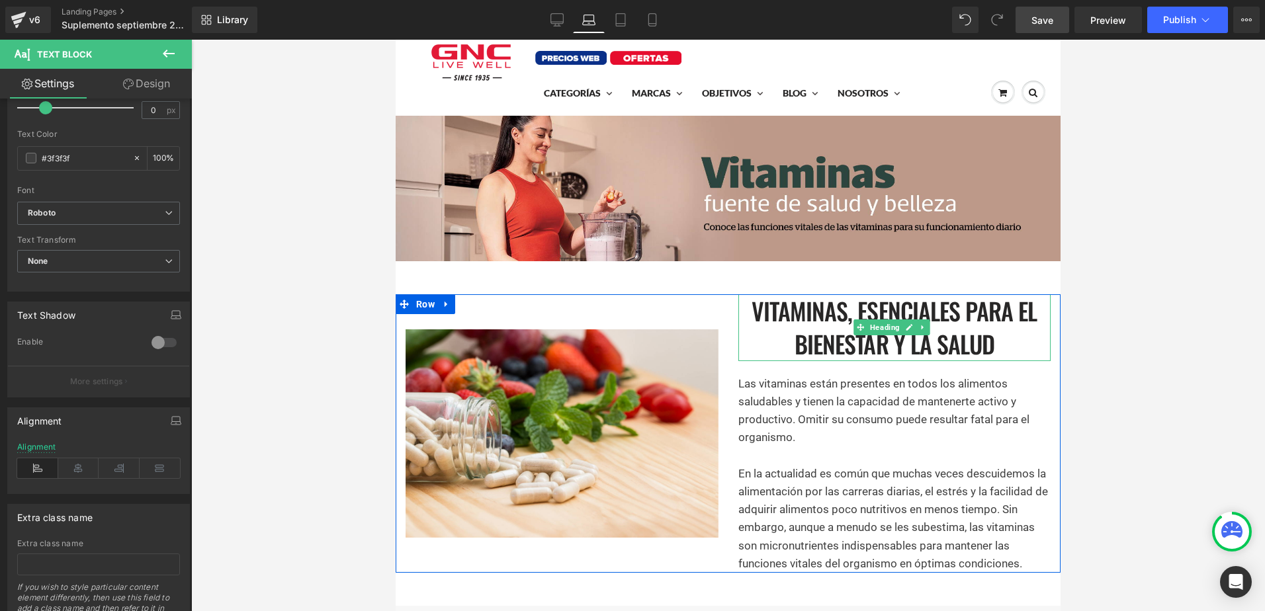
click at [818, 331] on h1 "Vitaminas, esenciales para el bienestar y la salud" at bounding box center [894, 327] width 313 height 67
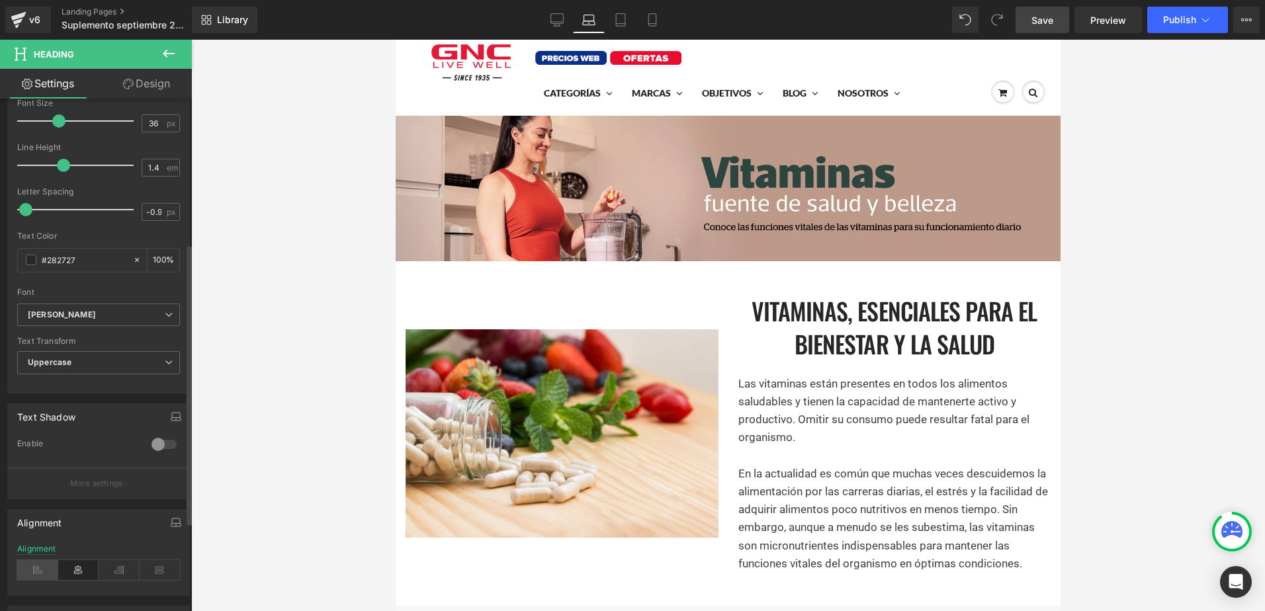
click at [43, 566] on icon at bounding box center [37, 570] width 41 height 20
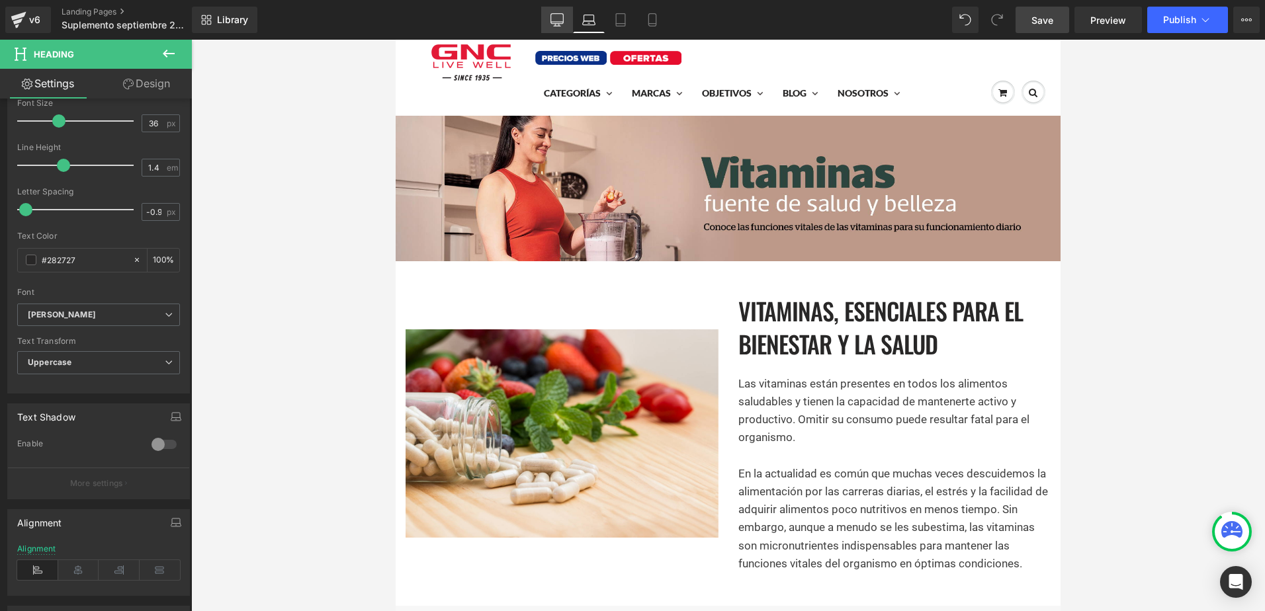
click at [547, 24] on link "Desktop" at bounding box center [557, 20] width 32 height 26
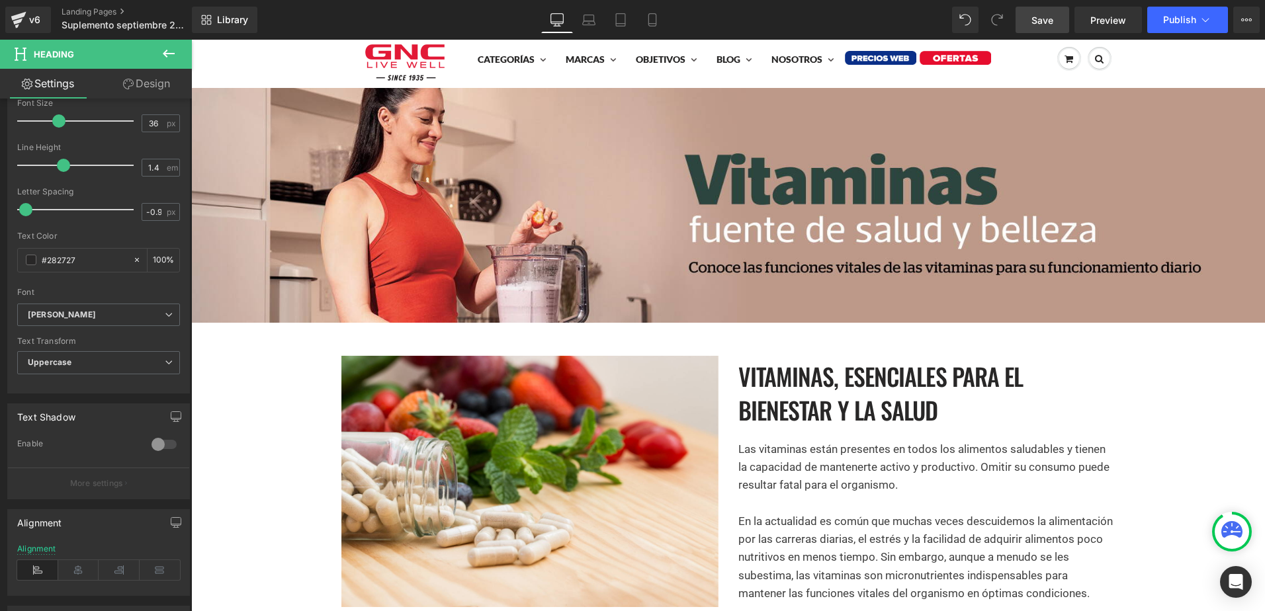
scroll to position [132, 0]
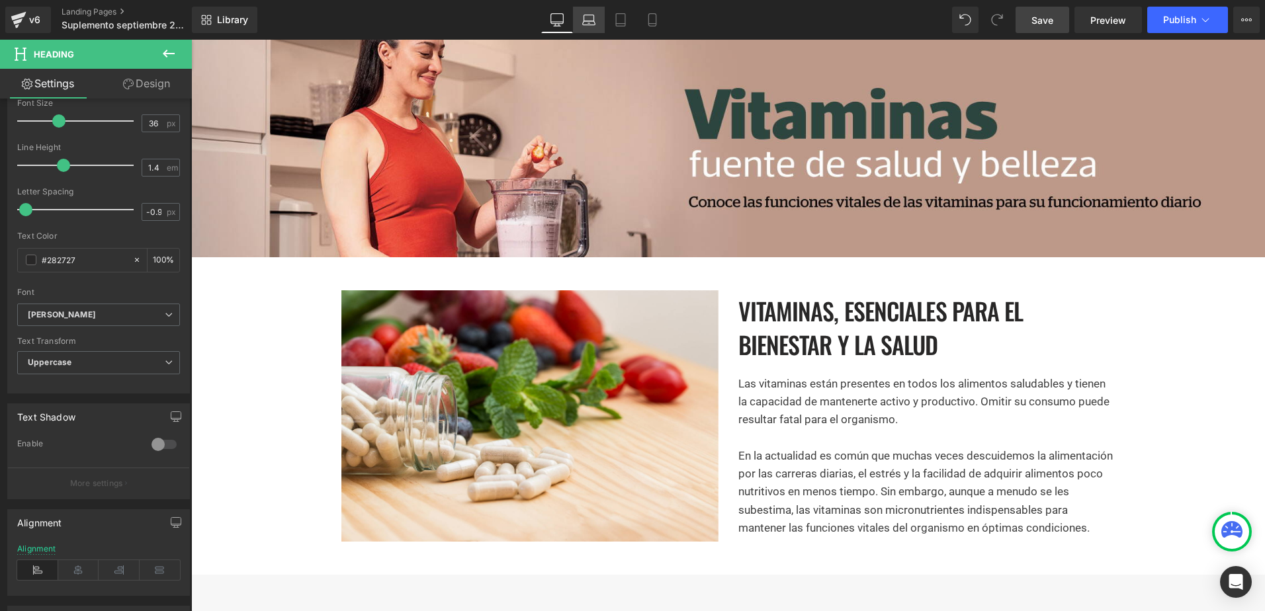
click at [578, 30] on link "Laptop" at bounding box center [589, 20] width 32 height 26
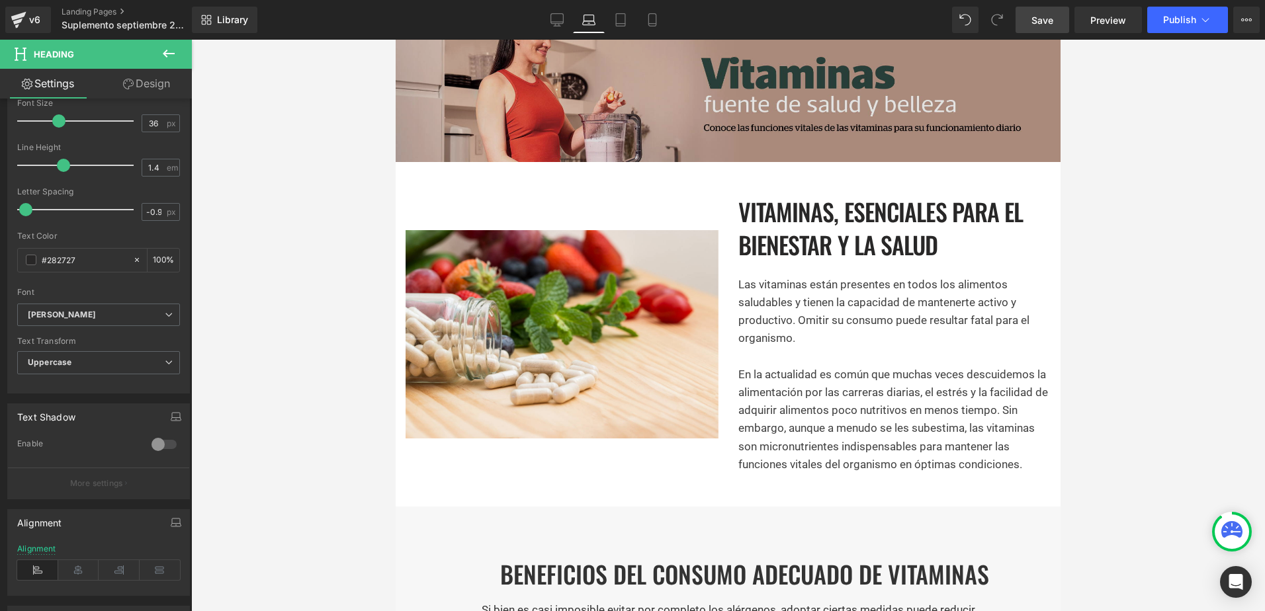
scroll to position [265, 0]
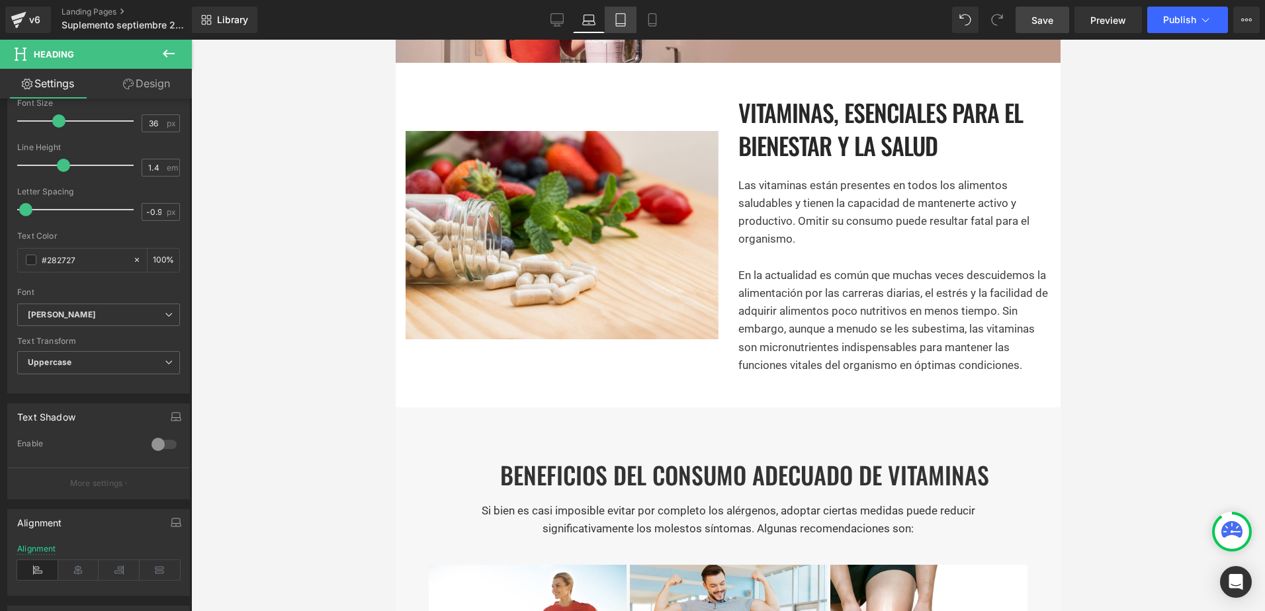
click at [628, 23] on link "Tablet" at bounding box center [621, 20] width 32 height 26
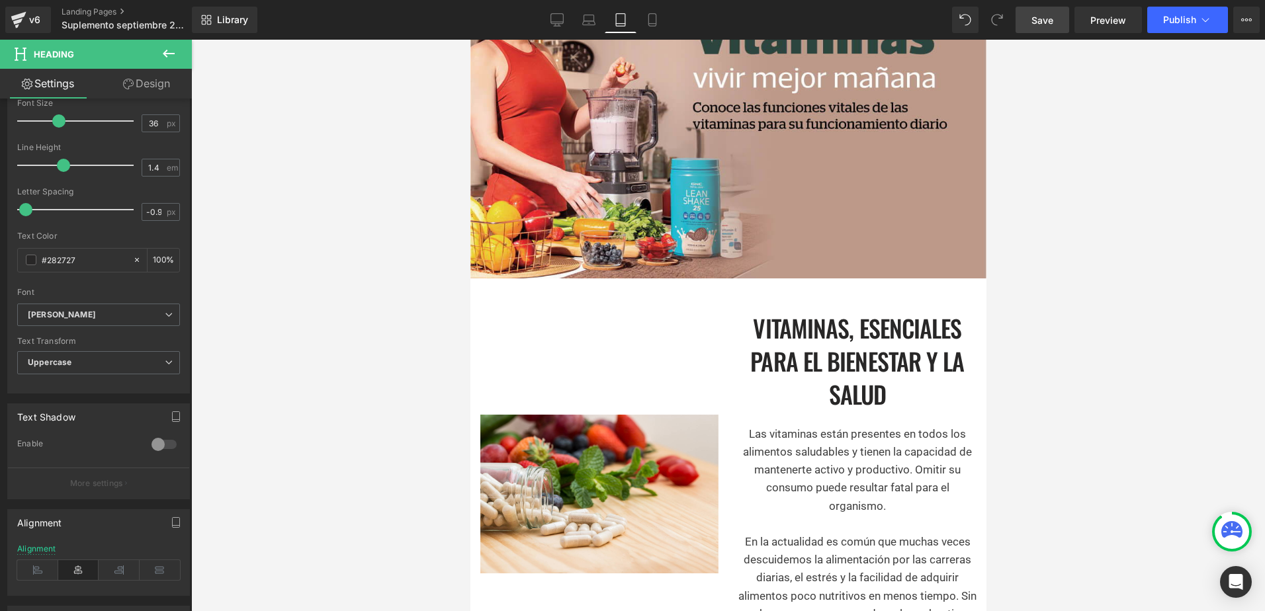
scroll to position [475, 0]
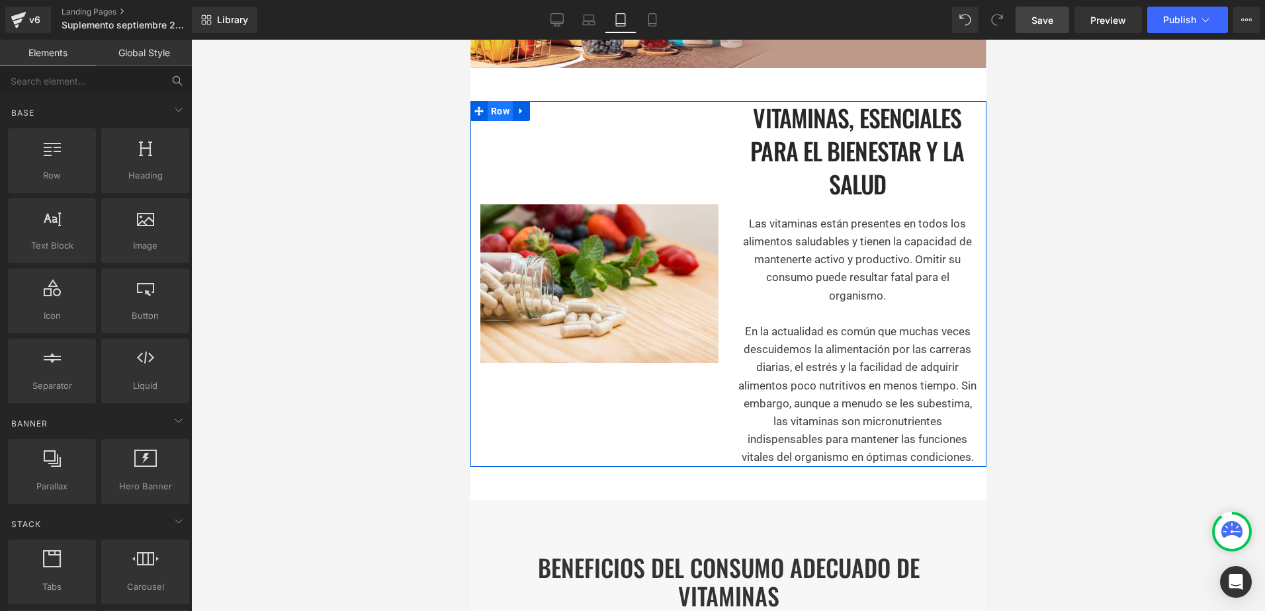
click at [501, 104] on span "Row" at bounding box center [499, 111] width 25 height 20
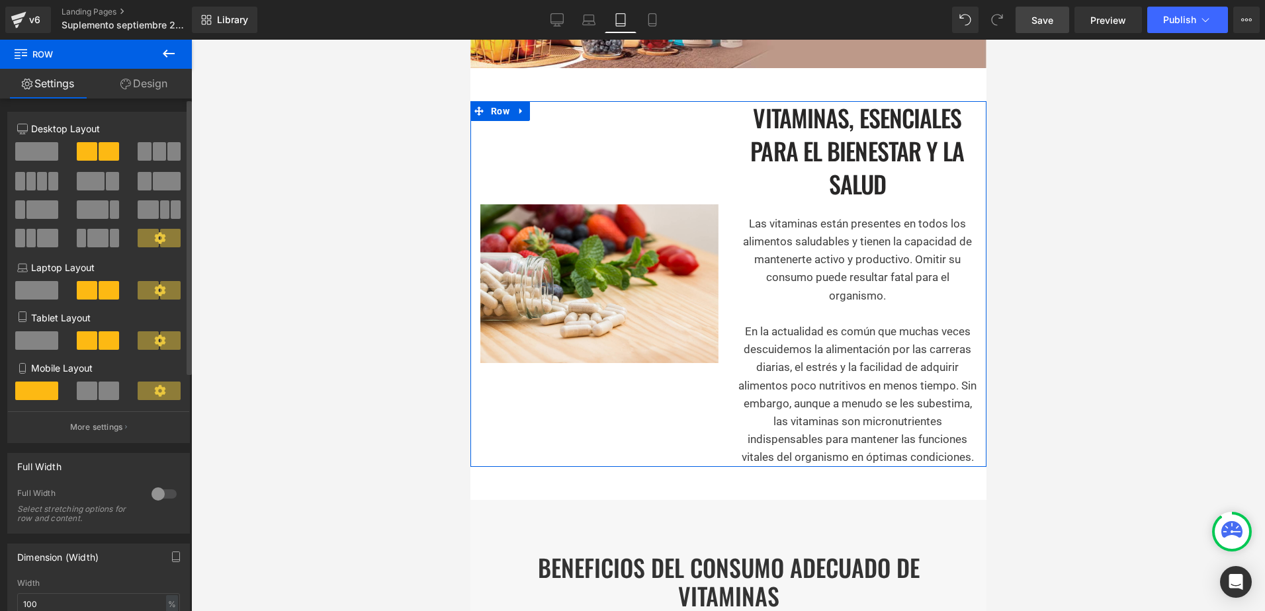
click at [29, 335] on span at bounding box center [36, 340] width 43 height 19
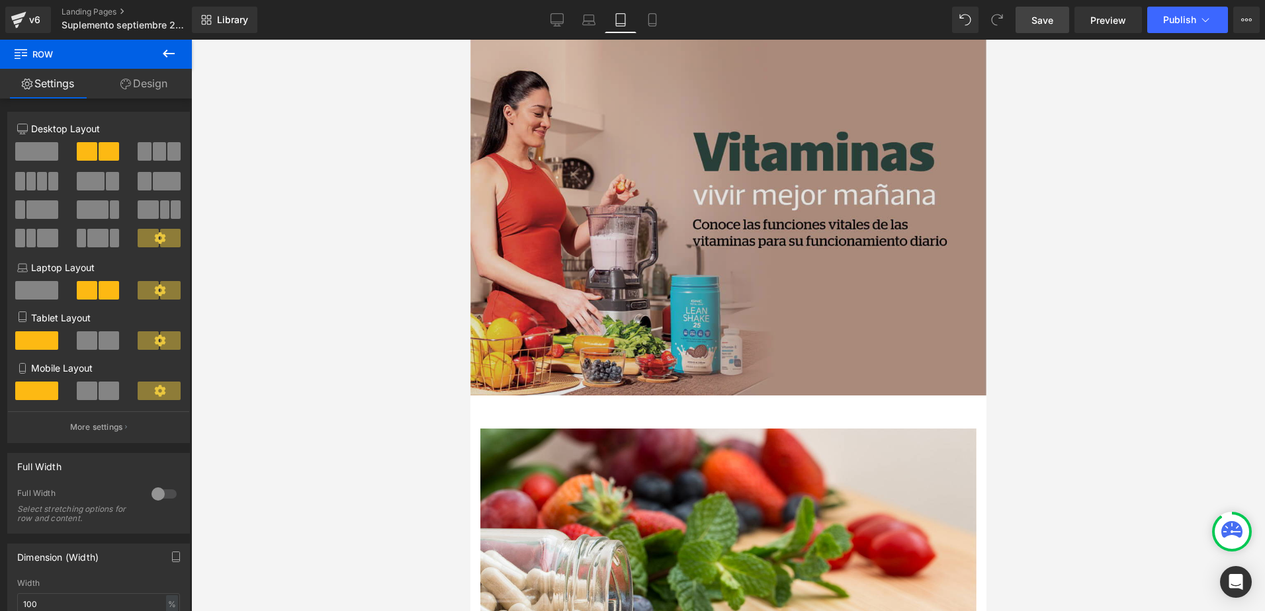
scroll to position [12, 0]
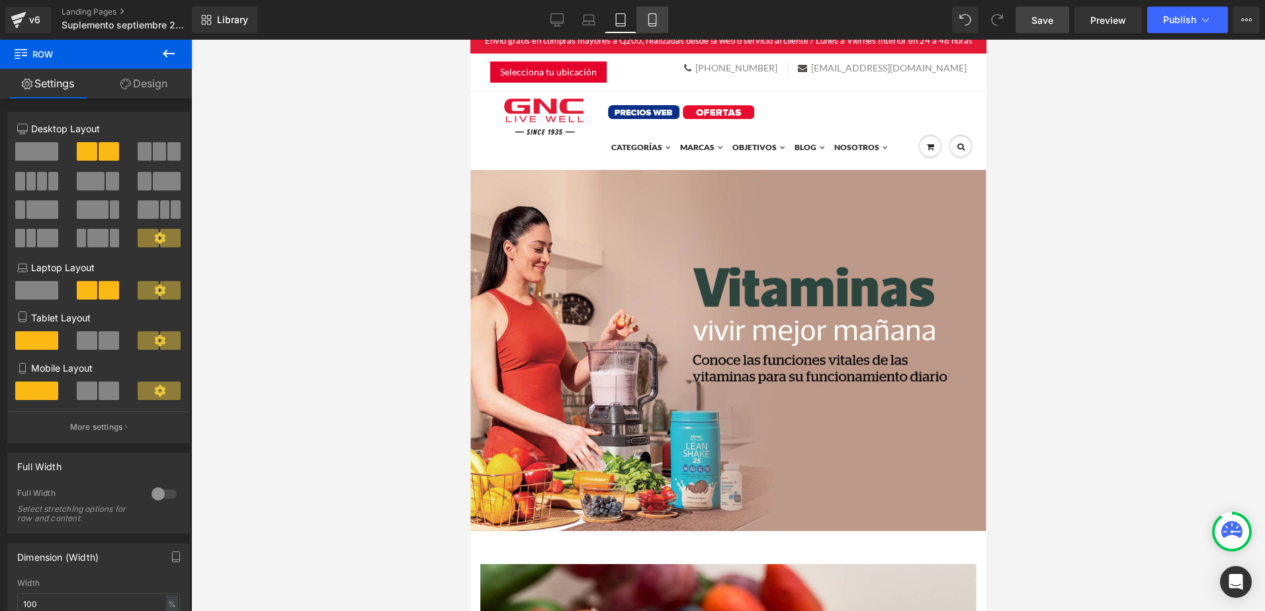
click at [651, 22] on icon at bounding box center [652, 19] width 13 height 13
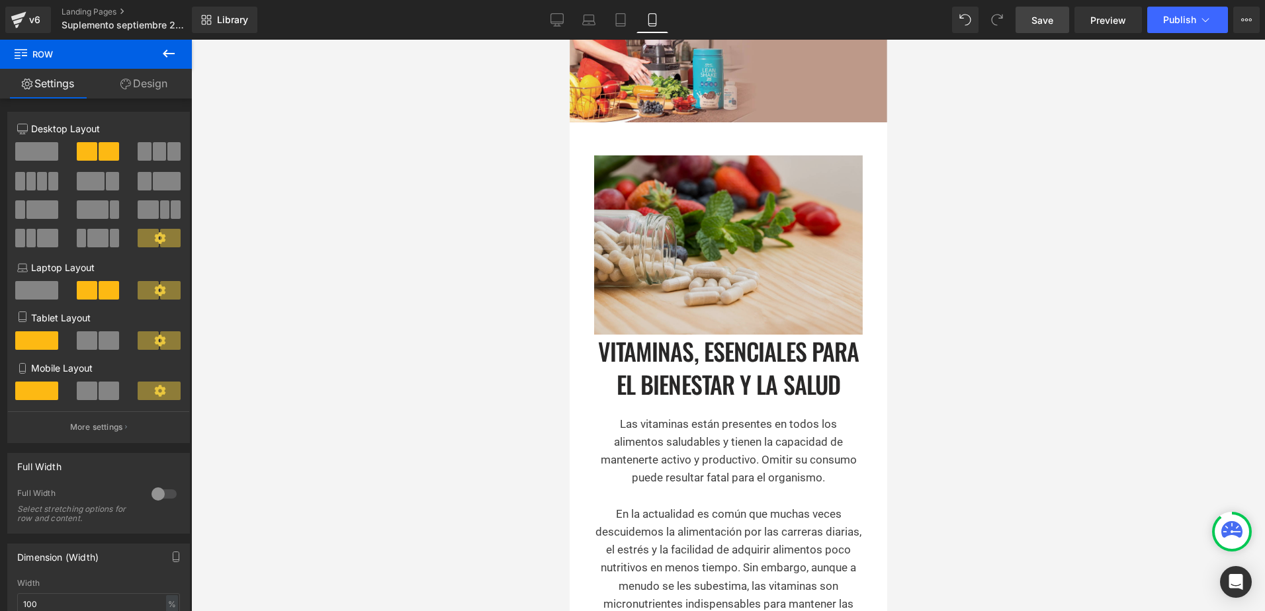
scroll to position [397, 0]
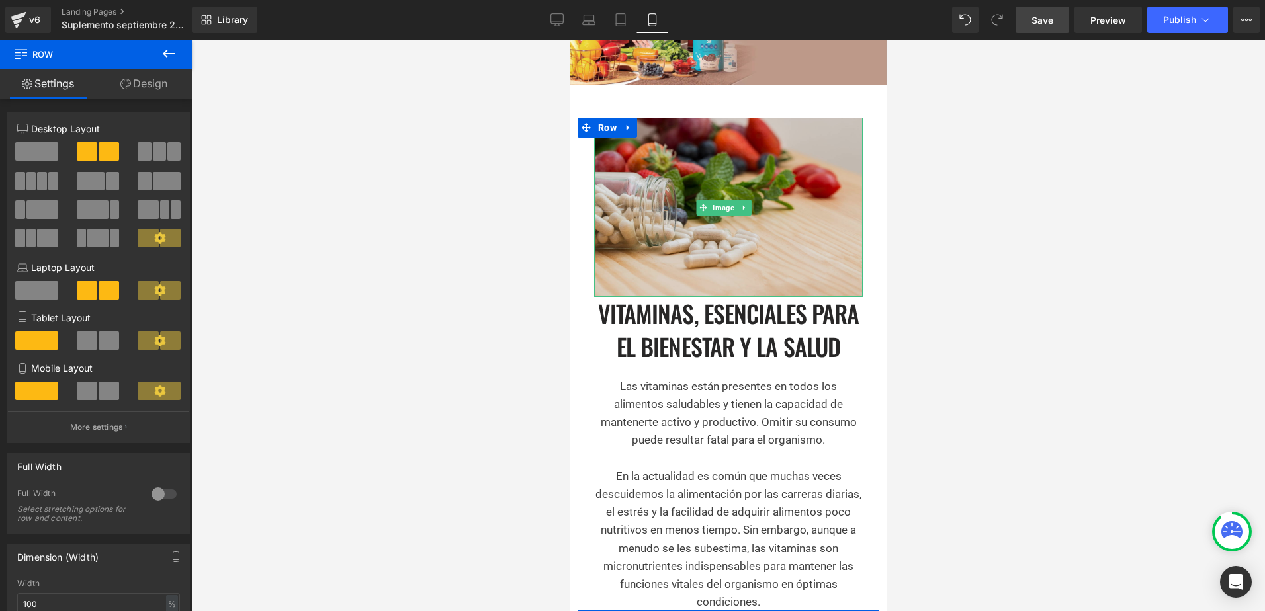
click at [616, 231] on img at bounding box center [727, 207] width 269 height 179
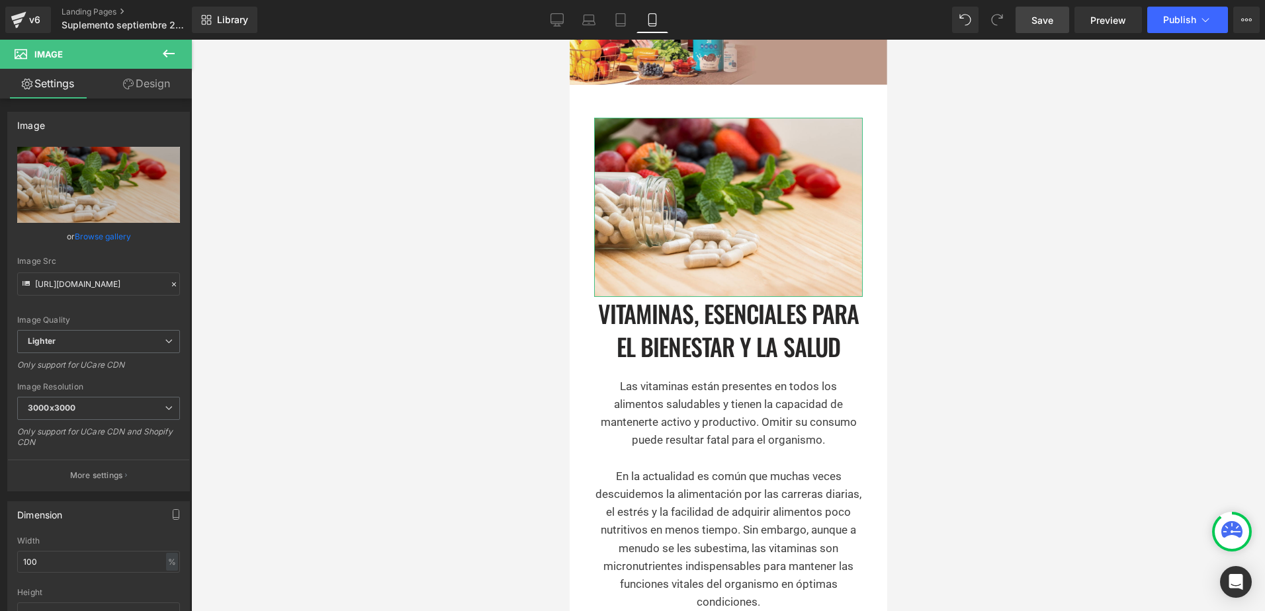
click at [148, 85] on link "Design" at bounding box center [147, 84] width 96 height 30
click at [0, 0] on div "Spacing" at bounding box center [0, 0] width 0 height 0
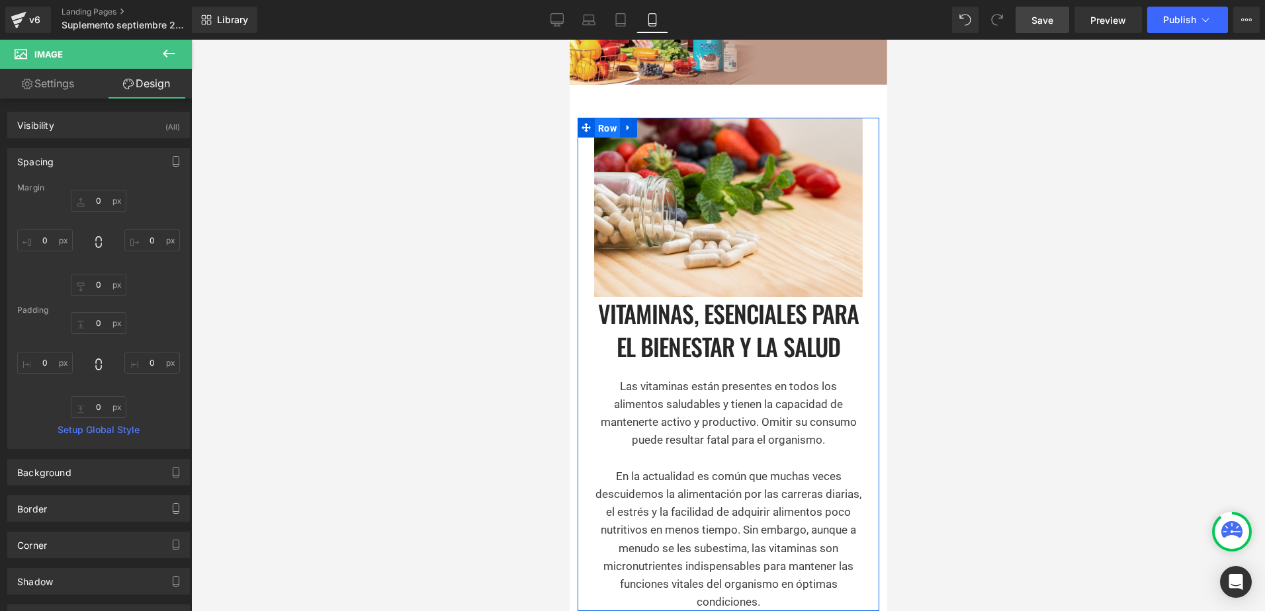
drag, startPoint x: 609, startPoint y: 124, endPoint x: 1014, endPoint y: 206, distance: 413.8
click at [609, 124] on span "Row" at bounding box center [606, 128] width 25 height 20
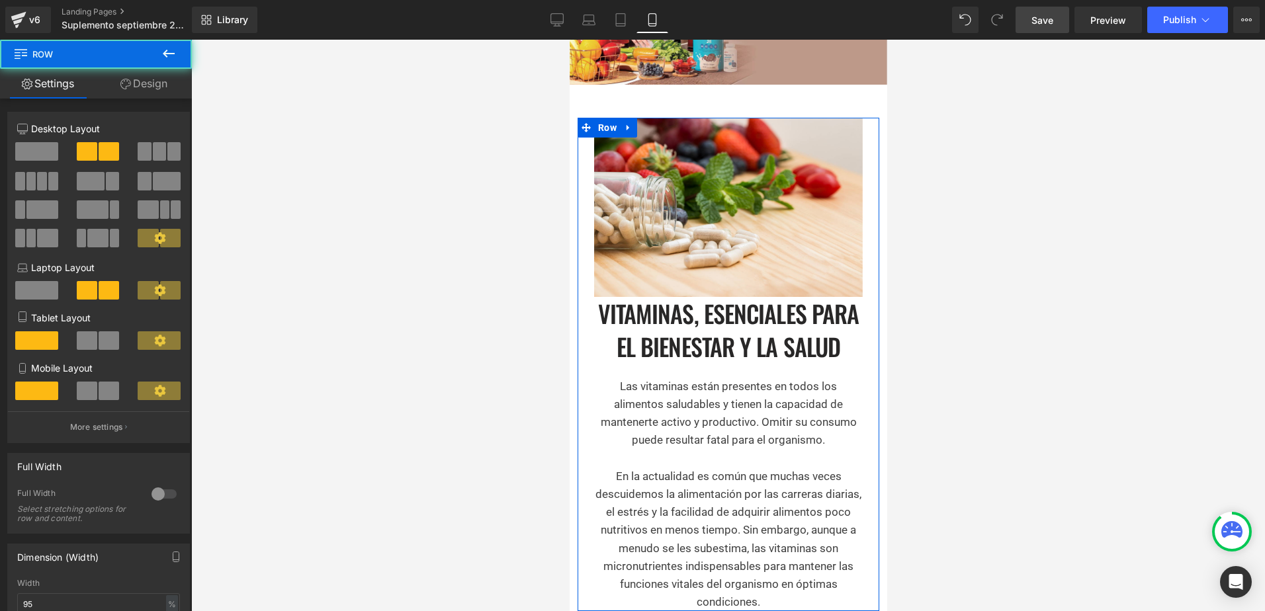
click at [172, 83] on link "Design" at bounding box center [144, 84] width 96 height 30
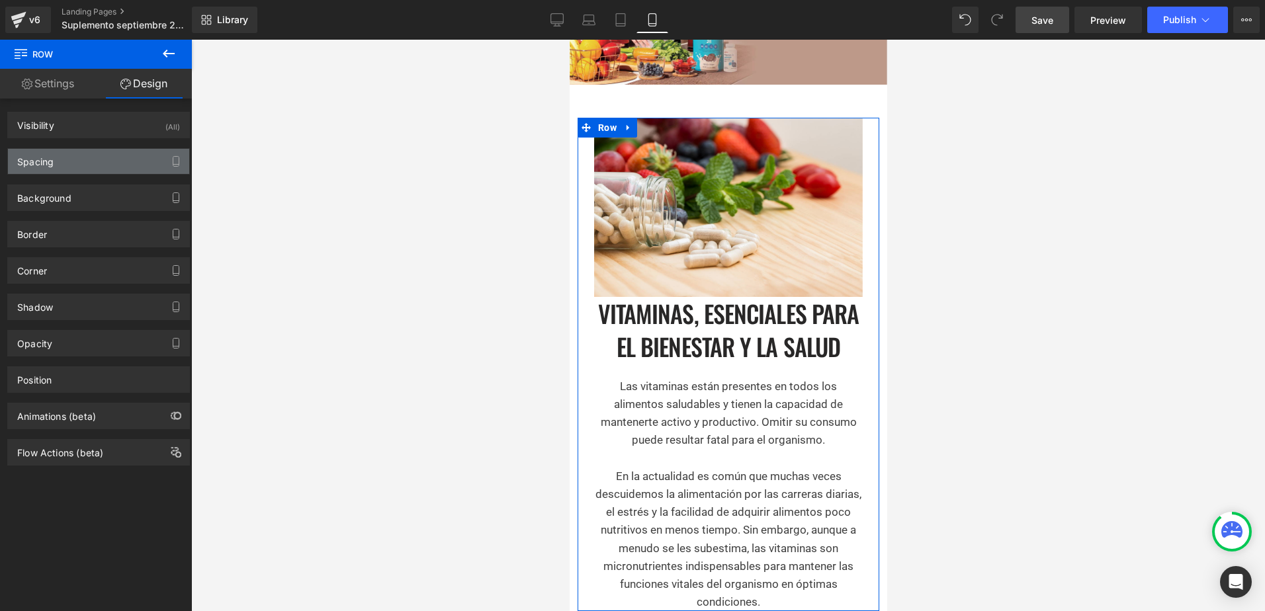
click at [91, 163] on div "Spacing" at bounding box center [98, 161] width 181 height 25
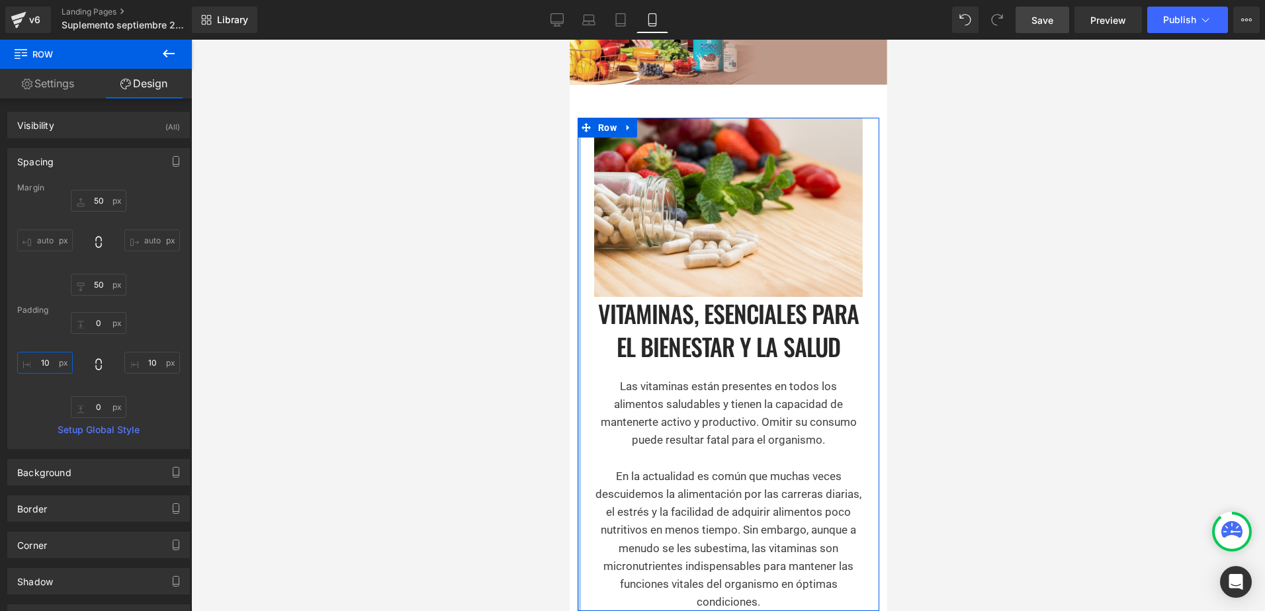
click at [42, 363] on input "text" at bounding box center [45, 363] width 56 height 22
type input "10"
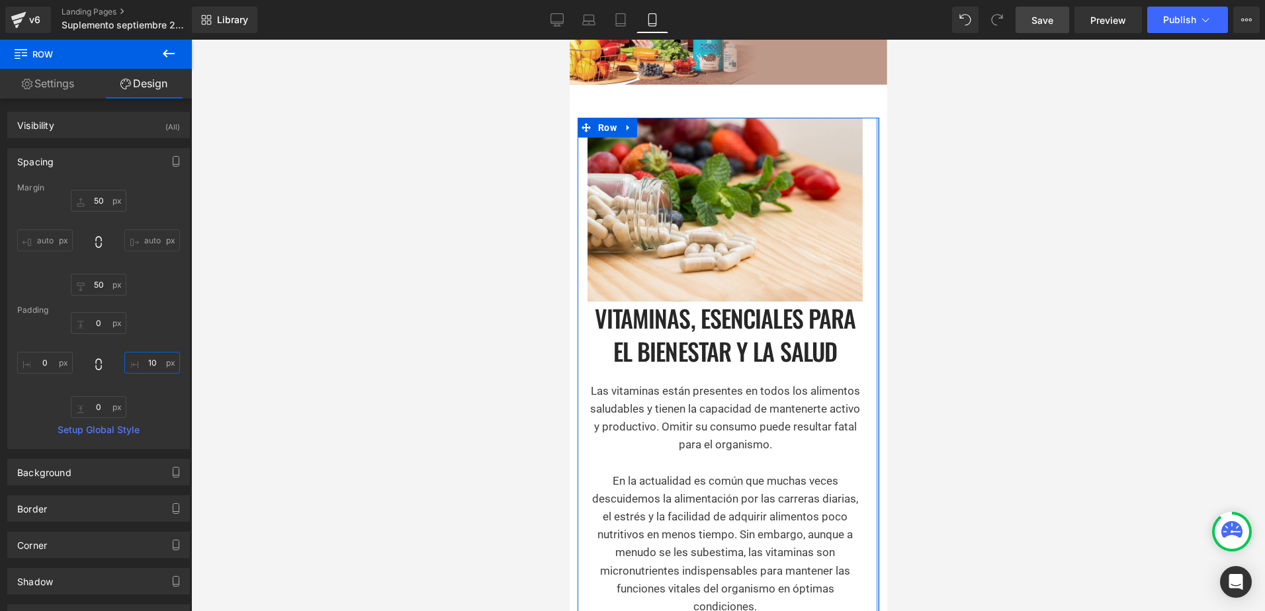
click at [151, 356] on input "text" at bounding box center [152, 363] width 56 height 22
type input "10"
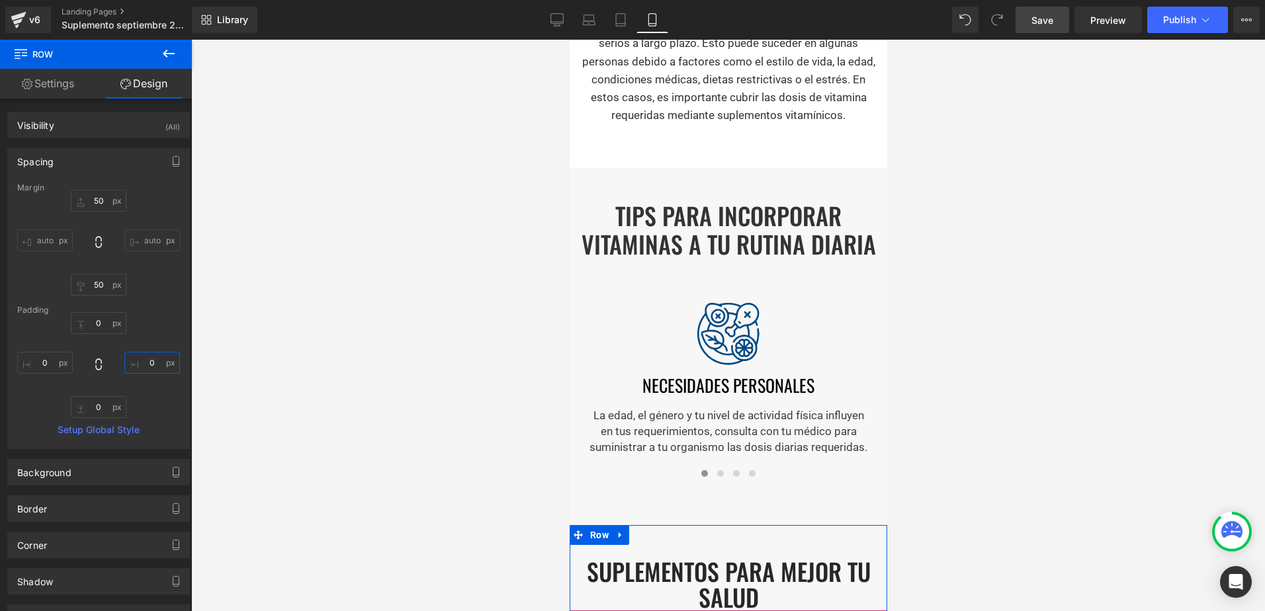
scroll to position [1720, 0]
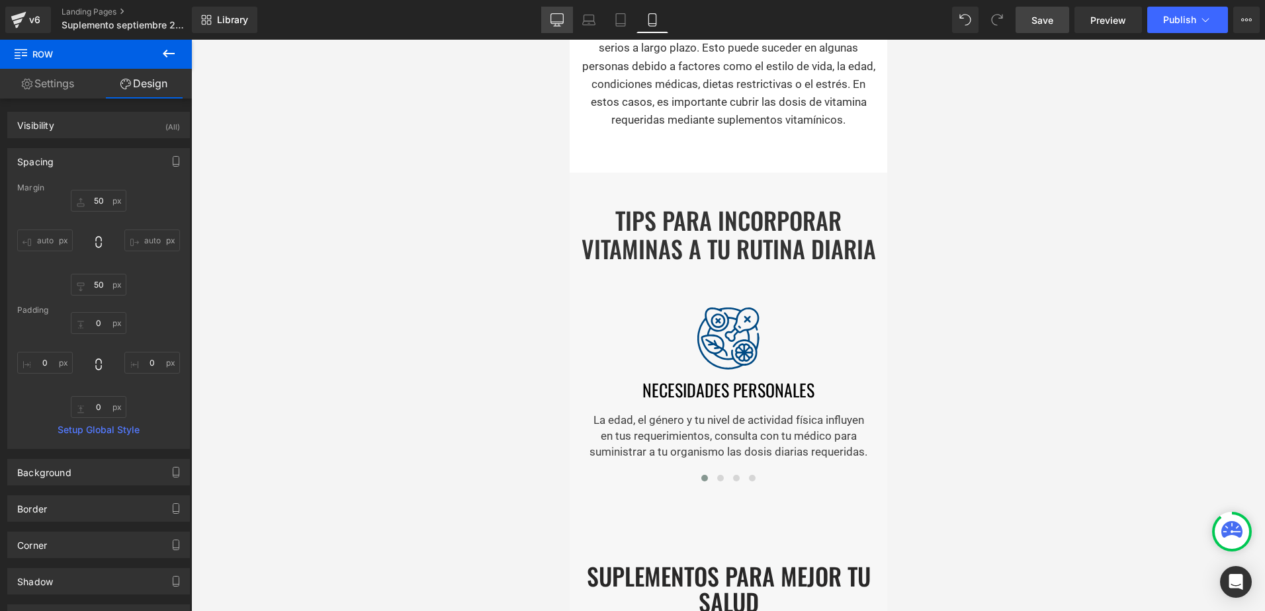
click at [567, 12] on link "Desktop" at bounding box center [557, 20] width 32 height 26
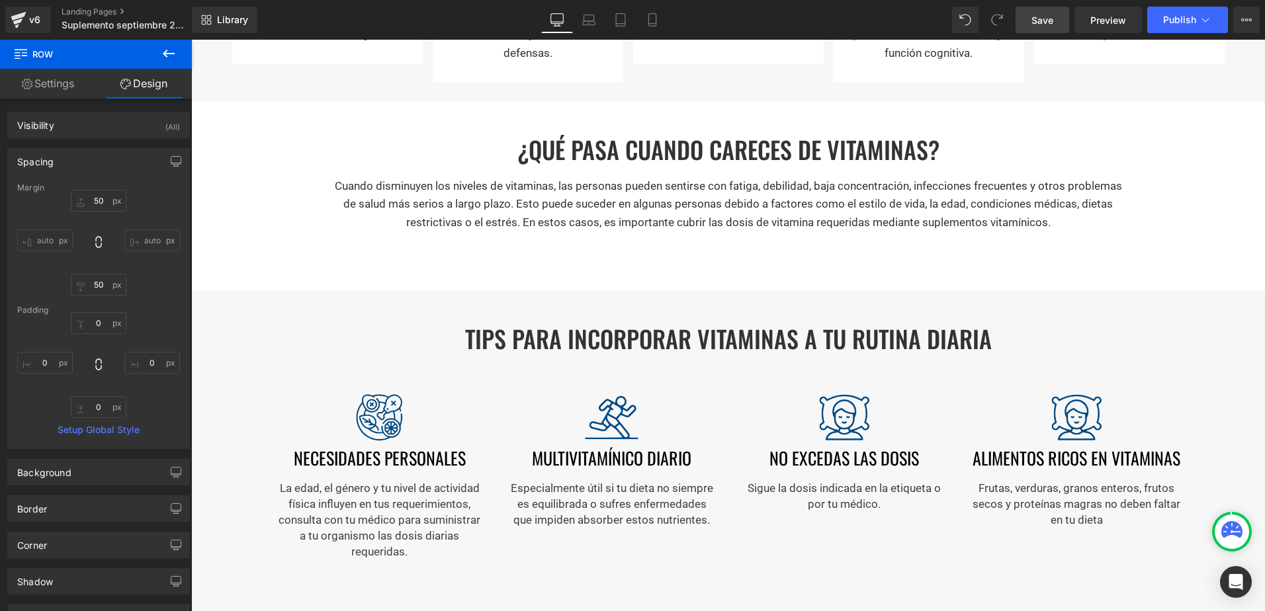
scroll to position [1180, 0]
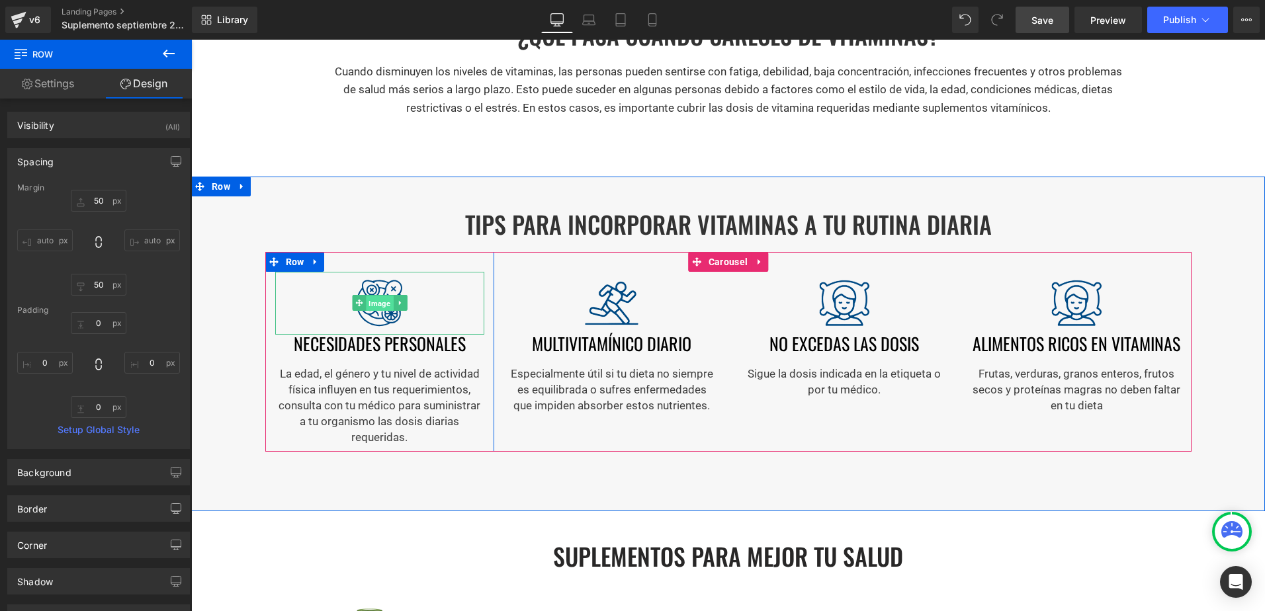
click at [369, 300] on span "Image" at bounding box center [379, 304] width 27 height 16
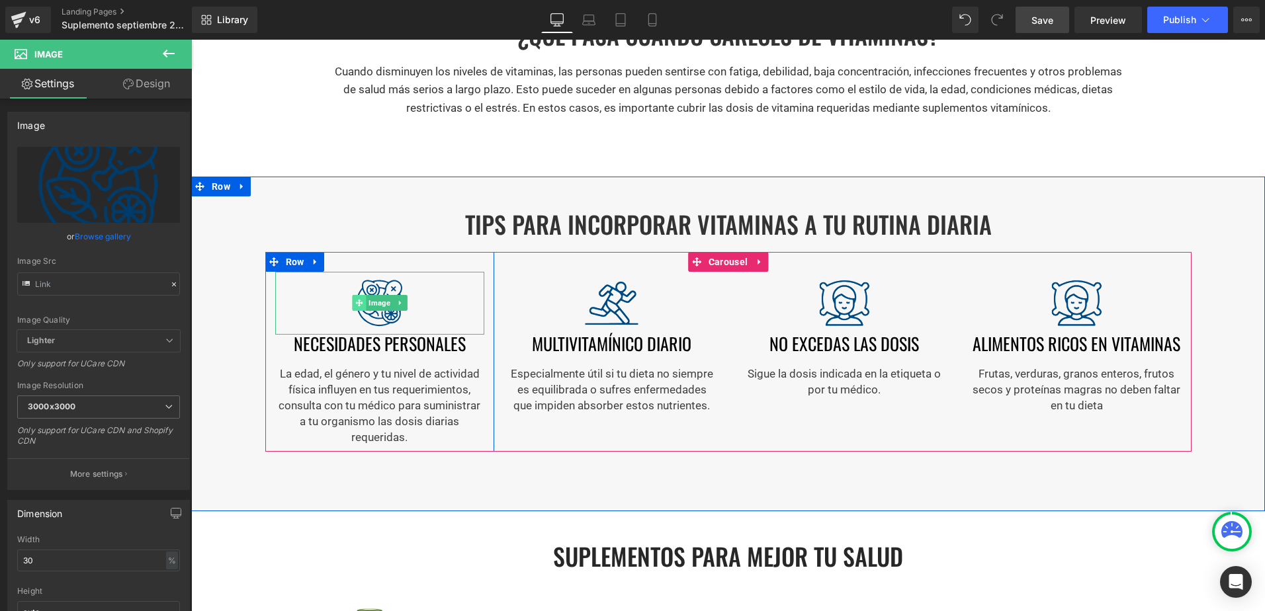
click at [374, 302] on span "Image" at bounding box center [379, 303] width 27 height 16
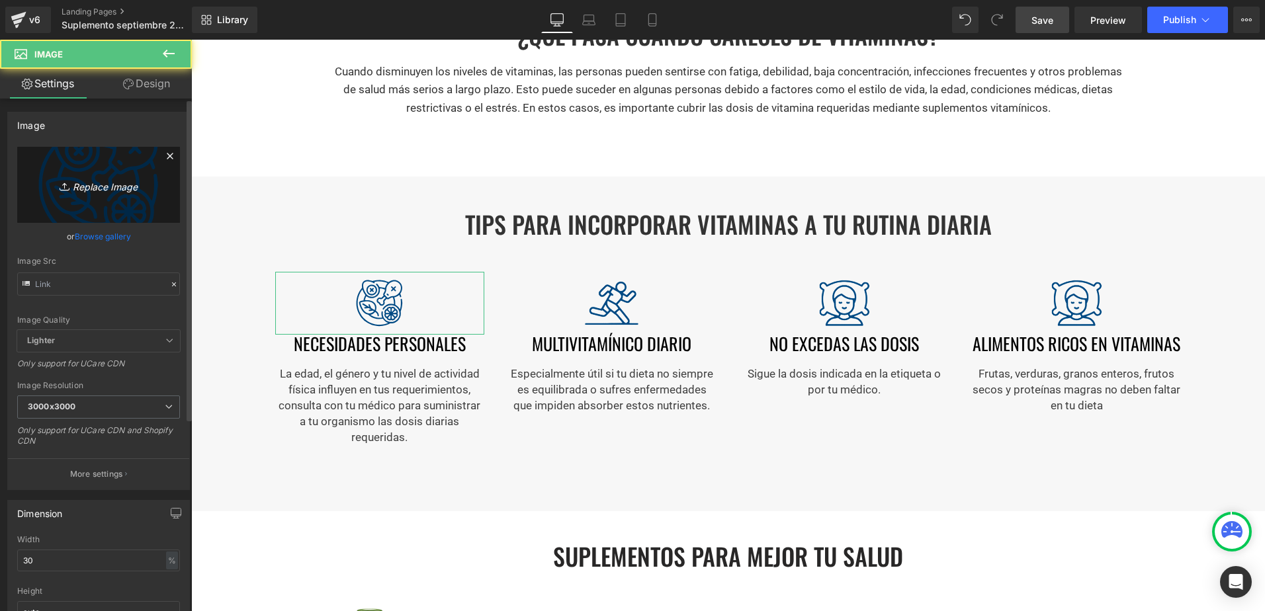
click at [122, 197] on link "Replace Image" at bounding box center [98, 185] width 163 height 76
type input "C:\fakepath\edad.svg"
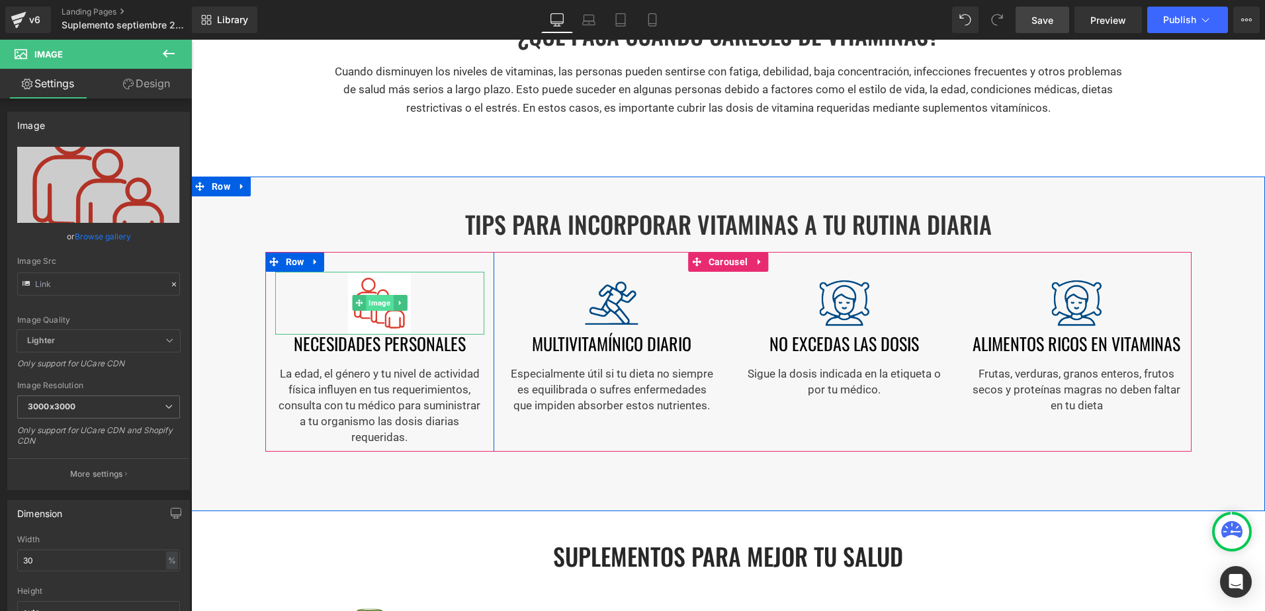
click at [367, 301] on span "Image" at bounding box center [379, 303] width 27 height 16
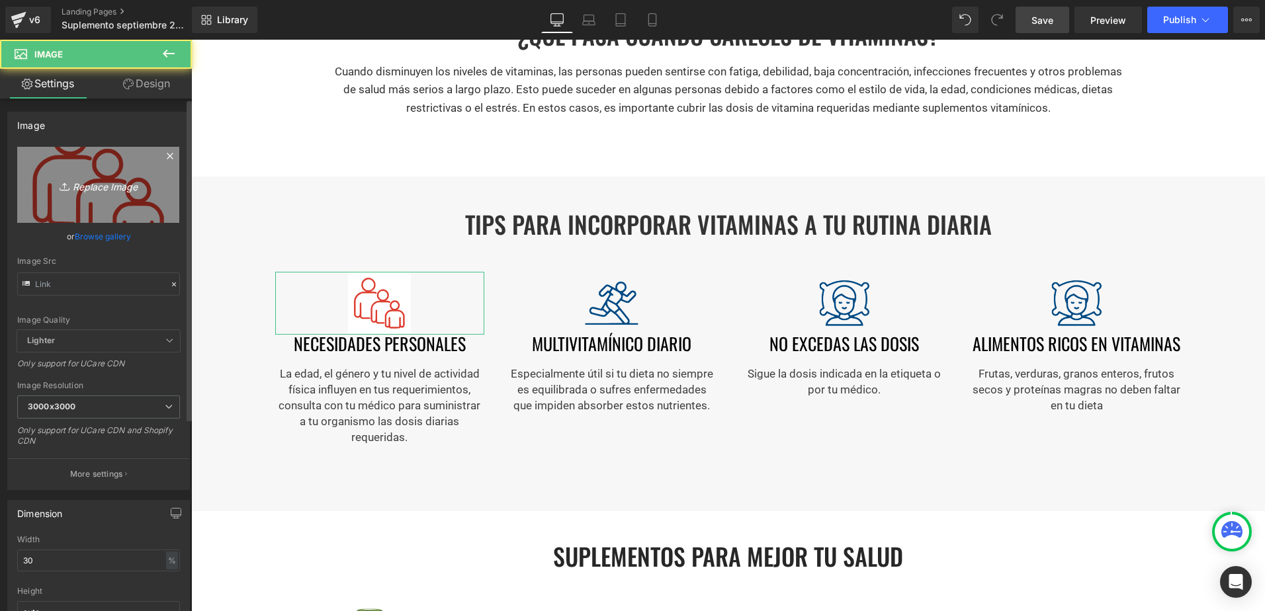
click at [94, 193] on icon "Replace Image" at bounding box center [99, 185] width 106 height 17
type input "C:\fakepath\edad.svg"
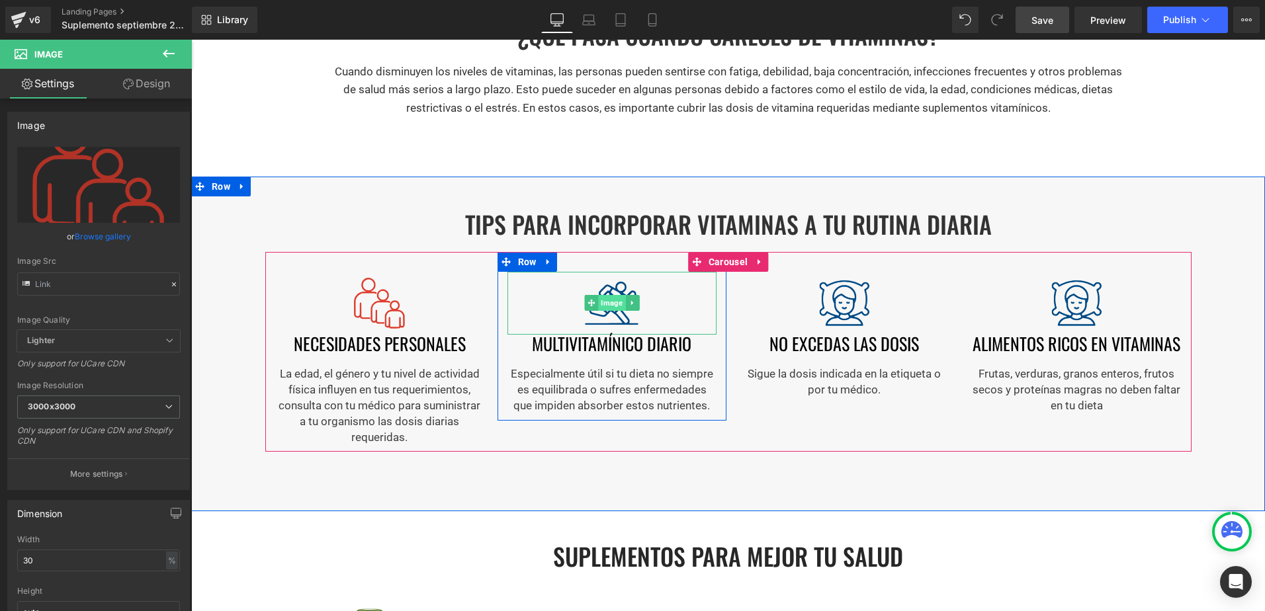
click at [598, 303] on span "Image" at bounding box center [611, 303] width 27 height 16
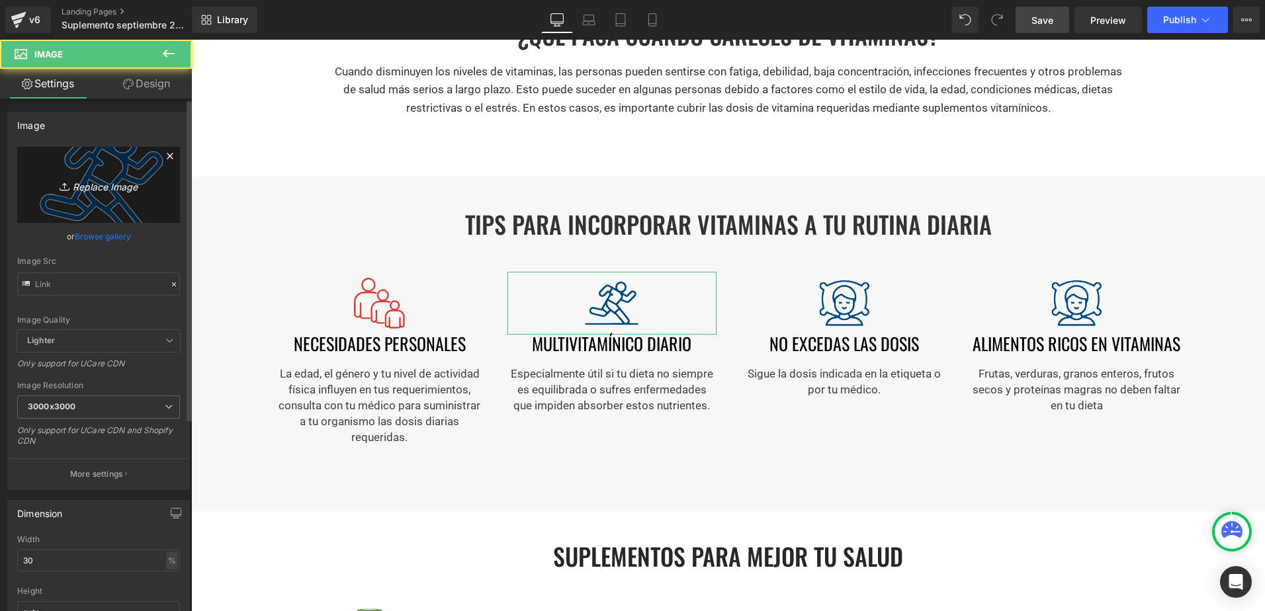
click at [82, 197] on link "Replace Image" at bounding box center [98, 185] width 163 height 76
type input "C:\fakepath\multivit.svg"
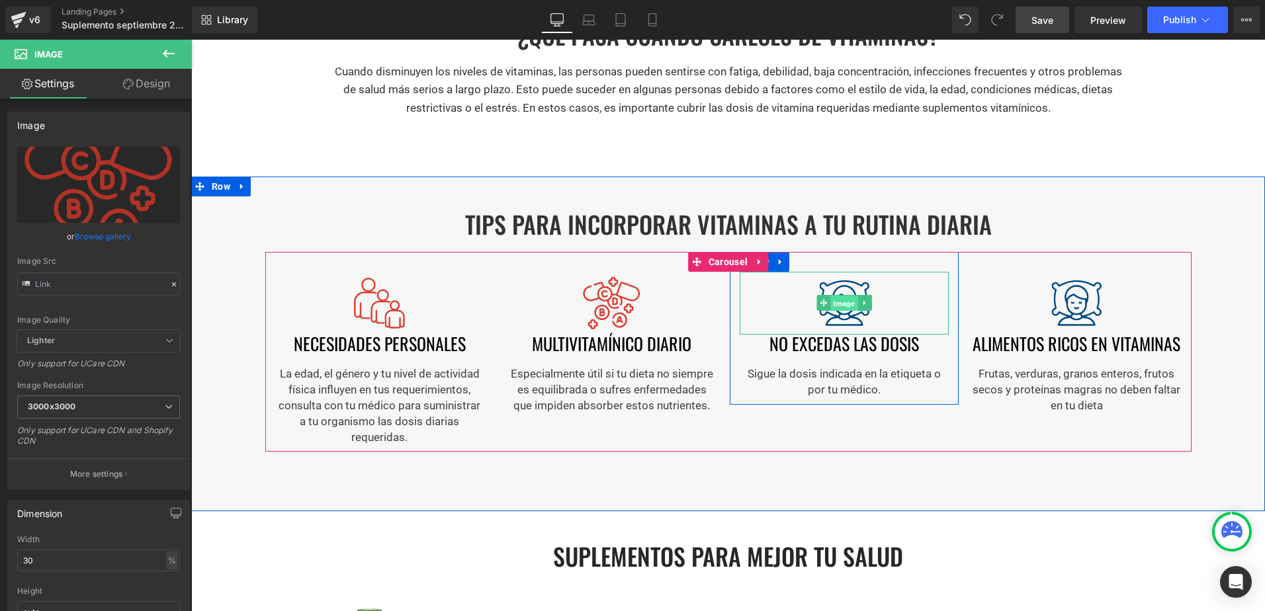
click at [848, 300] on span "Image" at bounding box center [844, 304] width 27 height 16
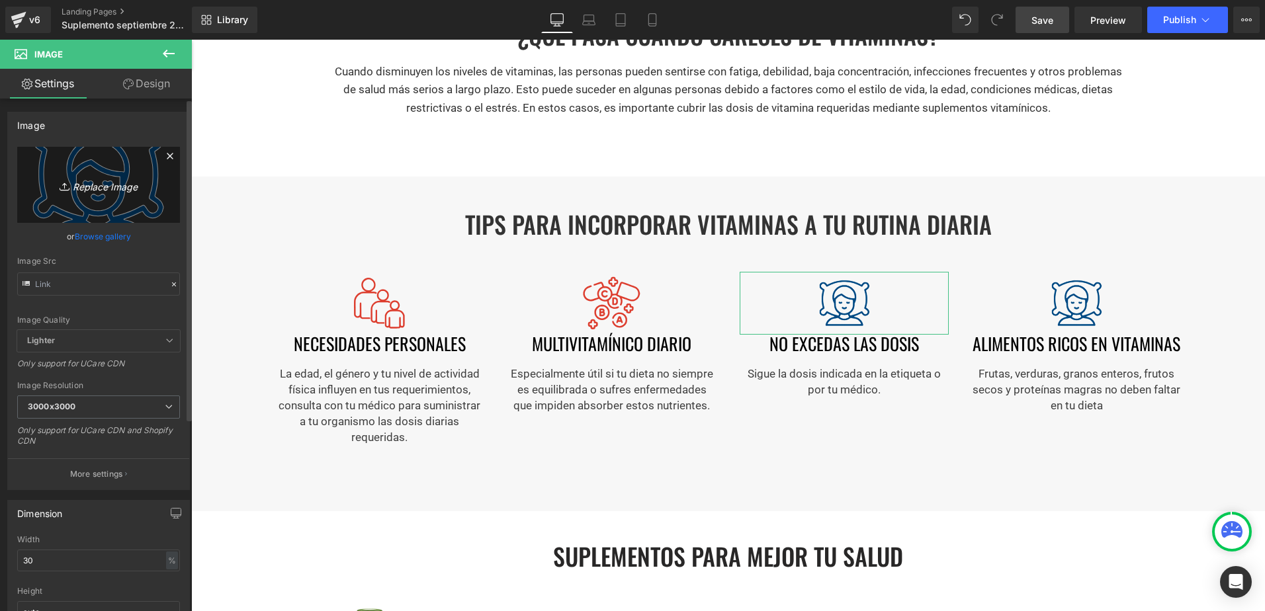
click at [135, 186] on icon "Replace Image" at bounding box center [99, 185] width 106 height 17
type input "C:\fakepath\dosis.svg"
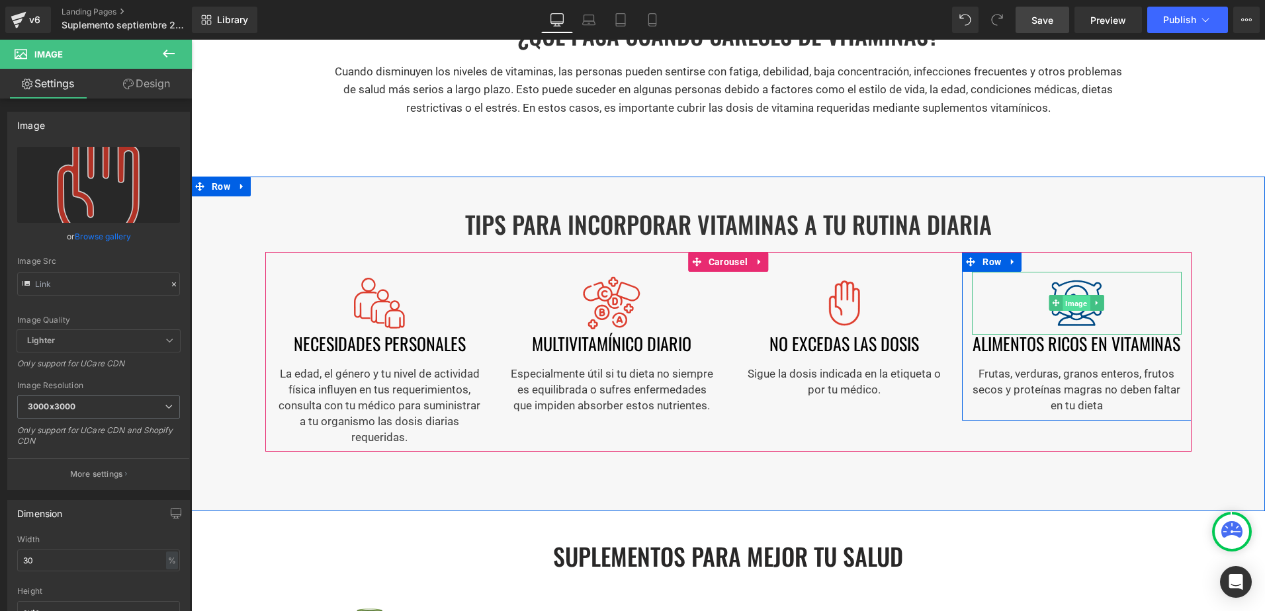
click at [1076, 304] on span "Image" at bounding box center [1076, 304] width 27 height 16
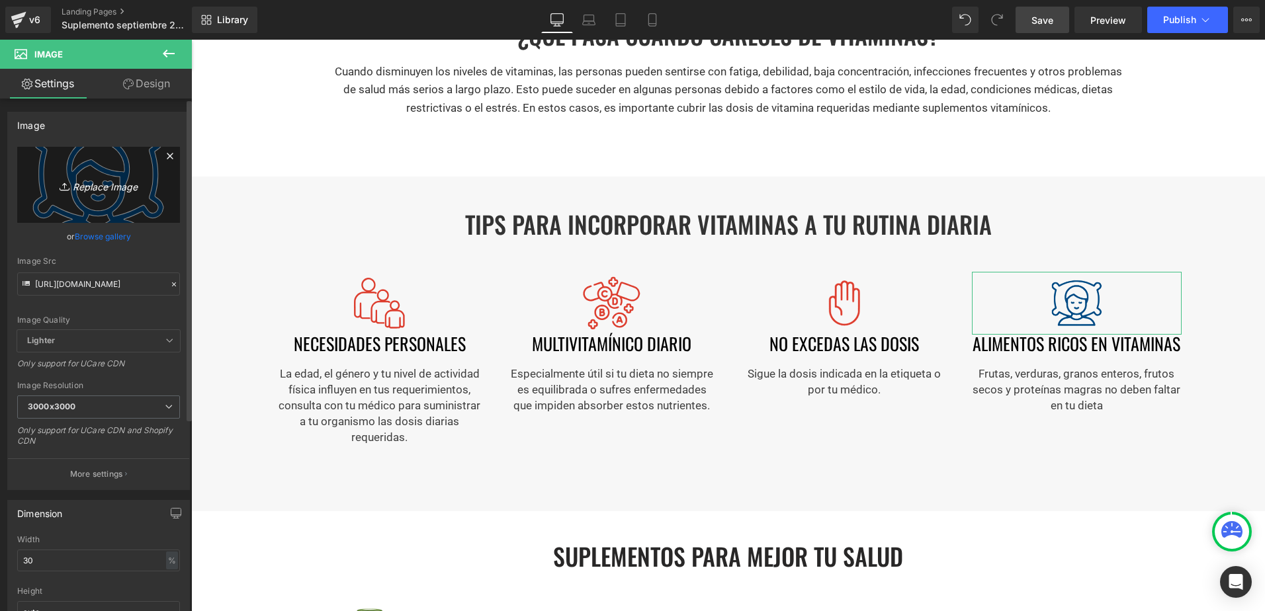
click at [128, 185] on icon "Replace Image" at bounding box center [99, 185] width 106 height 17
type input "C:\fakepath\alimentos.svg"
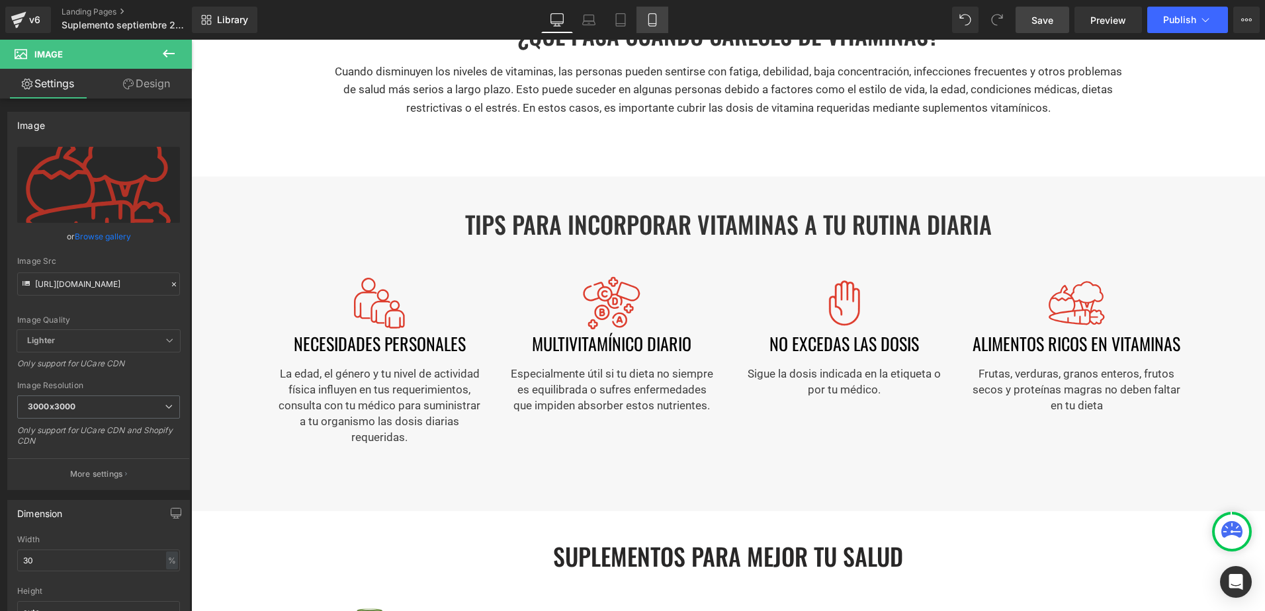
click at [642, 14] on link "Mobile" at bounding box center [652, 20] width 32 height 26
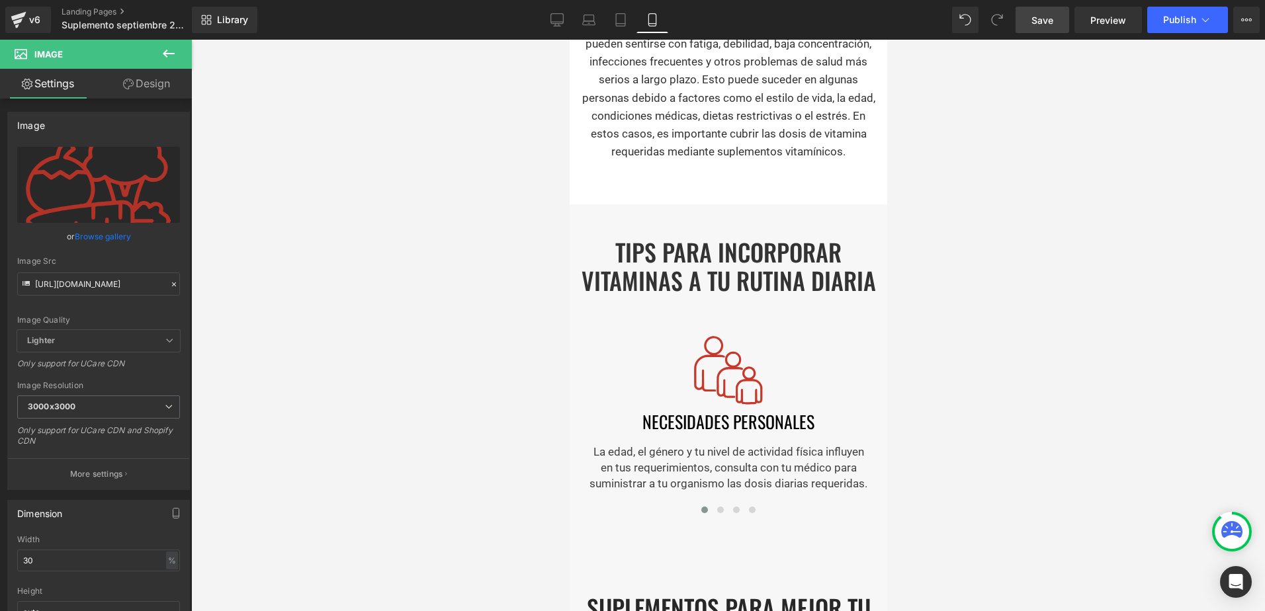
scroll to position [1734, 0]
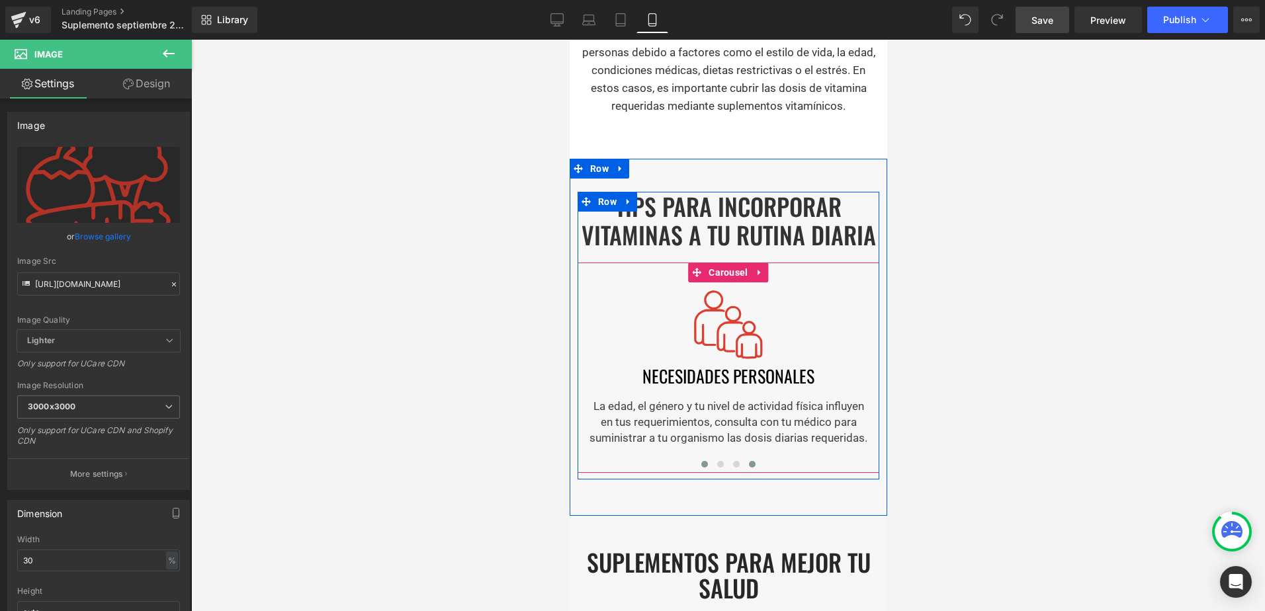
click at [748, 461] on span at bounding box center [751, 464] width 7 height 7
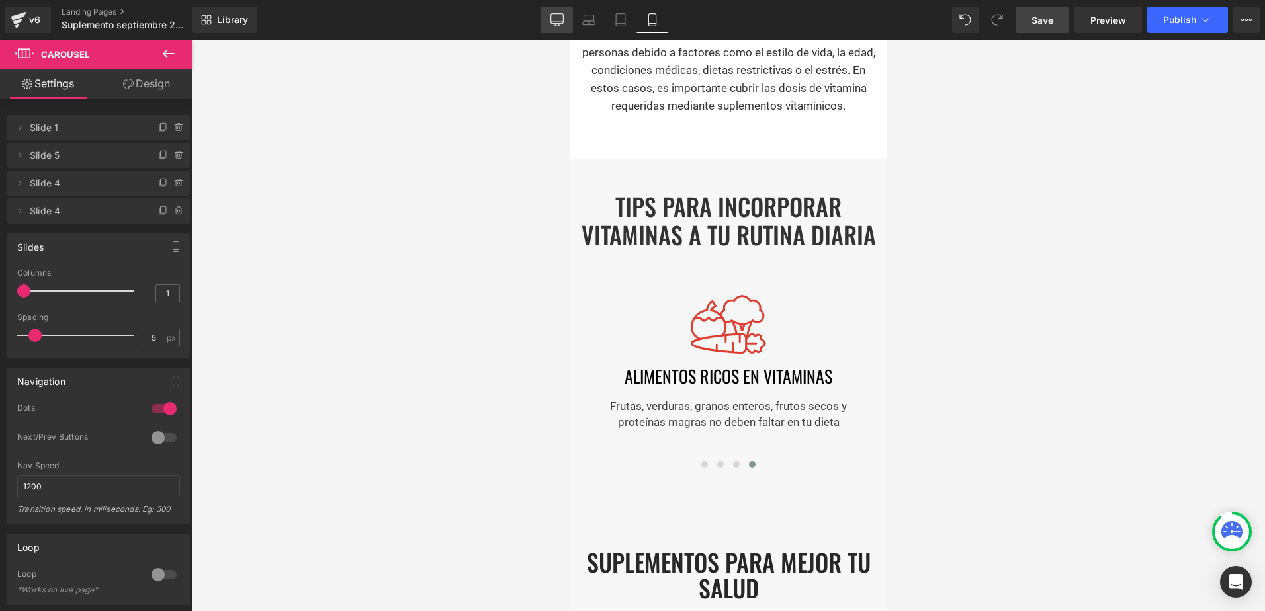
click at [560, 15] on icon at bounding box center [556, 19] width 13 height 13
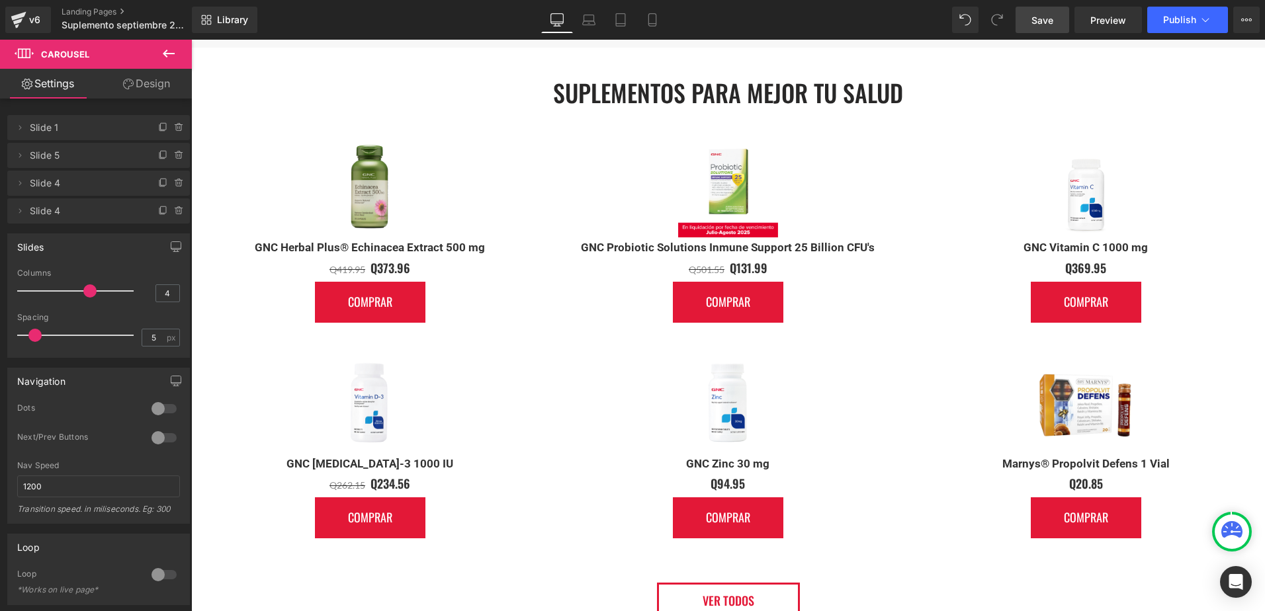
scroll to position [1577, 0]
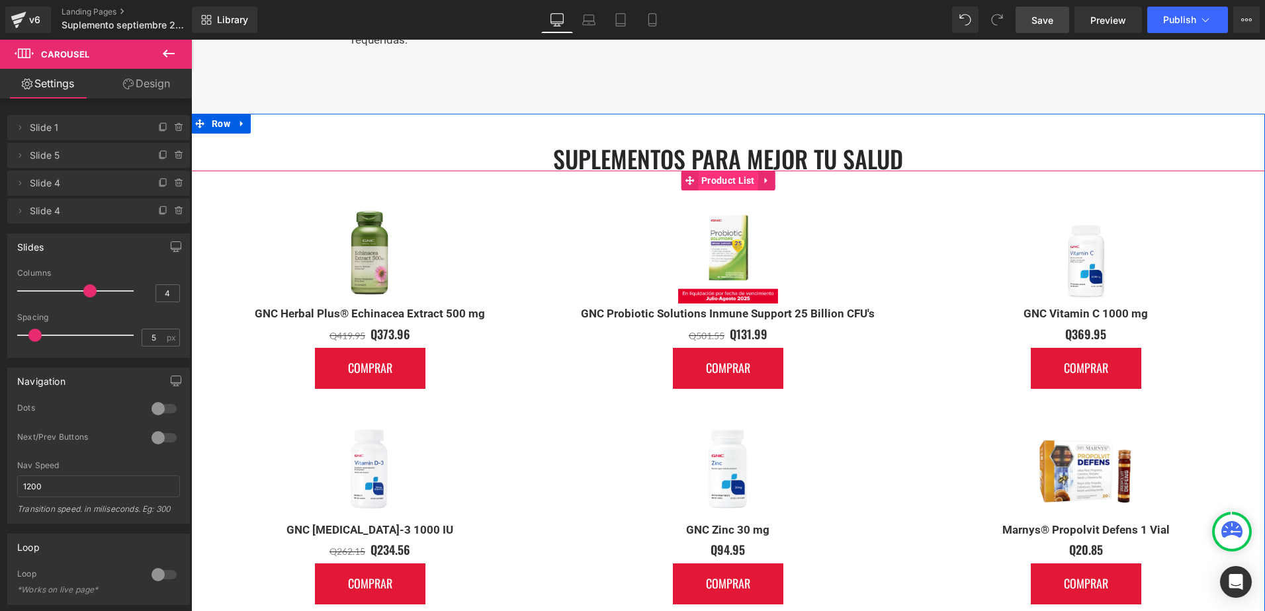
click at [721, 179] on span "Product List" at bounding box center [728, 181] width 60 height 20
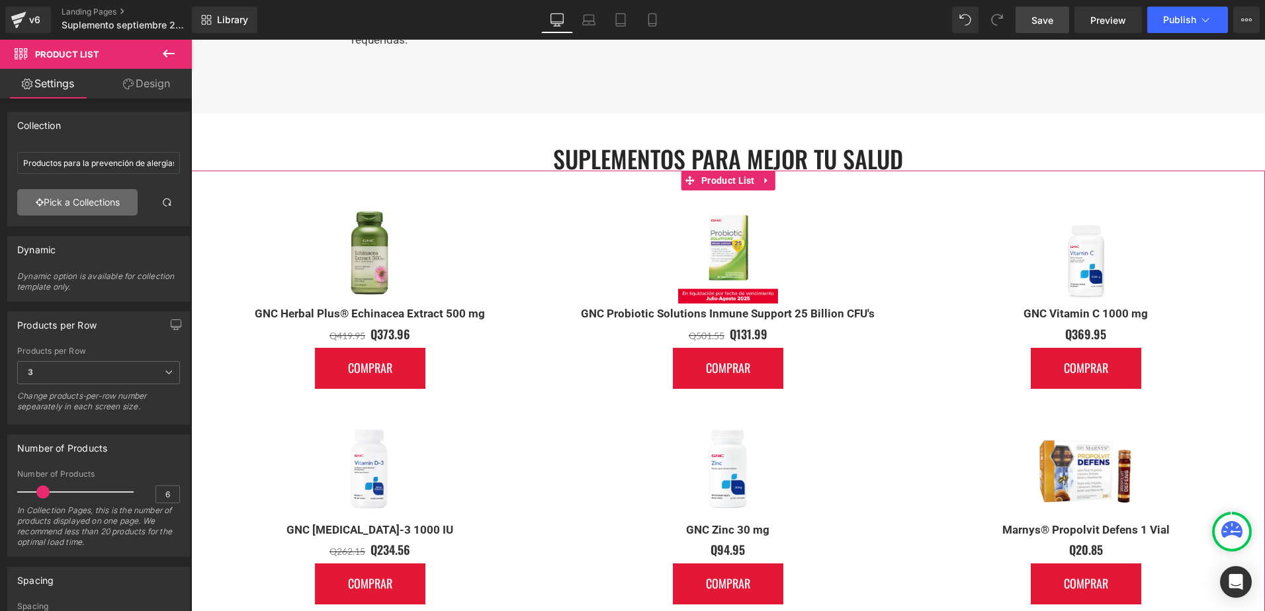
click at [89, 197] on link "Pick a Collections" at bounding box center [77, 202] width 120 height 26
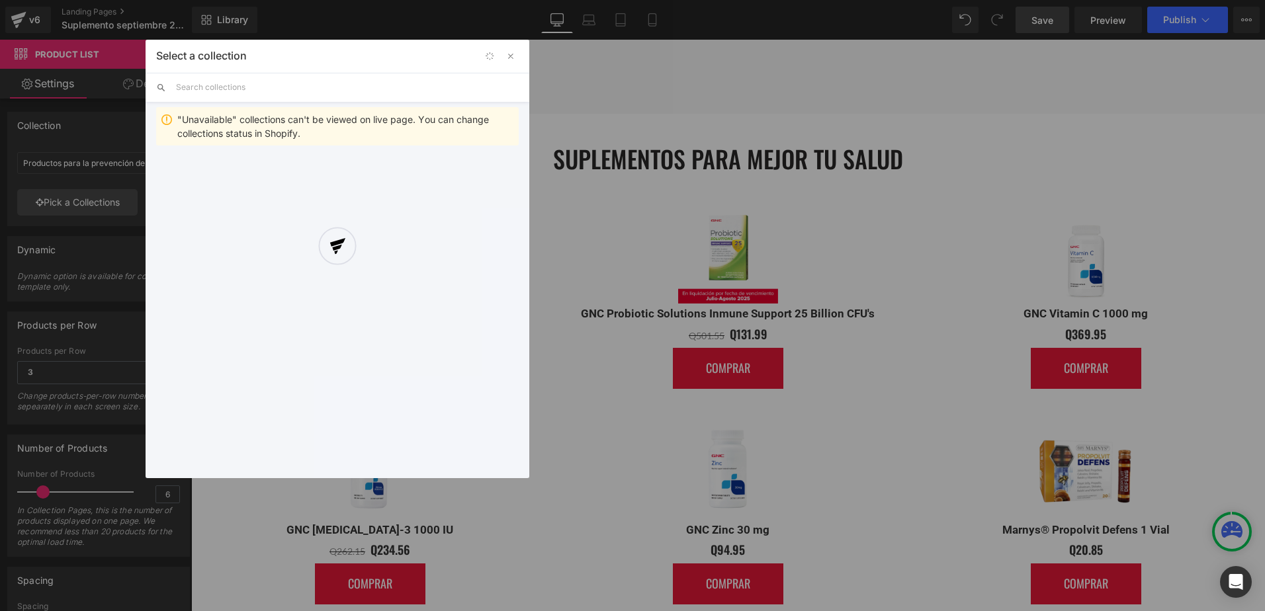
click at [228, 93] on div at bounding box center [338, 259] width 384 height 439
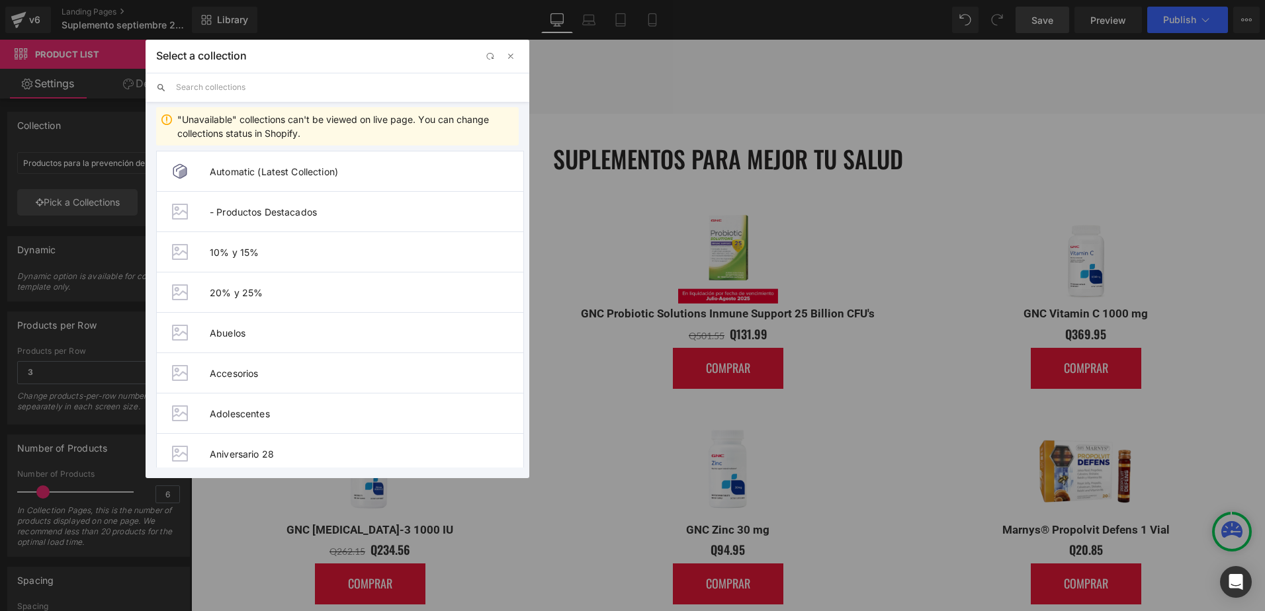
click at [246, 87] on input "text" at bounding box center [347, 87] width 343 height 29
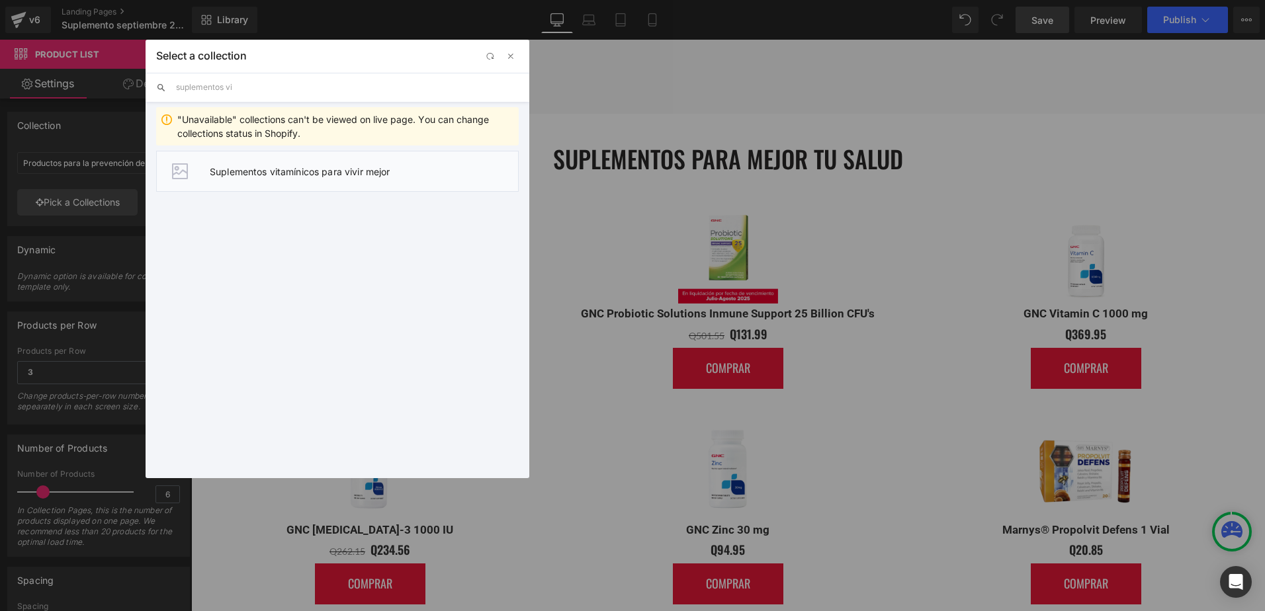
type input "suplementos vi"
click at [416, 173] on span "Suplementos vitamínicos para vivir mejor" at bounding box center [364, 171] width 308 height 11
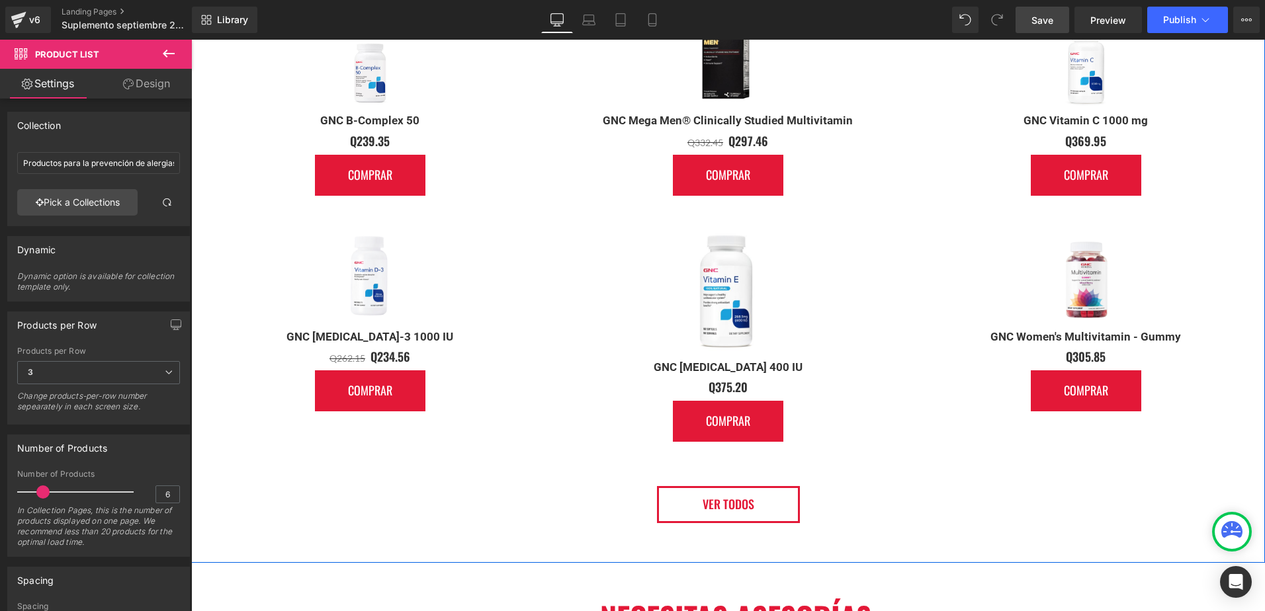
scroll to position [1776, 0]
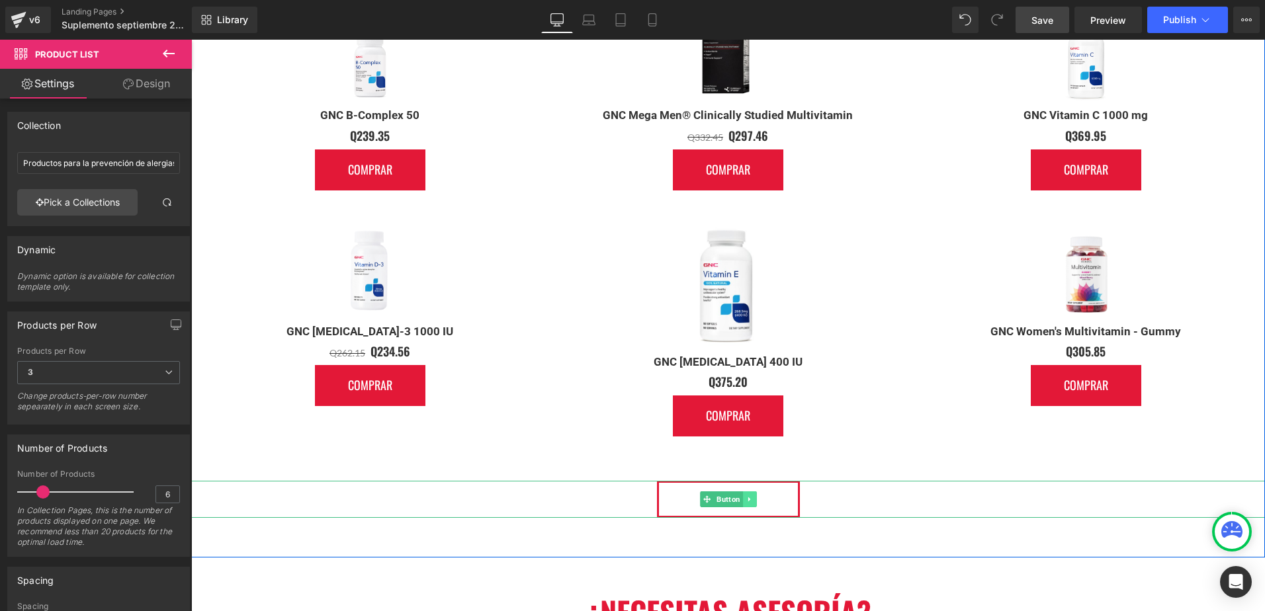
click at [745, 502] on link at bounding box center [749, 500] width 14 height 16
click at [753, 498] on icon at bounding box center [756, 499] width 7 height 7
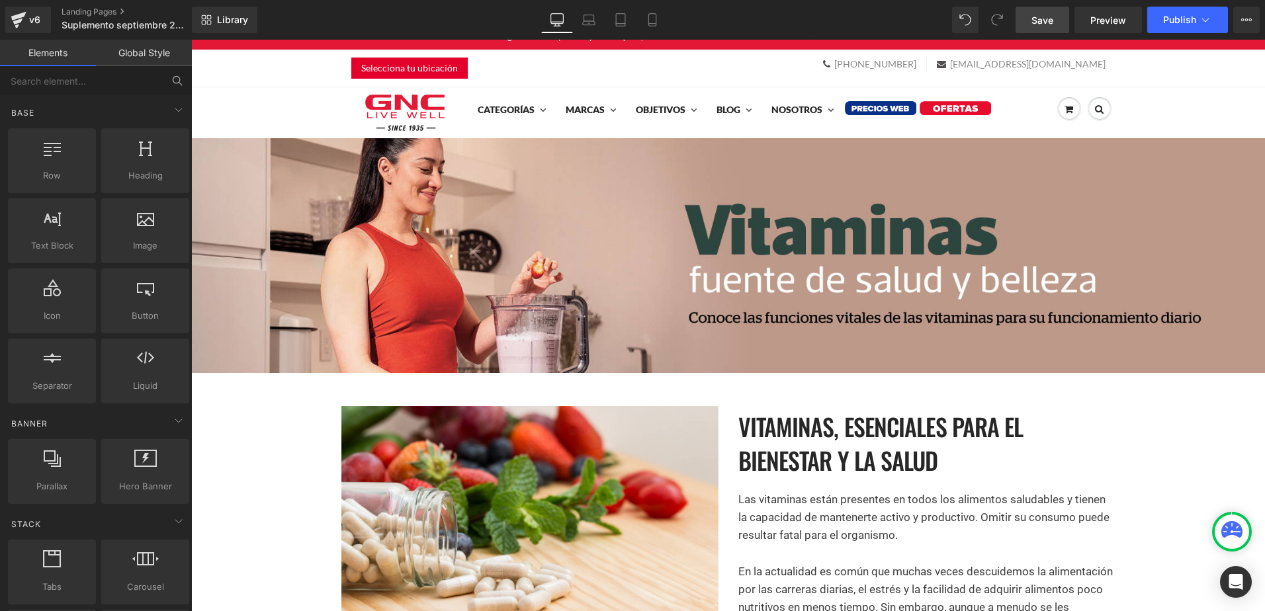
scroll to position [0, 0]
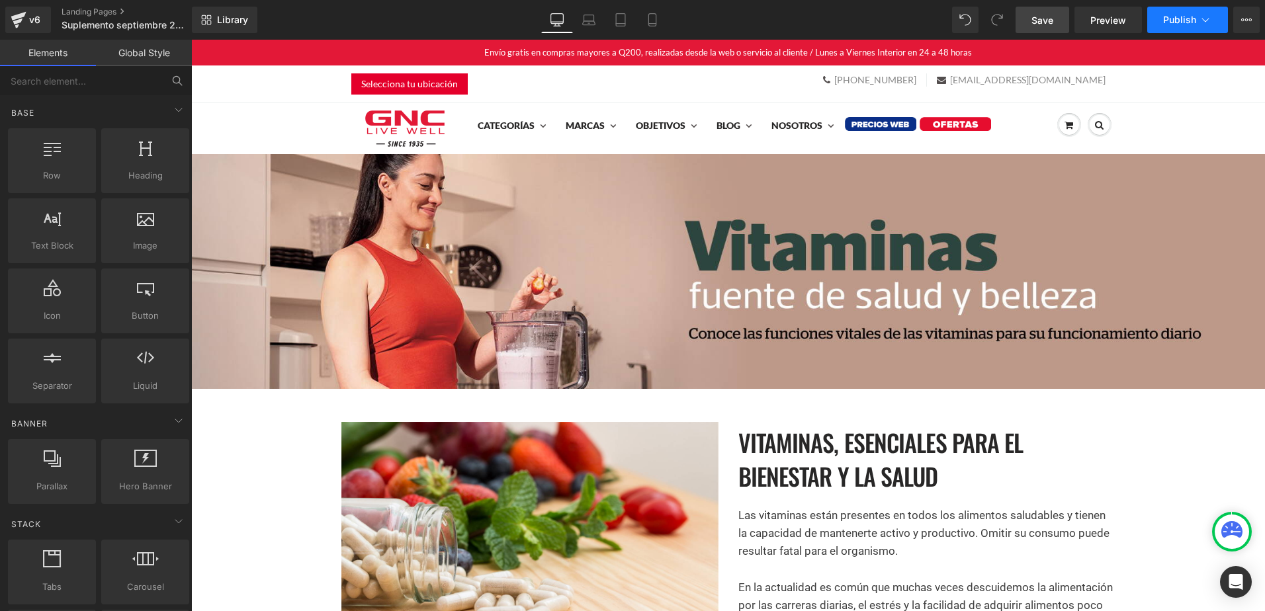
click at [1174, 30] on button "Publish" at bounding box center [1187, 20] width 81 height 26
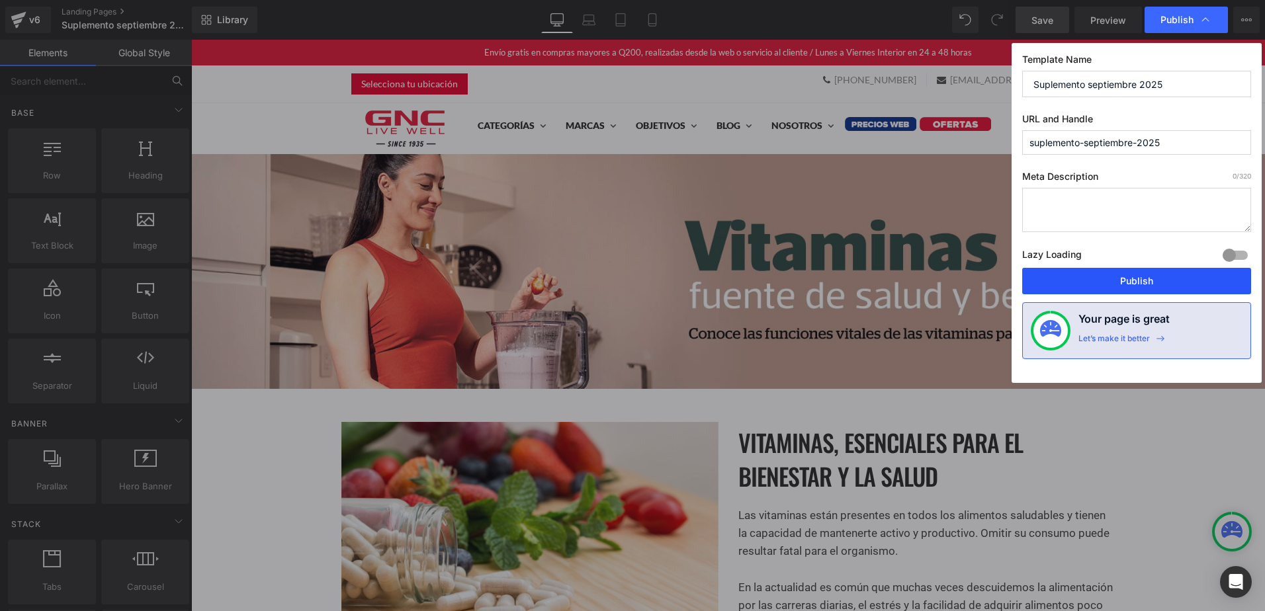
click at [1129, 281] on button "Publish" at bounding box center [1136, 281] width 229 height 26
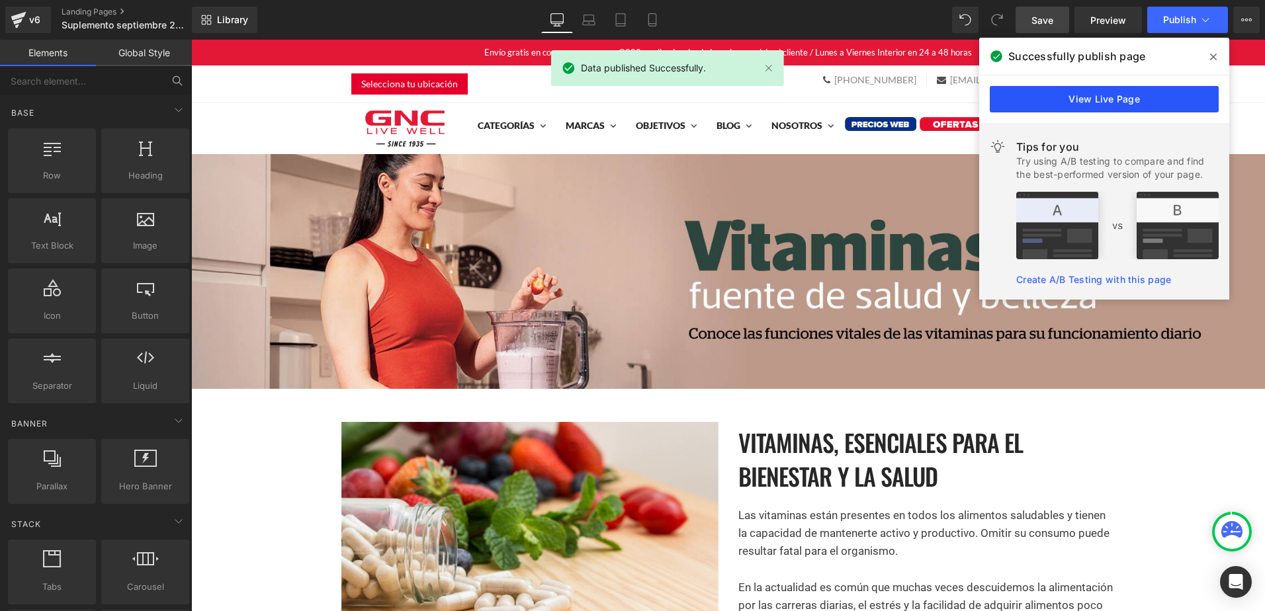
click at [1092, 92] on link "View Live Page" at bounding box center [1104, 99] width 229 height 26
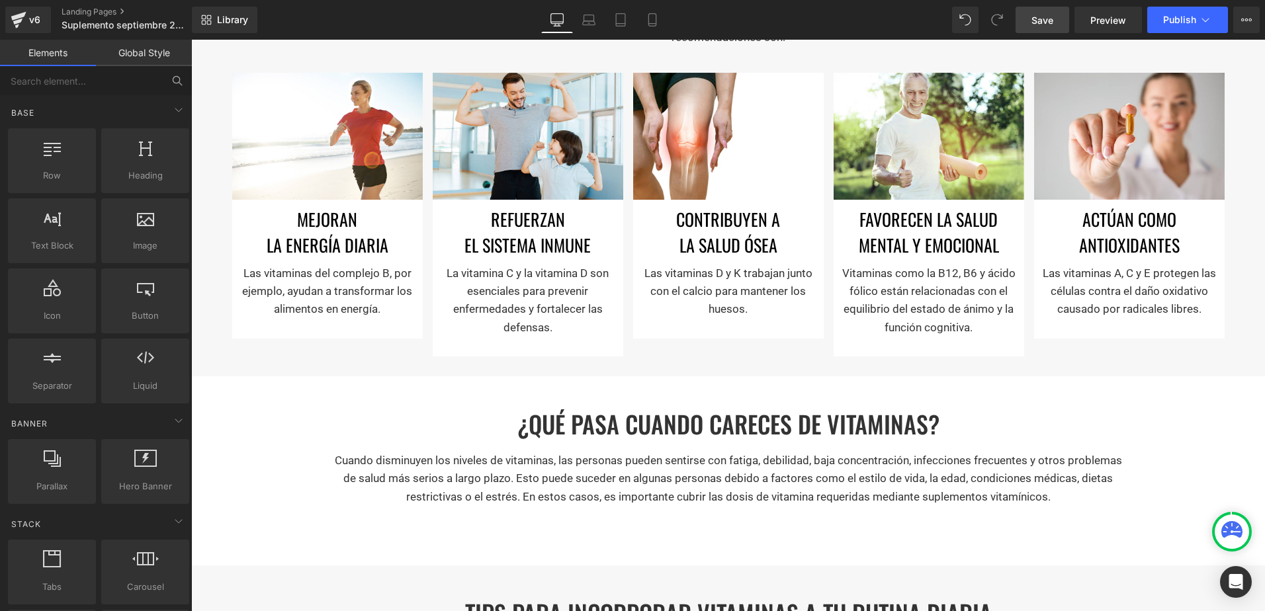
scroll to position [794, 0]
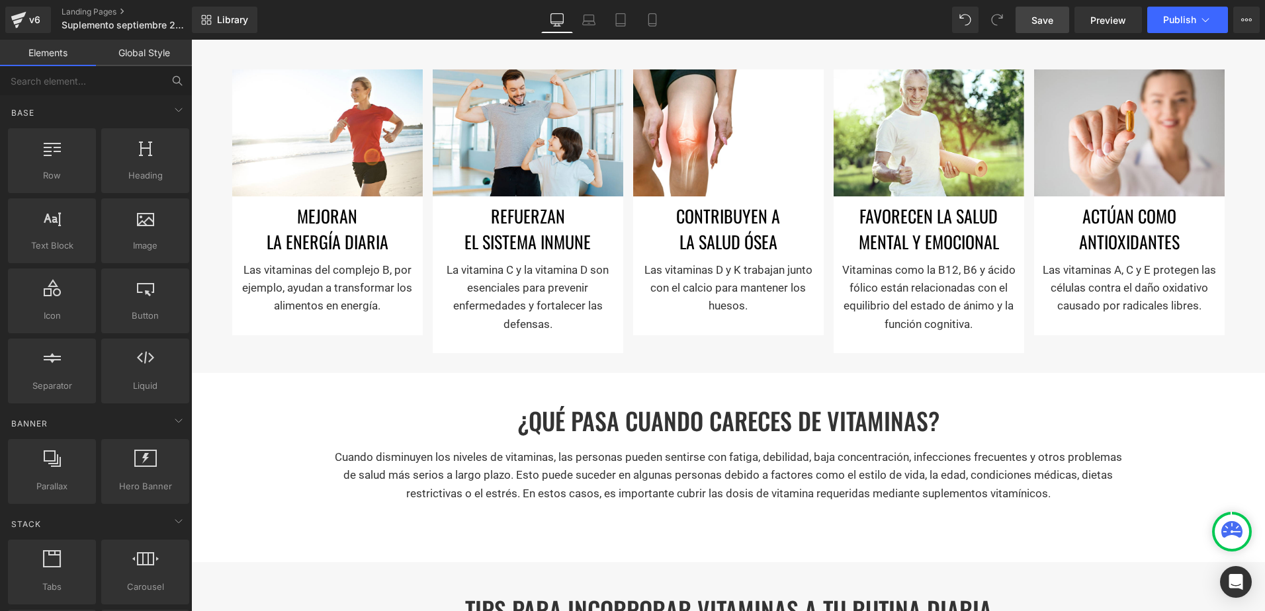
click at [505, 271] on p "La vitamina C y la vitamina D son esenciales para prevenir enfermedades y forta…" at bounding box center [527, 297] width 177 height 72
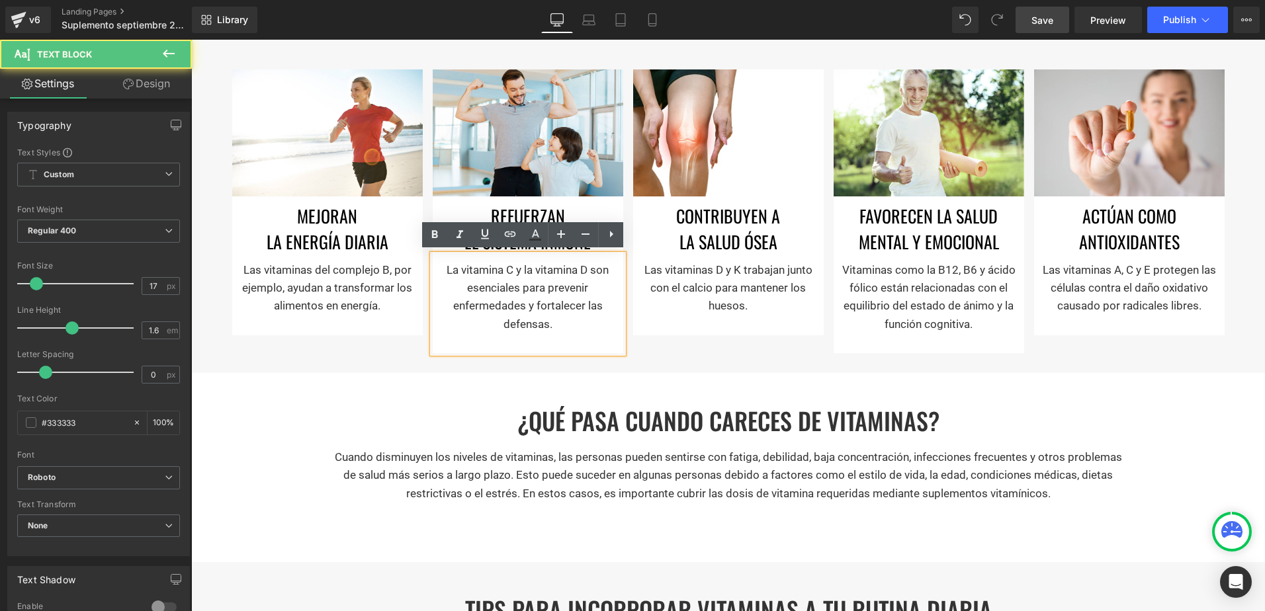
click at [449, 267] on p "La vitamina C y la vitamina D son esenciales para prevenir enfermedades y forta…" at bounding box center [527, 297] width 177 height 72
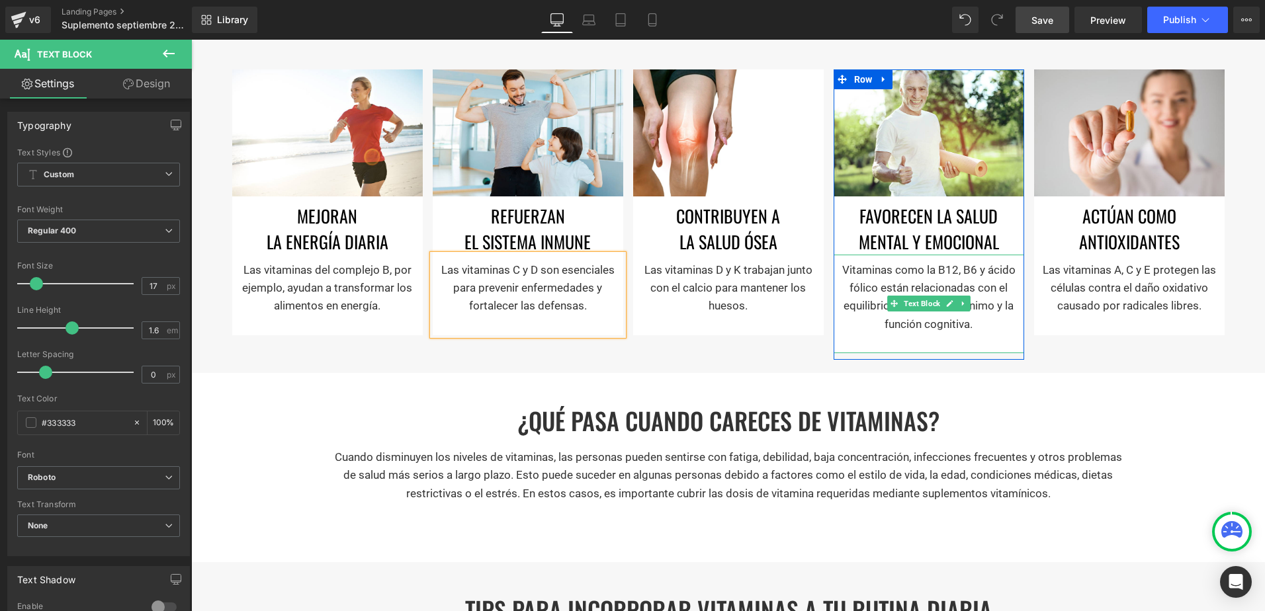
drag, startPoint x: 891, startPoint y: 273, endPoint x: 905, endPoint y: 272, distance: 14.0
click at [905, 272] on p "Vitaminas como la B12, B6 y ácido fólico están relacionadas con el equilibrio d…" at bounding box center [928, 297] width 177 height 72
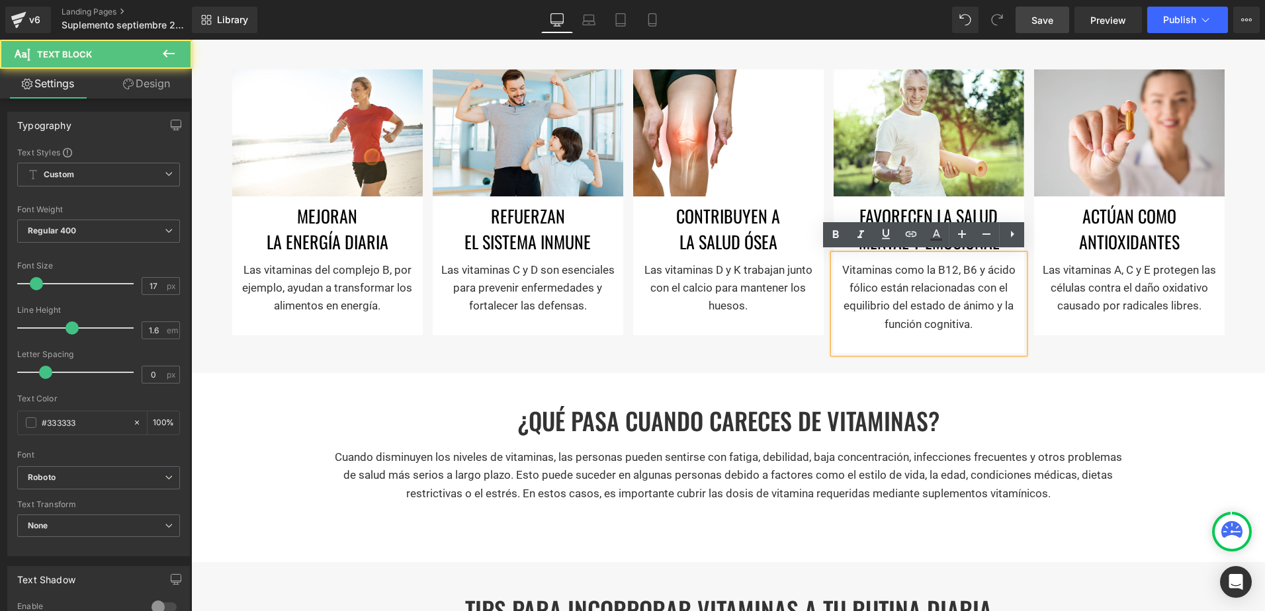
click at [910, 269] on p "Vitaminas como la B12, B6 y ácido fólico están relacionadas con el equilibrio d…" at bounding box center [928, 297] width 177 height 72
drag, startPoint x: 930, startPoint y: 268, endPoint x: 917, endPoint y: 267, distance: 12.6
click at [917, 267] on p "Vitaminas como la B12, B6 y ácido fólico están relacionadas con el equilibrio d…" at bounding box center [928, 297] width 177 height 72
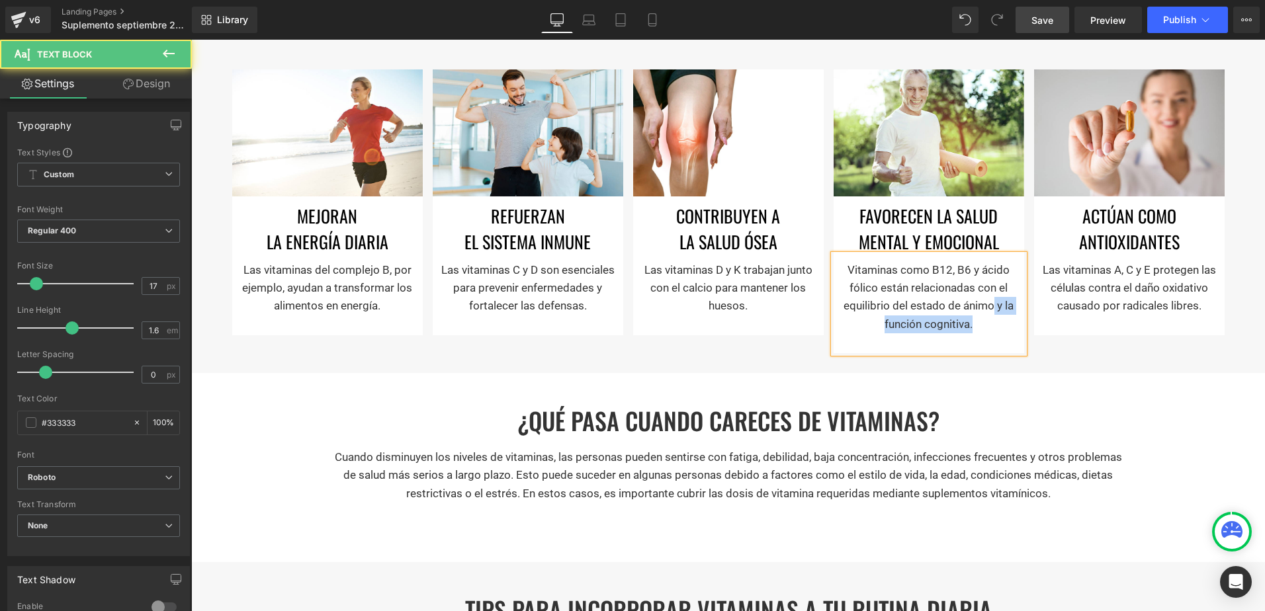
drag, startPoint x: 979, startPoint y: 323, endPoint x: 986, endPoint y: 306, distance: 17.8
click at [986, 306] on p "Vitaminas como B12, B6 y ácido fólico están relacionadas con el equilibrio del …" at bounding box center [928, 297] width 177 height 72
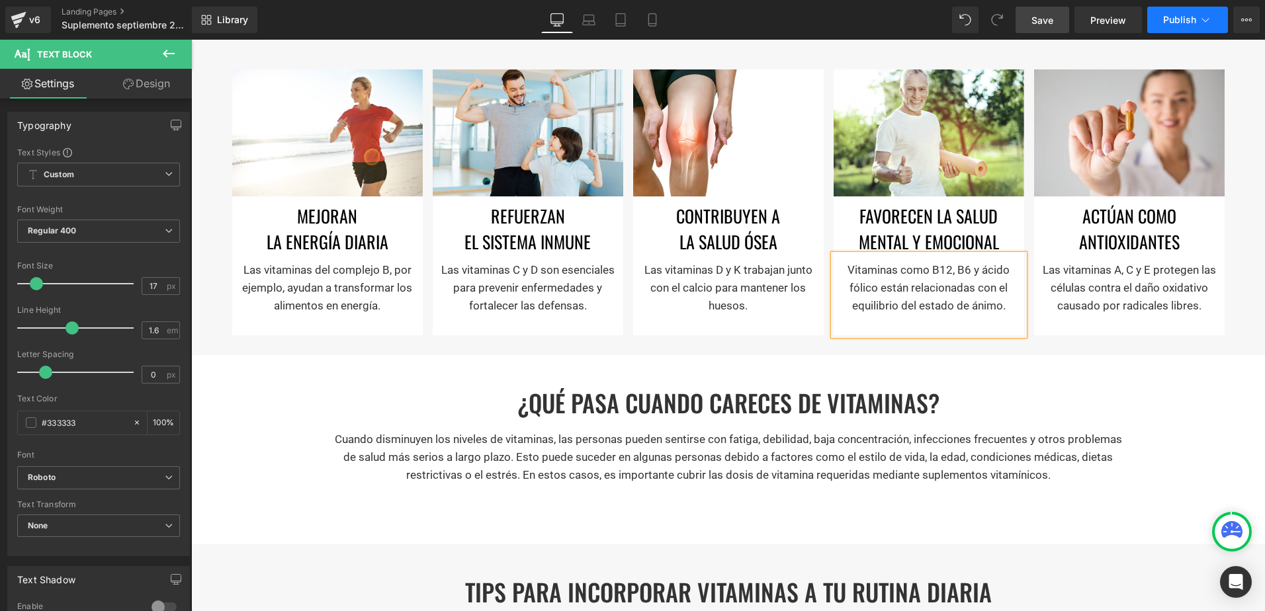
click at [1183, 15] on span "Publish" at bounding box center [1179, 20] width 33 height 11
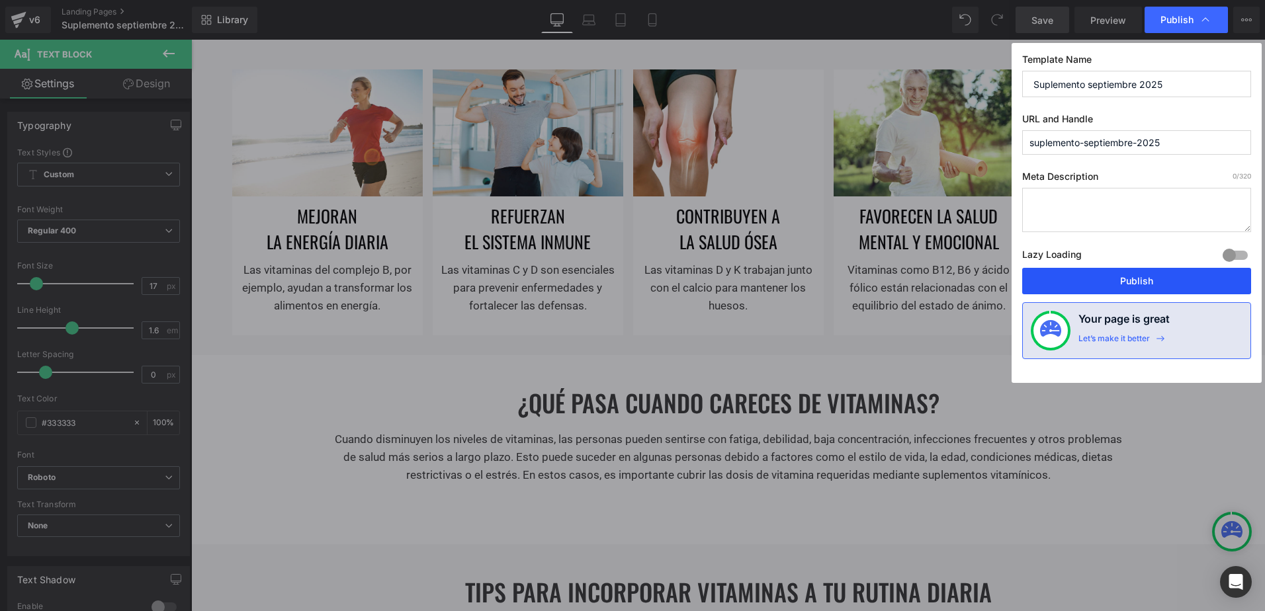
drag, startPoint x: 1125, startPoint y: 280, endPoint x: 767, endPoint y: 186, distance: 370.1
click at [1125, 280] on button "Publish" at bounding box center [1136, 281] width 229 height 26
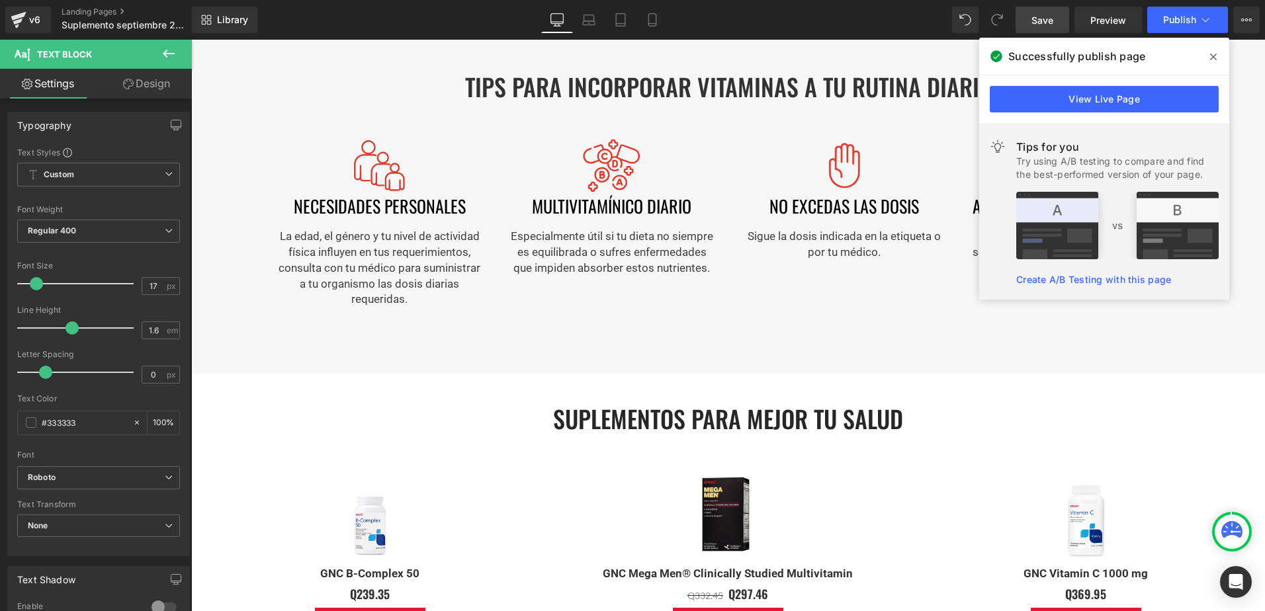
scroll to position [1323, 0]
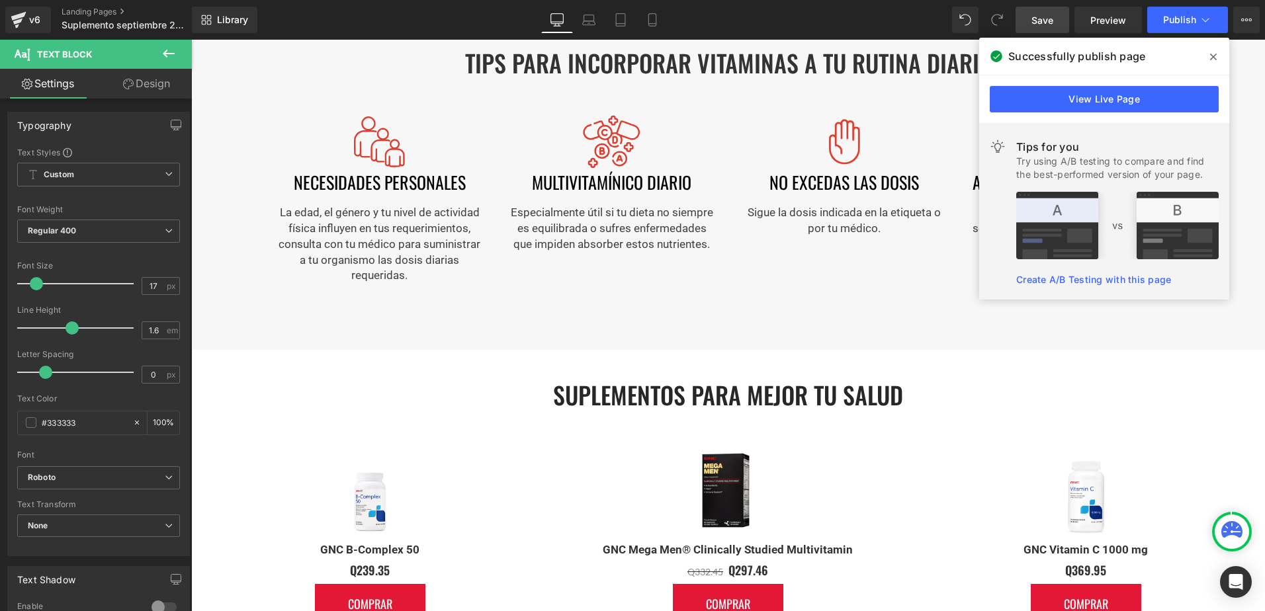
click at [414, 337] on div "Tips para incorporar vitaminas a tu rutina diaria Heading Separator Image neces…" at bounding box center [728, 182] width 1074 height 335
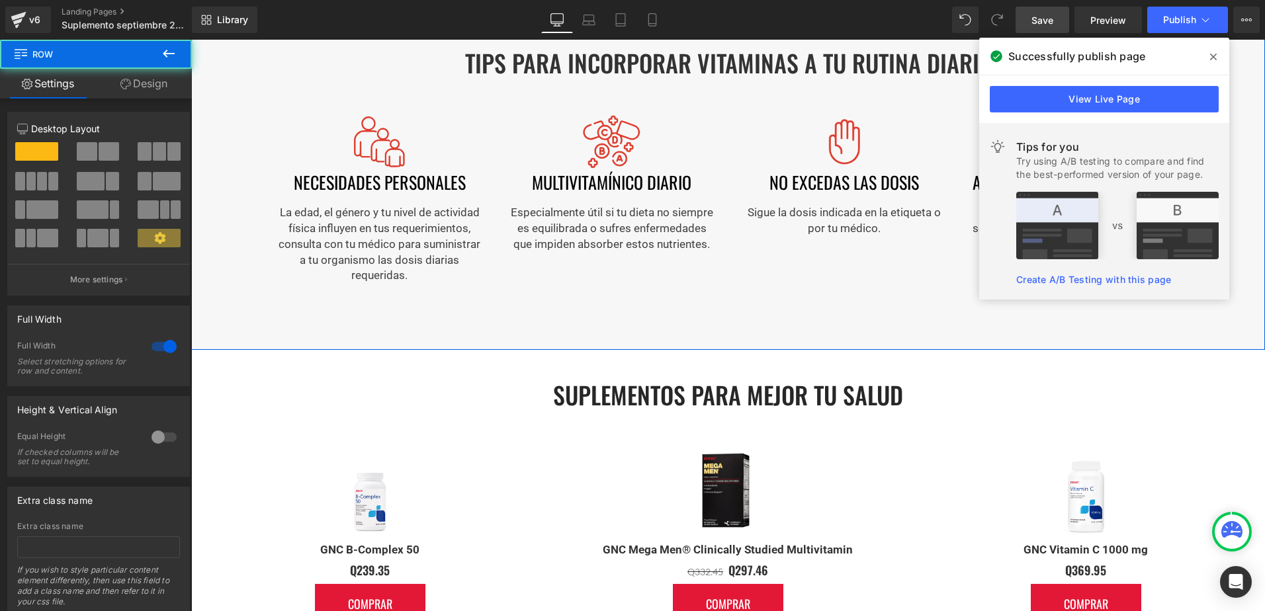
click at [431, 333] on div "Tips para incorporar vitaminas a tu rutina diaria Heading Separator Image neces…" at bounding box center [728, 182] width 1074 height 335
click at [150, 86] on link "Design" at bounding box center [144, 84] width 96 height 30
click at [0, 0] on div "Spacing" at bounding box center [0, 0] width 0 height 0
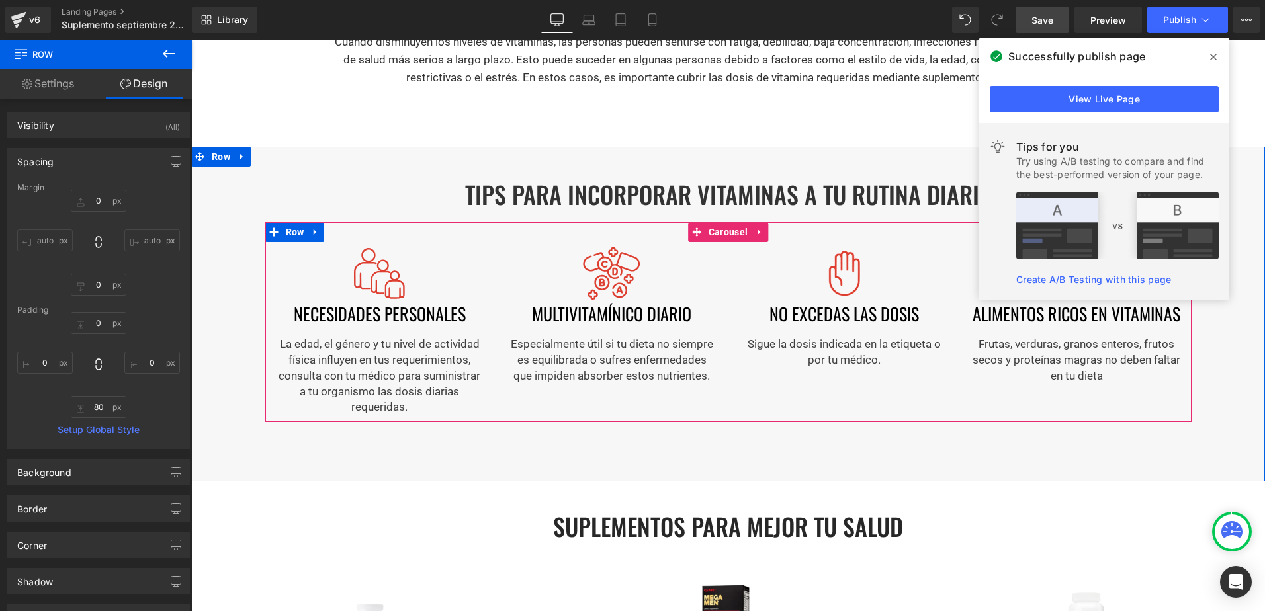
scroll to position [1191, 0]
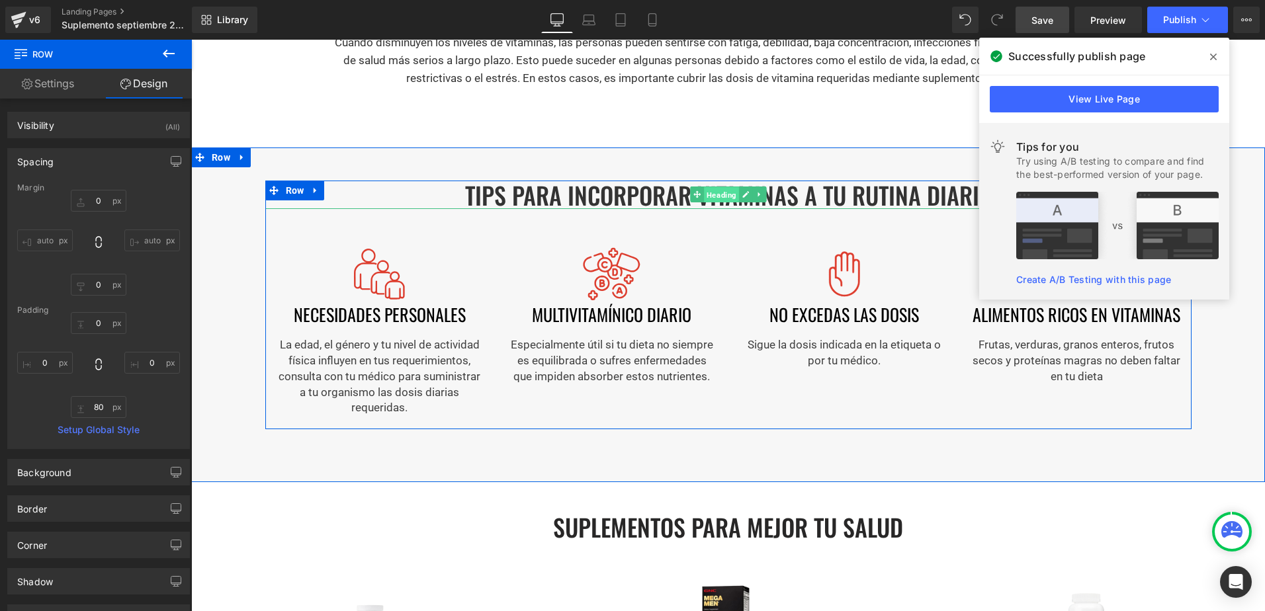
click at [723, 194] on span "Heading" at bounding box center [721, 195] width 35 height 16
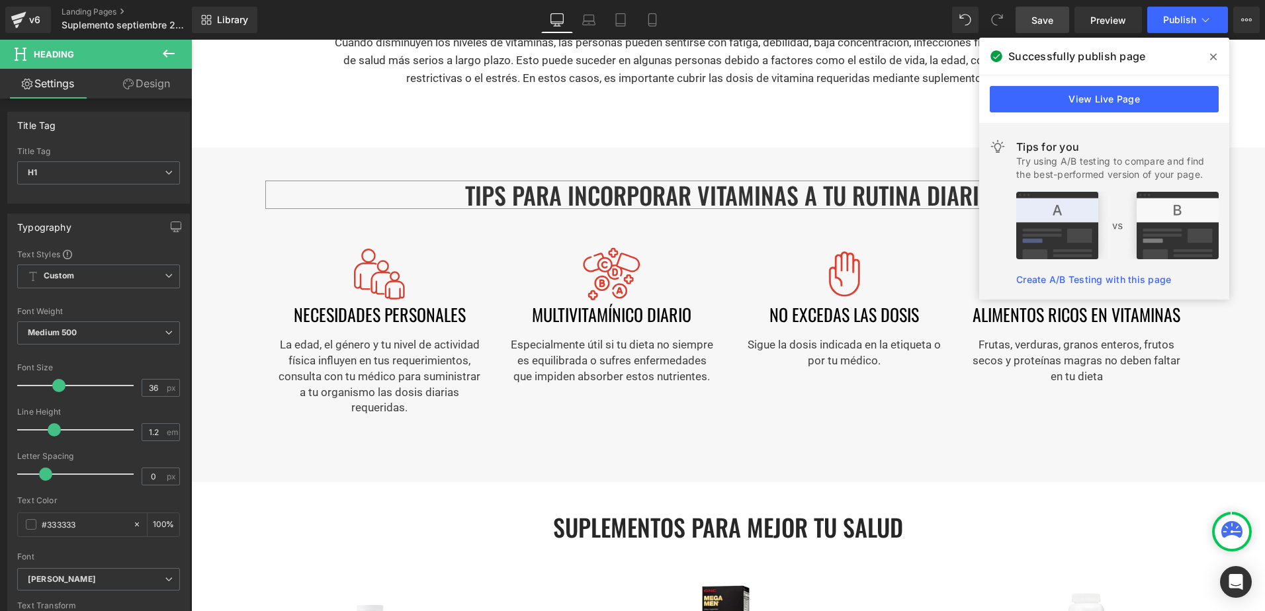
click at [157, 87] on link "Design" at bounding box center [147, 84] width 96 height 30
click at [310, 219] on div "Separator" at bounding box center [728, 216] width 926 height 14
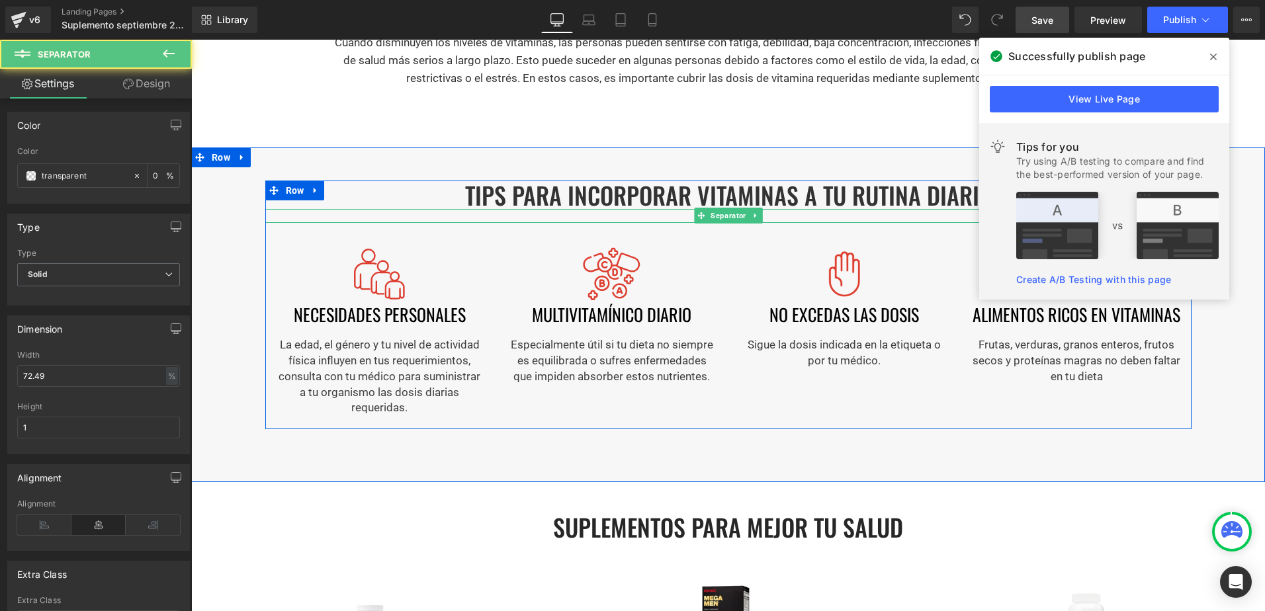
click at [324, 214] on div at bounding box center [728, 216] width 926 height 14
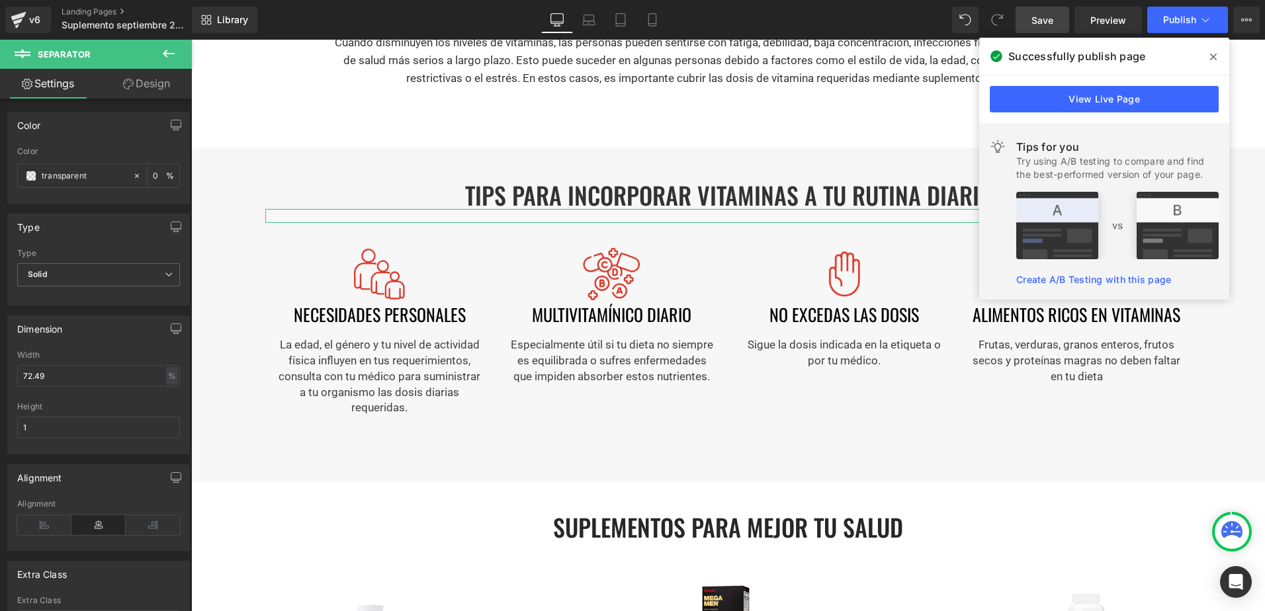
click at [169, 85] on link "Design" at bounding box center [147, 84] width 96 height 30
click at [288, 202] on h1 "Tips para incorporar vitaminas a tu rutina diaria" at bounding box center [728, 195] width 926 height 28
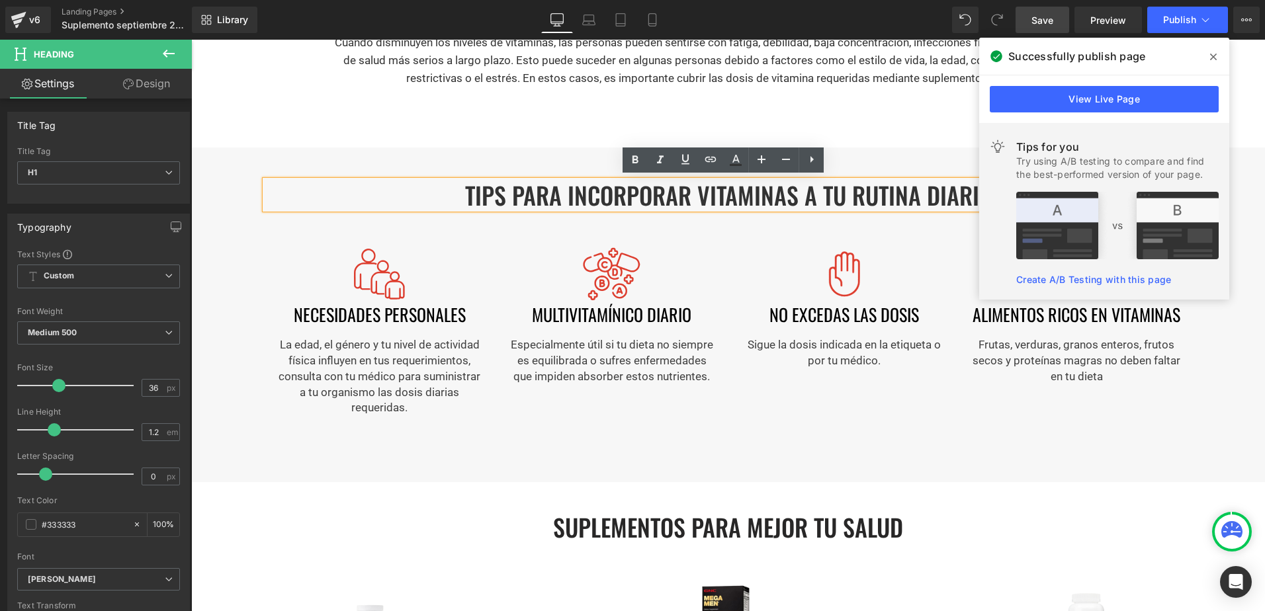
click at [235, 275] on div "Tips para incorporar vitaminas a tu rutina diaria Heading Separator Image neces…" at bounding box center [728, 289] width 1074 height 283
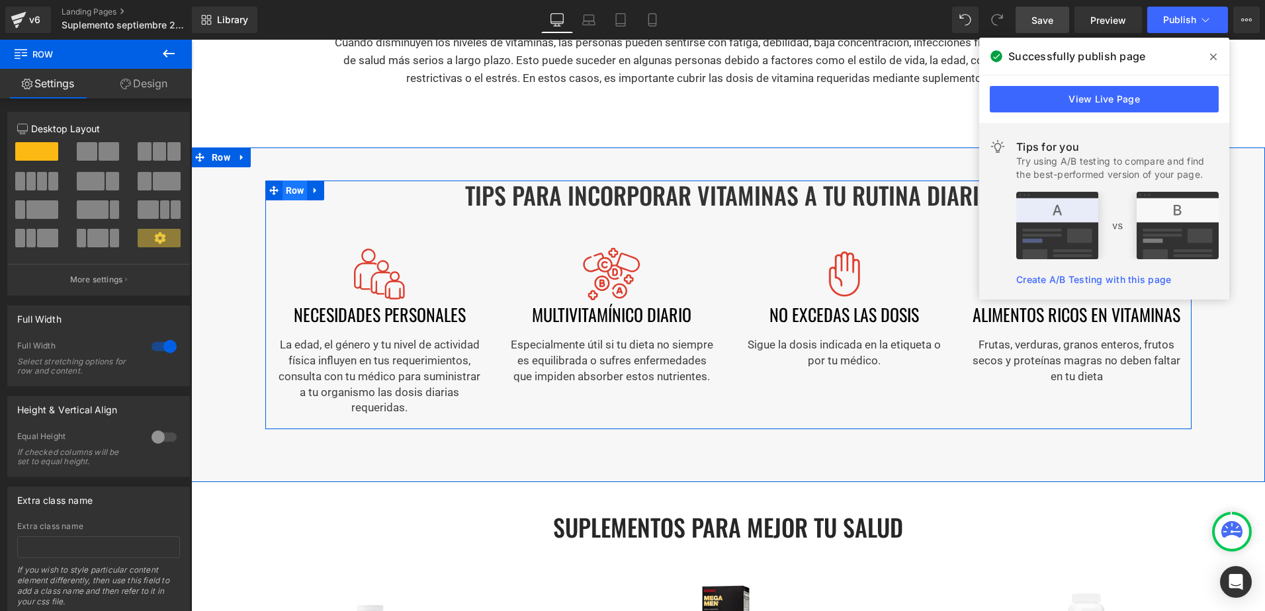
click at [283, 191] on span "Row" at bounding box center [295, 191] width 25 height 20
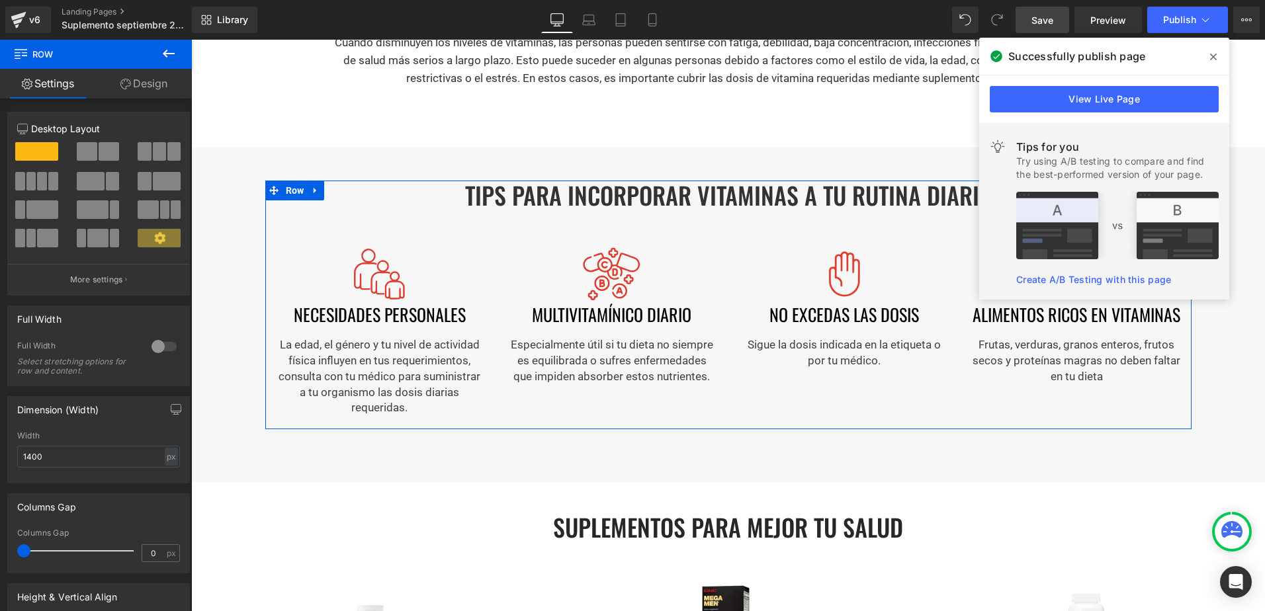
click at [153, 77] on link "Design" at bounding box center [144, 84] width 96 height 30
click at [0, 0] on div "Spacing" at bounding box center [0, 0] width 0 height 0
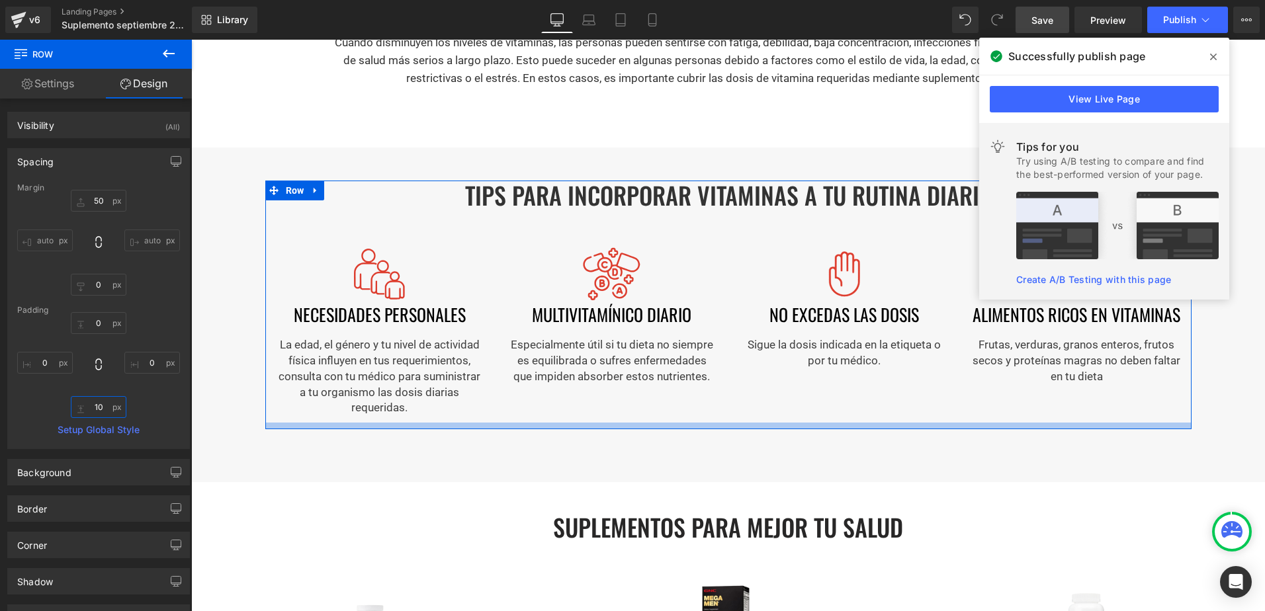
click at [96, 414] on input "text" at bounding box center [99, 407] width 56 height 22
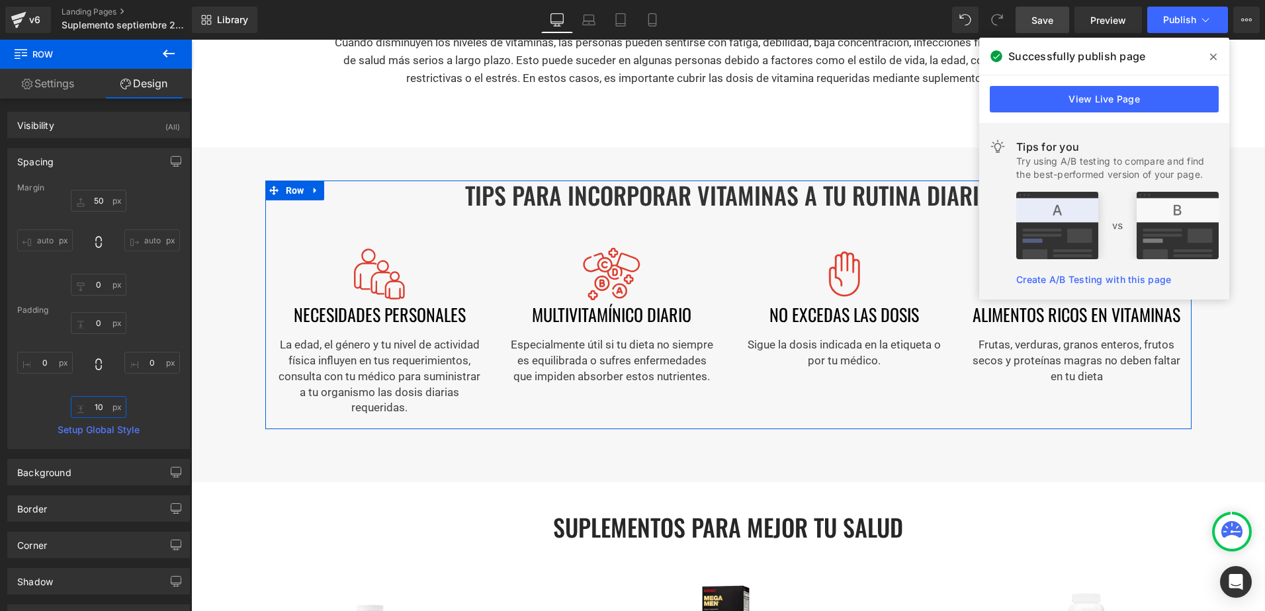
type input "10"
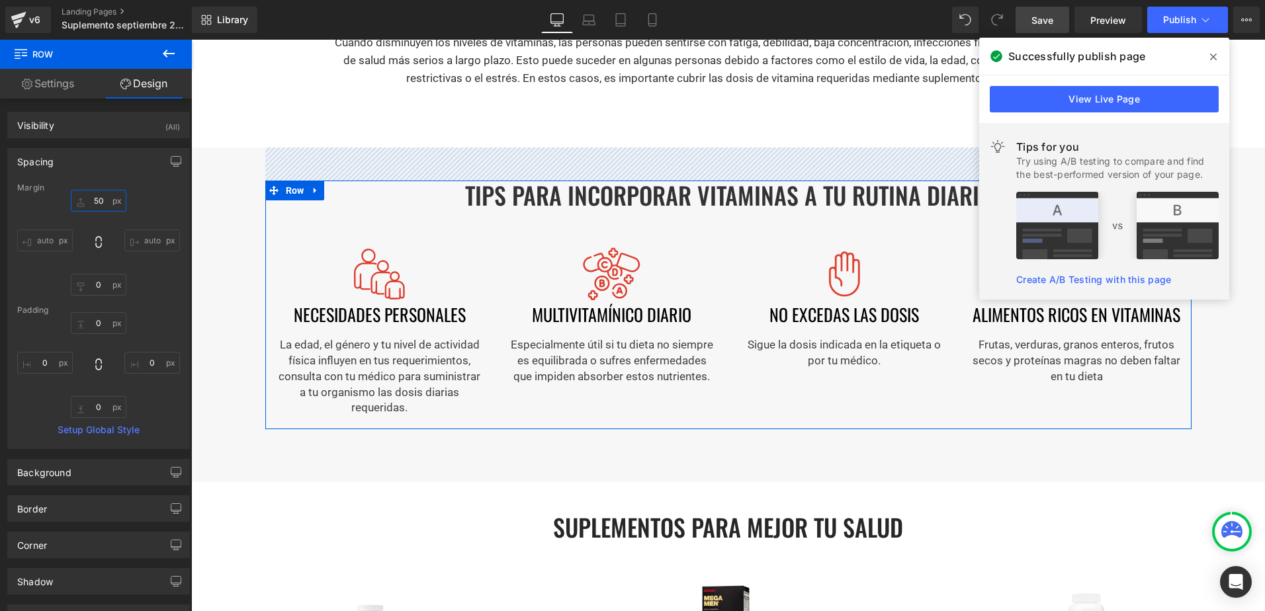
click at [101, 202] on input "text" at bounding box center [99, 201] width 56 height 22
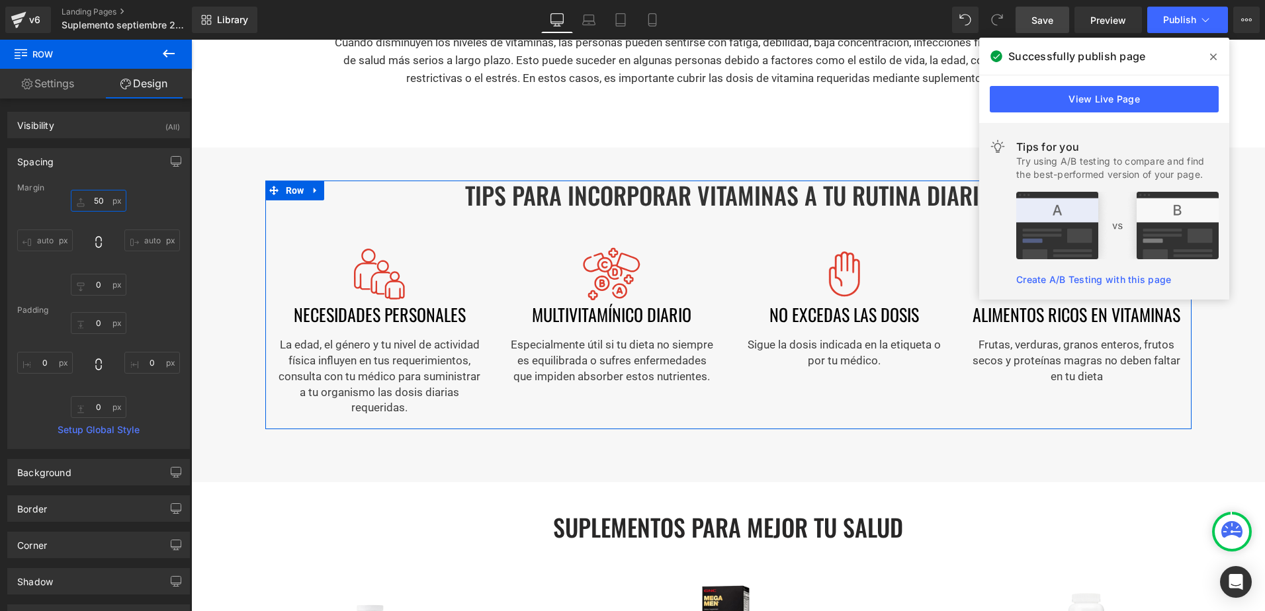
type input "50"
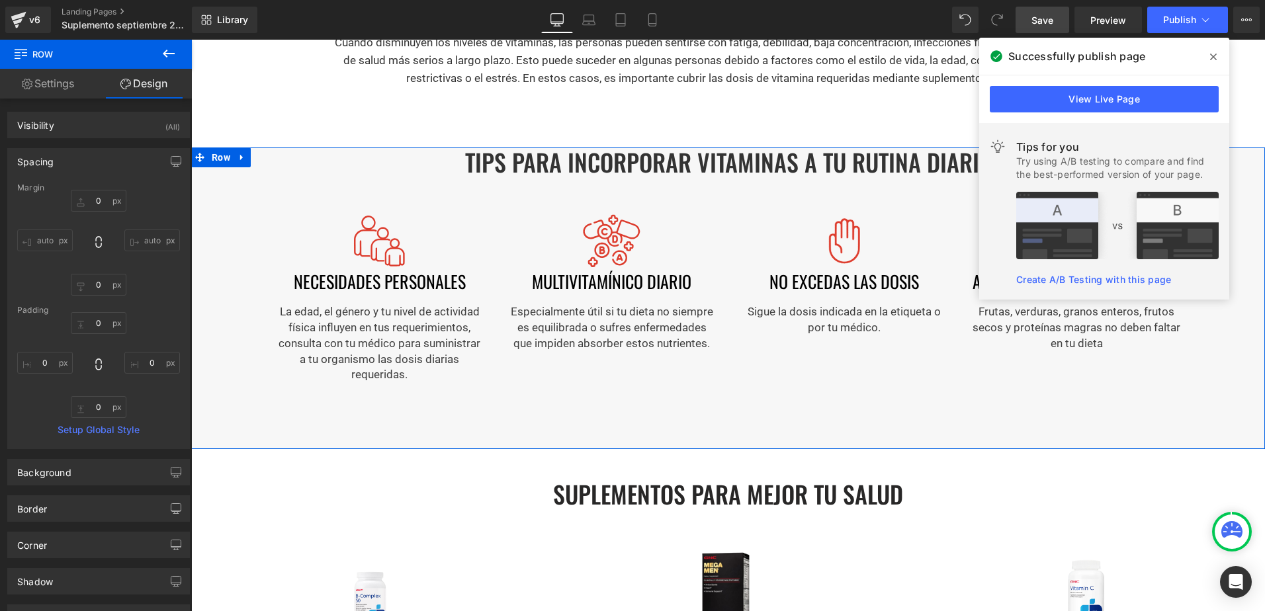
click at [251, 416] on div "Tips para incorporar vitaminas a tu rutina diaria Heading Separator Image neces…" at bounding box center [728, 299] width 1074 height 302
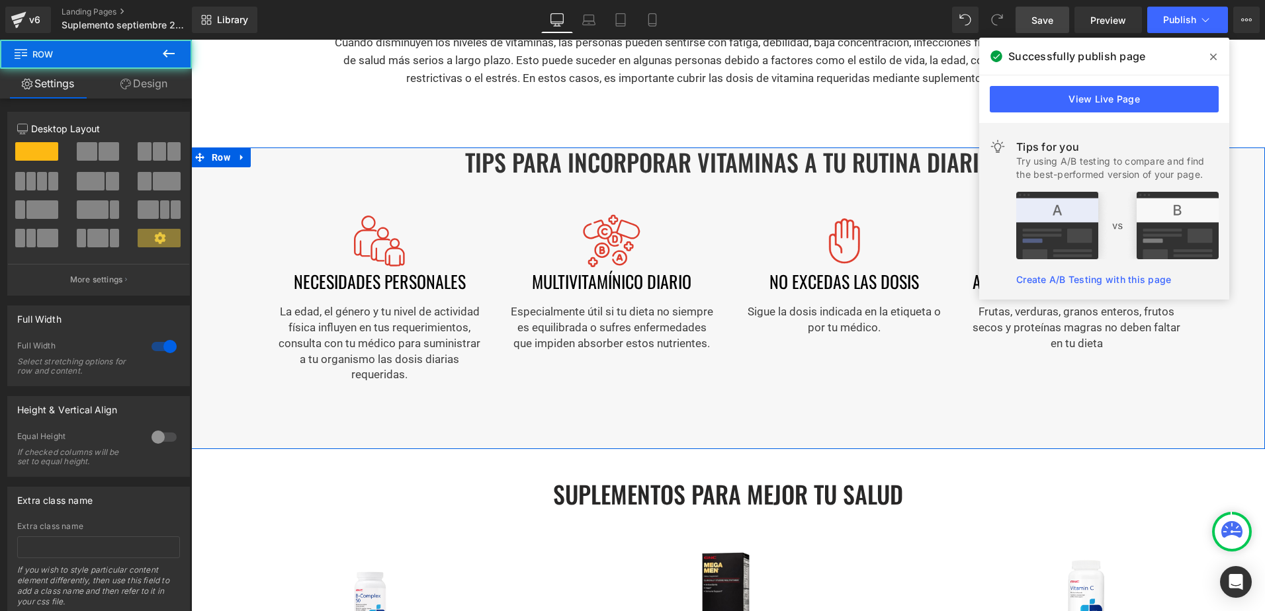
drag, startPoint x: 159, startPoint y: 83, endPoint x: 93, endPoint y: 216, distance: 147.7
click at [159, 83] on link "Design" at bounding box center [144, 84] width 96 height 30
click at [0, 0] on div "Spacing" at bounding box center [0, 0] width 0 height 0
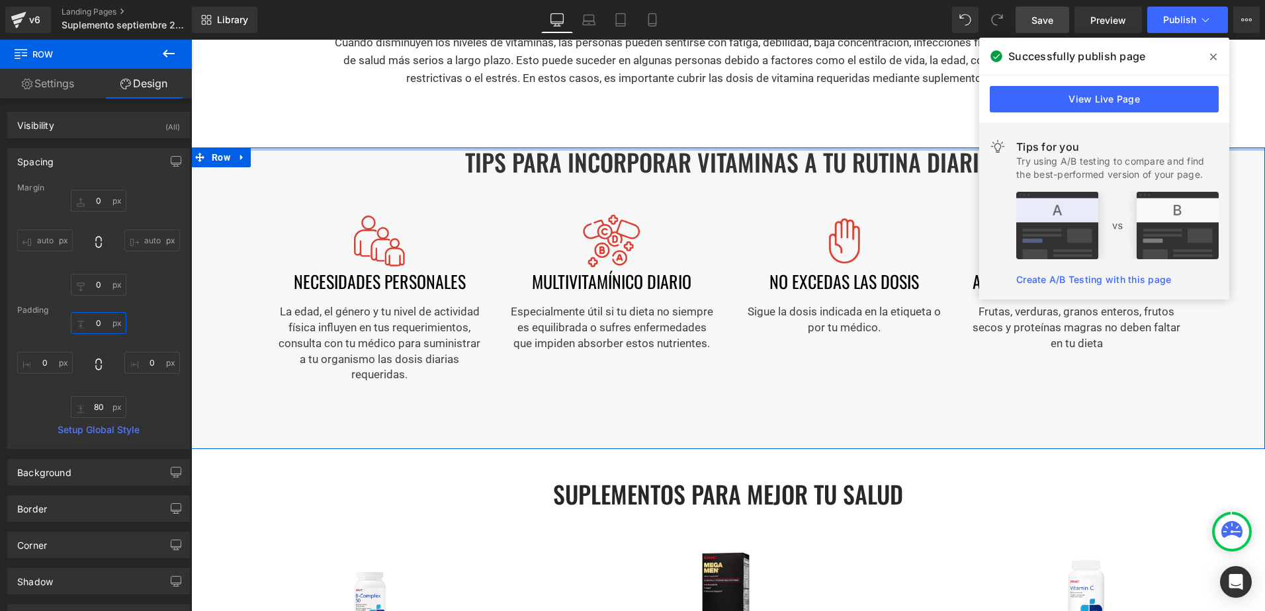
click at [94, 324] on input "text" at bounding box center [99, 323] width 56 height 22
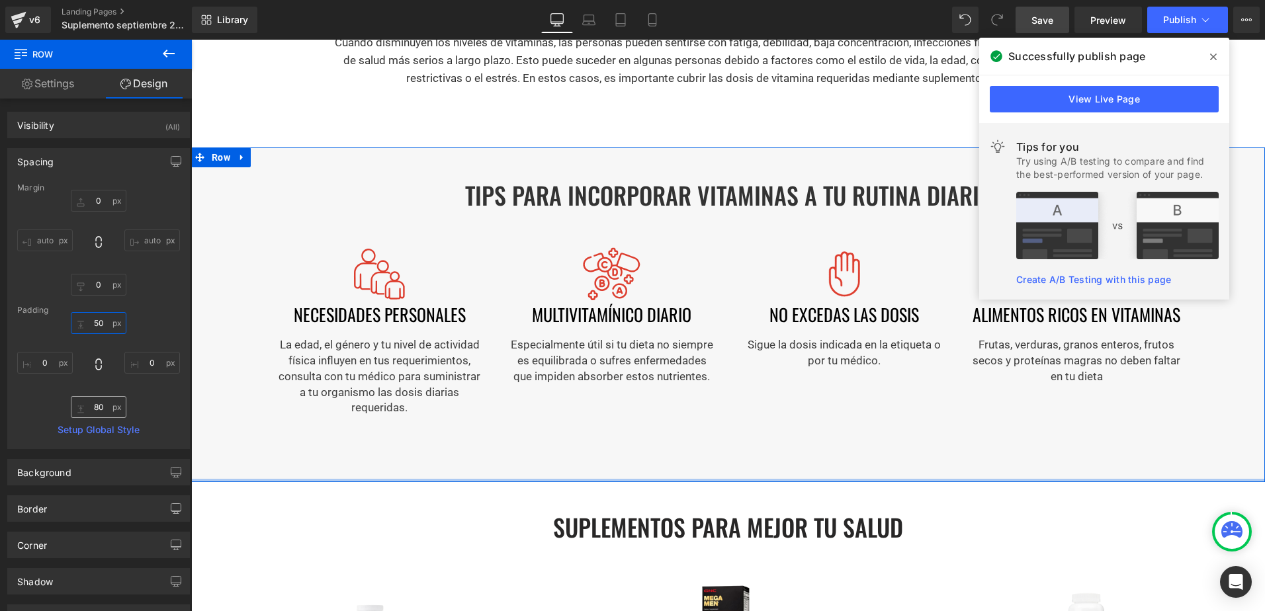
type input "50"
click at [97, 410] on input "text" at bounding box center [99, 407] width 56 height 22
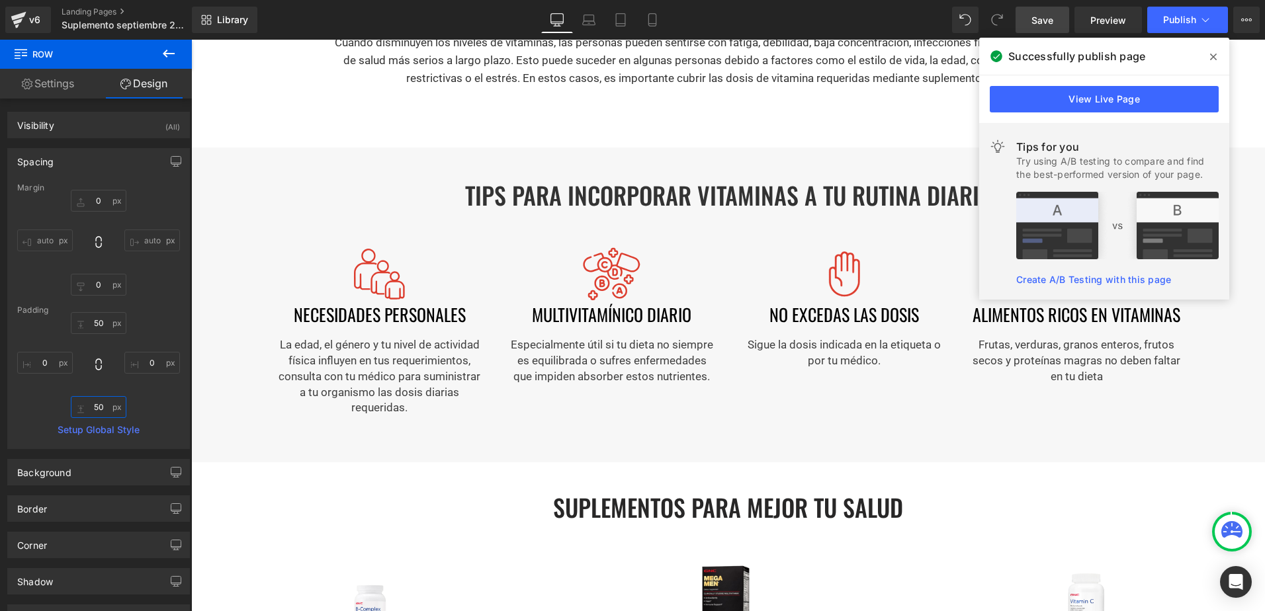
type input "50"
click at [1220, 52] on span at bounding box center [1213, 56] width 21 height 21
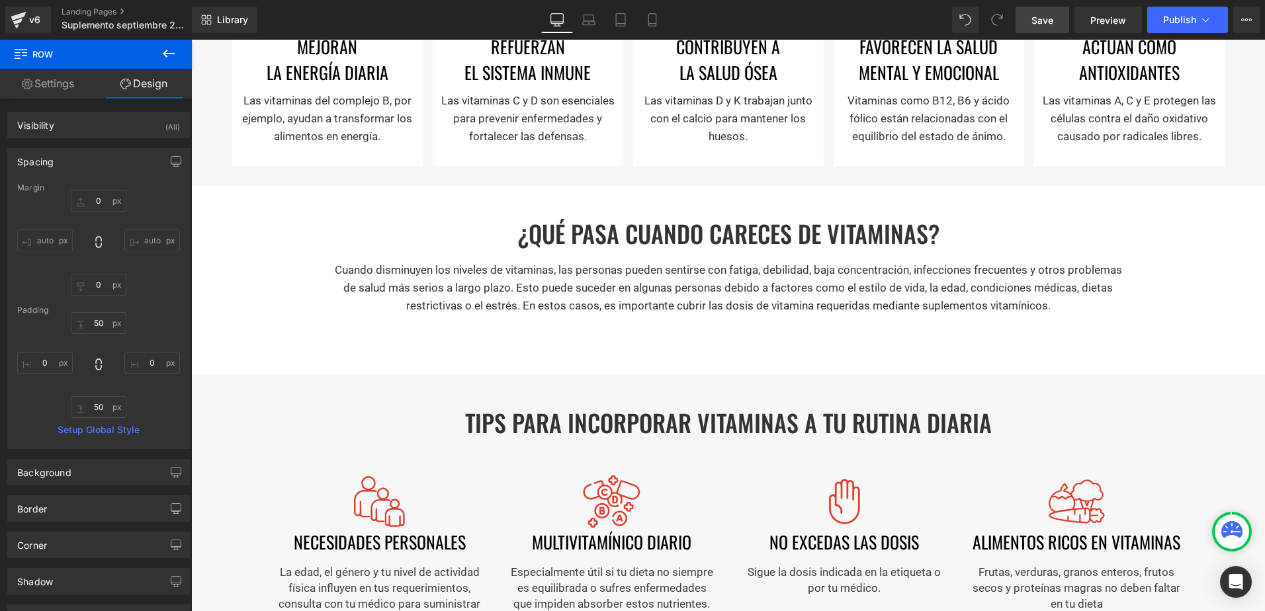
scroll to position [926, 0]
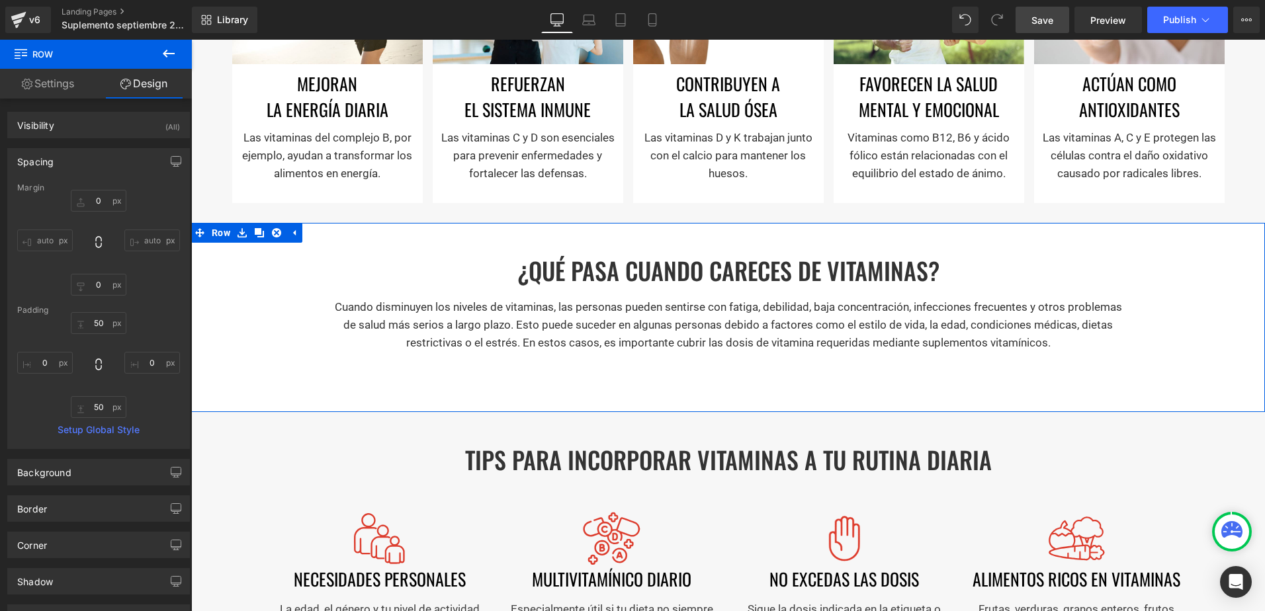
click at [251, 308] on div "¿QUÉ PASA CUANDO CARECES DE VITAMINAS? Heading Separator Cuando disminuyen los …" at bounding box center [728, 291] width 1074 height 136
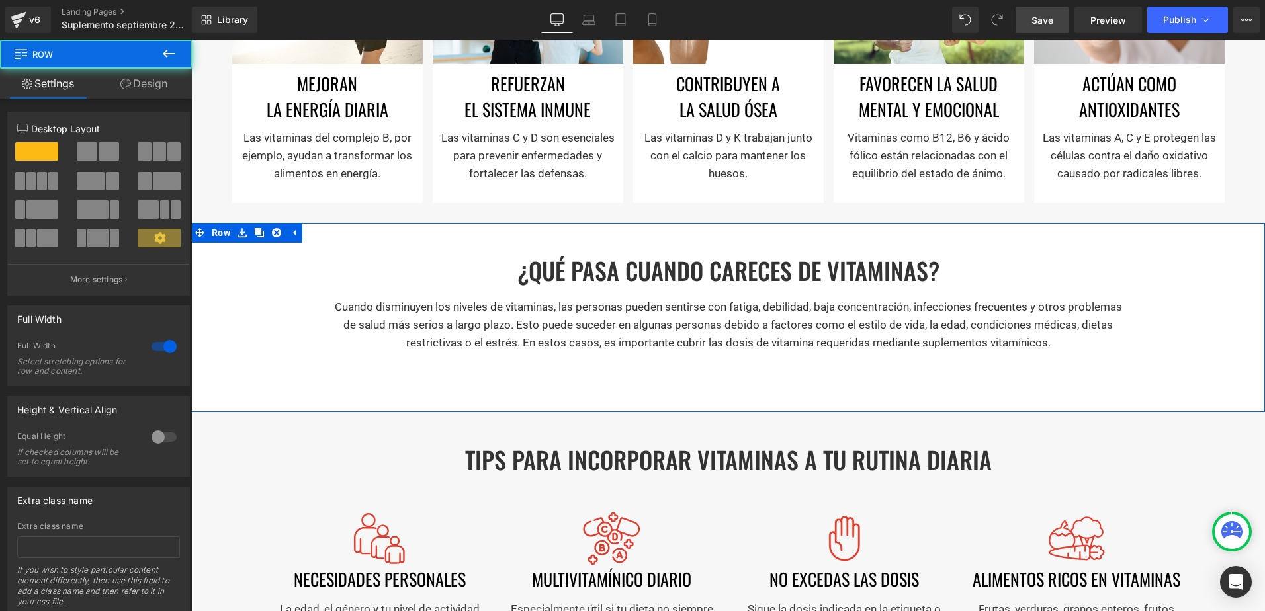
click at [138, 73] on link "Design" at bounding box center [144, 84] width 96 height 30
click at [0, 0] on div "Spacing" at bounding box center [0, 0] width 0 height 0
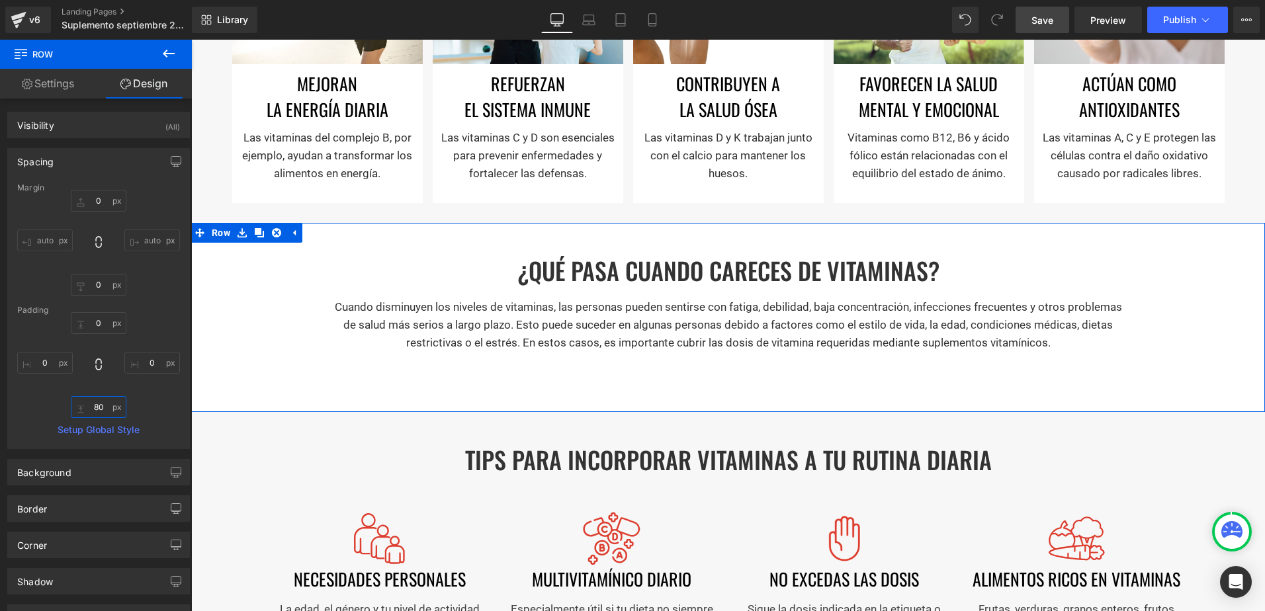
click at [101, 413] on input "text" at bounding box center [99, 407] width 56 height 22
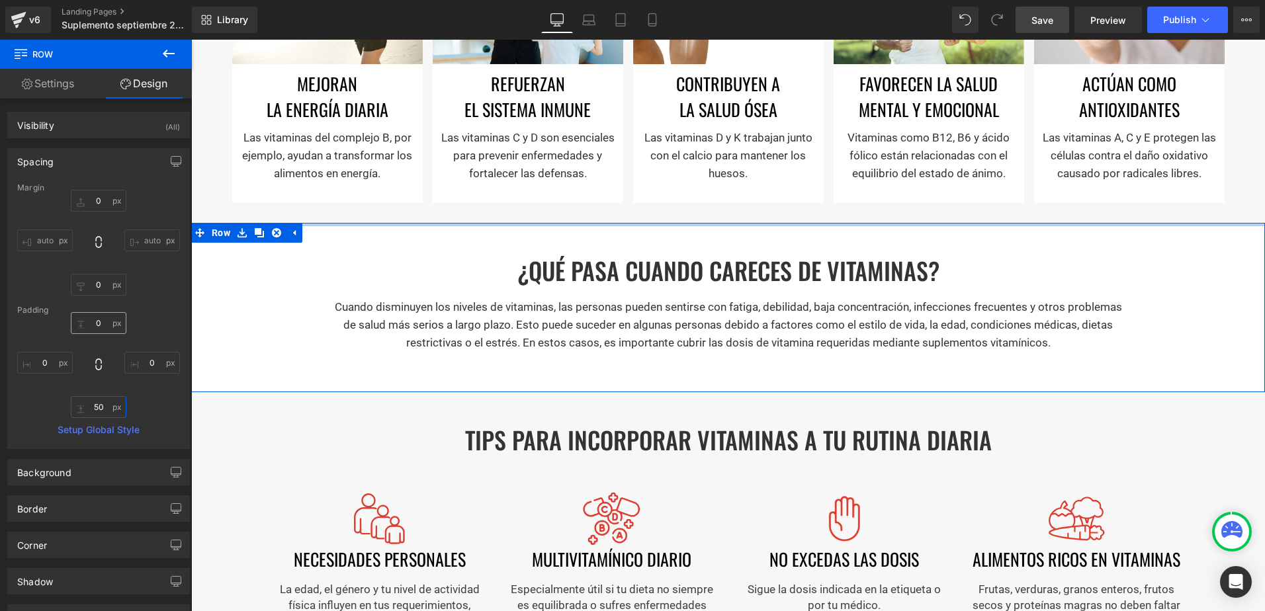
type input "50"
click at [83, 320] on input "text" at bounding box center [99, 323] width 56 height 22
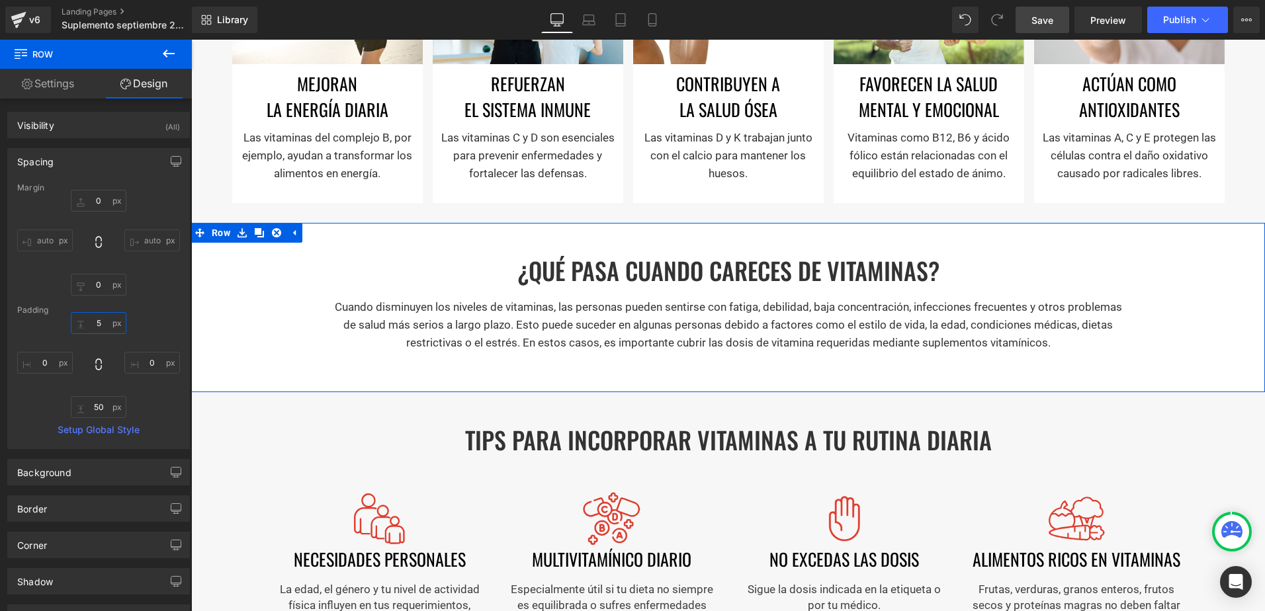
type input "50"
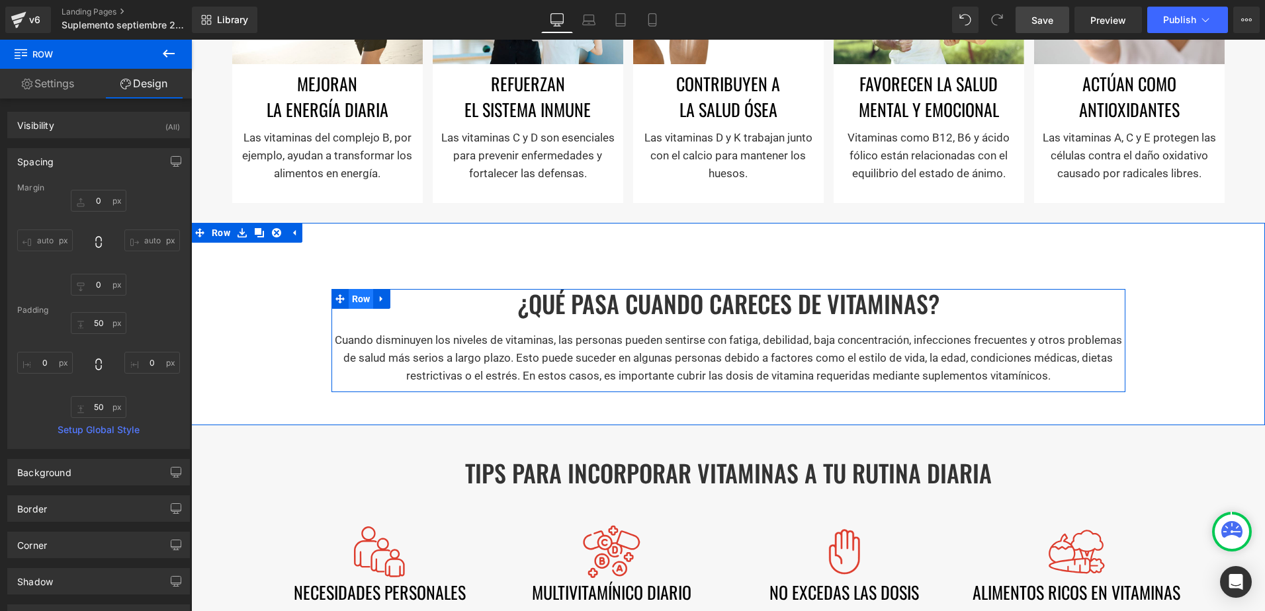
click at [365, 291] on span "Row" at bounding box center [361, 299] width 25 height 20
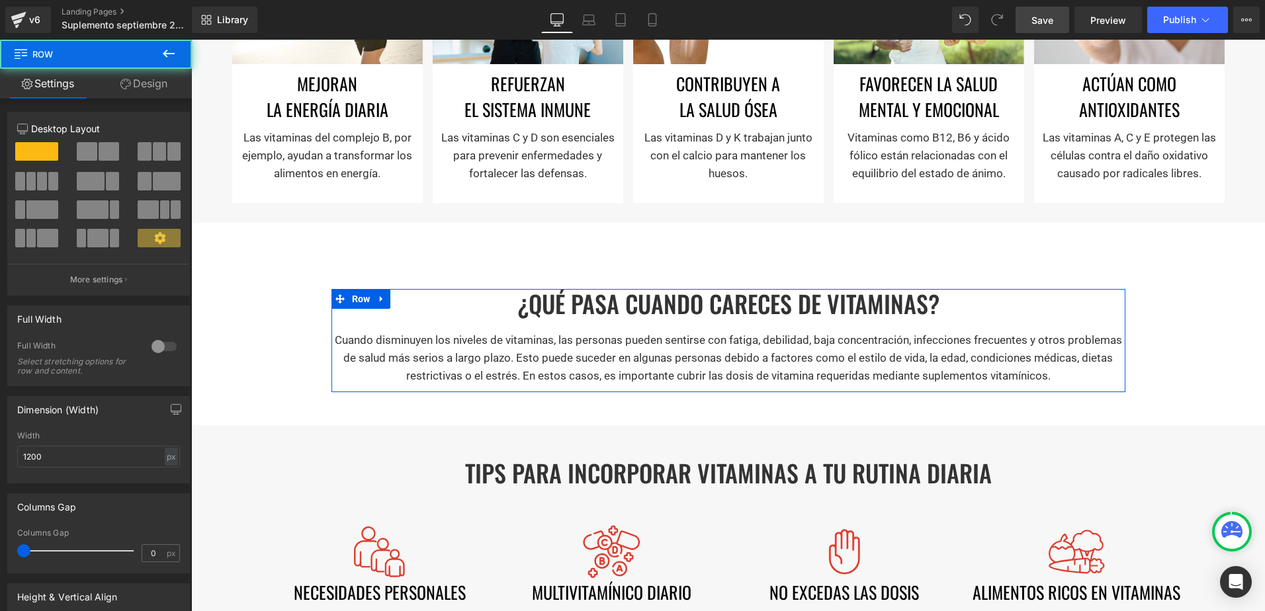
click at [151, 85] on link "Design" at bounding box center [144, 84] width 96 height 30
click at [0, 0] on div "Spacing" at bounding box center [0, 0] width 0 height 0
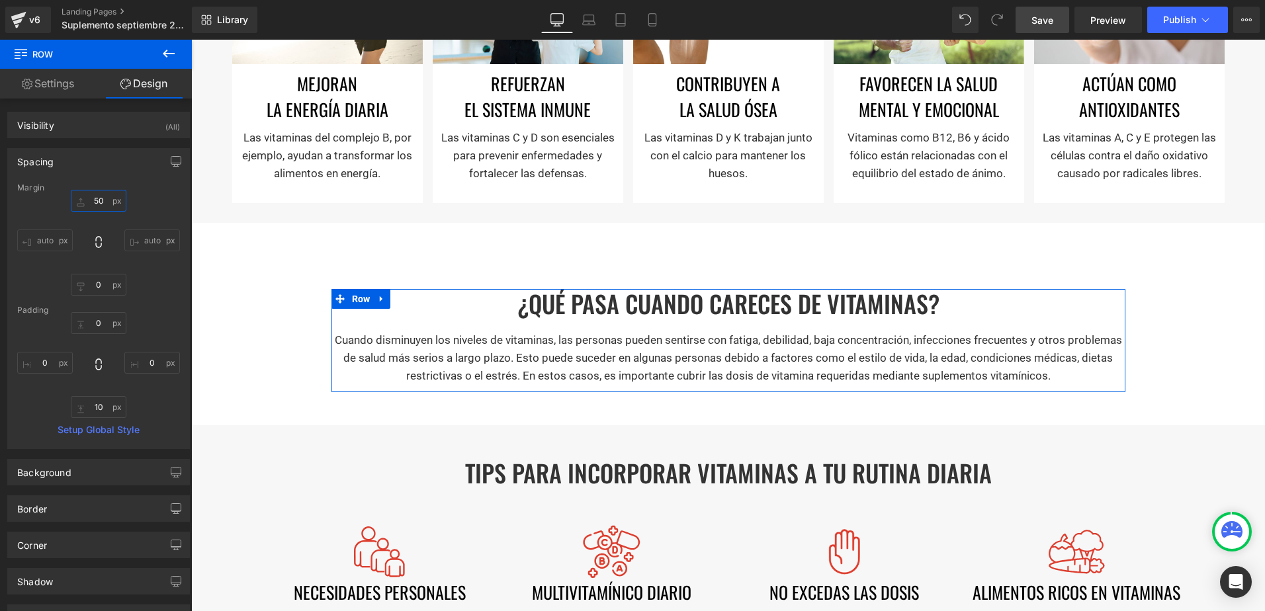
click at [97, 193] on input "text" at bounding box center [99, 201] width 56 height 22
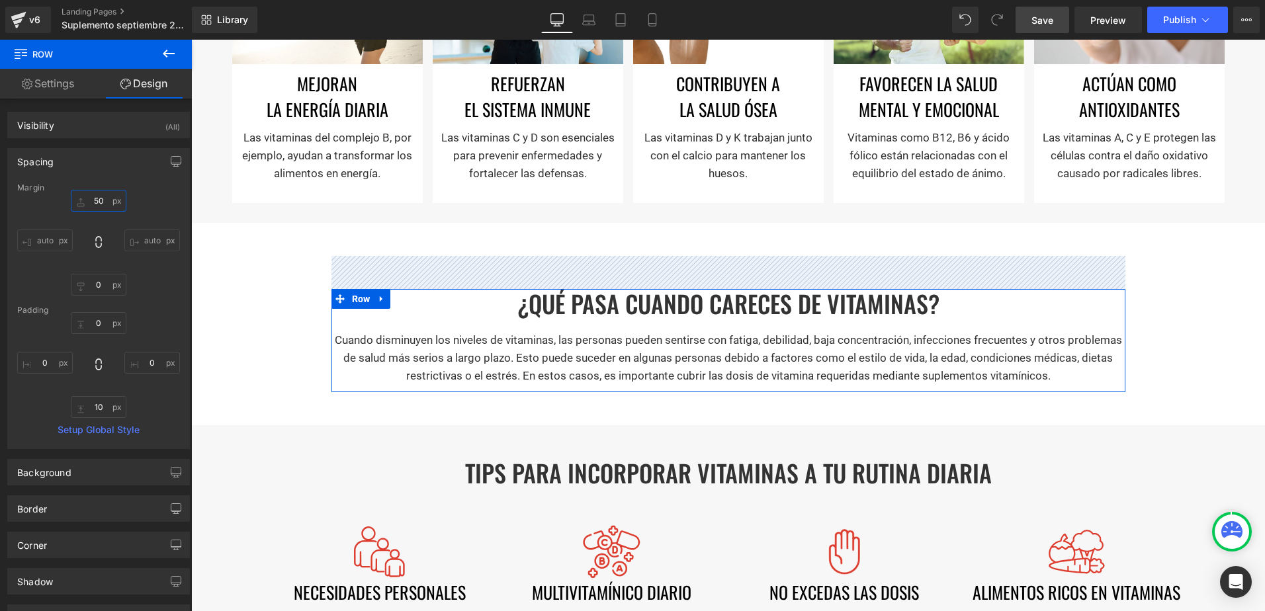
type input "50"
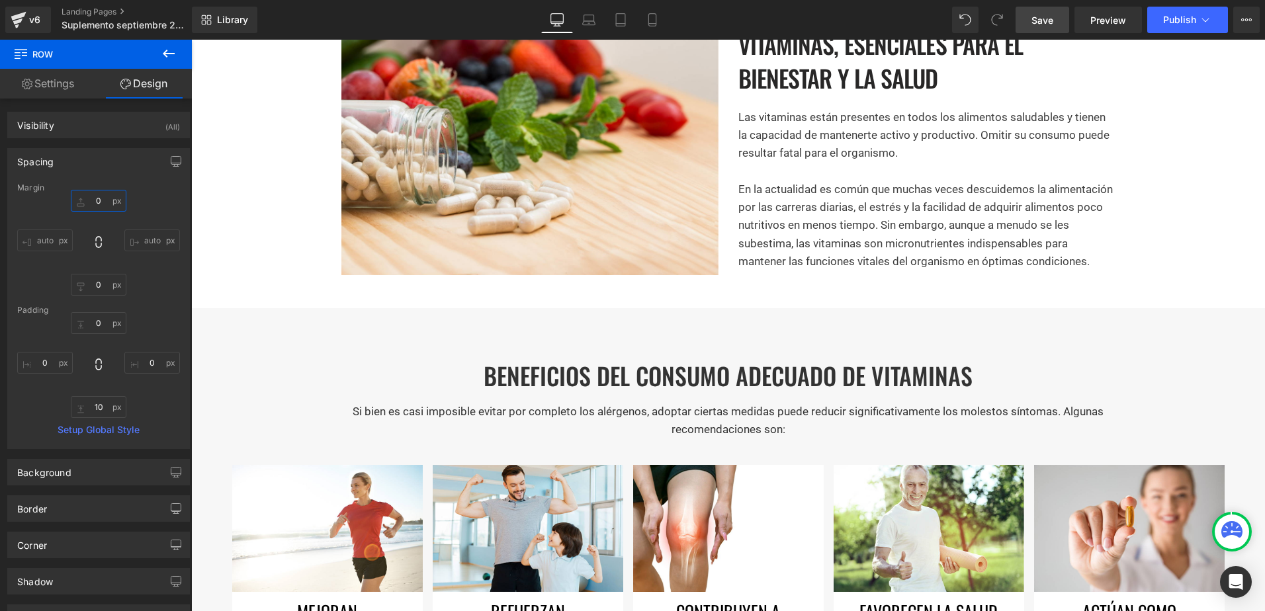
scroll to position [397, 0]
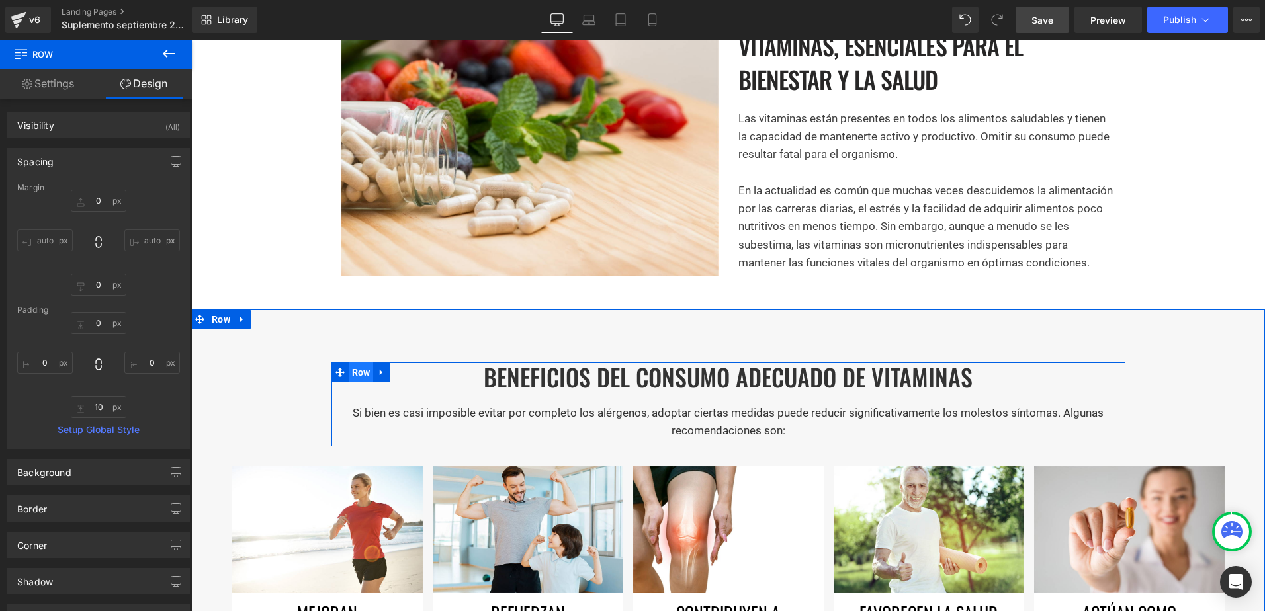
click at [354, 377] on span "Row" at bounding box center [361, 373] width 25 height 20
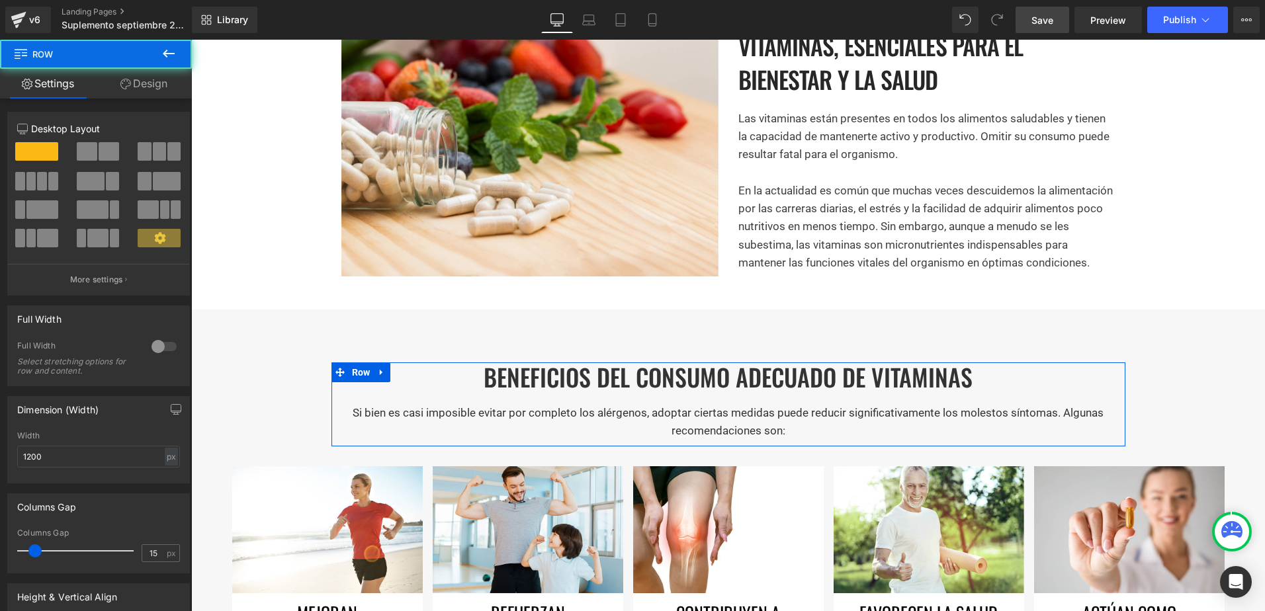
click at [145, 92] on link "Design" at bounding box center [144, 84] width 96 height 30
click at [0, 0] on div "Spacing" at bounding box center [0, 0] width 0 height 0
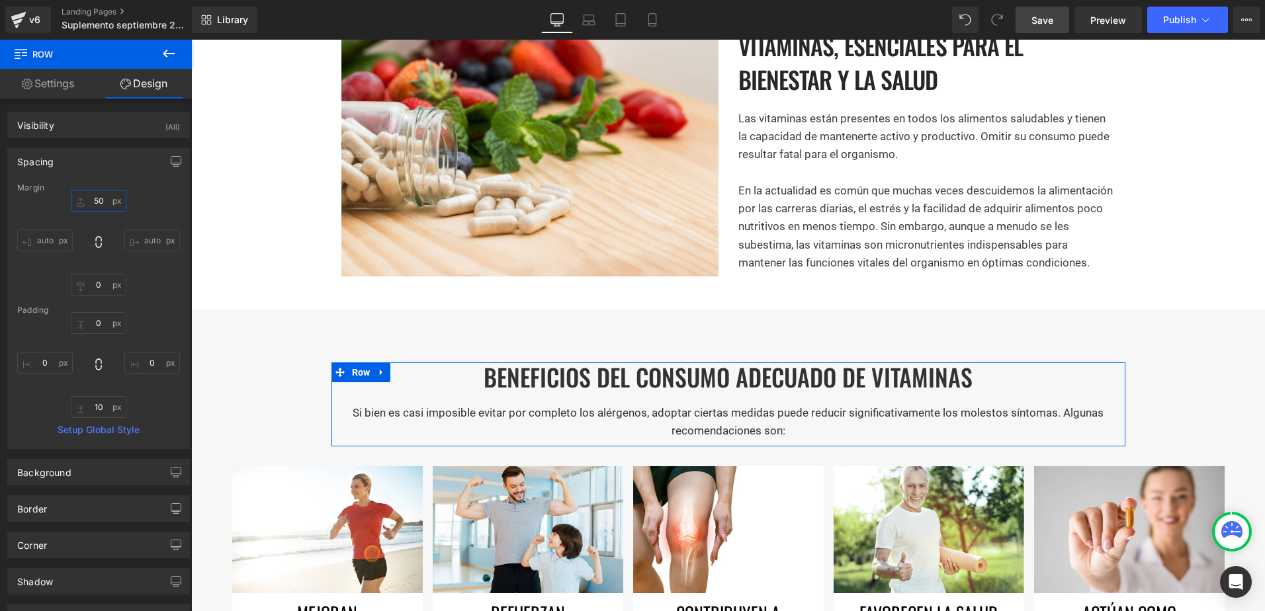
click at [100, 210] on input "text" at bounding box center [99, 201] width 56 height 22
type input "50"
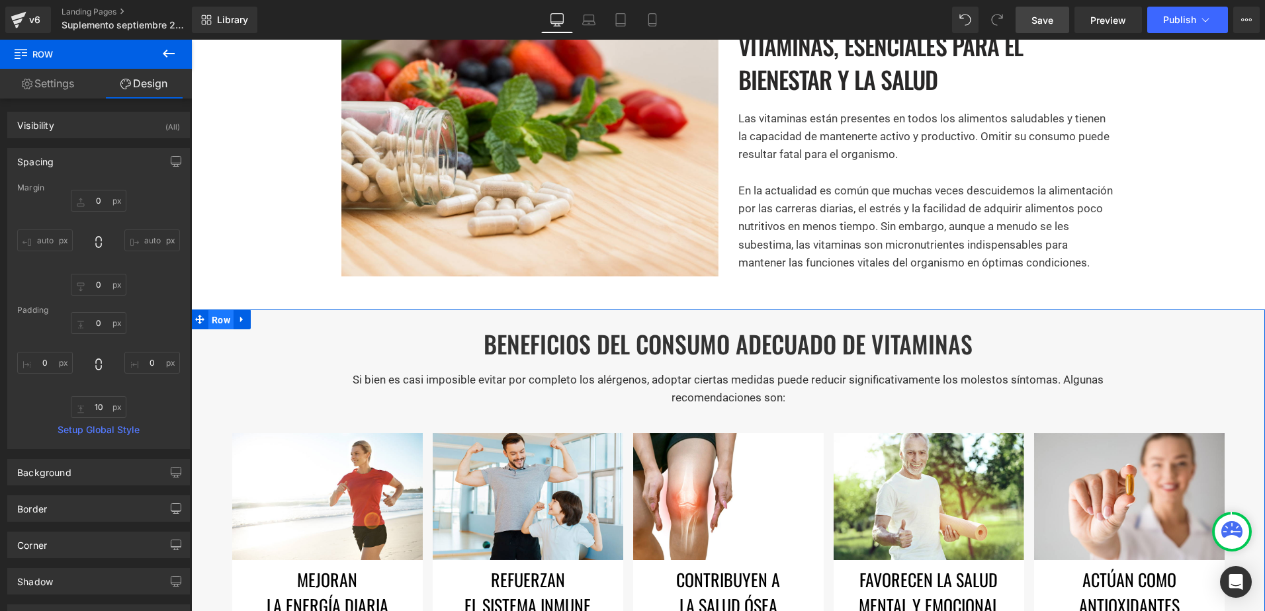
click at [224, 317] on span "Row" at bounding box center [220, 320] width 25 height 20
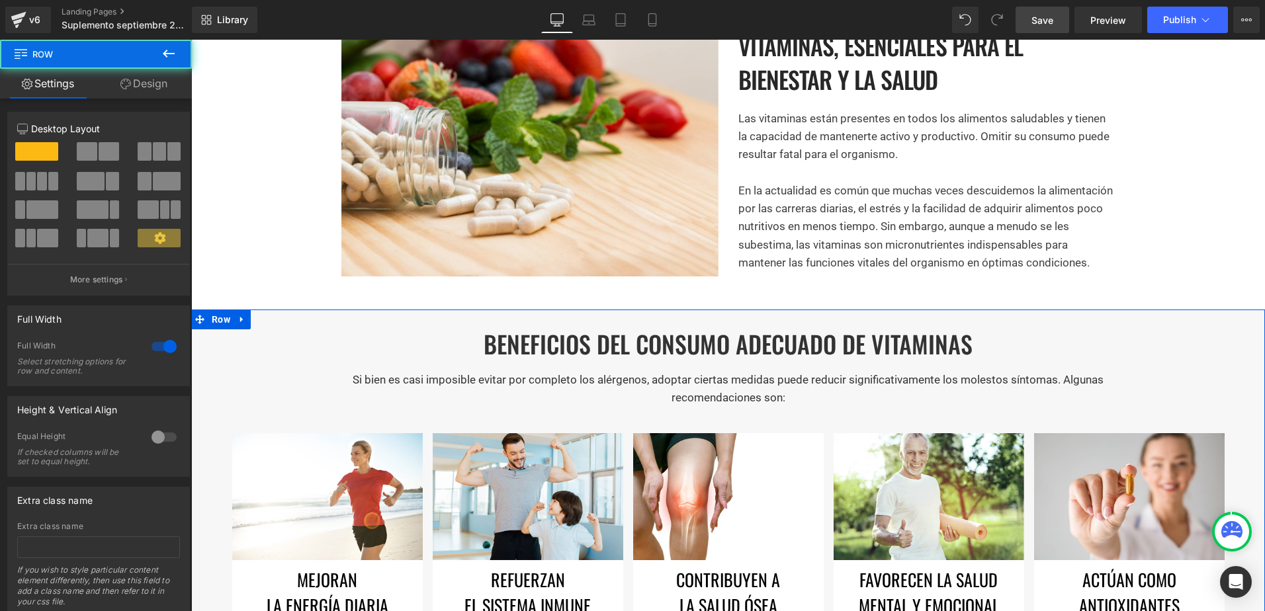
click at [153, 87] on link "Design" at bounding box center [144, 84] width 96 height 30
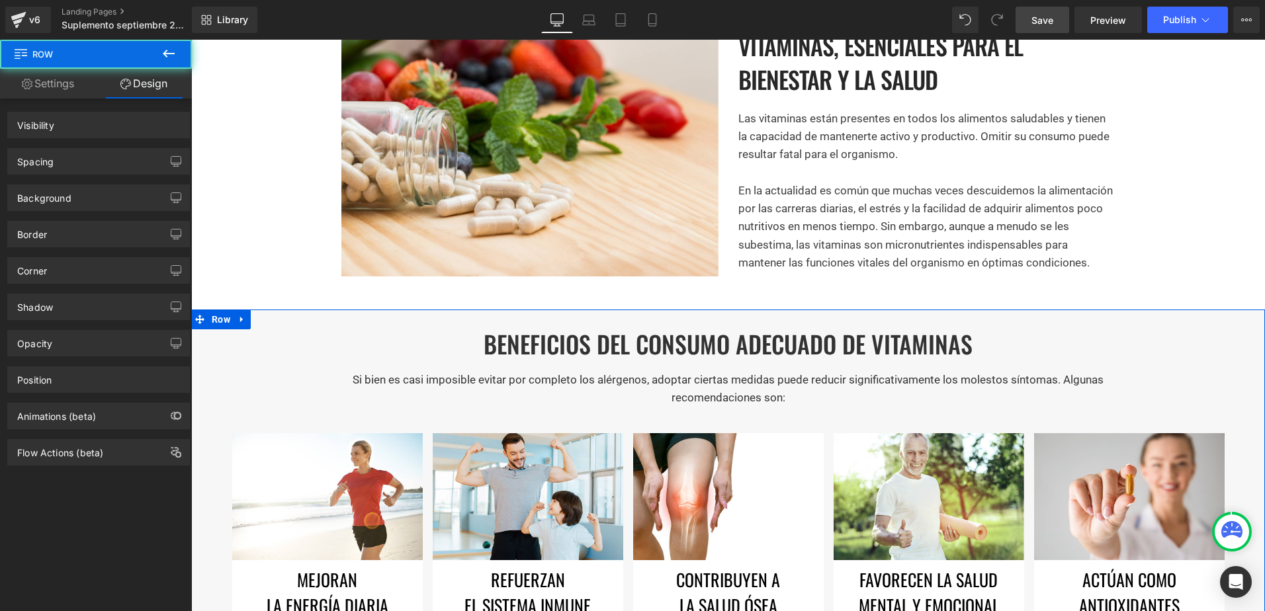
click at [107, 159] on div "Spacing" at bounding box center [98, 161] width 181 height 25
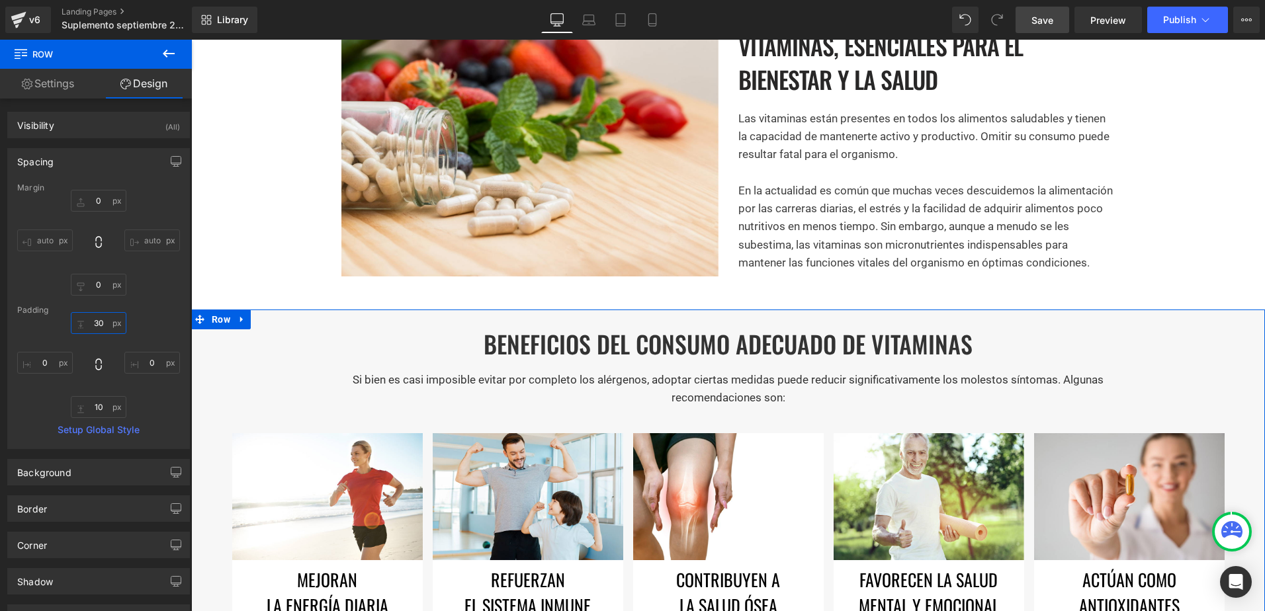
click at [91, 324] on input "text" at bounding box center [99, 323] width 56 height 22
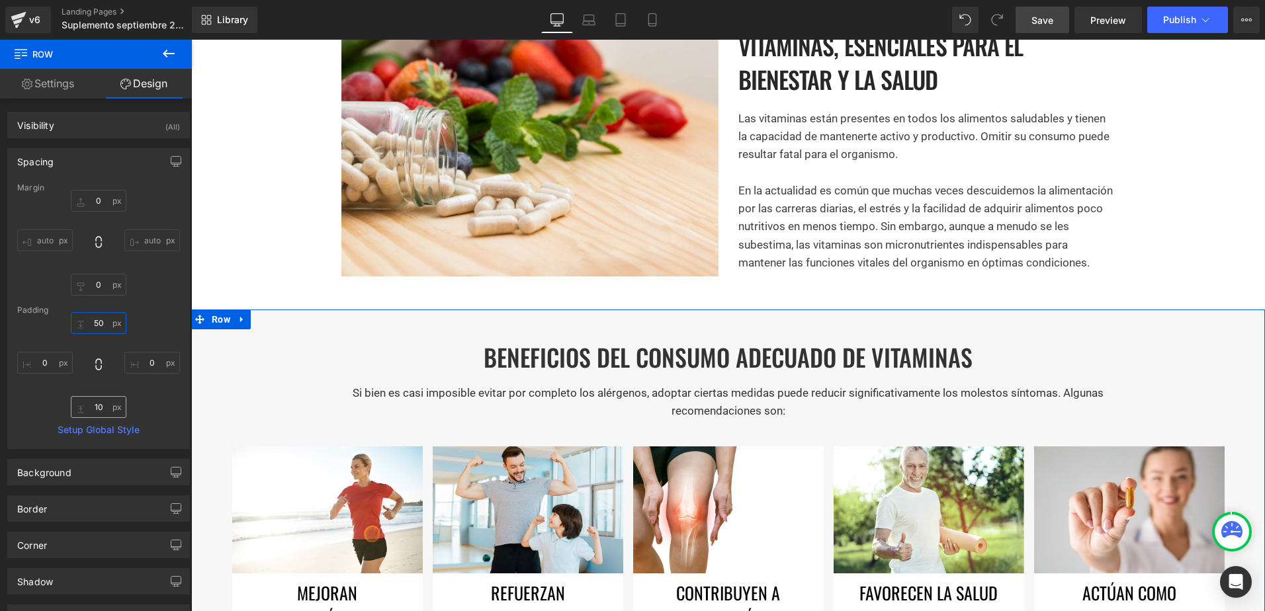
type input "50"
click at [95, 407] on input "text" at bounding box center [99, 407] width 56 height 22
type input "50"
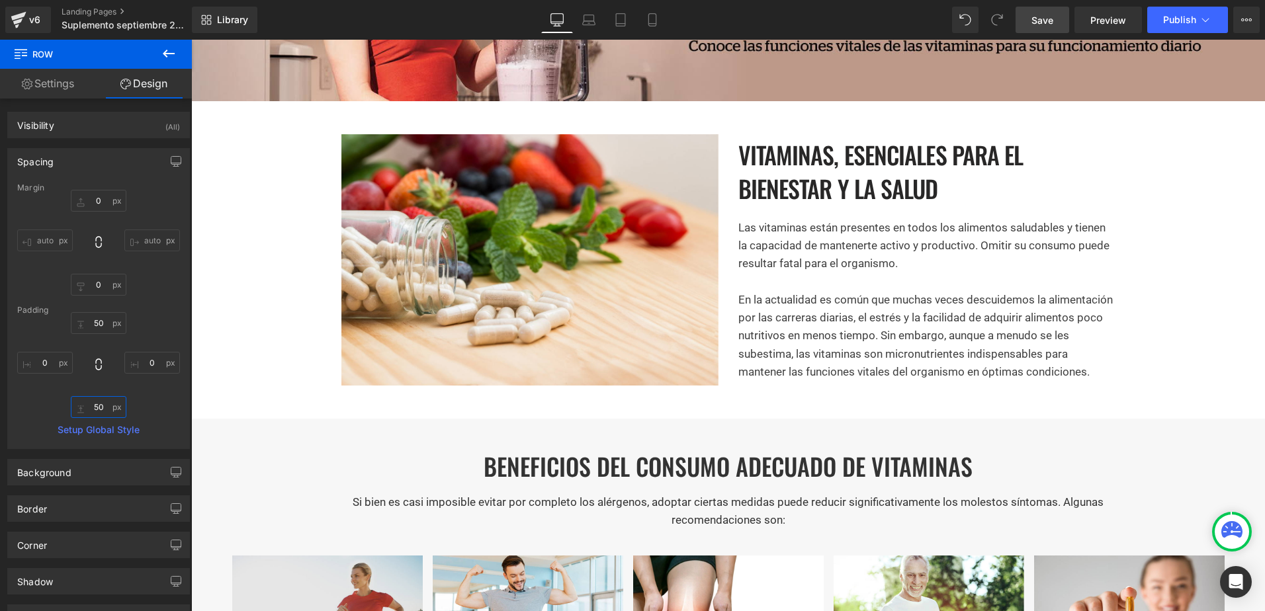
scroll to position [265, 0]
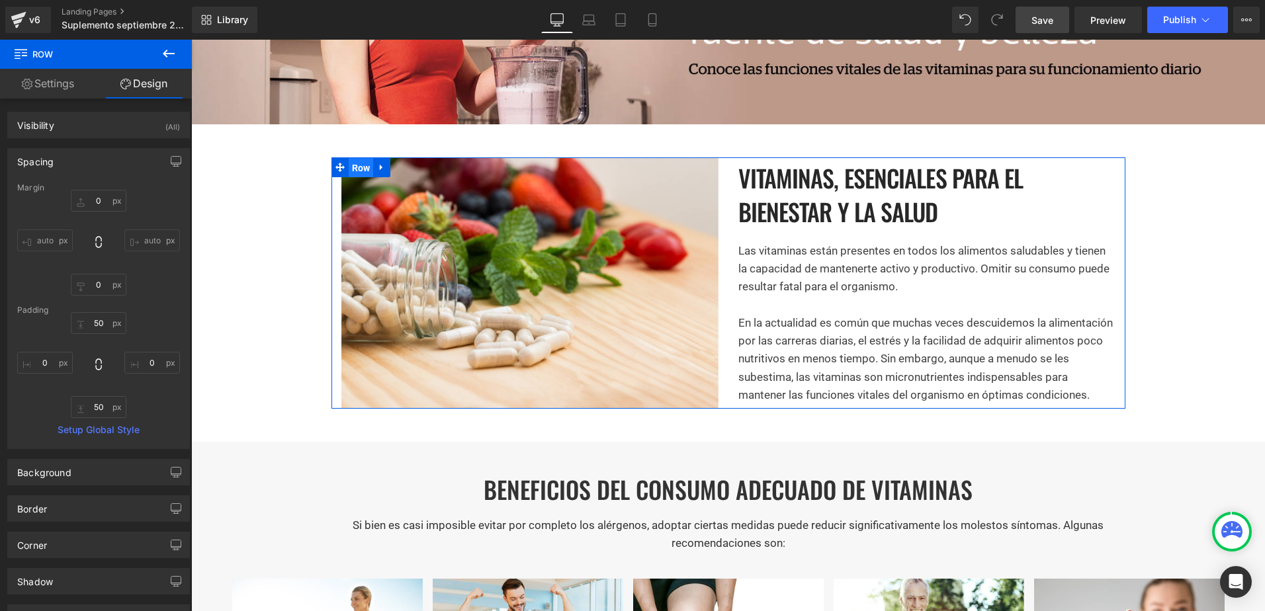
click at [354, 166] on span "Row" at bounding box center [361, 168] width 25 height 20
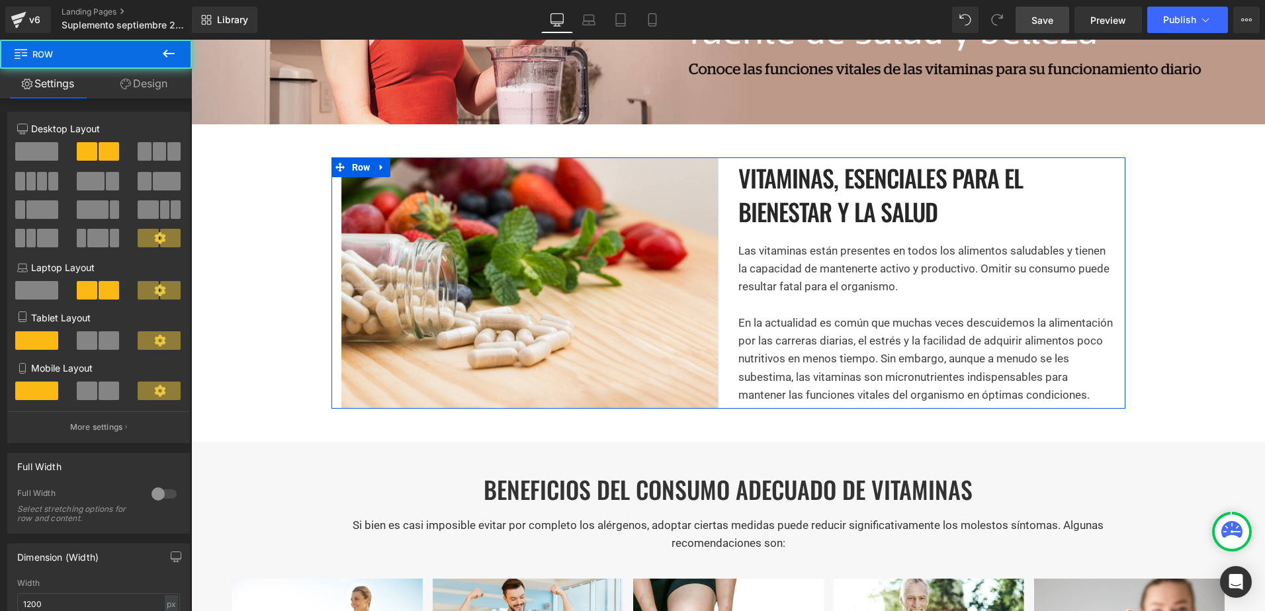
click at [157, 81] on link "Design" at bounding box center [144, 84] width 96 height 30
click at [0, 0] on div "Spacing" at bounding box center [0, 0] width 0 height 0
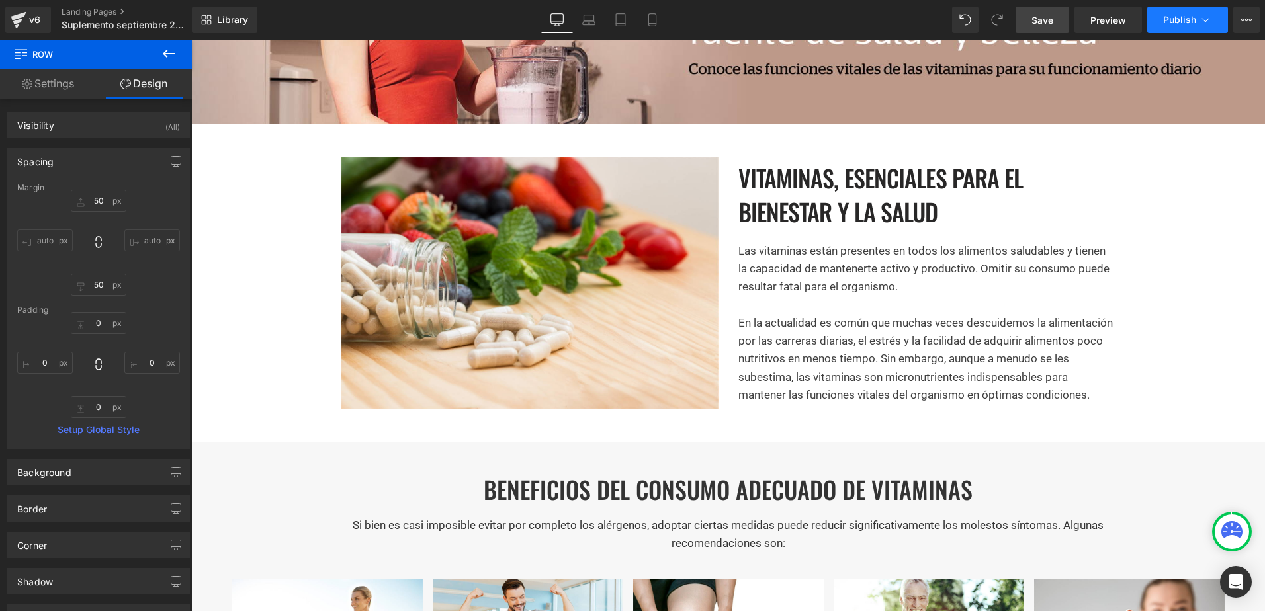
click at [1161, 14] on button "Publish" at bounding box center [1187, 20] width 81 height 26
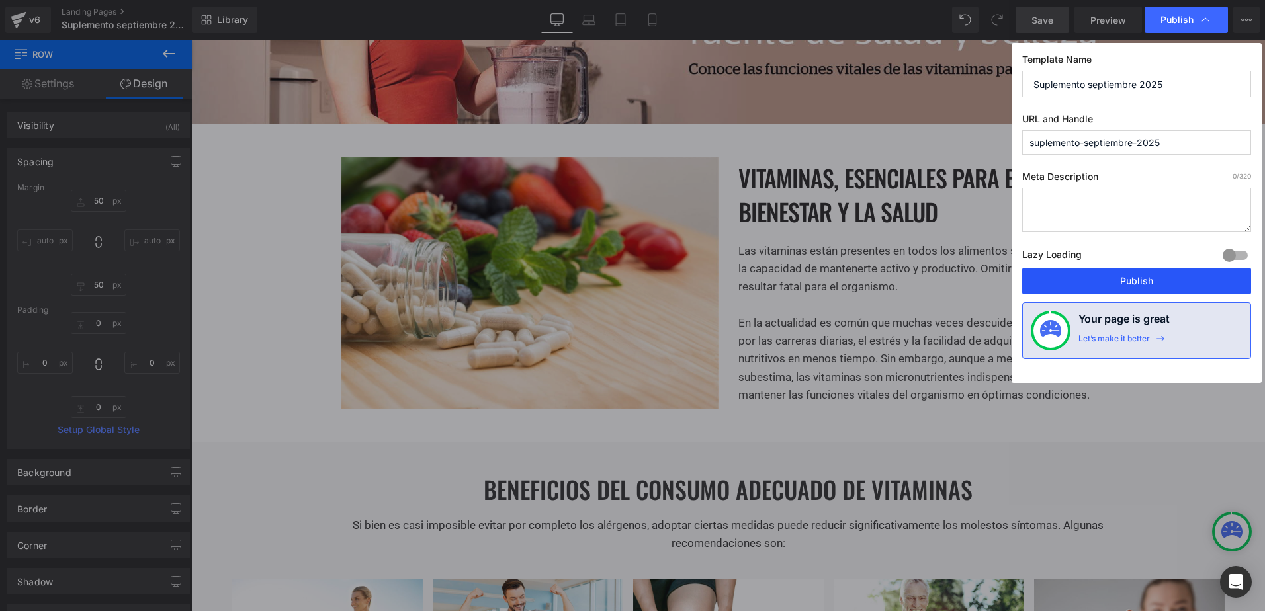
click at [1104, 285] on button "Publish" at bounding box center [1136, 281] width 229 height 26
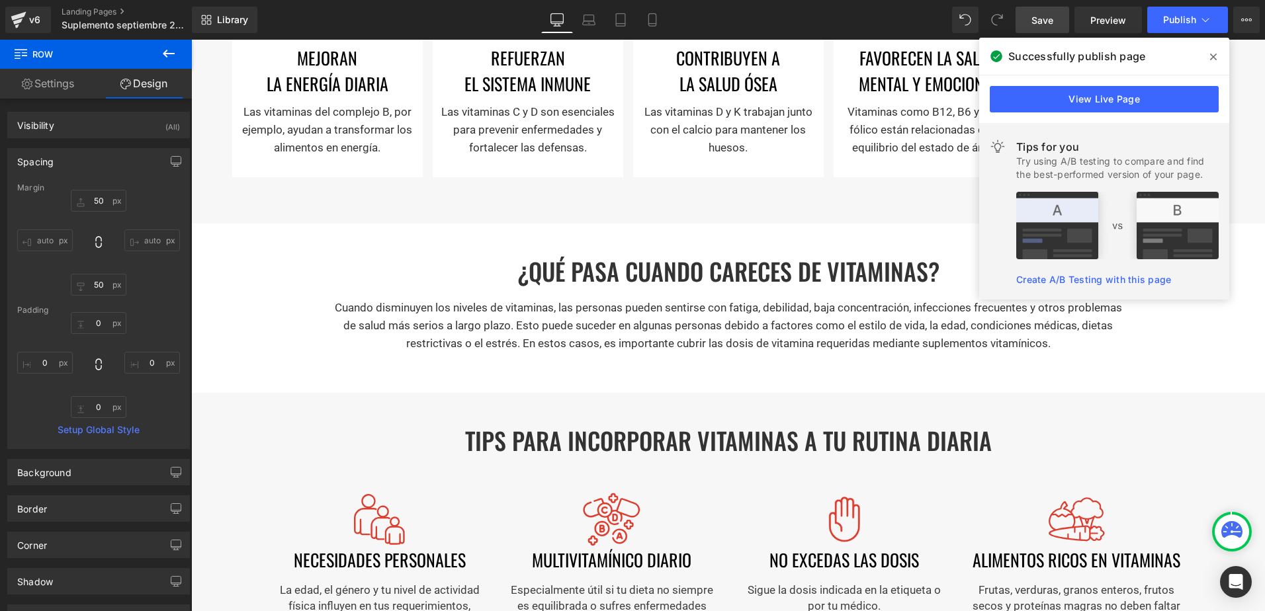
scroll to position [992, 0]
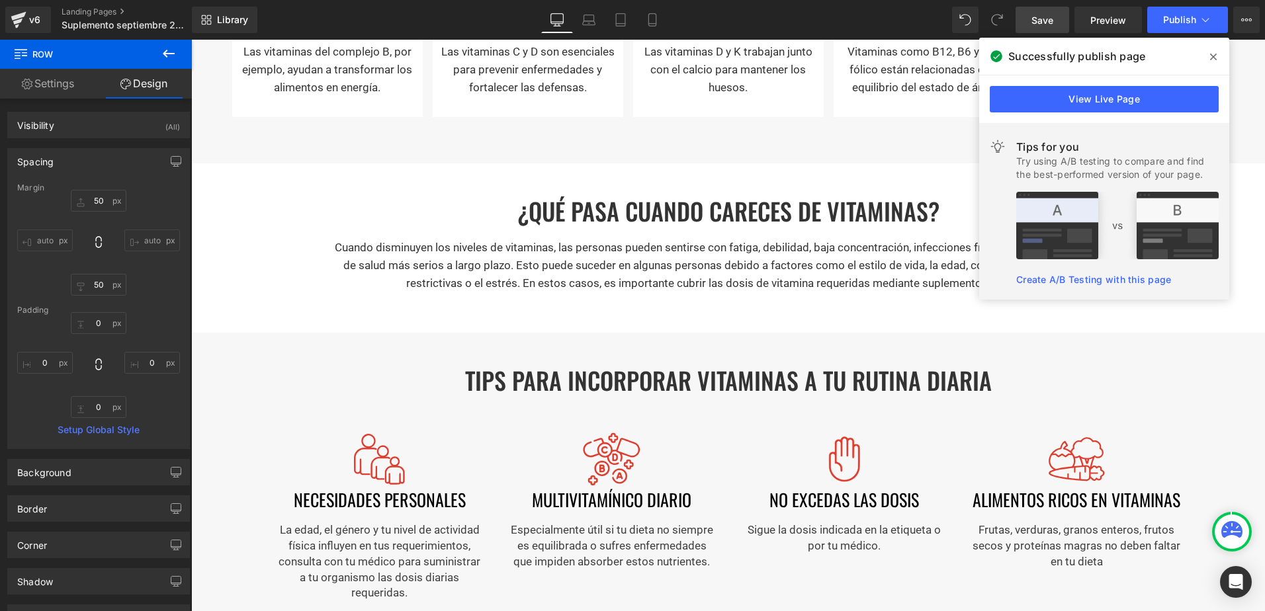
click at [1211, 61] on icon at bounding box center [1213, 57] width 7 height 11
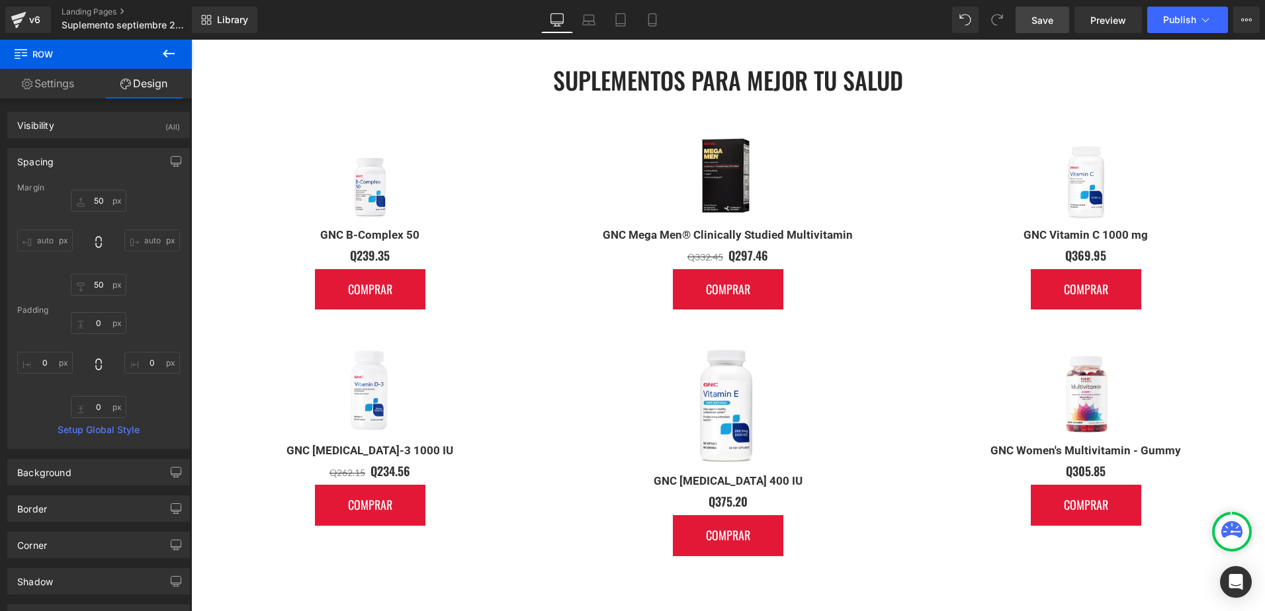
scroll to position [1522, 0]
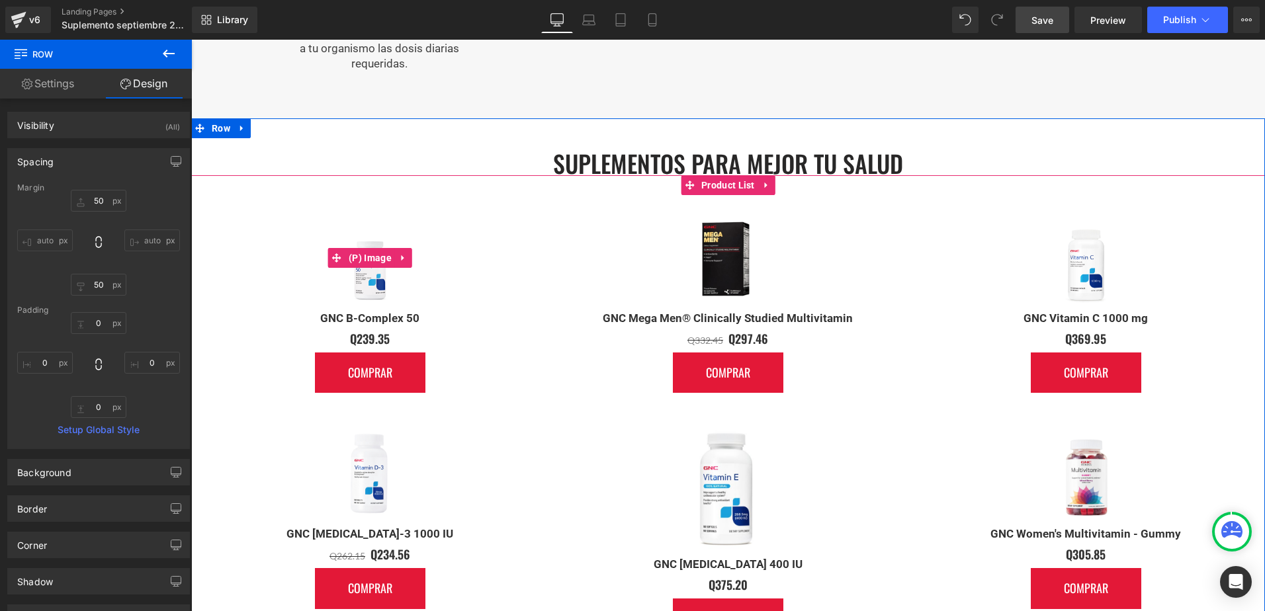
click at [267, 280] on div "Sale Off" at bounding box center [369, 257] width 331 height 99
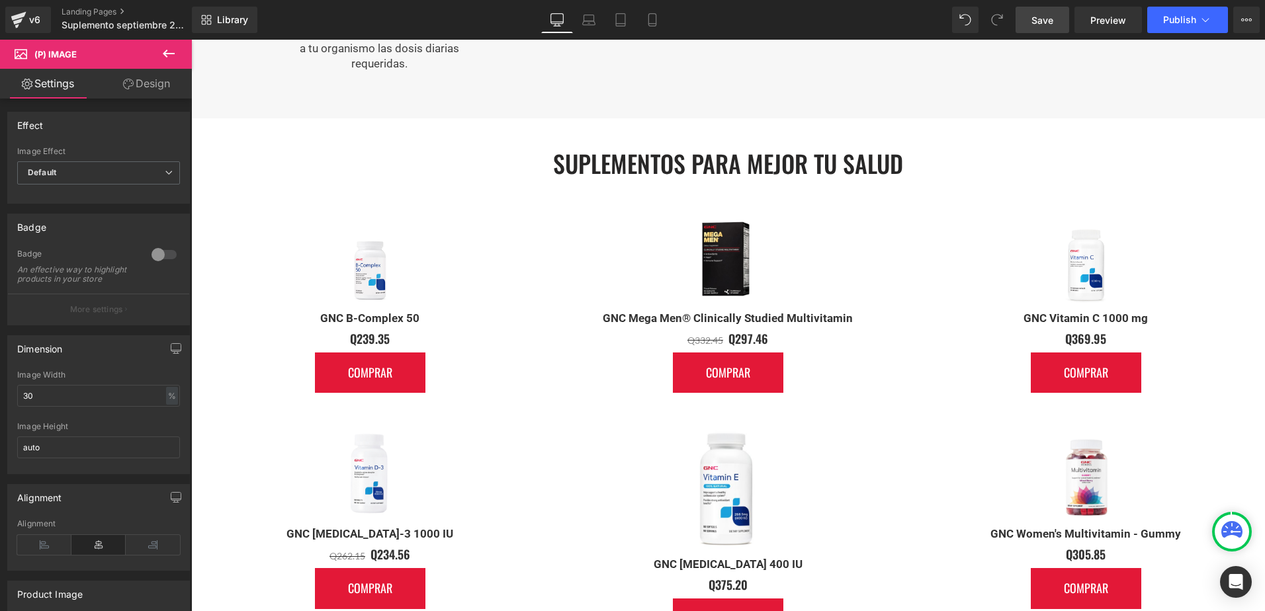
click at [171, 53] on icon at bounding box center [169, 54] width 12 height 8
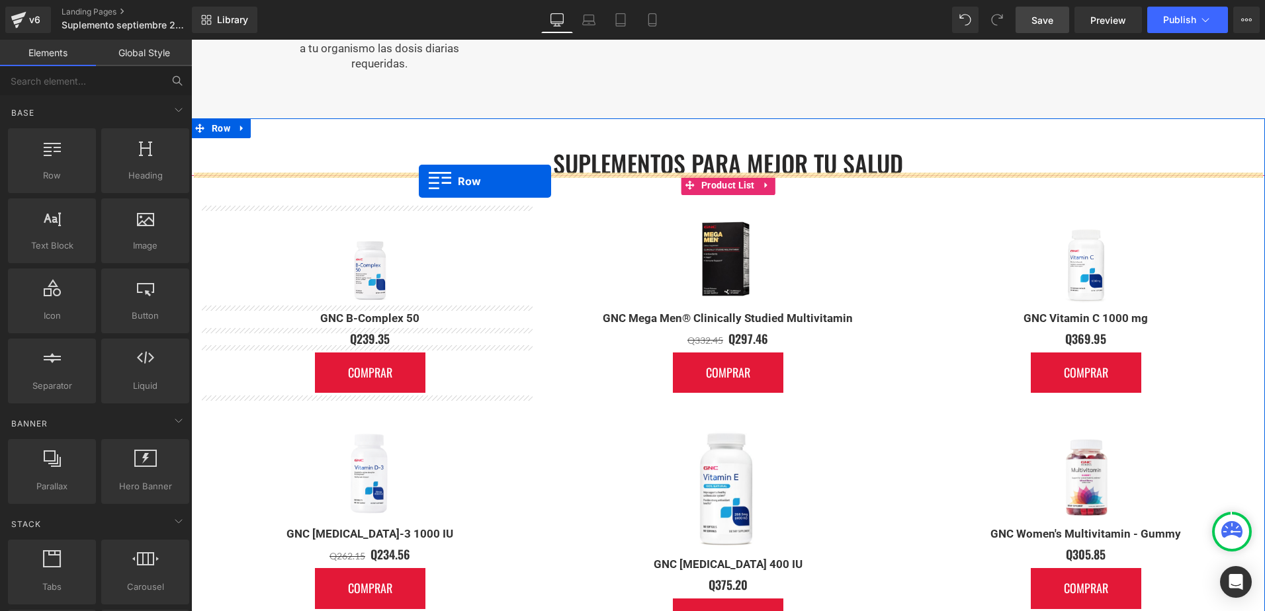
drag, startPoint x: 329, startPoint y: 210, endPoint x: 419, endPoint y: 181, distance: 94.6
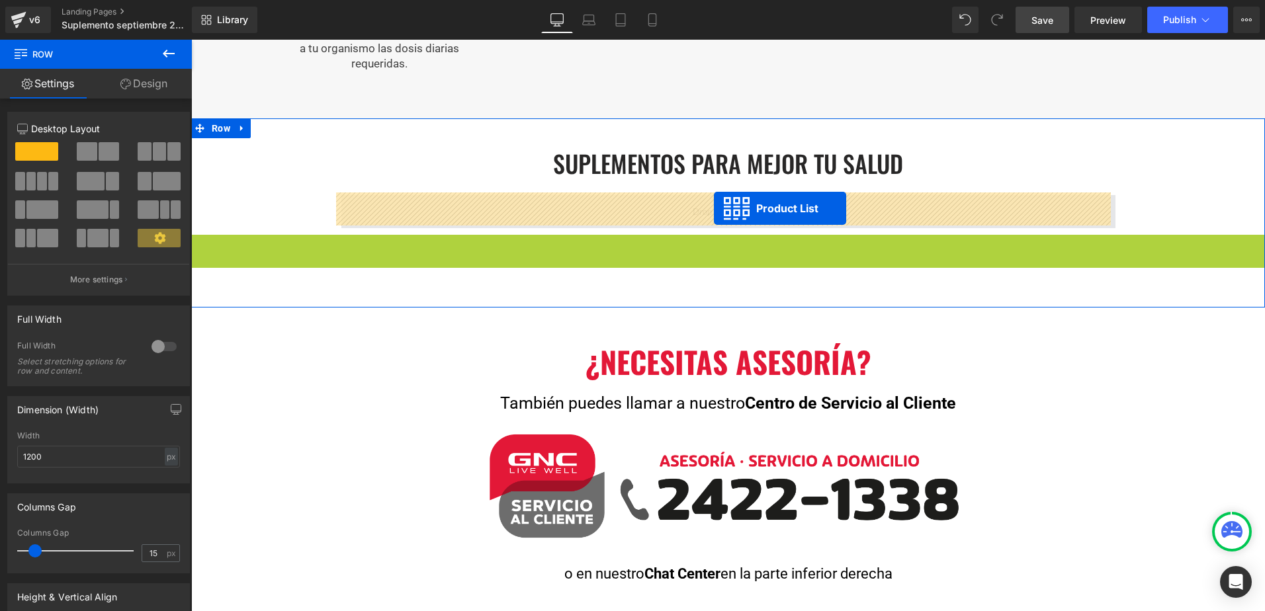
drag, startPoint x: 683, startPoint y: 243, endPoint x: 714, endPoint y: 208, distance: 46.4
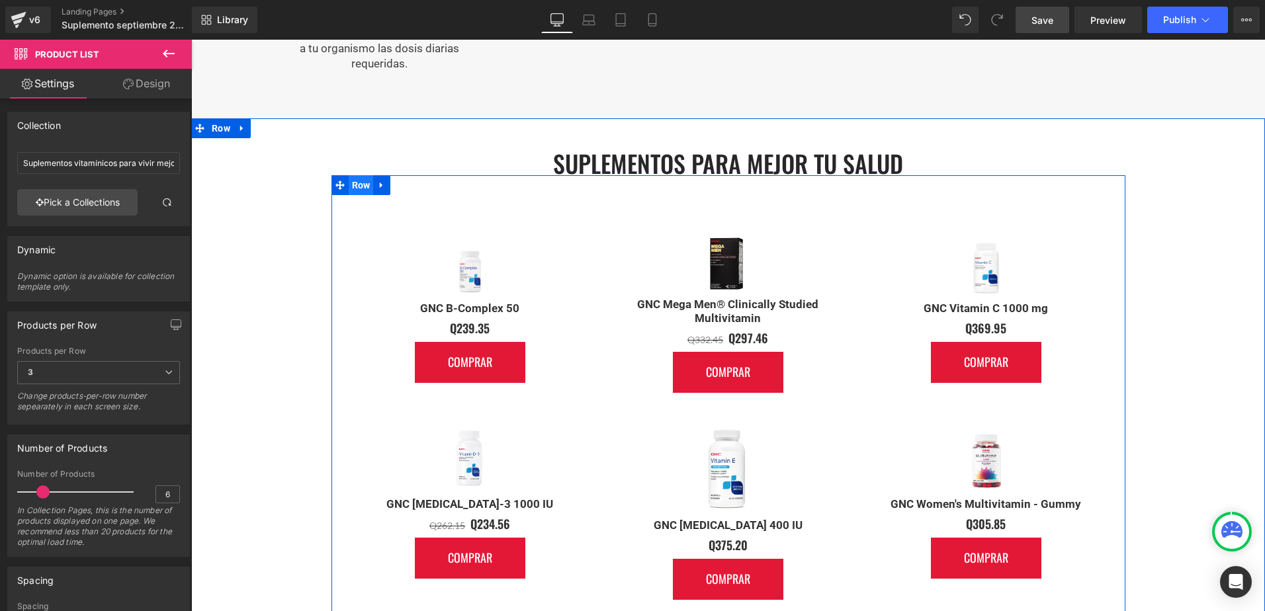
click at [361, 175] on span "Row" at bounding box center [361, 185] width 25 height 20
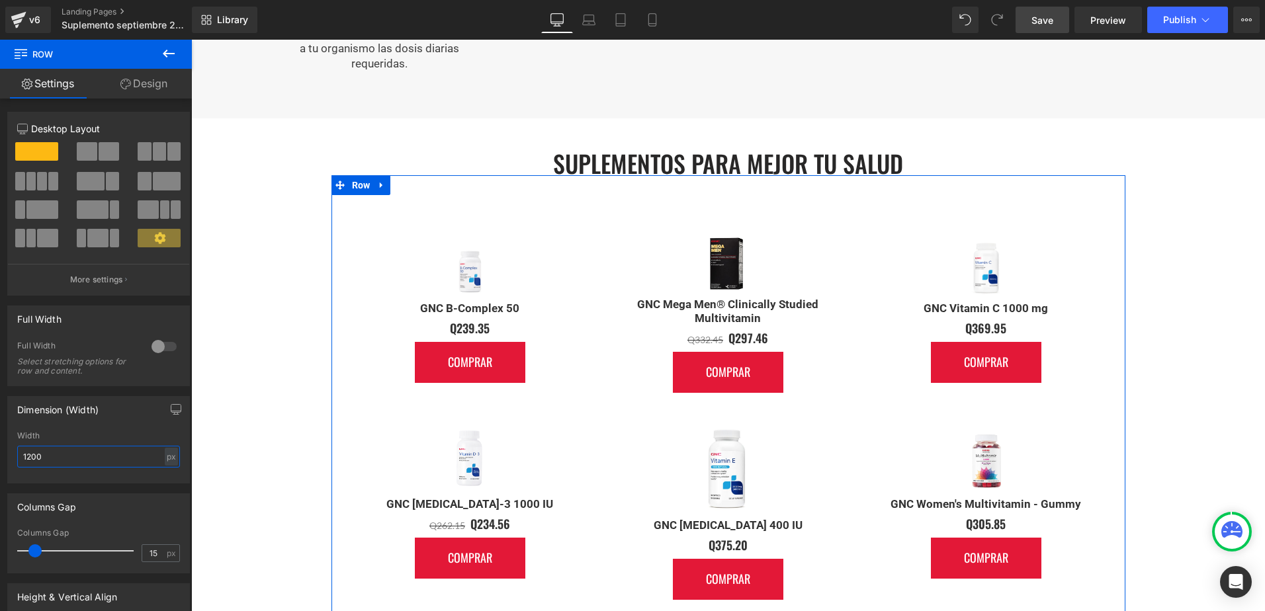
click at [63, 463] on input "1200" at bounding box center [98, 457] width 163 height 22
click at [26, 449] on input "1200" at bounding box center [98, 457] width 163 height 22
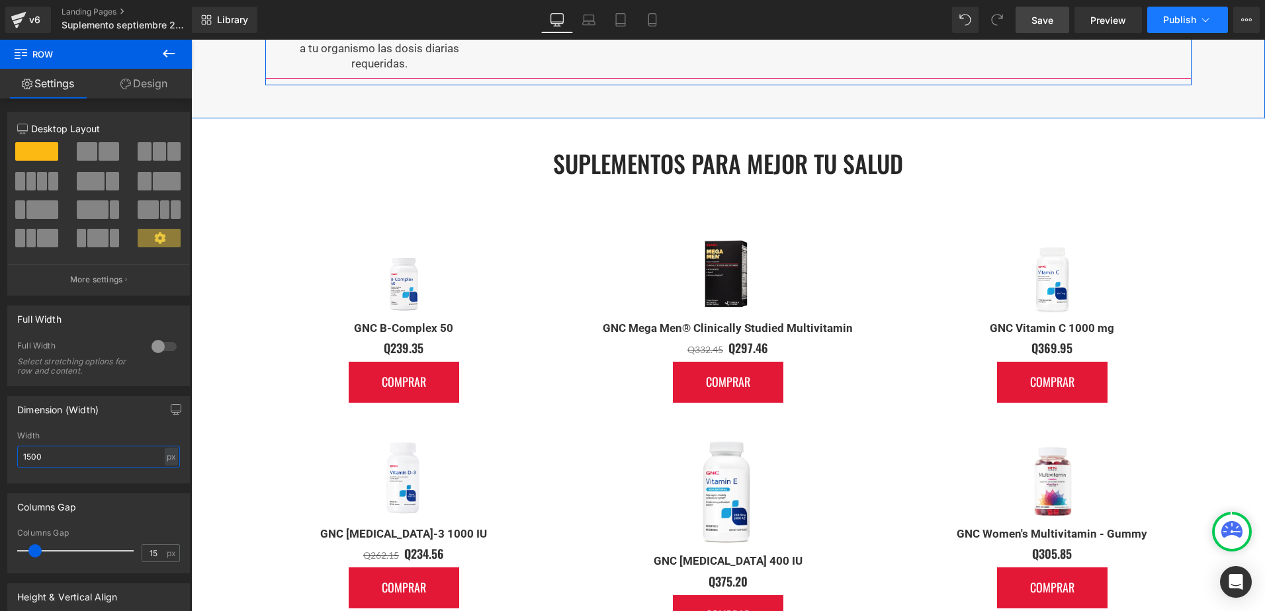
type input "1500"
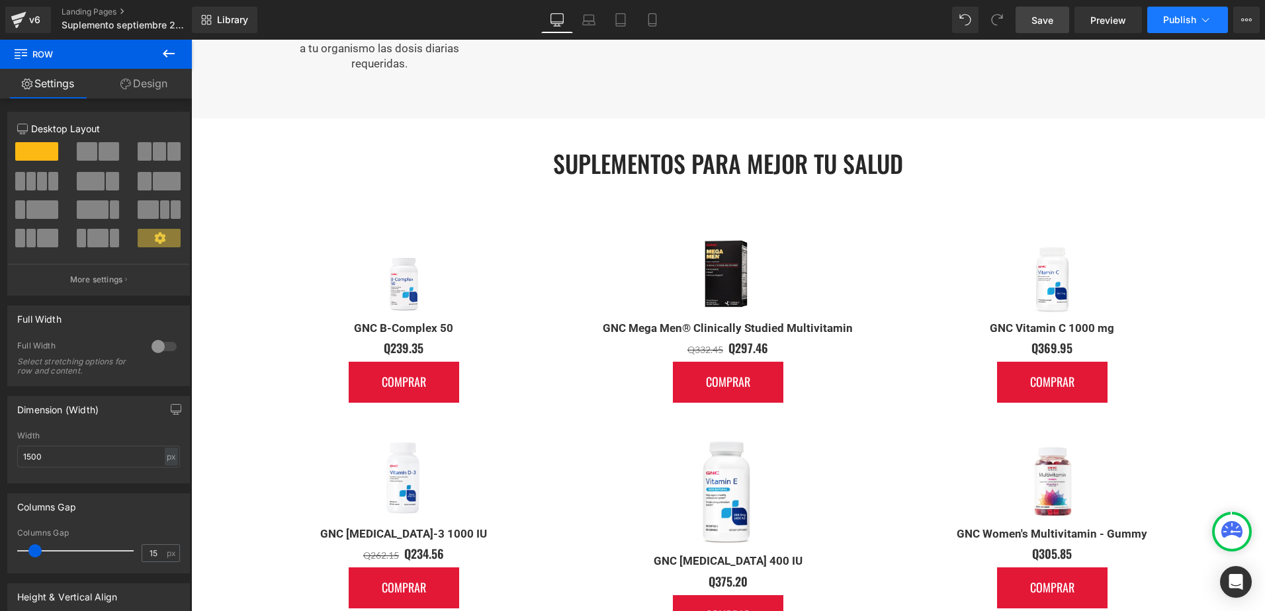
click at [1186, 19] on span "Publish" at bounding box center [1179, 20] width 33 height 11
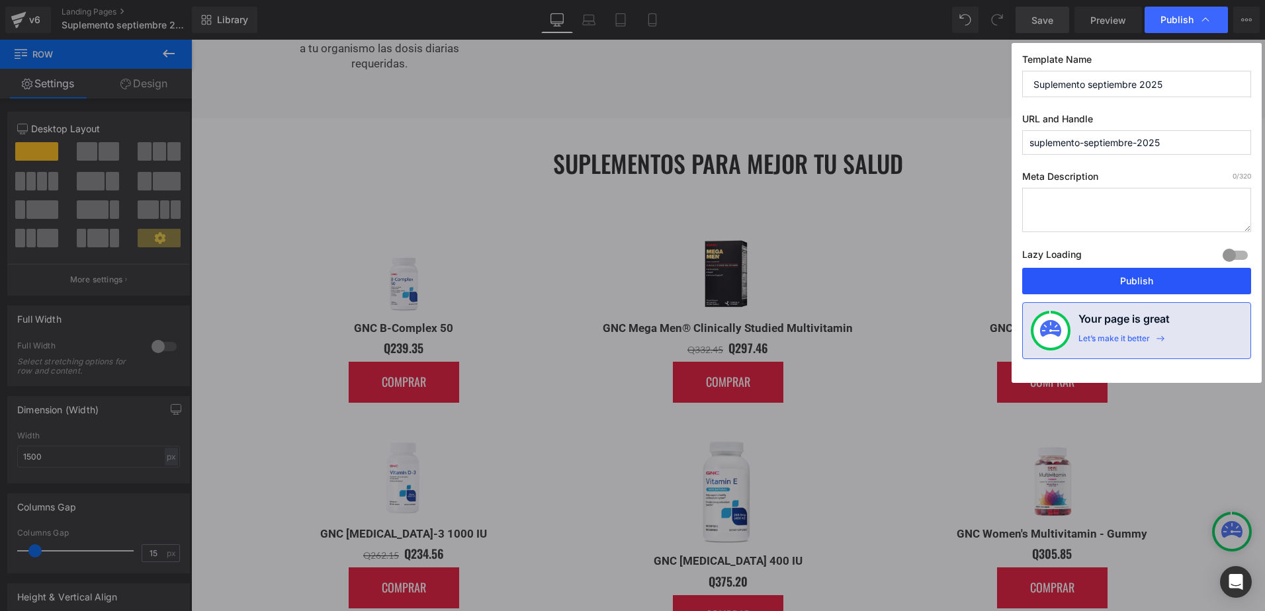
click at [1128, 281] on button "Publish" at bounding box center [1136, 281] width 229 height 26
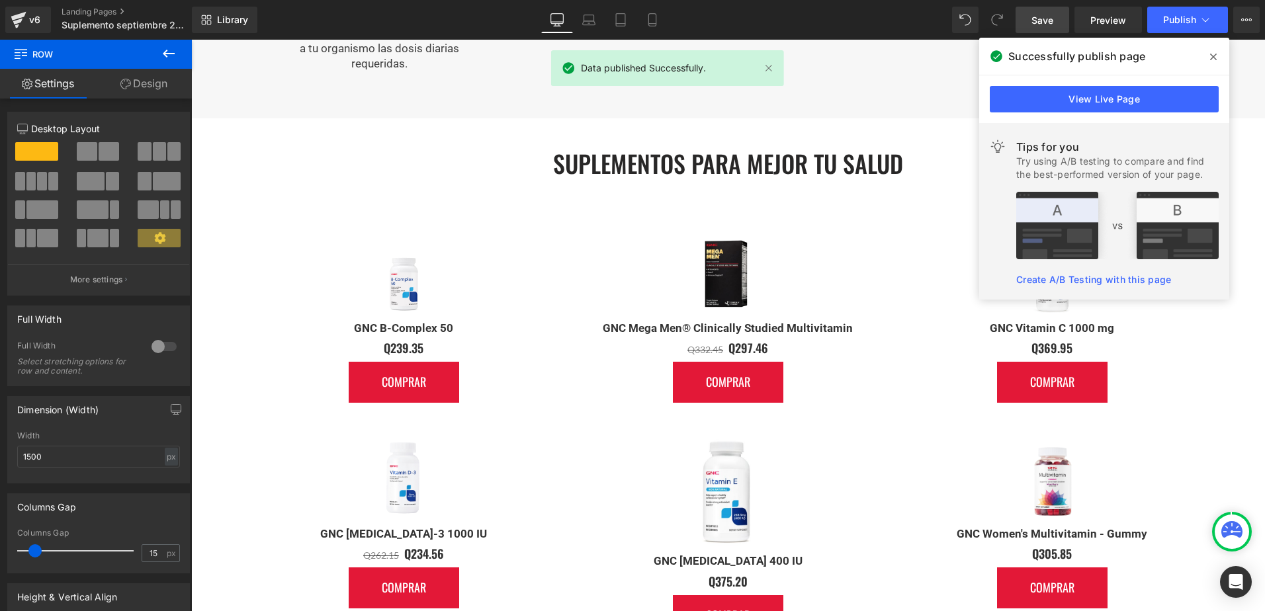
click at [1211, 59] on icon at bounding box center [1213, 57] width 7 height 7
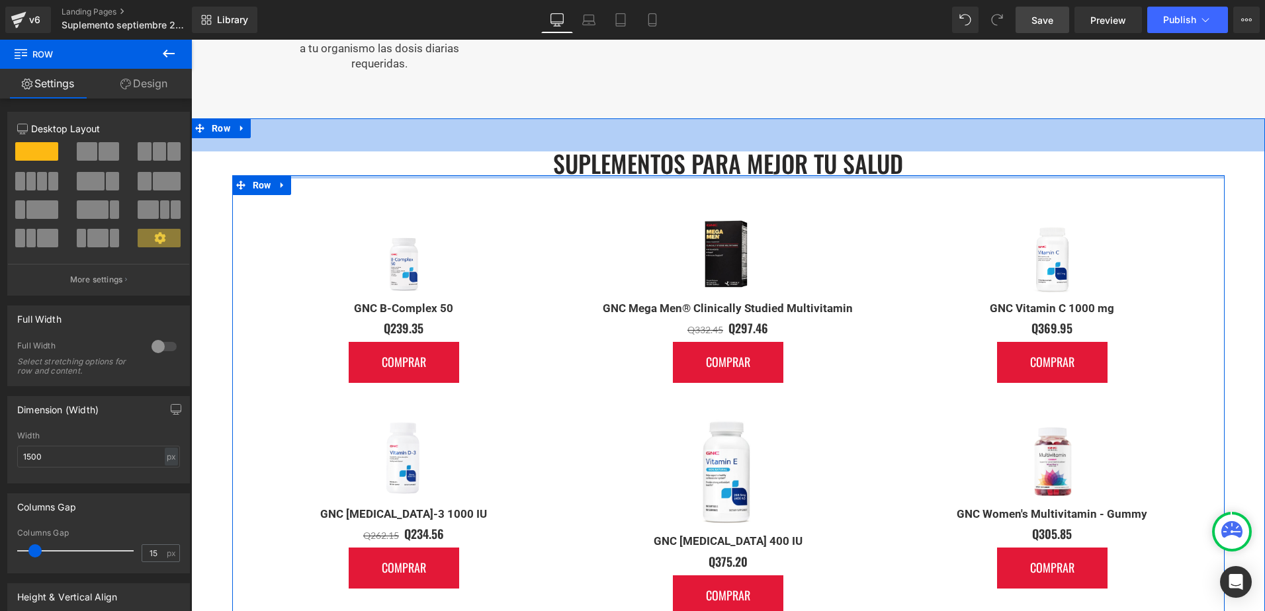
drag, startPoint x: 802, startPoint y: 175, endPoint x: 740, endPoint y: 200, distance: 67.3
click at [921, 145] on div "Suplementos para mejor tu salud Heading Sale Off (P) Image GNC B-Complex 50 (P)…" at bounding box center [728, 412] width 1074 height 588
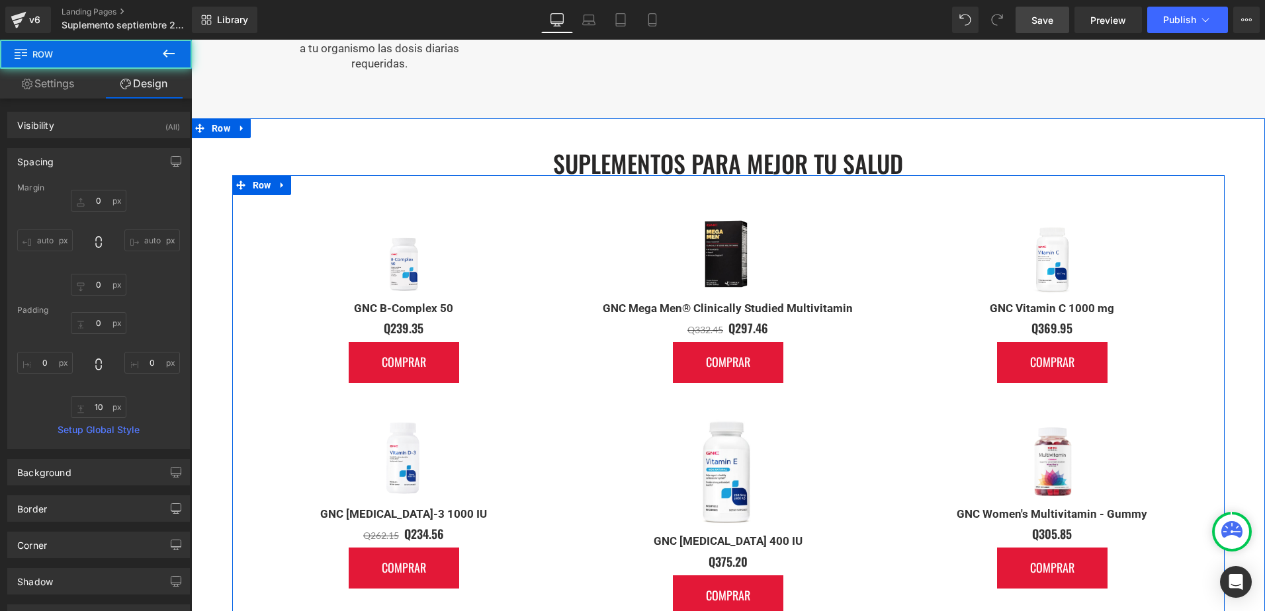
click at [510, 260] on div "Sale Off" at bounding box center [404, 252] width 298 height 89
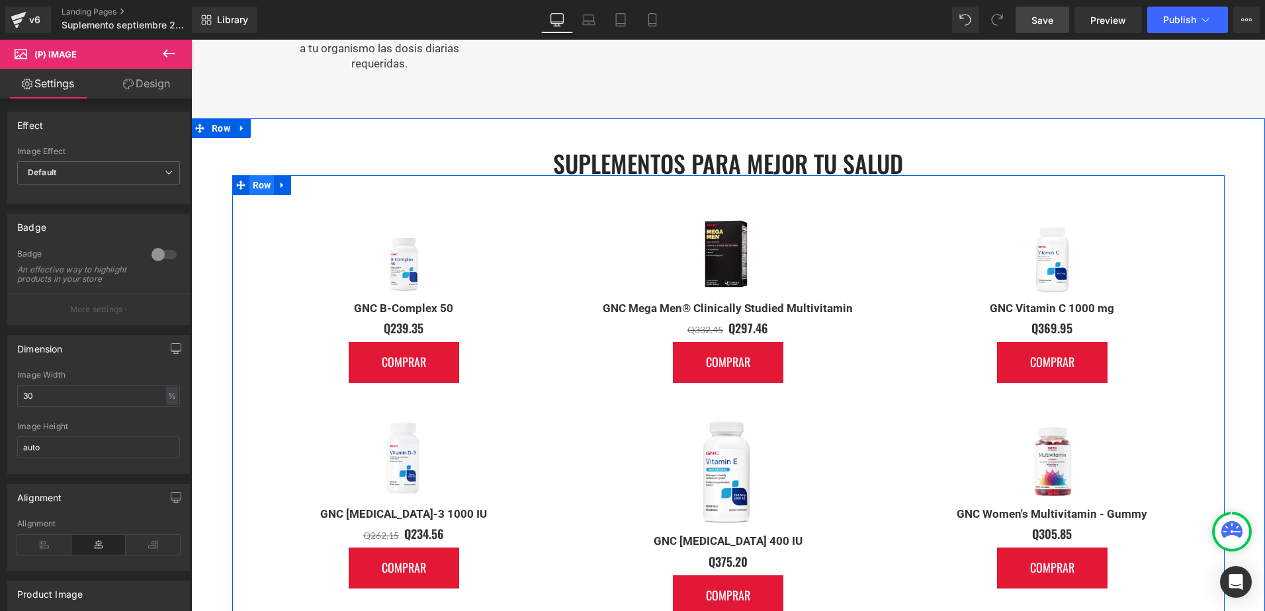
click at [253, 179] on span "Row" at bounding box center [261, 185] width 25 height 20
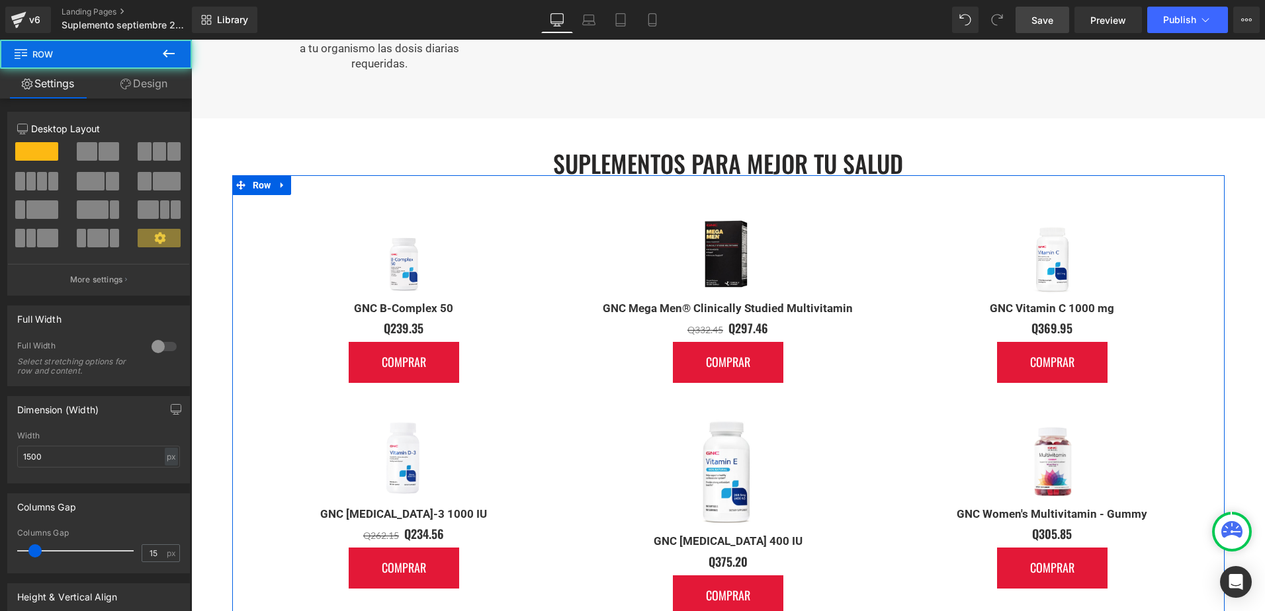
click at [163, 71] on link "Design" at bounding box center [144, 84] width 96 height 30
click at [0, 0] on div "Spacing" at bounding box center [0, 0] width 0 height 0
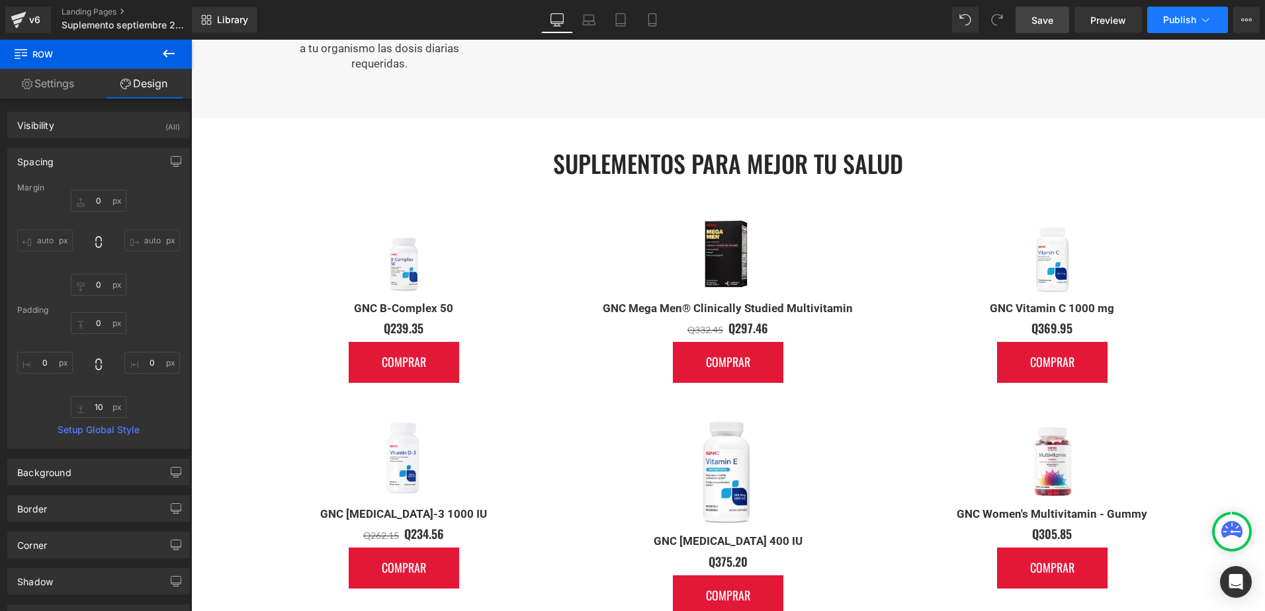
click at [1175, 13] on button "Publish" at bounding box center [1187, 20] width 81 height 26
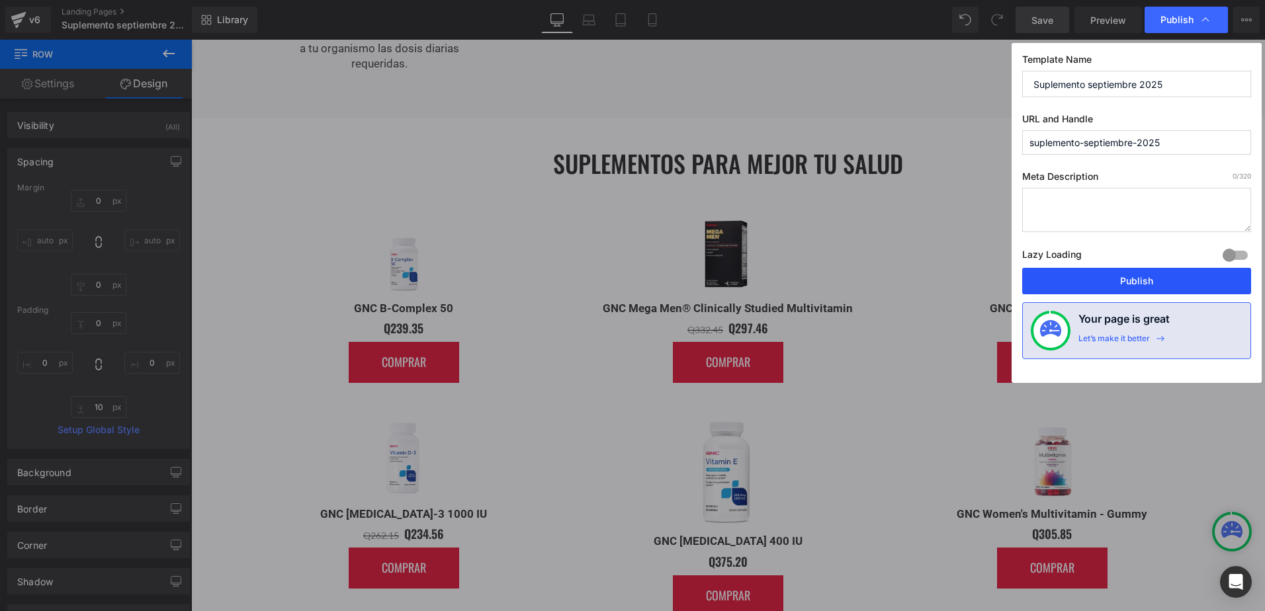
click at [1146, 277] on button "Publish" at bounding box center [1136, 281] width 229 height 26
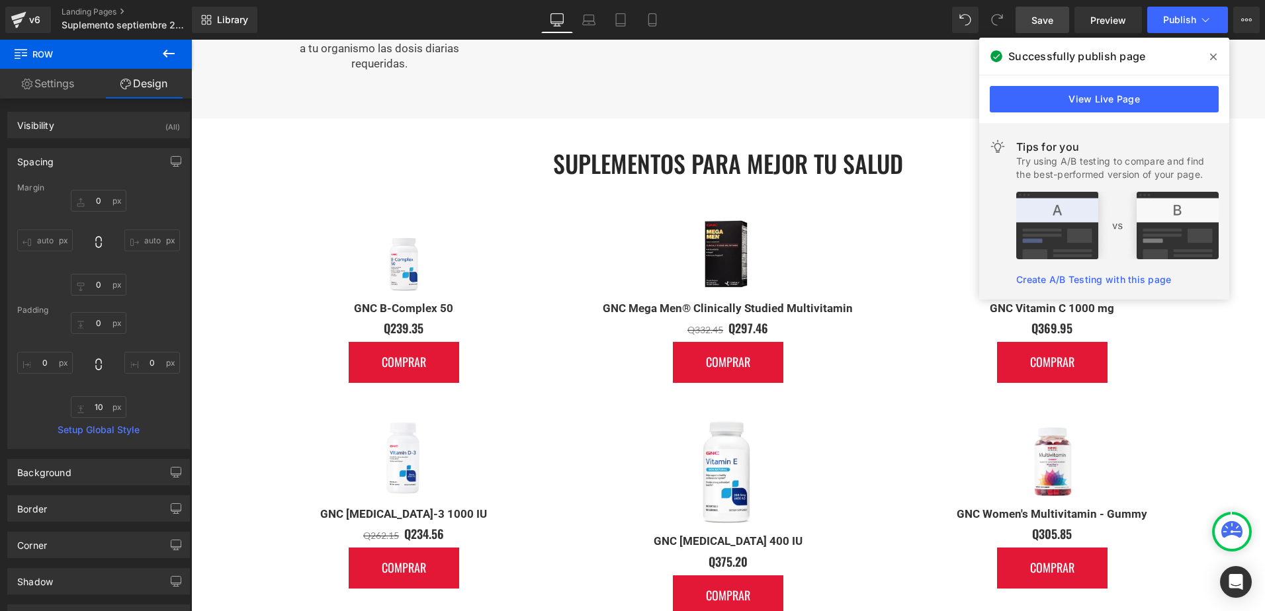
click at [1212, 57] on icon at bounding box center [1213, 57] width 7 height 11
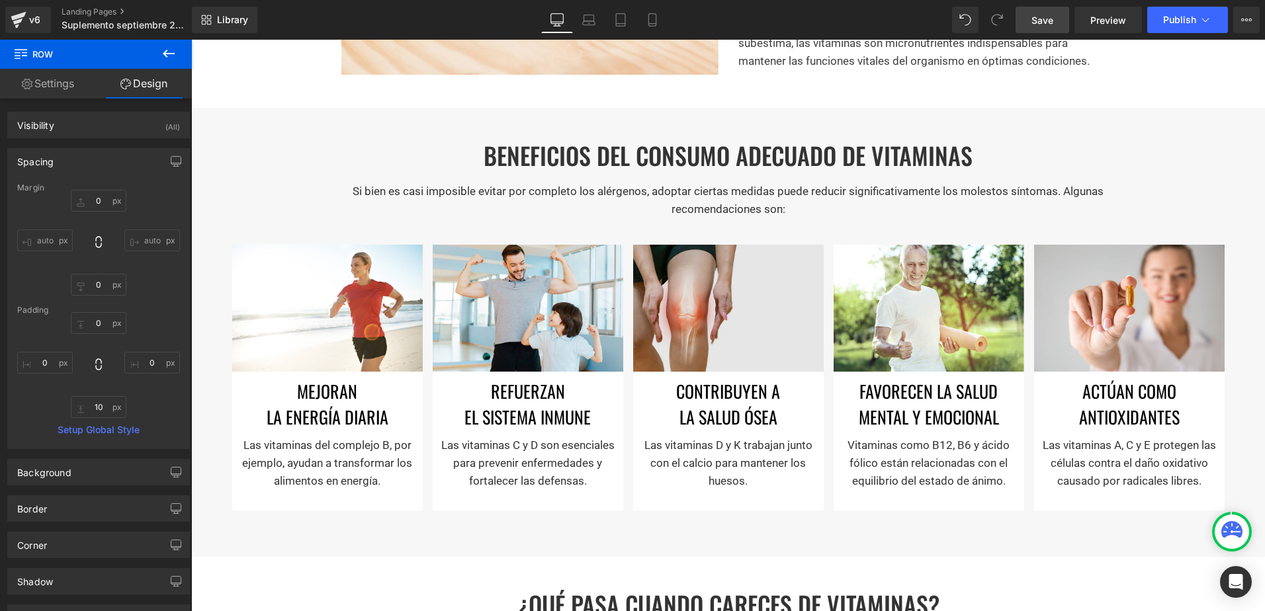
scroll to position [529, 0]
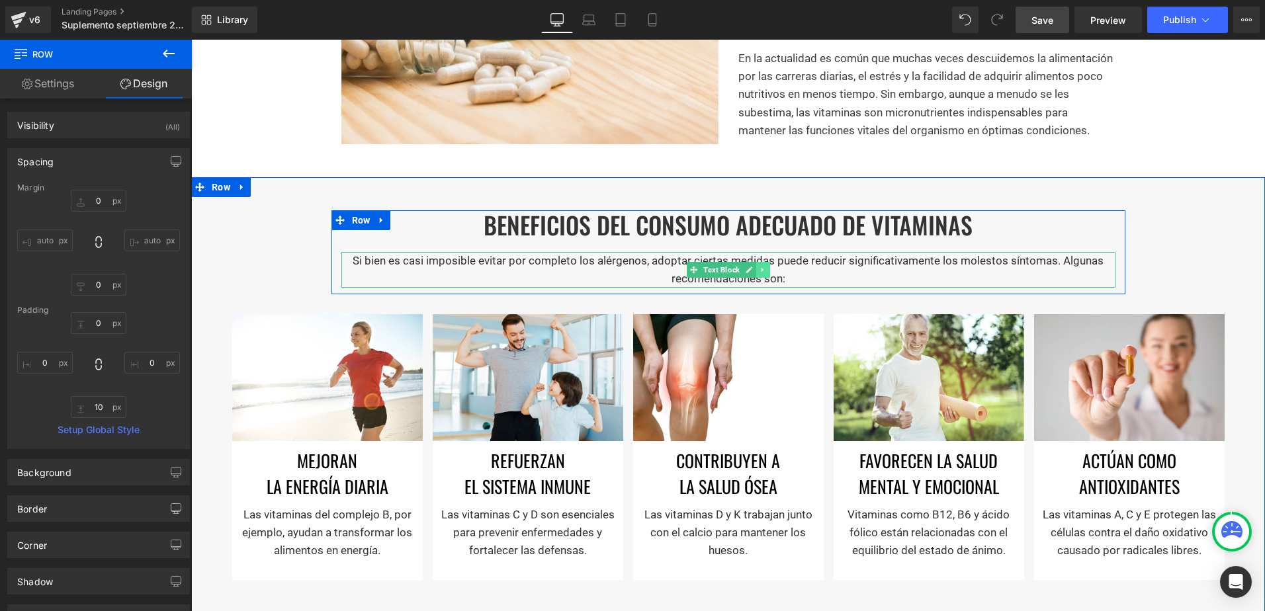
click at [759, 270] on icon at bounding box center [762, 270] width 7 height 8
click at [763, 270] on link at bounding box center [770, 270] width 14 height 16
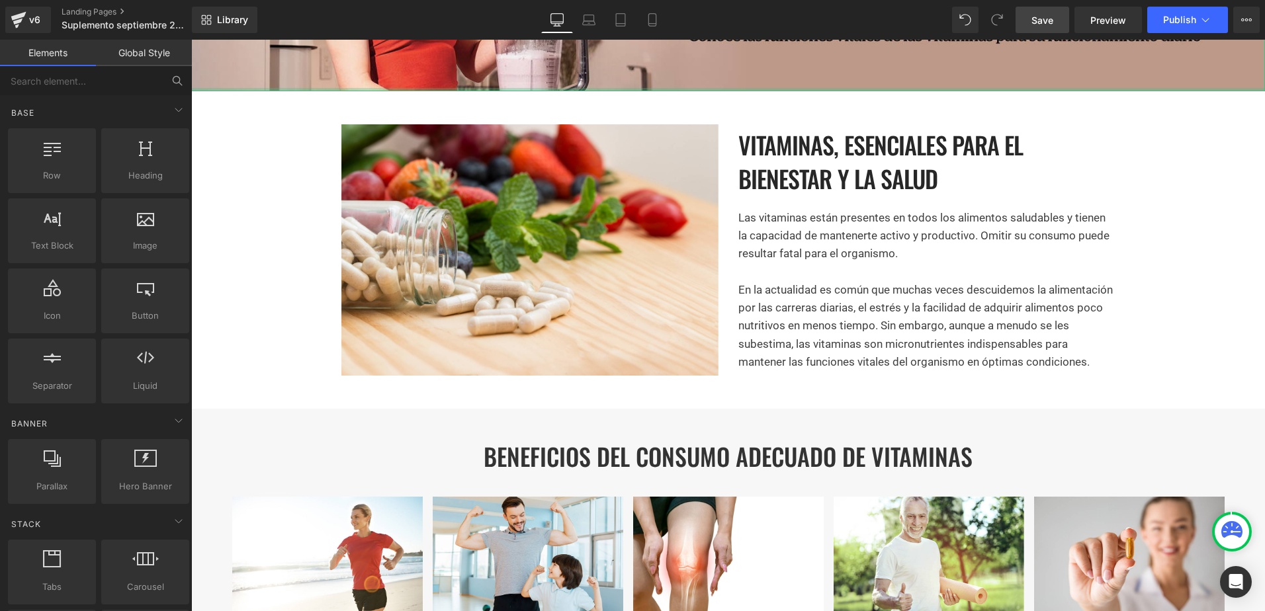
scroll to position [331, 0]
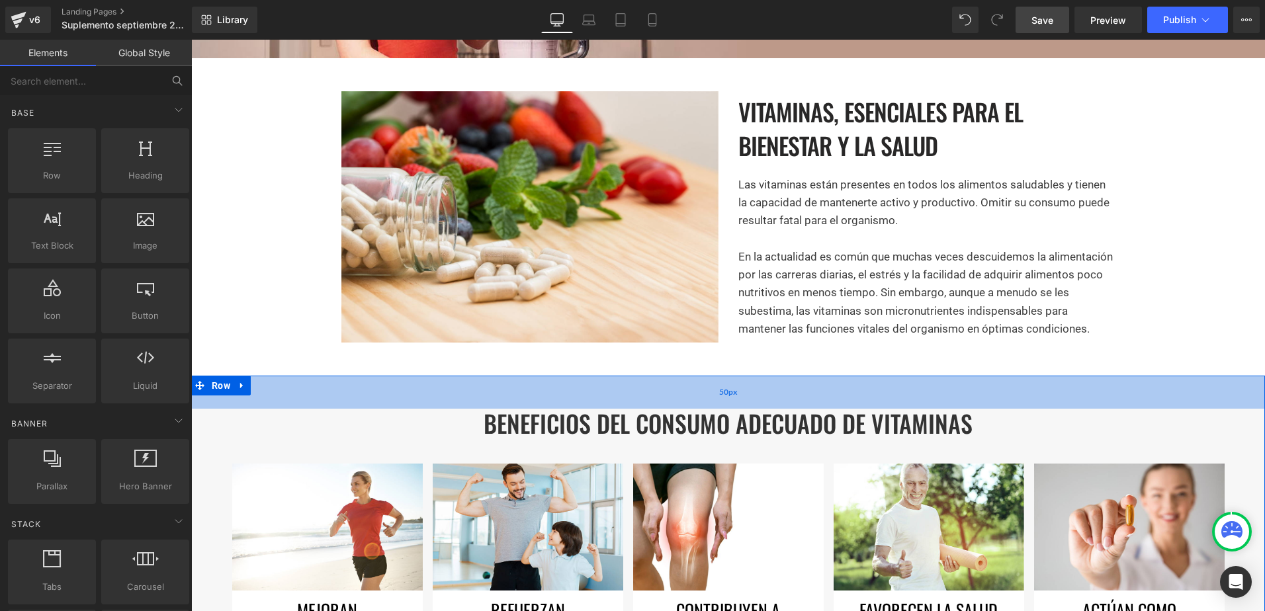
click at [672, 387] on div "50px" at bounding box center [728, 392] width 1074 height 33
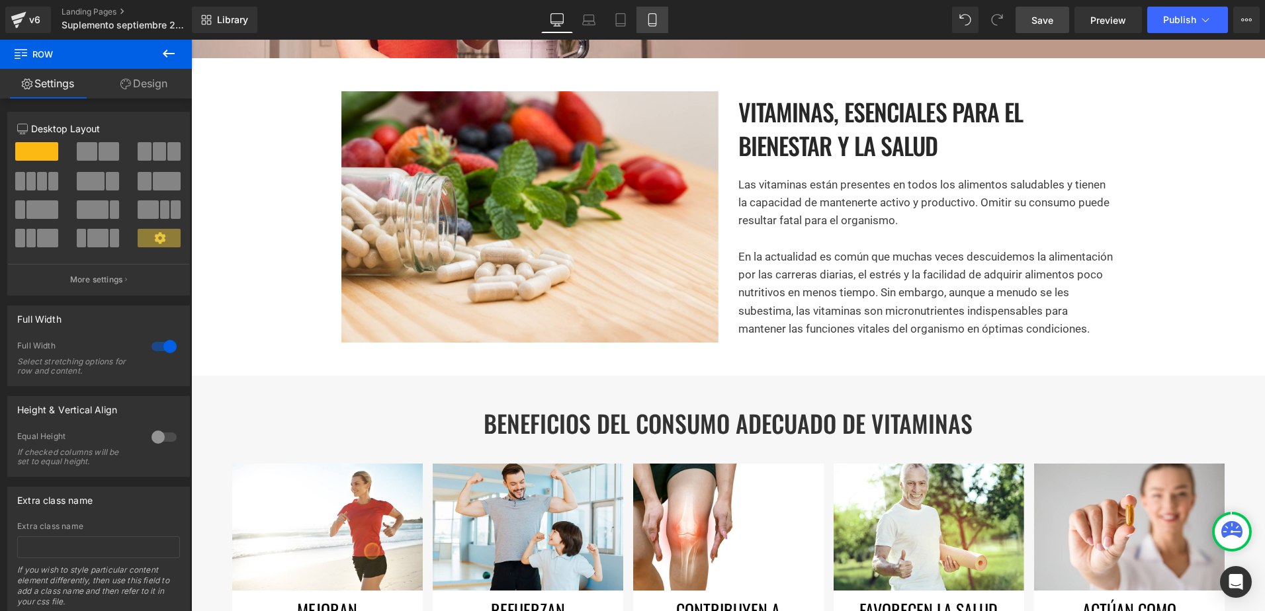
click at [652, 14] on icon at bounding box center [651, 20] width 7 height 13
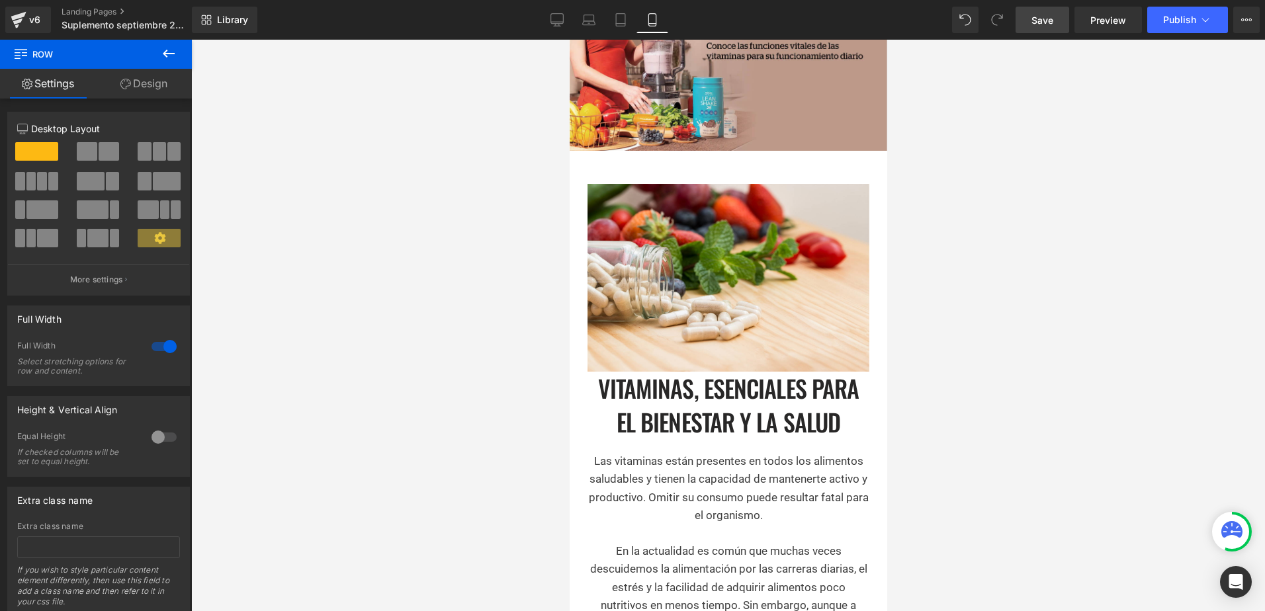
scroll to position [664, 0]
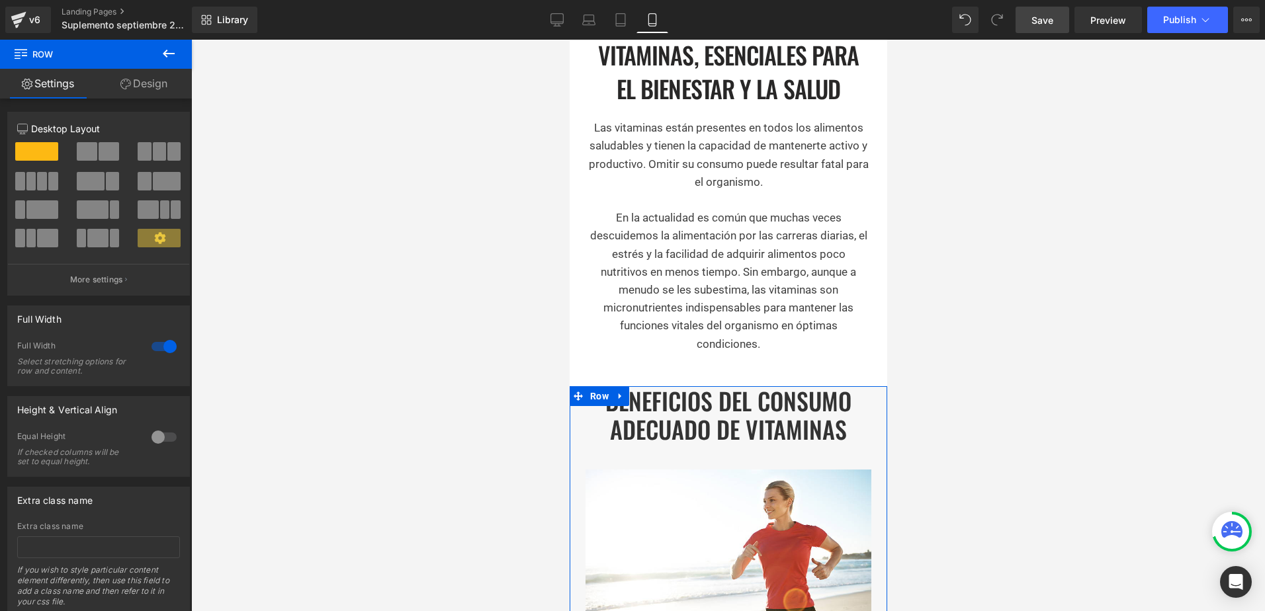
click at [149, 86] on link "Design" at bounding box center [144, 84] width 96 height 30
click at [0, 0] on div "Spacing" at bounding box center [0, 0] width 0 height 0
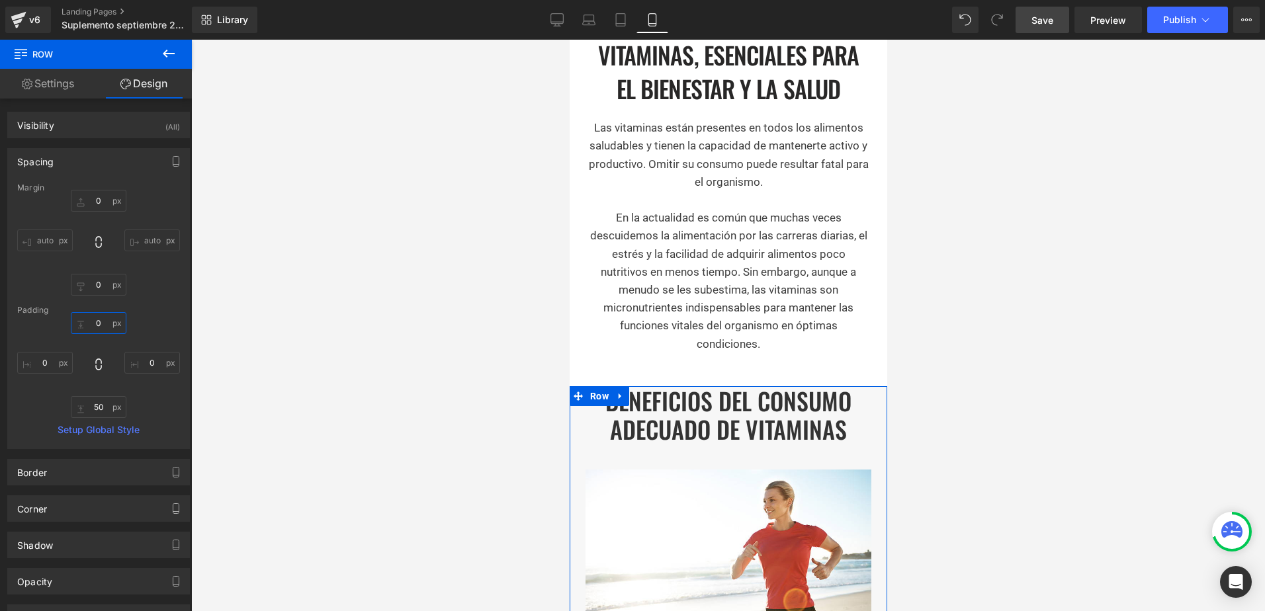
click at [92, 326] on input "text" at bounding box center [99, 323] width 56 height 22
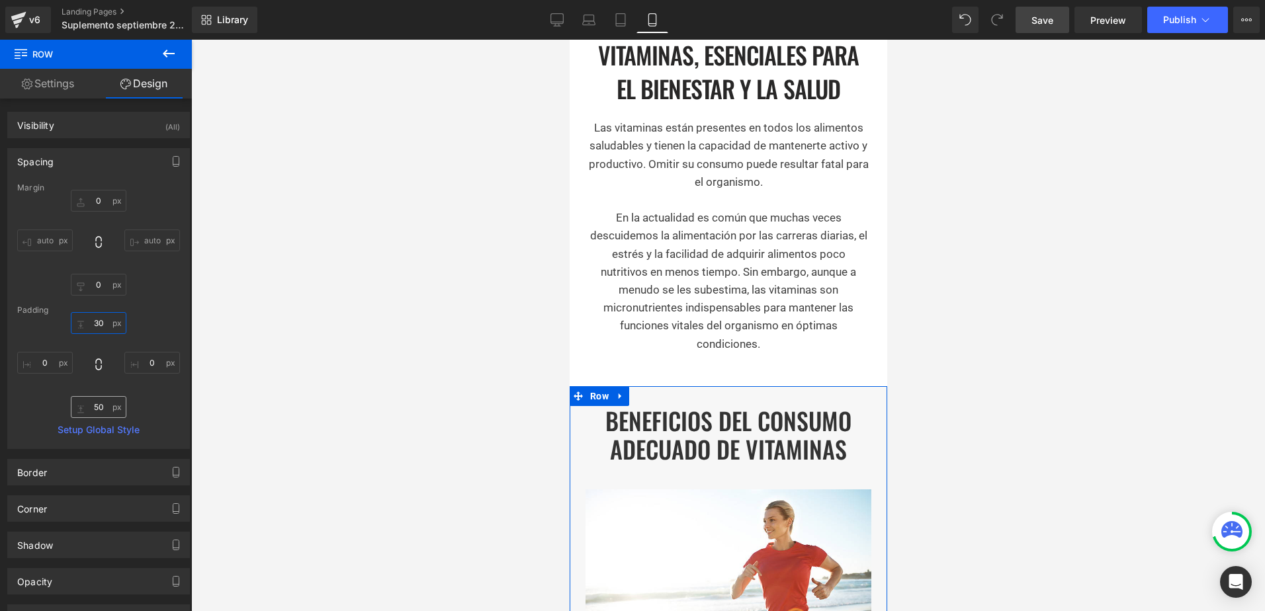
type input "30"
click at [95, 413] on input "text" at bounding box center [99, 407] width 56 height 22
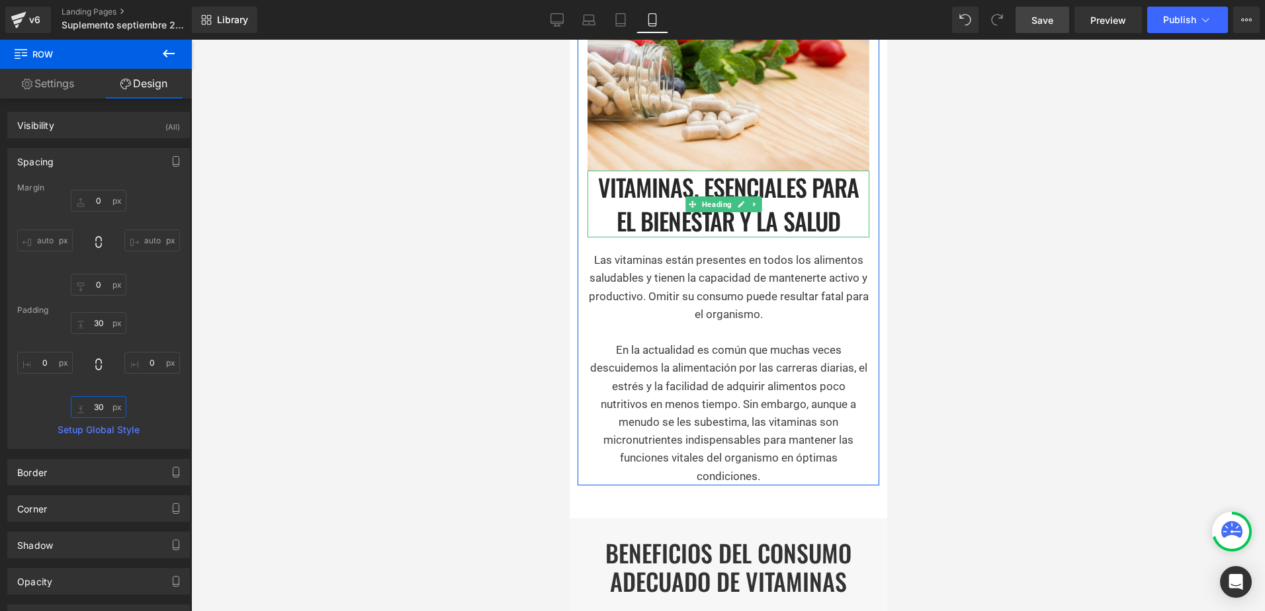
scroll to position [466, 0]
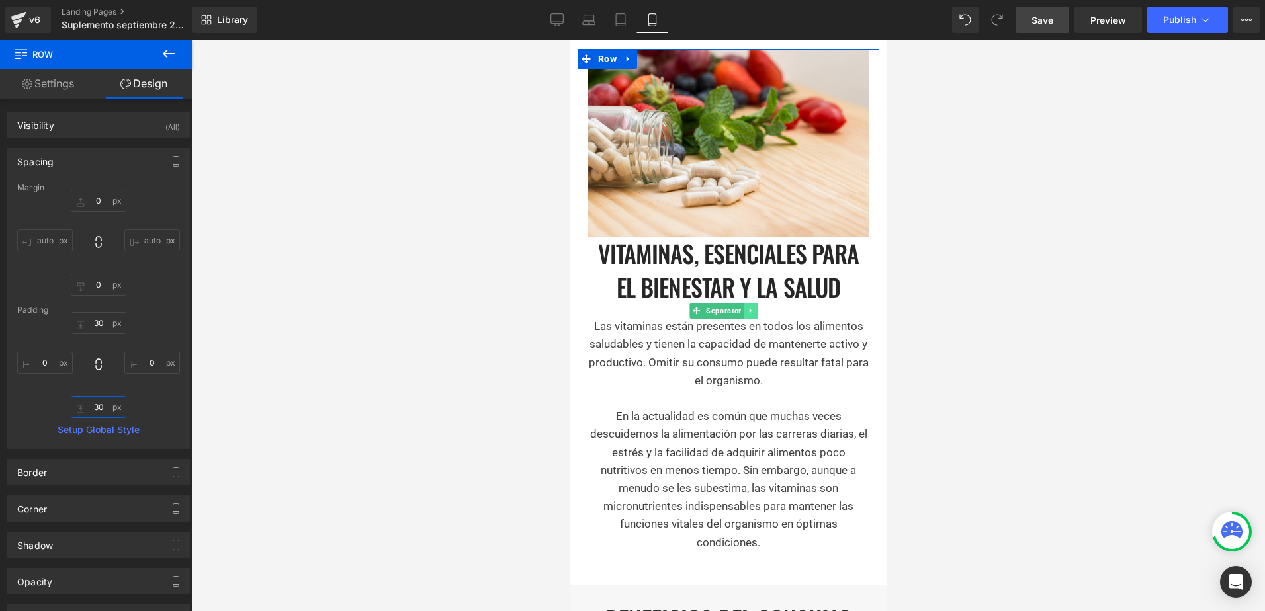
type input "30"
click at [748, 308] on icon at bounding box center [749, 310] width 2 height 5
click at [741, 307] on icon at bounding box center [743, 311] width 7 height 8
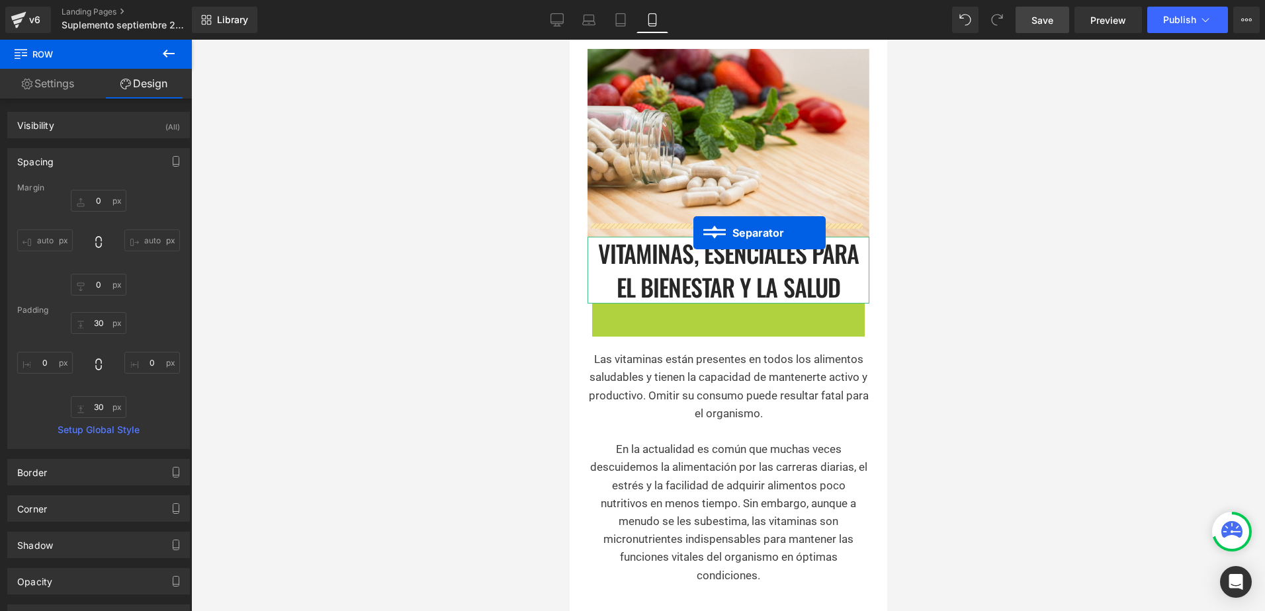
drag, startPoint x: 679, startPoint y: 299, endPoint x: 693, endPoint y: 233, distance: 67.5
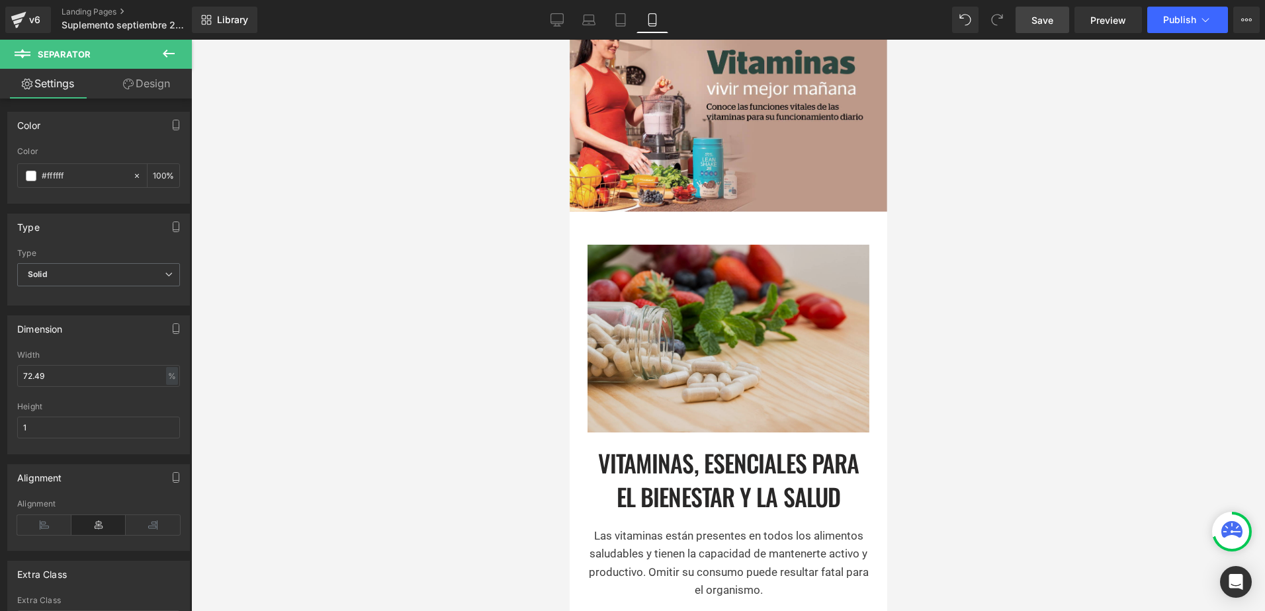
scroll to position [267, 0]
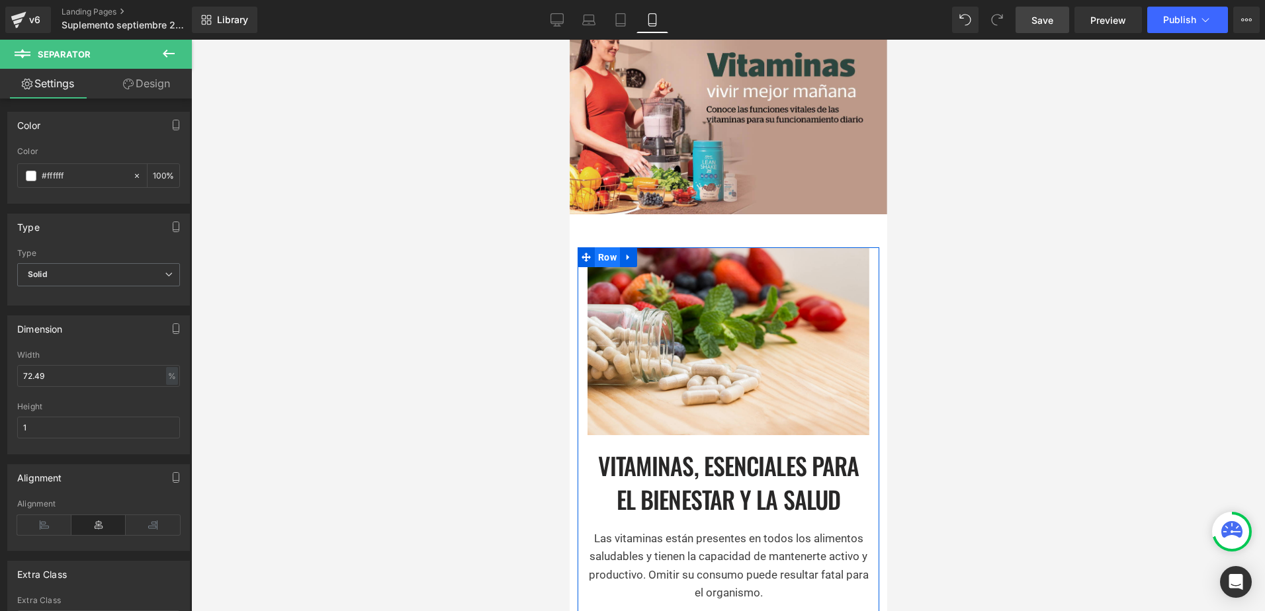
click at [609, 249] on span "Row" at bounding box center [606, 257] width 25 height 20
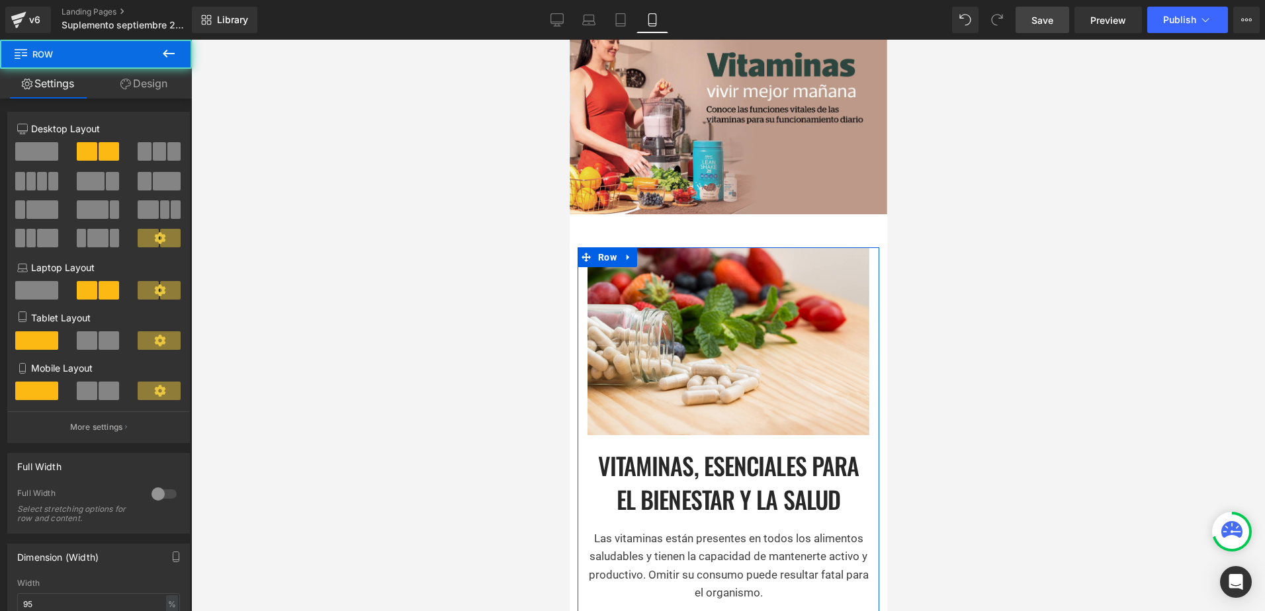
click at [152, 73] on link "Design" at bounding box center [144, 84] width 96 height 30
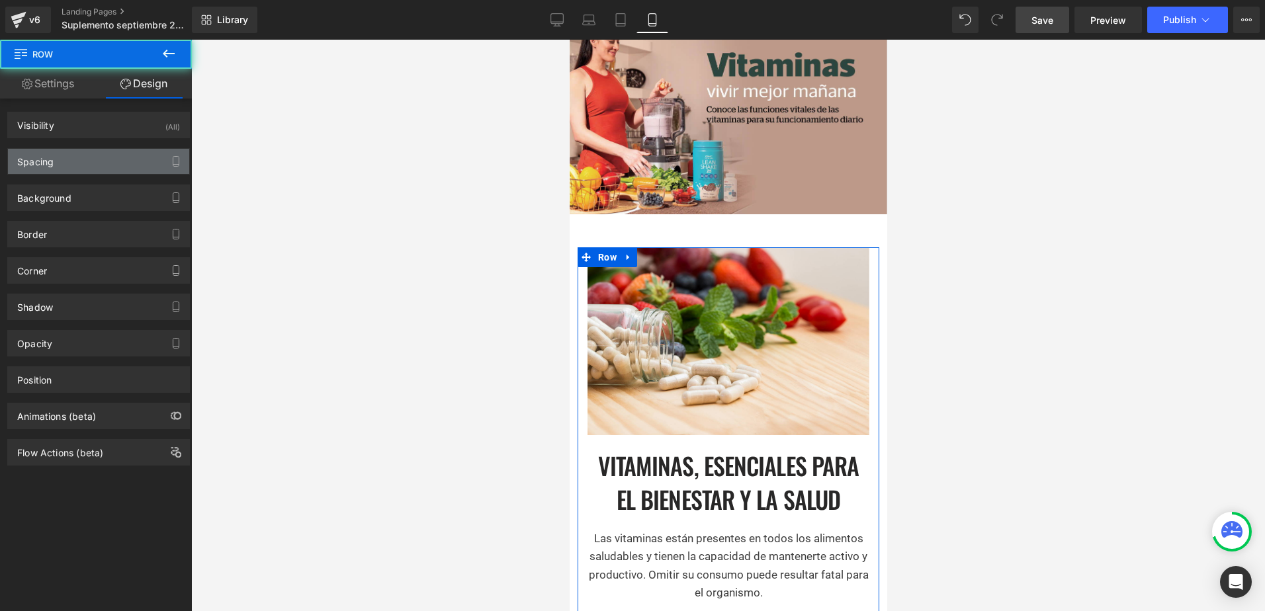
click at [63, 165] on div "Spacing" at bounding box center [98, 161] width 181 height 25
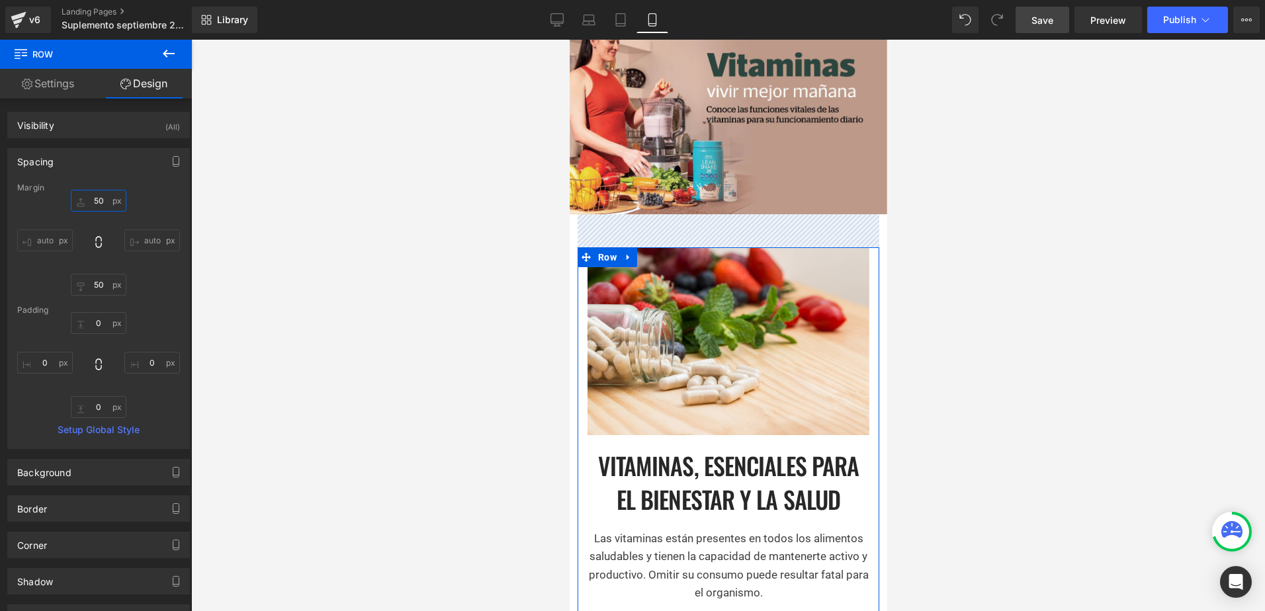
click at [91, 204] on input "text" at bounding box center [99, 201] width 56 height 22
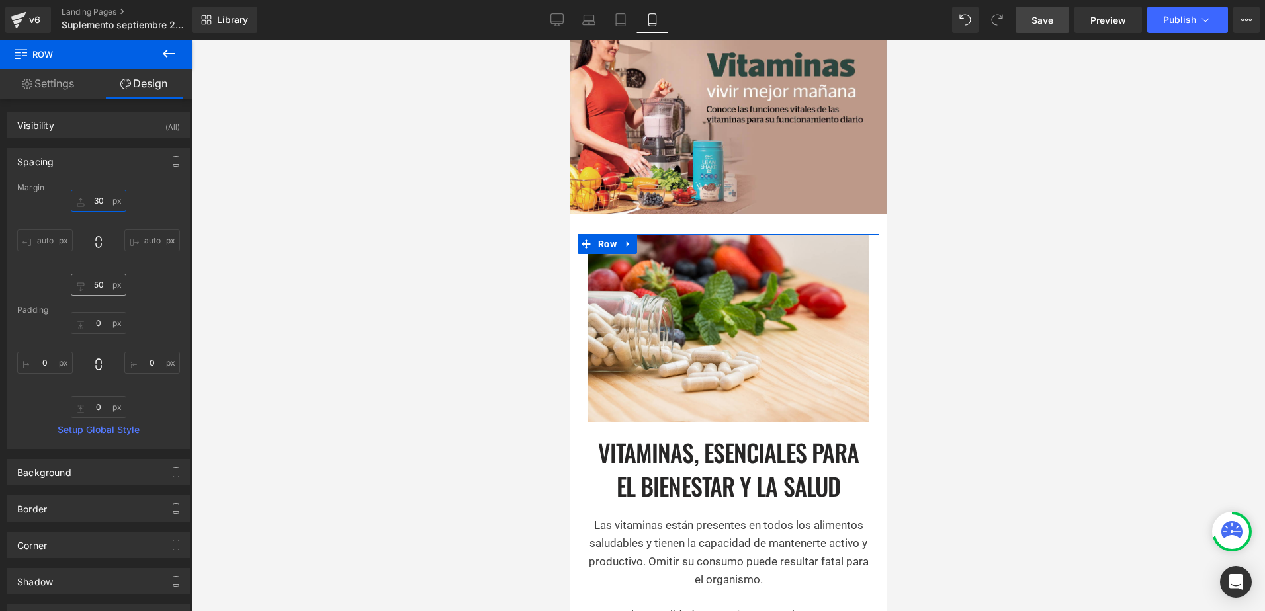
type input "30"
click at [94, 281] on input "text" at bounding box center [99, 285] width 56 height 22
type input "30"
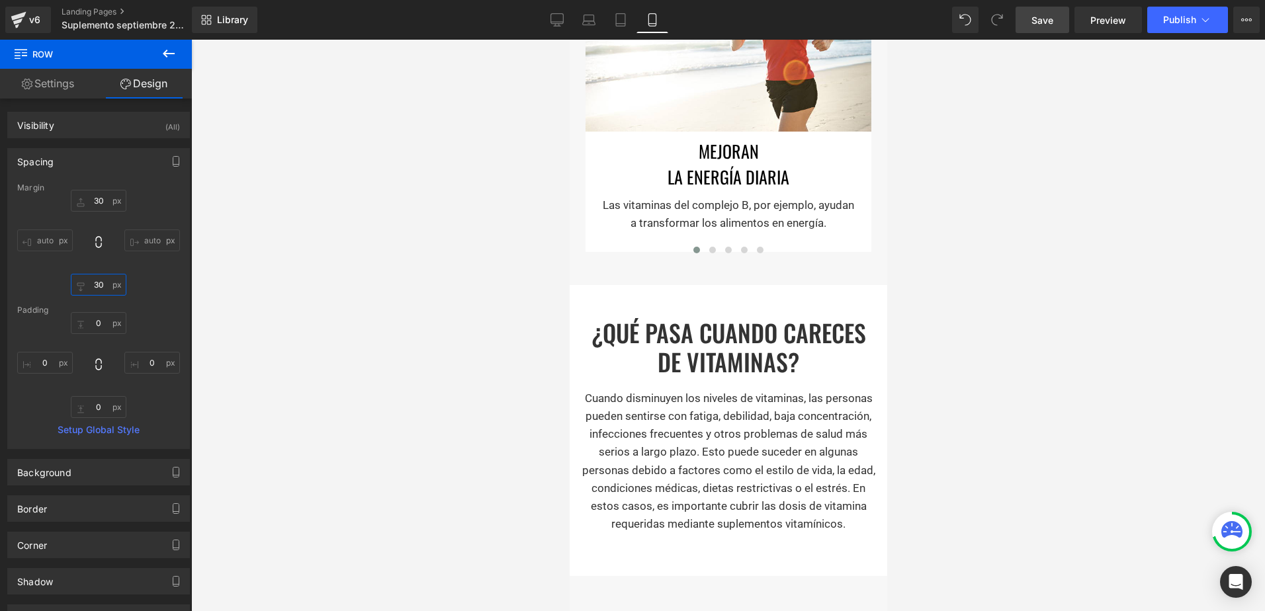
scroll to position [1194, 0]
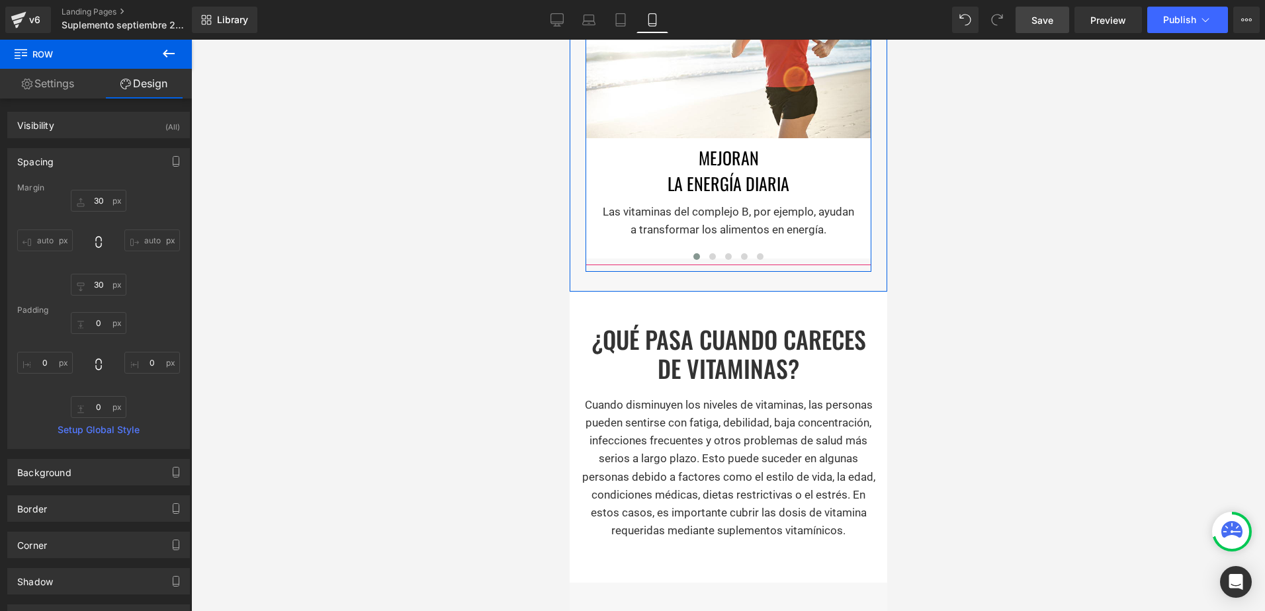
click at [621, 250] on div at bounding box center [728, 258] width 286 height 17
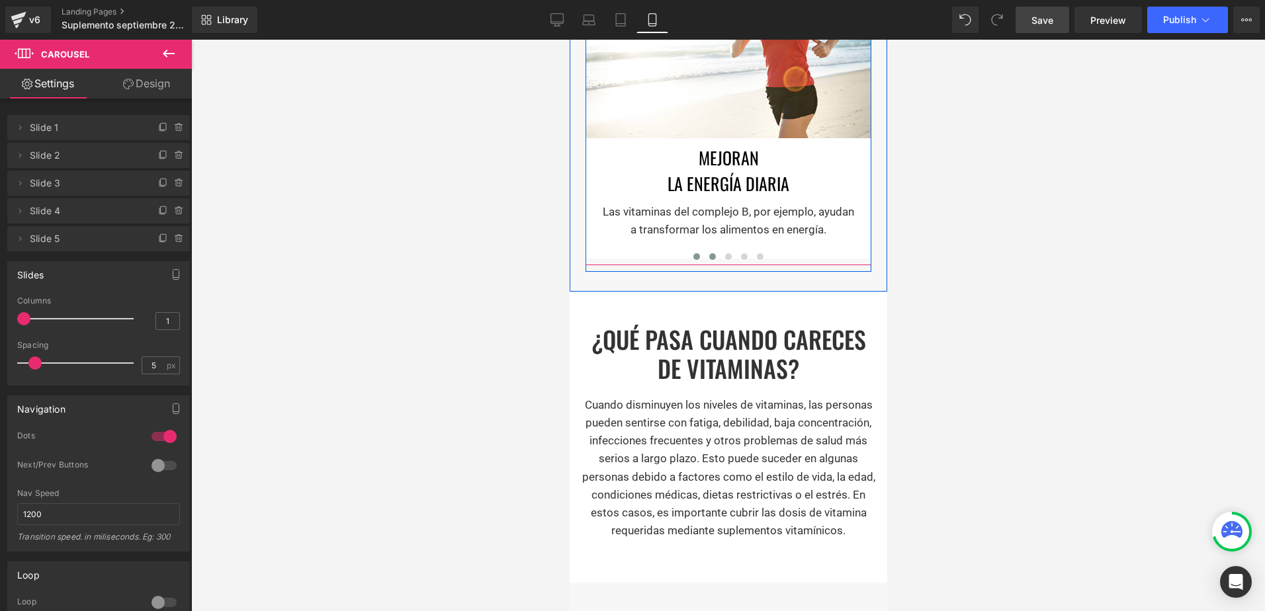
click at [709, 253] on span at bounding box center [712, 256] width 7 height 7
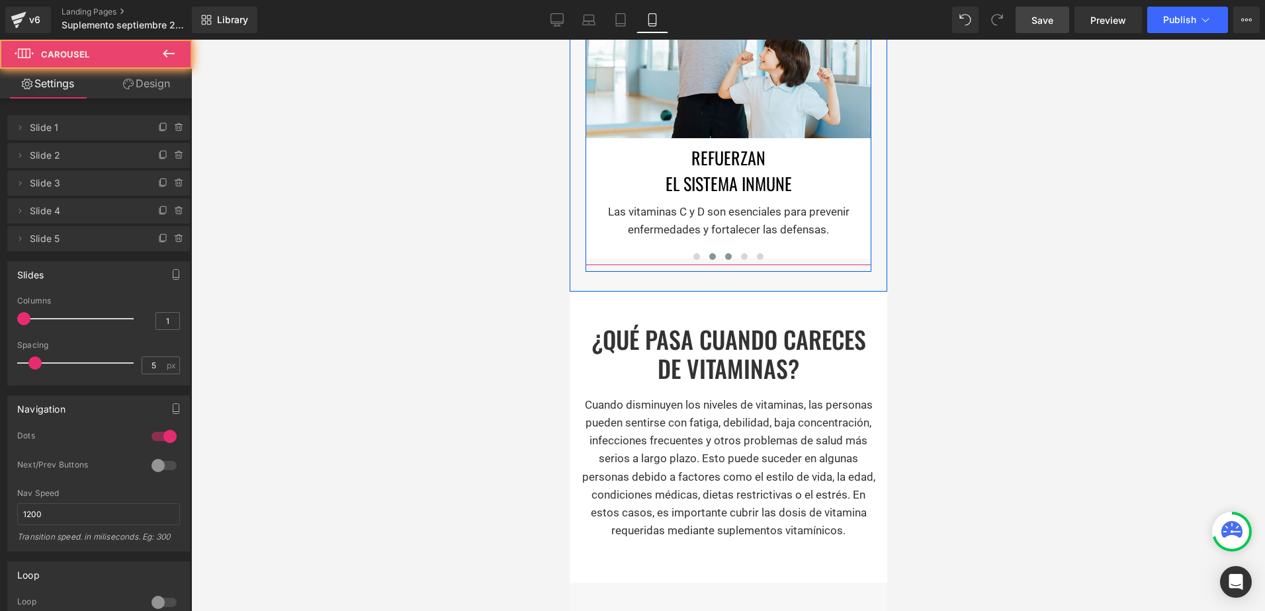
click at [724, 253] on span at bounding box center [727, 256] width 7 height 7
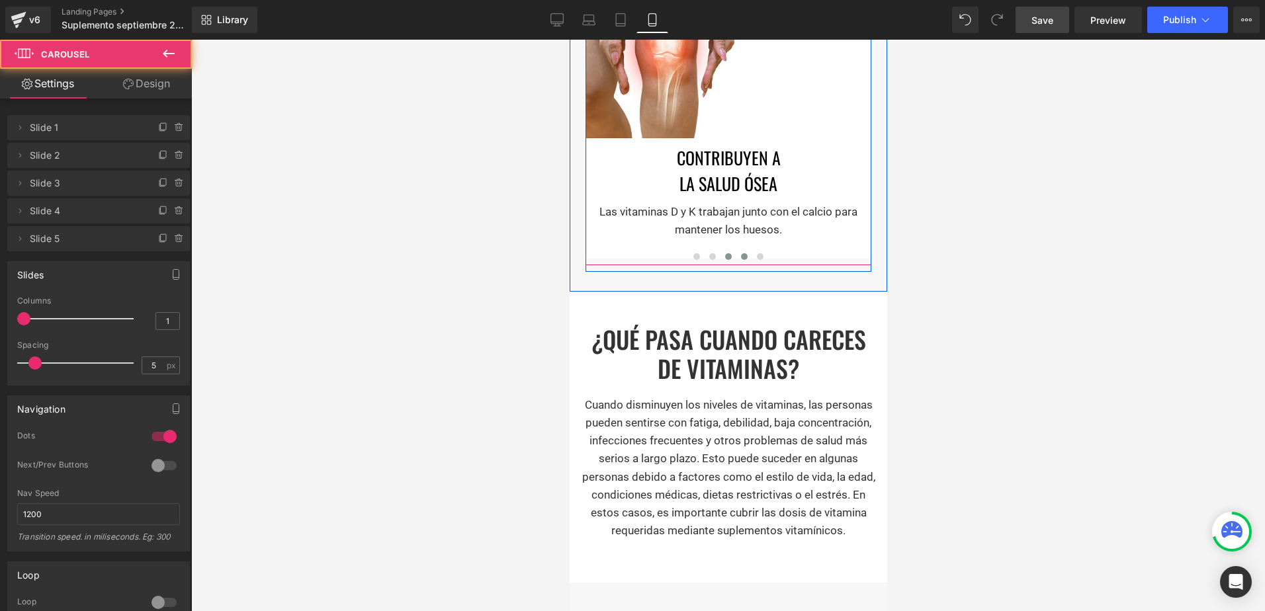
click at [740, 253] on span at bounding box center [743, 256] width 7 height 7
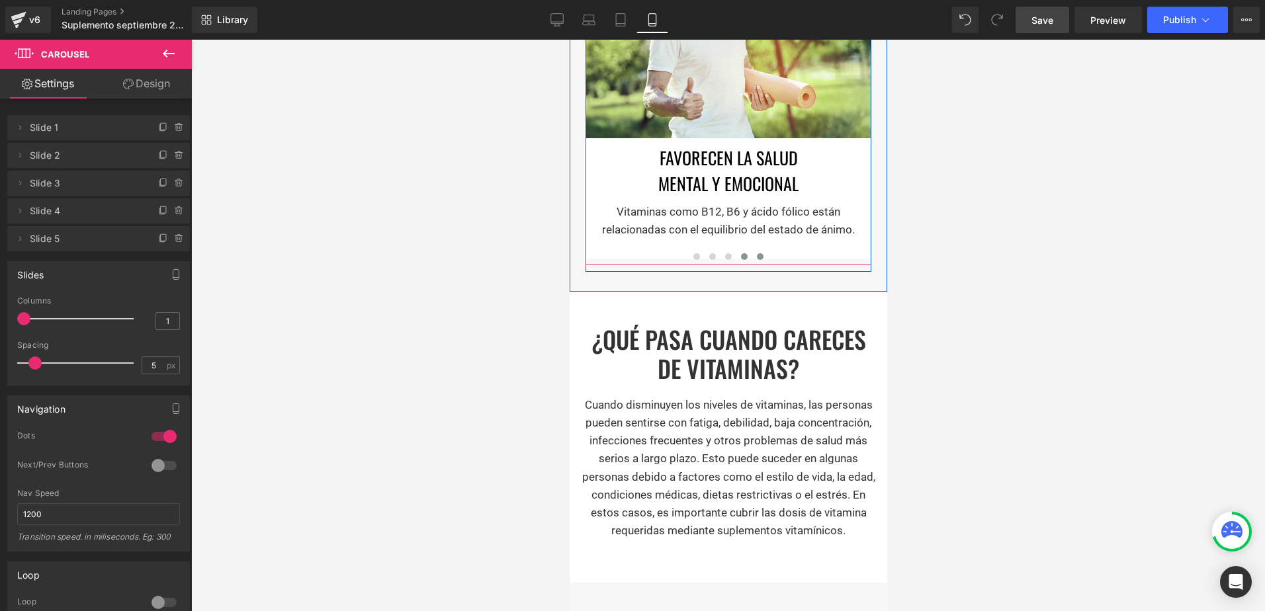
click at [756, 253] on span at bounding box center [759, 256] width 7 height 7
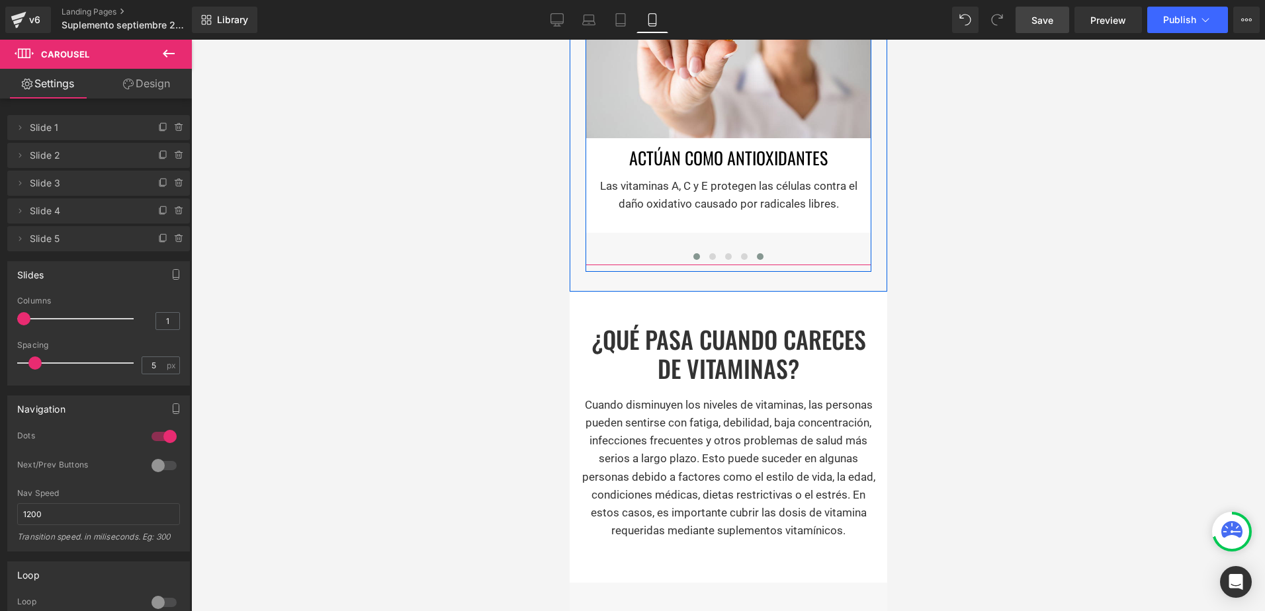
click at [694, 250] on button at bounding box center [696, 256] width 16 height 13
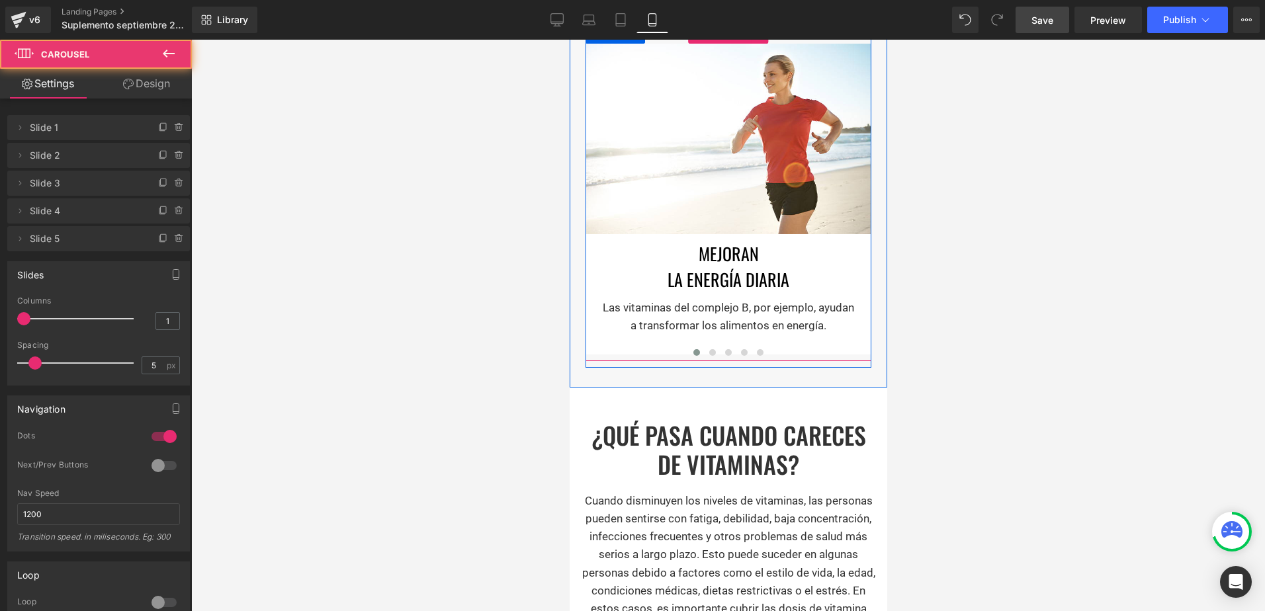
scroll to position [1061, 0]
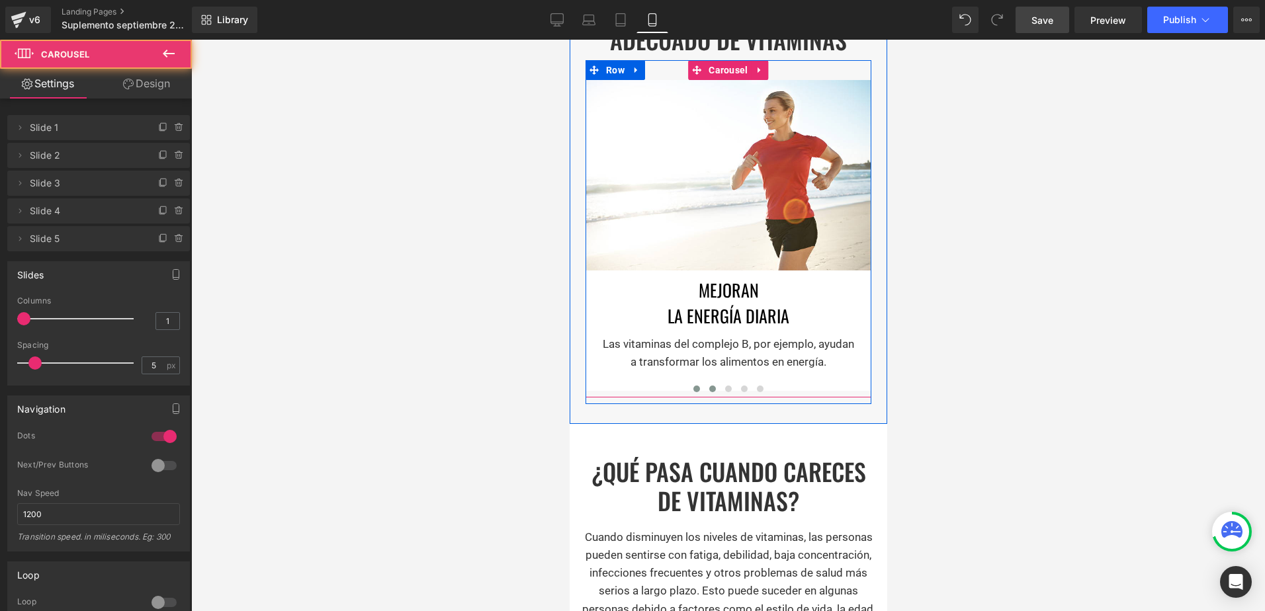
click at [704, 382] on button at bounding box center [712, 388] width 16 height 13
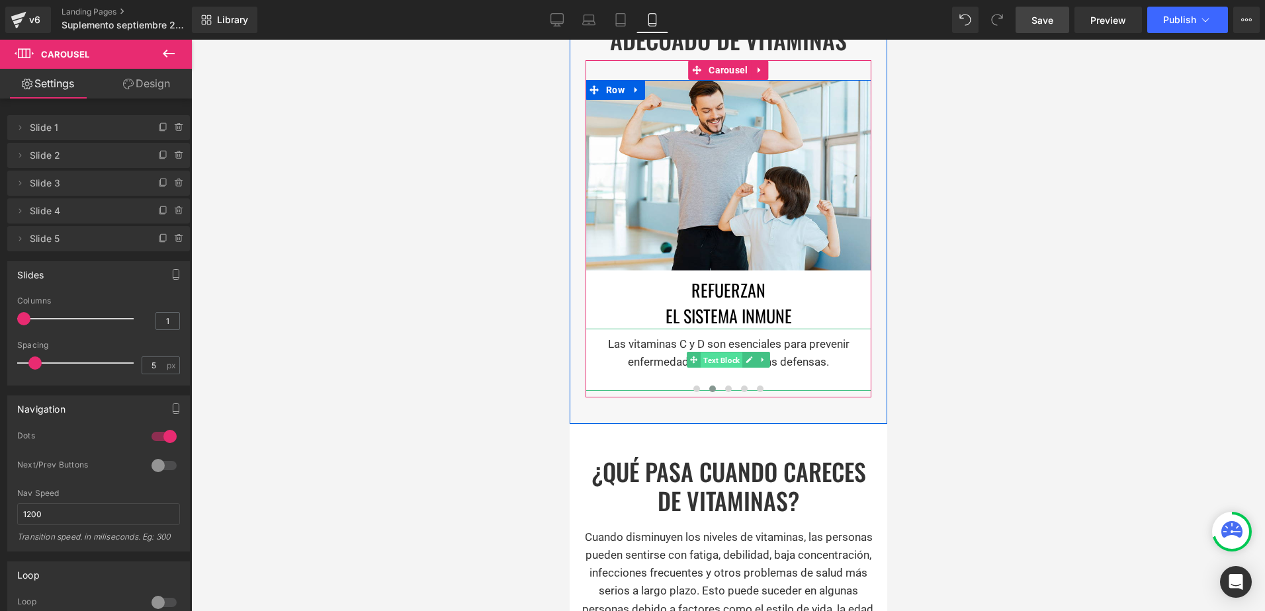
drag, startPoint x: 723, startPoint y: 351, endPoint x: 856, endPoint y: 177, distance: 218.9
click at [723, 353] on span "Text Block" at bounding box center [721, 361] width 42 height 16
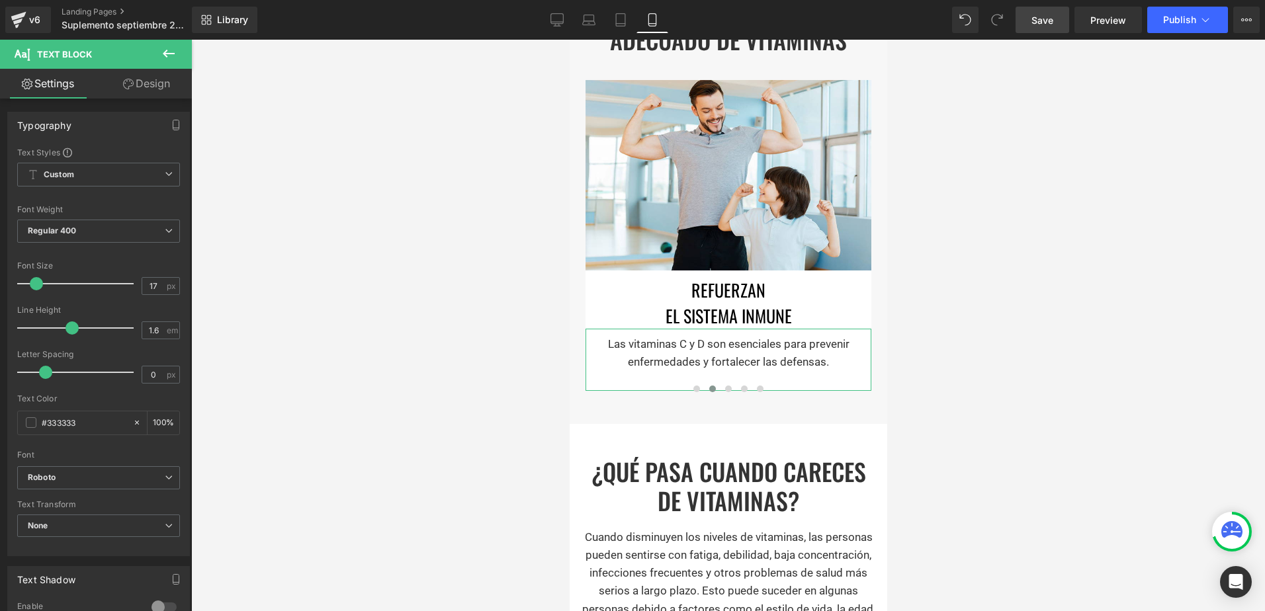
click at [163, 87] on link "Design" at bounding box center [147, 84] width 96 height 30
click at [0, 0] on div "Spacing" at bounding box center [0, 0] width 0 height 0
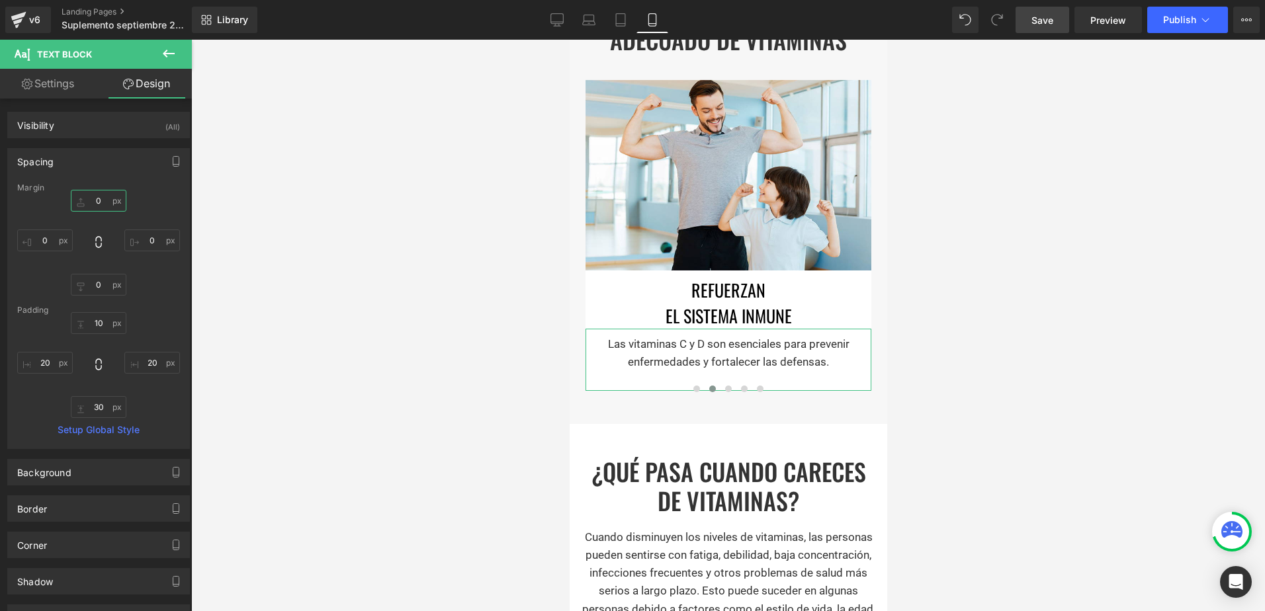
click at [93, 200] on input "text" at bounding box center [99, 201] width 56 height 22
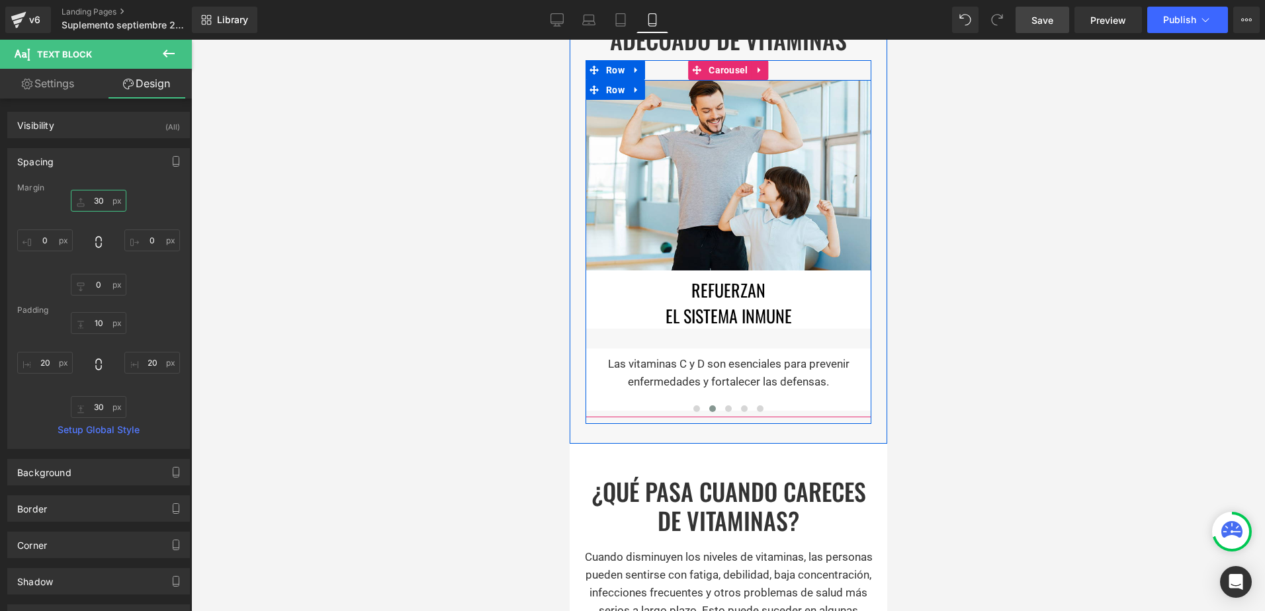
type input "3"
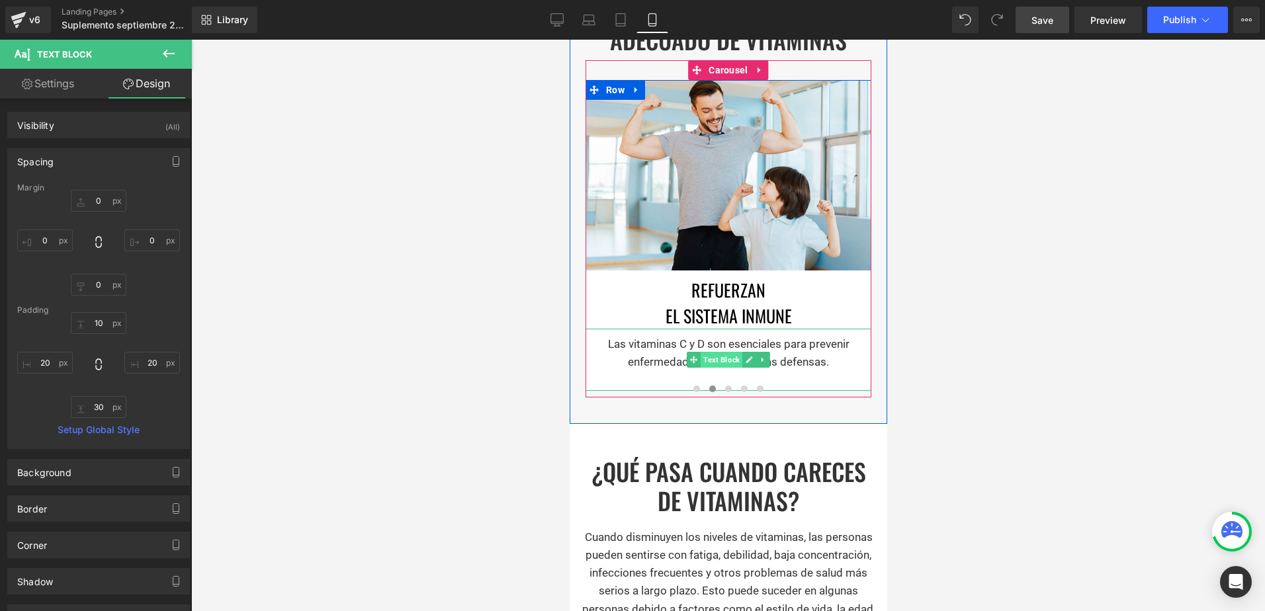
click at [710, 352] on span "Text Block" at bounding box center [721, 360] width 42 height 16
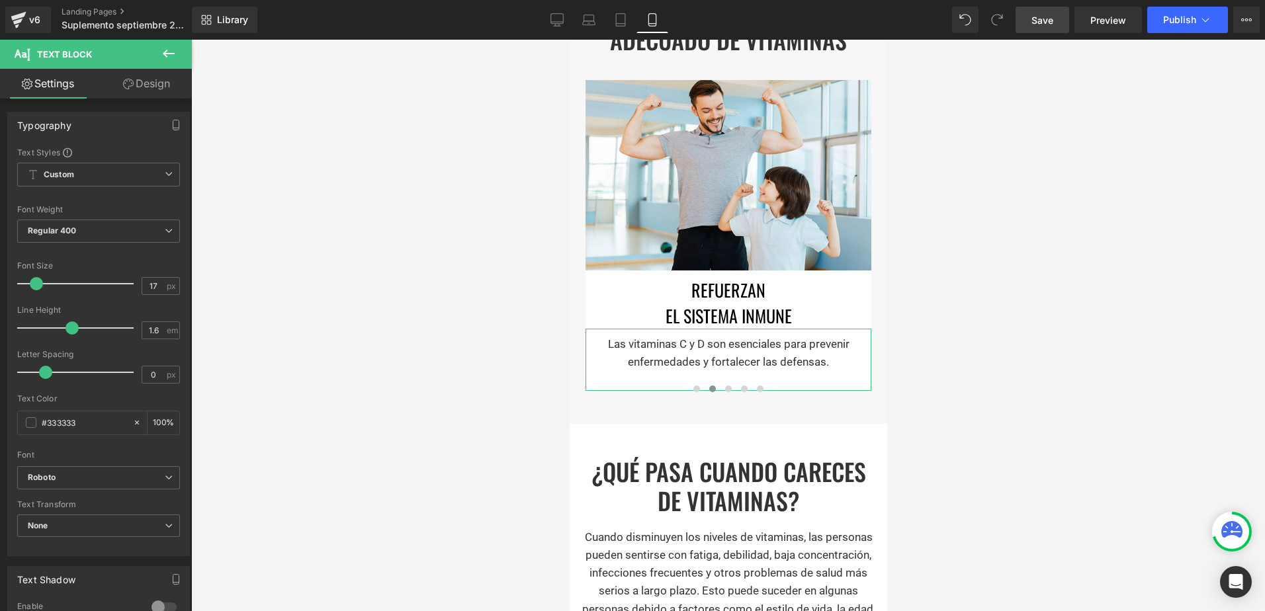
click at [152, 90] on link "Design" at bounding box center [147, 84] width 96 height 30
click at [0, 0] on div "Spacing" at bounding box center [0, 0] width 0 height 0
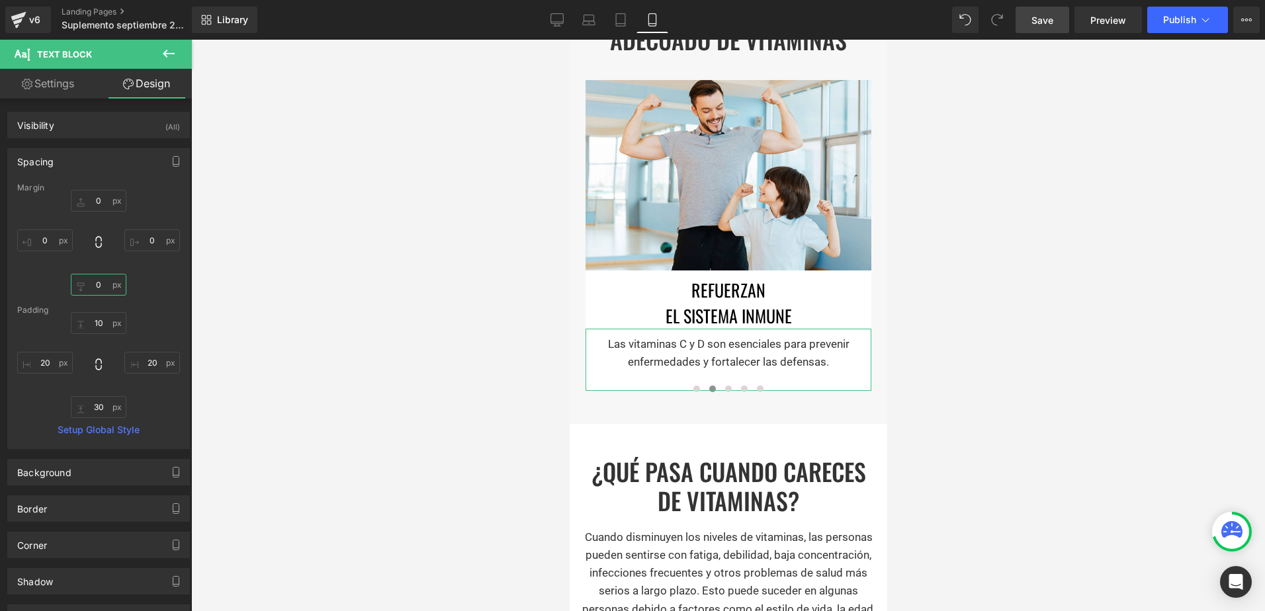
click at [98, 286] on input "text" at bounding box center [99, 285] width 56 height 22
type input "20"
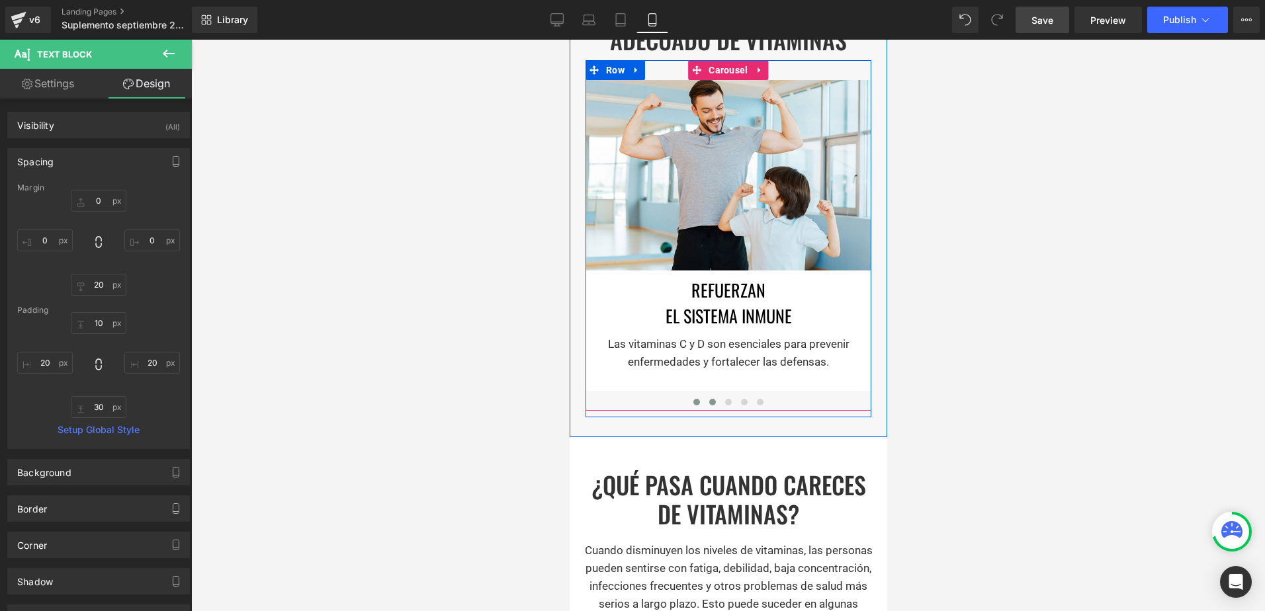
click at [695, 396] on button at bounding box center [696, 402] width 16 height 13
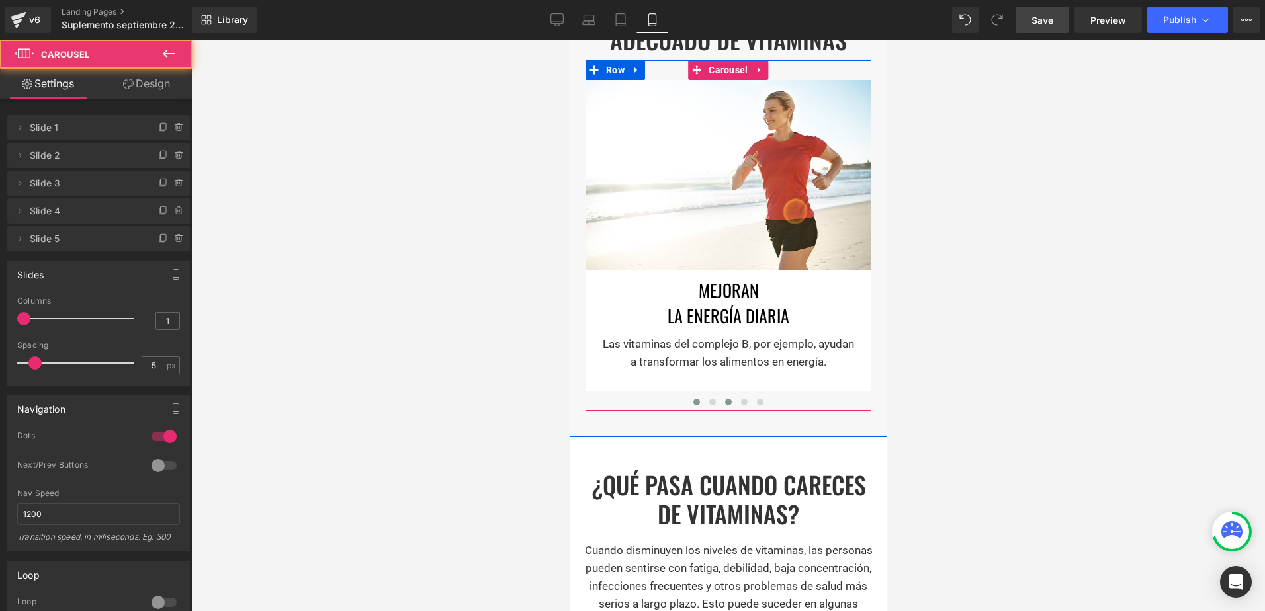
click at [724, 399] on span at bounding box center [727, 402] width 7 height 7
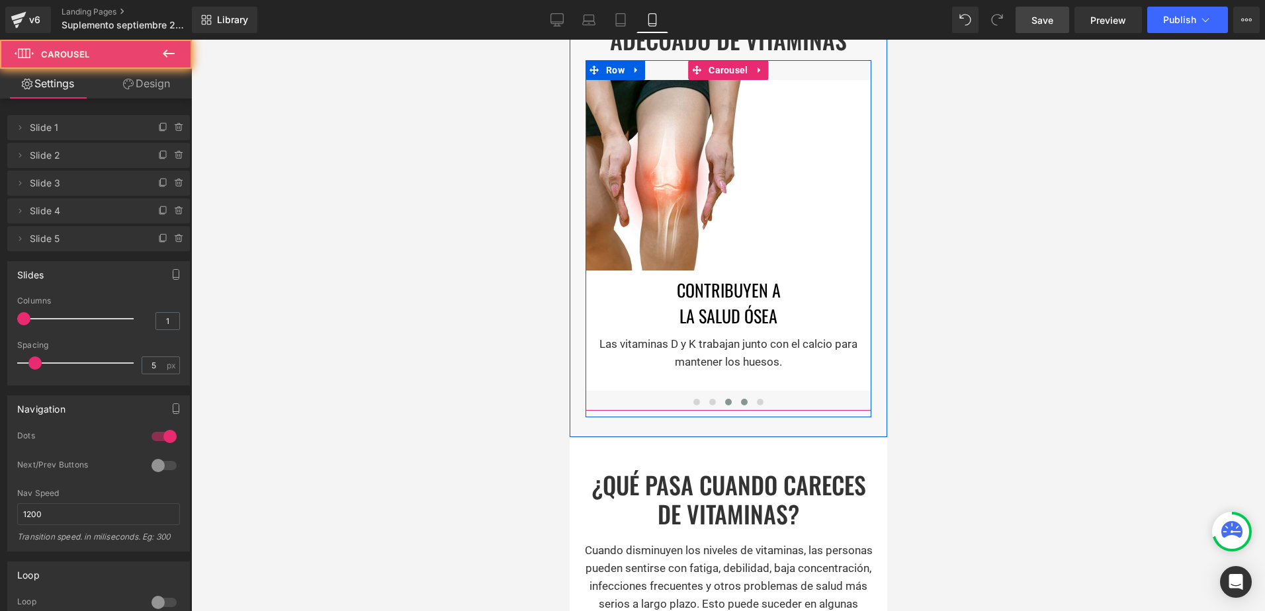
click at [742, 396] on button at bounding box center [744, 402] width 16 height 13
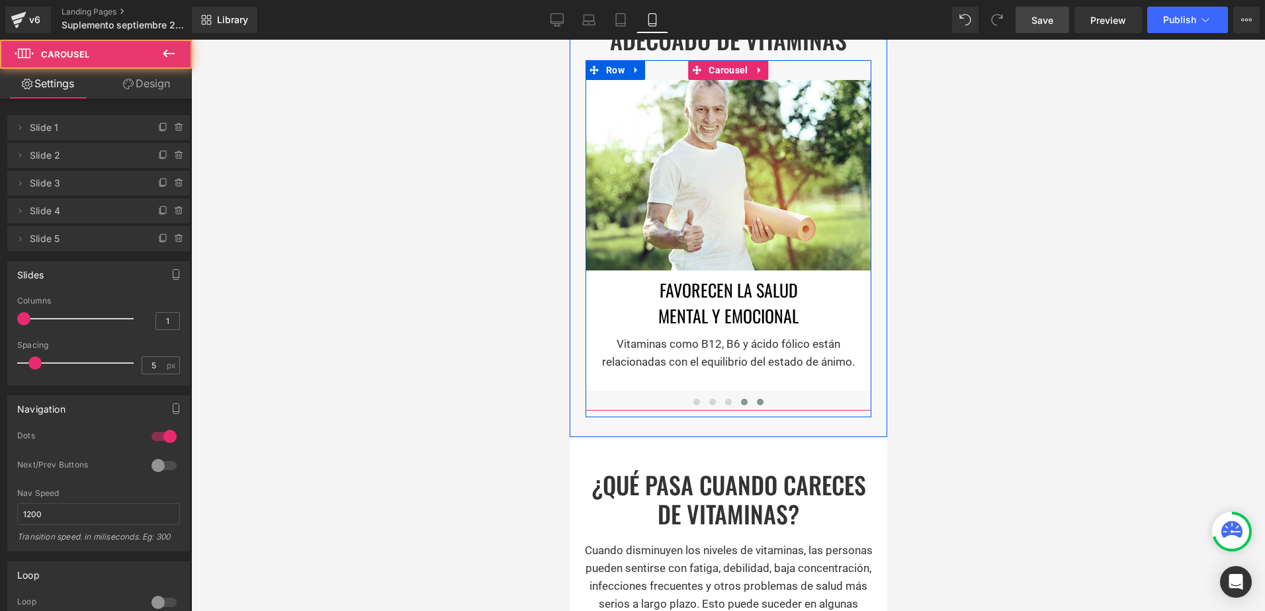
click at [756, 399] on span at bounding box center [759, 402] width 7 height 7
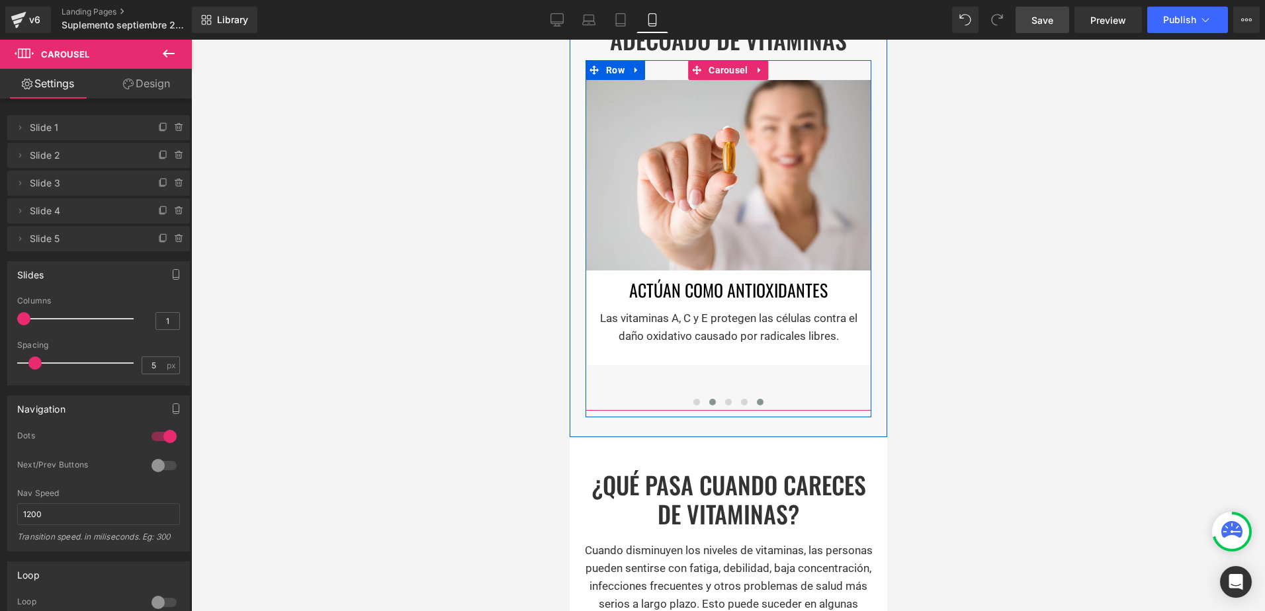
click at [704, 396] on button at bounding box center [712, 402] width 16 height 13
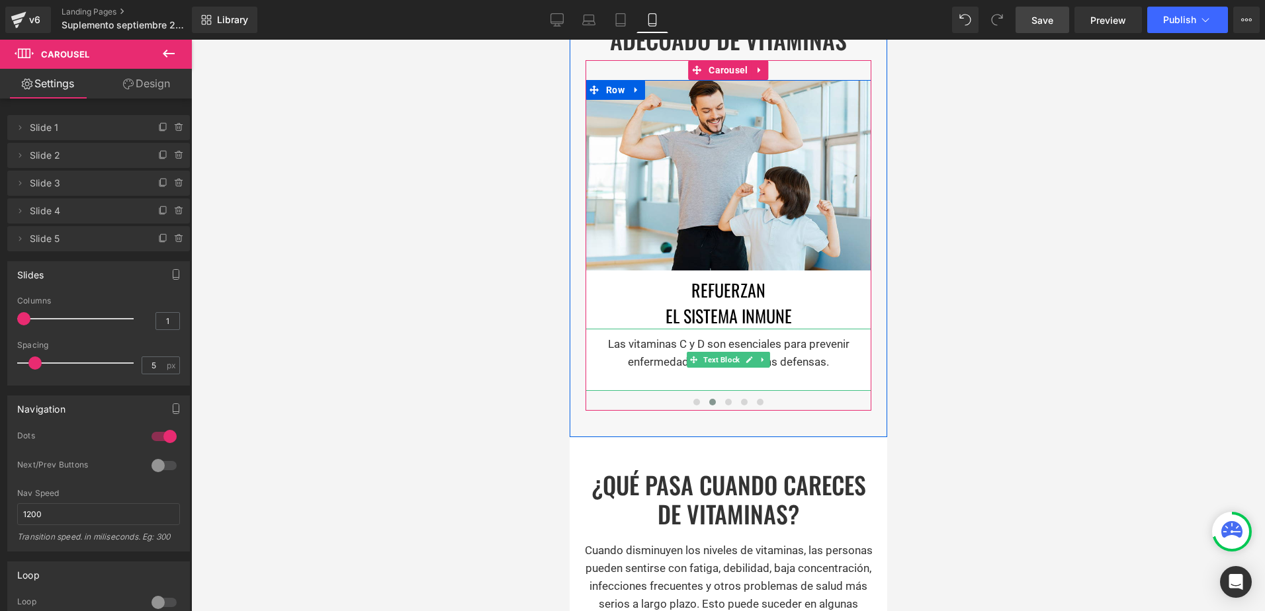
click at [711, 373] on div "Las vitaminas C y D son esenciales para prevenir enfermedades y fortalecer las …" at bounding box center [728, 360] width 286 height 62
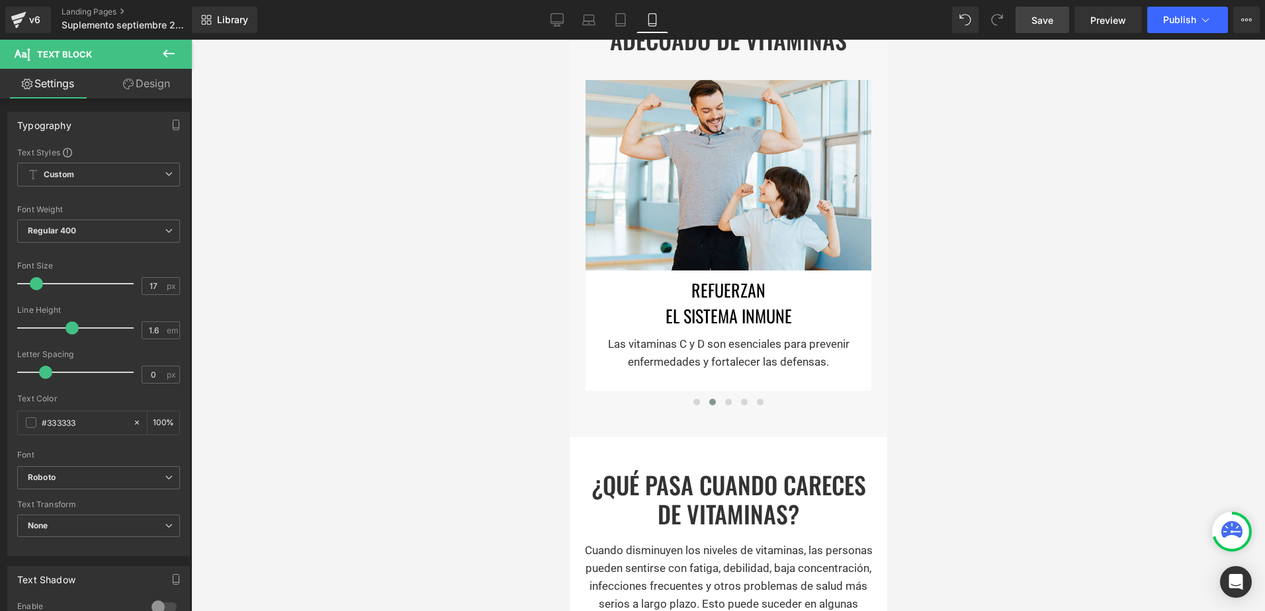
click at [152, 69] on link "Design" at bounding box center [147, 84] width 96 height 30
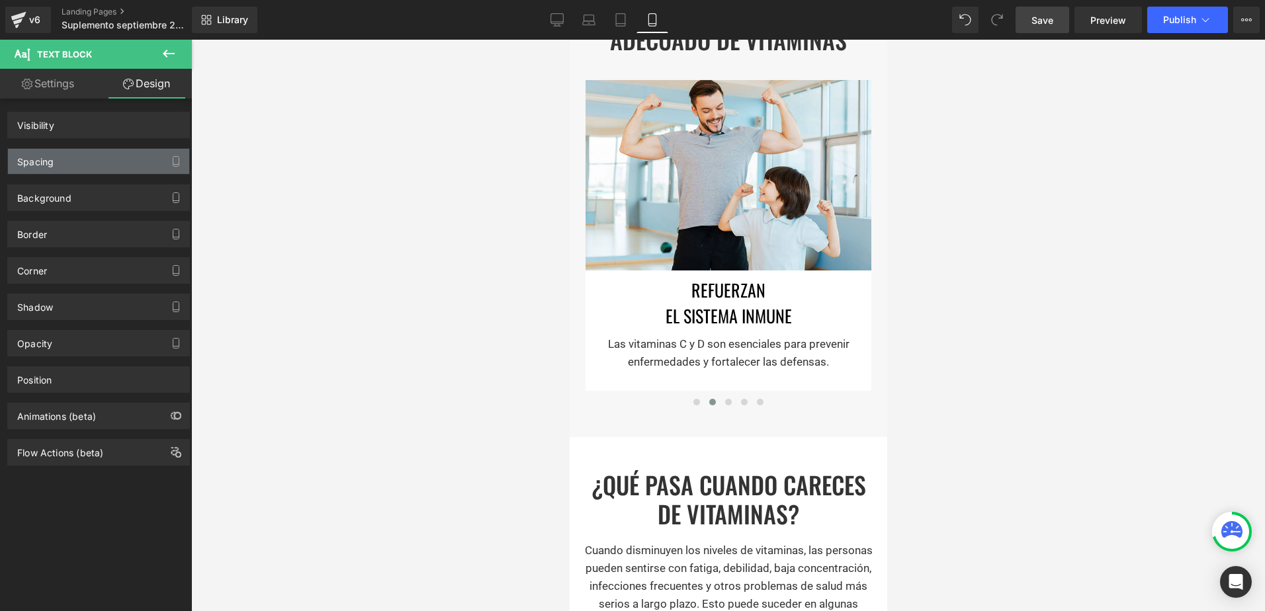
click at [116, 161] on div "Spacing" at bounding box center [98, 161] width 181 height 25
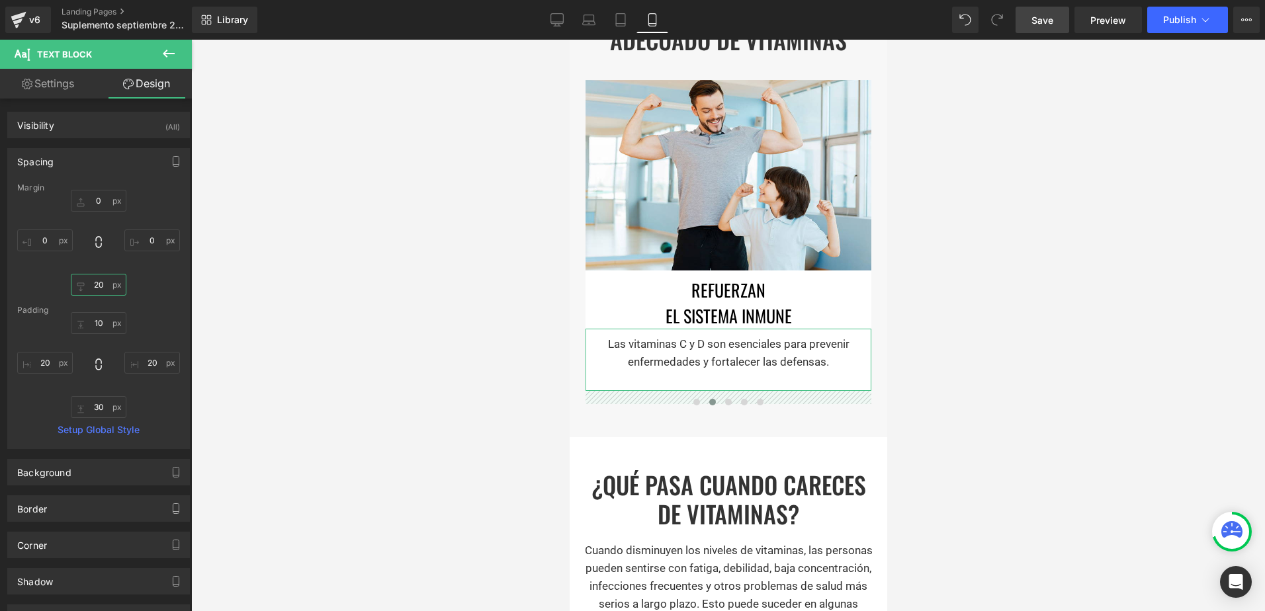
click at [96, 281] on input "text" at bounding box center [99, 285] width 56 height 22
type input "30"
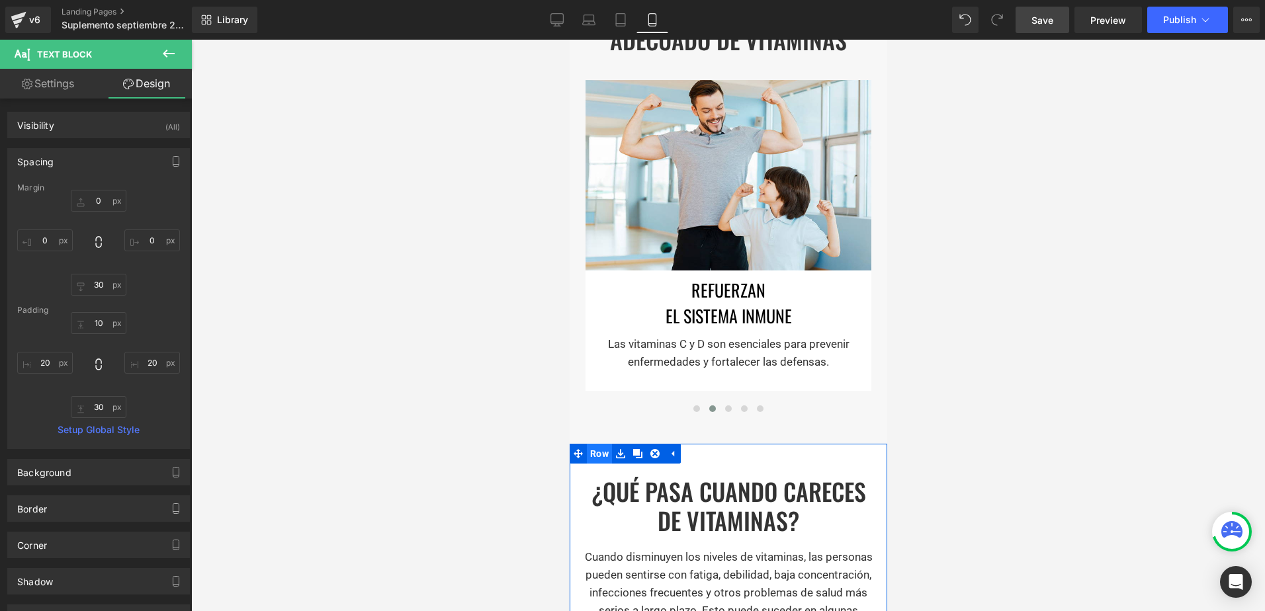
click at [593, 444] on span "Row" at bounding box center [598, 454] width 25 height 20
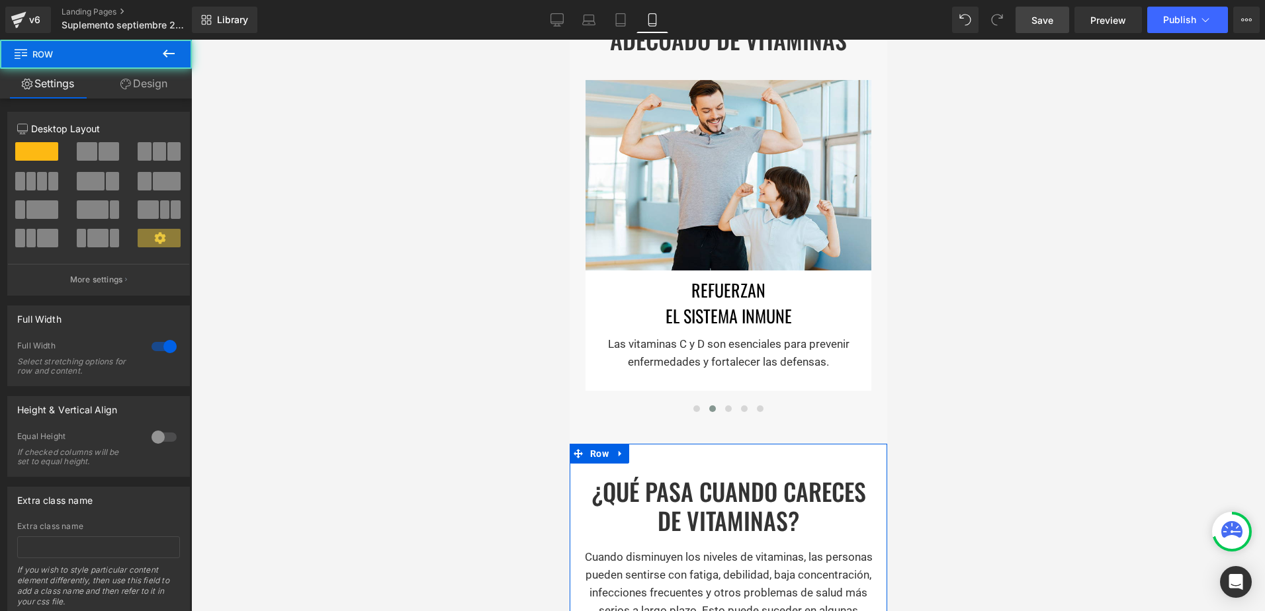
click at [147, 82] on link "Design" at bounding box center [144, 84] width 96 height 30
click at [0, 0] on div "Spacing" at bounding box center [0, 0] width 0 height 0
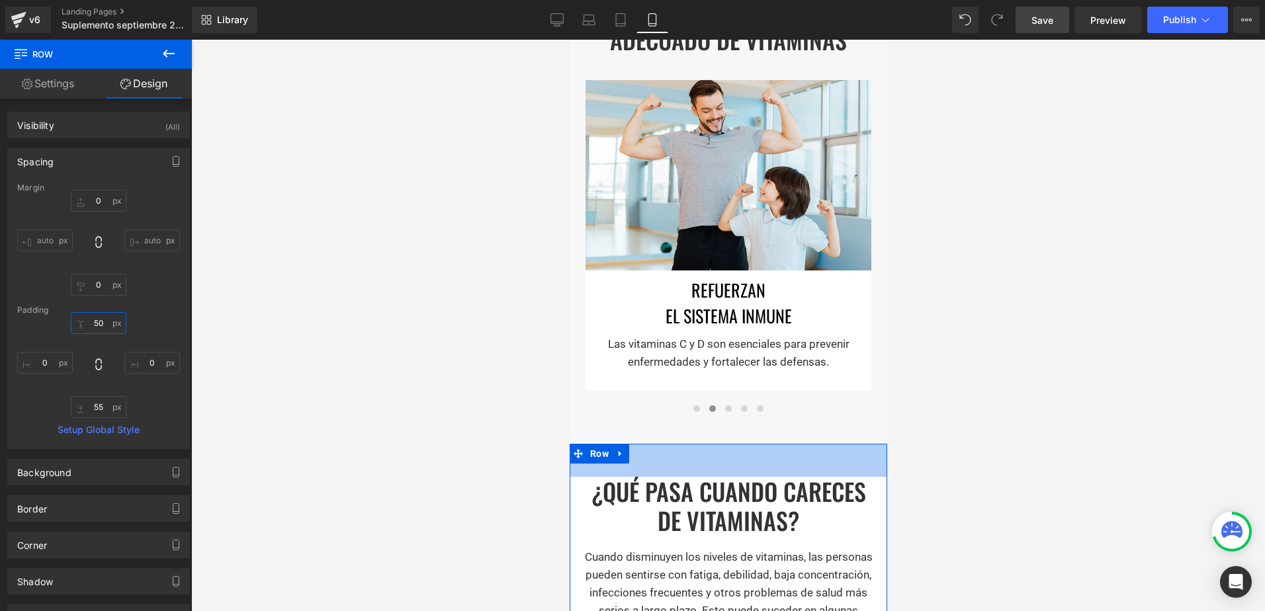
click at [100, 319] on input "text" at bounding box center [99, 323] width 56 height 22
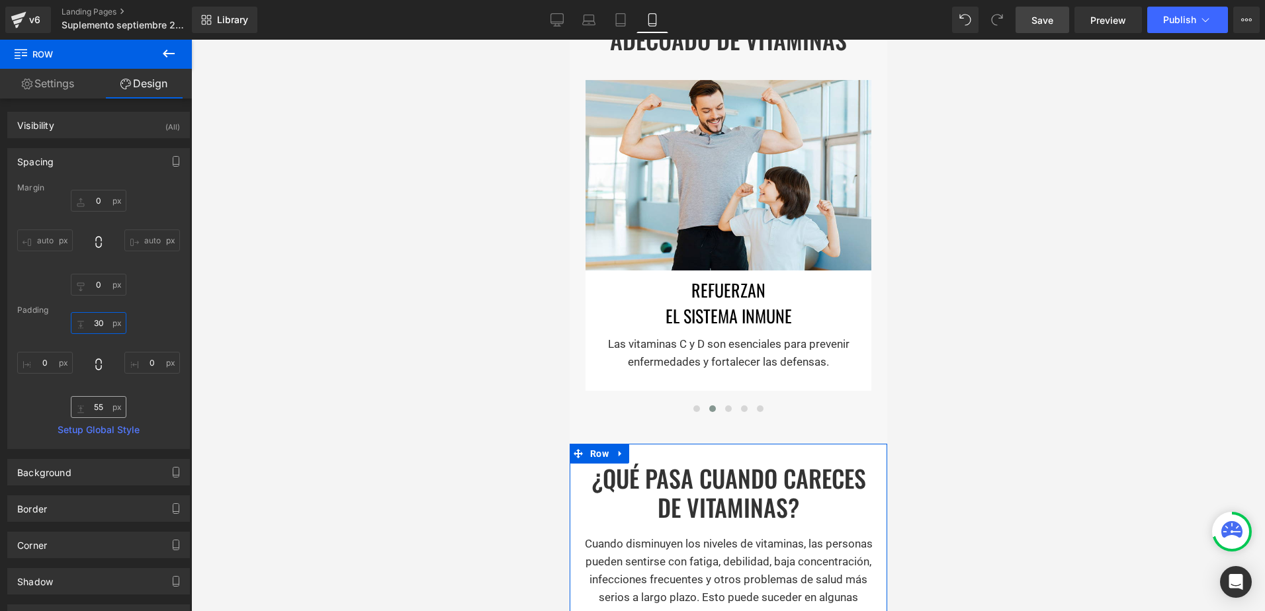
type input "30"
click at [85, 408] on input "text" at bounding box center [99, 407] width 56 height 22
type input "30"
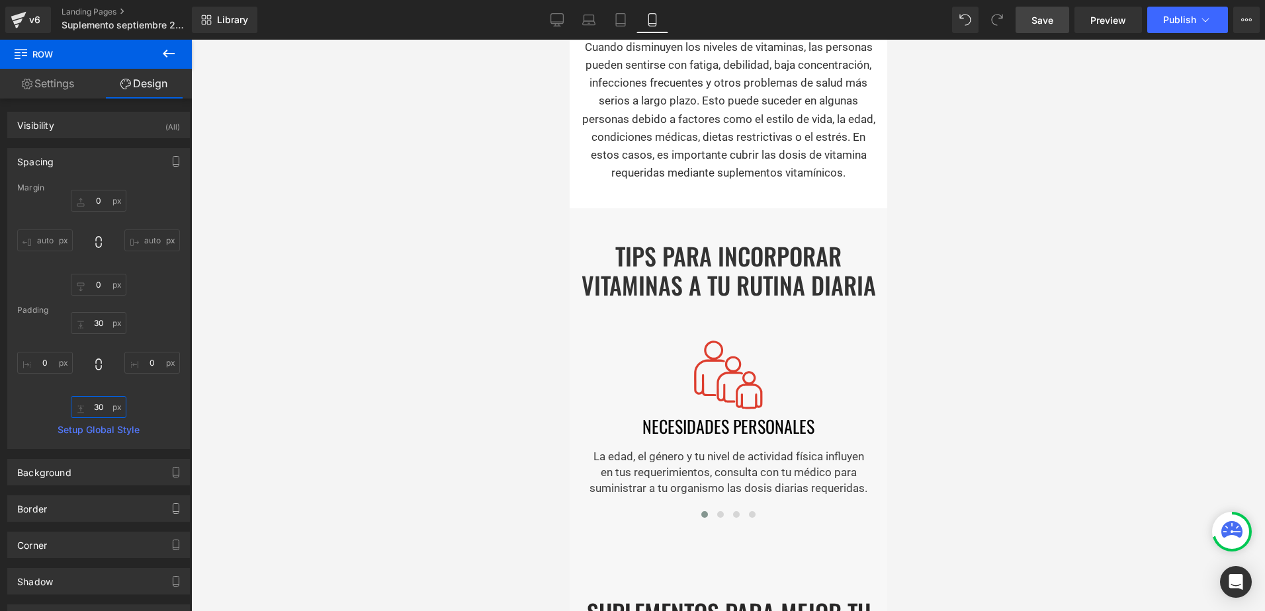
scroll to position [1591, 0]
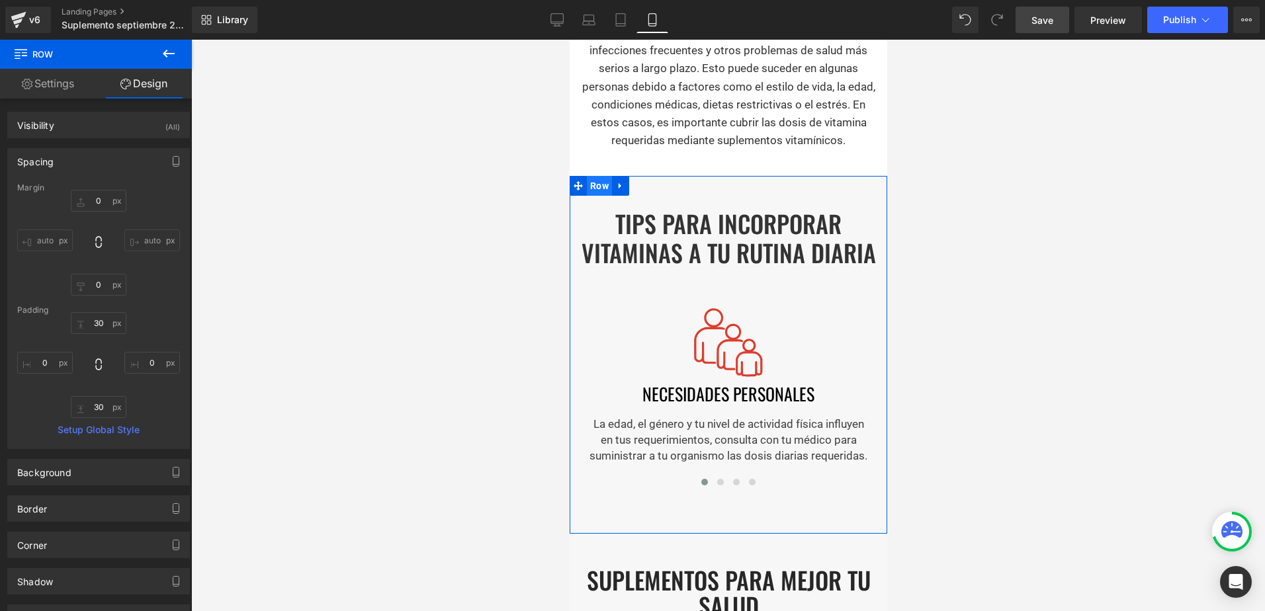
click at [591, 176] on span "Row" at bounding box center [598, 186] width 25 height 20
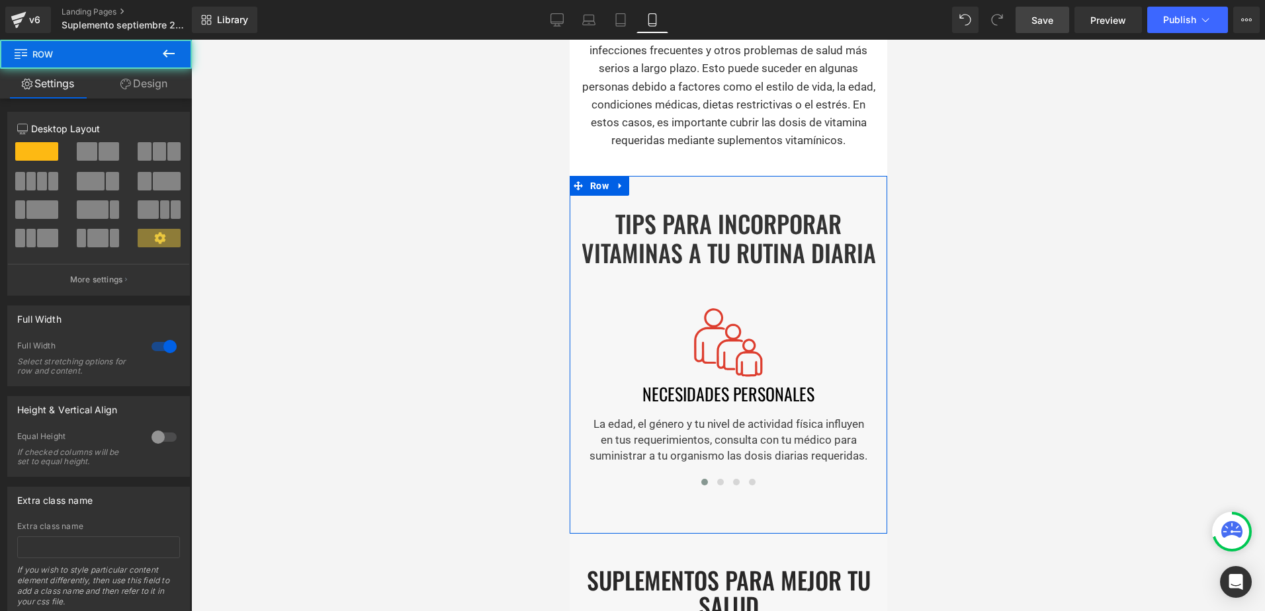
click at [155, 87] on link "Design" at bounding box center [144, 84] width 96 height 30
click at [0, 0] on div "Spacing" at bounding box center [0, 0] width 0 height 0
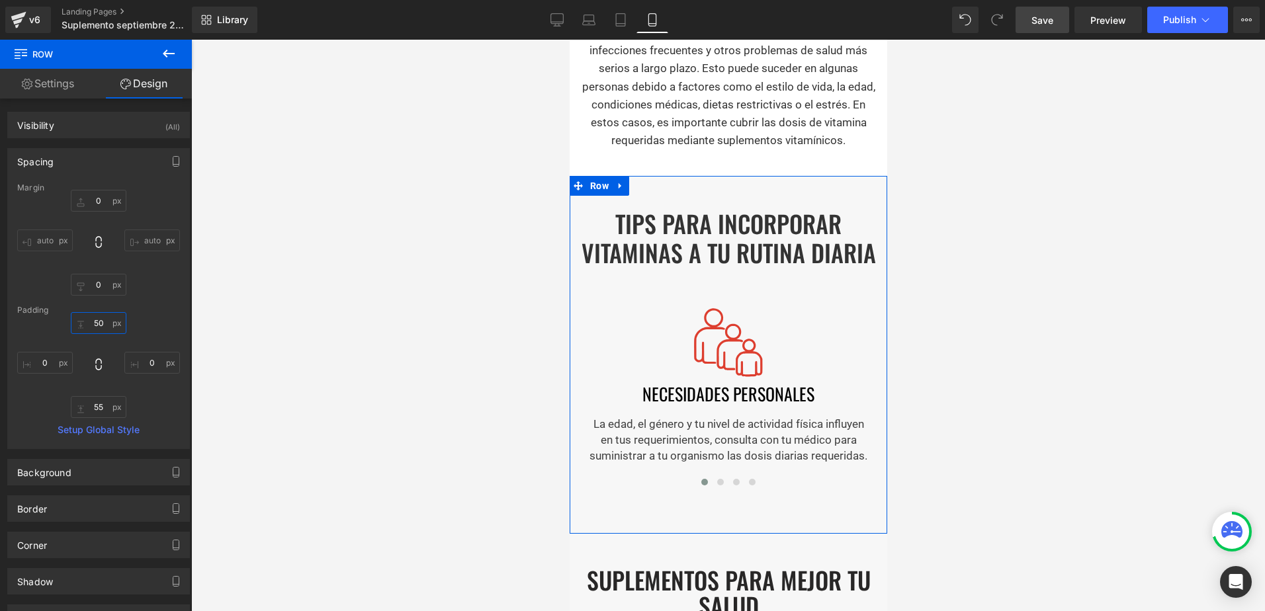
click at [99, 324] on input "text" at bounding box center [99, 323] width 56 height 22
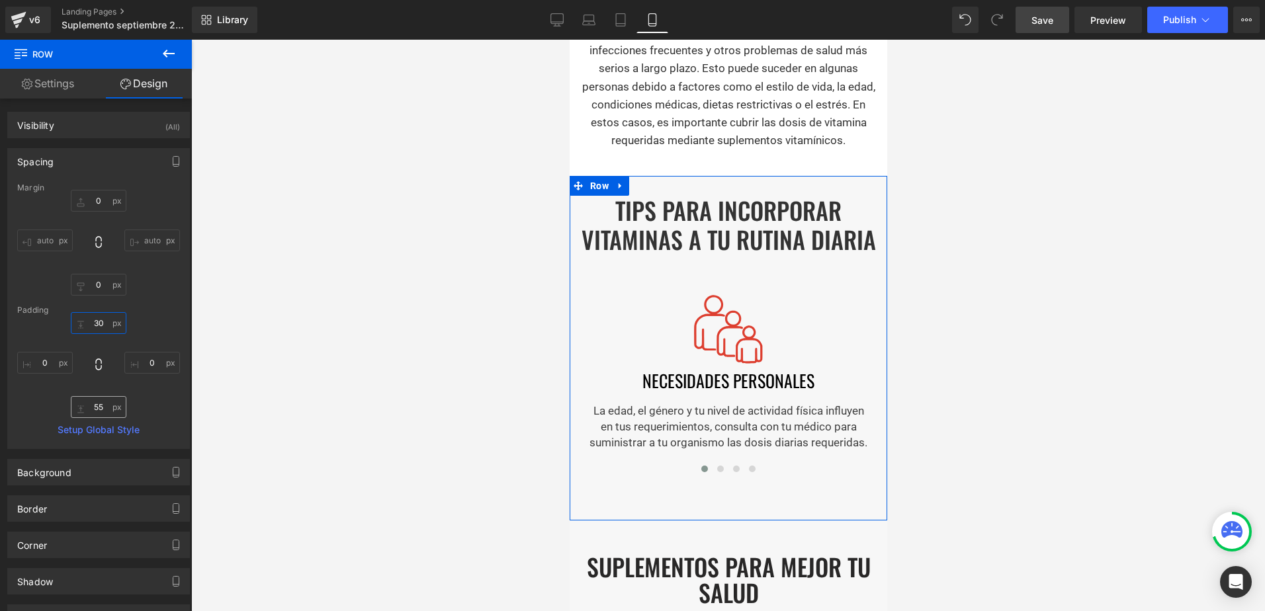
type input "30"
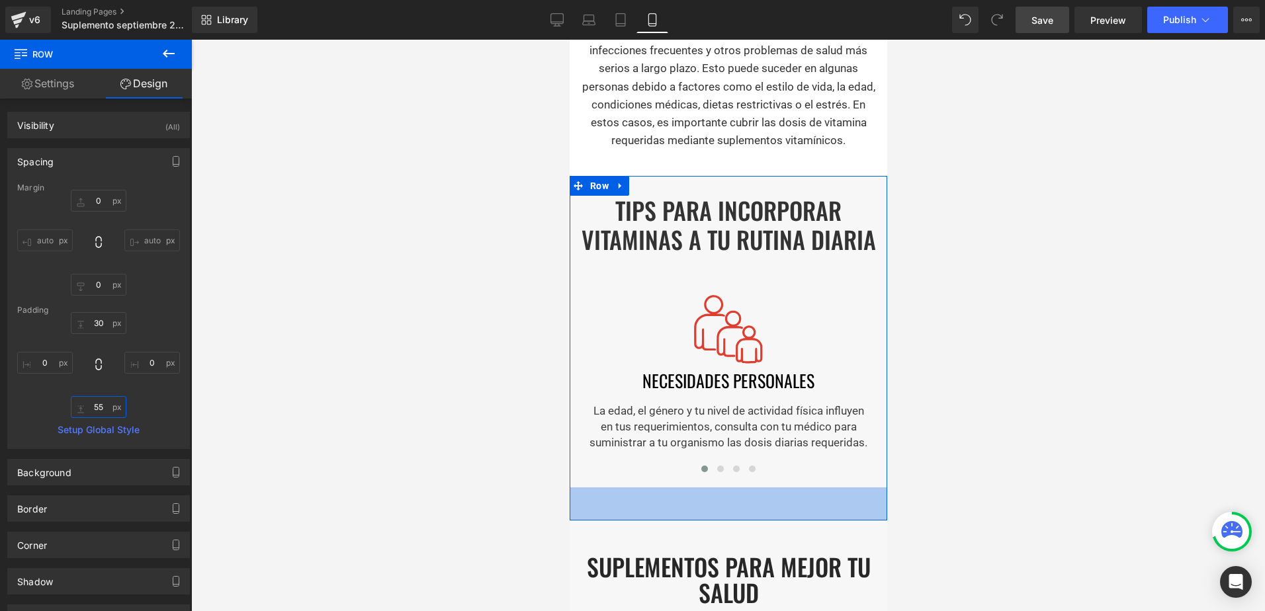
click at [98, 398] on input "text" at bounding box center [99, 407] width 56 height 22
type input "30"
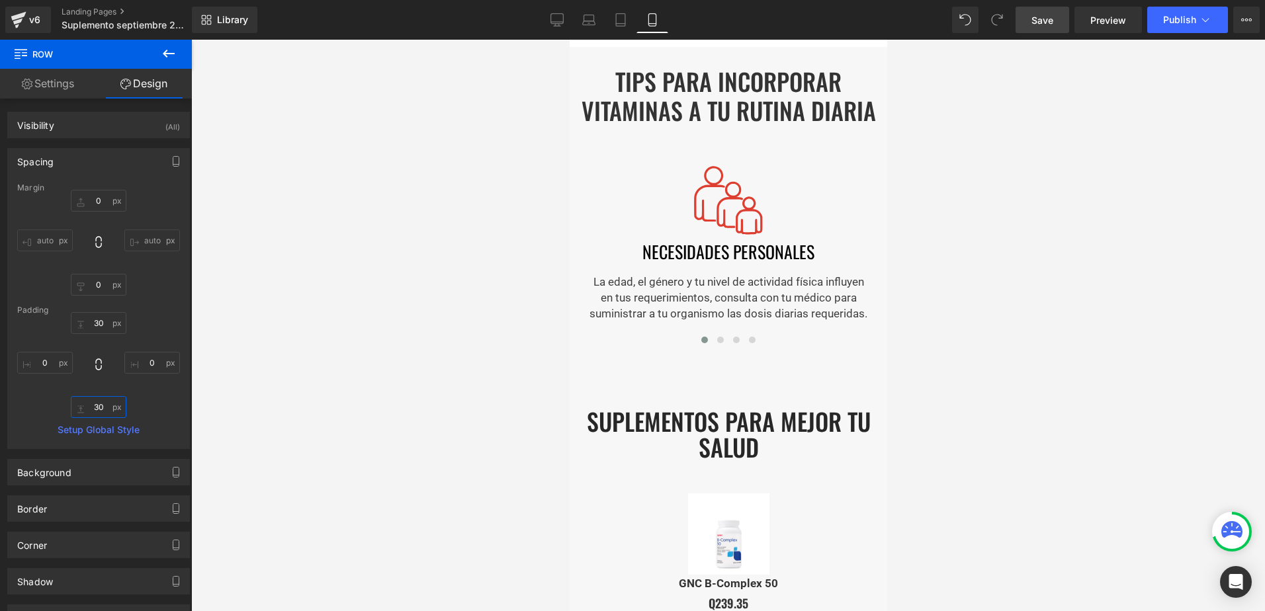
scroll to position [1723, 0]
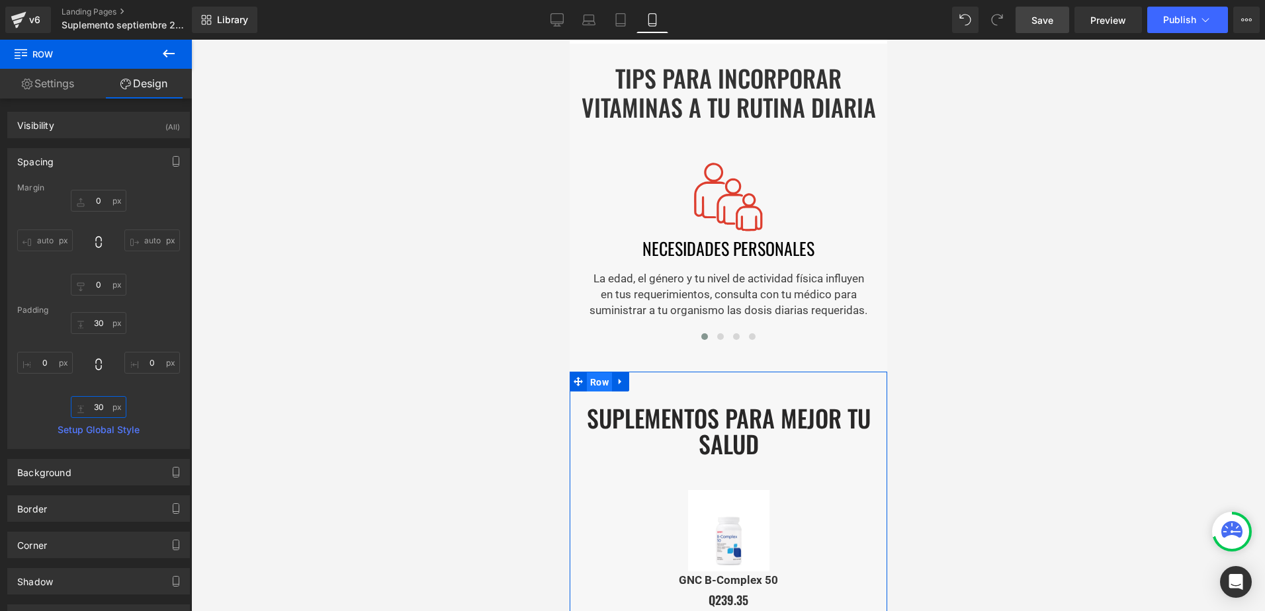
drag, startPoint x: 595, startPoint y: 364, endPoint x: 884, endPoint y: 159, distance: 353.6
click at [595, 373] on span "Row" at bounding box center [598, 383] width 25 height 20
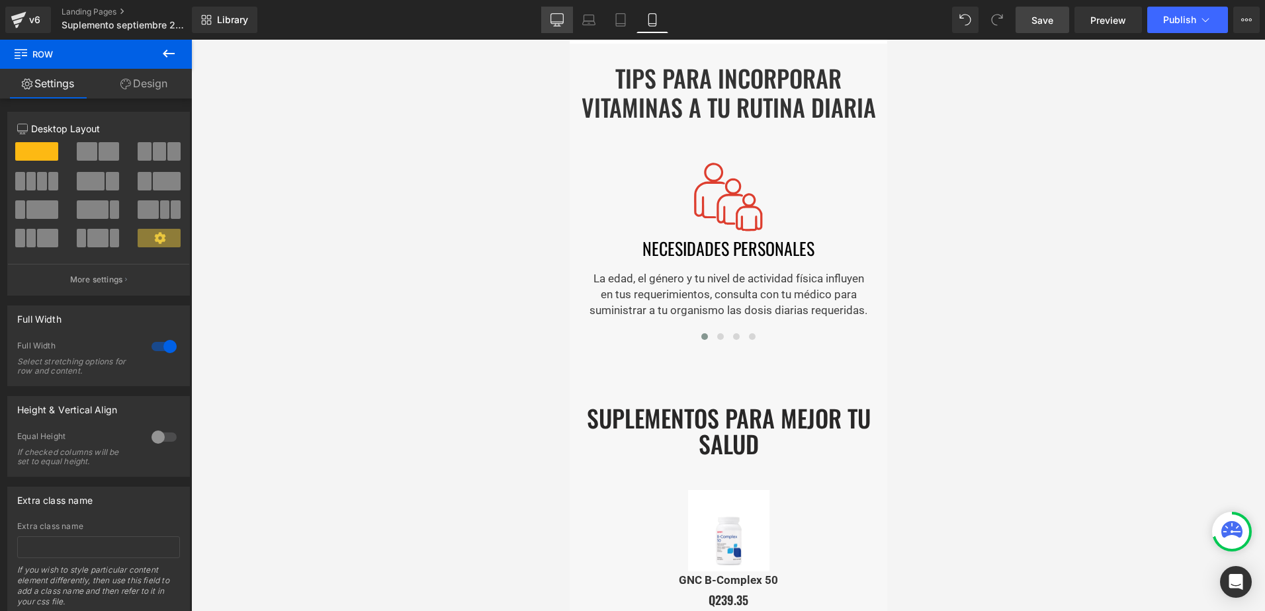
click at [563, 24] on icon at bounding box center [557, 19] width 13 height 10
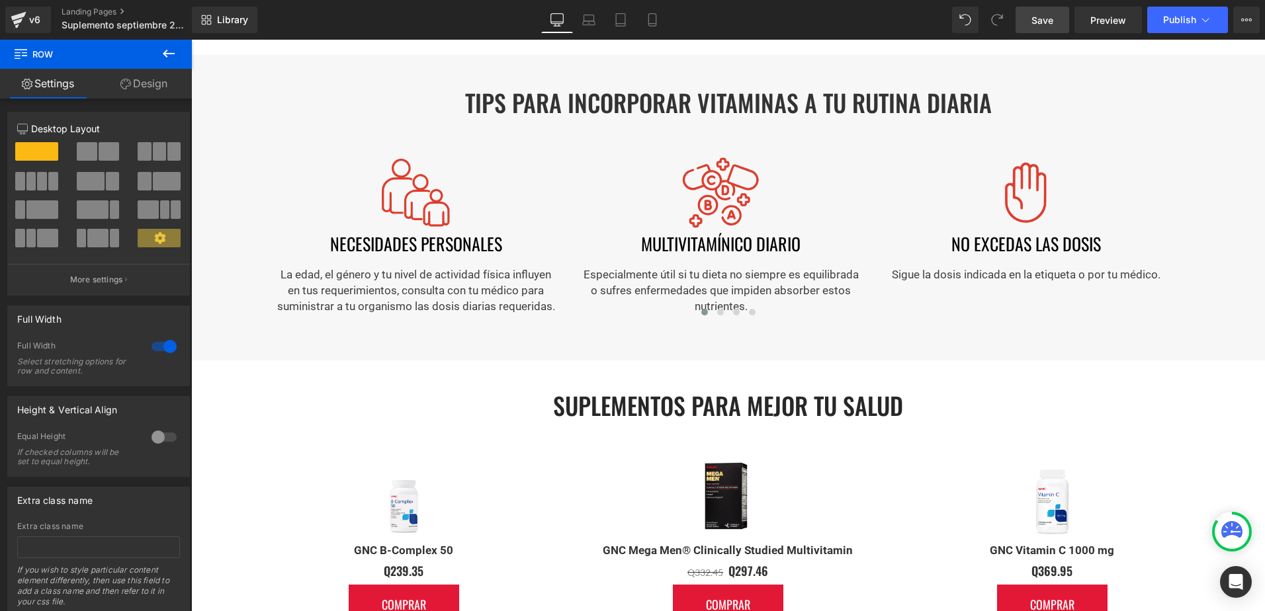
scroll to position [1226, 0]
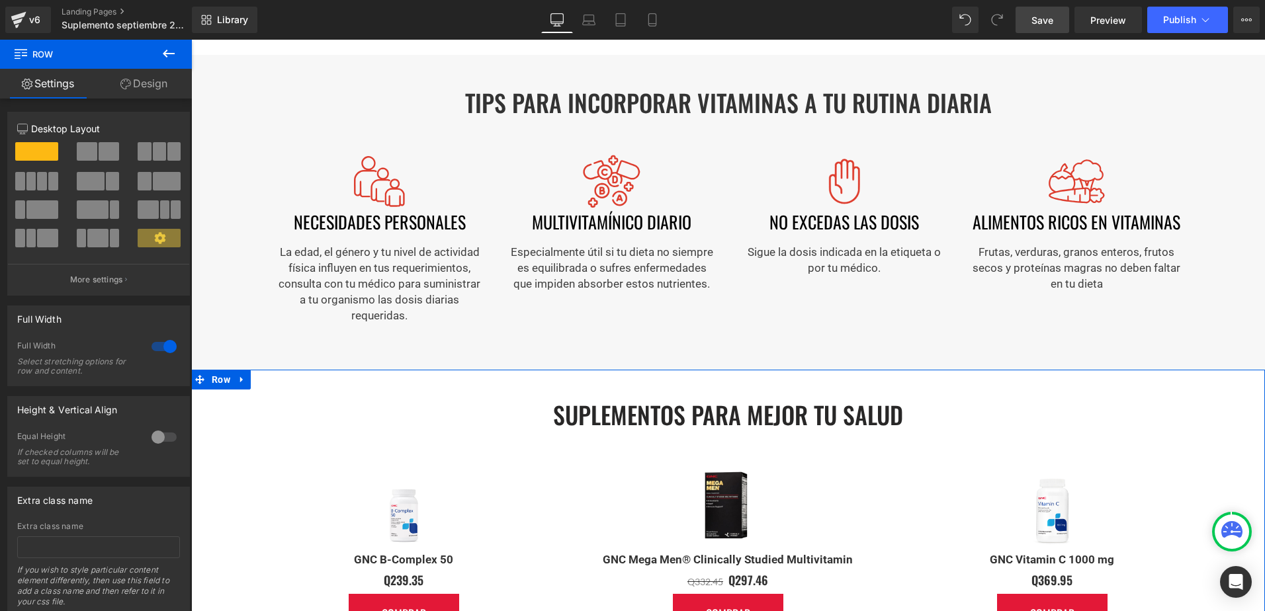
click at [138, 90] on link "Design" at bounding box center [144, 84] width 96 height 30
click at [0, 0] on div "Spacing" at bounding box center [0, 0] width 0 height 0
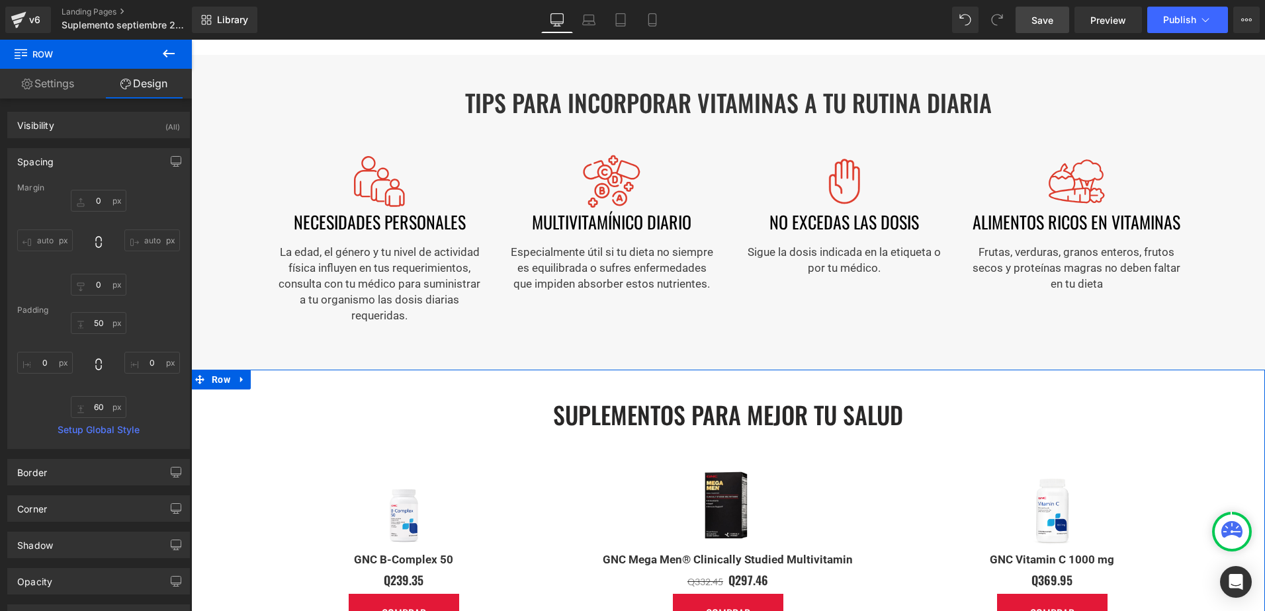
click at [86, 156] on div "Spacing" at bounding box center [98, 161] width 181 height 25
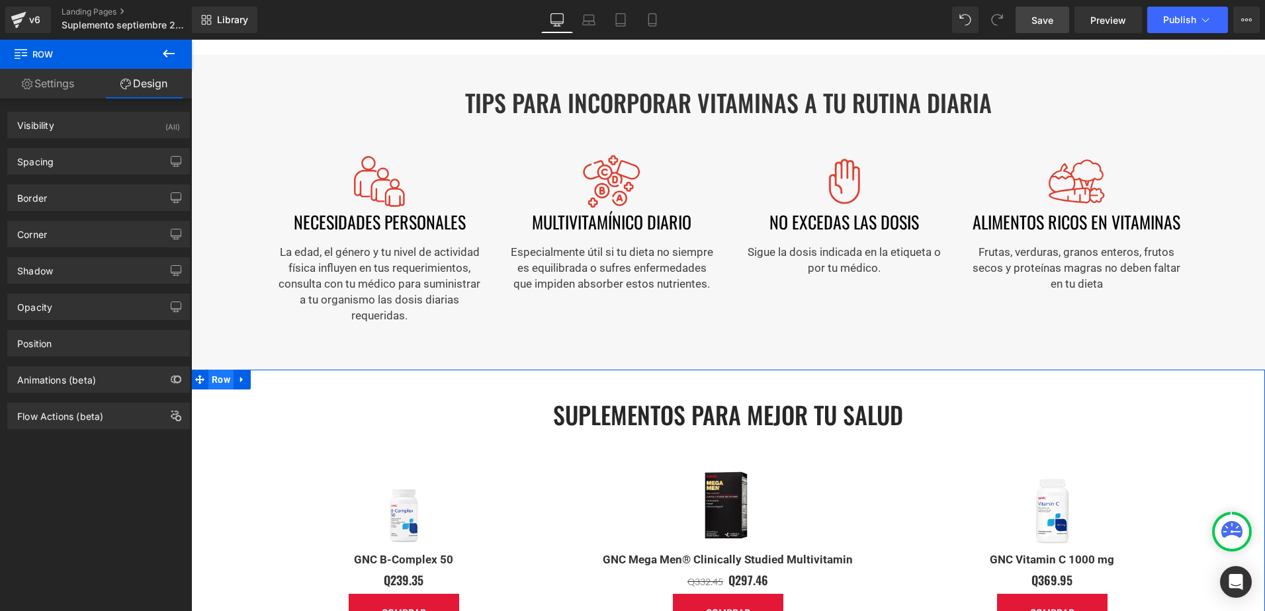
click at [222, 380] on span "Row" at bounding box center [220, 380] width 25 height 20
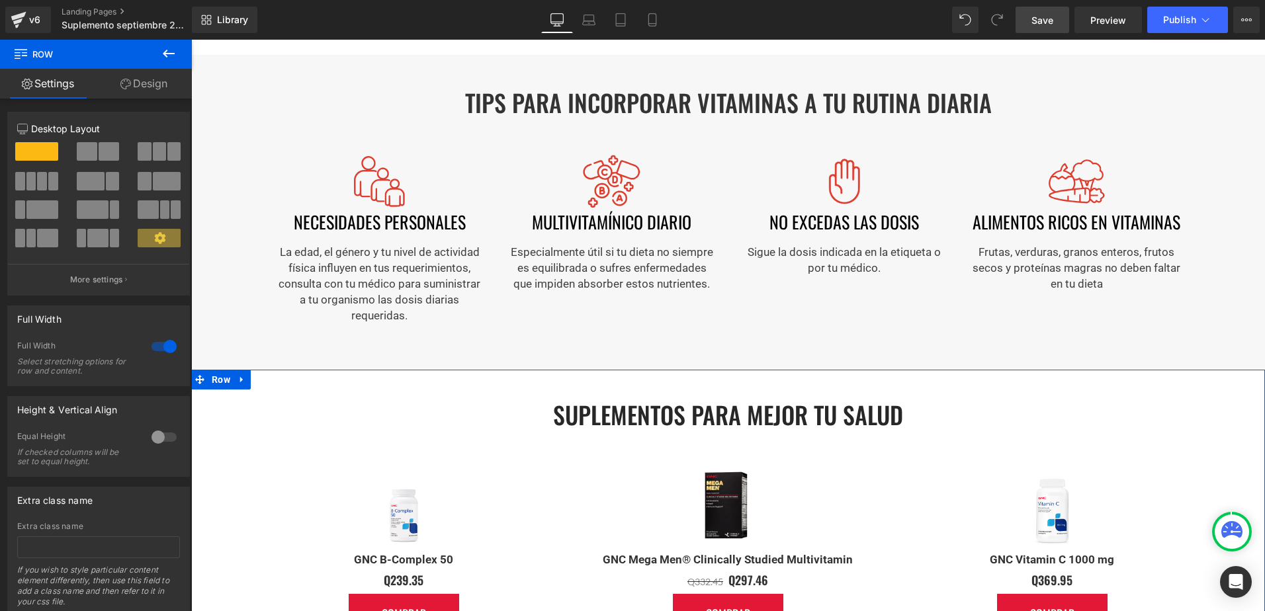
click at [162, 79] on link "Design" at bounding box center [144, 84] width 96 height 30
click at [0, 0] on div "Background" at bounding box center [0, 0] width 0 height 0
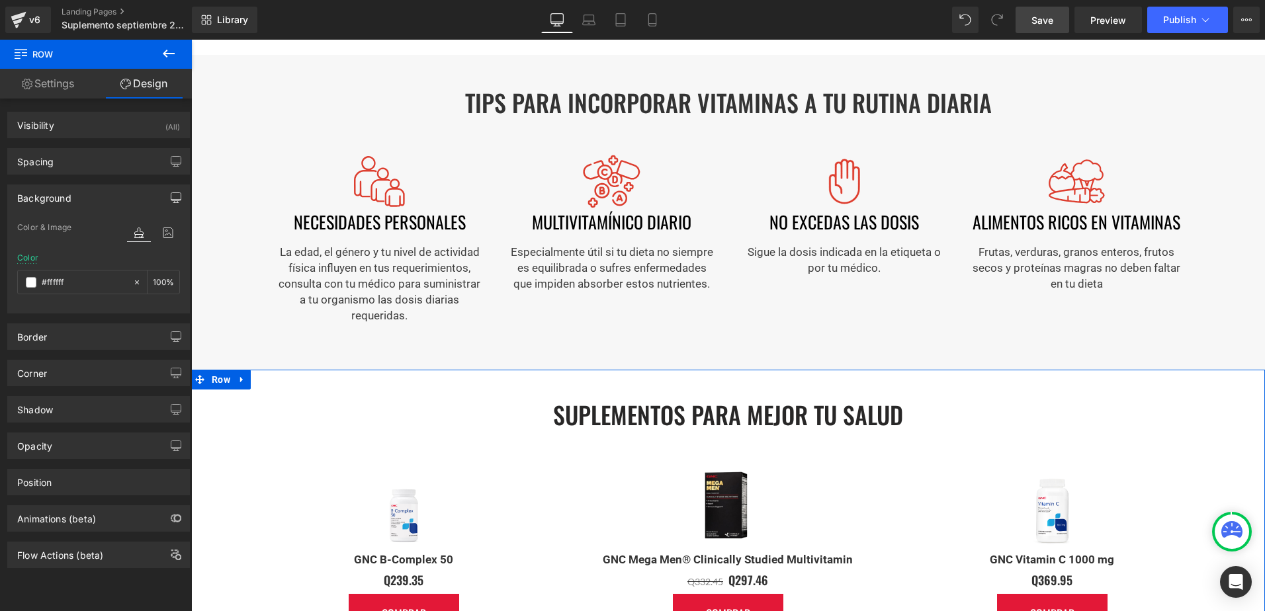
click at [171, 196] on icon "button" at bounding box center [176, 198] width 11 height 11
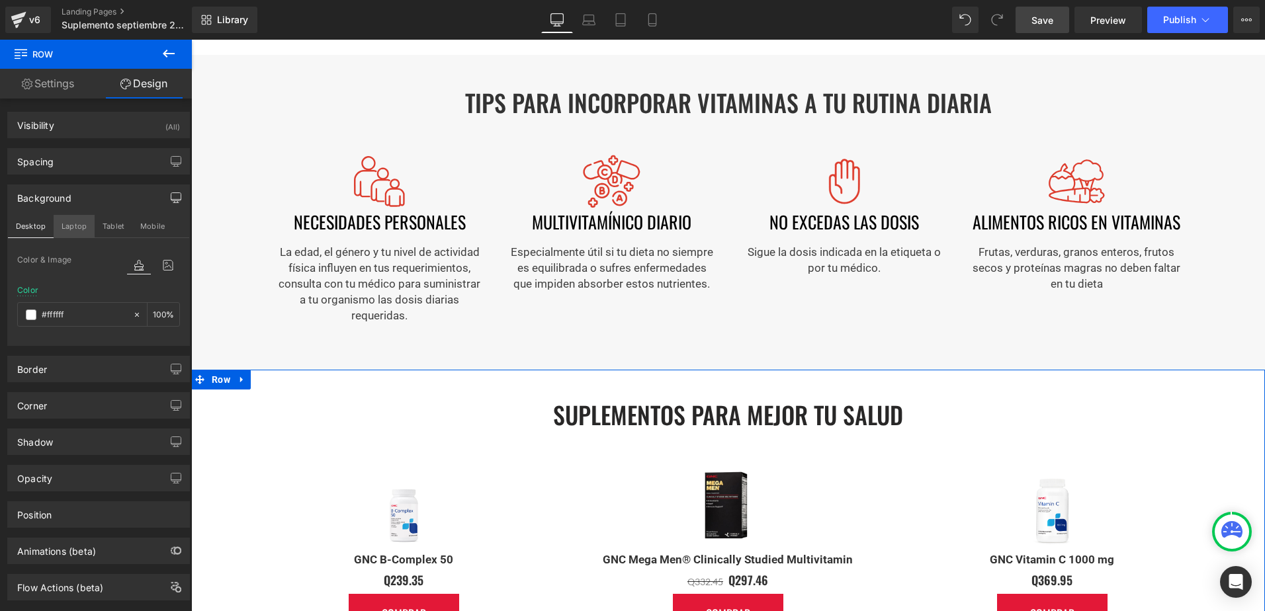
click at [84, 224] on button "Laptop" at bounding box center [74, 226] width 41 height 22
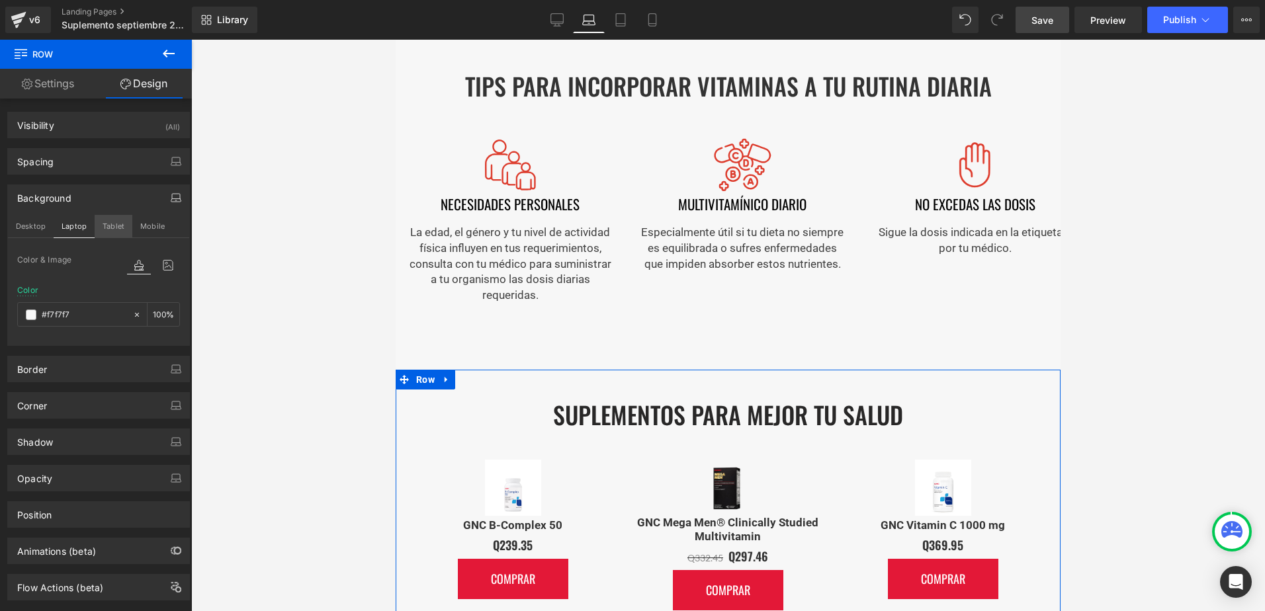
click at [105, 226] on button "Tablet" at bounding box center [114, 226] width 38 height 22
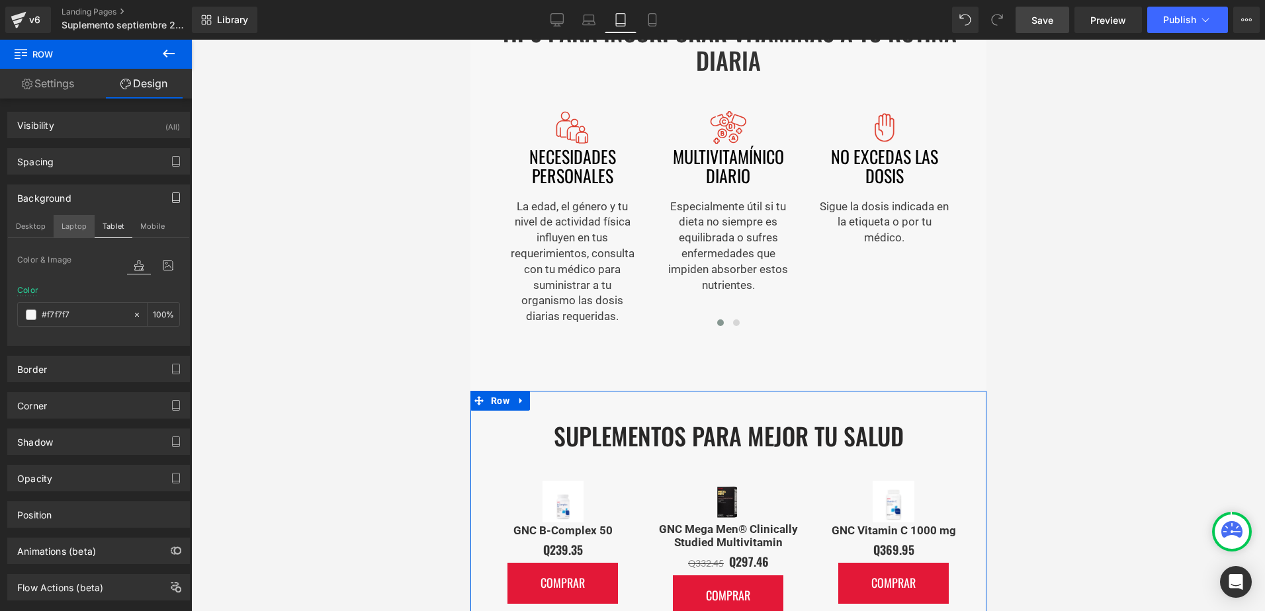
click at [77, 226] on button "Laptop" at bounding box center [74, 226] width 41 height 22
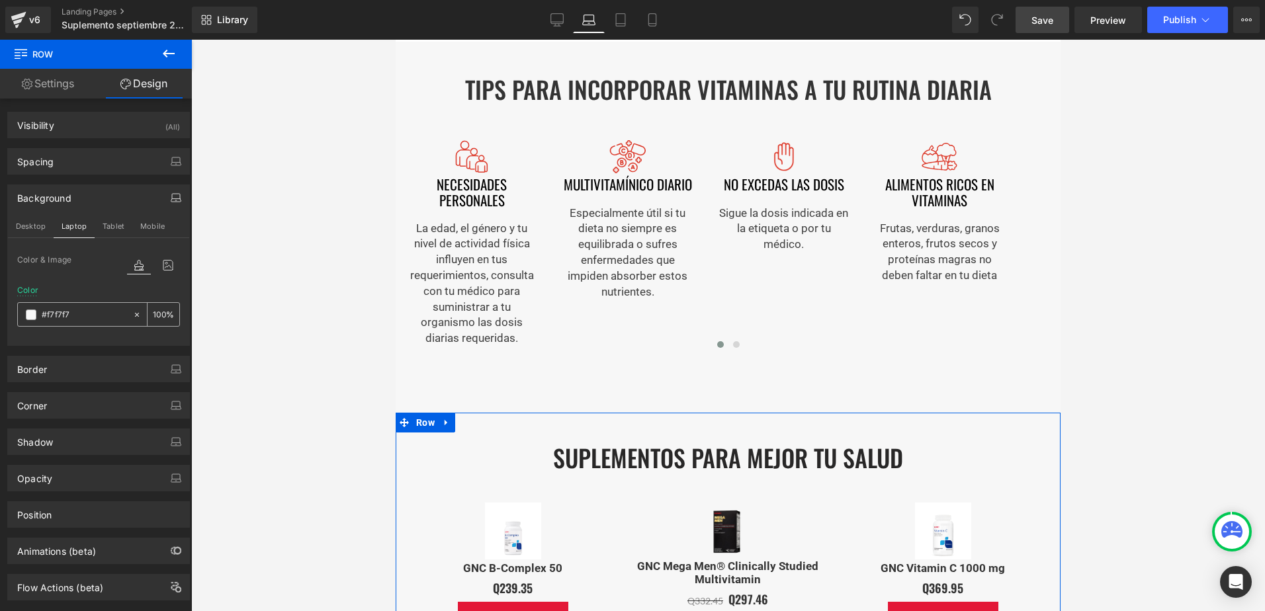
scroll to position [1243, 0]
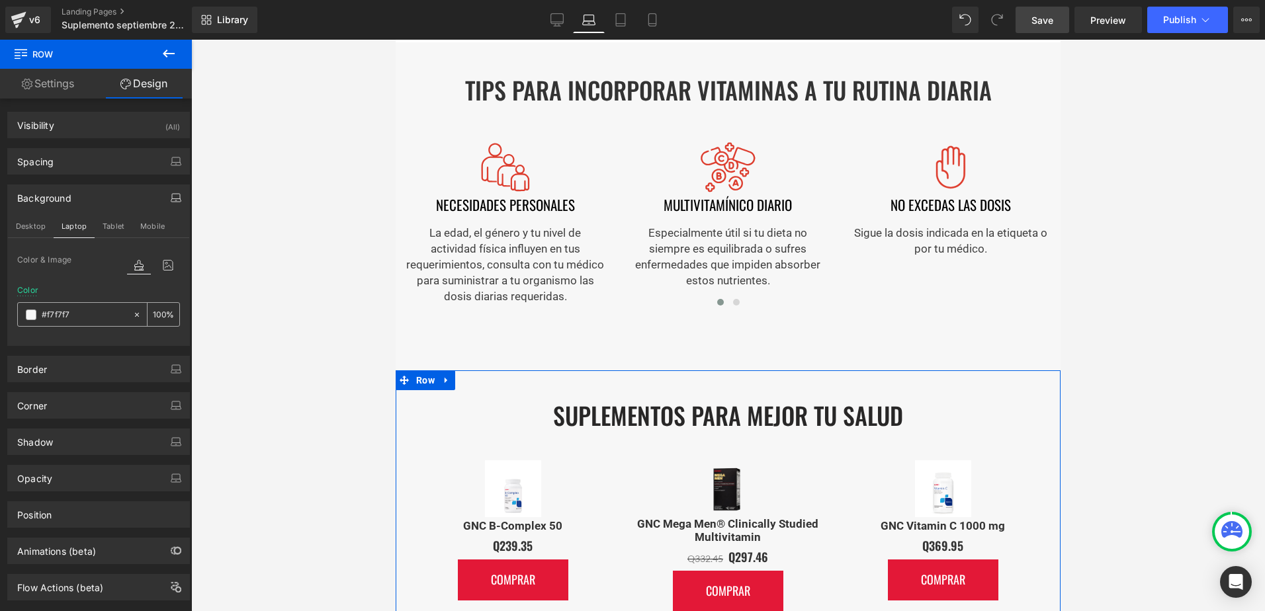
click at [74, 312] on input "text" at bounding box center [84, 315] width 85 height 15
click at [120, 220] on button "Tablet" at bounding box center [114, 226] width 38 height 22
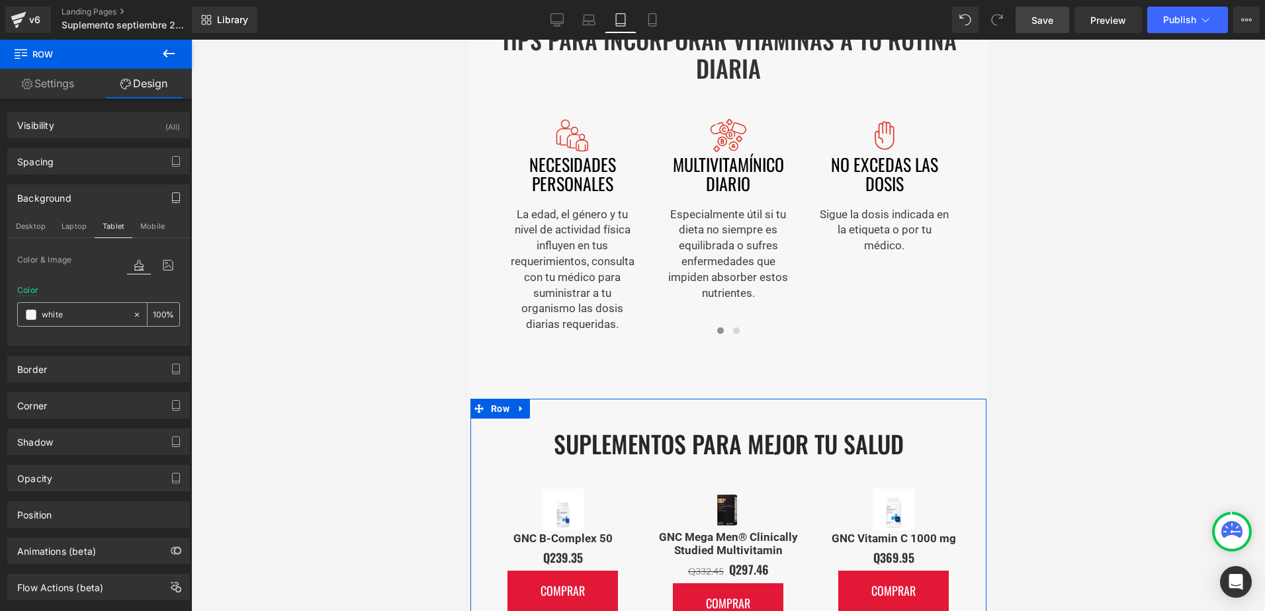
scroll to position [1806, 0]
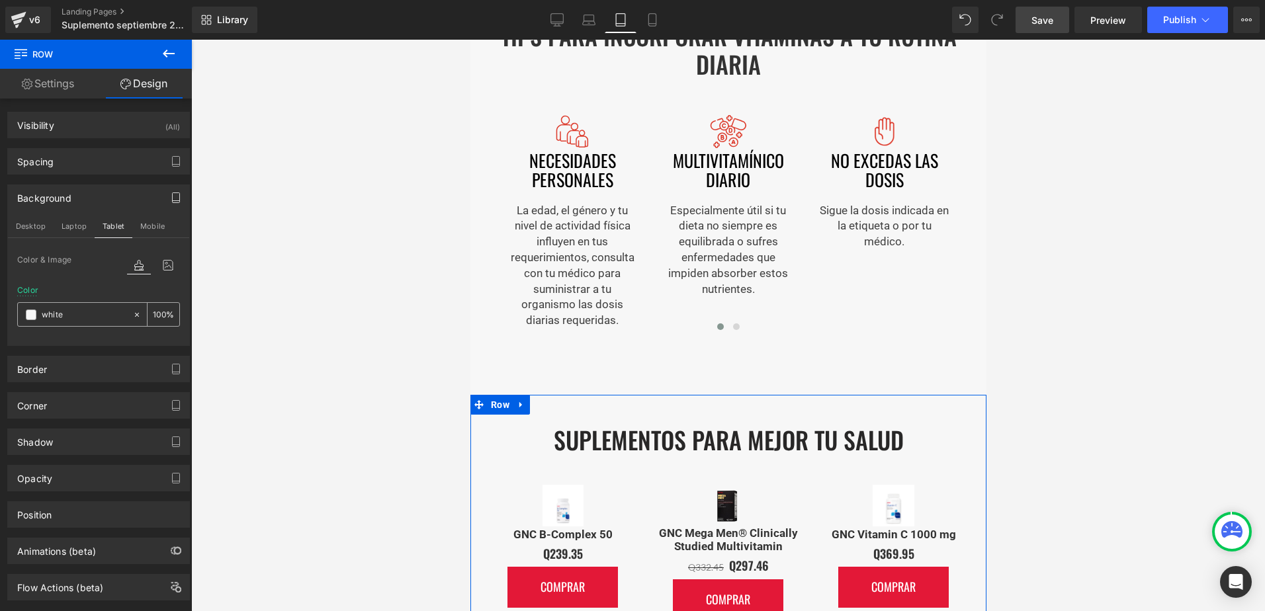
click at [66, 315] on input "white" at bounding box center [84, 315] width 85 height 15
click at [61, 221] on button "Laptop" at bounding box center [74, 226] width 41 height 22
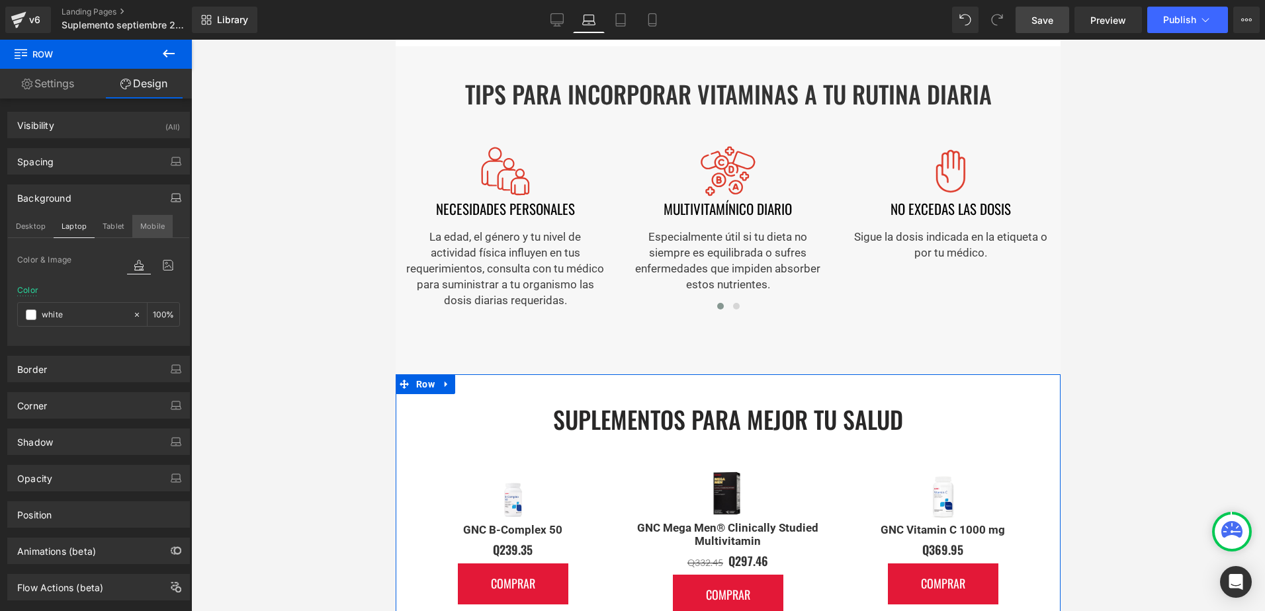
click at [155, 226] on button "Mobile" at bounding box center [152, 226] width 40 height 22
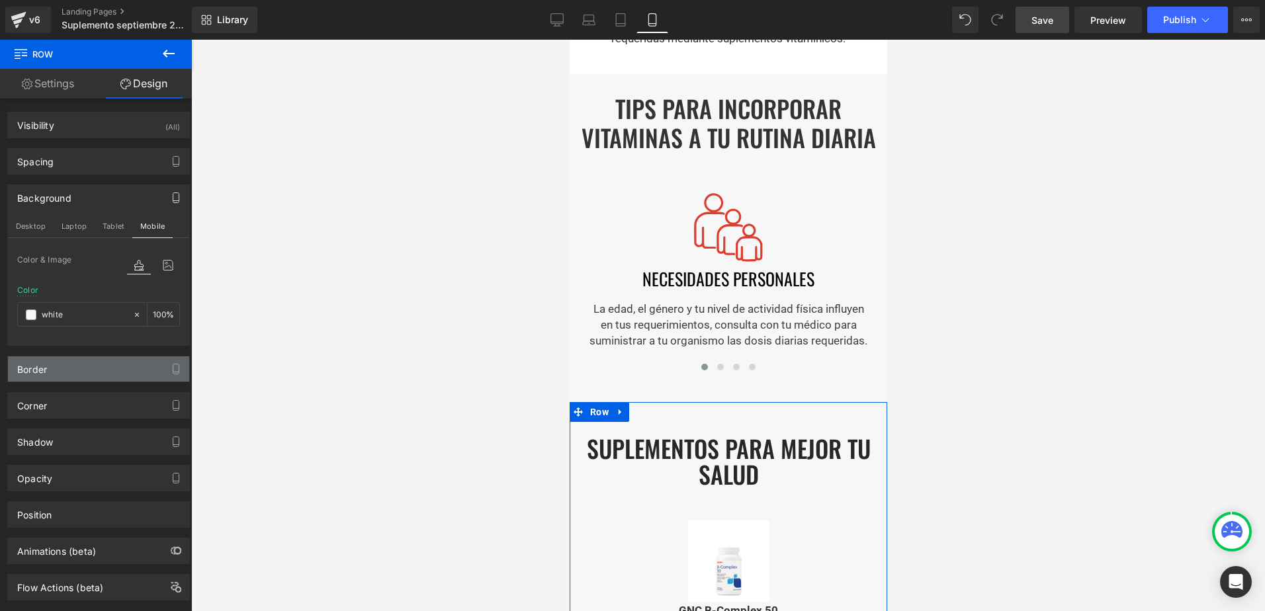
scroll to position [1716, 0]
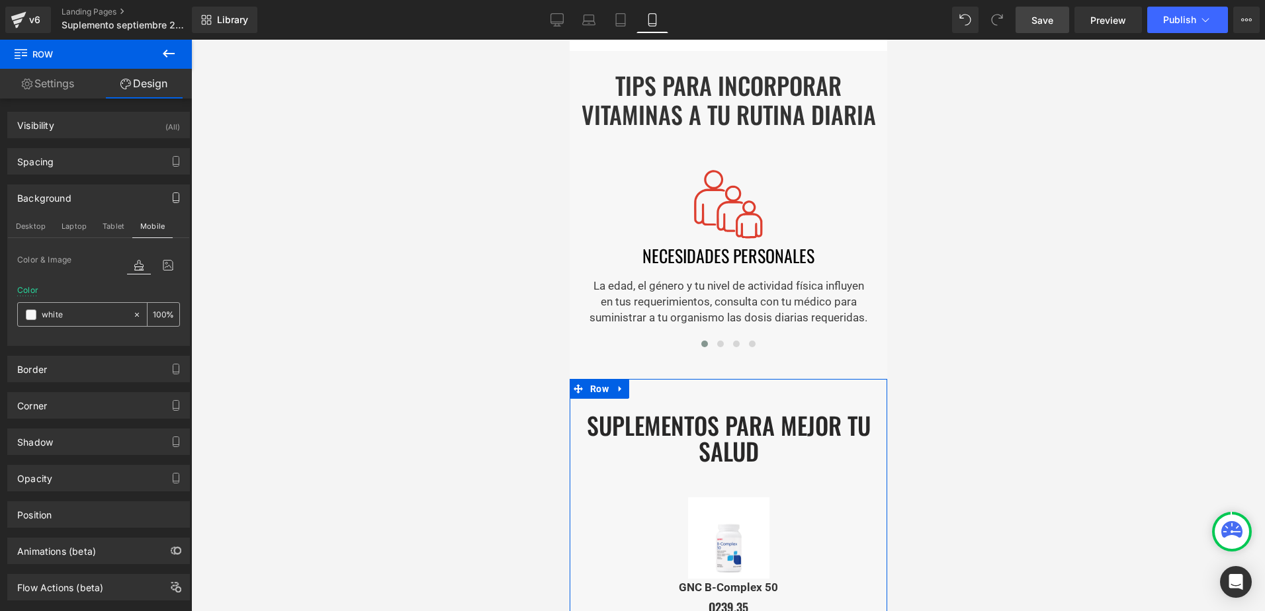
click at [71, 319] on input "white" at bounding box center [84, 315] width 85 height 15
type input "white"
click at [595, 380] on span "Row" at bounding box center [598, 390] width 25 height 20
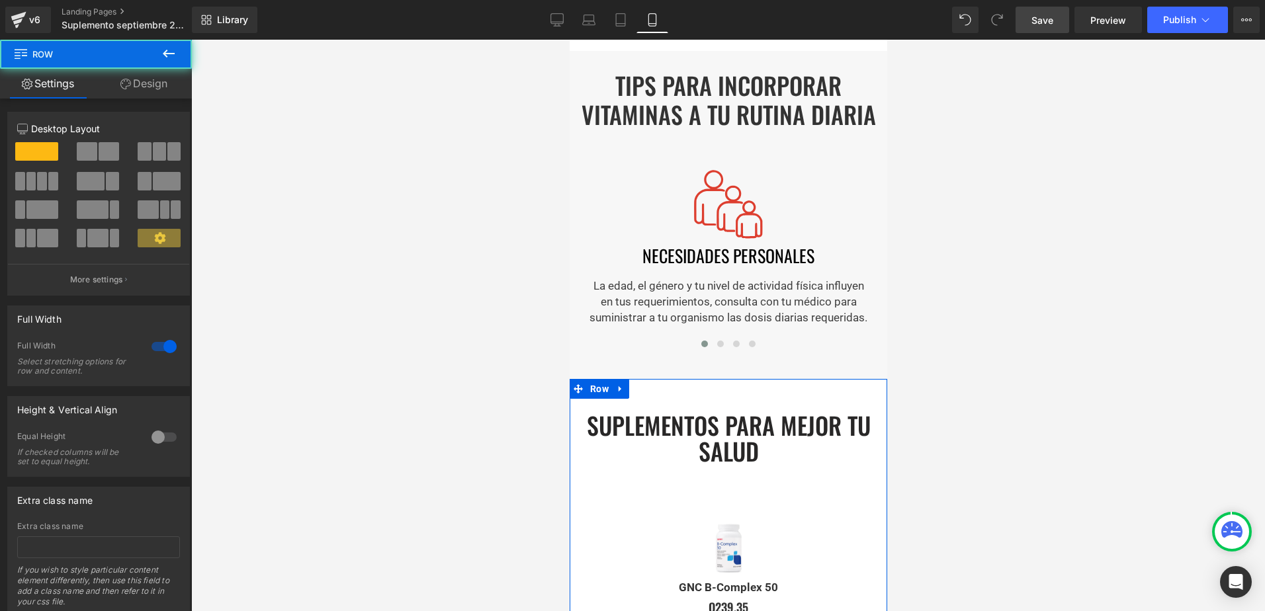
click at [157, 85] on link "Design" at bounding box center [144, 84] width 96 height 30
click at [0, 0] on div "Spacing" at bounding box center [0, 0] width 0 height 0
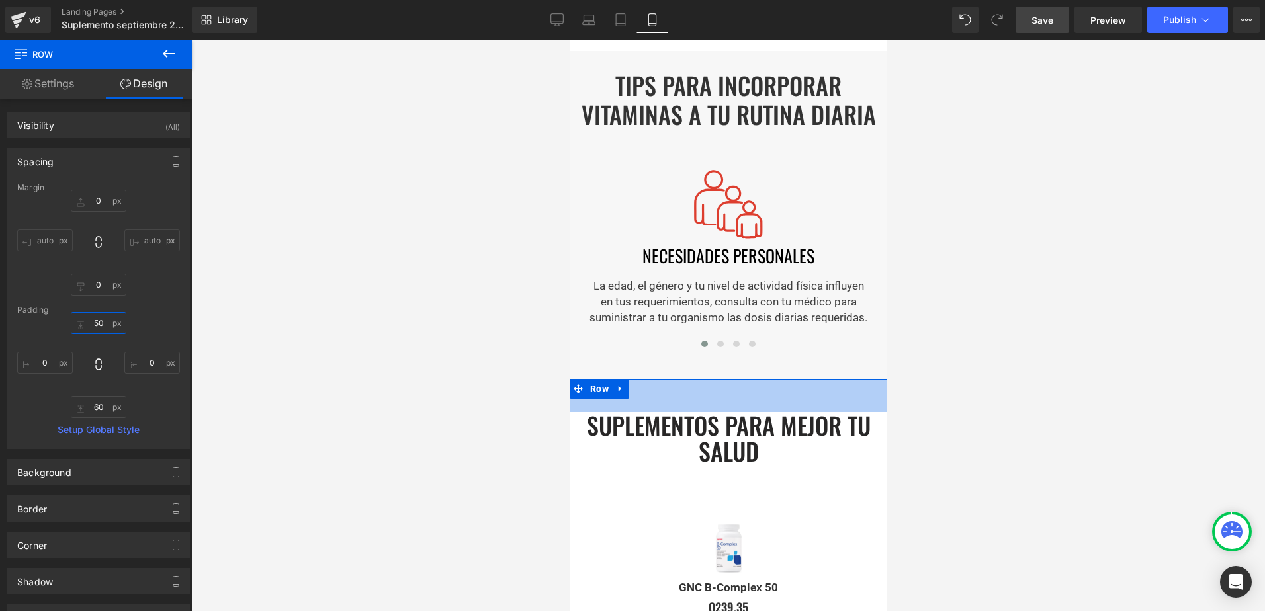
click at [89, 325] on input "text" at bounding box center [99, 323] width 56 height 22
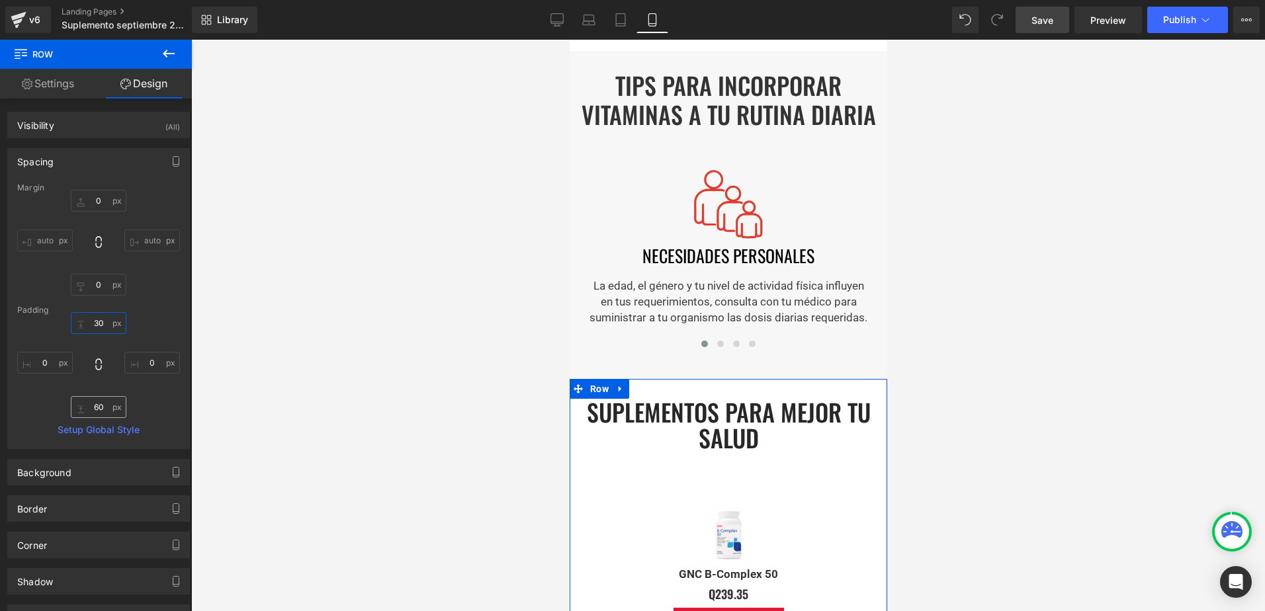
type input "30"
click at [97, 406] on input "text" at bounding box center [99, 407] width 56 height 22
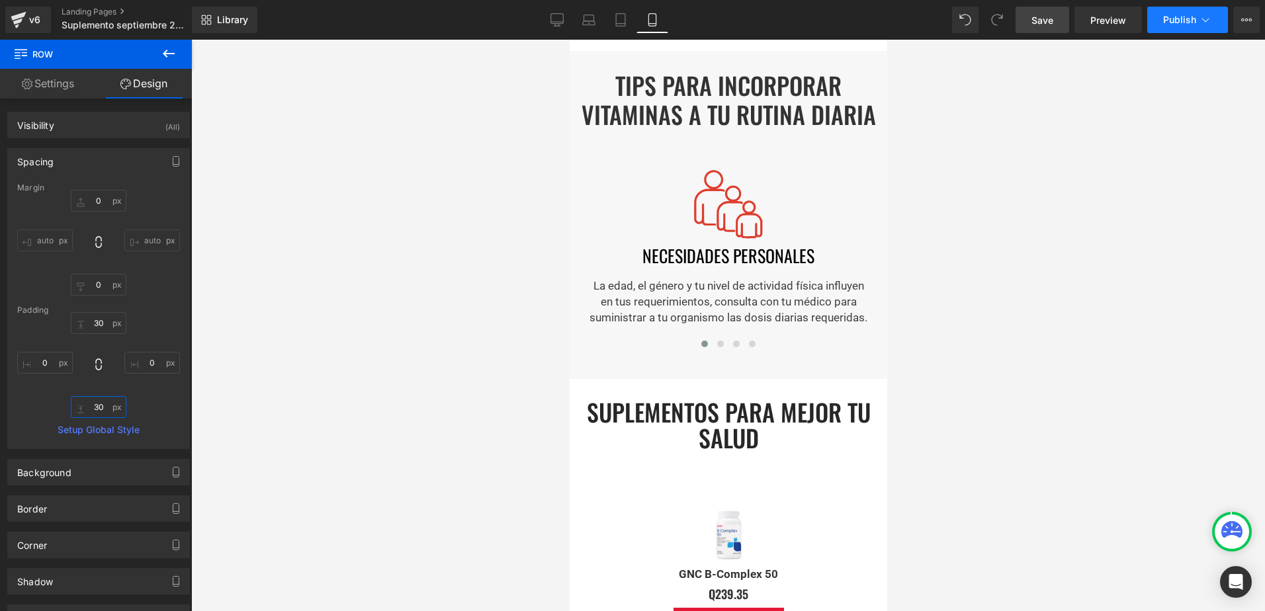
type input "30"
click at [1162, 32] on button "Publish" at bounding box center [1187, 20] width 81 height 26
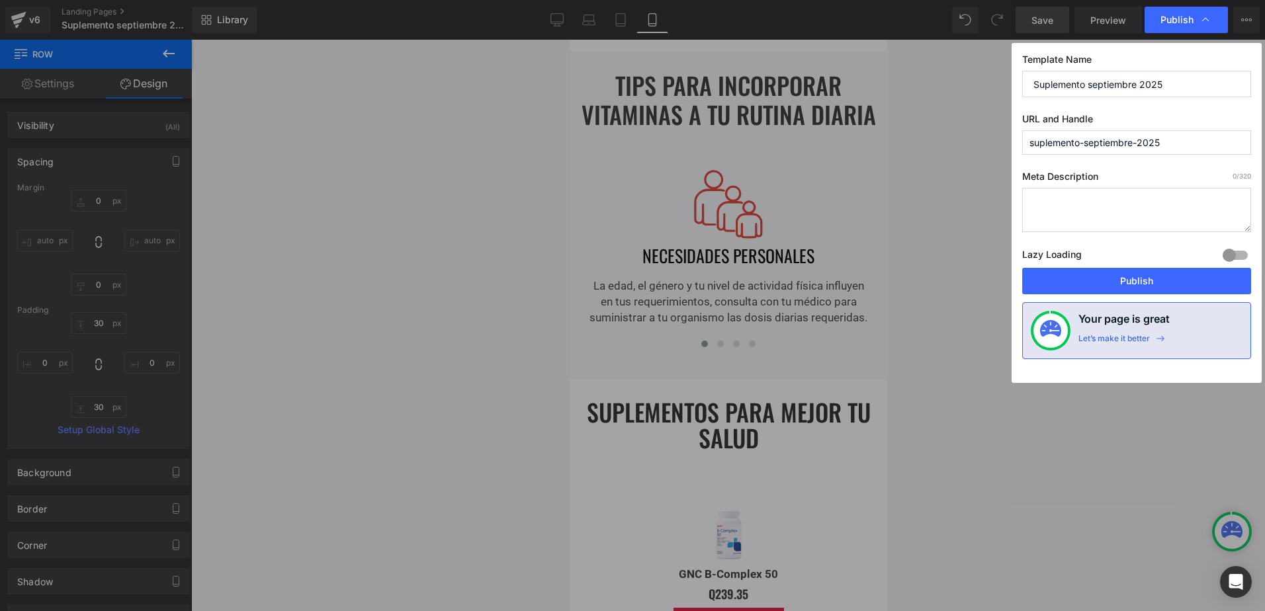
click at [1167, 267] on div "Lazy Loading Build Upgrade plan to unlock" at bounding box center [1136, 257] width 229 height 22
click at [1170, 279] on button "Publish" at bounding box center [1136, 281] width 229 height 26
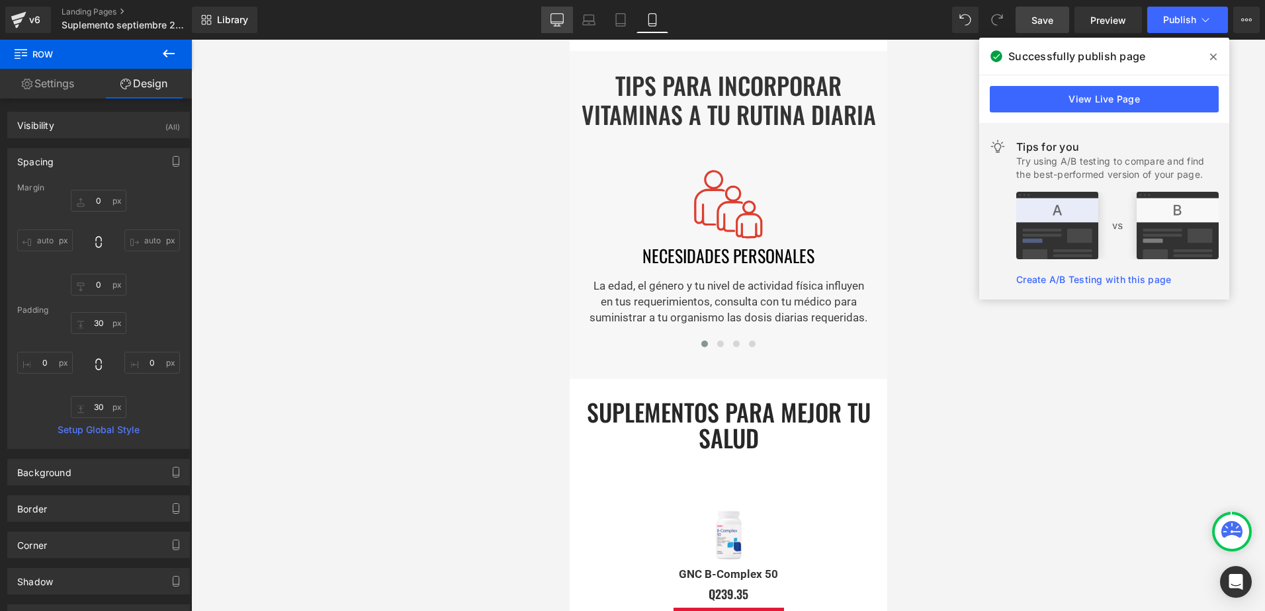
click at [570, 20] on link "Desktop" at bounding box center [557, 20] width 32 height 26
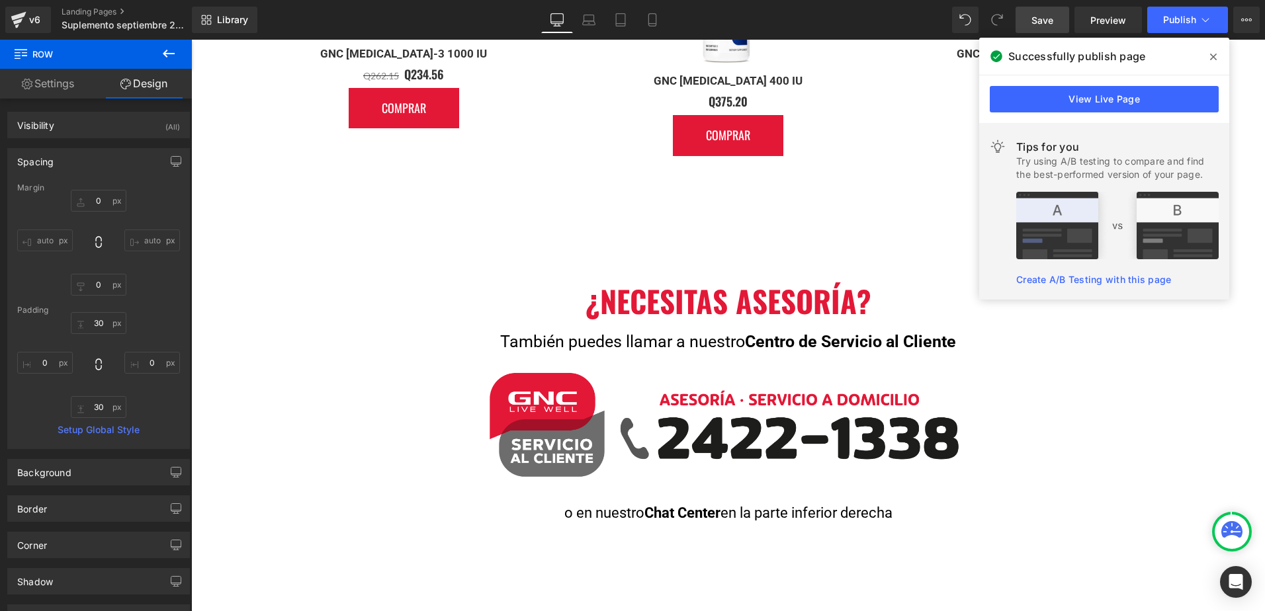
scroll to position [1947, 0]
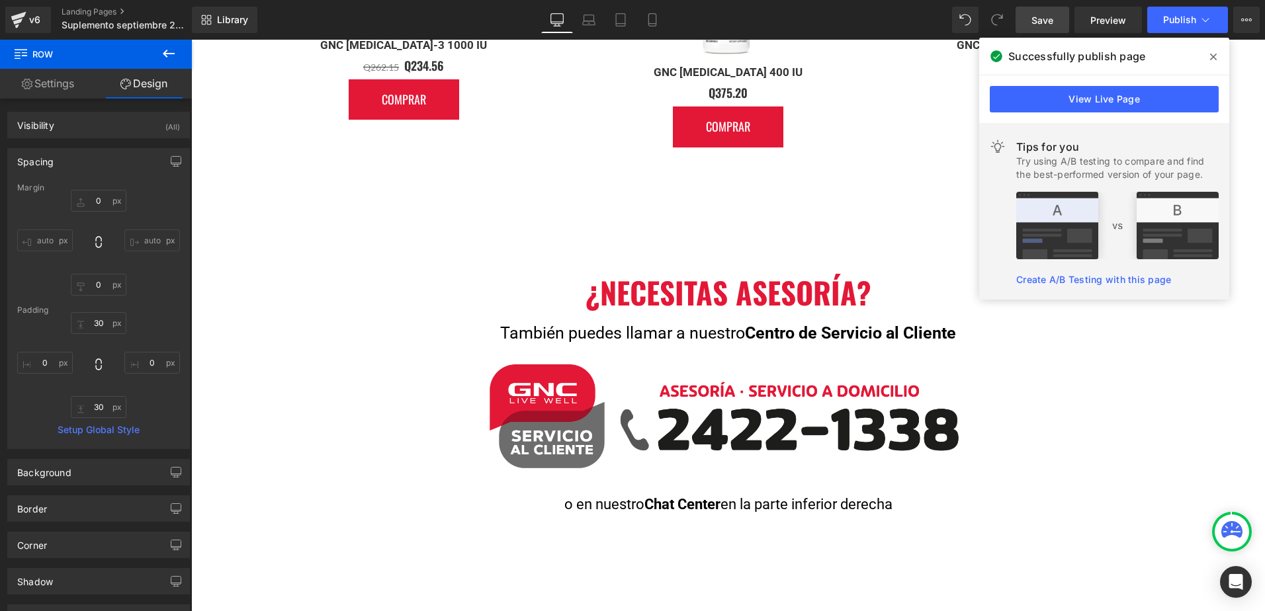
click at [246, 314] on div "¿Necesitas Asesoría? Heading También puedes llamar a nuestro Centro de Servicio…" at bounding box center [728, 393] width 1074 height 245
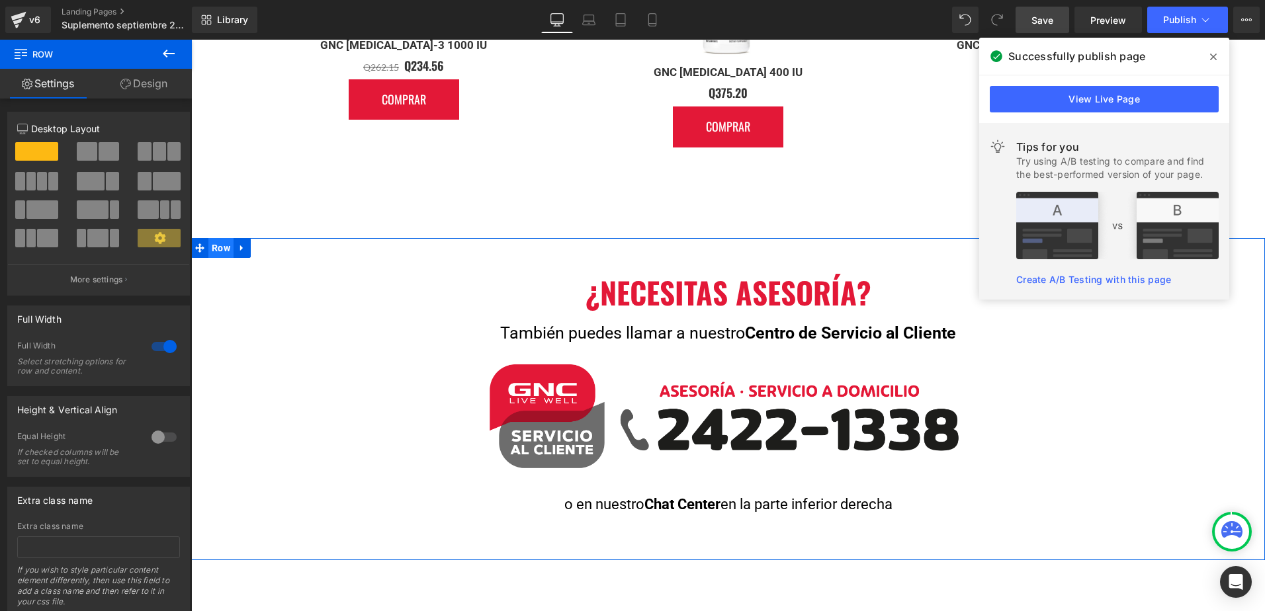
click at [219, 251] on span "Row" at bounding box center [220, 248] width 25 height 20
click at [154, 83] on link "Design" at bounding box center [144, 84] width 96 height 30
click at [0, 0] on div "Background" at bounding box center [0, 0] width 0 height 0
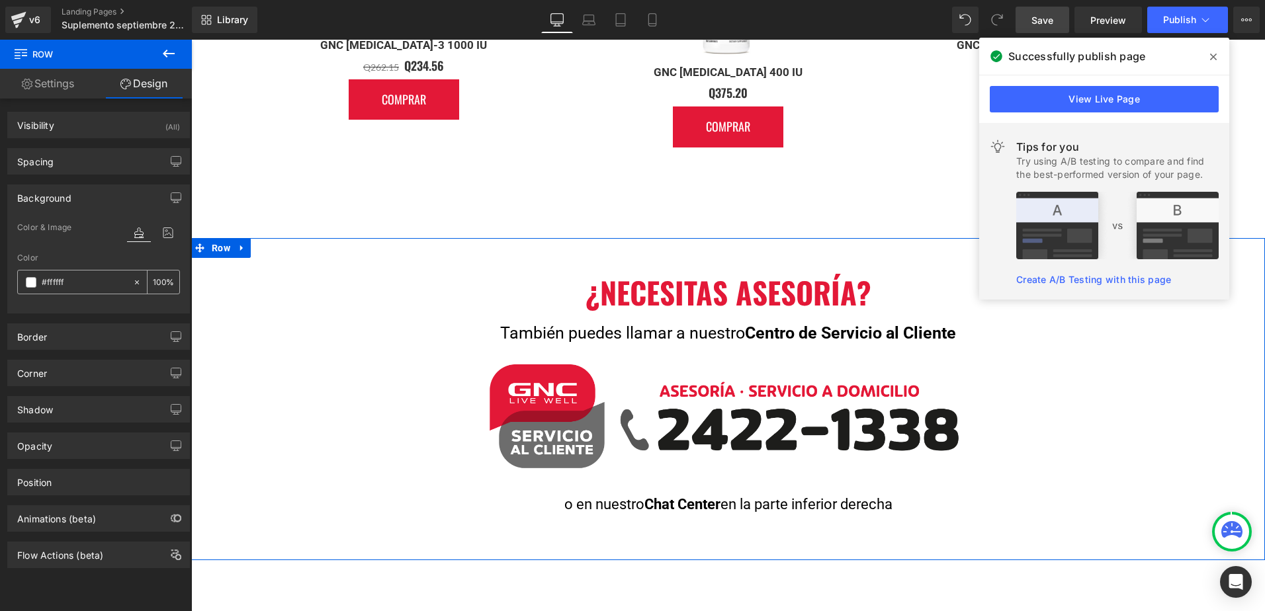
click at [62, 281] on input "text" at bounding box center [84, 282] width 85 height 15
type input "f7f7f7"
click at [583, 21] on icon at bounding box center [588, 19] width 13 height 13
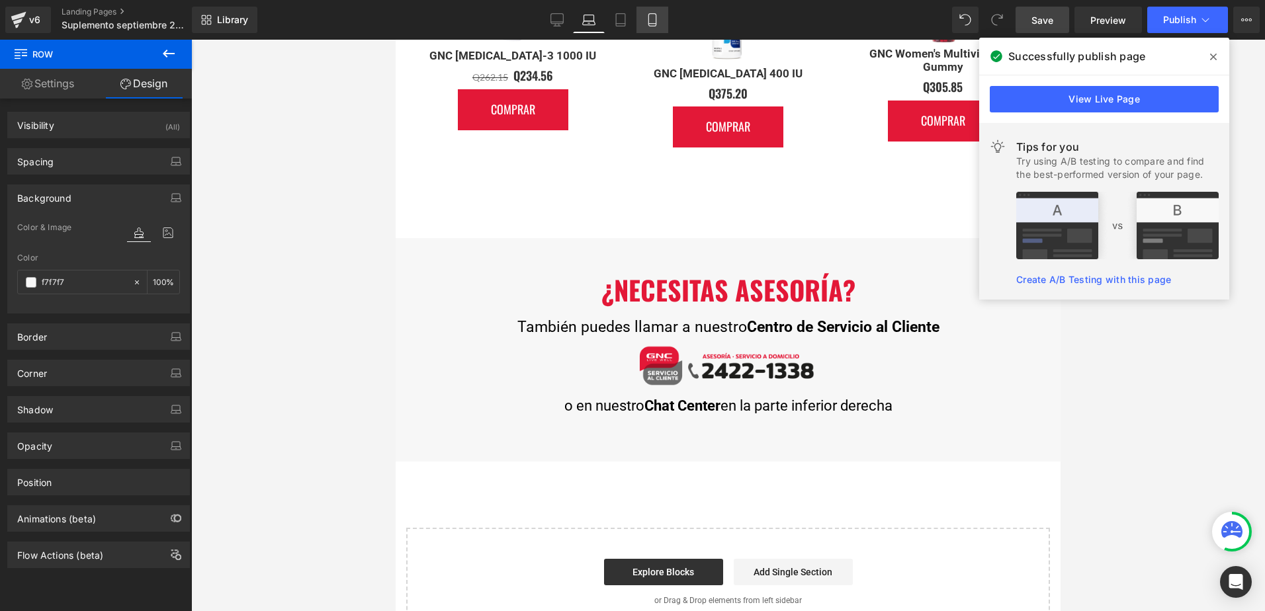
scroll to position [1896, 0]
click at [627, 30] on link "Tablet" at bounding box center [621, 20] width 32 height 26
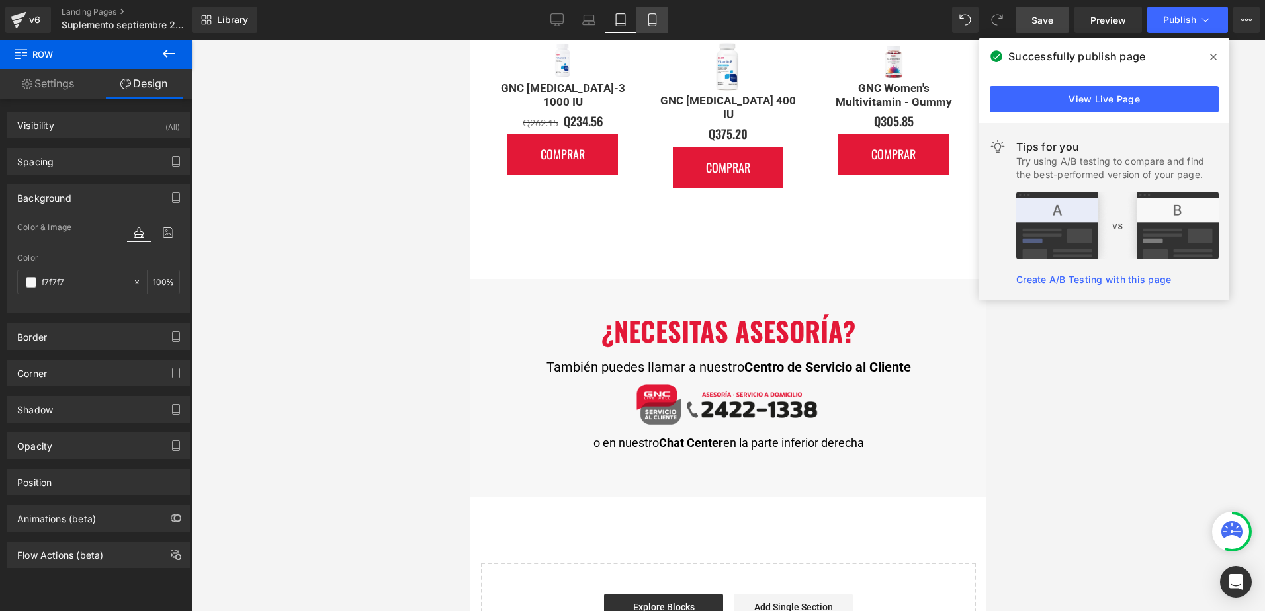
click at [645, 29] on link "Mobile" at bounding box center [652, 20] width 32 height 26
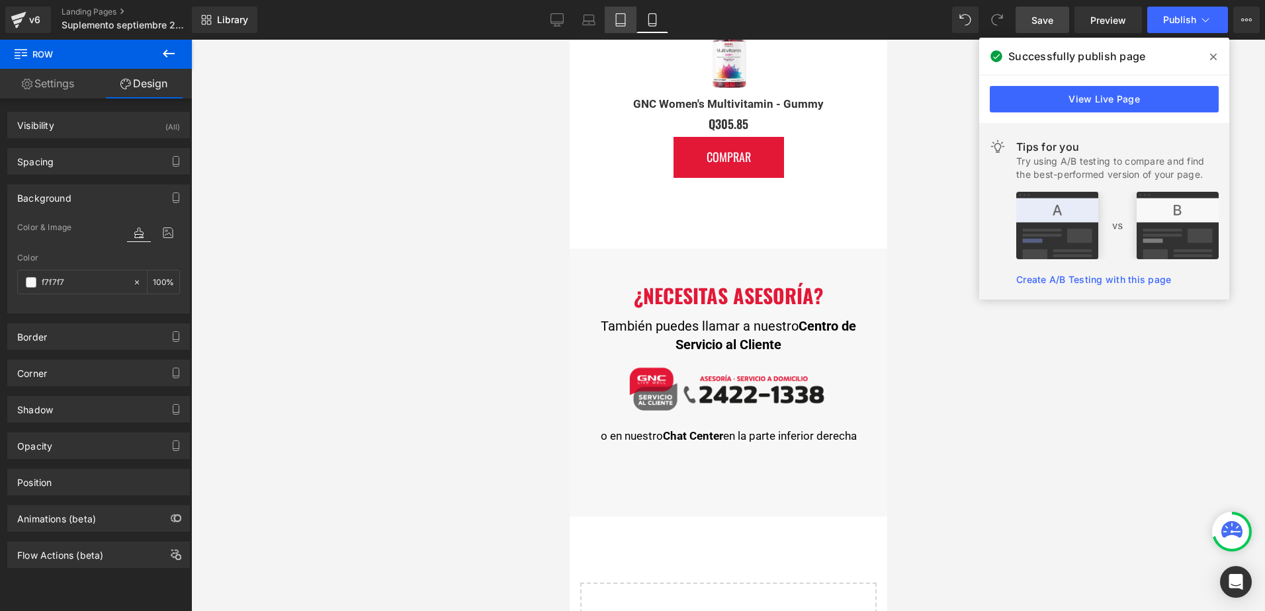
scroll to position [3192, 0]
click at [1175, 24] on span "Publish" at bounding box center [1179, 20] width 33 height 11
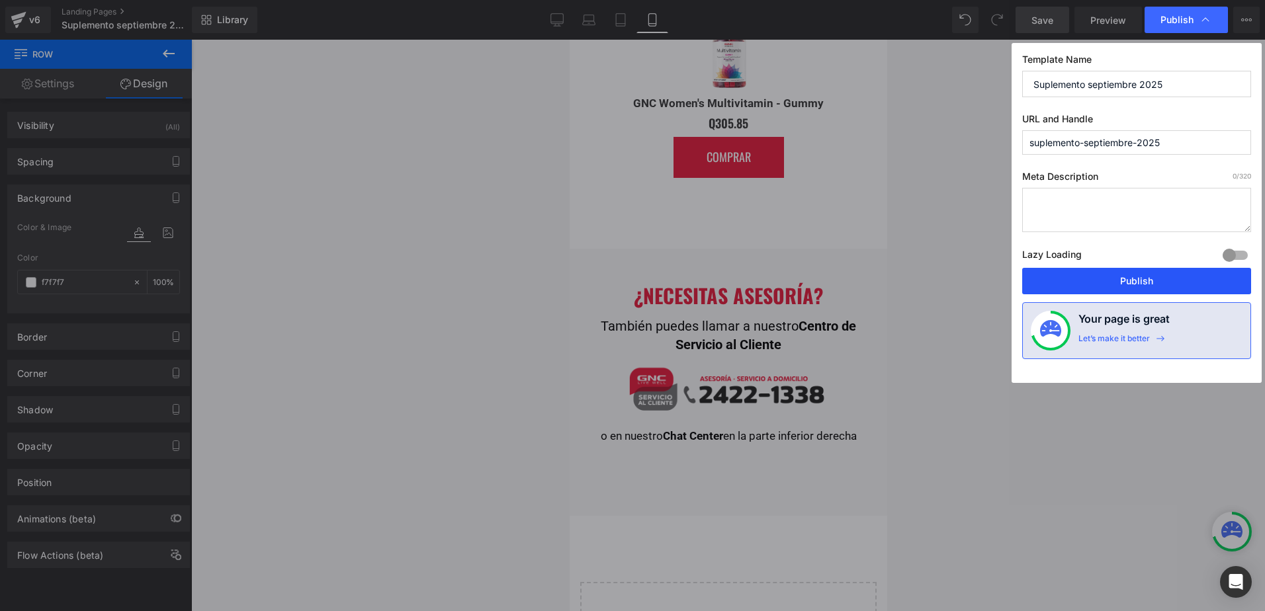
click at [1131, 282] on button "Publish" at bounding box center [1136, 281] width 229 height 26
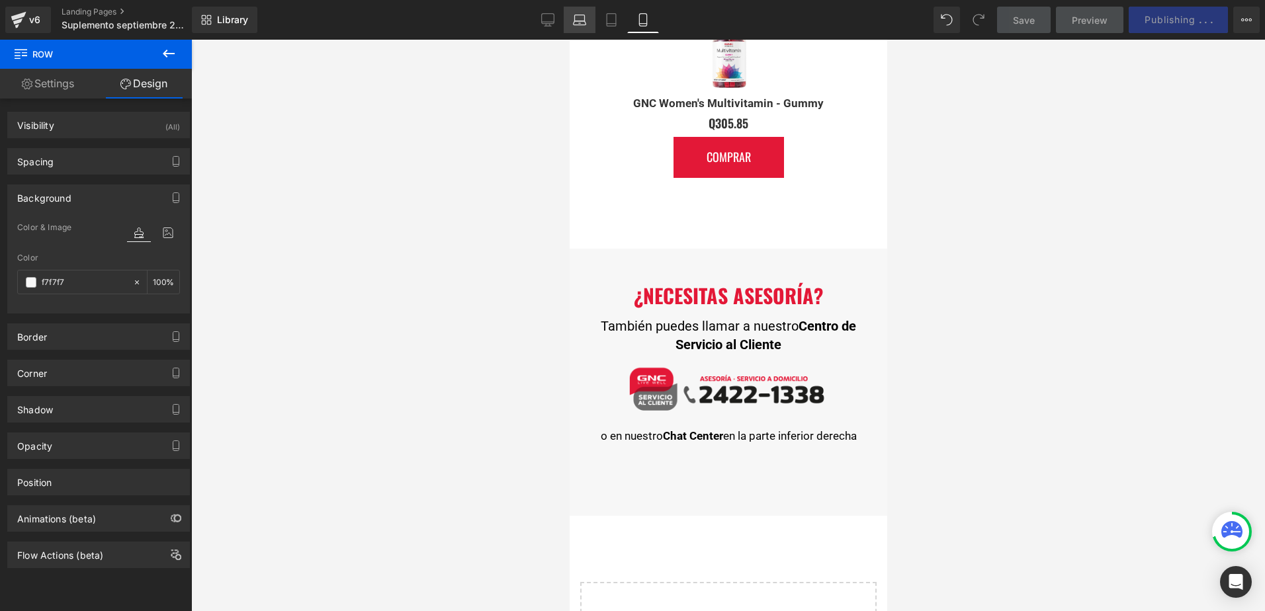
click at [564, 32] on link "Laptop" at bounding box center [580, 20] width 32 height 26
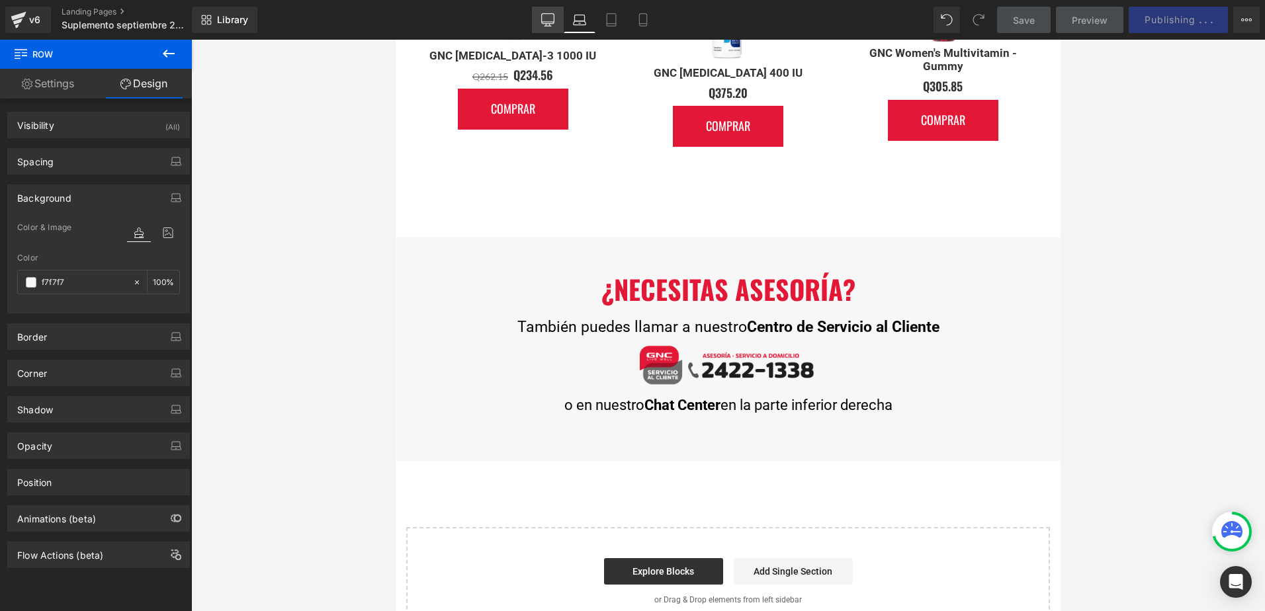
click at [557, 24] on link "Desktop" at bounding box center [548, 20] width 32 height 26
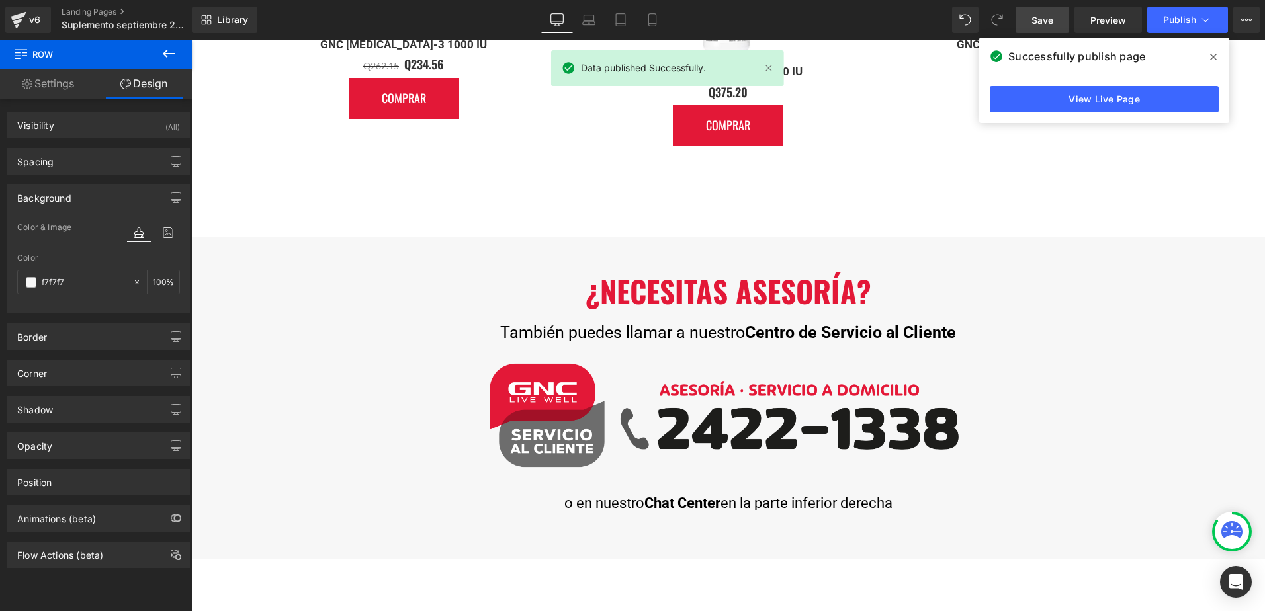
scroll to position [1948, 0]
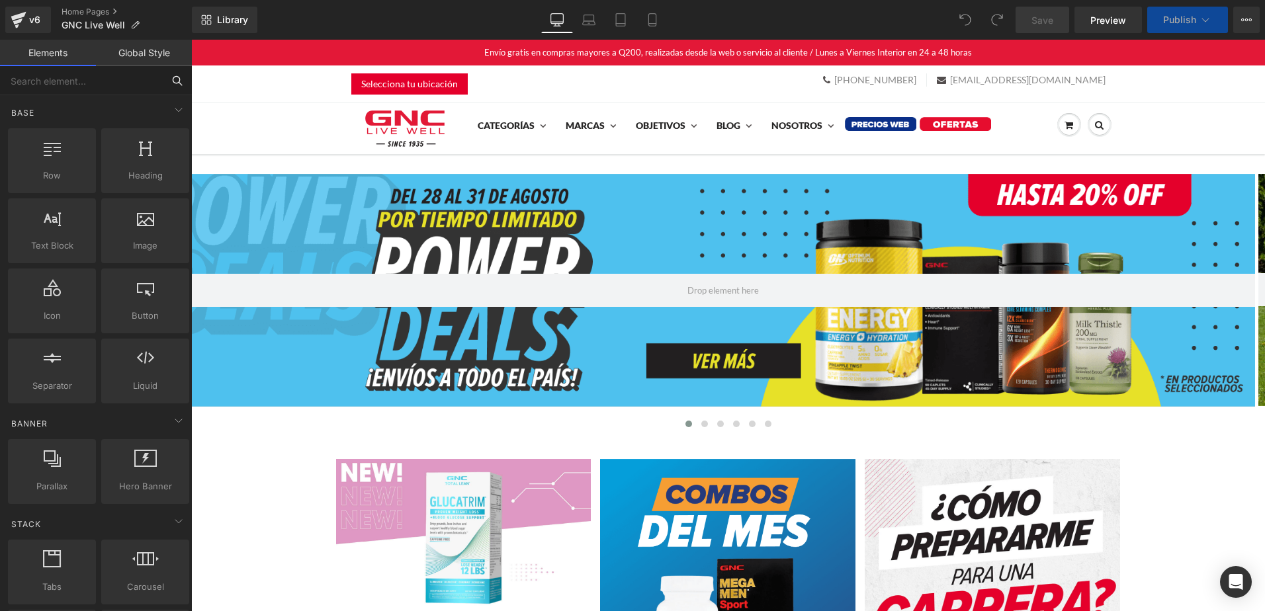
click at [45, 77] on input "text" at bounding box center [81, 80] width 163 height 29
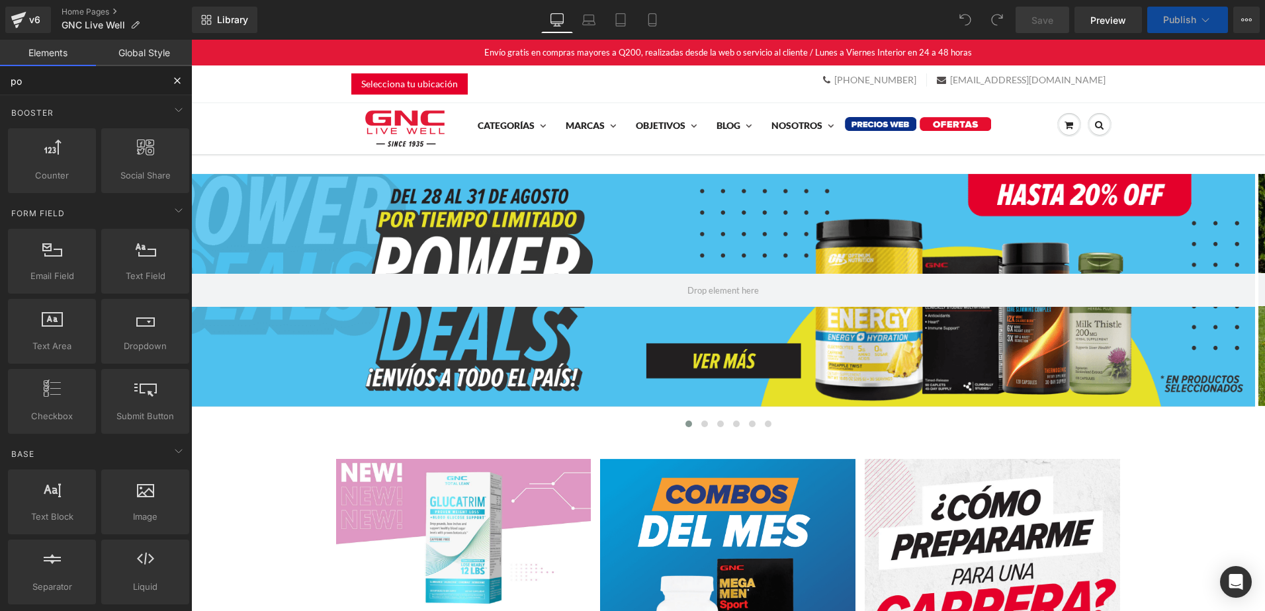
type input "pop"
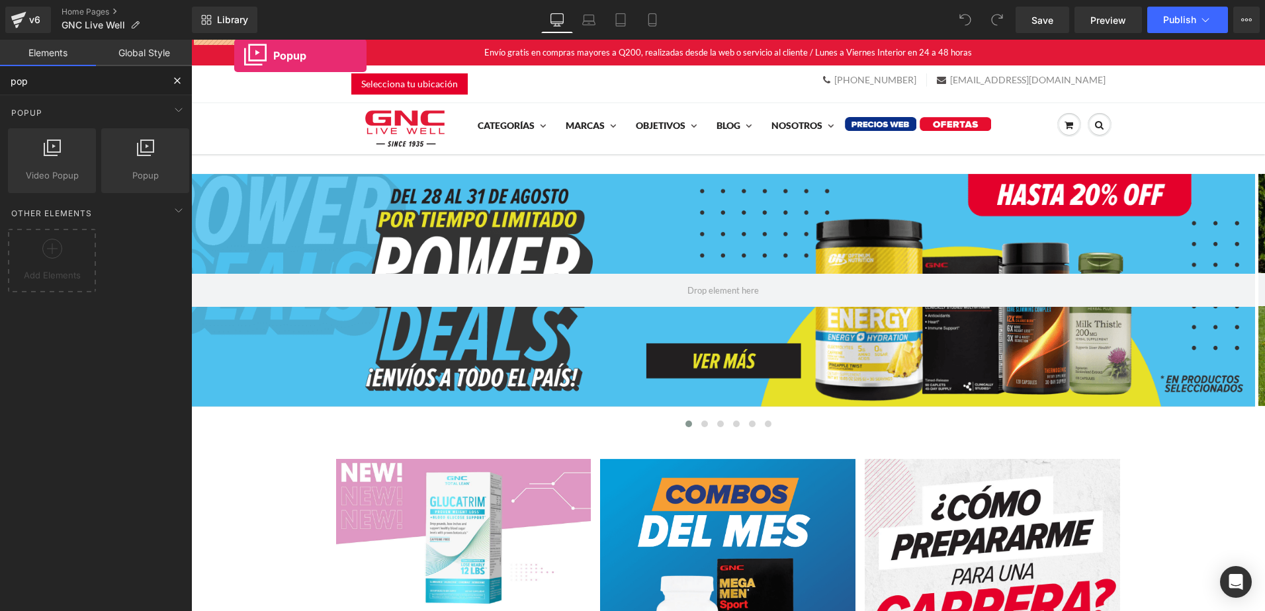
drag, startPoint x: 336, startPoint y: 206, endPoint x: 234, endPoint y: 56, distance: 181.5
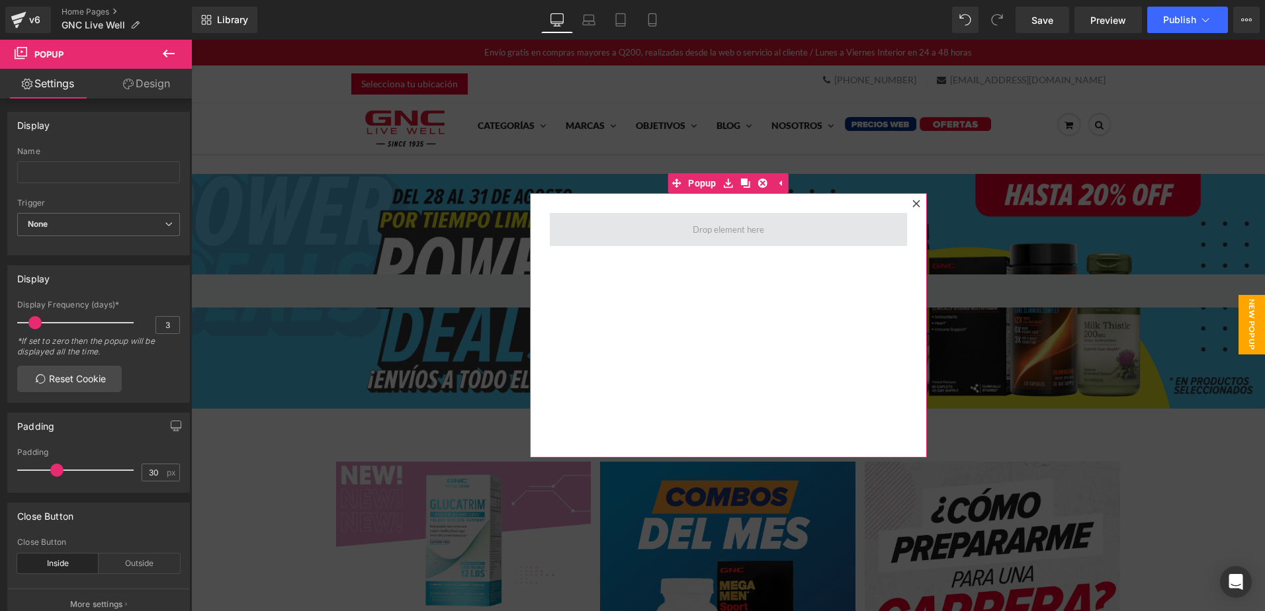
click at [742, 222] on span at bounding box center [728, 229] width 81 height 19
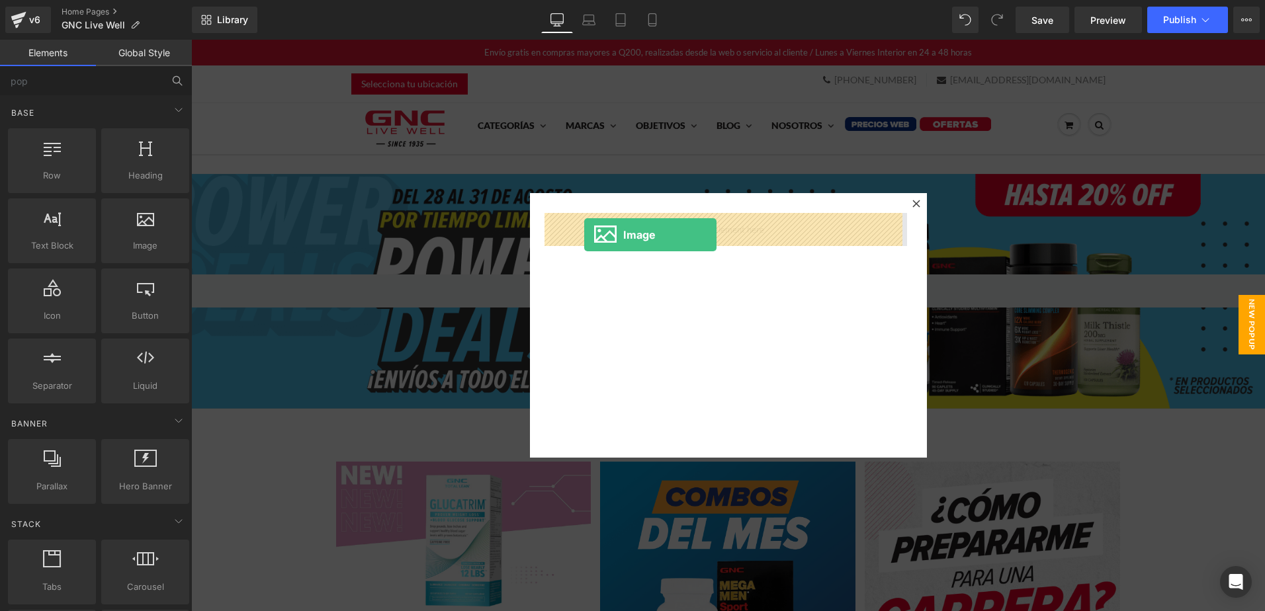
drag, startPoint x: 381, startPoint y: 282, endPoint x: 585, endPoint y: 235, distance: 209.1
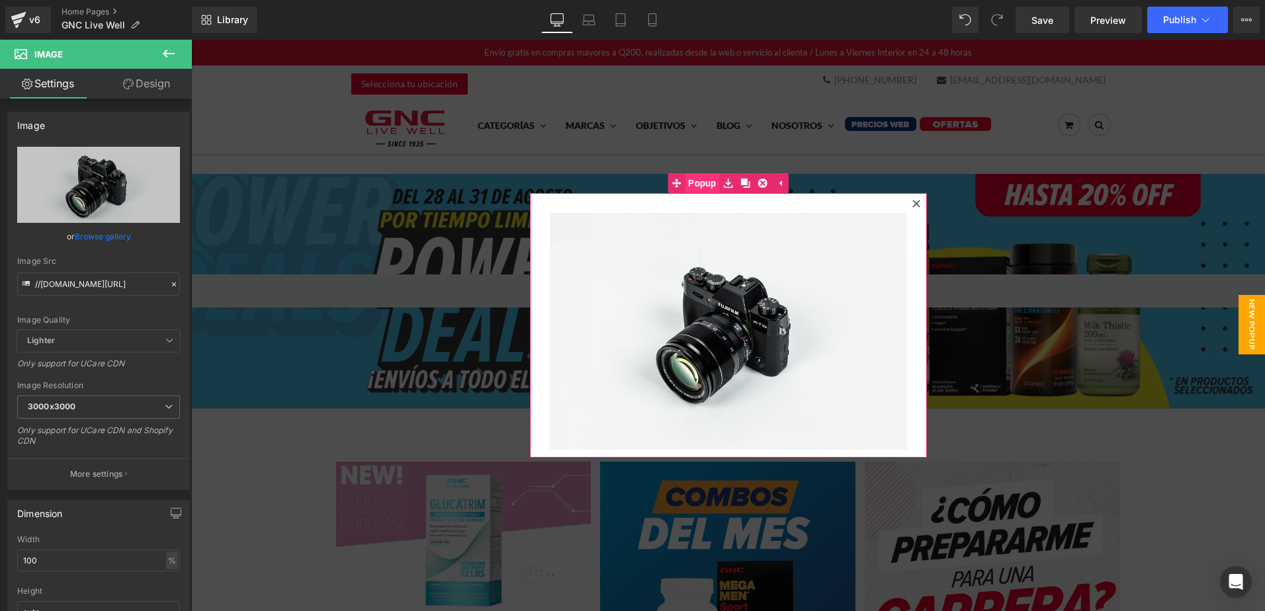
click at [695, 183] on span "Popup" at bounding box center [702, 183] width 35 height 20
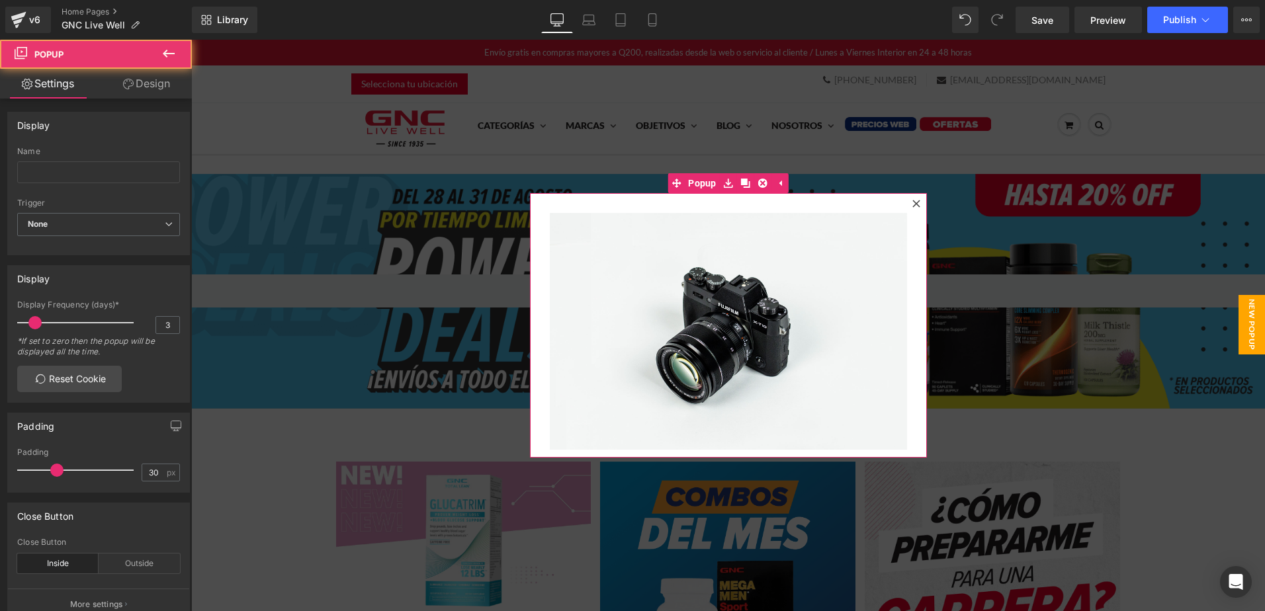
drag, startPoint x: 128, startPoint y: 79, endPoint x: 108, endPoint y: 134, distance: 58.6
click at [128, 79] on icon at bounding box center [128, 84] width 11 height 11
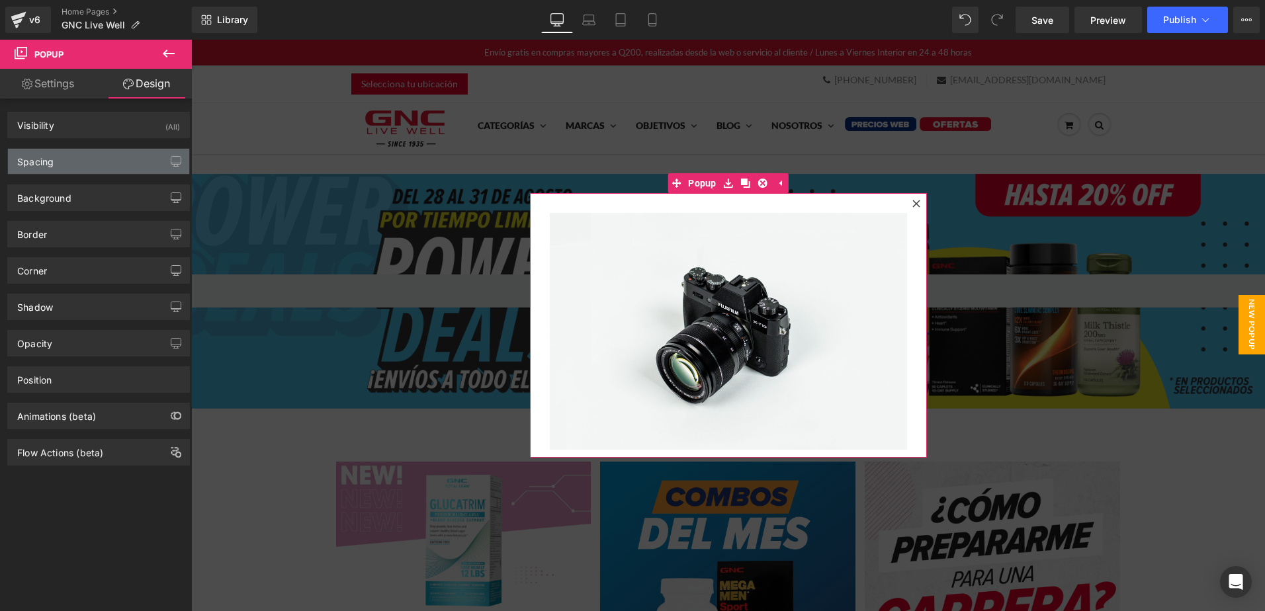
click at [84, 157] on div "Spacing" at bounding box center [98, 161] width 181 height 25
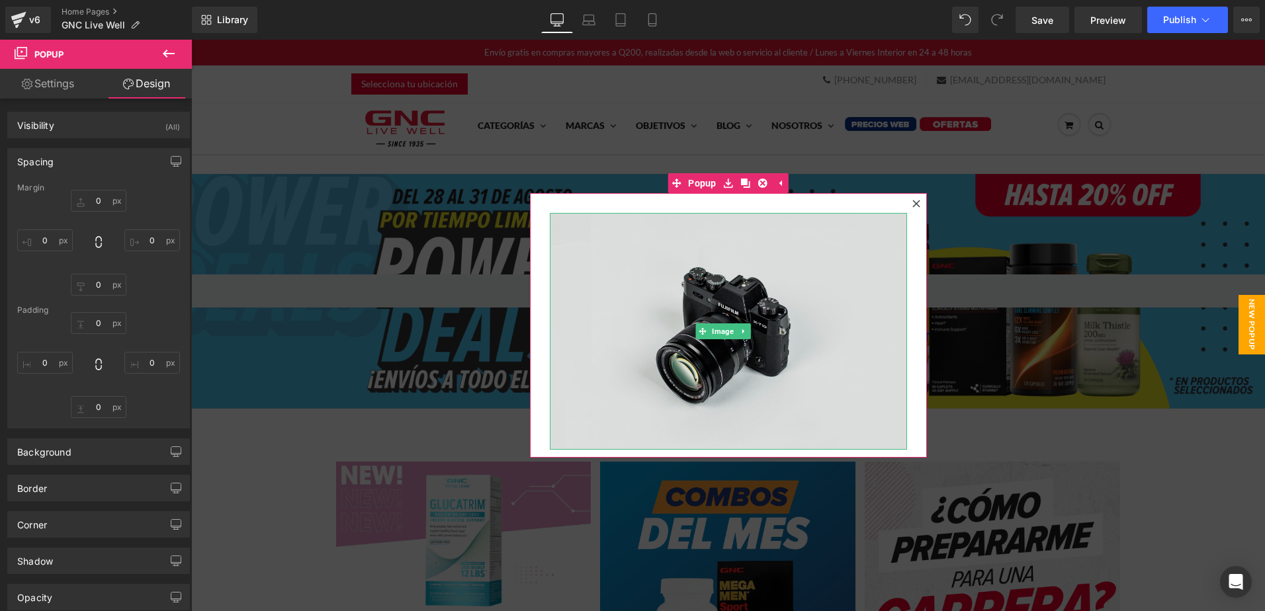
click at [671, 240] on img at bounding box center [728, 331] width 357 height 237
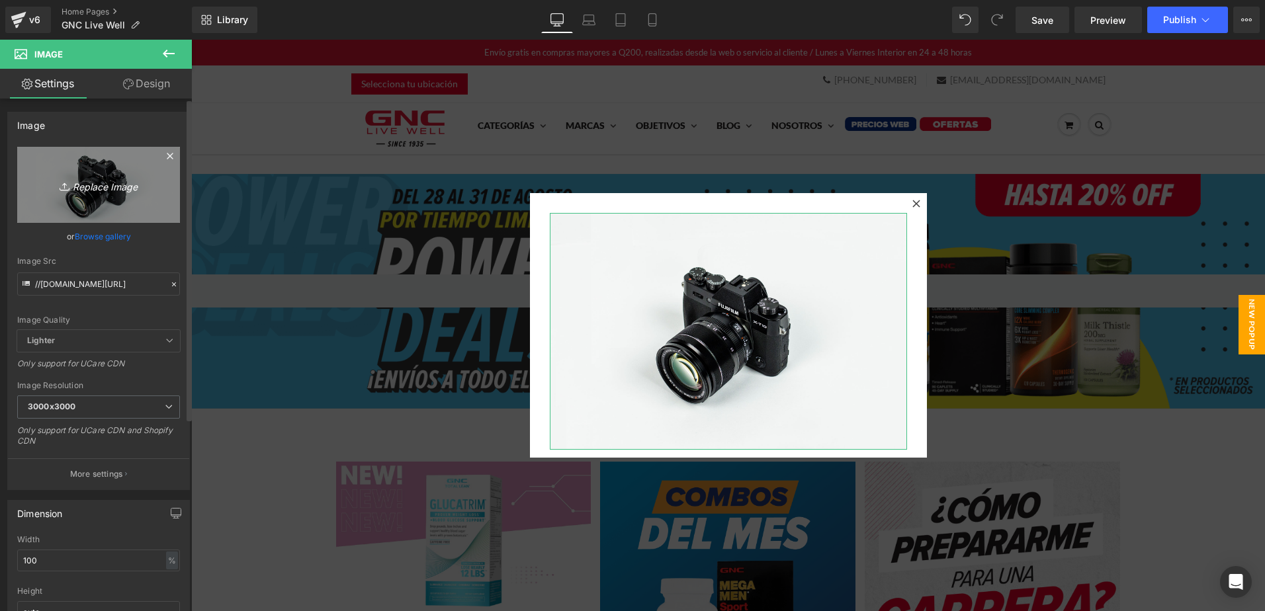
click at [93, 185] on icon "Replace Image" at bounding box center [99, 185] width 106 height 17
type input "C:\fakepath\POPUP BOGO 50.jpg"
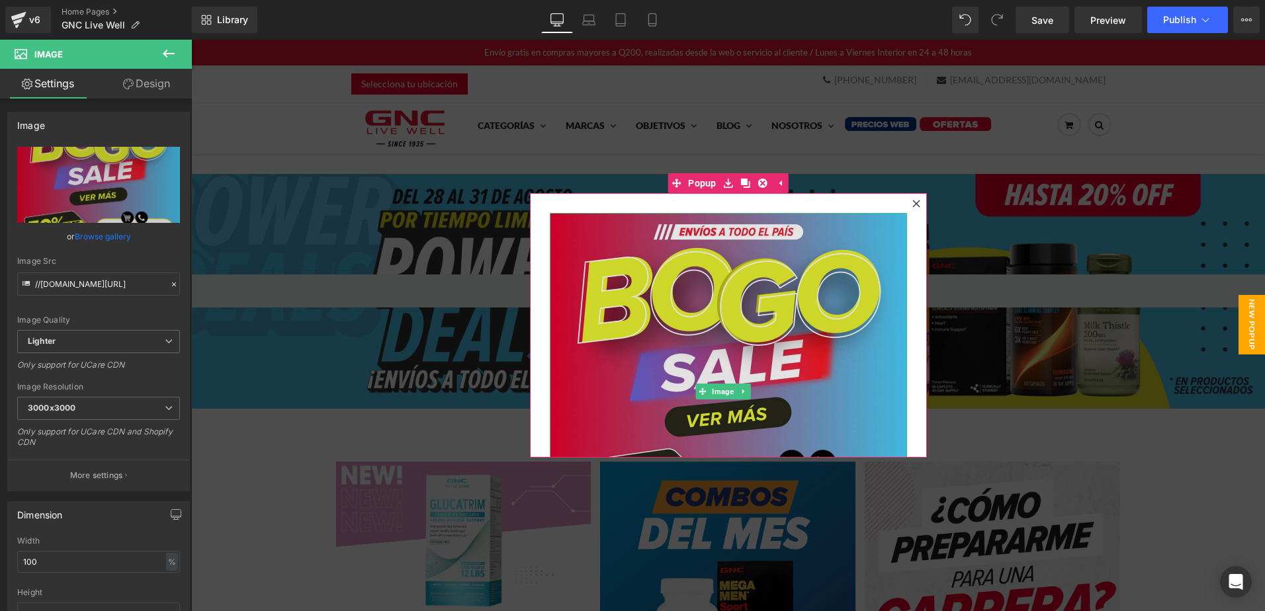
click at [712, 316] on img at bounding box center [728, 391] width 357 height 357
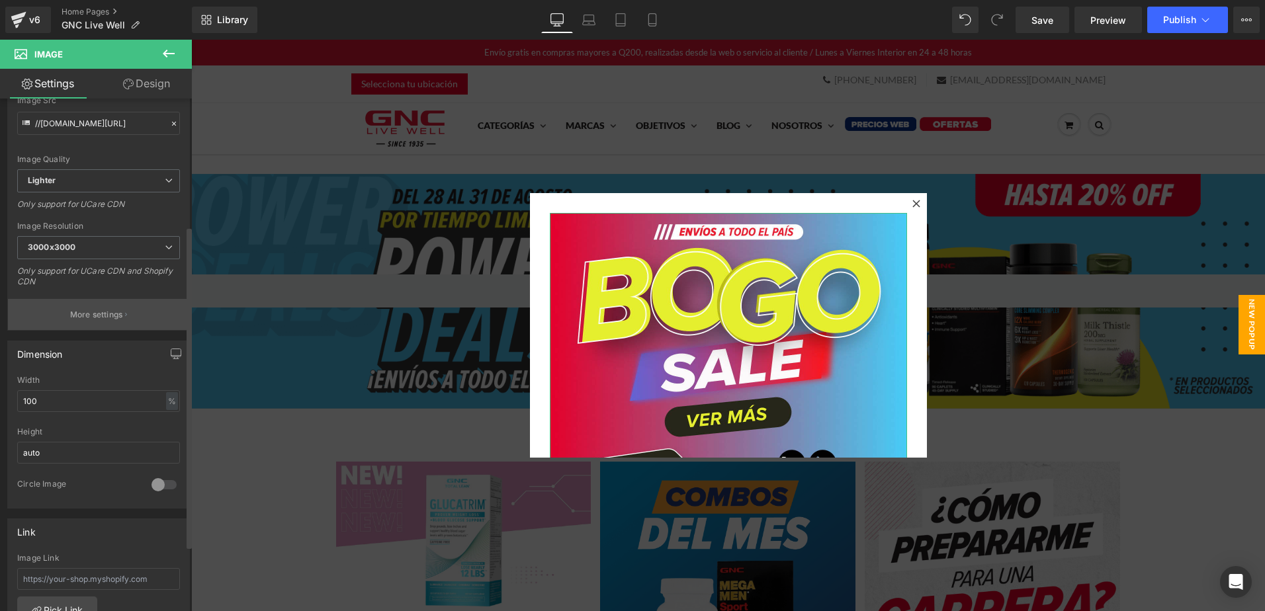
scroll to position [265, 0]
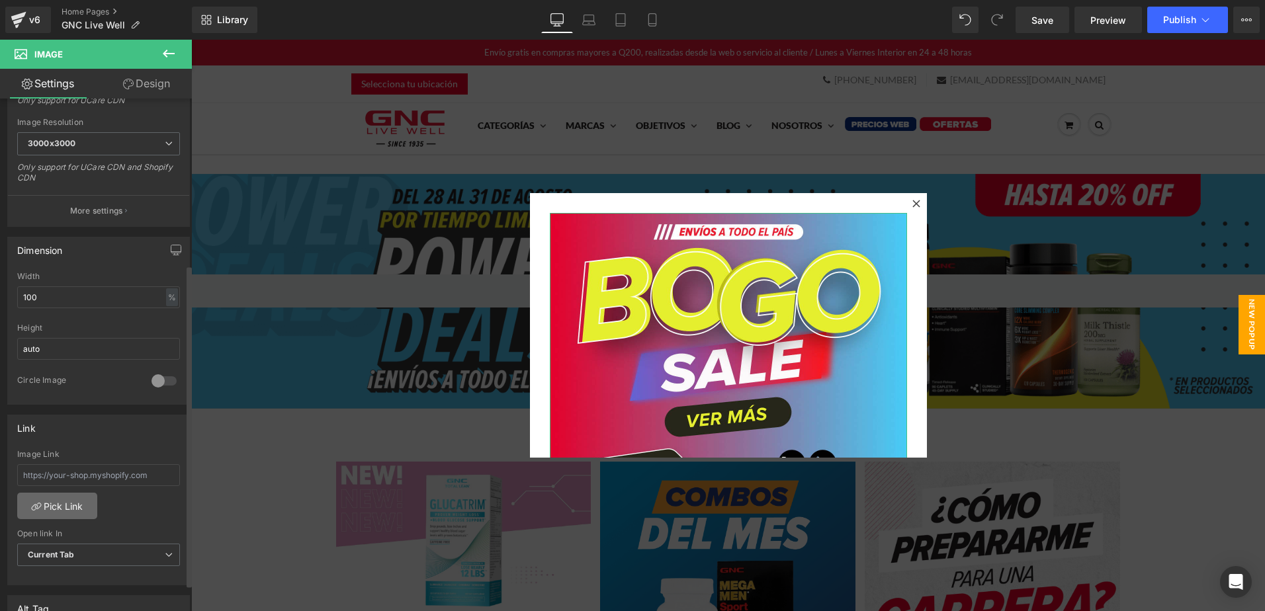
click at [63, 504] on link "Pick Link" at bounding box center [57, 506] width 80 height 26
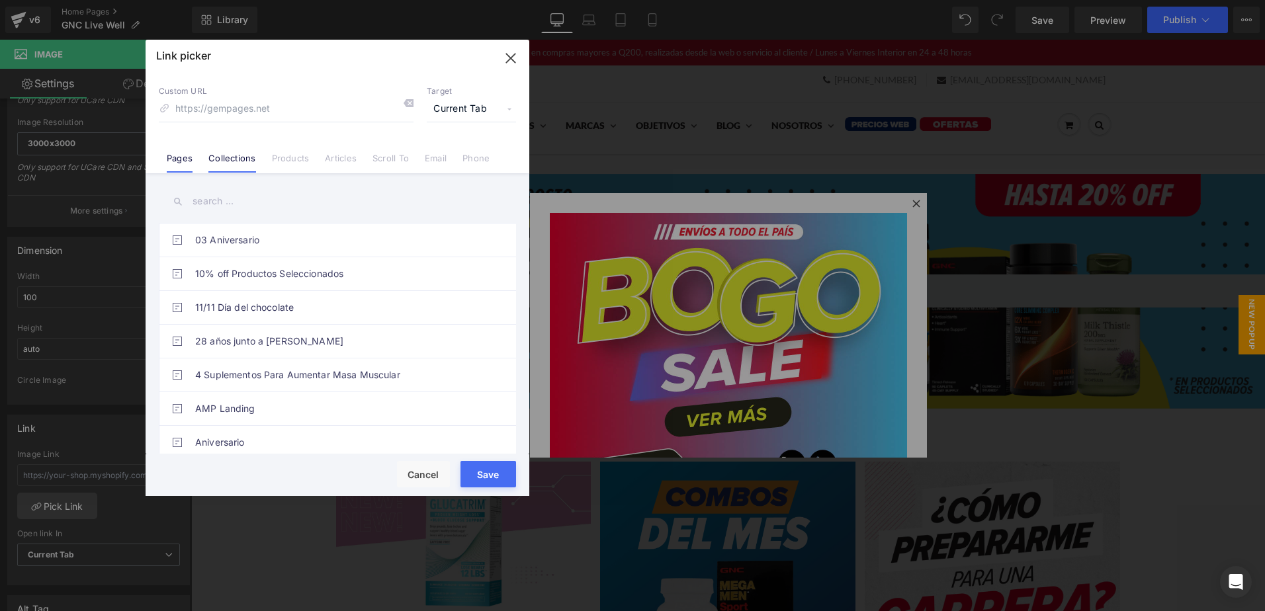
click at [0, 0] on link "Collections" at bounding box center [0, 0] width 0 height 0
click at [251, 200] on input "text" at bounding box center [337, 202] width 357 height 30
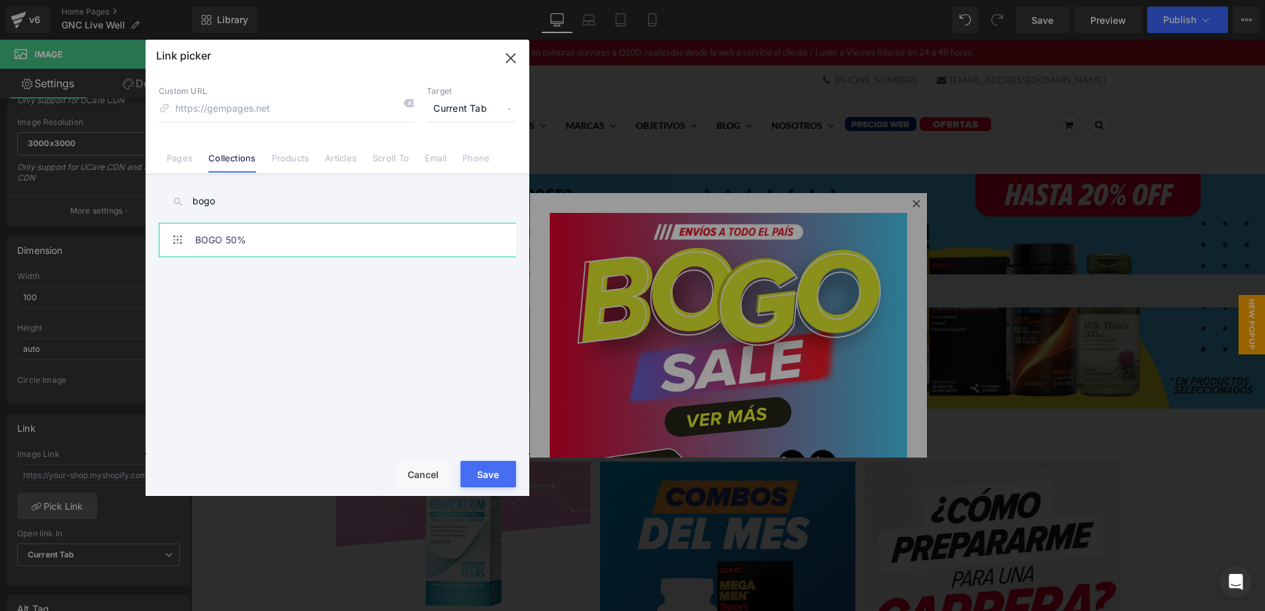
type input "bogo"
click at [0, 0] on link "BOGO 50%" at bounding box center [0, 0] width 0 height 0
click at [484, 470] on button "Save" at bounding box center [488, 474] width 56 height 26
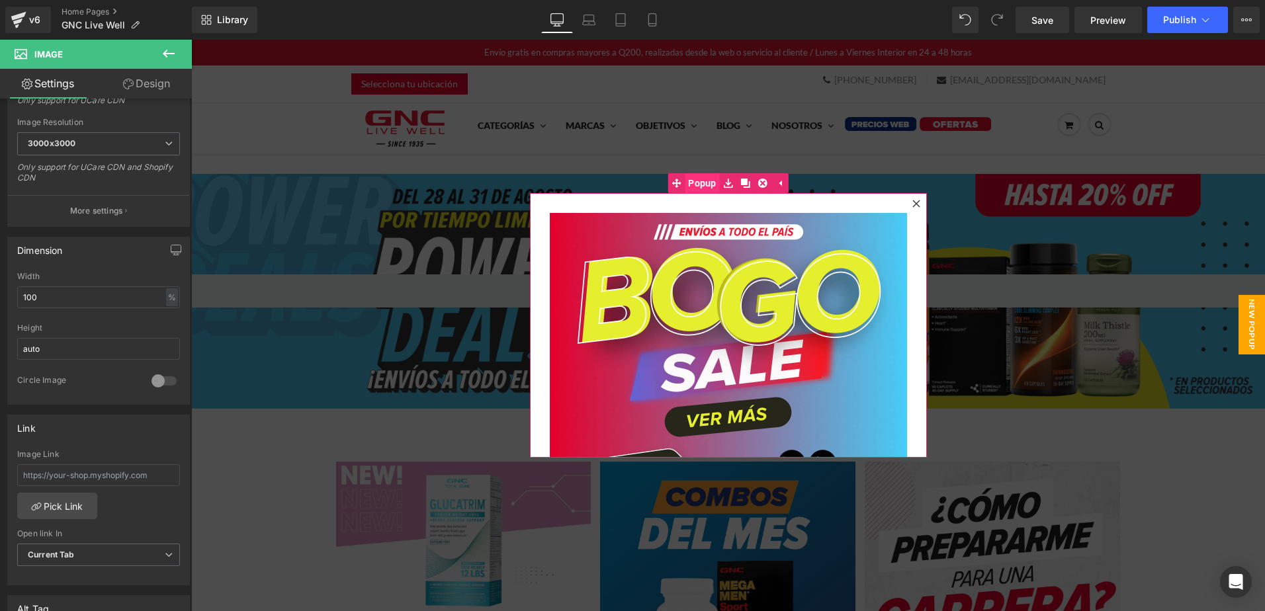
click at [696, 182] on span "Popup" at bounding box center [702, 183] width 35 height 20
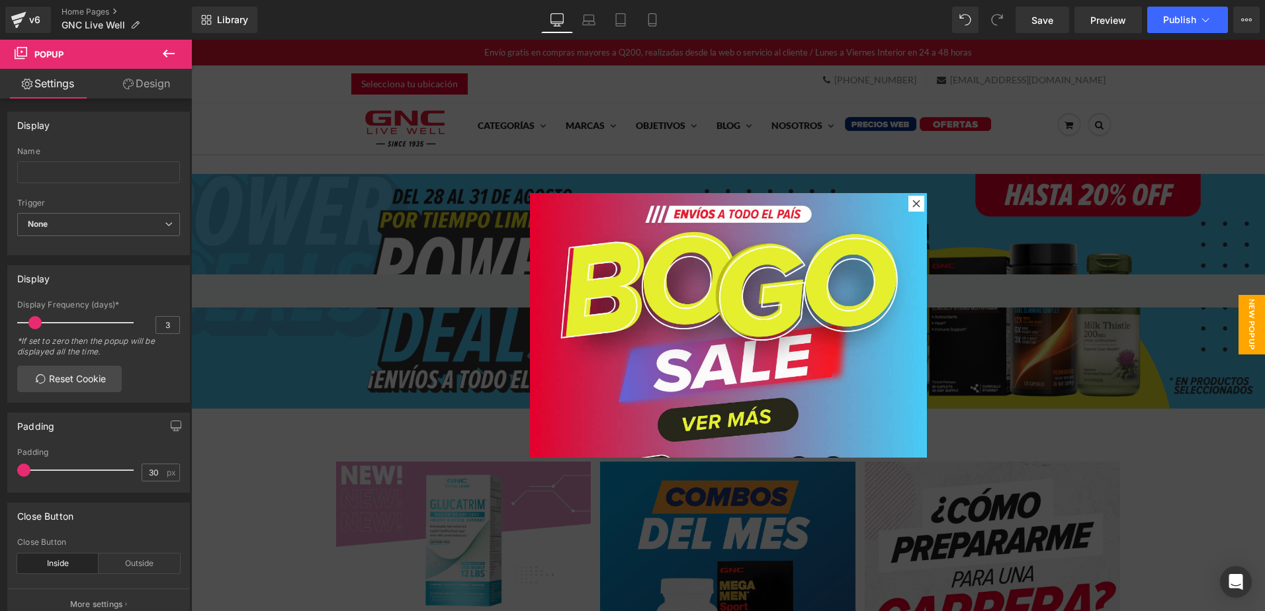
drag, startPoint x: 54, startPoint y: 467, endPoint x: -3, endPoint y: 474, distance: 57.3
click at [0, 474] on html "Image You are previewing how the will restyle your page. You can not edit Eleme…" at bounding box center [632, 305] width 1265 height 611
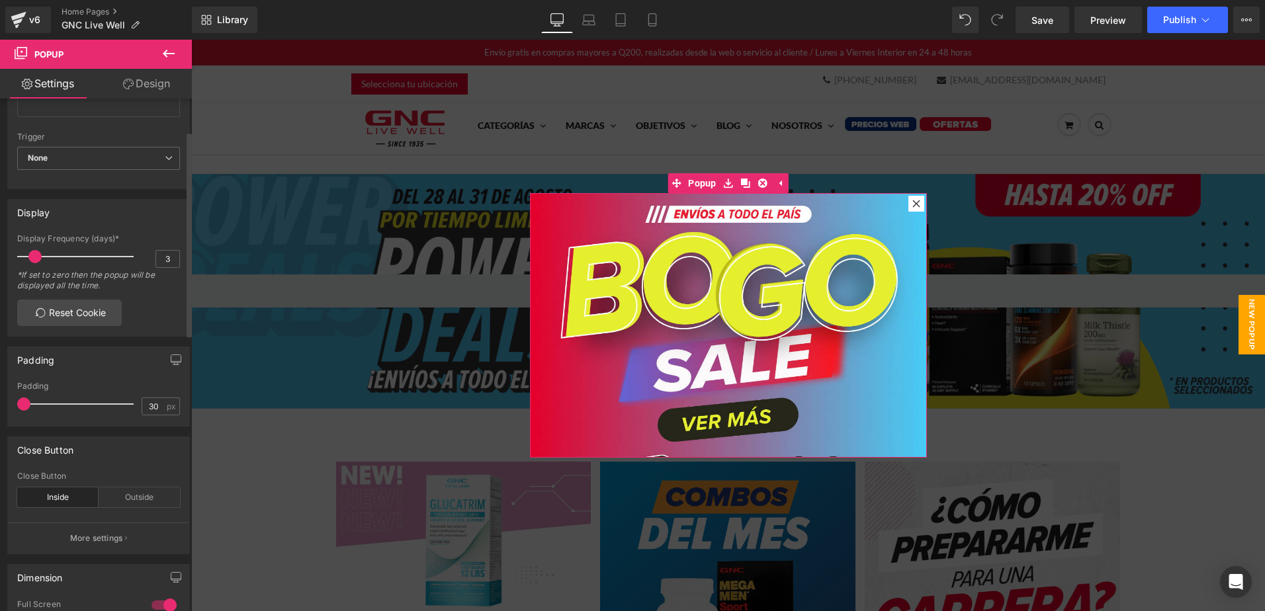
scroll to position [132, 0]
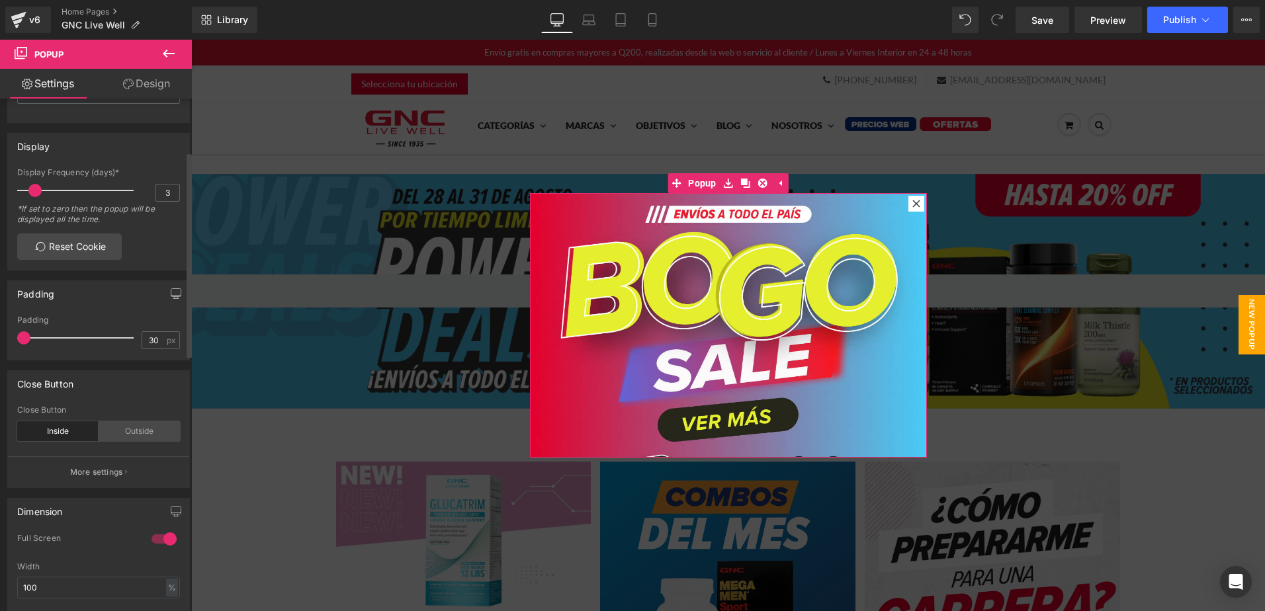
click at [123, 437] on div "Outside" at bounding box center [139, 431] width 81 height 20
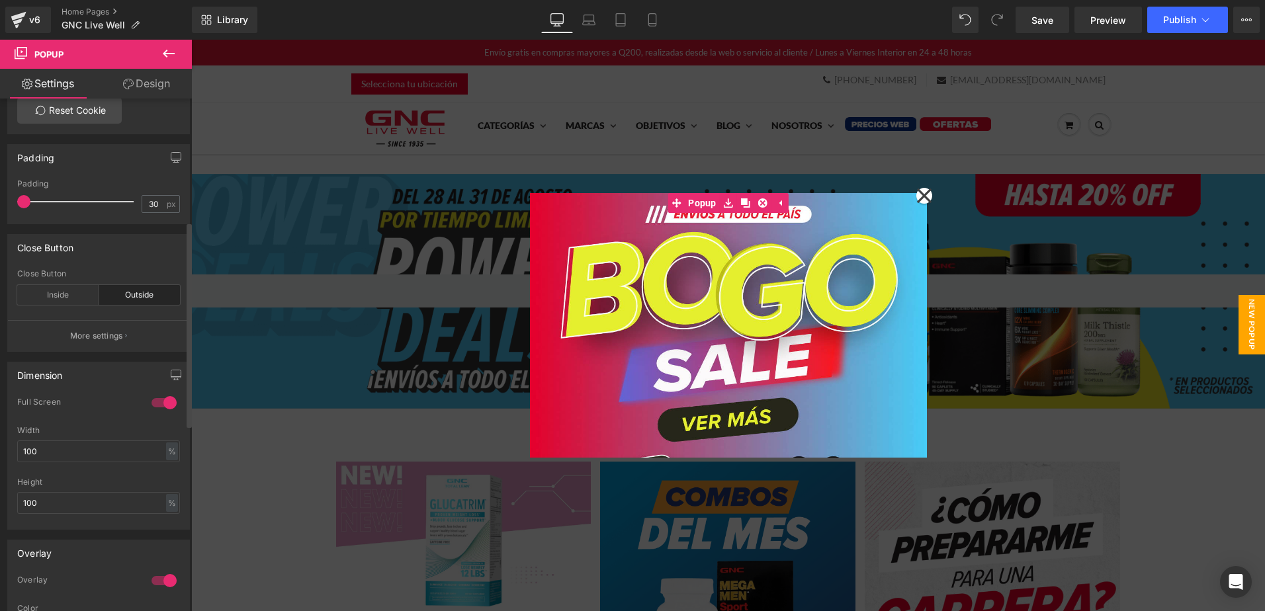
scroll to position [331, 0]
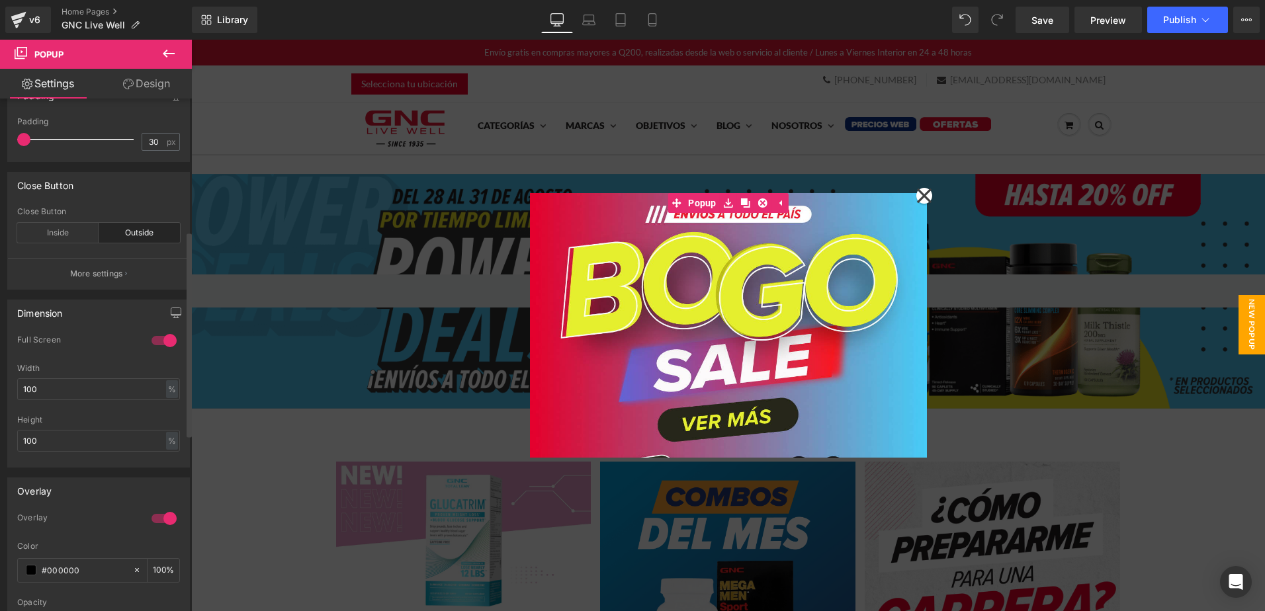
click at [157, 343] on div at bounding box center [164, 340] width 32 height 21
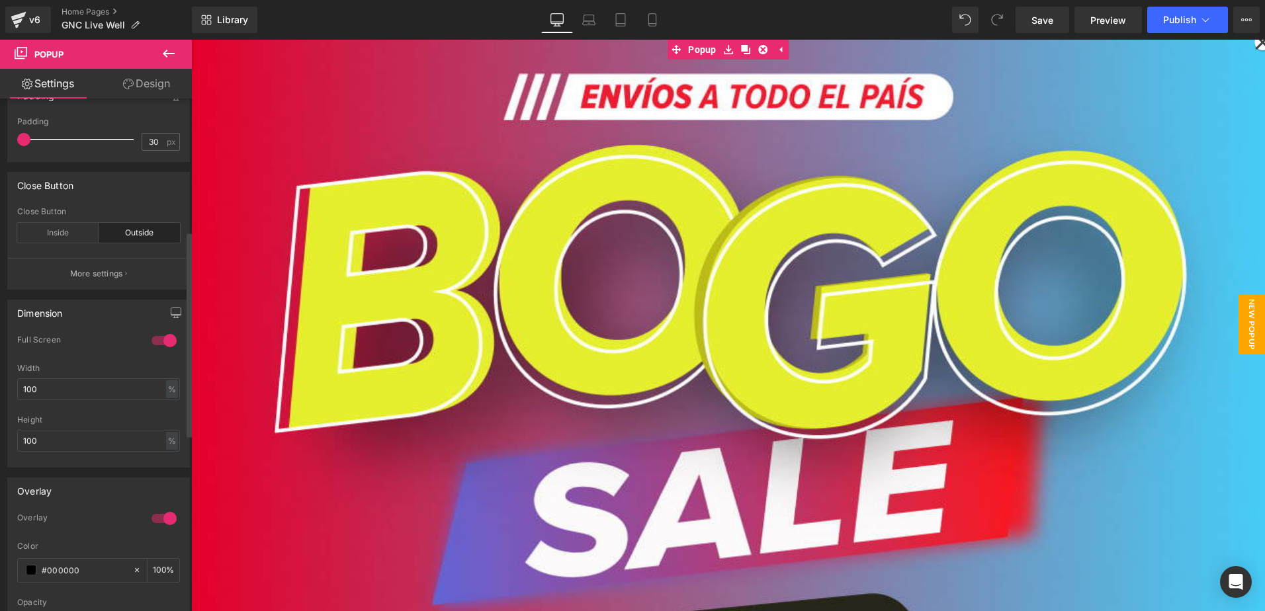
click at [153, 344] on div at bounding box center [164, 340] width 32 height 21
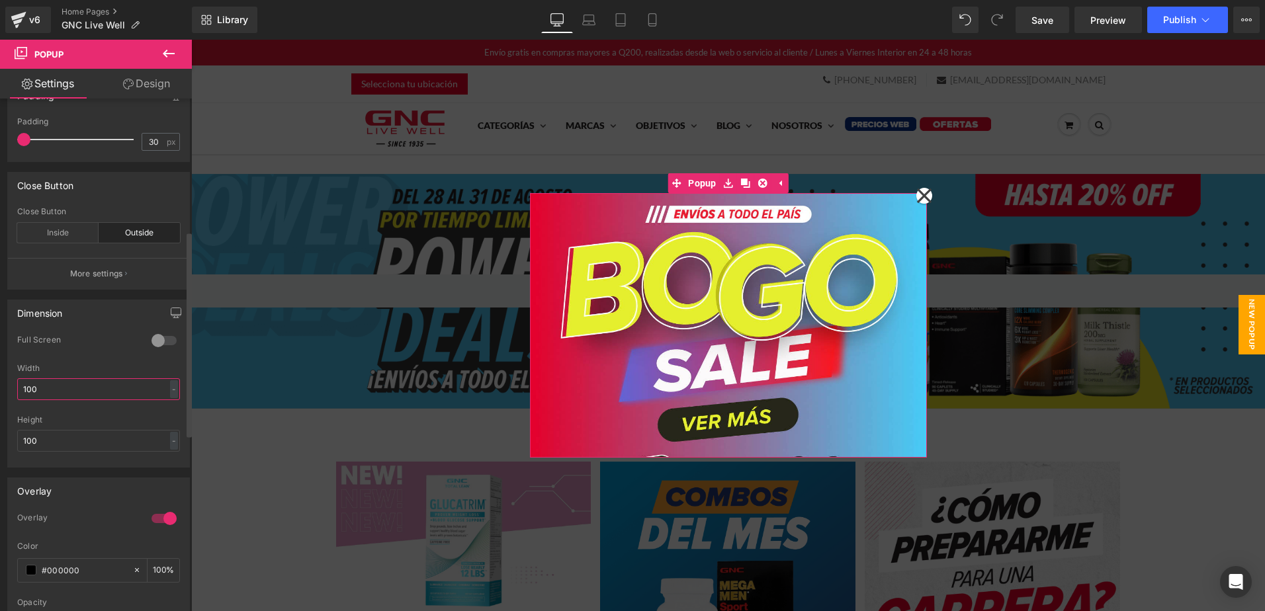
click at [58, 391] on input "100" at bounding box center [98, 389] width 163 height 22
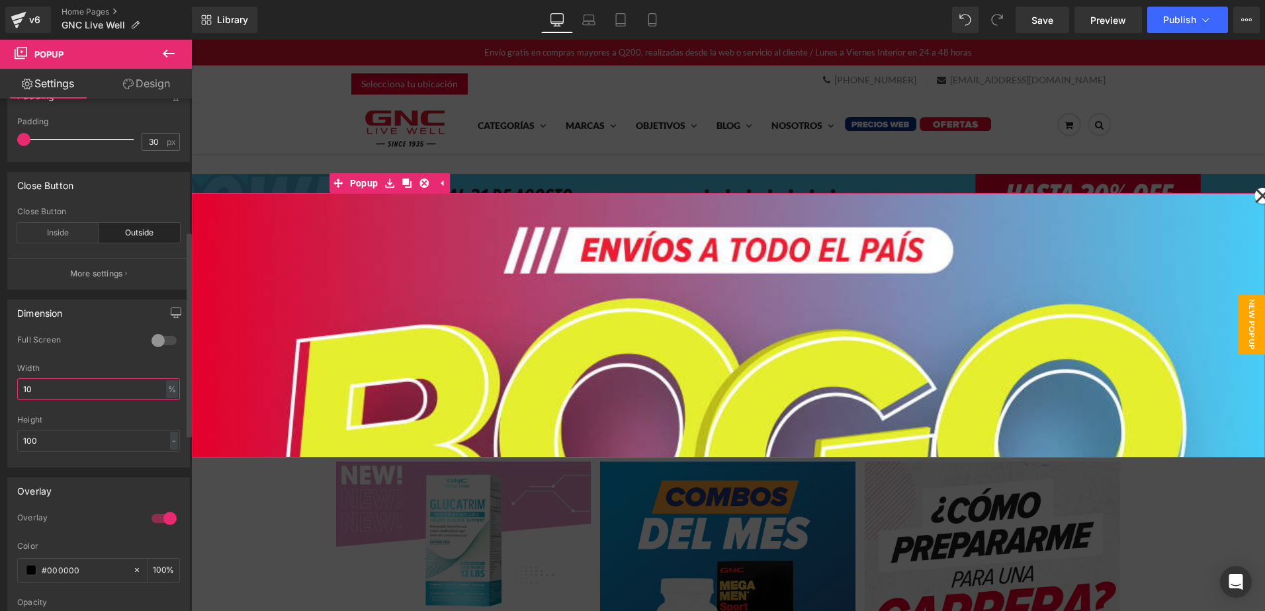
type input "1"
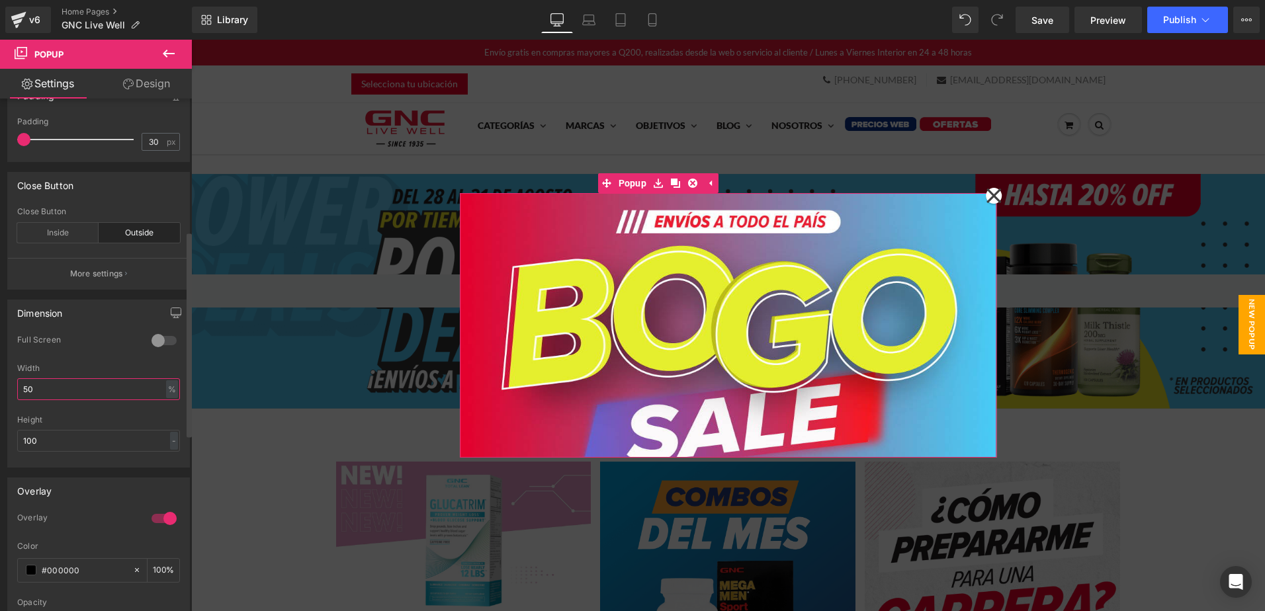
type input "50"
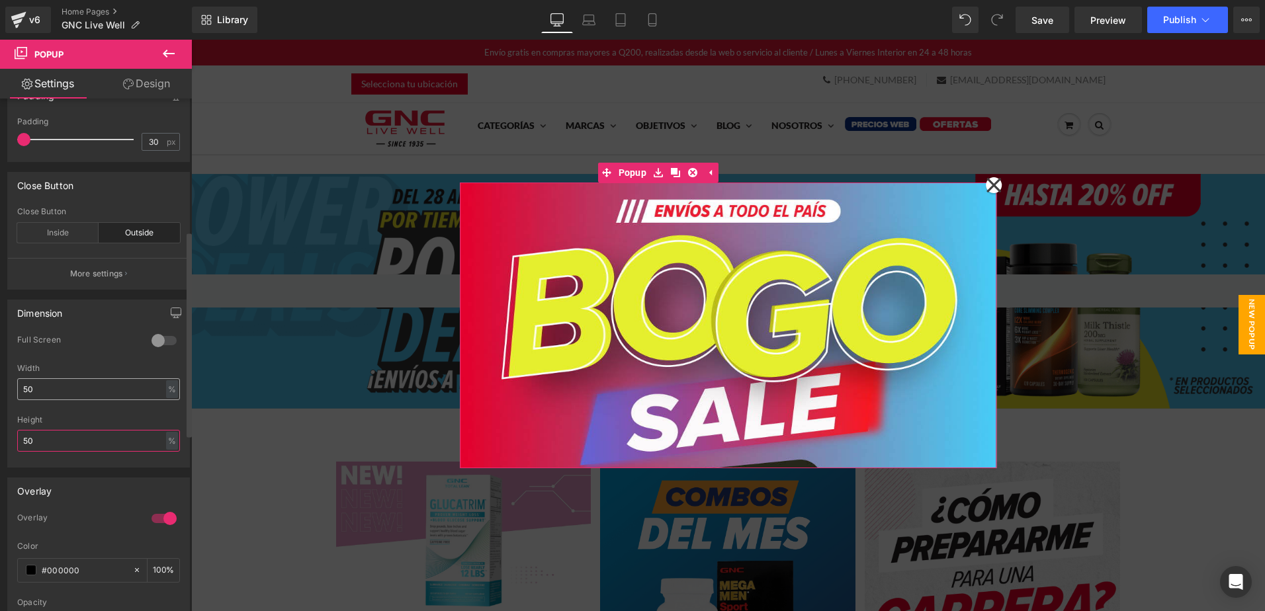
type input "5"
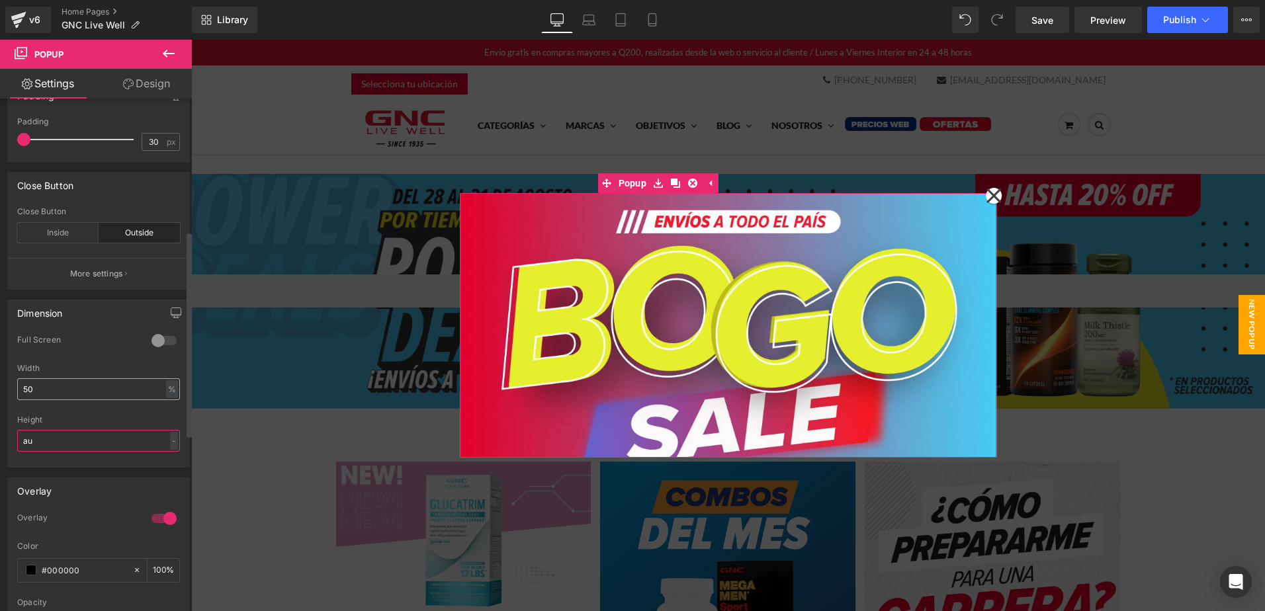
type input "a"
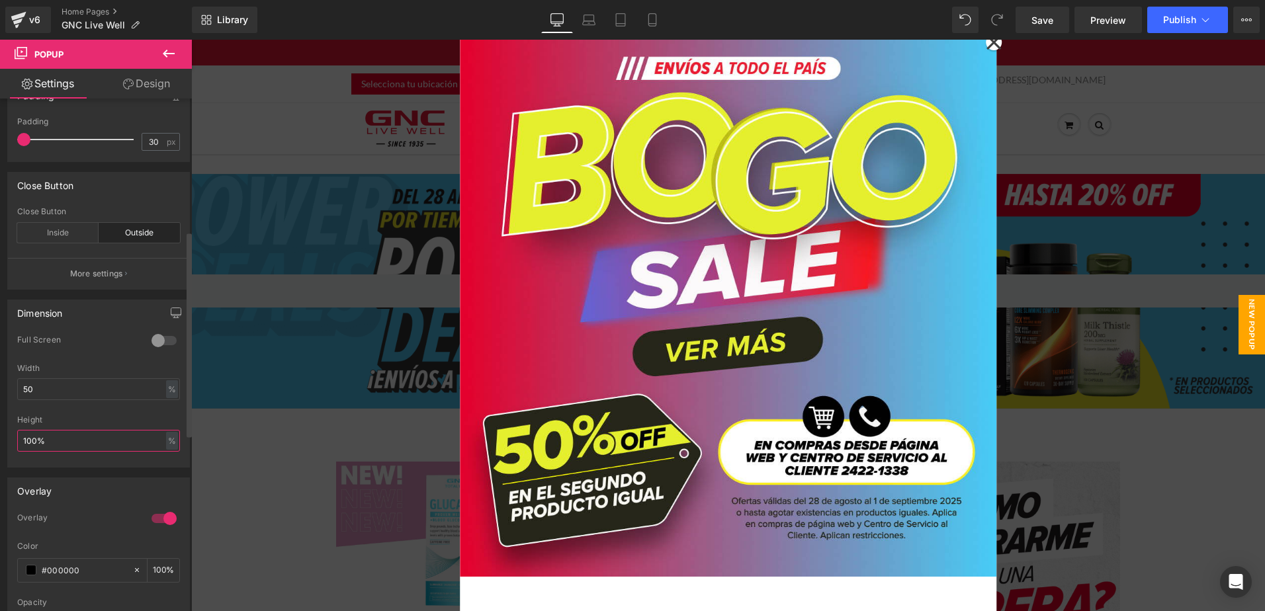
type input "100"
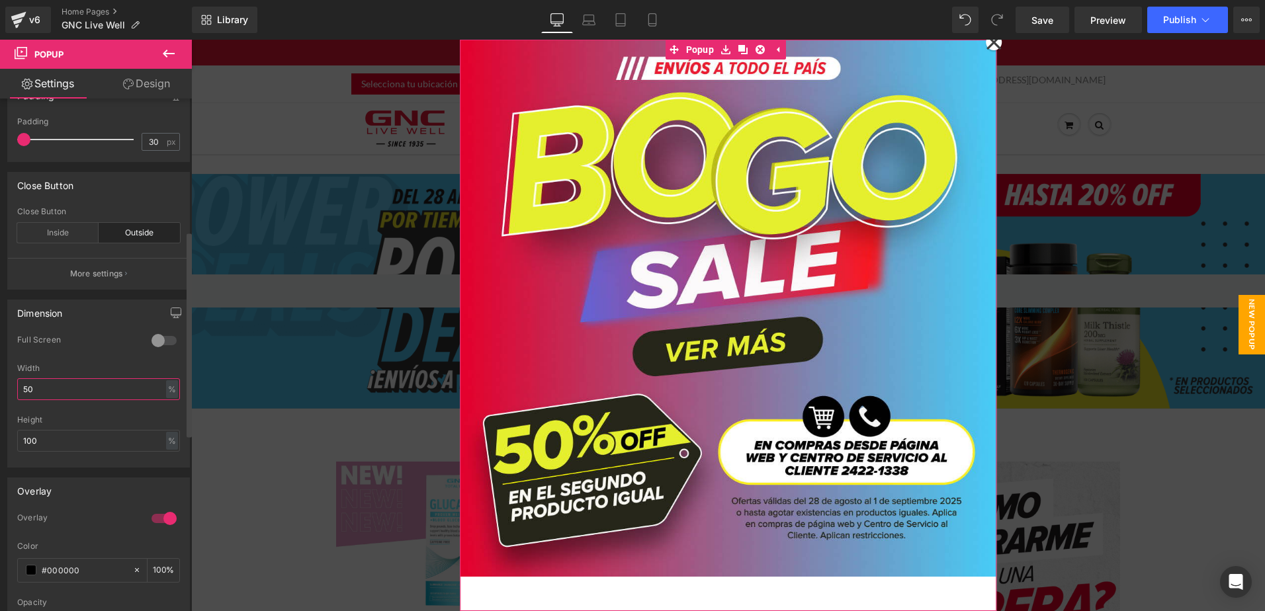
drag, startPoint x: 42, startPoint y: 392, endPoint x: 13, endPoint y: 394, distance: 28.5
click at [13, 394] on div "0 Full Screen 0 Full Screen 0 Full Screen 1 Full Screen 100% Width 50 % % px 10…" at bounding box center [98, 401] width 181 height 132
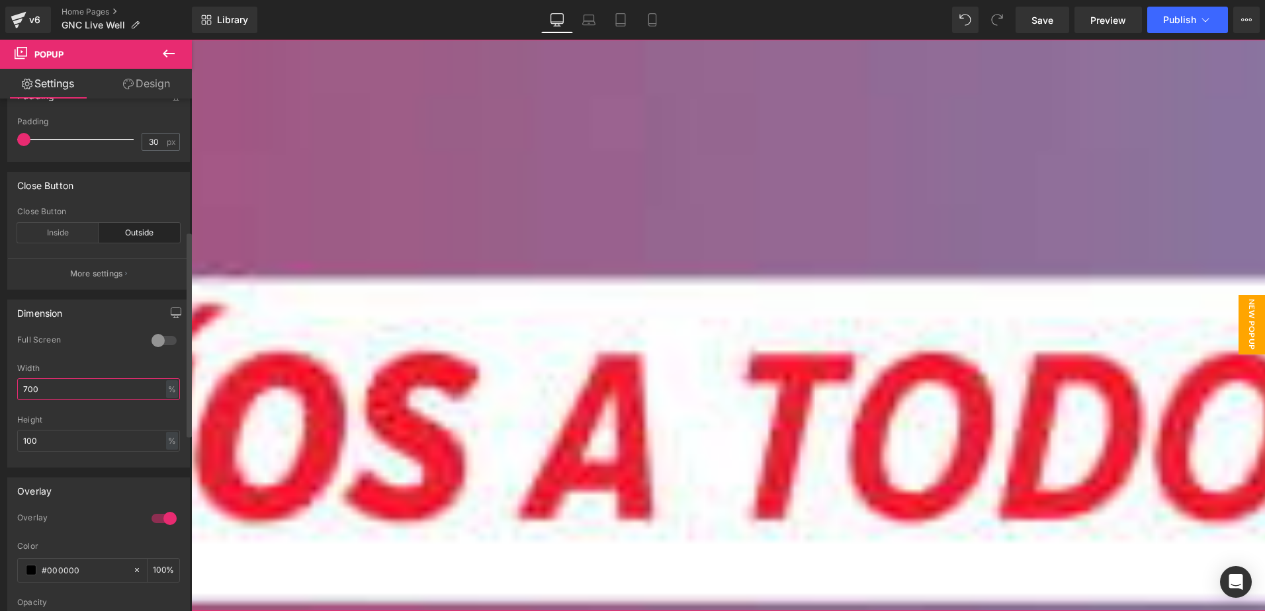
type input "700"
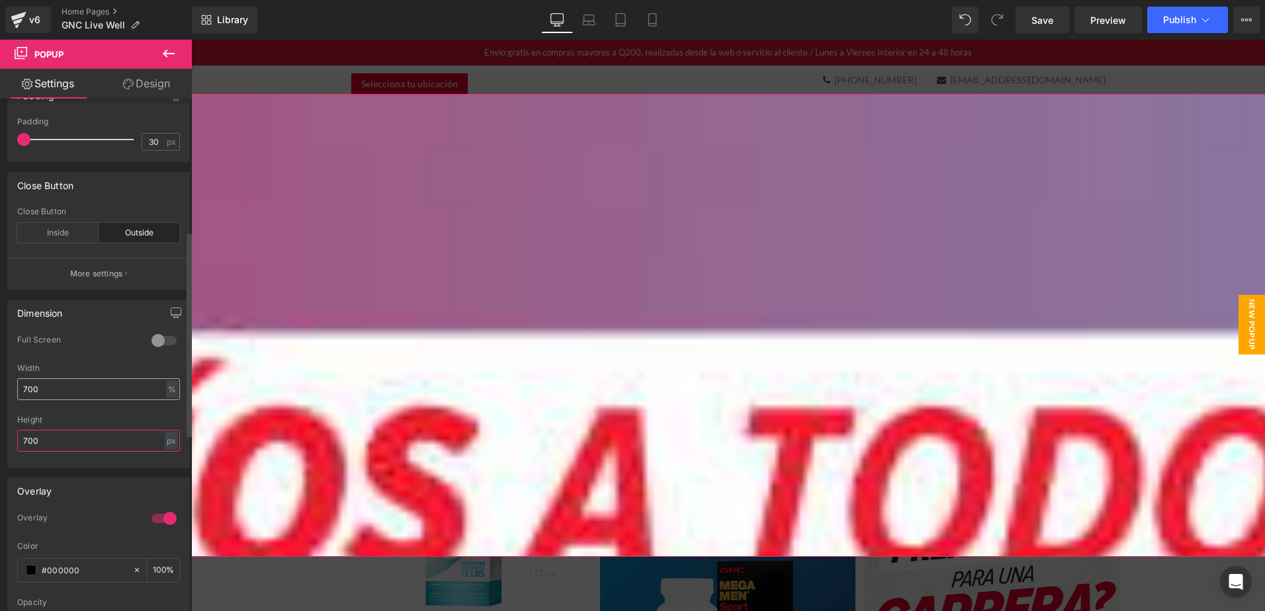
type input "700"
click at [50, 388] on input "700" at bounding box center [98, 389] width 163 height 22
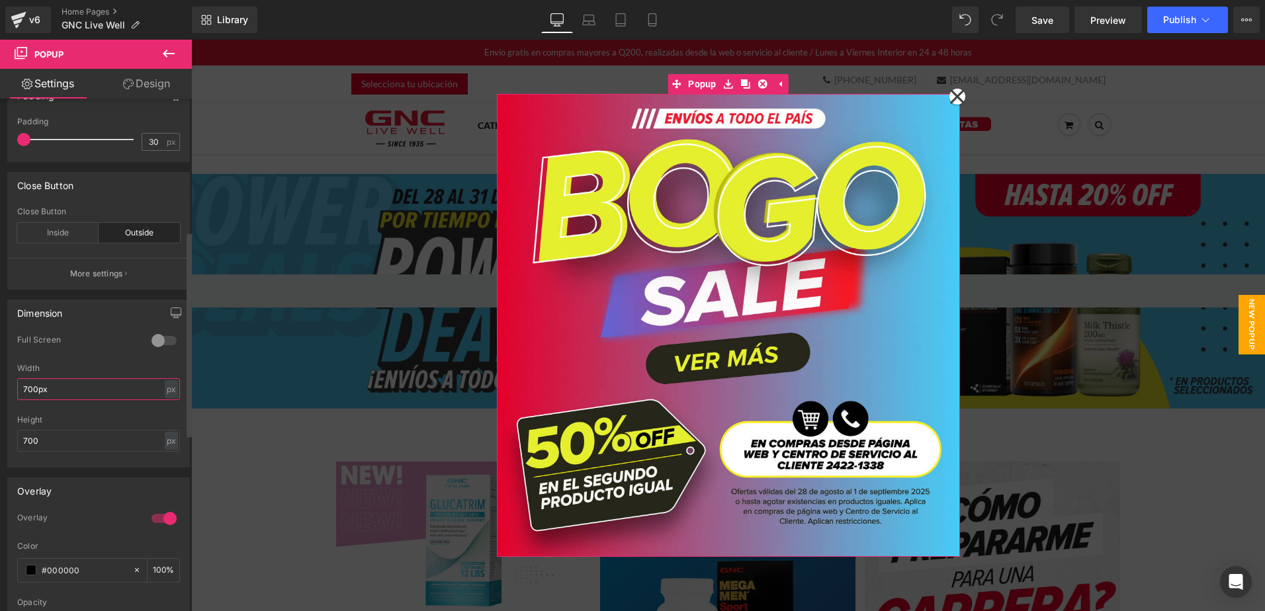
click at [22, 388] on input "700px" at bounding box center [98, 389] width 163 height 22
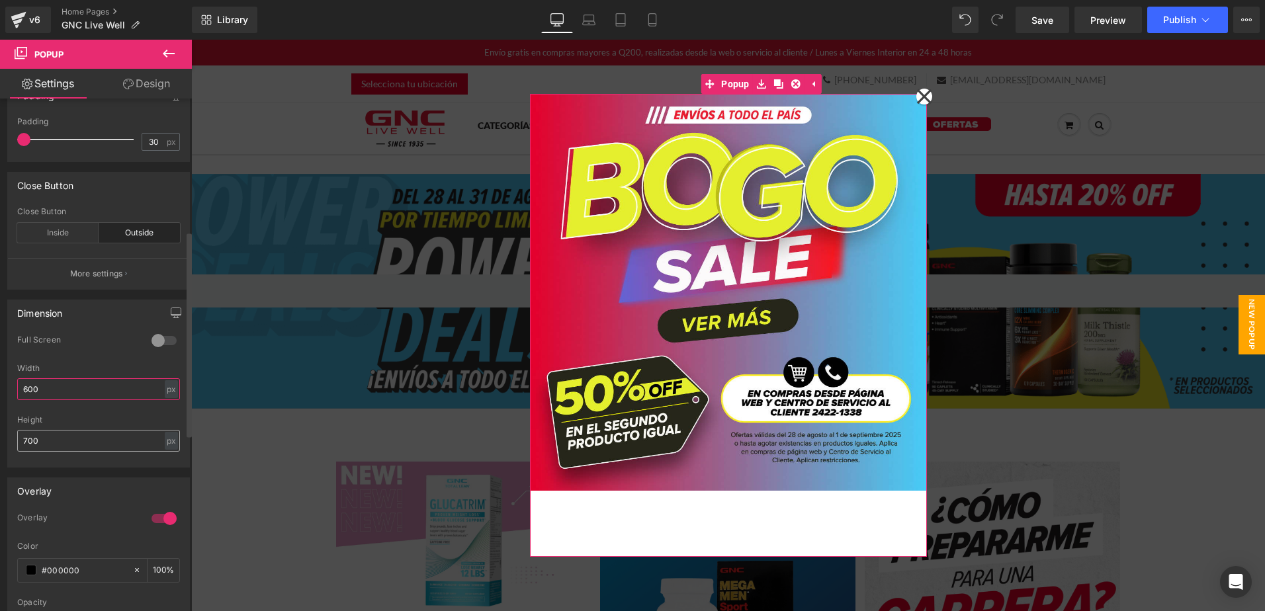
type input "600"
click at [23, 441] on input "700" at bounding box center [98, 441] width 163 height 22
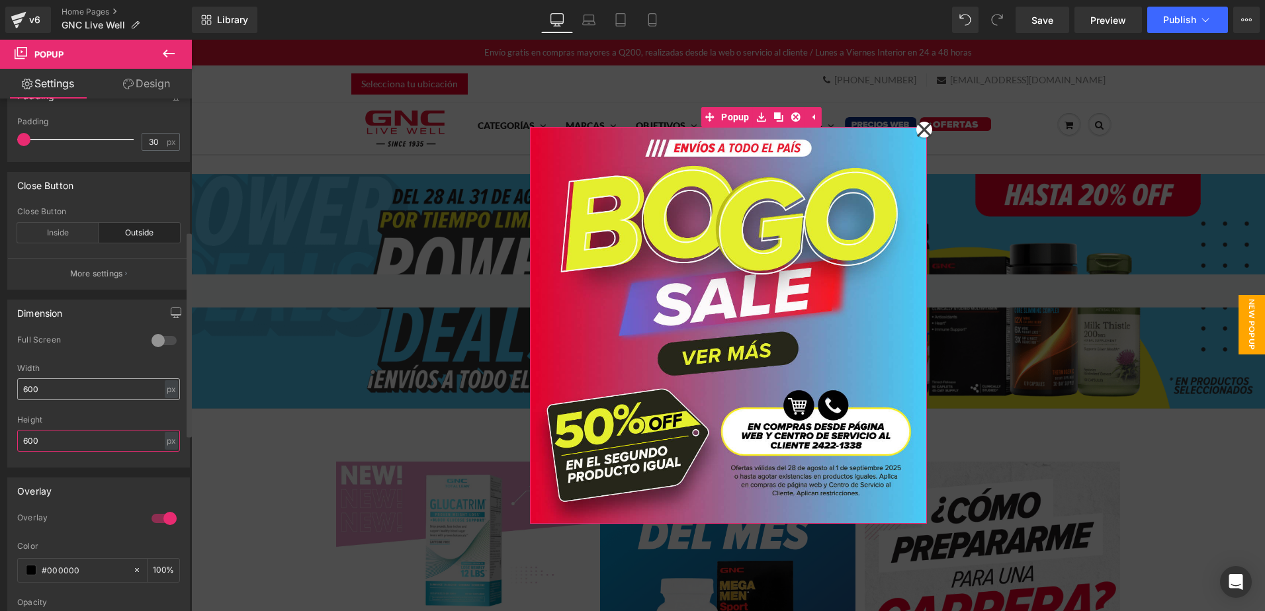
type input "600"
click at [22, 391] on input "600" at bounding box center [98, 389] width 163 height 22
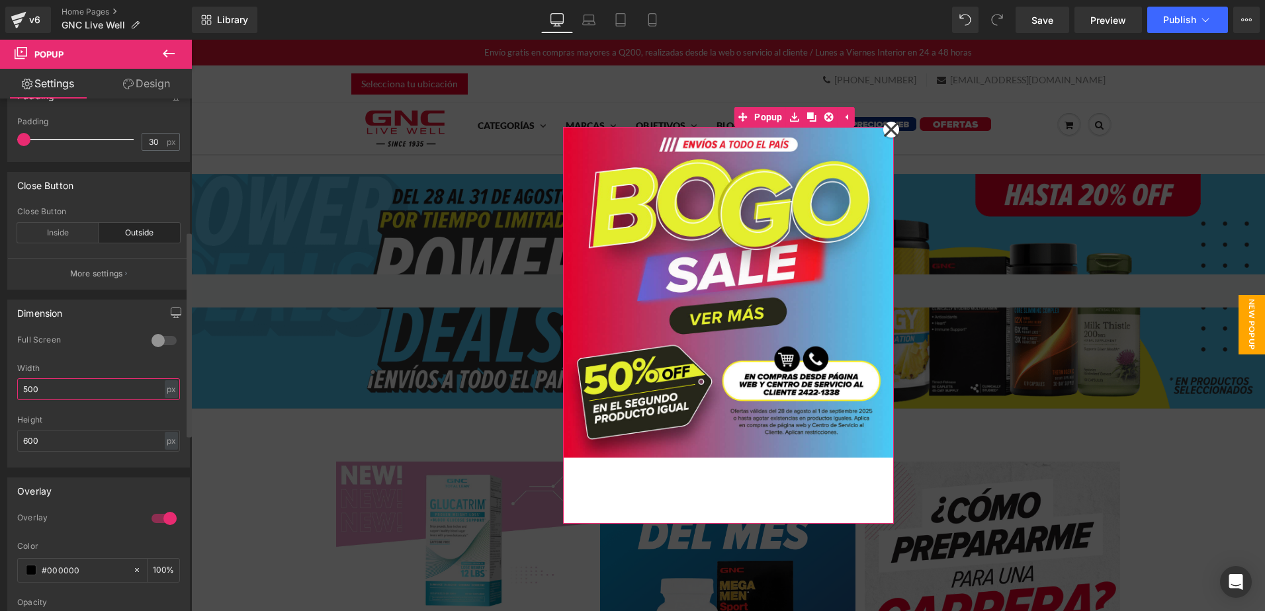
type input "500"
click at [16, 446] on div "0 Full Screen 0 Full Screen 0 Full Screen 1 Full Screen 100% Width 500 px % px …" at bounding box center [98, 401] width 181 height 132
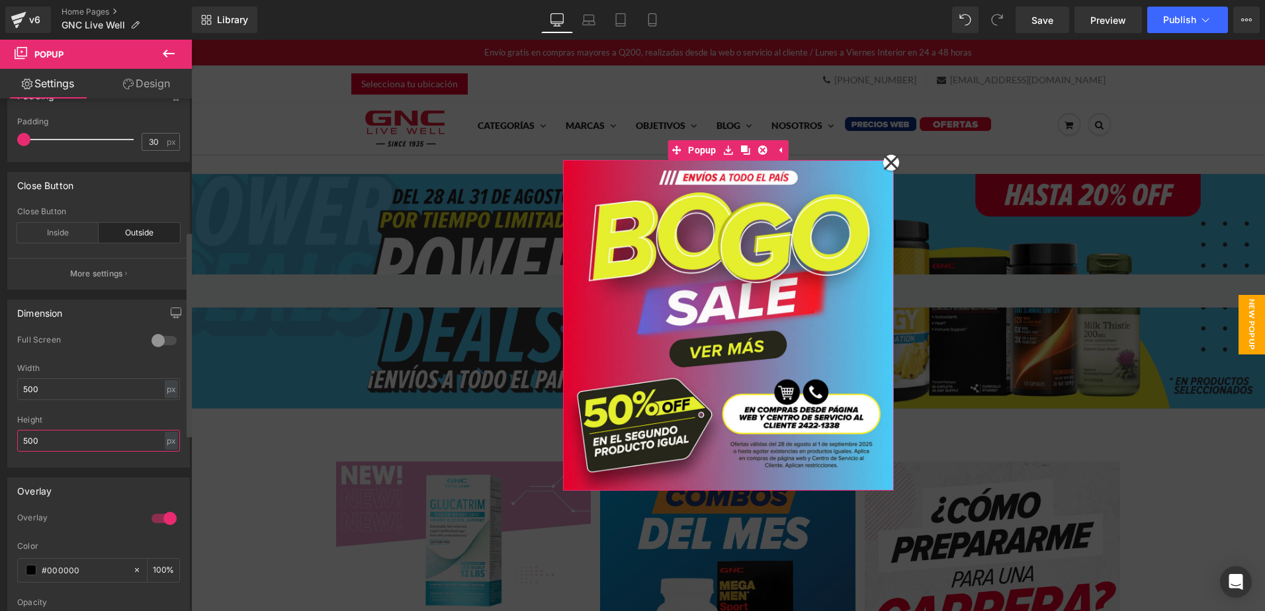
click at [30, 445] on input "500" at bounding box center [98, 441] width 163 height 22
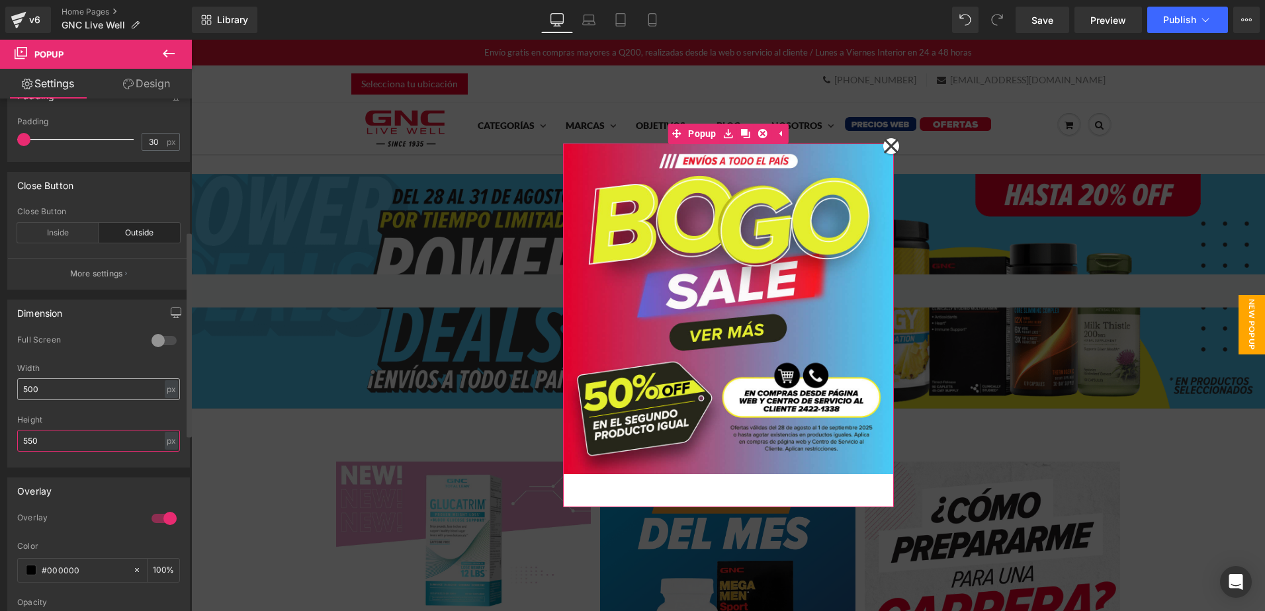
type input "550"
click at [26, 394] on input "500" at bounding box center [98, 389] width 163 height 22
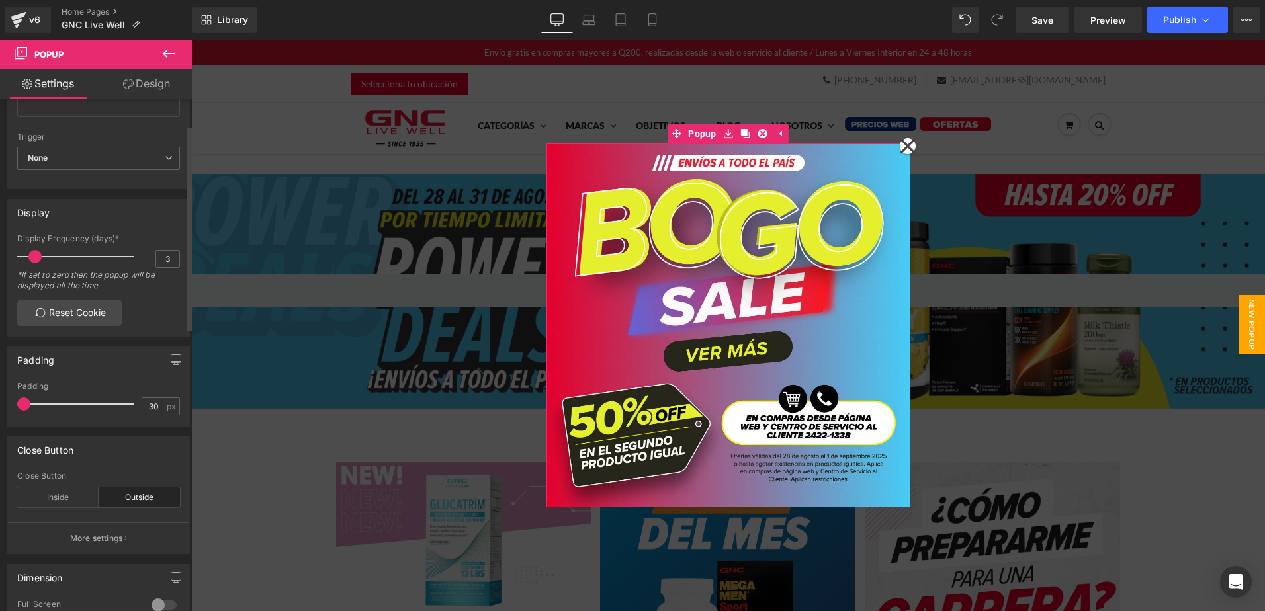
scroll to position [0, 0]
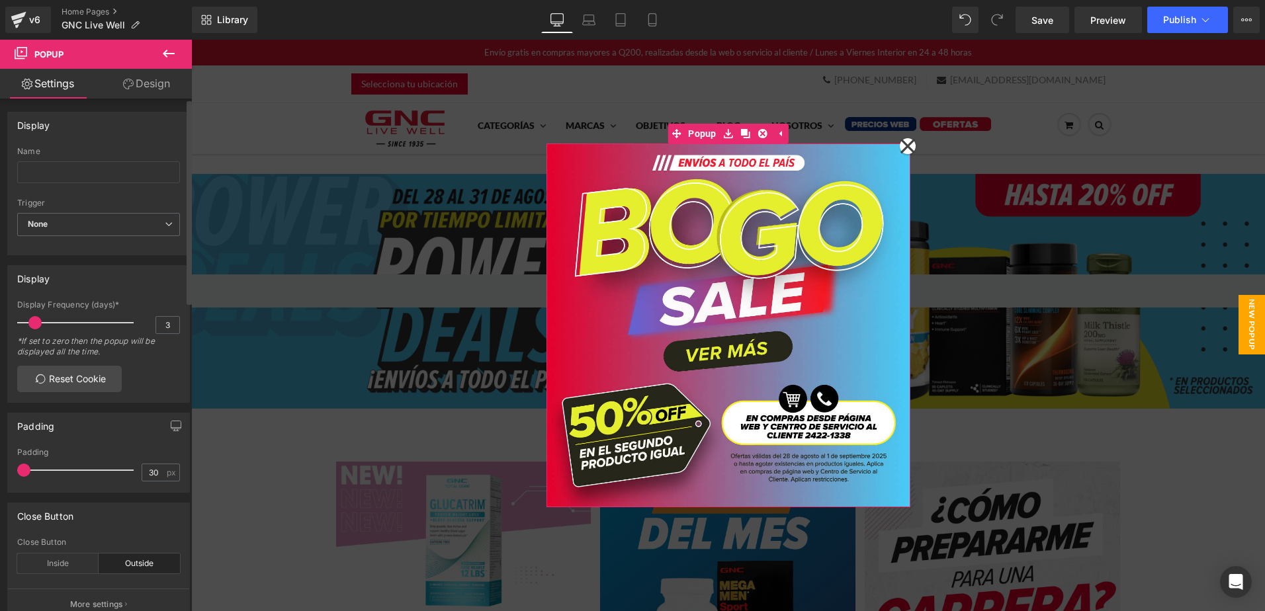
type input "550"
drag, startPoint x: 38, startPoint y: 318, endPoint x: 10, endPoint y: 319, distance: 27.8
click at [11, 319] on div "3 Display Frequency (days)* 3 *If set to zero then the popup will be displayed …" at bounding box center [98, 351] width 181 height 102
click at [89, 212] on div "Trigger None None Show on page load Show after a certain period of time Show wh…" at bounding box center [98, 224] width 163 height 53
click at [97, 224] on span "None" at bounding box center [98, 224] width 163 height 23
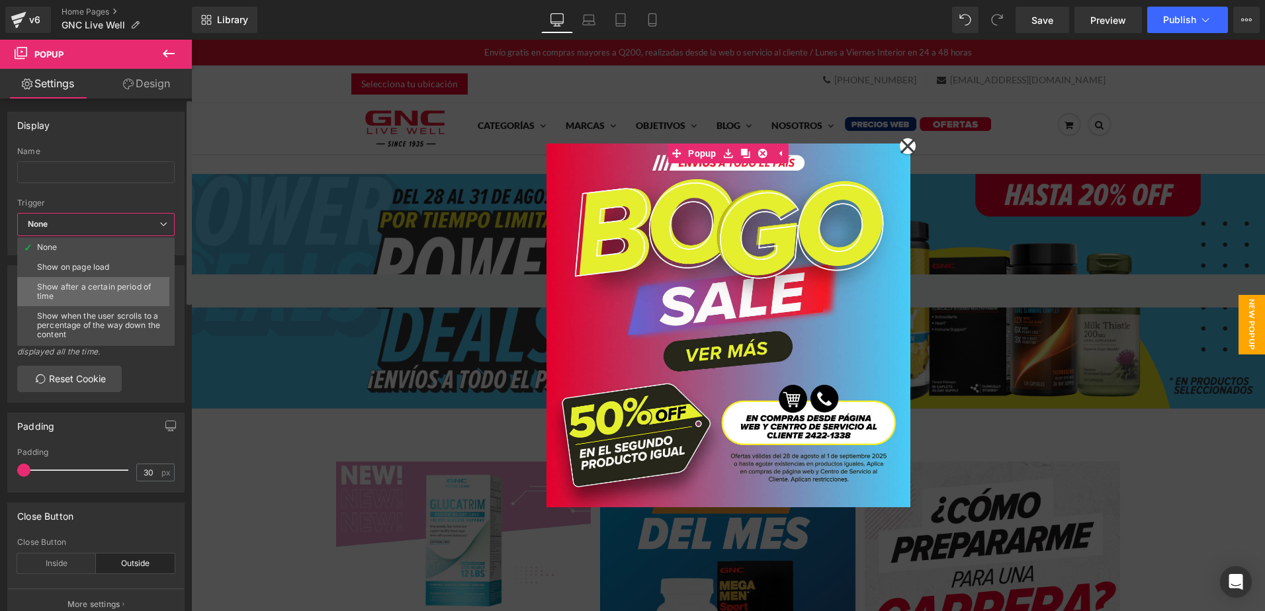
click at [130, 280] on li "Show after a certain period of time" at bounding box center [98, 291] width 163 height 29
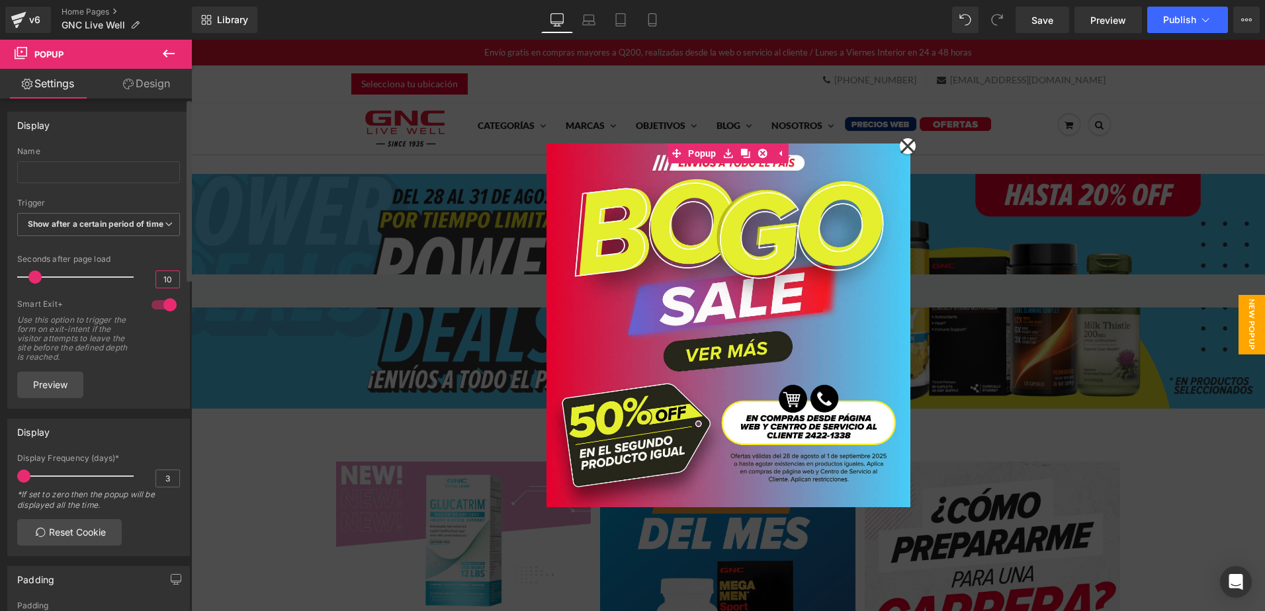
click at [162, 288] on input "10" at bounding box center [167, 279] width 23 height 17
type input "5"
click at [97, 173] on input "text" at bounding box center [98, 172] width 163 height 22
click at [111, 135] on div "Display" at bounding box center [98, 124] width 181 height 25
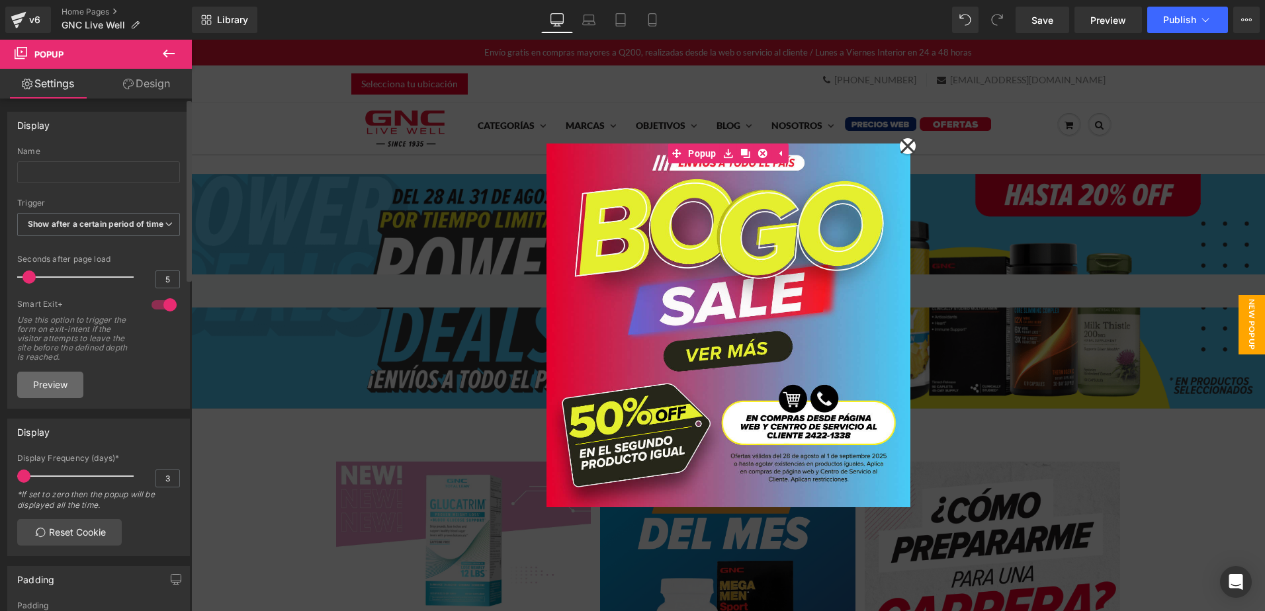
click at [53, 397] on link "Preview" at bounding box center [50, 385] width 66 height 26
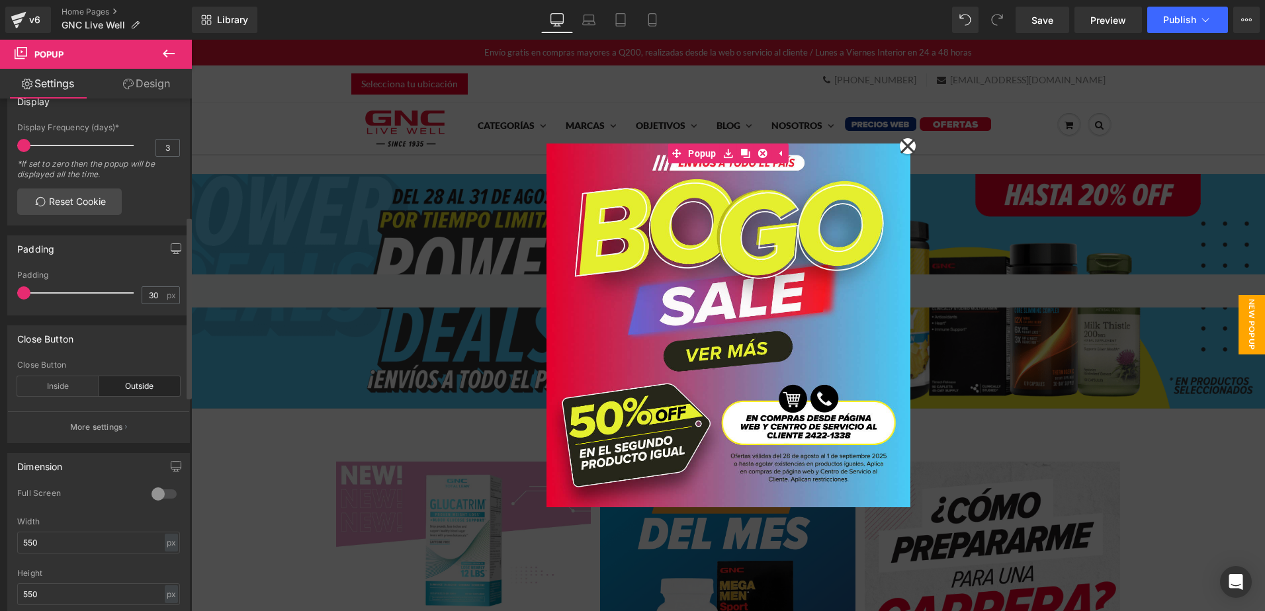
scroll to position [397, 0]
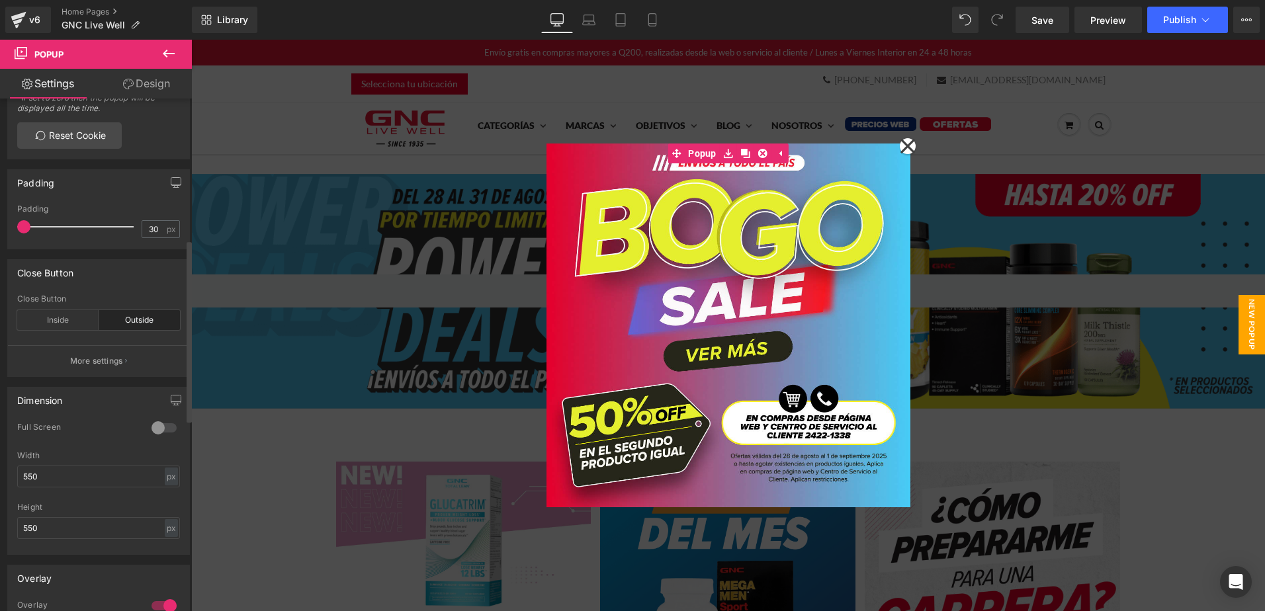
click at [97, 376] on button "More settings" at bounding box center [98, 360] width 181 height 31
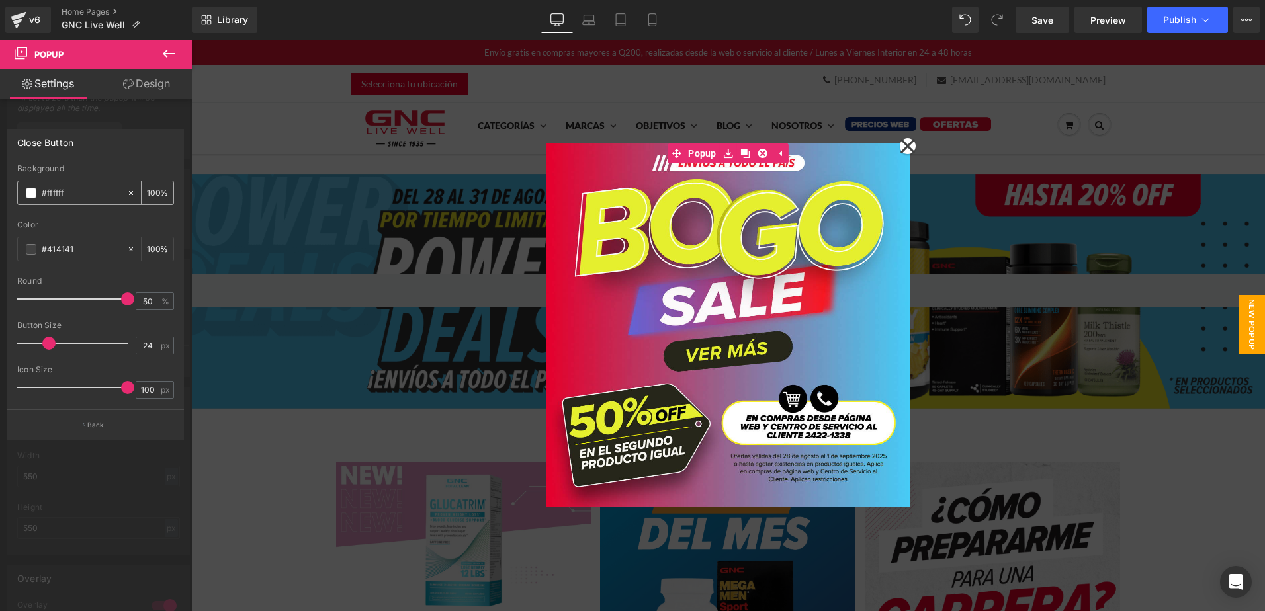
drag, startPoint x: 77, startPoint y: 187, endPoint x: 19, endPoint y: 185, distance: 58.3
click at [19, 185] on div "#ffffff" at bounding box center [72, 192] width 109 height 23
type input "none"
type input "0"
click at [23, 251] on div "#414141" at bounding box center [72, 249] width 109 height 23
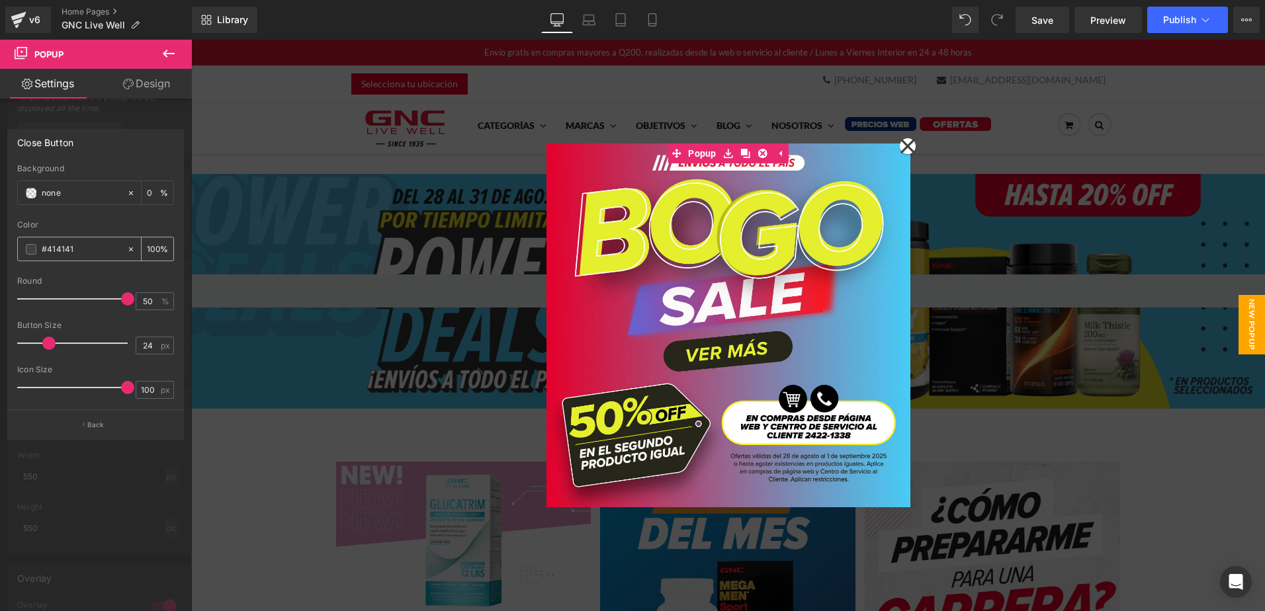
click at [28, 251] on span at bounding box center [31, 249] width 11 height 11
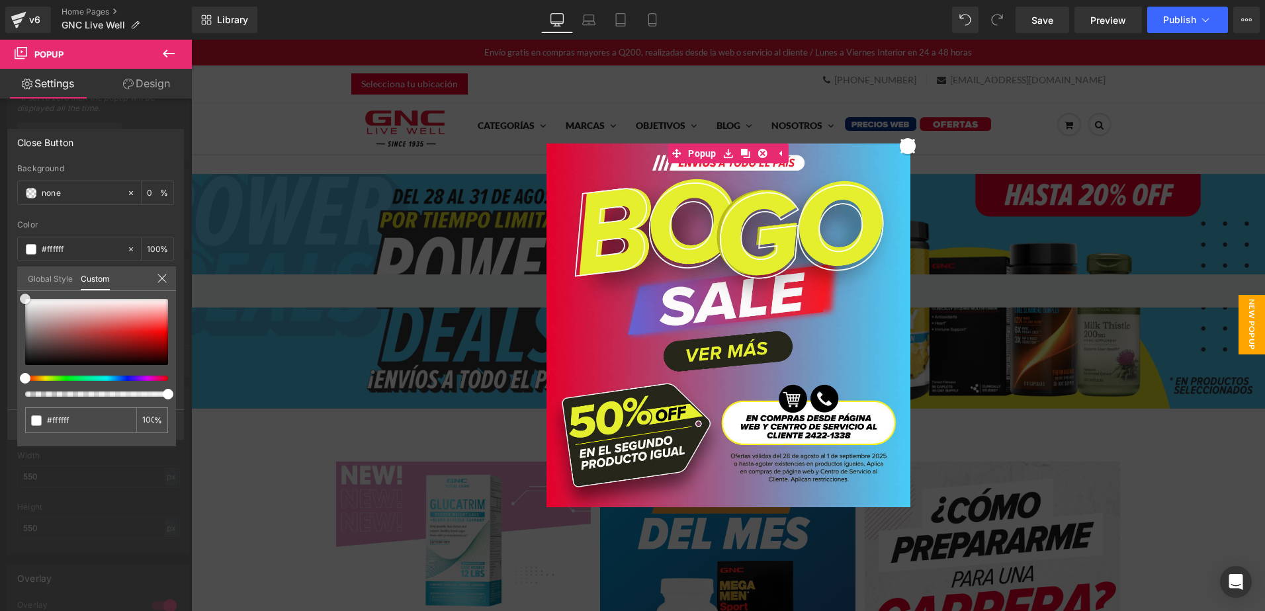
drag, startPoint x: 43, startPoint y: 304, endPoint x: 10, endPoint y: 279, distance: 42.0
click at [10, 279] on div "Close Button #ffffff Background none 0 % #414141 Color #414141 100 % 50% Round …" at bounding box center [96, 279] width 192 height 321
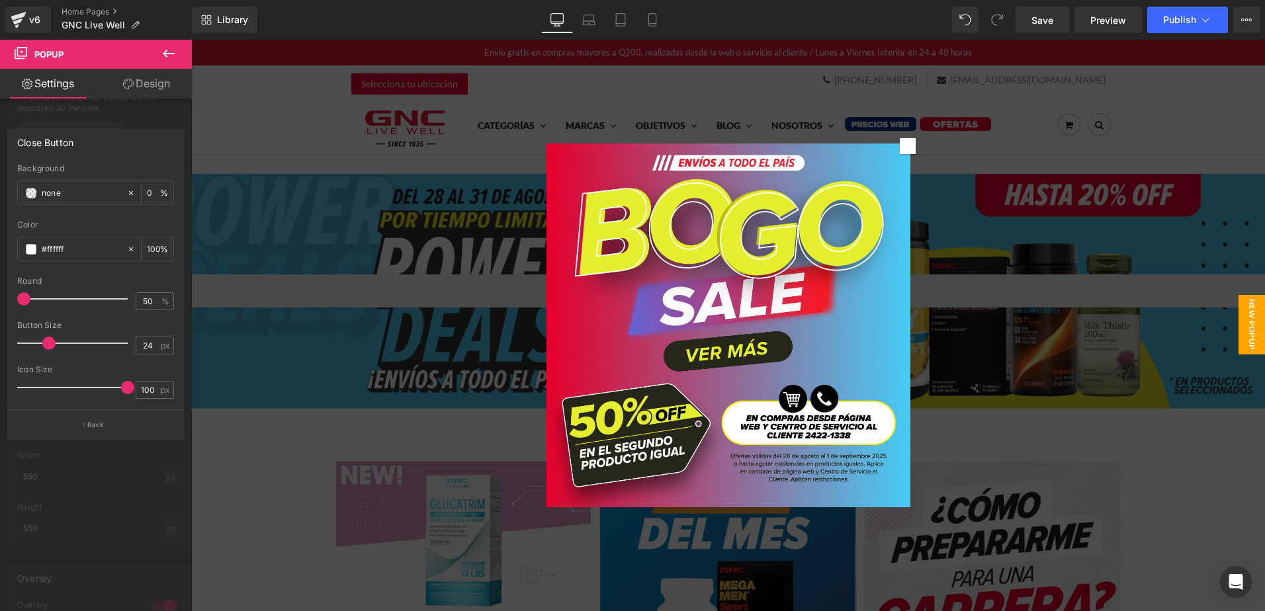
drag, startPoint x: 124, startPoint y: 296, endPoint x: -3, endPoint y: 268, distance: 130.2
click at [0, 268] on html "Image You are previewing how the will restyle your page. You can not edit Eleme…" at bounding box center [632, 305] width 1265 height 611
click at [49, 343] on span at bounding box center [51, 343] width 13 height 13
drag, startPoint x: 130, startPoint y: 387, endPoint x: 98, endPoint y: 386, distance: 32.4
click at [98, 386] on span at bounding box center [95, 387] width 13 height 13
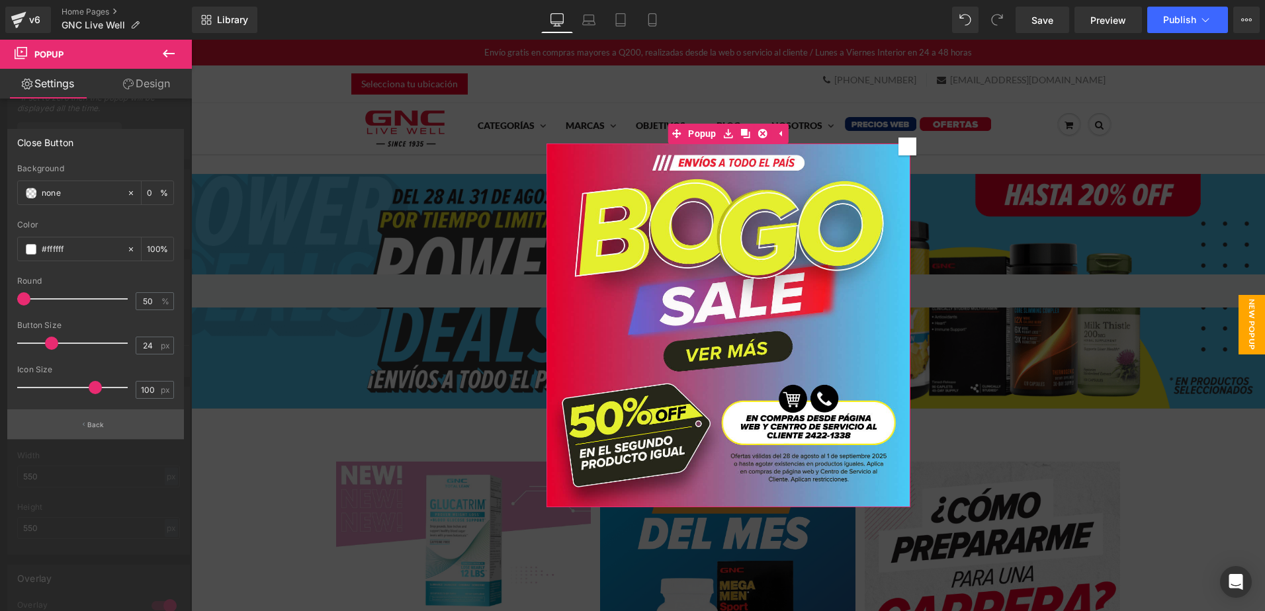
click at [105, 427] on button "Back" at bounding box center [95, 425] width 177 height 30
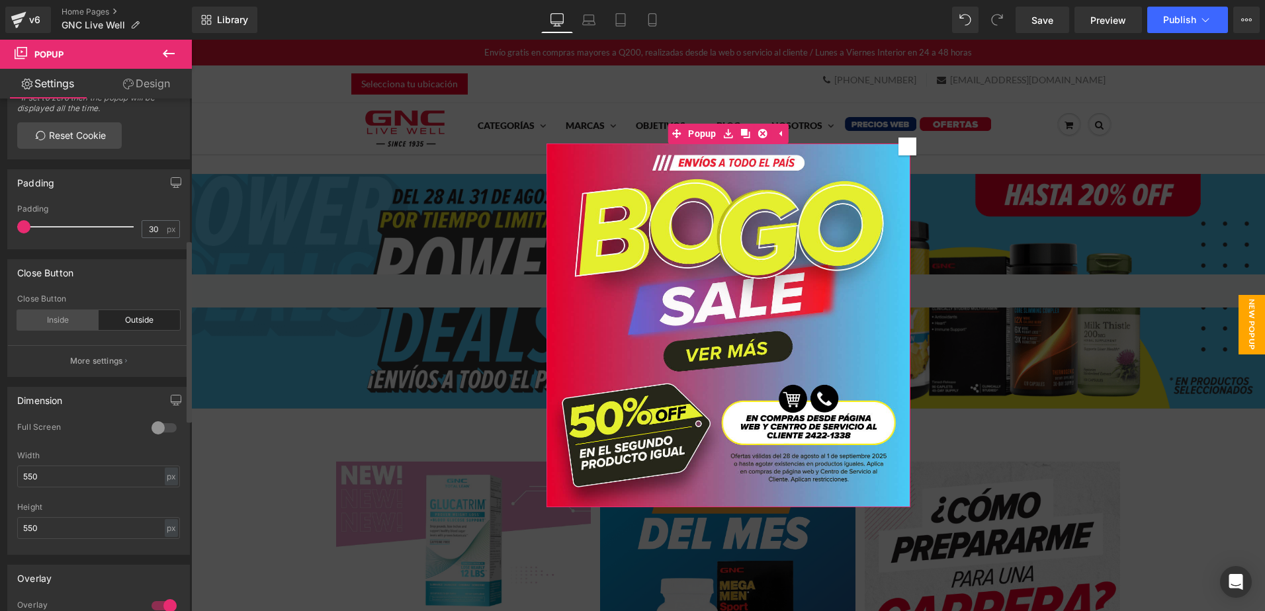
click at [71, 330] on div "Inside" at bounding box center [57, 320] width 81 height 20
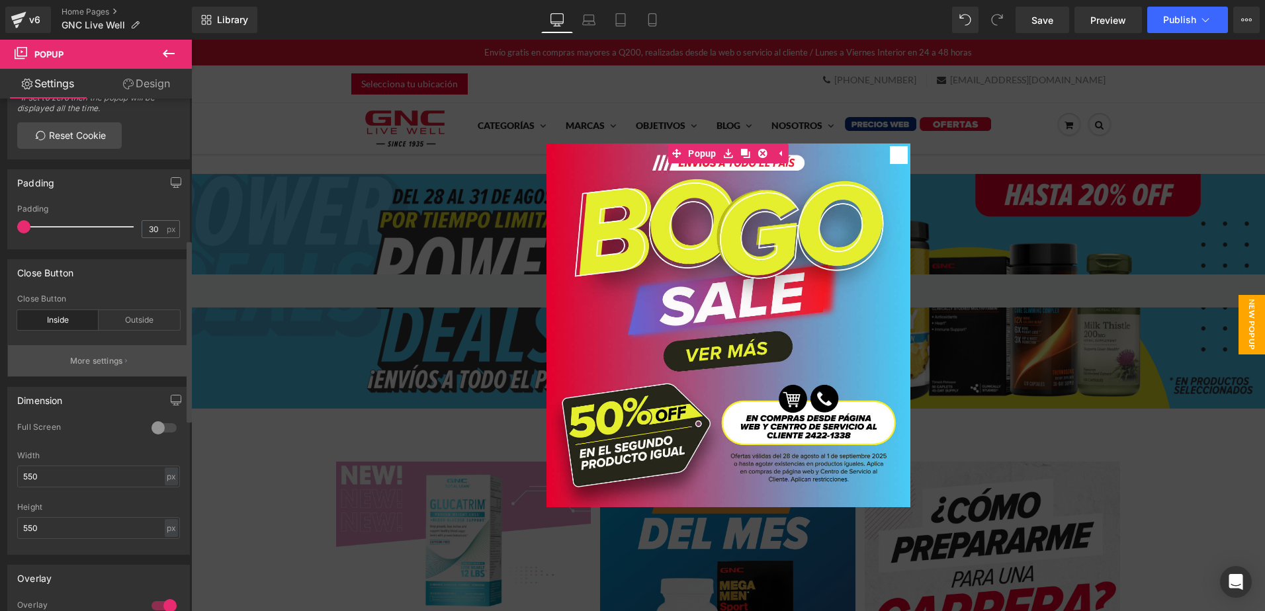
click at [120, 367] on p "More settings" at bounding box center [96, 361] width 53 height 12
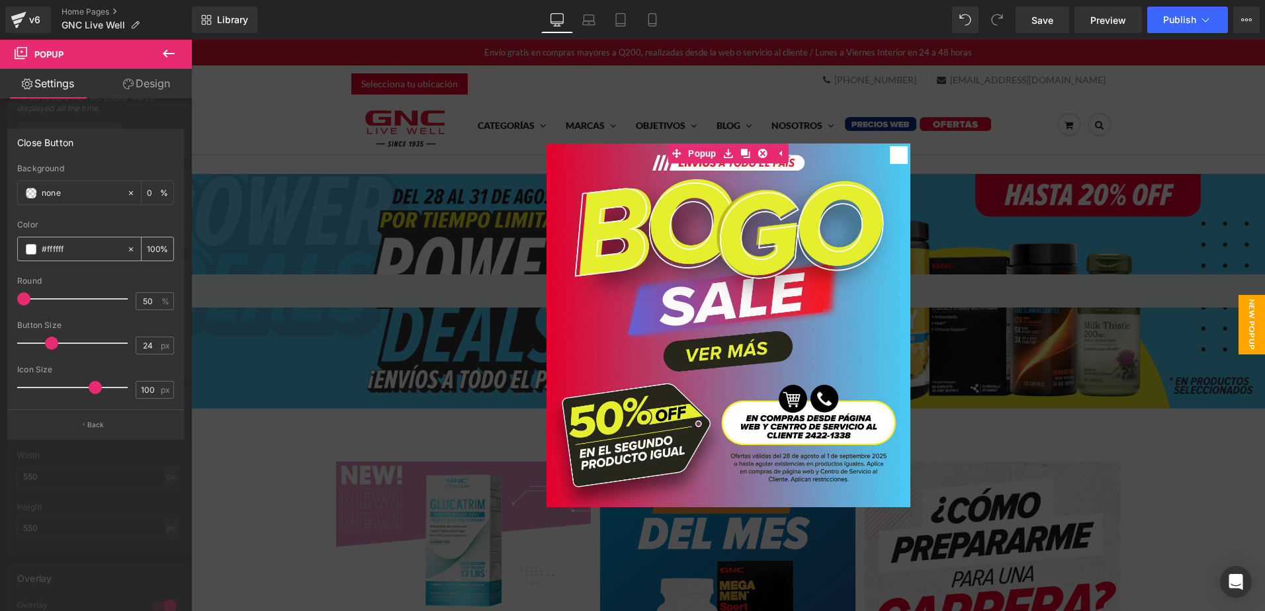
click at [44, 251] on input "#414141" at bounding box center [81, 249] width 79 height 15
click at [33, 248] on span at bounding box center [31, 249] width 11 height 11
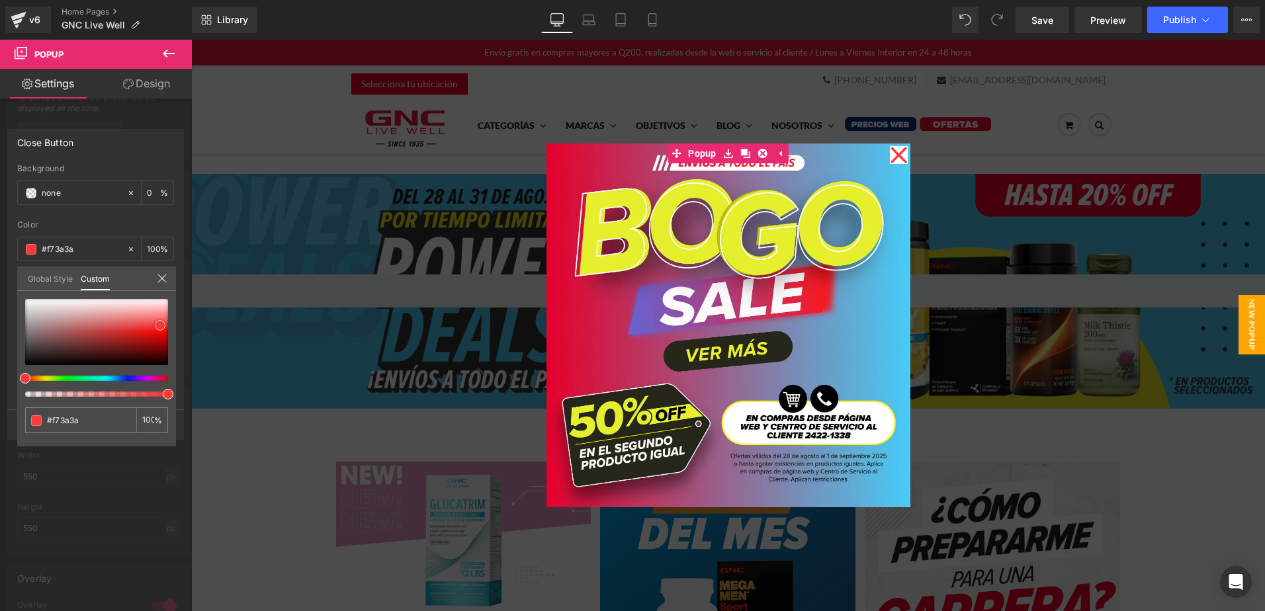
drag, startPoint x: 97, startPoint y: 332, endPoint x: 160, endPoint y: 326, distance: 63.2
click at [160, 326] on div at bounding box center [96, 332] width 143 height 66
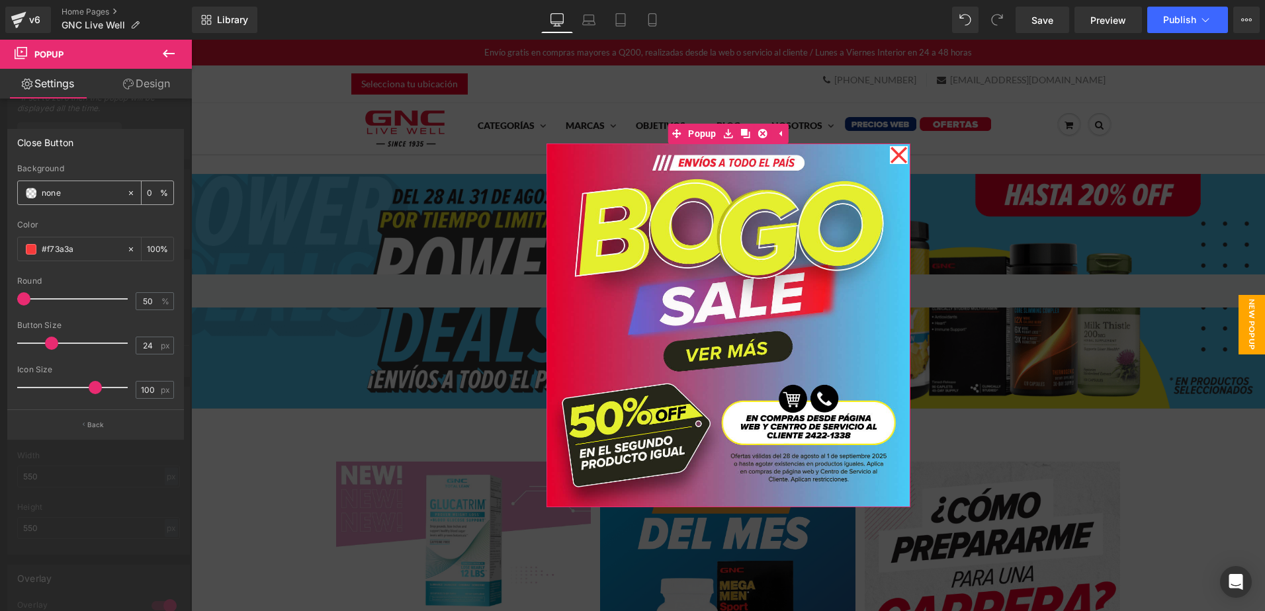
click at [68, 194] on input "none" at bounding box center [81, 193] width 79 height 15
type input "transparent"
click at [34, 253] on span at bounding box center [31, 249] width 11 height 11
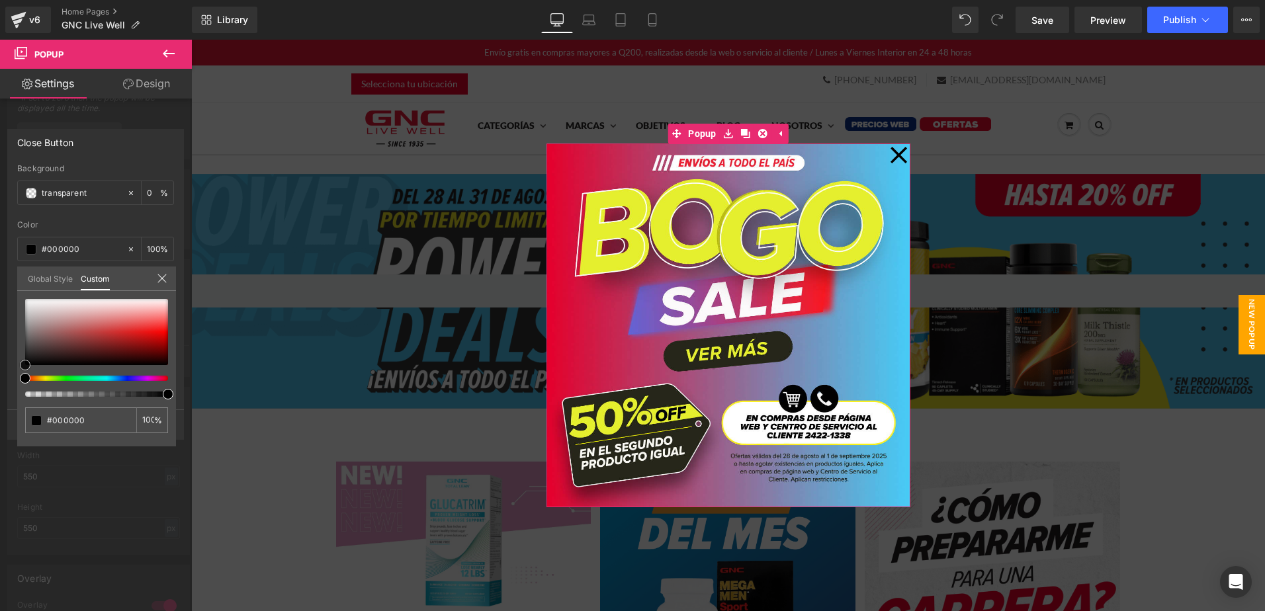
drag, startPoint x: 64, startPoint y: 342, endPoint x: 6, endPoint y: 380, distance: 68.8
click at [6, 380] on div "Close Button #ffffff Background transparent 0 % #414141 Color #414141 100 % 50%…" at bounding box center [96, 279] width 192 height 321
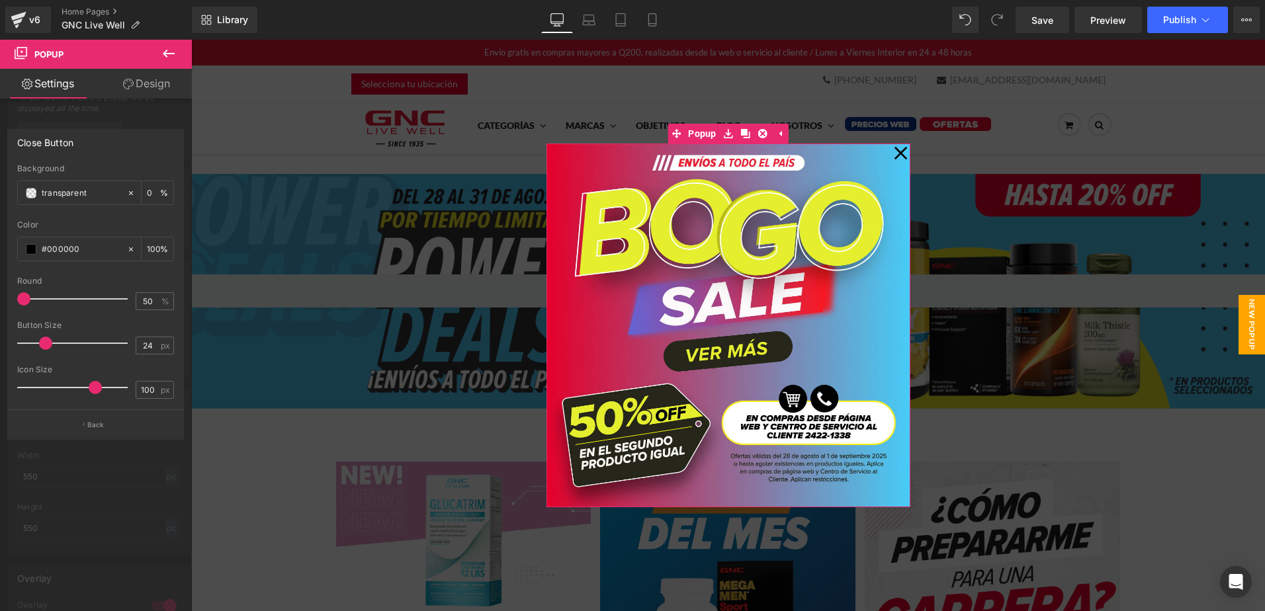
click at [48, 345] on span at bounding box center [45, 343] width 13 height 13
drag, startPoint x: 94, startPoint y: 390, endPoint x: 32, endPoint y: 394, distance: 61.7
click at [32, 394] on span at bounding box center [34, 387] width 13 height 13
click at [54, 341] on span at bounding box center [51, 343] width 13 height 13
click at [34, 390] on span at bounding box center [38, 387] width 13 height 13
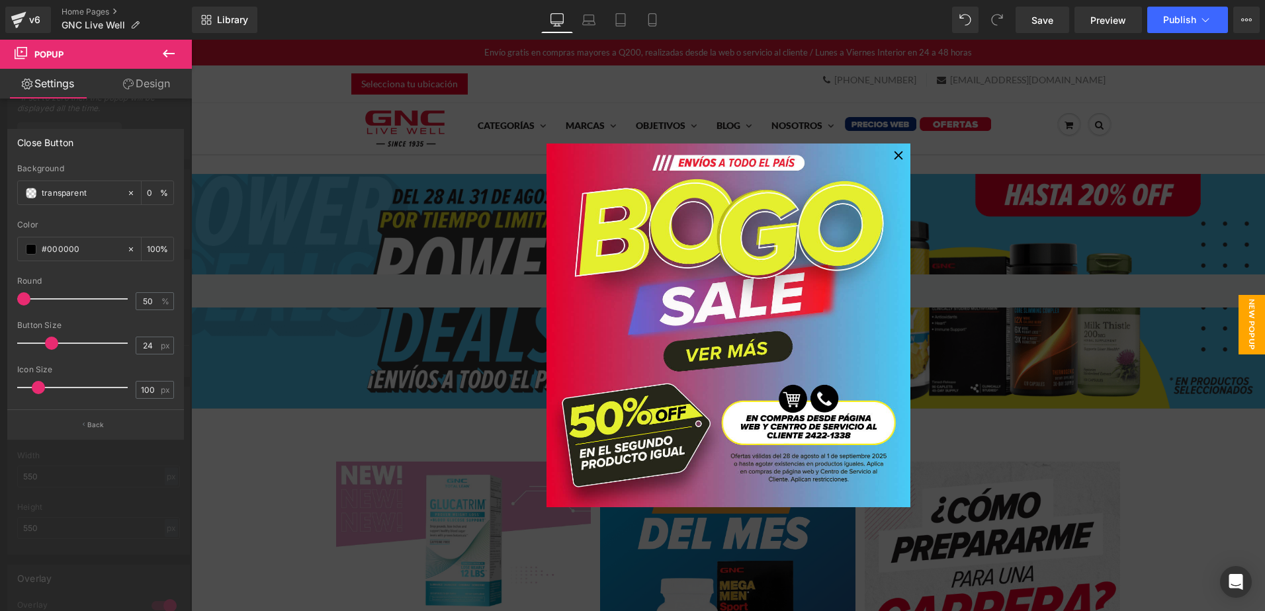
click at [163, 66] on button at bounding box center [169, 54] width 46 height 29
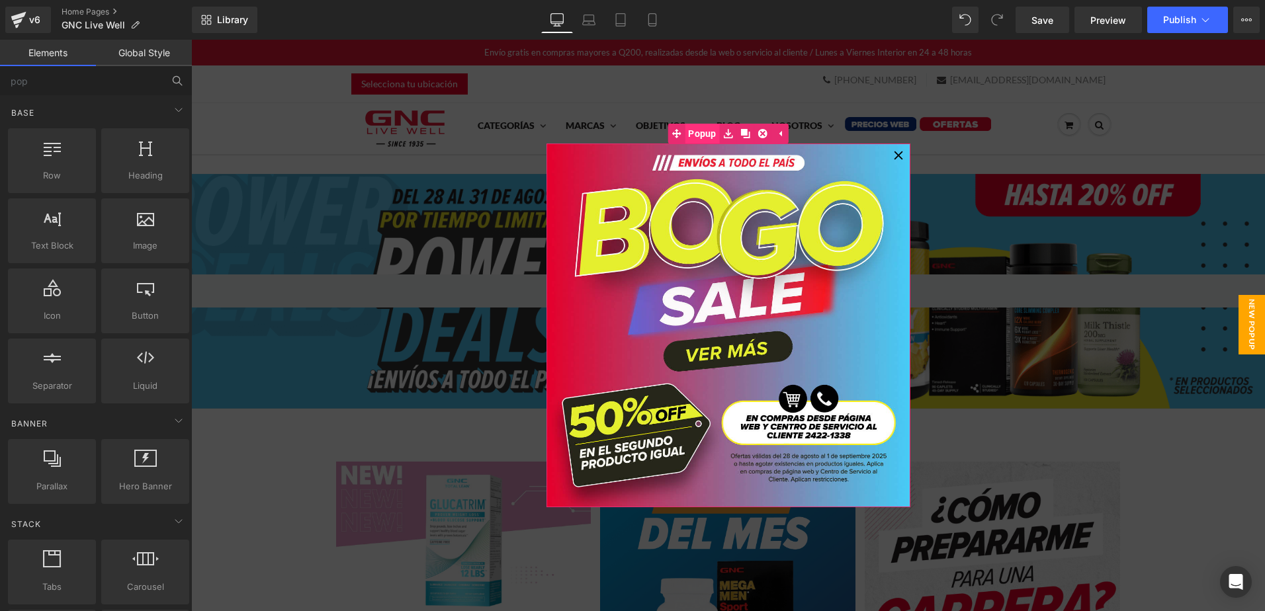
click at [704, 135] on span "Popup" at bounding box center [702, 134] width 35 height 20
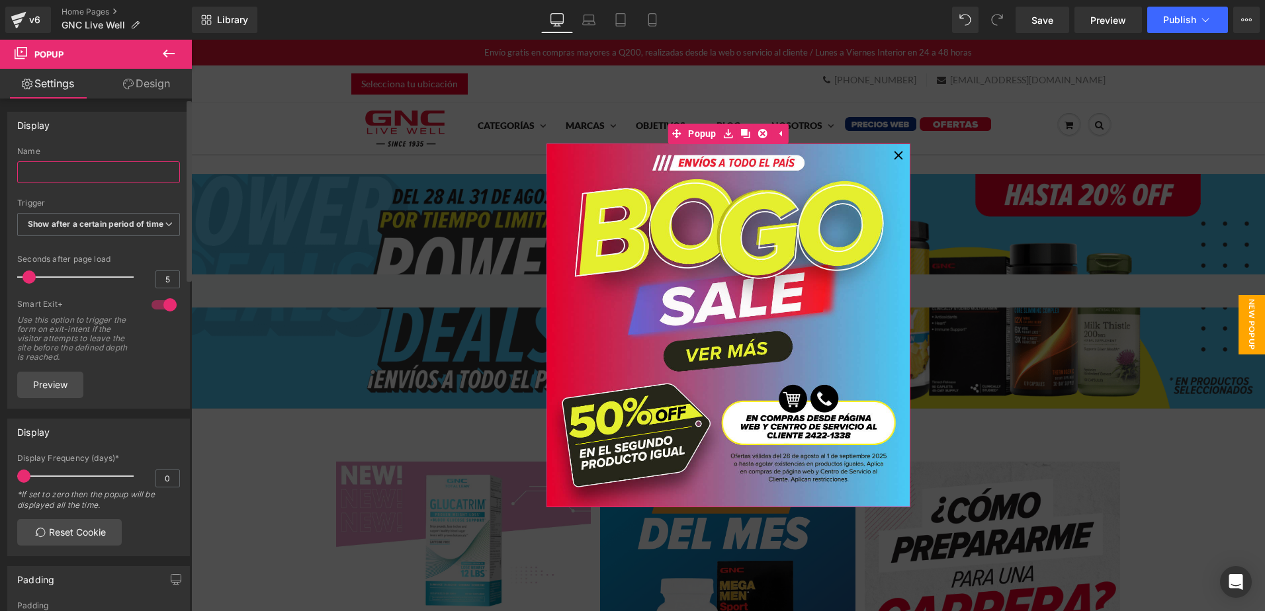
click at [128, 171] on input "text" at bounding box center [98, 172] width 163 height 22
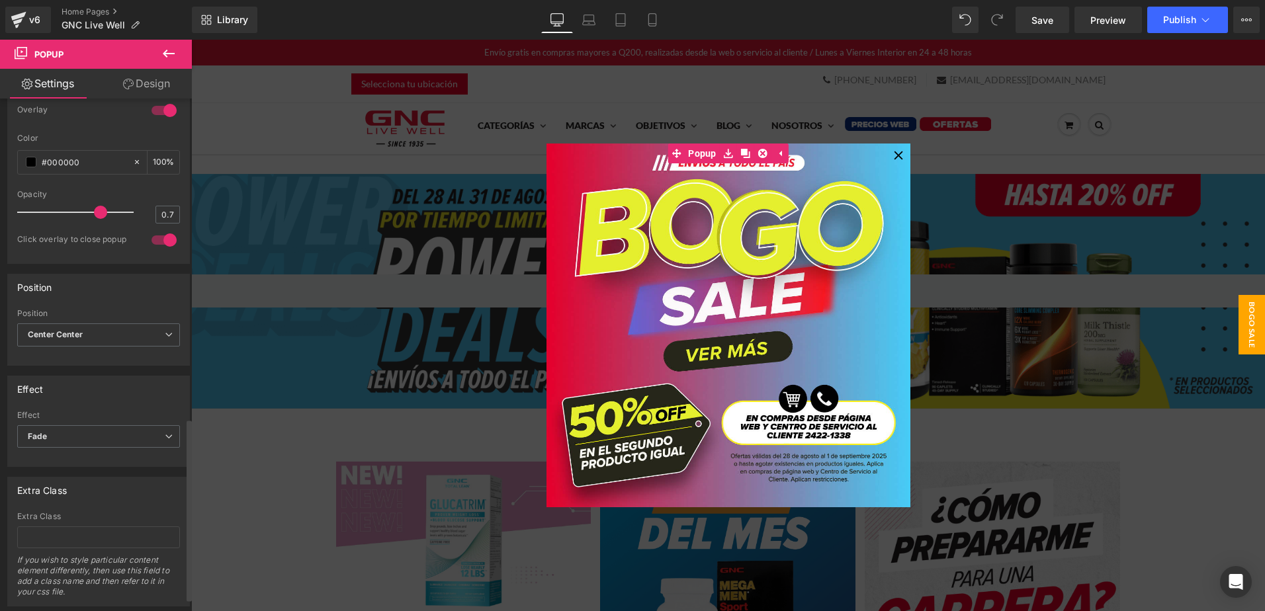
scroll to position [936, 0]
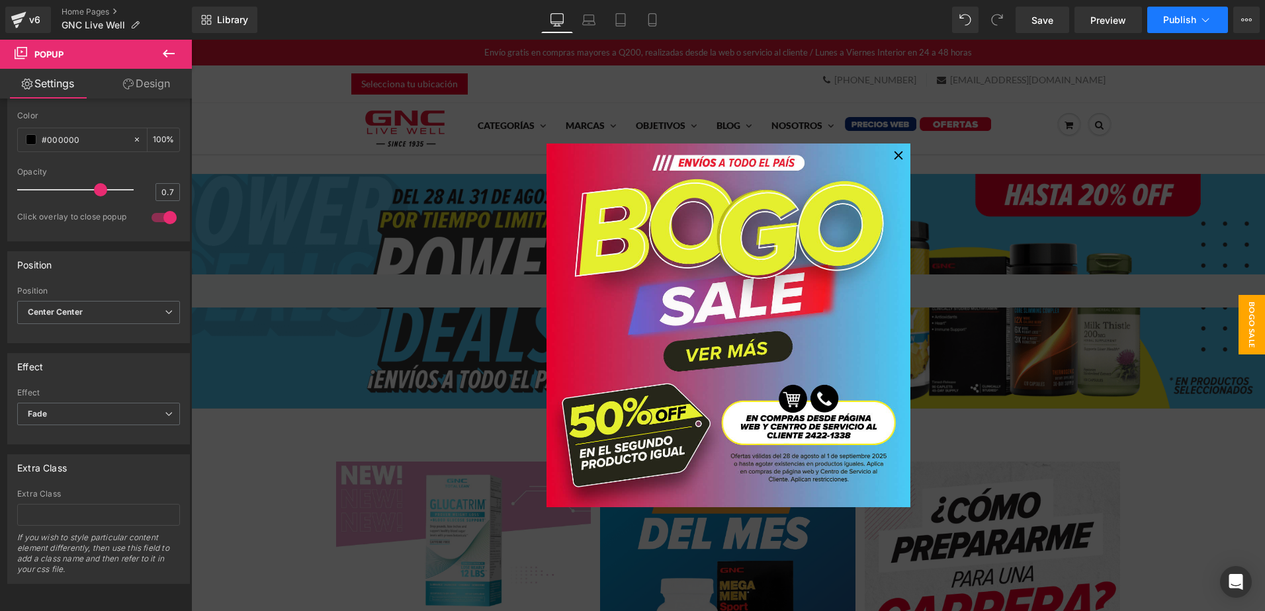
type input "BOGO SALE"
click at [1173, 17] on span "Publish" at bounding box center [1179, 20] width 33 height 11
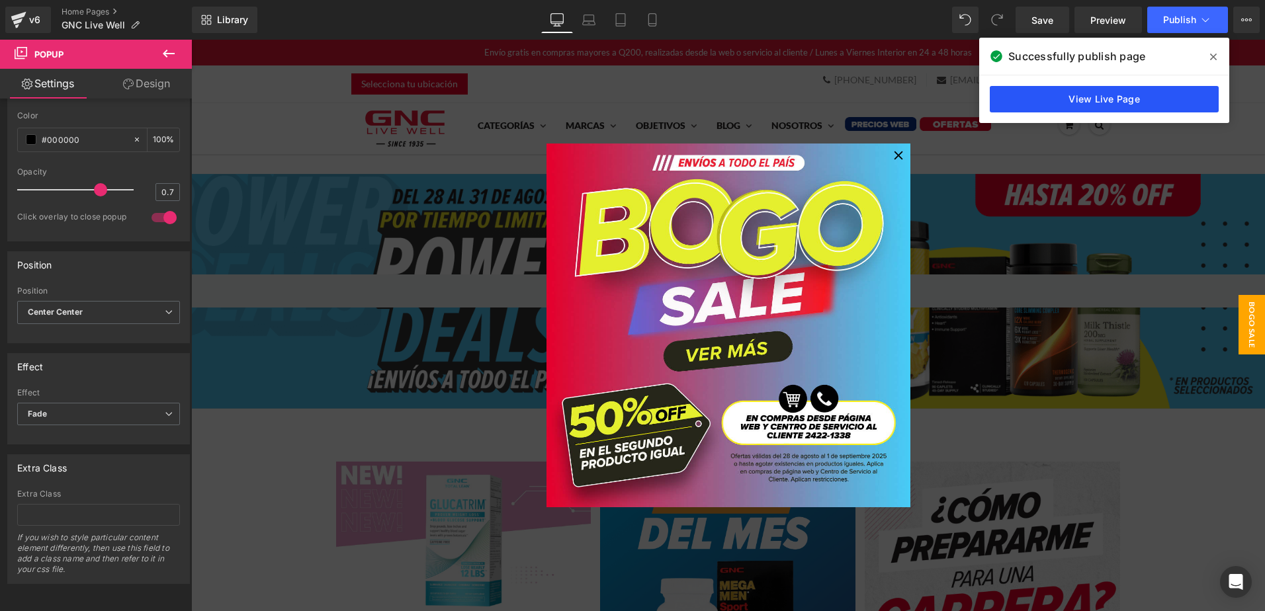
click at [0, 0] on link "View Live Page" at bounding box center [0, 0] width 0 height 0
